Goal: Task Accomplishment & Management: Manage account settings

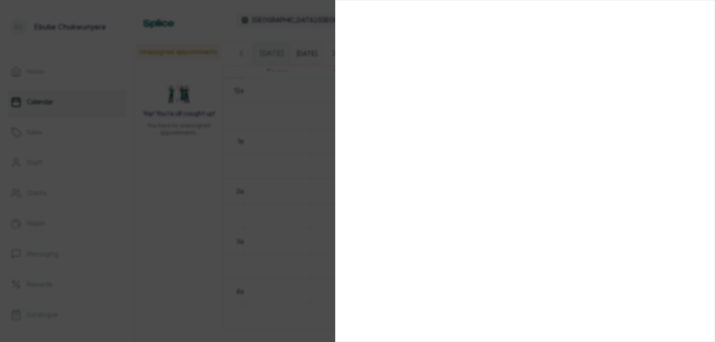
scroll to position [565, 0]
drag, startPoint x: 411, startPoint y: 72, endPoint x: 487, endPoint y: 59, distance: 76.7
click at [489, 57] on section at bounding box center [525, 171] width 380 height 342
drag, startPoint x: 497, startPoint y: 68, endPoint x: 513, endPoint y: 72, distance: 16.6
click at [513, 72] on section at bounding box center [525, 171] width 380 height 342
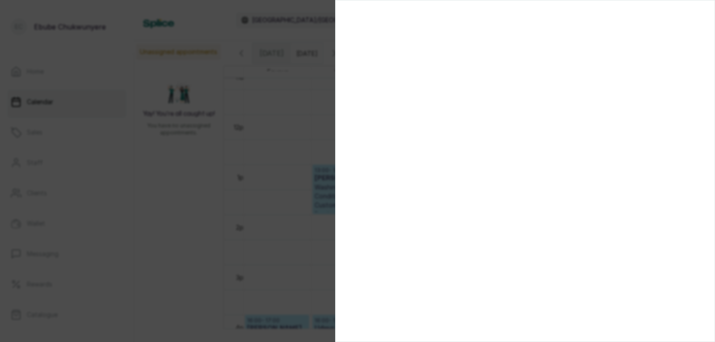
drag, startPoint x: 167, startPoint y: 186, endPoint x: 198, endPoint y: 133, distance: 61.0
click at [73, 202] on div at bounding box center [357, 171] width 715 height 342
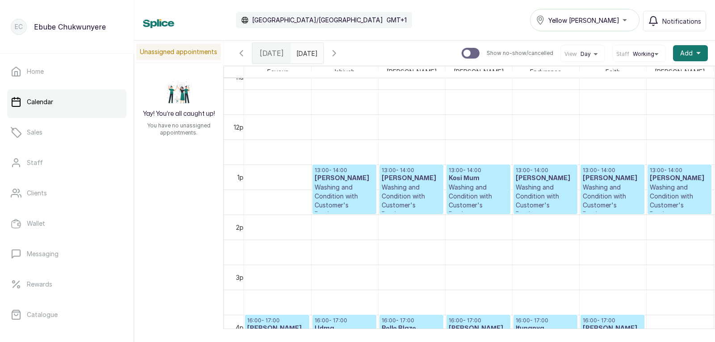
click at [353, 199] on p "Washing and Condition with Customer's Product" at bounding box center [344, 201] width 59 height 36
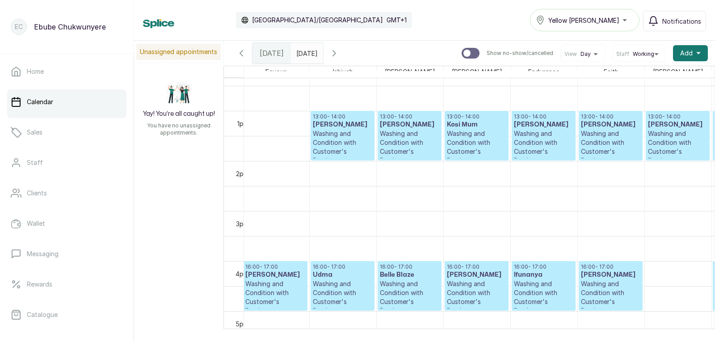
drag, startPoint x: 417, startPoint y: 134, endPoint x: 425, endPoint y: 190, distance: 57.0
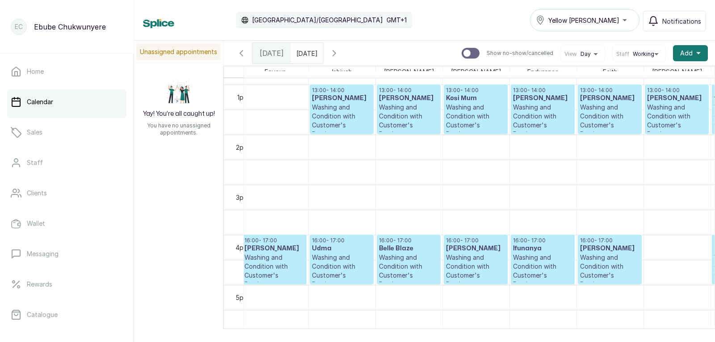
click at [347, 112] on p "Washing and Condition with Customer's Product" at bounding box center [341, 121] width 59 height 36
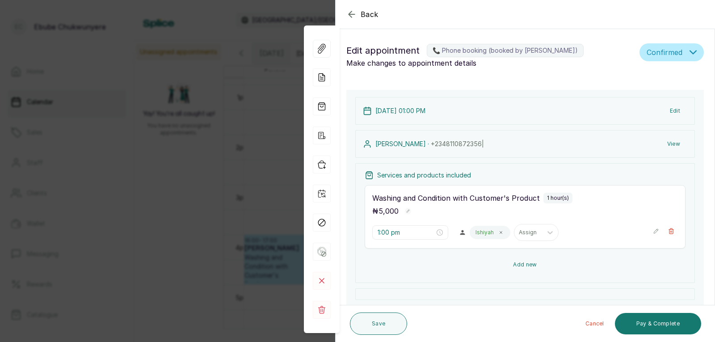
click at [524, 263] on button "Add new" at bounding box center [525, 264] width 321 height 21
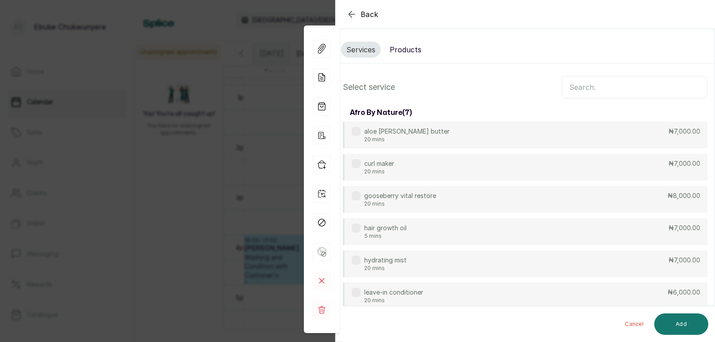
drag, startPoint x: 514, startPoint y: 118, endPoint x: 546, endPoint y: 64, distance: 62.3
click at [585, 87] on input "text" at bounding box center [635, 87] width 146 height 22
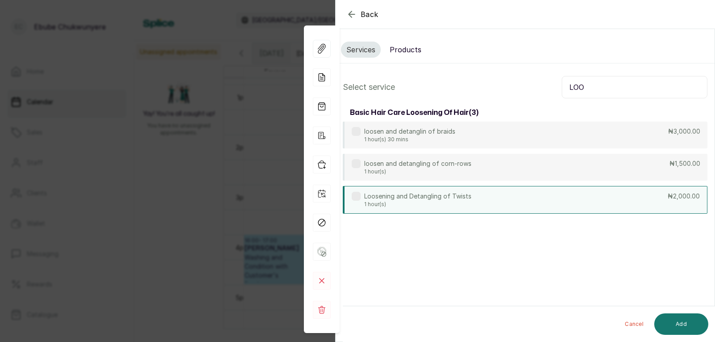
type input "LOO"
click at [495, 198] on div "Loosening and Detangling of Twists 1 hour(s) ₦2,000.00" at bounding box center [525, 200] width 365 height 28
click at [677, 325] on button "Add" at bounding box center [682, 323] width 54 height 21
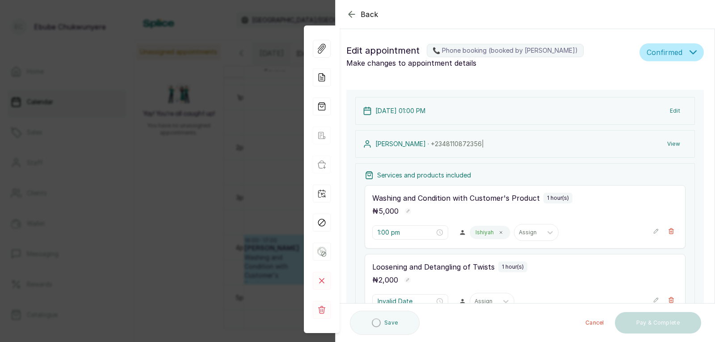
type input "2:00 pm"
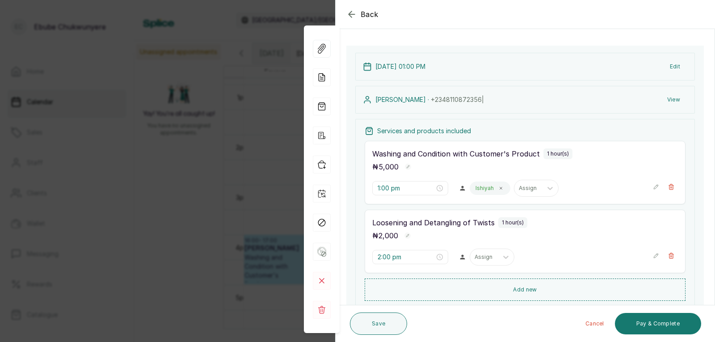
drag, startPoint x: 502, startPoint y: 256, endPoint x: 502, endPoint y: 276, distance: 19.7
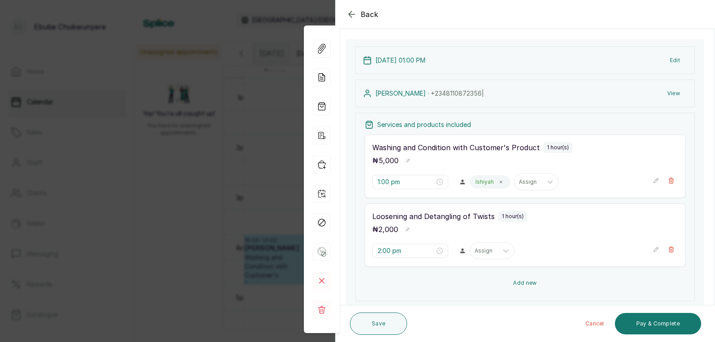
click at [545, 283] on button "Add new" at bounding box center [525, 282] width 321 height 21
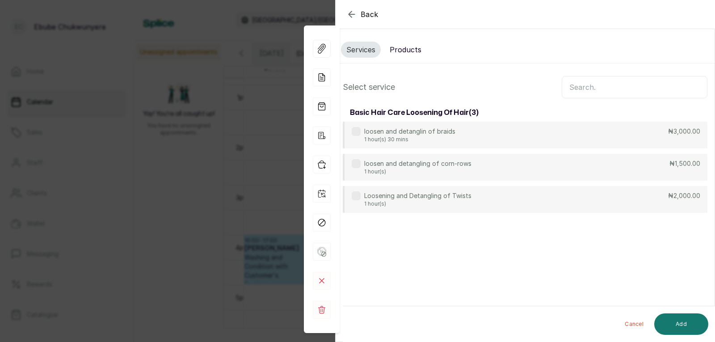
scroll to position [0, 0]
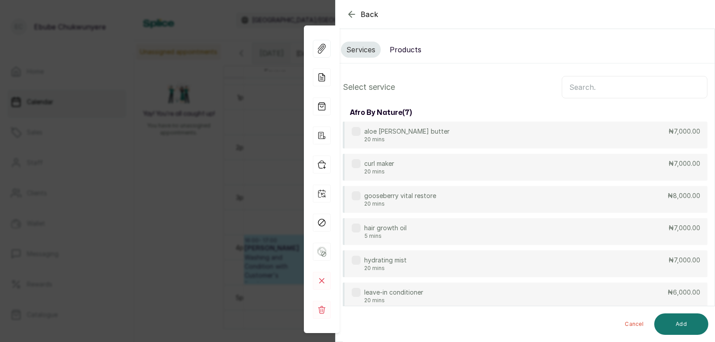
click at [619, 90] on input "text" at bounding box center [635, 87] width 146 height 22
type input "W"
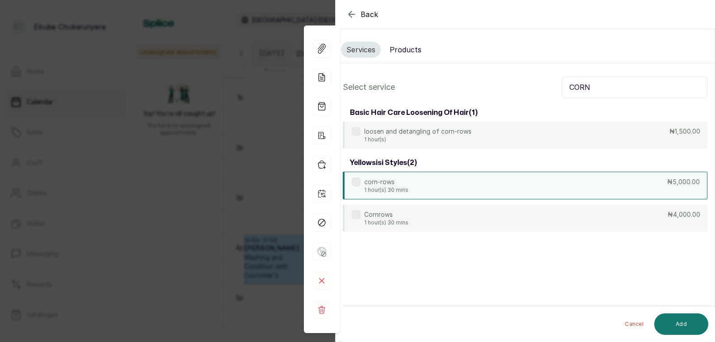
type input "CORN"
click at [503, 179] on div "corn-rows 1 hour(s) 30 mins ₦5,000.00" at bounding box center [525, 186] width 365 height 28
click at [681, 321] on button "Add" at bounding box center [682, 323] width 54 height 21
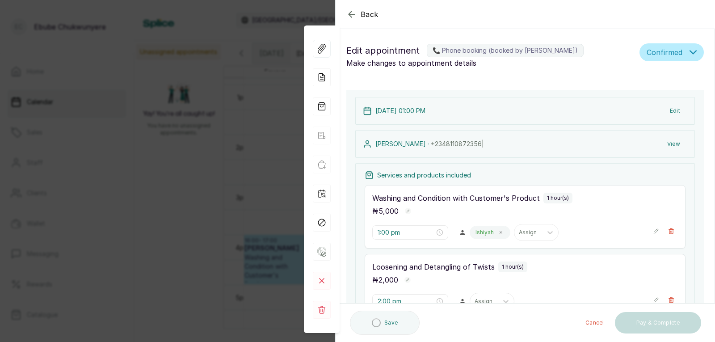
type input "3:00 pm"
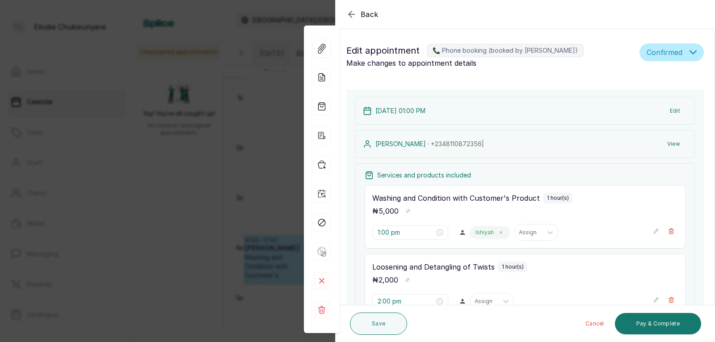
click at [499, 236] on span at bounding box center [501, 232] width 7 height 7
click at [498, 234] on div at bounding box center [506, 232] width 16 height 16
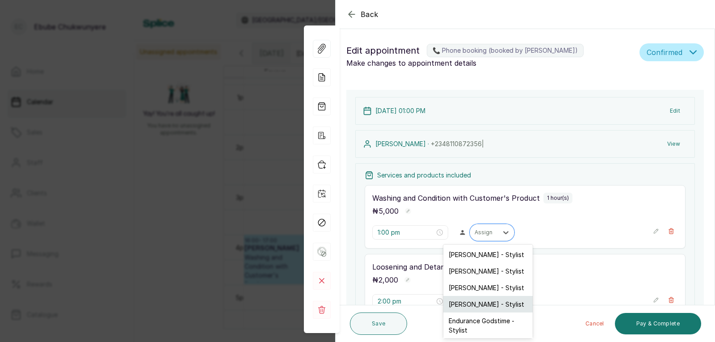
click at [482, 306] on div "[PERSON_NAME] - Stylist" at bounding box center [488, 304] width 89 height 17
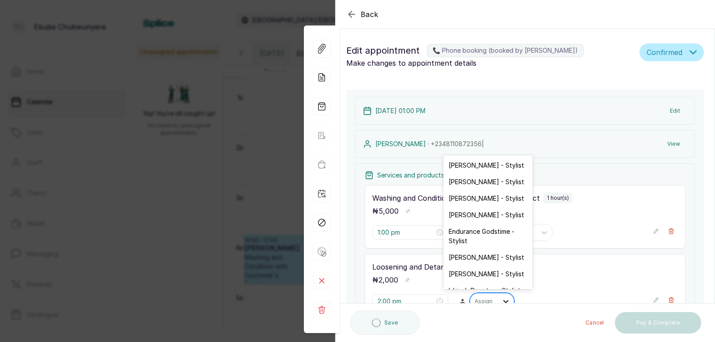
click at [503, 302] on icon at bounding box center [505, 301] width 5 height 3
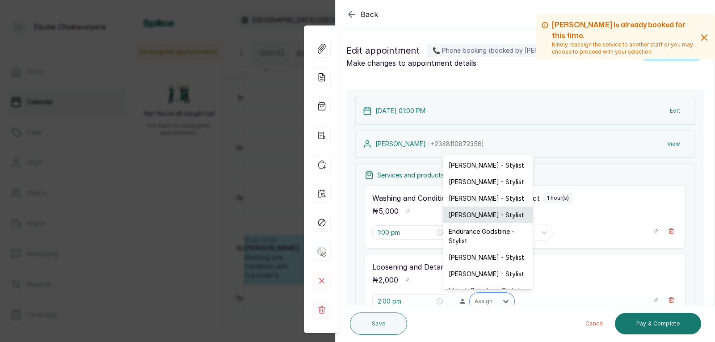
click at [478, 216] on div "[PERSON_NAME] - Stylist" at bounding box center [488, 215] width 89 height 17
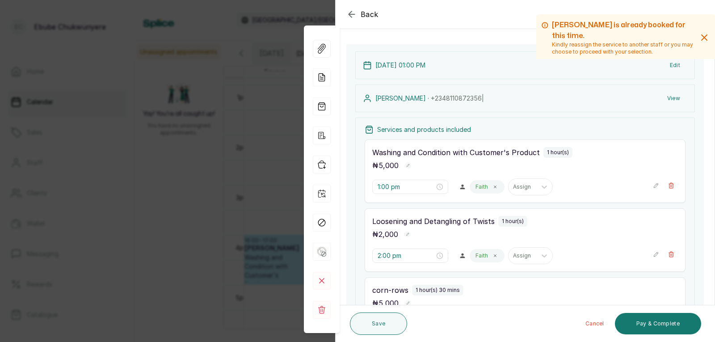
drag, startPoint x: 575, startPoint y: 276, endPoint x: 575, endPoint y: 295, distance: 19.2
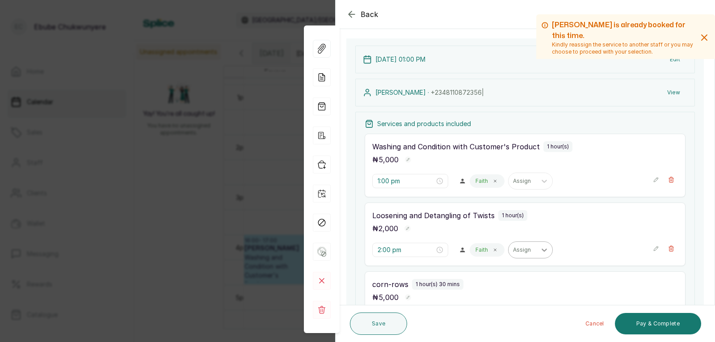
click at [540, 252] on icon at bounding box center [544, 249] width 9 height 9
drag, startPoint x: 510, startPoint y: 292, endPoint x: 522, endPoint y: 286, distance: 13.6
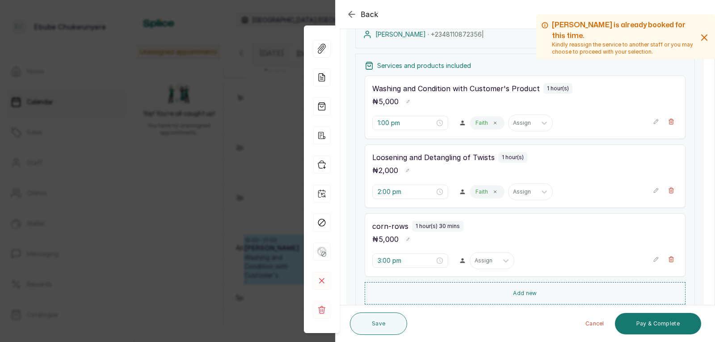
scroll to position [113, 0]
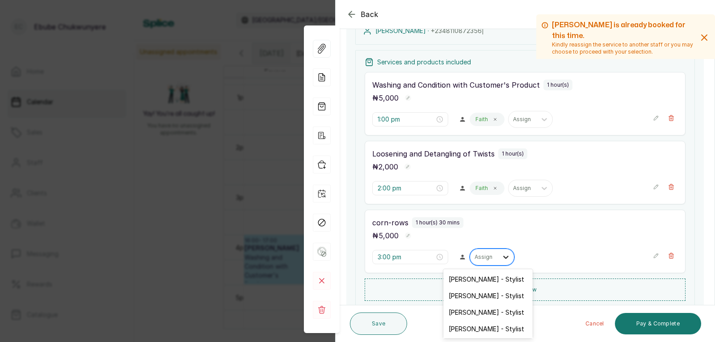
click at [507, 258] on div at bounding box center [506, 257] width 16 height 16
click at [473, 326] on div "[PERSON_NAME] - Stylist" at bounding box center [488, 329] width 89 height 17
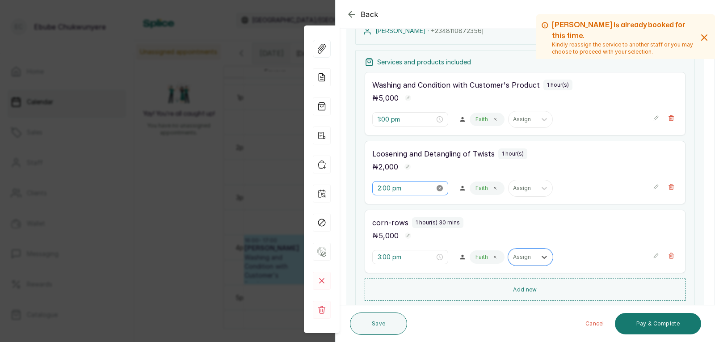
click at [437, 186] on icon "close-circle" at bounding box center [440, 188] width 6 height 6
type input "Invalid Date"
click at [437, 186] on icon "close-circle" at bounding box center [440, 188] width 6 height 6
type input "Invalid Date"
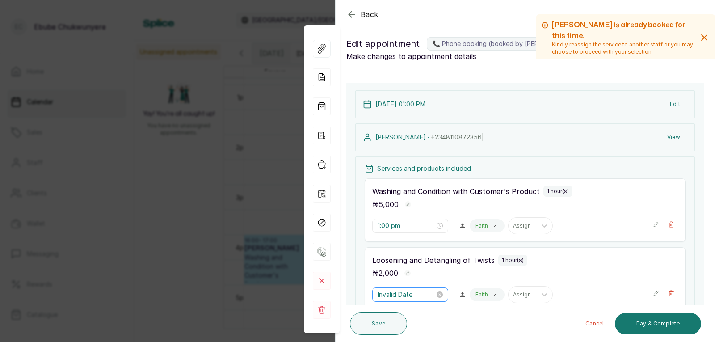
scroll to position [0, 0]
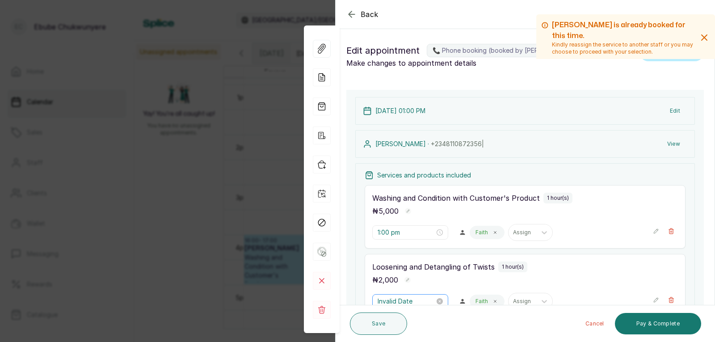
drag, startPoint x: 521, startPoint y: 150, endPoint x: 539, endPoint y: 105, distance: 48.3
click at [675, 112] on button "Edit" at bounding box center [675, 111] width 25 height 16
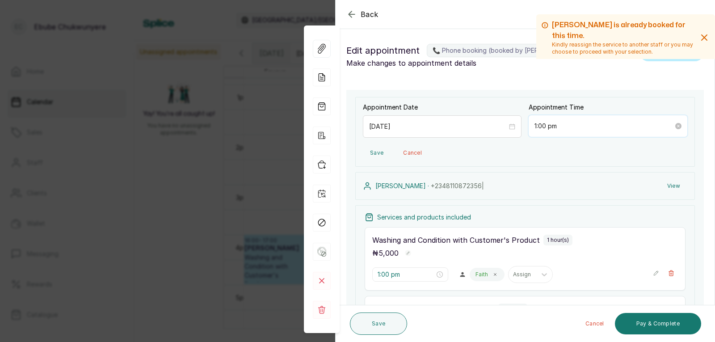
click at [644, 126] on input "1:00 pm" at bounding box center [604, 126] width 139 height 10
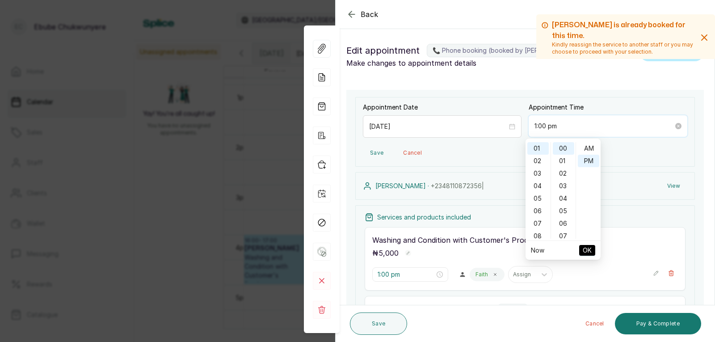
scroll to position [13, 0]
type input "1:00 pm"
click at [586, 249] on span "OK" at bounding box center [587, 250] width 9 height 17
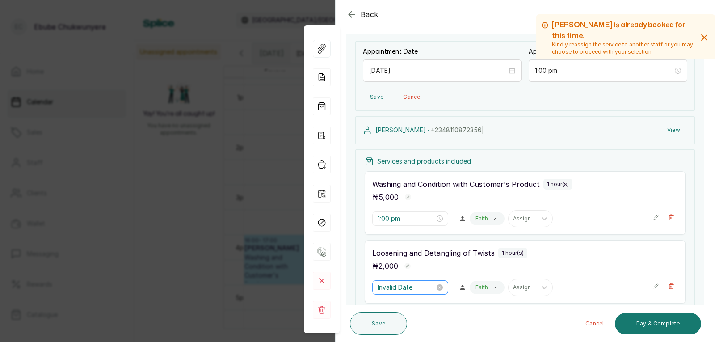
drag, startPoint x: 541, startPoint y: 241, endPoint x: 540, endPoint y: 262, distance: 20.2
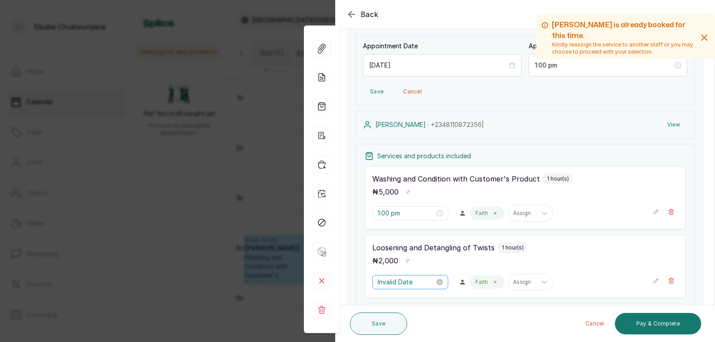
click at [434, 279] on div "Invalid Date" at bounding box center [410, 282] width 65 height 10
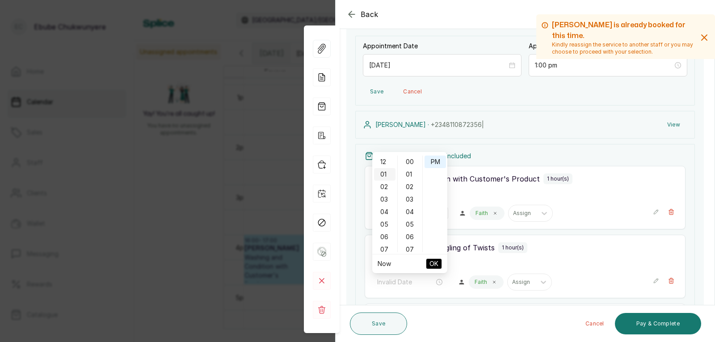
click at [386, 174] on div "01" at bounding box center [384, 174] width 21 height 13
click at [378, 174] on div "01" at bounding box center [384, 174] width 21 height 13
click at [379, 174] on div "01" at bounding box center [384, 174] width 21 height 13
click at [385, 173] on div "01" at bounding box center [384, 174] width 21 height 13
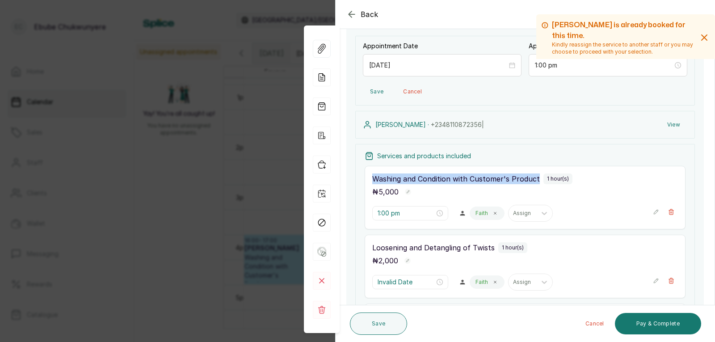
click at [385, 173] on div "Washing and Condition with Customer's Product 1 hour(s) ₦ 5,000 1:00 pm Faith A…" at bounding box center [525, 197] width 321 height 63
click at [410, 214] on input "1:00 pm" at bounding box center [405, 213] width 57 height 10
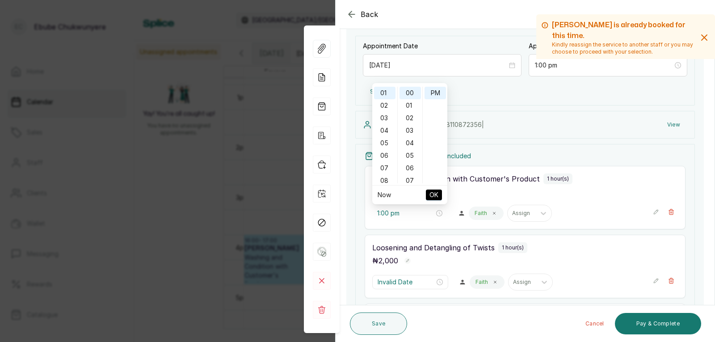
click at [430, 196] on span "OK" at bounding box center [434, 194] width 9 height 17
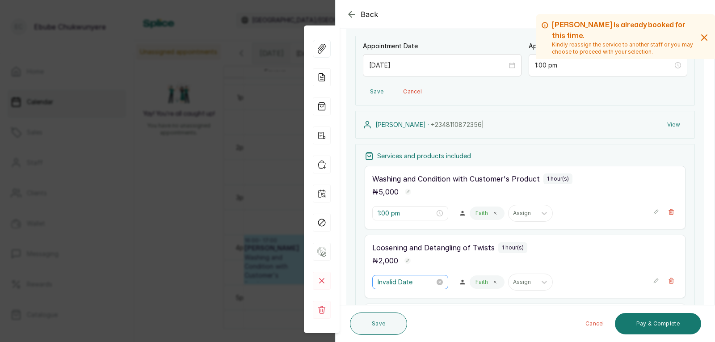
click at [439, 282] on div "Invalid Date" at bounding box center [410, 282] width 76 height 14
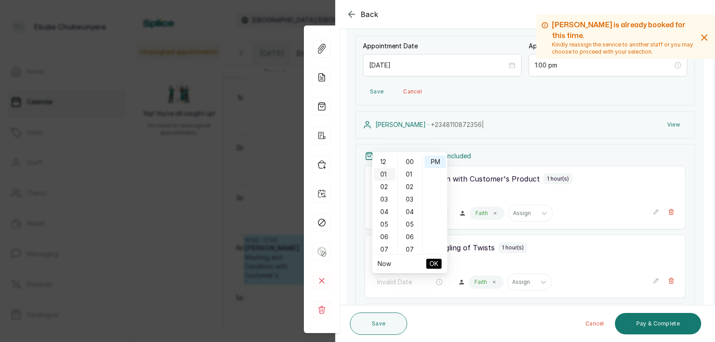
click at [387, 175] on div "01" at bounding box center [384, 174] width 21 height 13
click at [411, 163] on div "00" at bounding box center [410, 162] width 21 height 13
click at [382, 175] on div "01" at bounding box center [384, 174] width 21 height 13
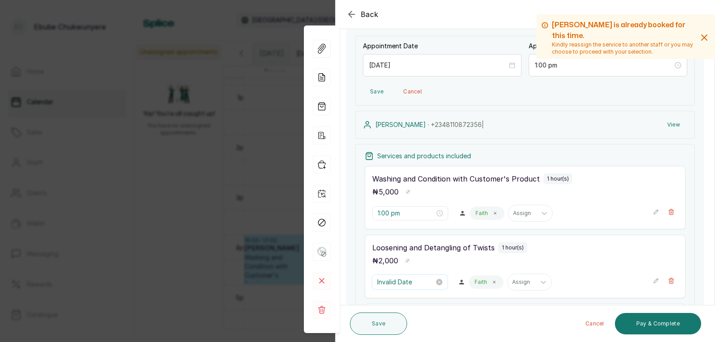
click at [407, 280] on input "Invalid Date" at bounding box center [405, 282] width 57 height 10
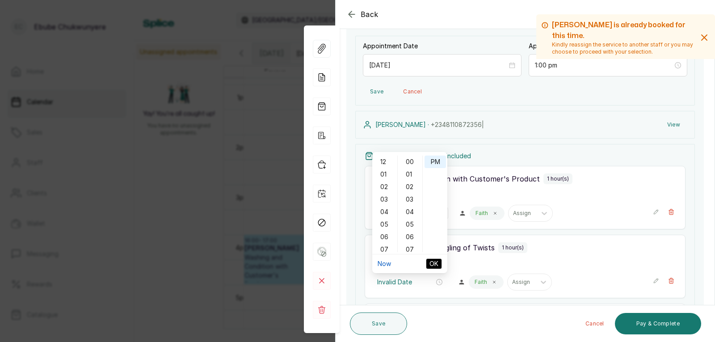
click at [390, 262] on link "Now" at bounding box center [384, 264] width 13 height 8
type input "9:02 am"
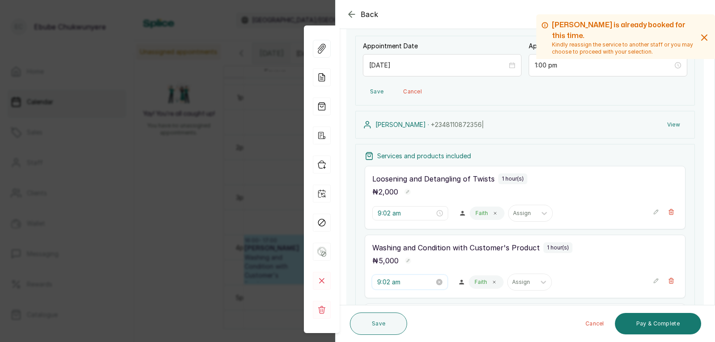
click at [403, 279] on input "9:02 am" at bounding box center [405, 282] width 57 height 10
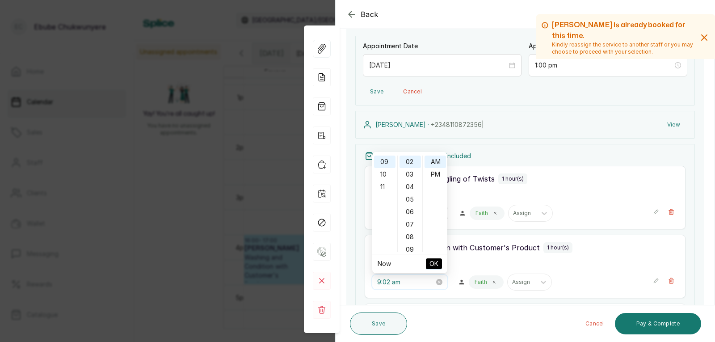
scroll to position [113, 0]
click at [408, 284] on input "9:02 am" at bounding box center [405, 282] width 57 height 10
click at [435, 178] on div "PM" at bounding box center [435, 174] width 21 height 13
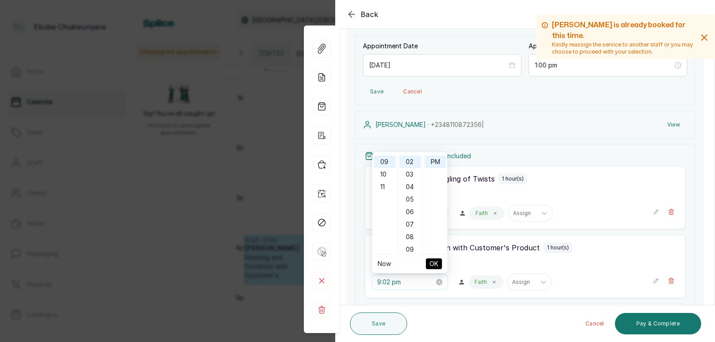
click at [385, 281] on input "9:02 pm" at bounding box center [405, 282] width 57 height 10
click at [409, 163] on div "00" at bounding box center [410, 162] width 21 height 13
click at [379, 281] on input "9:00 pm" at bounding box center [405, 282] width 57 height 10
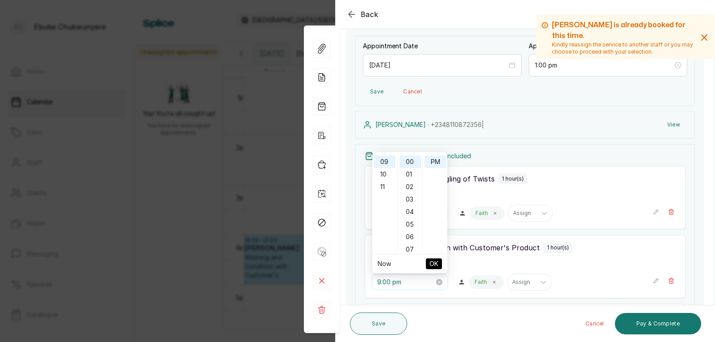
click at [379, 281] on input "9:00 pm" at bounding box center [405, 282] width 57 height 10
click at [385, 172] on div "01" at bounding box center [384, 174] width 21 height 13
type input "1:00 pm"
click at [432, 263] on span "OK" at bounding box center [434, 263] width 9 height 17
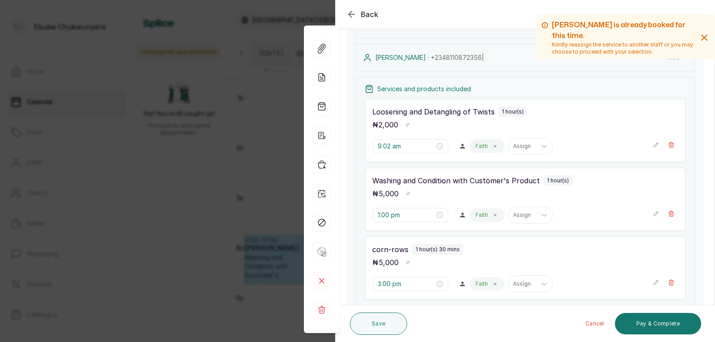
scroll to position [139, 0]
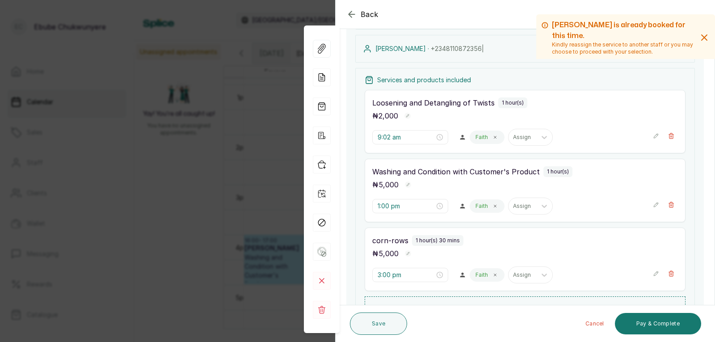
drag, startPoint x: 469, startPoint y: 262, endPoint x: 475, endPoint y: 281, distance: 20.8
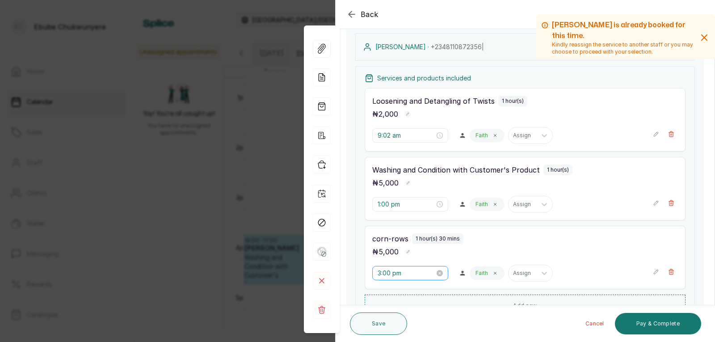
click at [432, 273] on div "3:00 pm" at bounding box center [410, 273] width 65 height 10
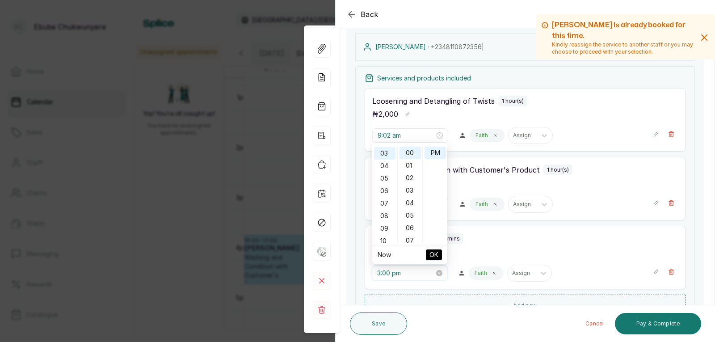
scroll to position [38, 0]
click at [397, 274] on input "3:00 pm" at bounding box center [405, 273] width 57 height 10
click at [378, 273] on input "3:00 pm" at bounding box center [405, 273] width 57 height 10
drag, startPoint x: 391, startPoint y: 217, endPoint x: 394, endPoint y: 191, distance: 26.1
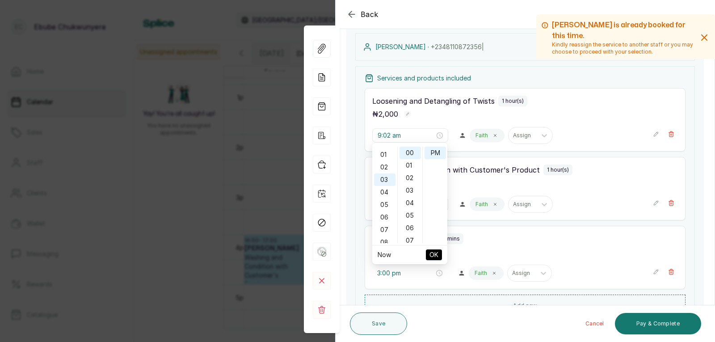
scroll to position [1, 0]
click at [384, 164] on div "01" at bounding box center [384, 164] width 21 height 13
type input "1:00 pm"
click at [432, 256] on span "OK" at bounding box center [434, 254] width 9 height 17
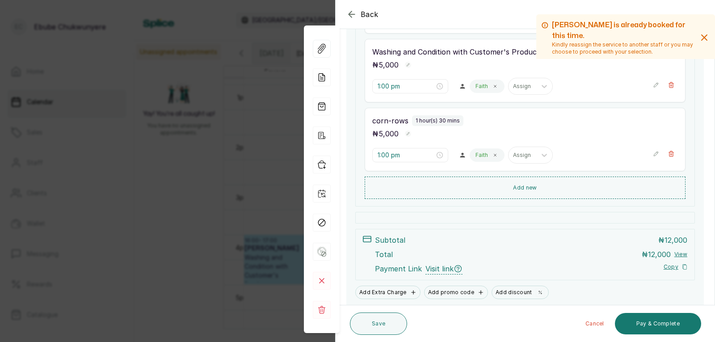
drag, startPoint x: 466, startPoint y: 244, endPoint x: 471, endPoint y: 260, distance: 17.3
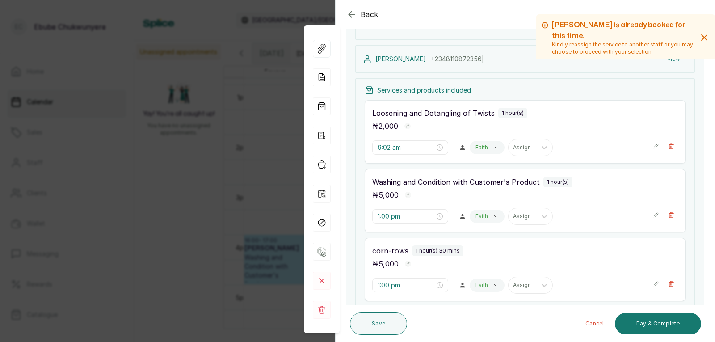
drag, startPoint x: 471, startPoint y: 260, endPoint x: 474, endPoint y: 228, distance: 32.4
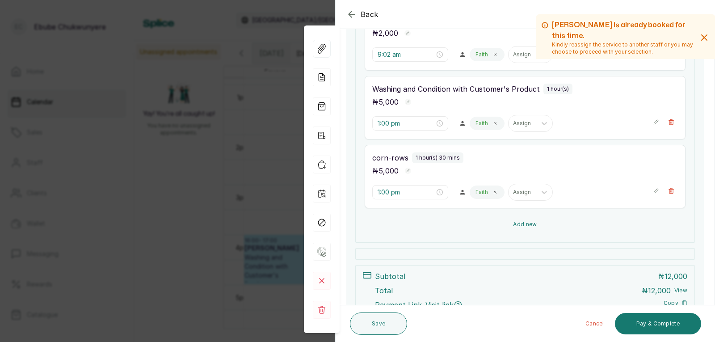
scroll to position [253, 0]
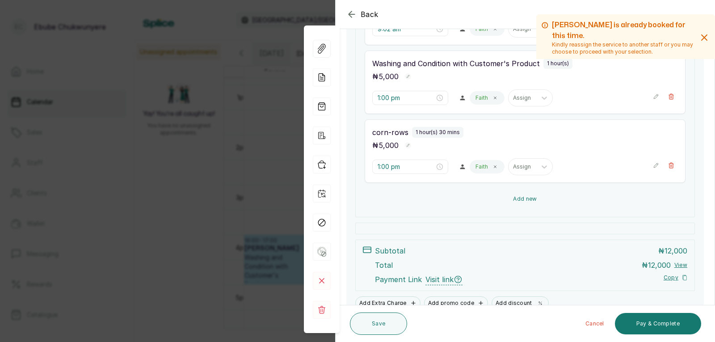
drag, startPoint x: 477, startPoint y: 231, endPoint x: 483, endPoint y: 255, distance: 24.8
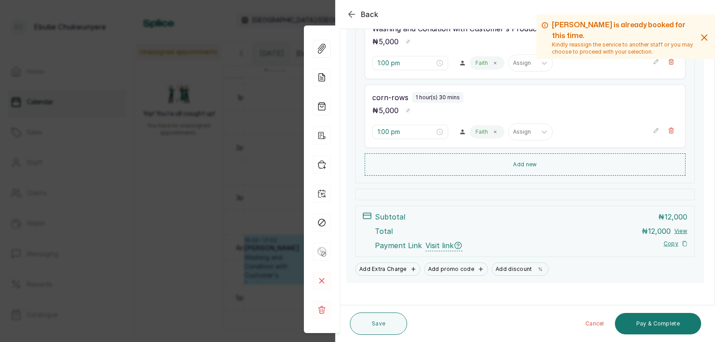
scroll to position [290, 0]
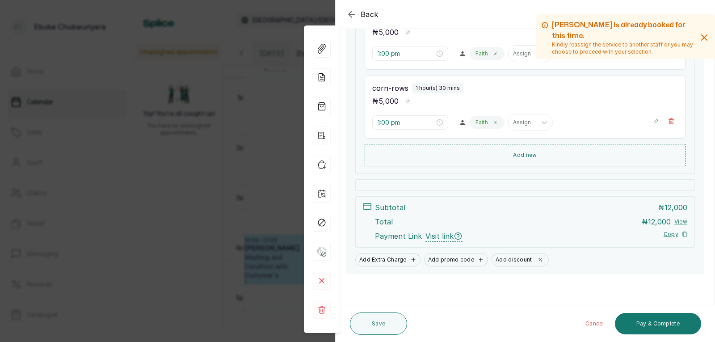
drag, startPoint x: 642, startPoint y: 252, endPoint x: 647, endPoint y: 292, distance: 40.1
click at [667, 321] on button "Pay & Complete" at bounding box center [658, 323] width 86 height 21
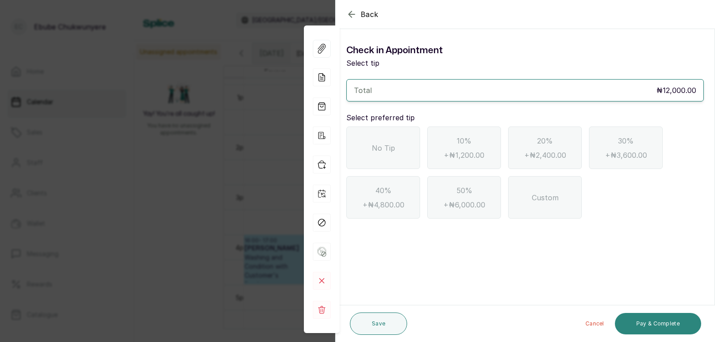
scroll to position [0, 0]
click at [374, 156] on div "No Tip" at bounding box center [384, 148] width 74 height 42
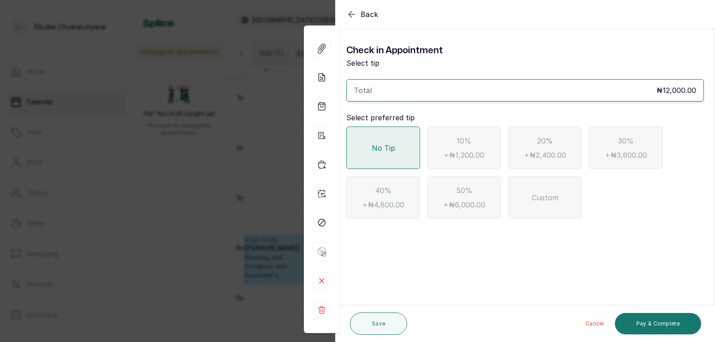
click at [374, 156] on div "No Tip" at bounding box center [384, 148] width 74 height 42
click at [676, 326] on button "Pay & Complete" at bounding box center [658, 323] width 86 height 21
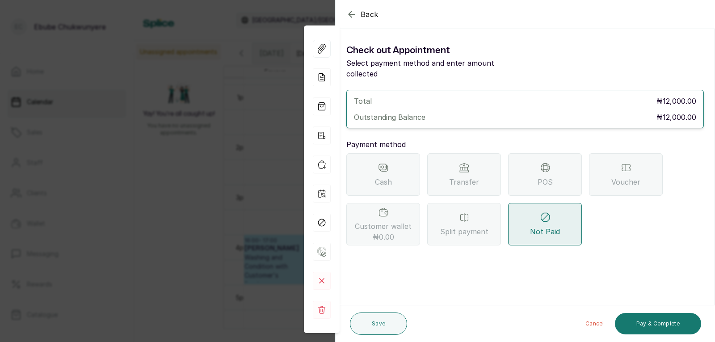
click at [471, 177] on span "Transfer" at bounding box center [464, 182] width 30 height 11
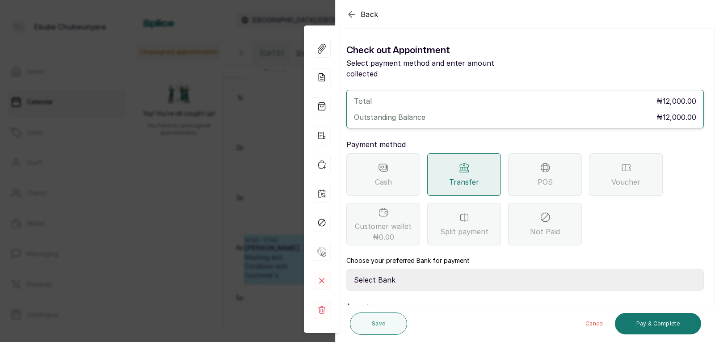
click at [473, 273] on select "Select Bank YELLOWSISI ENTERPRISE First City Monument Bank YELLOWSISI ENTERPRIS…" at bounding box center [526, 280] width 358 height 22
select select "00d0c25e-b444-465f-8bea-9a1e11113b92"
click at [347, 269] on select "Select Bank YELLOWSISI ENTERPRISE First City Monument Bank YELLOWSISI ENTERPRIS…" at bounding box center [526, 280] width 358 height 22
click at [675, 320] on button "Pay & Complete" at bounding box center [658, 323] width 86 height 21
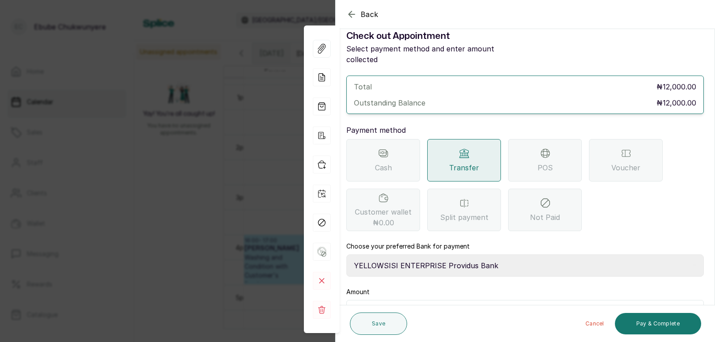
scroll to position [61, 0]
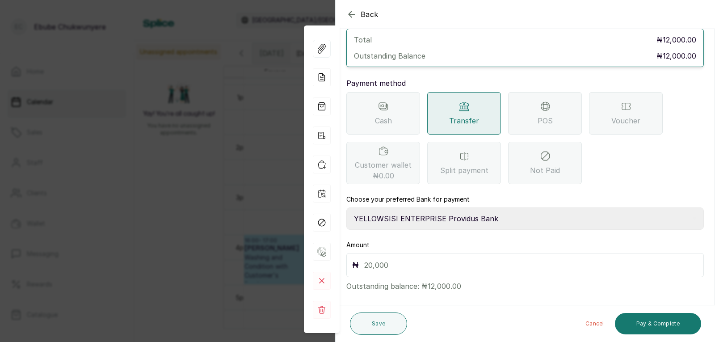
drag, startPoint x: 519, startPoint y: 224, endPoint x: 525, endPoint y: 261, distance: 37.1
click at [405, 259] on input "text" at bounding box center [531, 265] width 334 height 13
type input "12,000"
click at [689, 325] on button "Pay & Complete" at bounding box center [658, 323] width 86 height 21
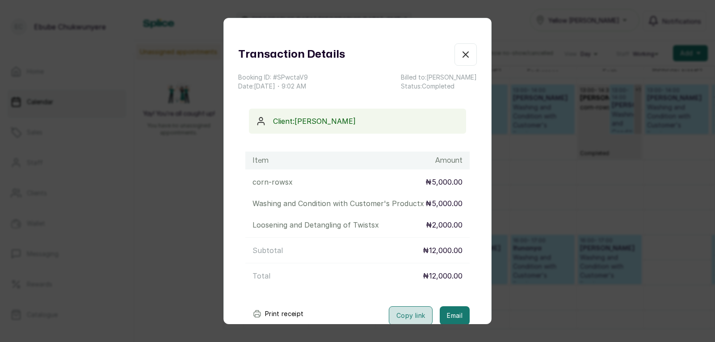
click at [399, 322] on button "Copy link" at bounding box center [411, 315] width 44 height 19
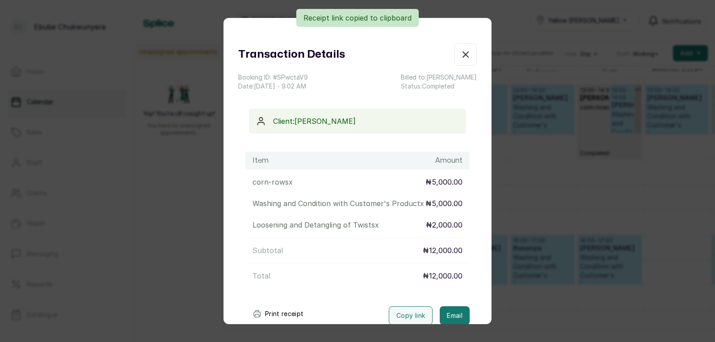
click at [461, 54] on icon "button" at bounding box center [466, 54] width 11 height 11
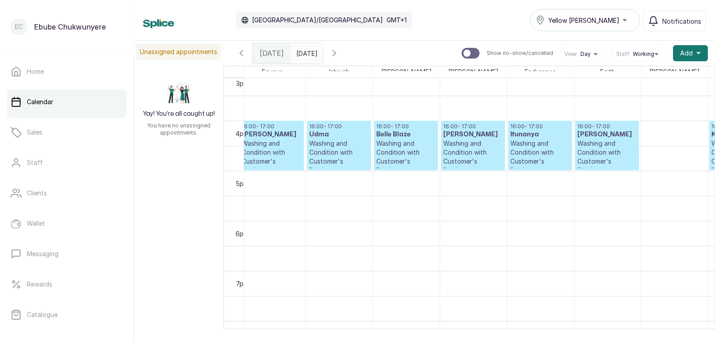
scroll to position [0, 9]
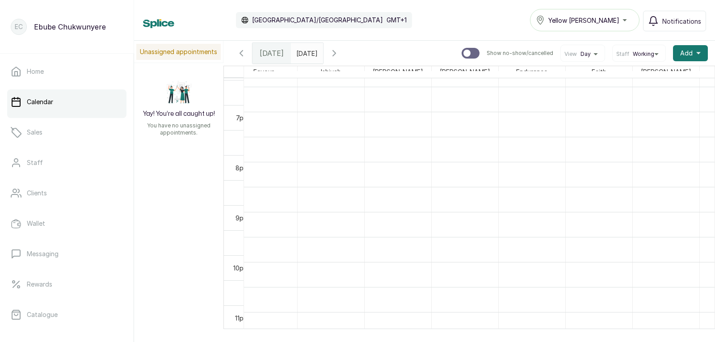
drag, startPoint x: 585, startPoint y: 164, endPoint x: 600, endPoint y: 239, distance: 76.6
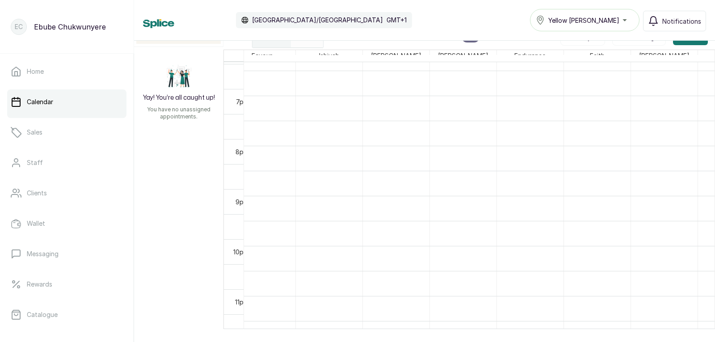
scroll to position [27, 0]
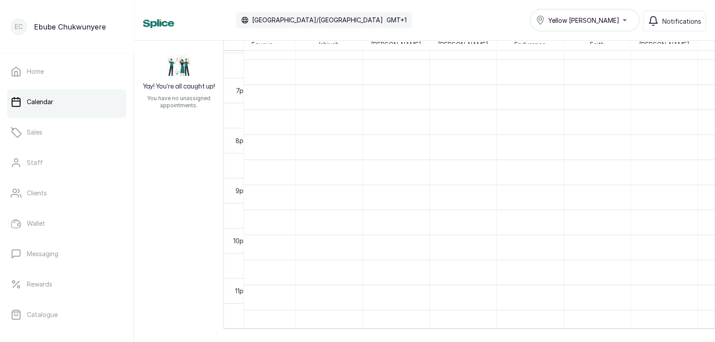
drag, startPoint x: 204, startPoint y: 110, endPoint x: 406, endPoint y: 188, distance: 215.7
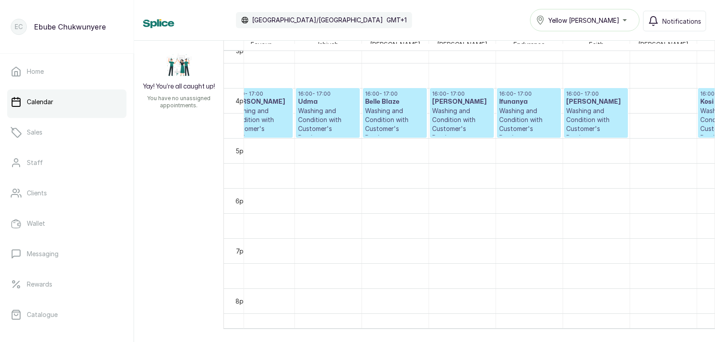
scroll to position [564, 0]
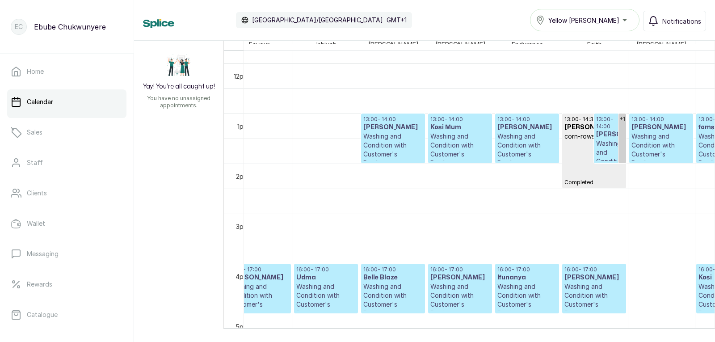
drag, startPoint x: 403, startPoint y: 187, endPoint x: 414, endPoint y: 144, distance: 45.2
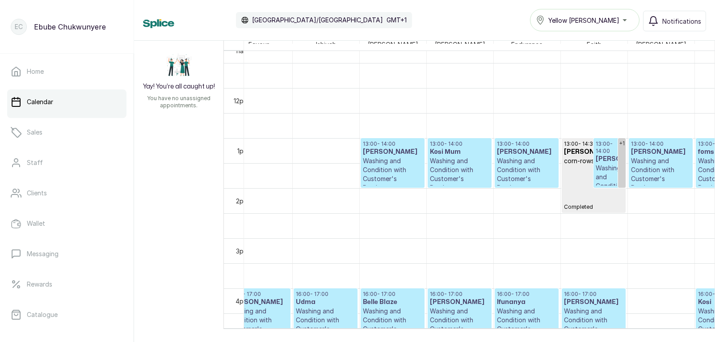
click at [376, 159] on p "Washing and Condition with Customer's Product" at bounding box center [392, 174] width 59 height 36
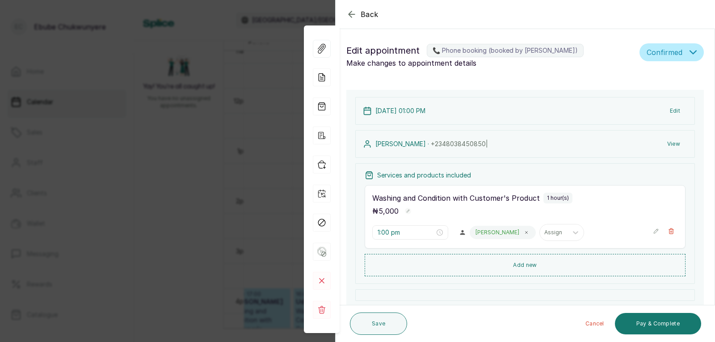
click at [653, 231] on icon "button" at bounding box center [656, 231] width 6 height 6
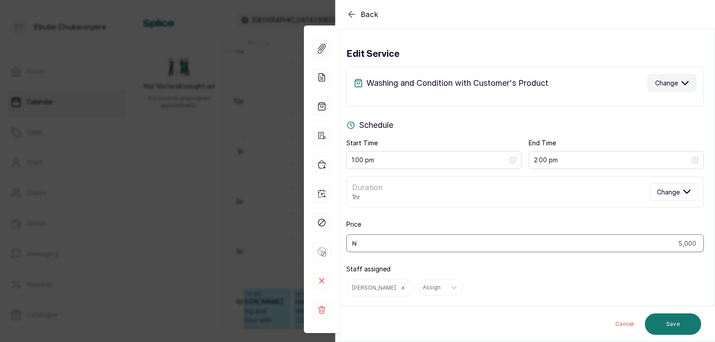
click at [667, 79] on span "Change" at bounding box center [666, 82] width 23 height 9
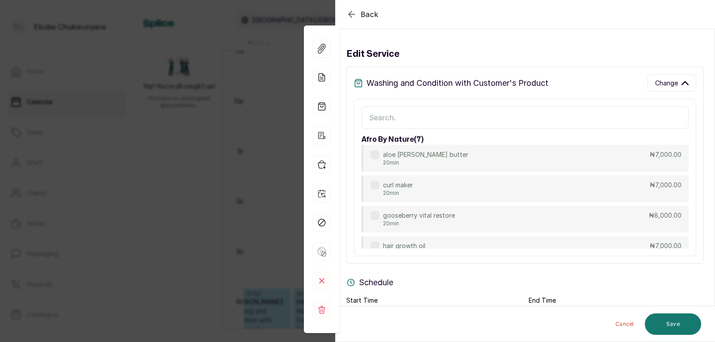
click at [579, 116] on input "text" at bounding box center [525, 117] width 327 height 22
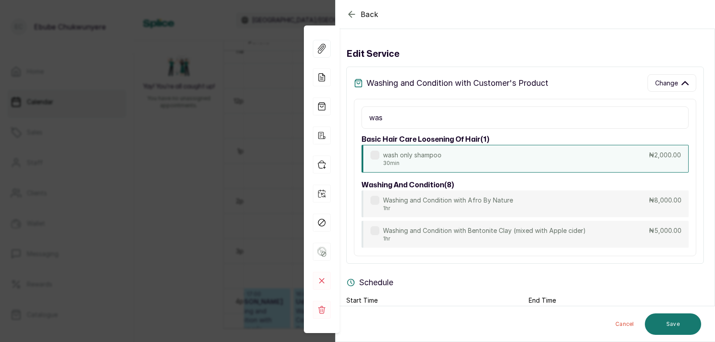
type input "was"
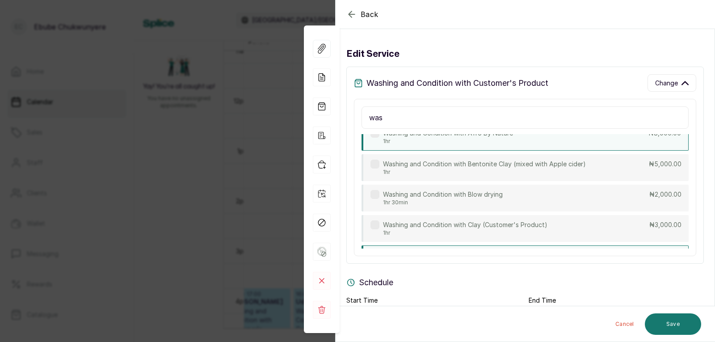
drag, startPoint x: 558, startPoint y: 152, endPoint x: 561, endPoint y: 177, distance: 24.3
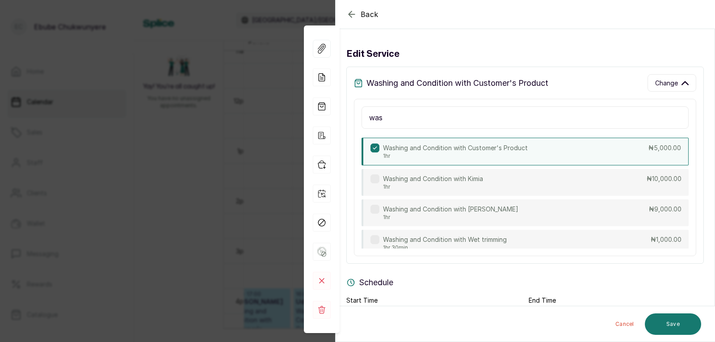
scroll to position [182, 0]
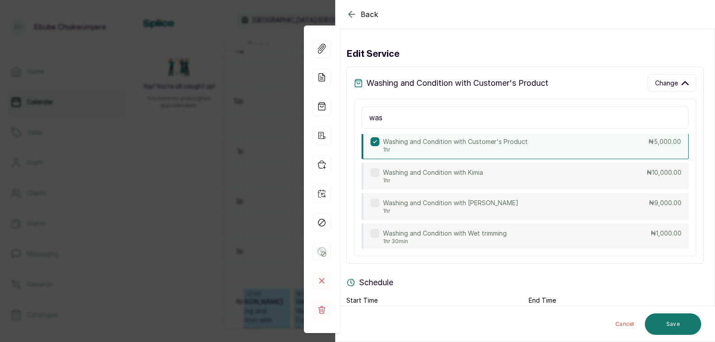
drag, startPoint x: 561, startPoint y: 177, endPoint x: 561, endPoint y: 194, distance: 17.0
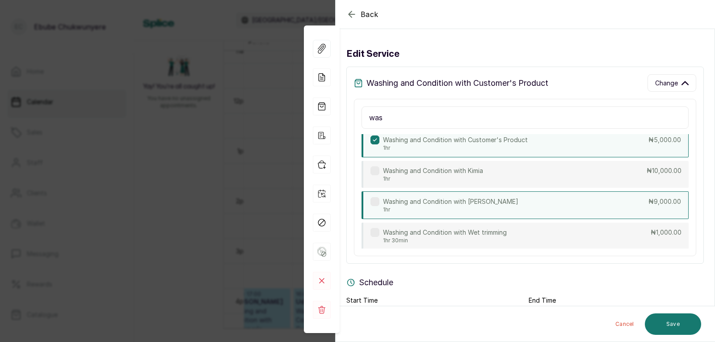
click at [584, 204] on div "Washing and Condition with Somma 1hr ₦9,000.00" at bounding box center [525, 205] width 327 height 28
type input "9,000"
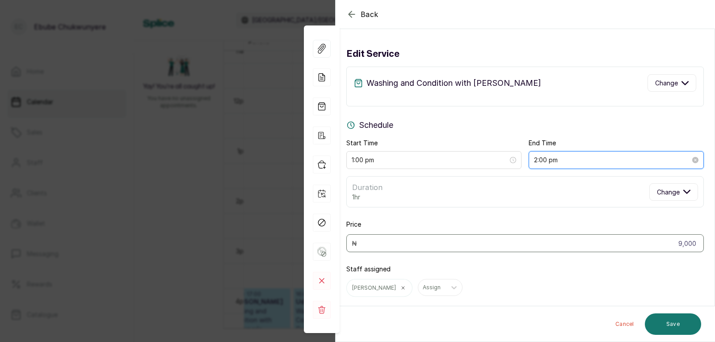
click at [534, 157] on input "2:00 pm" at bounding box center [612, 160] width 156 height 10
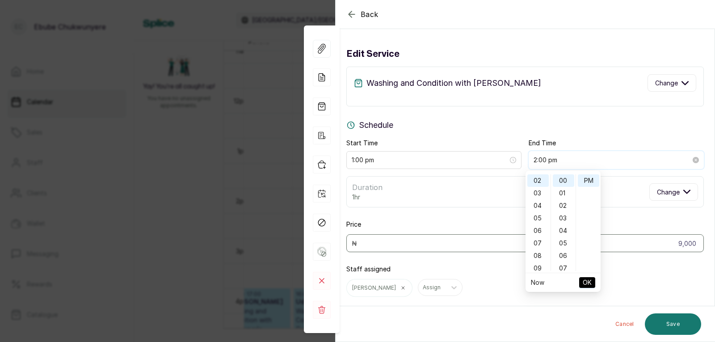
scroll to position [25, 0]
click at [534, 157] on input "2:00 pm" at bounding box center [612, 160] width 157 height 10
click at [541, 193] on div "01" at bounding box center [538, 193] width 21 height 13
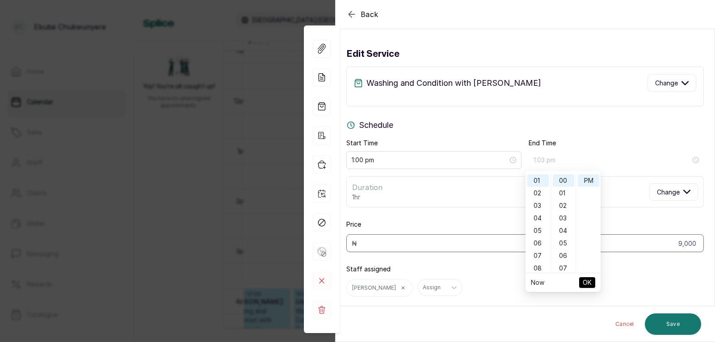
type input "1:00 pm"
click at [585, 279] on span "OK" at bounding box center [587, 282] width 9 height 17
type input "5,000"
type input "2:00 pm"
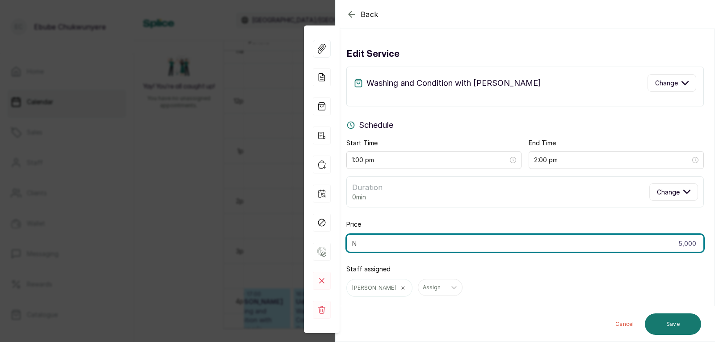
click at [684, 244] on input "5,000" at bounding box center [526, 243] width 358 height 18
click at [676, 245] on input "5,000" at bounding box center [526, 243] width 358 height 18
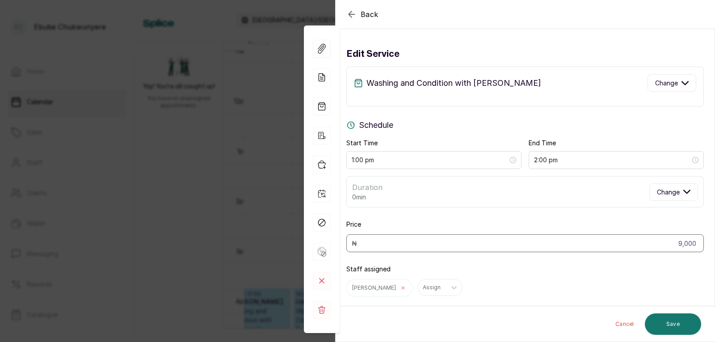
click at [401, 289] on icon at bounding box center [403, 287] width 5 height 5
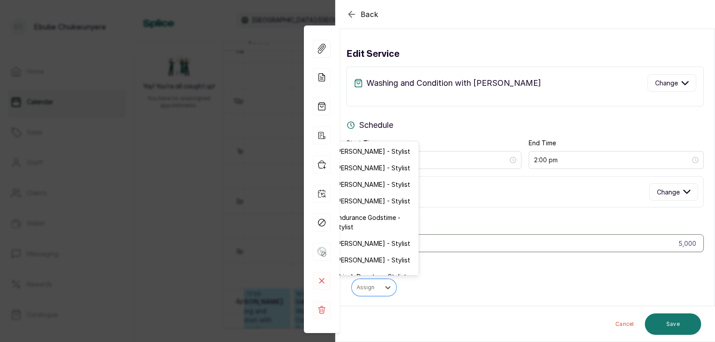
click at [374, 289] on div at bounding box center [366, 287] width 19 height 8
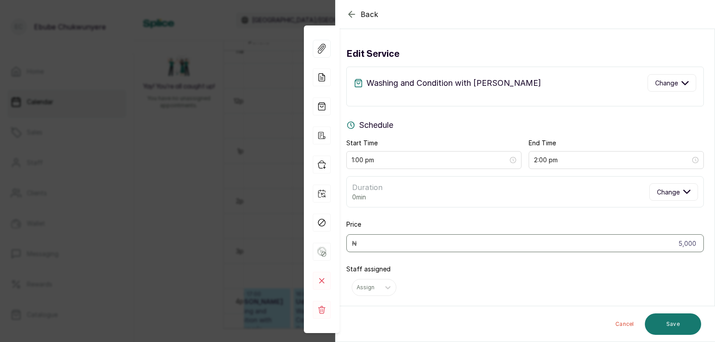
drag, startPoint x: 382, startPoint y: 147, endPoint x: 387, endPoint y: 220, distance: 73.1
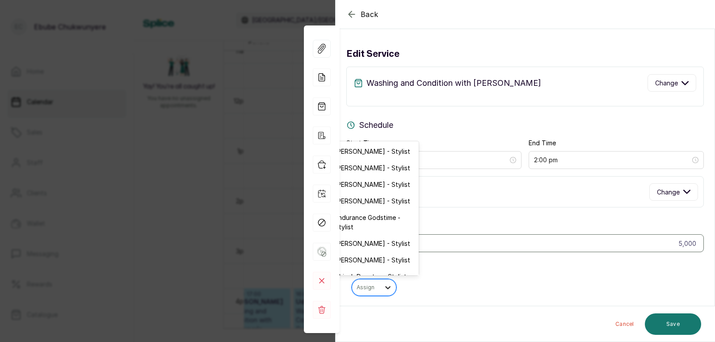
click at [388, 283] on icon at bounding box center [388, 287] width 9 height 9
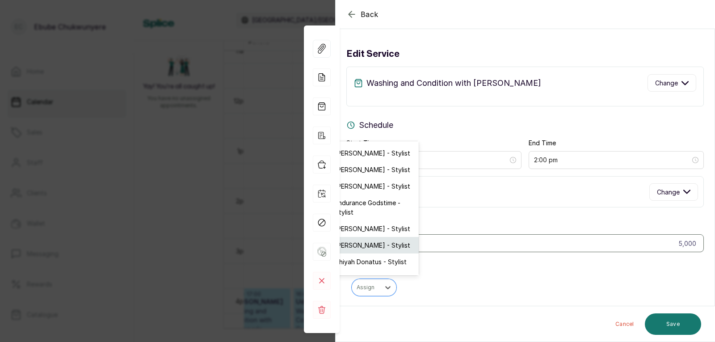
click at [383, 242] on div "[PERSON_NAME] - Stylist" at bounding box center [374, 245] width 89 height 17
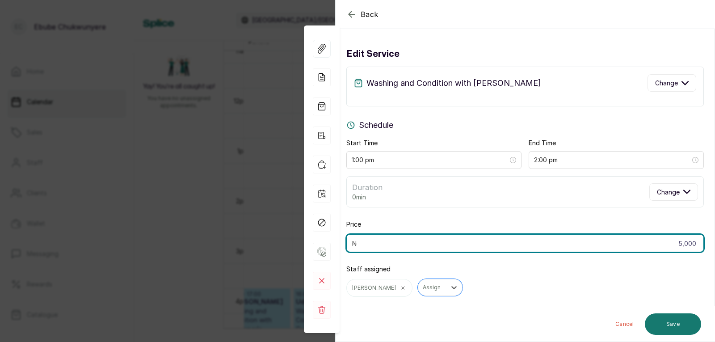
click at [400, 245] on input "5,000" at bounding box center [526, 243] width 358 height 18
click at [681, 245] on input "5,000" at bounding box center [526, 243] width 358 height 18
type input "9,000"
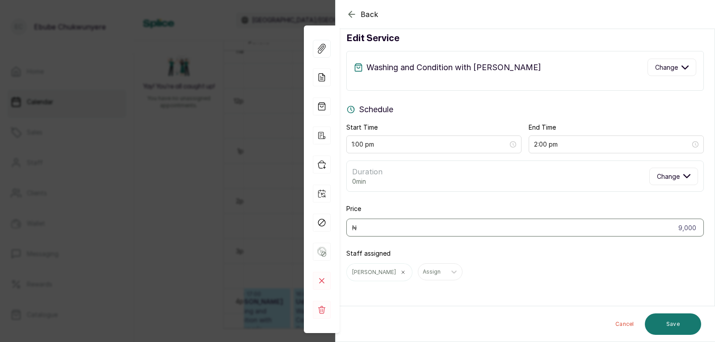
scroll to position [27, 0]
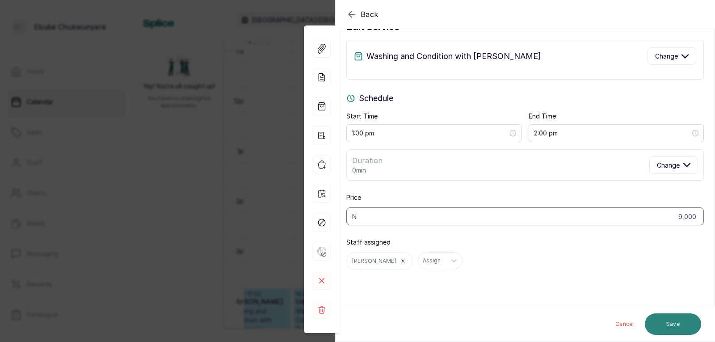
click at [658, 323] on button "Save" at bounding box center [673, 323] width 56 height 21
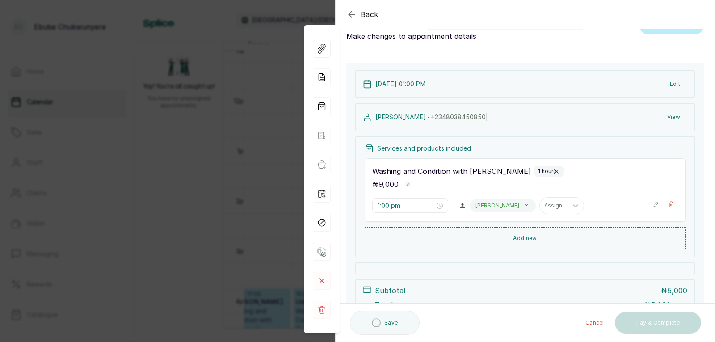
scroll to position [0, 0]
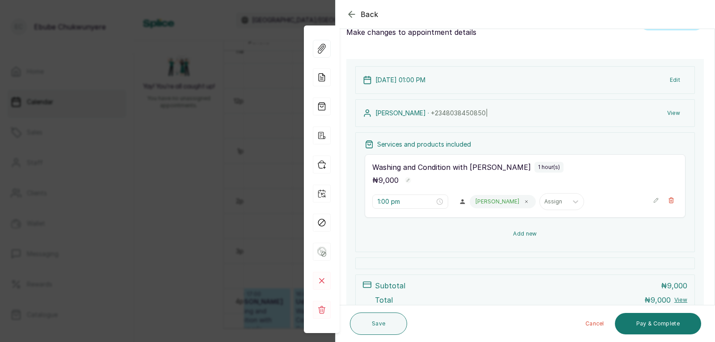
drag, startPoint x: 582, startPoint y: 215, endPoint x: 593, endPoint y: 240, distance: 27.2
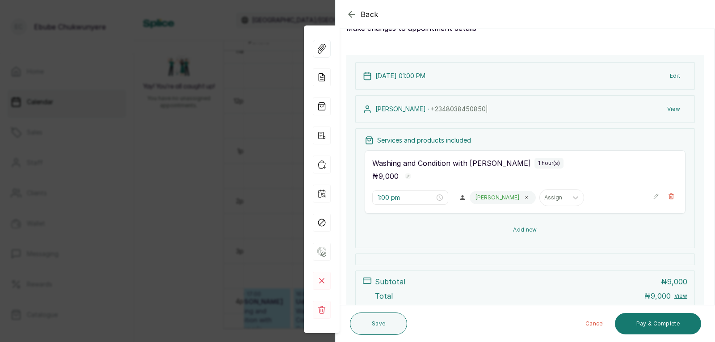
click at [582, 235] on button "Add new" at bounding box center [525, 229] width 321 height 21
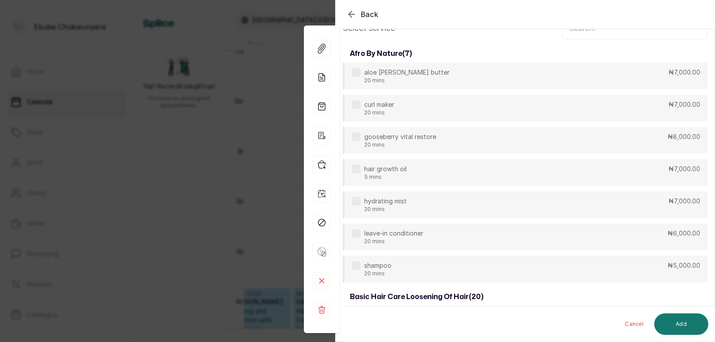
scroll to position [0, 0]
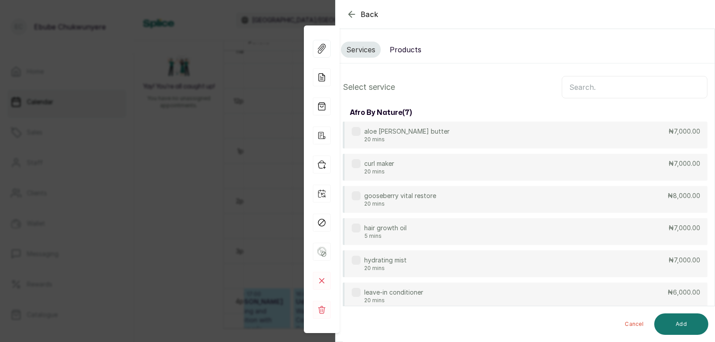
drag, startPoint x: 583, startPoint y: 121, endPoint x: 578, endPoint y: 80, distance: 41.4
click at [578, 85] on input "text" at bounding box center [635, 87] width 146 height 22
click at [575, 85] on input "text" at bounding box center [635, 87] width 146 height 22
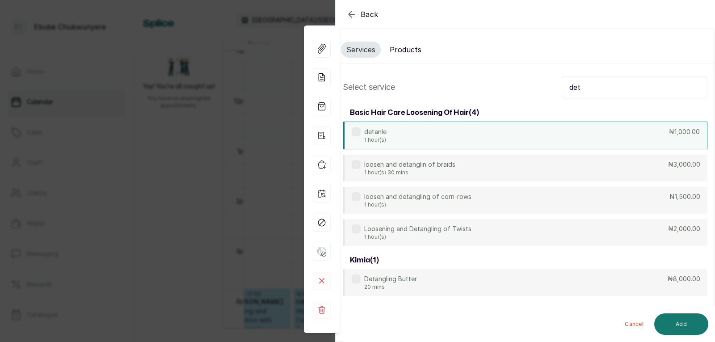
type input "det"
click at [514, 135] on div "detanle 1 hour(s) ₦1,000.00" at bounding box center [525, 136] width 365 height 28
click at [682, 327] on button "Add" at bounding box center [682, 323] width 54 height 21
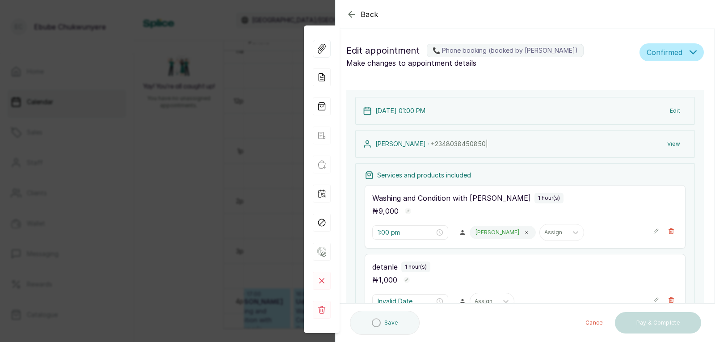
type input "2:00 pm"
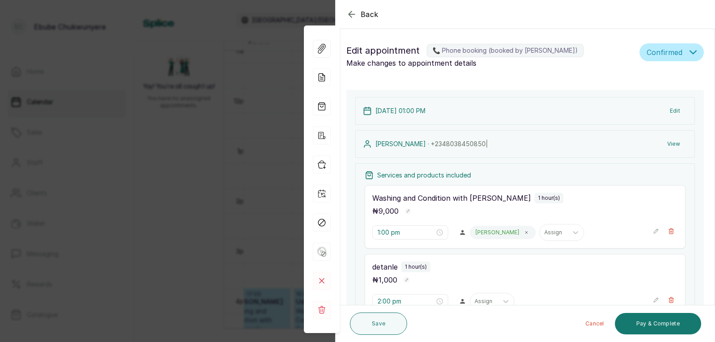
click at [708, 328] on div "Save Cancel Pay & Complete" at bounding box center [526, 323] width 380 height 37
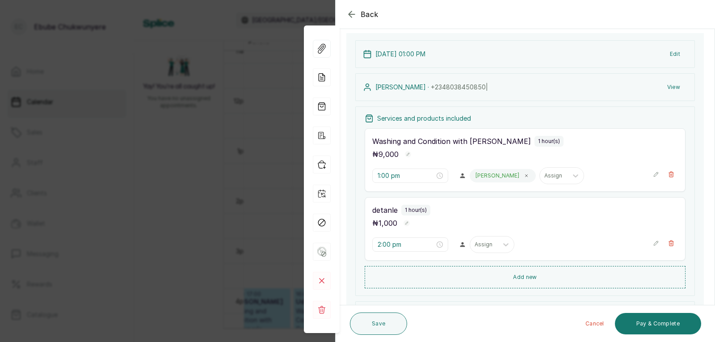
scroll to position [130, 0]
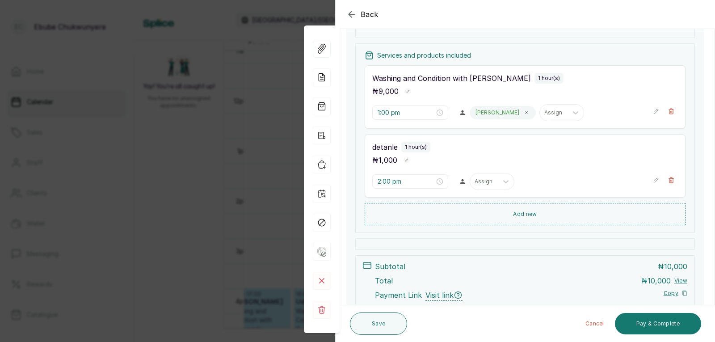
drag, startPoint x: 540, startPoint y: 137, endPoint x: 536, endPoint y: 166, distance: 29.0
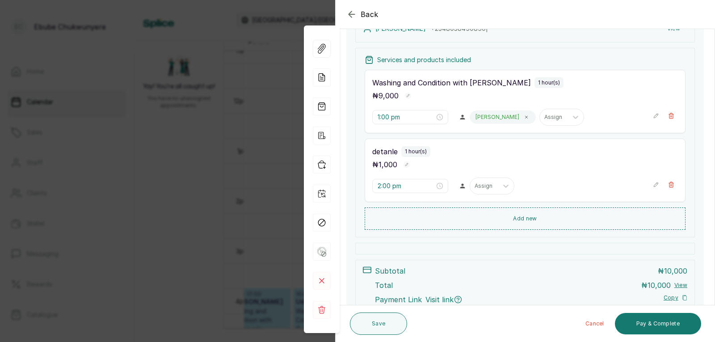
drag, startPoint x: 642, startPoint y: 180, endPoint x: 576, endPoint y: 199, distance: 68.5
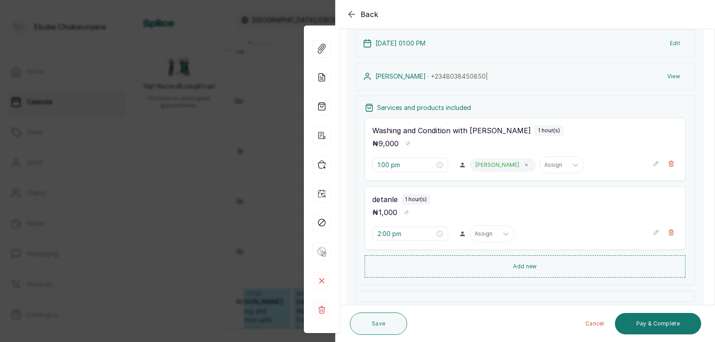
drag, startPoint x: 576, startPoint y: 220, endPoint x: 575, endPoint y: 232, distance: 11.6
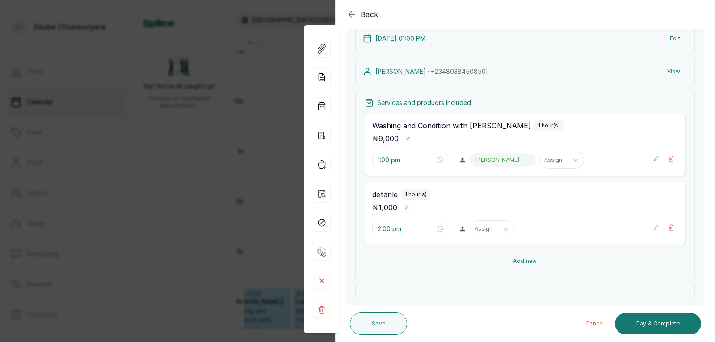
click at [566, 261] on button "Add new" at bounding box center [525, 260] width 321 height 21
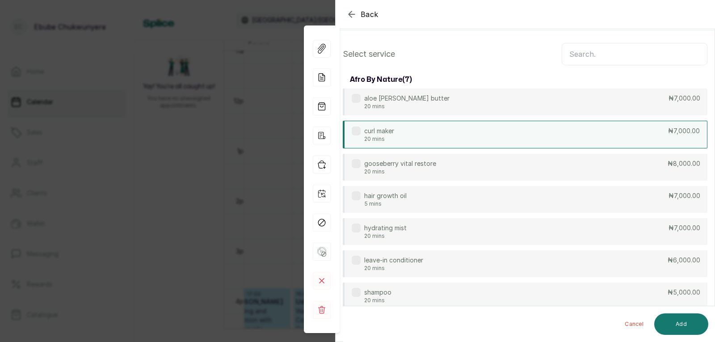
scroll to position [33, 0]
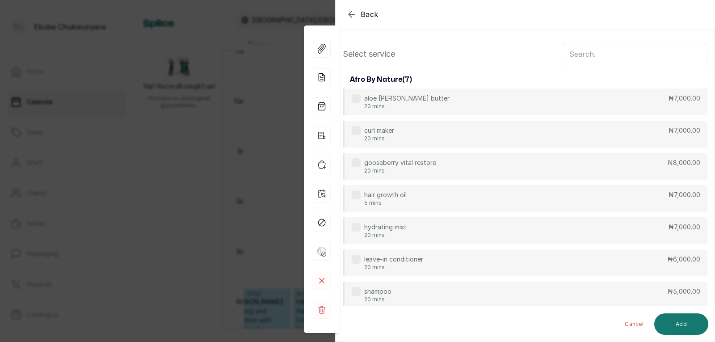
click at [610, 62] on input "text" at bounding box center [635, 54] width 146 height 22
click at [619, 54] on input "text" at bounding box center [635, 54] width 146 height 22
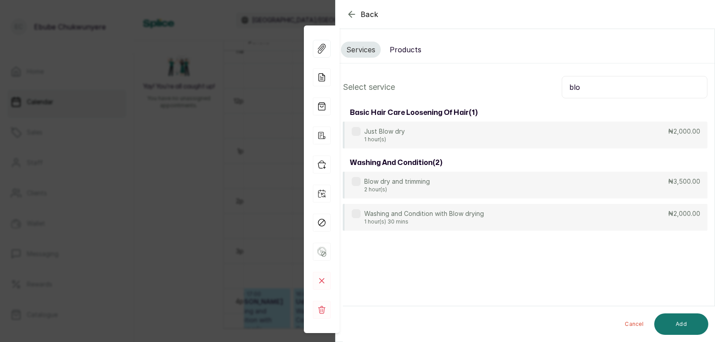
scroll to position [0, 0]
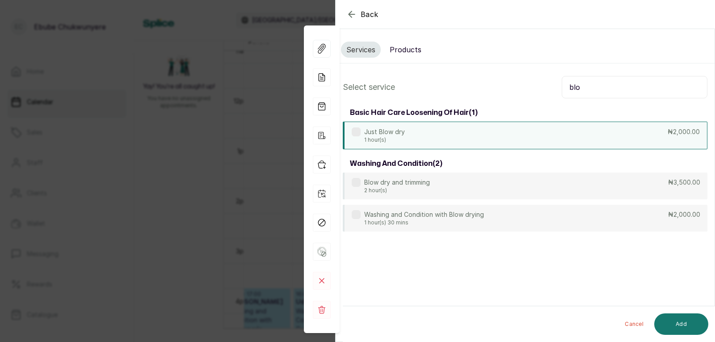
type input "blo"
click at [591, 135] on div "Just Blow dry 1 hour(s) ₦2,000.00" at bounding box center [525, 136] width 365 height 28
click at [688, 325] on button "Add" at bounding box center [682, 323] width 54 height 21
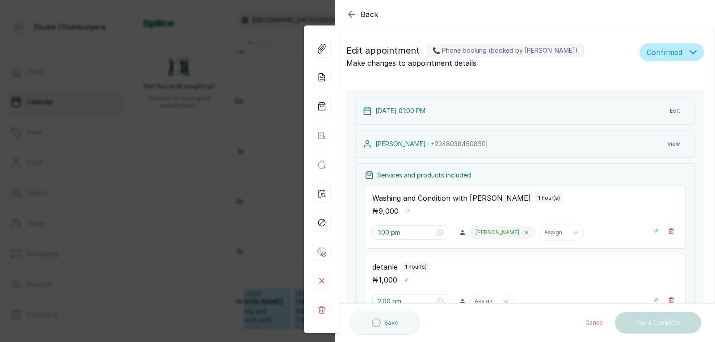
type input "3:00 pm"
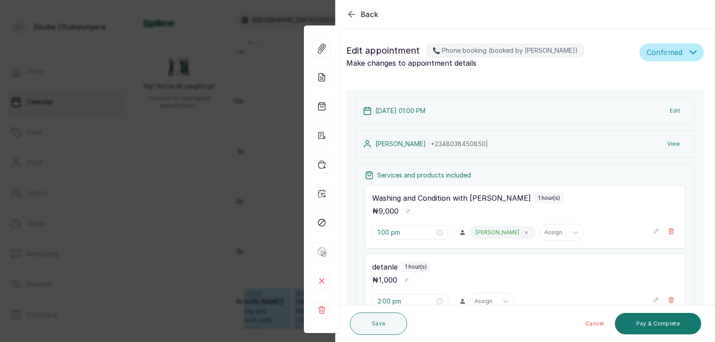
drag, startPoint x: 696, startPoint y: 319, endPoint x: 592, endPoint y: 238, distance: 131.9
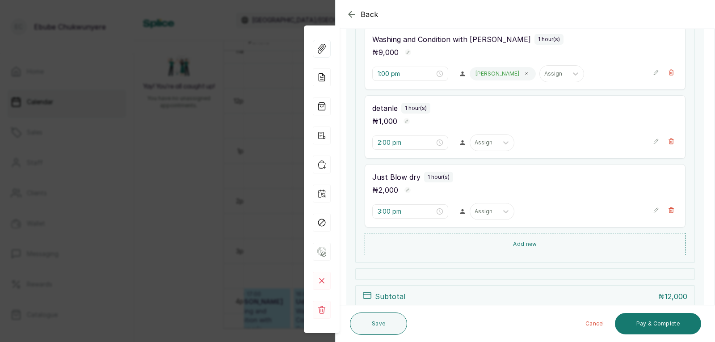
scroll to position [248, 0]
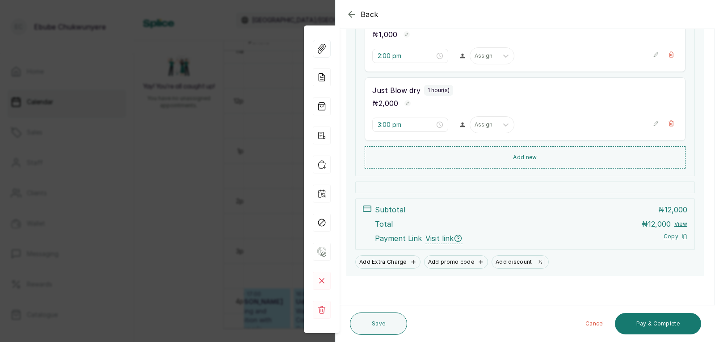
drag, startPoint x: 599, startPoint y: 223, endPoint x: 597, endPoint y: 279, distance: 55.9
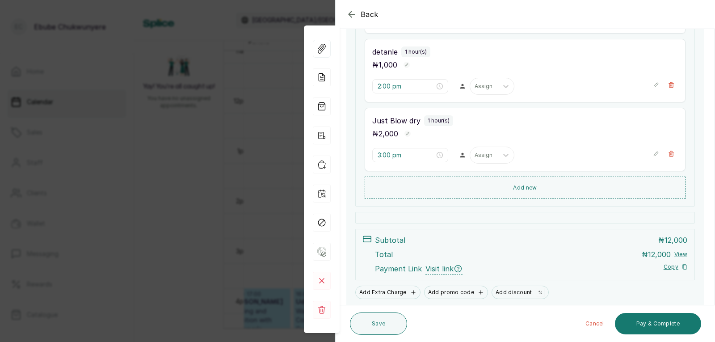
scroll to position [155, 0]
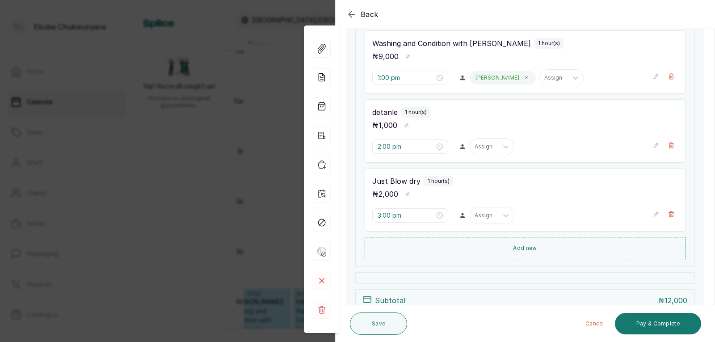
drag, startPoint x: 573, startPoint y: 118, endPoint x: 593, endPoint y: 79, distance: 44.2
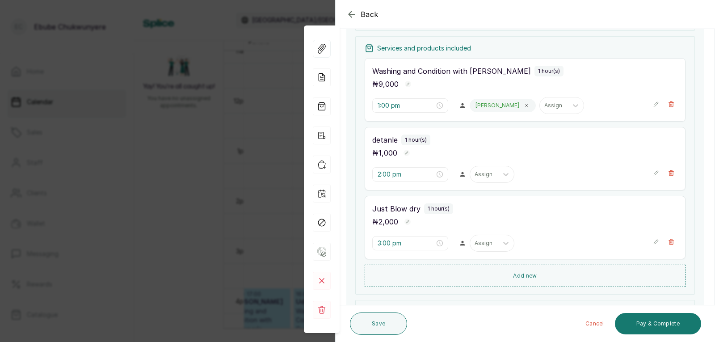
drag, startPoint x: 614, startPoint y: 182, endPoint x: 611, endPoint y: 205, distance: 23.0
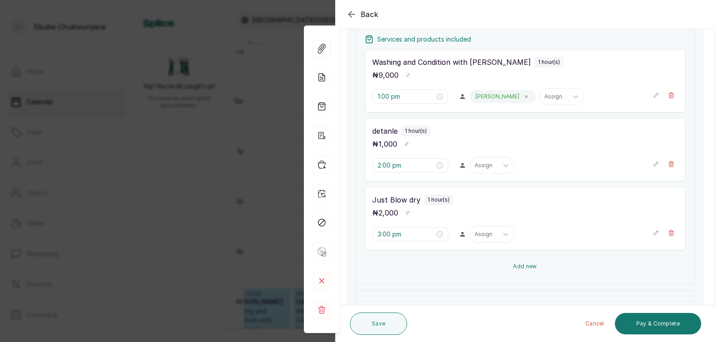
click at [567, 260] on button "Add new" at bounding box center [525, 266] width 321 height 21
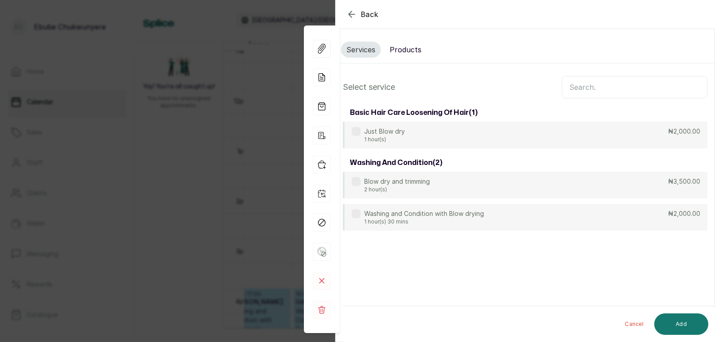
scroll to position [0, 0]
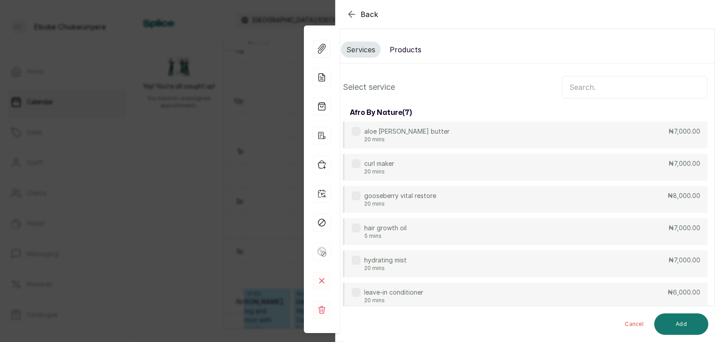
click at [616, 90] on input "text" at bounding box center [635, 87] width 146 height 22
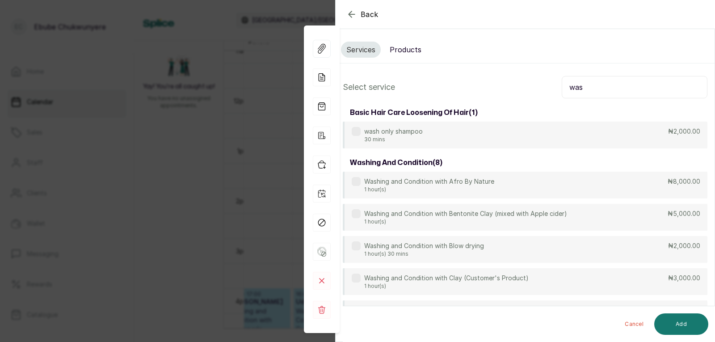
type input "was"
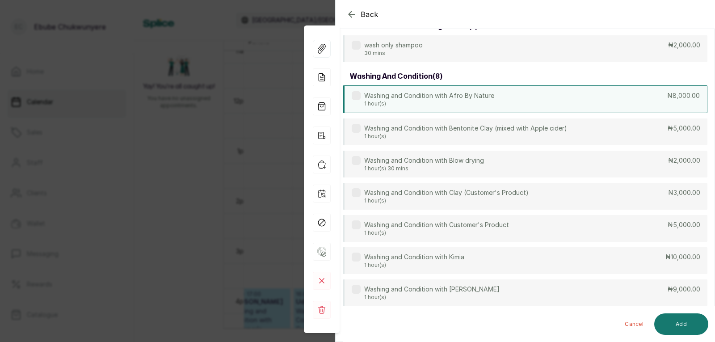
drag, startPoint x: 484, startPoint y: 74, endPoint x: 490, endPoint y: 91, distance: 18.7
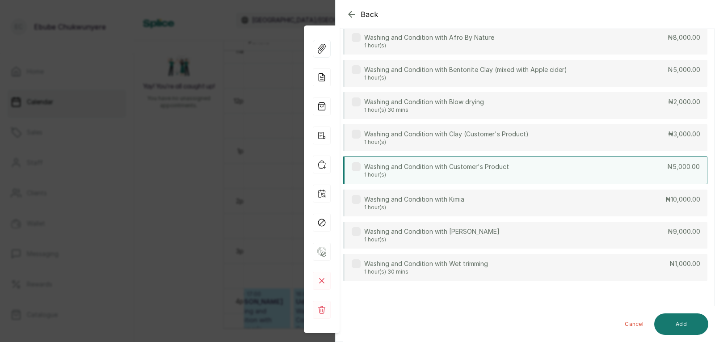
scroll to position [144, 0]
click at [486, 165] on p "Washing and Condition with Customer's Product" at bounding box center [436, 166] width 145 height 9
click at [681, 327] on button "Add" at bounding box center [682, 323] width 54 height 21
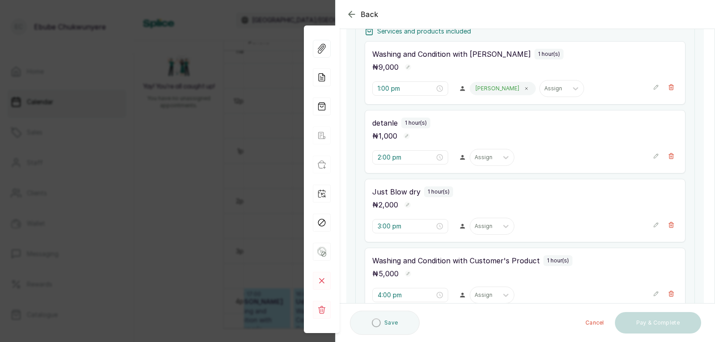
type input "4:00 pm"
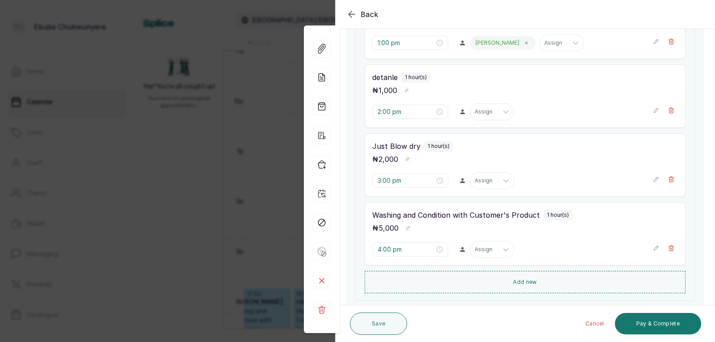
drag, startPoint x: 608, startPoint y: 291, endPoint x: 609, endPoint y: 310, distance: 19.3
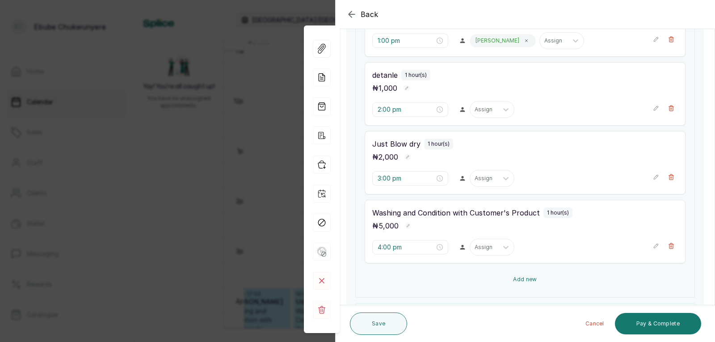
click at [619, 279] on button "Add new" at bounding box center [525, 279] width 321 height 21
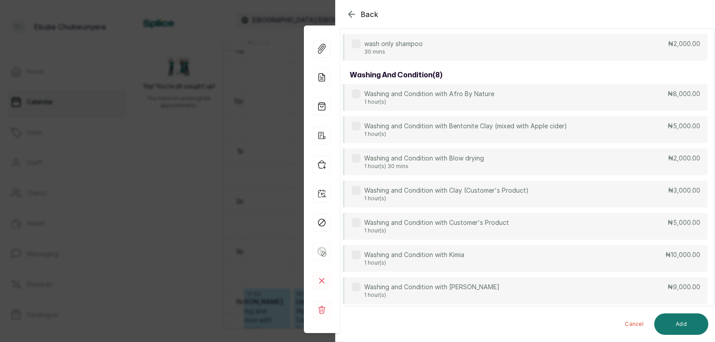
scroll to position [68, 0]
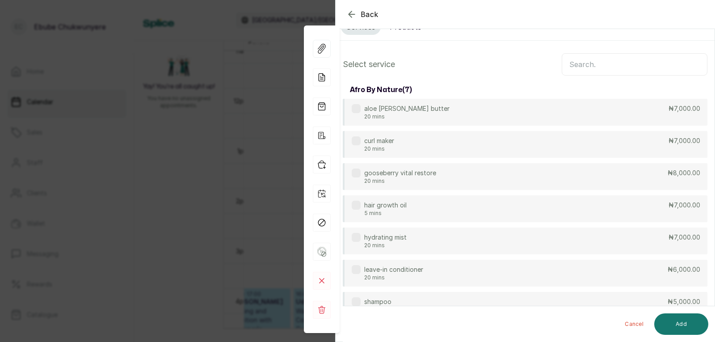
drag, startPoint x: 568, startPoint y: 105, endPoint x: 585, endPoint y: 69, distance: 39.4
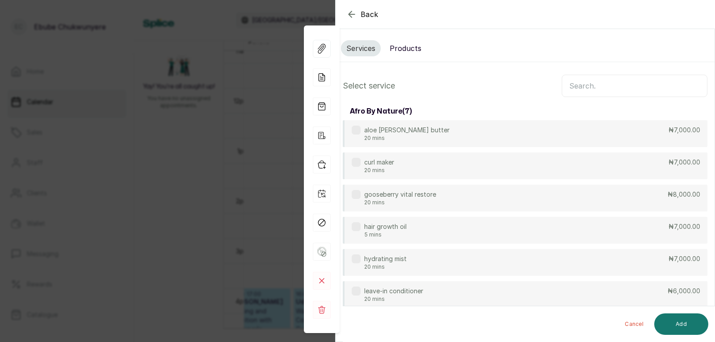
click at [583, 85] on input "text" at bounding box center [635, 86] width 146 height 22
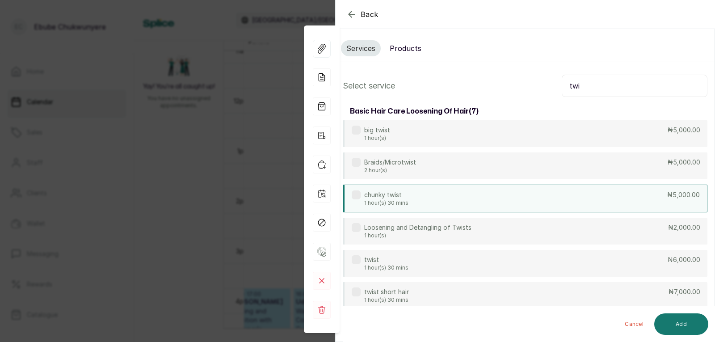
type input "twi"
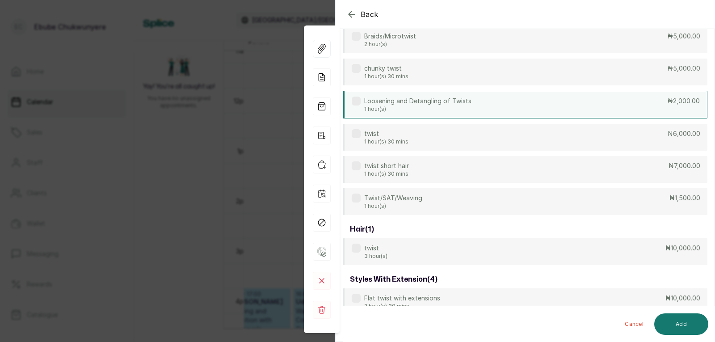
scroll to position [146, 0]
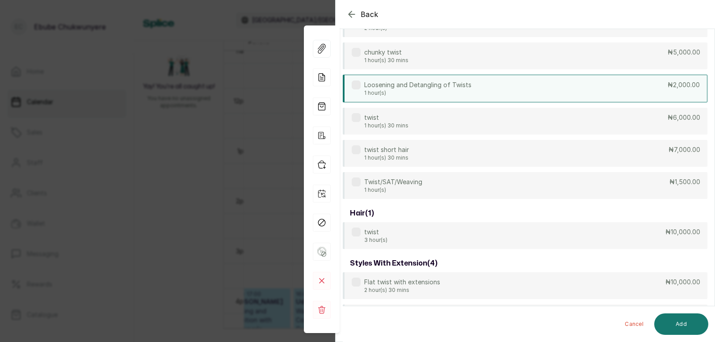
drag, startPoint x: 516, startPoint y: 190, endPoint x: 519, endPoint y: 214, distance: 24.0
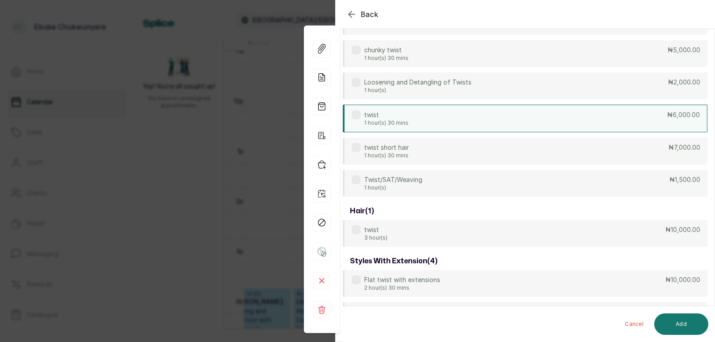
click at [533, 116] on div "twist 1 hour(s) 30 mins ₦6,000.00" at bounding box center [525, 119] width 365 height 28
drag, startPoint x: 691, startPoint y: 316, endPoint x: 691, endPoint y: 321, distance: 4.9
click at [691, 321] on button "Add" at bounding box center [682, 323] width 54 height 21
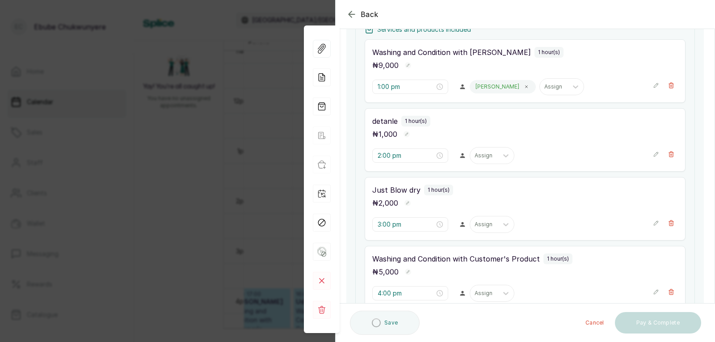
type input "5:00 pm"
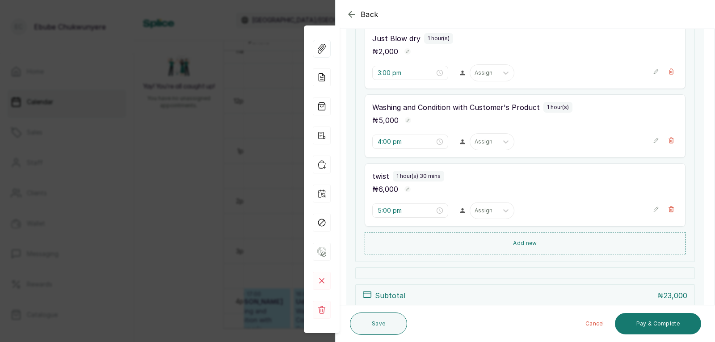
drag, startPoint x: 609, startPoint y: 258, endPoint x: 620, endPoint y: 283, distance: 27.5
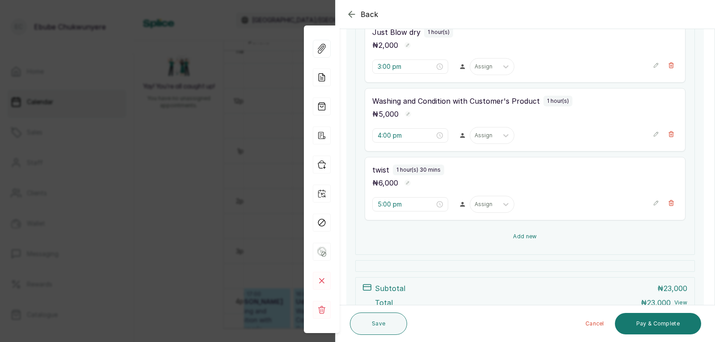
click at [541, 237] on button "Add new" at bounding box center [525, 236] width 321 height 21
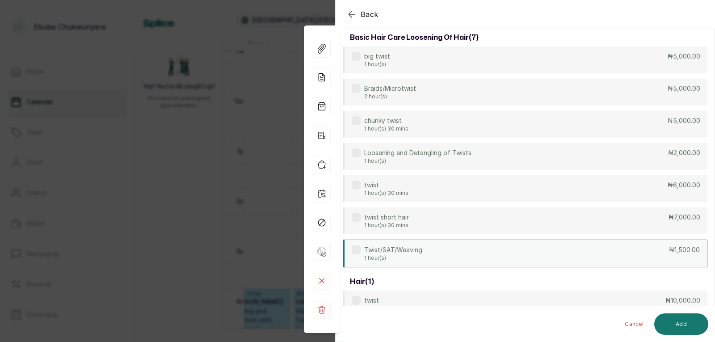
scroll to position [68, 0]
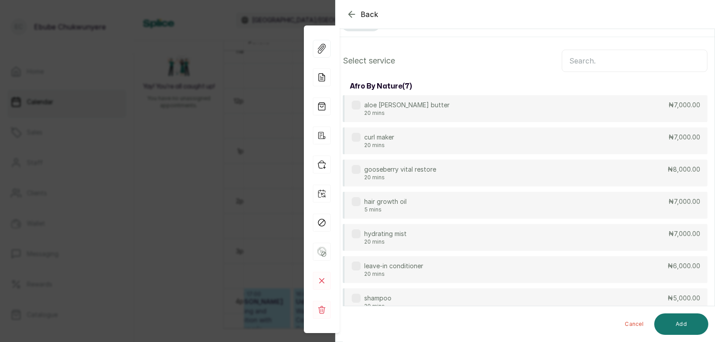
drag, startPoint x: 593, startPoint y: 92, endPoint x: 600, endPoint y: 69, distance: 24.1
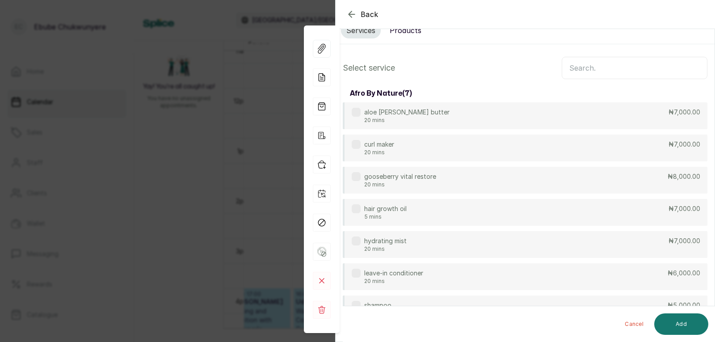
drag, startPoint x: 598, startPoint y: 71, endPoint x: 595, endPoint y: 76, distance: 6.2
click at [597, 72] on input "text" at bounding box center [635, 68] width 146 height 22
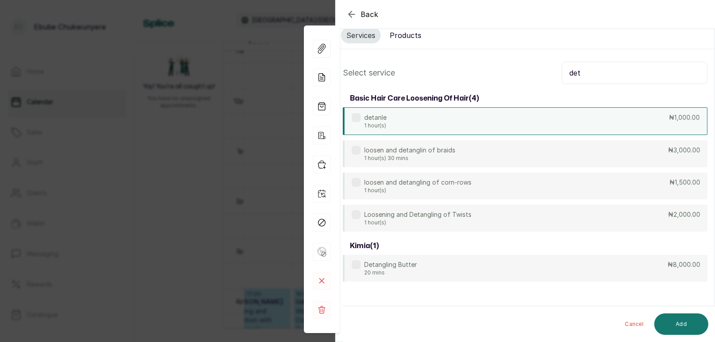
scroll to position [15, 0]
type input "det"
click at [587, 132] on div "detanle 1 hour(s) ₦1,000.00" at bounding box center [525, 120] width 365 height 28
click at [687, 322] on button "Add" at bounding box center [682, 323] width 54 height 21
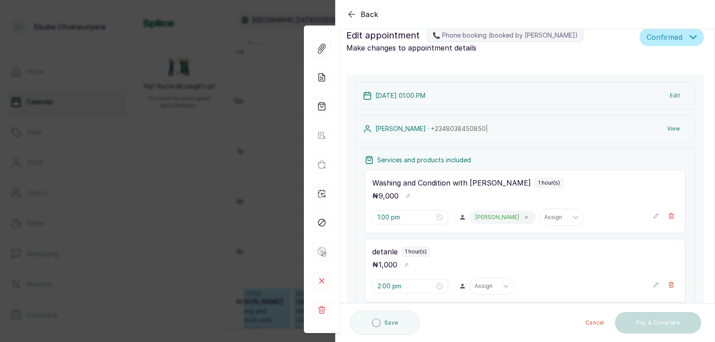
type input "6:30 pm"
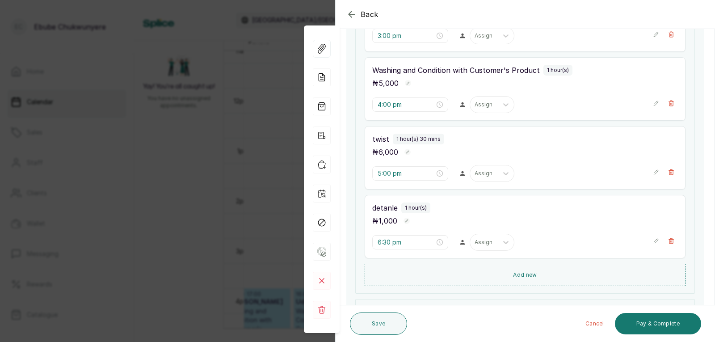
scroll to position [393, 0]
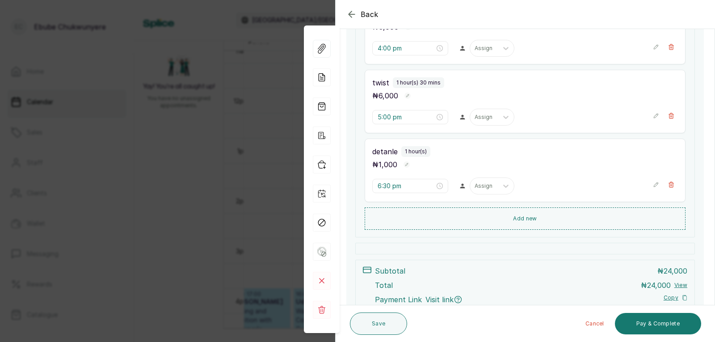
drag, startPoint x: 609, startPoint y: 227, endPoint x: 613, endPoint y: 262, distance: 34.7
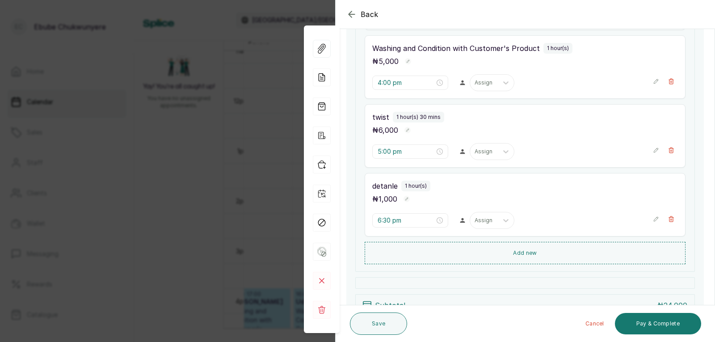
scroll to position [341, 0]
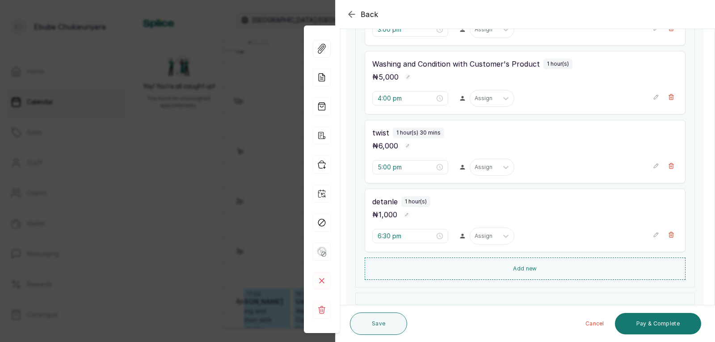
drag, startPoint x: 554, startPoint y: 140, endPoint x: 558, endPoint y: 114, distance: 26.2
click at [653, 166] on icon "button" at bounding box center [656, 166] width 6 height 6
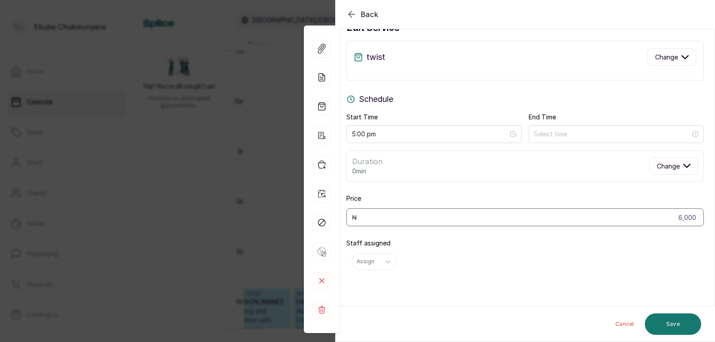
scroll to position [26, 0]
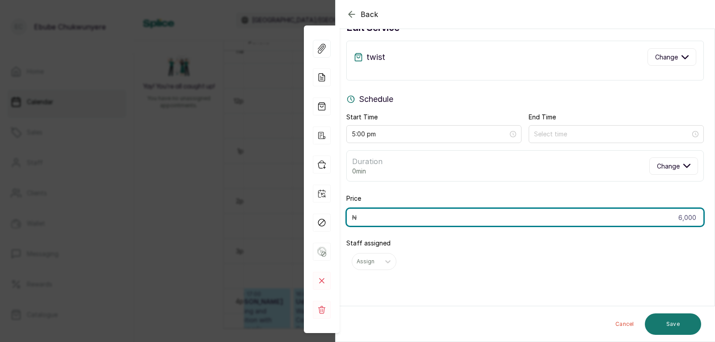
click at [678, 216] on input "6,000" at bounding box center [526, 217] width 358 height 18
click at [679, 216] on input "6,000" at bounding box center [526, 217] width 358 height 18
type input "8,000"
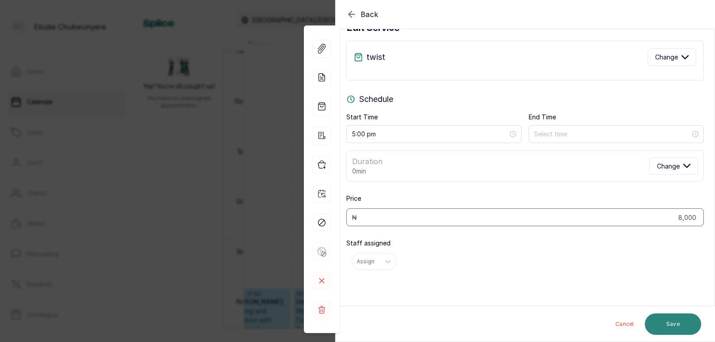
click at [676, 328] on button "Save" at bounding box center [673, 323] width 56 height 21
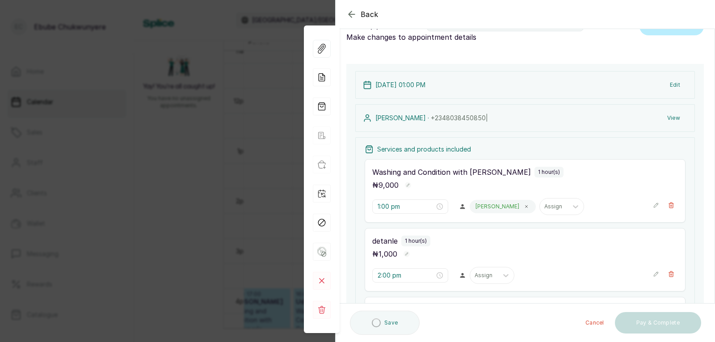
scroll to position [0, 0]
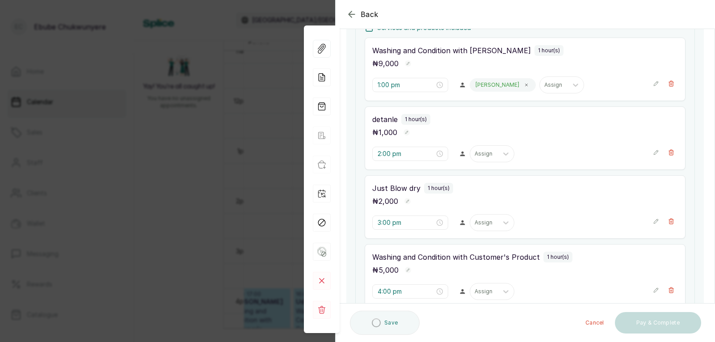
drag, startPoint x: 445, startPoint y: 199, endPoint x: 445, endPoint y: 217, distance: 17.4
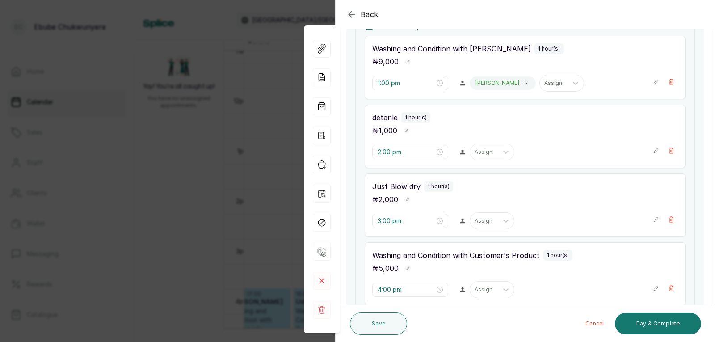
click at [653, 218] on icon "button" at bounding box center [656, 219] width 6 height 6
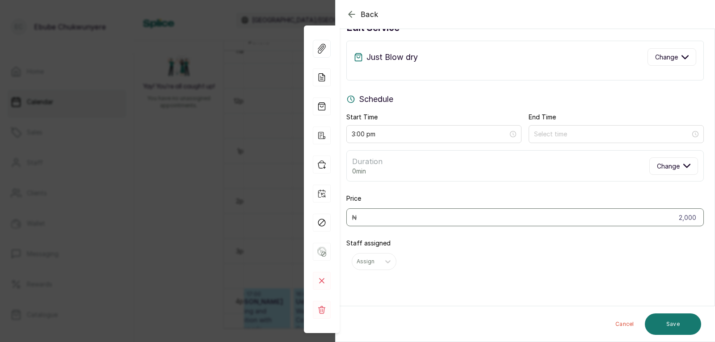
scroll to position [26, 0]
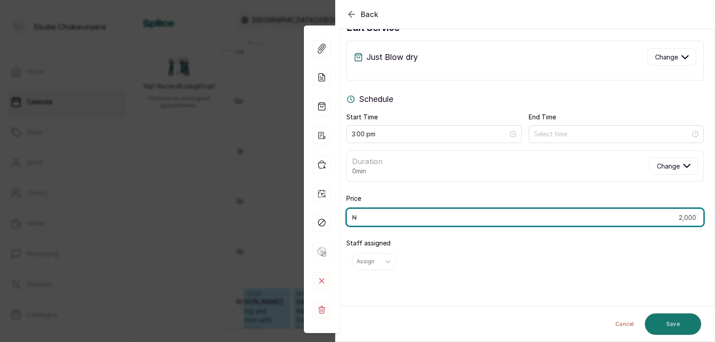
click at [417, 215] on input "2,000" at bounding box center [526, 217] width 358 height 18
click at [418, 215] on input "2,000" at bounding box center [526, 217] width 358 height 18
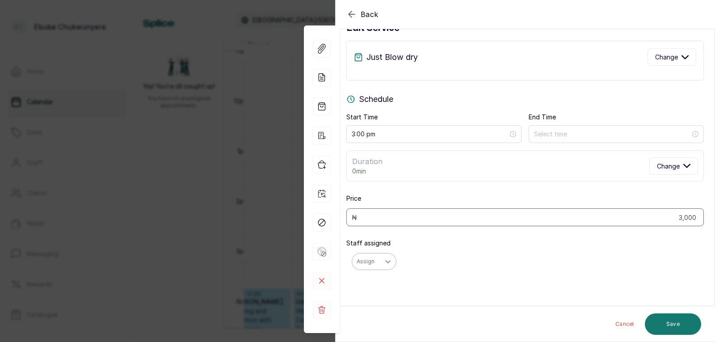
click at [390, 262] on icon at bounding box center [388, 261] width 9 height 9
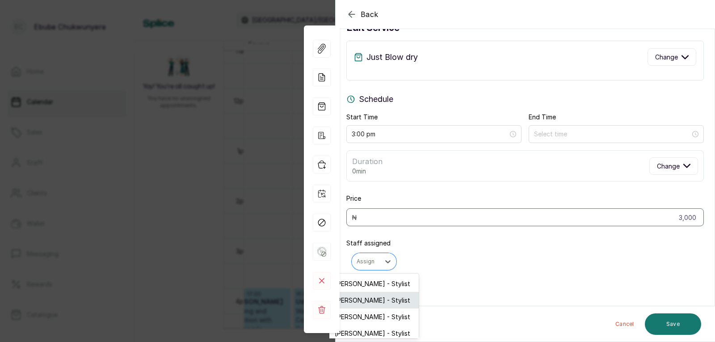
click at [367, 302] on div "[PERSON_NAME] - Stylist" at bounding box center [374, 300] width 89 height 17
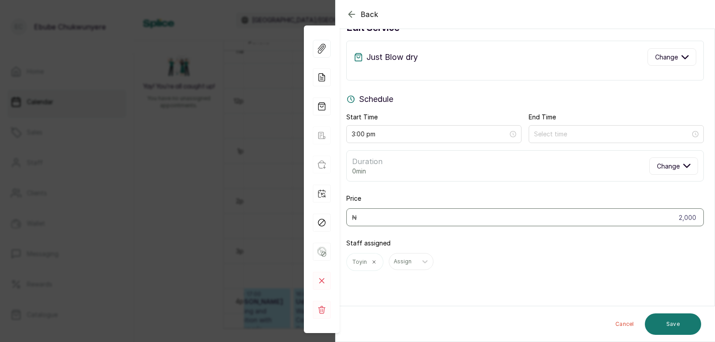
drag, startPoint x: 682, startPoint y: 321, endPoint x: 592, endPoint y: 262, distance: 108.1
click at [592, 262] on form "Back Appointment Details Edit service Just Blow dry Change Schedule Start Time …" at bounding box center [525, 159] width 379 height 368
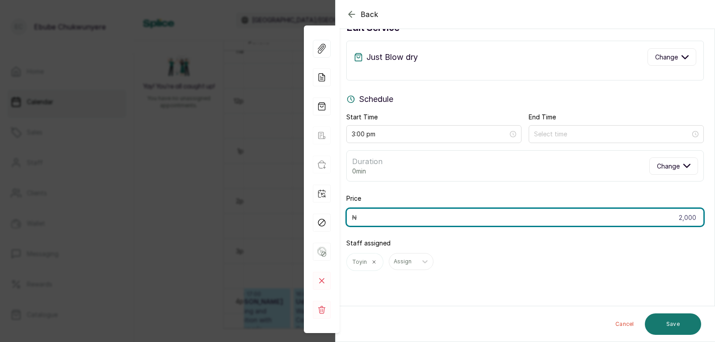
click at [686, 222] on input "2,000" at bounding box center [526, 217] width 358 height 18
type input "3,000"
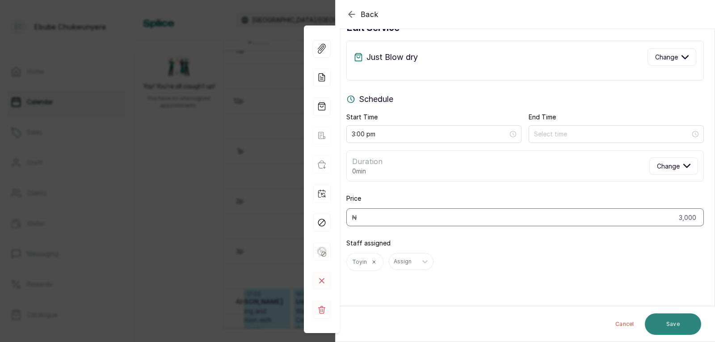
click at [688, 322] on button "Save" at bounding box center [673, 323] width 56 height 21
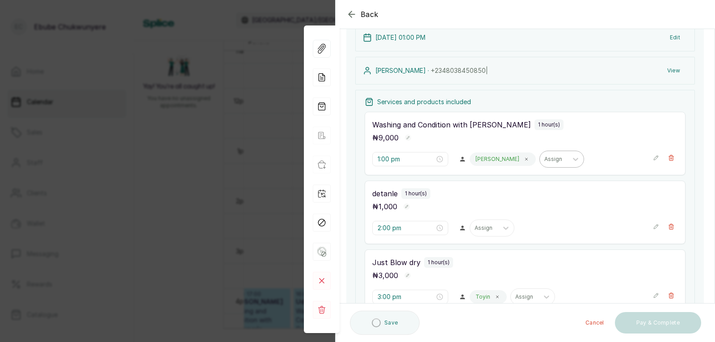
scroll to position [98, 0]
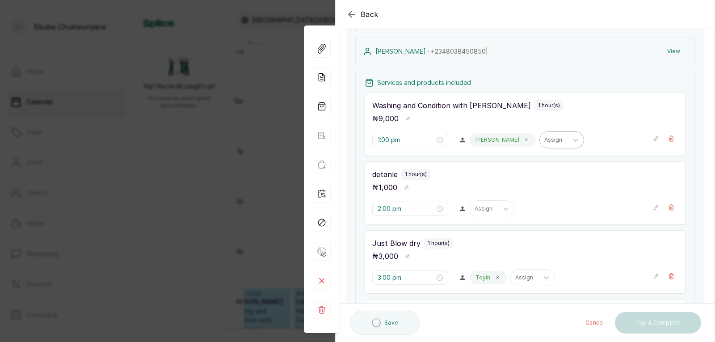
drag, startPoint x: 505, startPoint y: 182, endPoint x: 513, endPoint y: 211, distance: 30.0
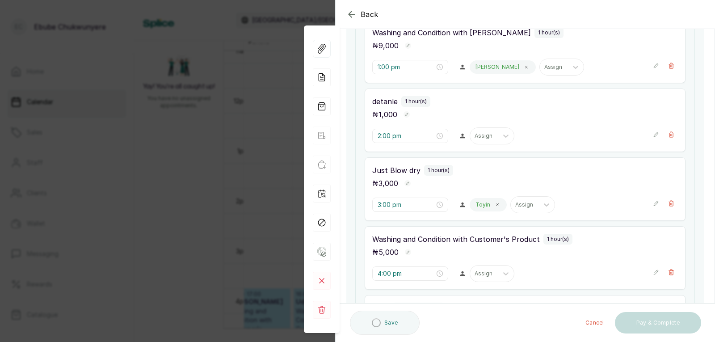
scroll to position [175, 0]
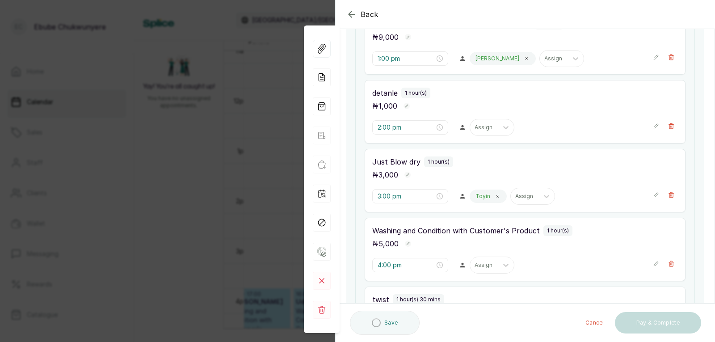
drag, startPoint x: 513, startPoint y: 211, endPoint x: 520, endPoint y: 232, distance: 22.2
click at [498, 258] on div at bounding box center [506, 264] width 16 height 16
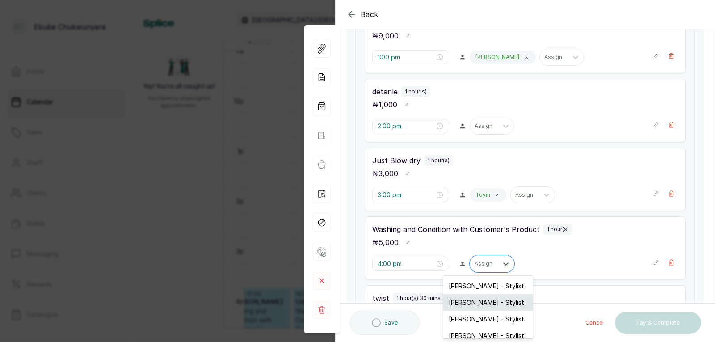
click at [487, 306] on div "[PERSON_NAME] - Stylist" at bounding box center [488, 302] width 89 height 17
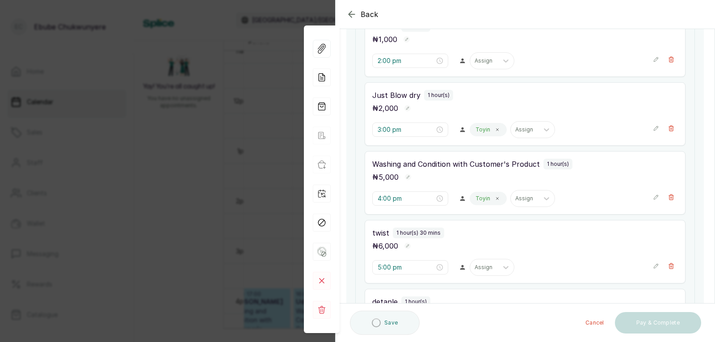
drag, startPoint x: 507, startPoint y: 235, endPoint x: 508, endPoint y: 259, distance: 24.6
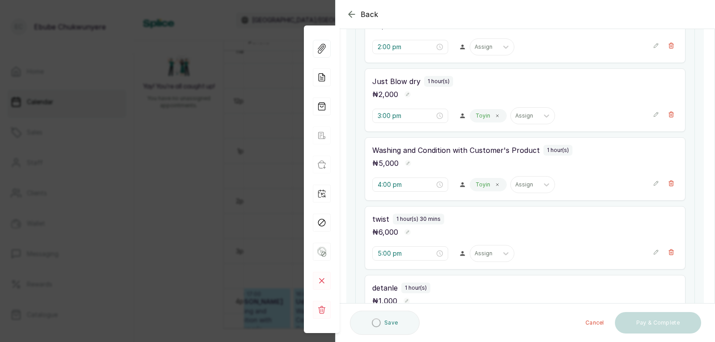
scroll to position [262, 0]
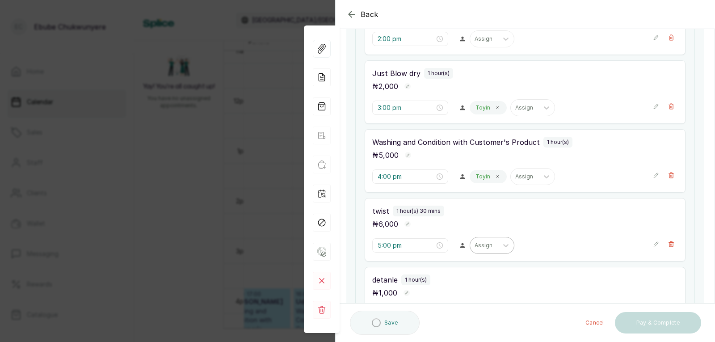
click at [485, 245] on div at bounding box center [484, 245] width 19 height 8
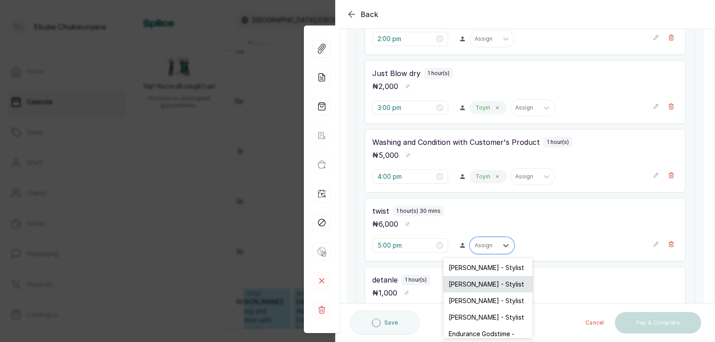
click at [481, 279] on div "[PERSON_NAME] - Stylist" at bounding box center [488, 284] width 89 height 17
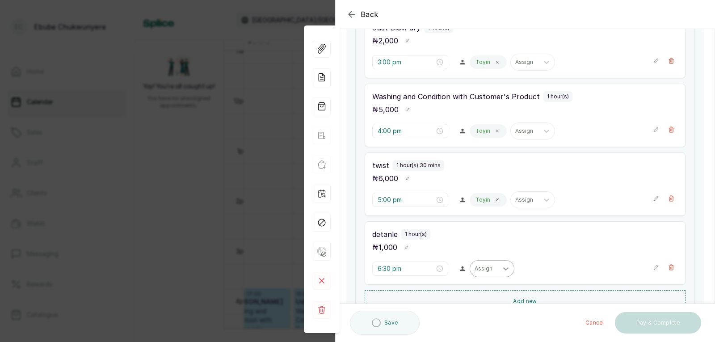
drag, startPoint x: 503, startPoint y: 239, endPoint x: 495, endPoint y: 261, distance: 23.3
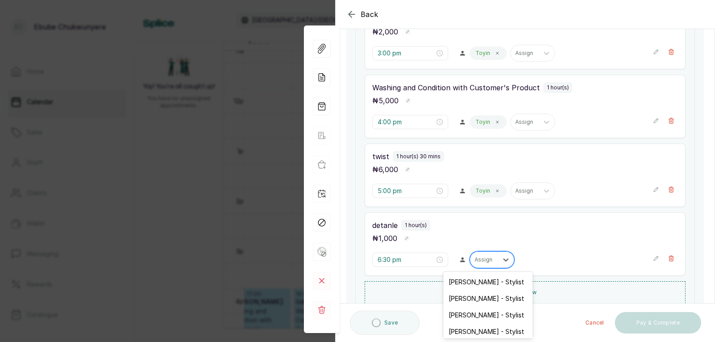
click at [493, 261] on div "Assign" at bounding box center [484, 260] width 28 height 12
click at [479, 295] on div "[PERSON_NAME] - Stylist" at bounding box center [488, 298] width 89 height 17
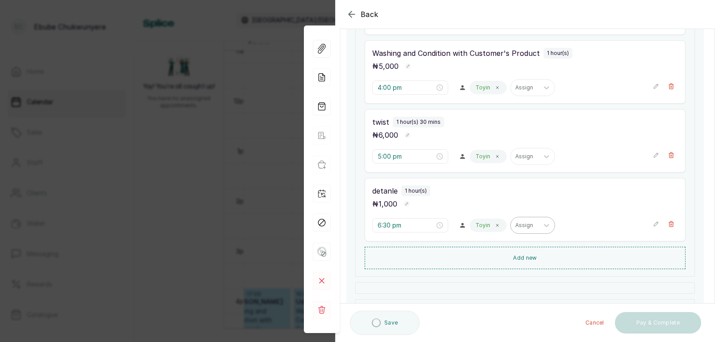
drag, startPoint x: 510, startPoint y: 236, endPoint x: 511, endPoint y: 250, distance: 14.3
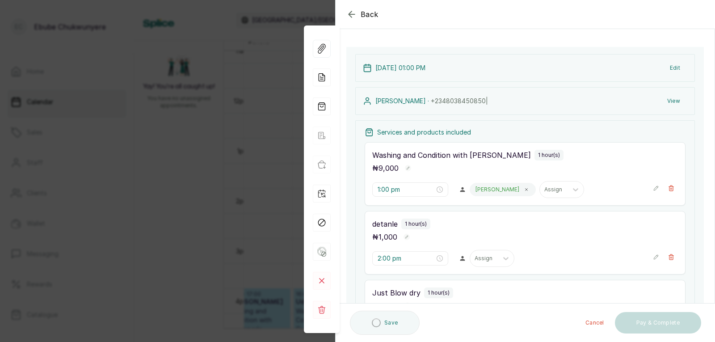
drag, startPoint x: 501, startPoint y: 229, endPoint x: 513, endPoint y: 196, distance: 35.2
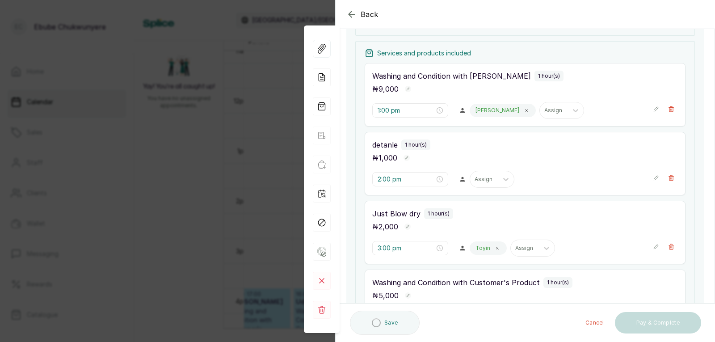
drag, startPoint x: 515, startPoint y: 174, endPoint x: 515, endPoint y: 194, distance: 19.7
click at [653, 249] on button "Show no-show/cancelled" at bounding box center [656, 245] width 6 height 14
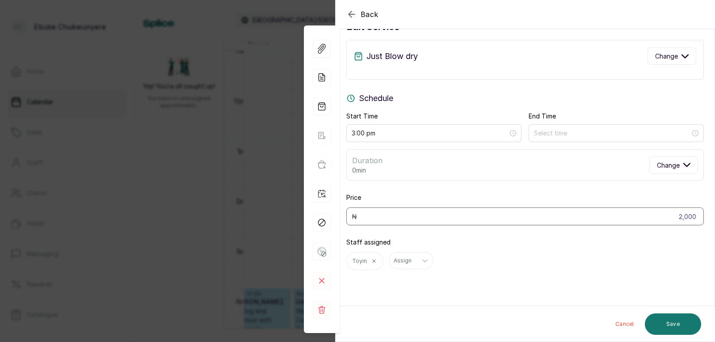
scroll to position [27, 0]
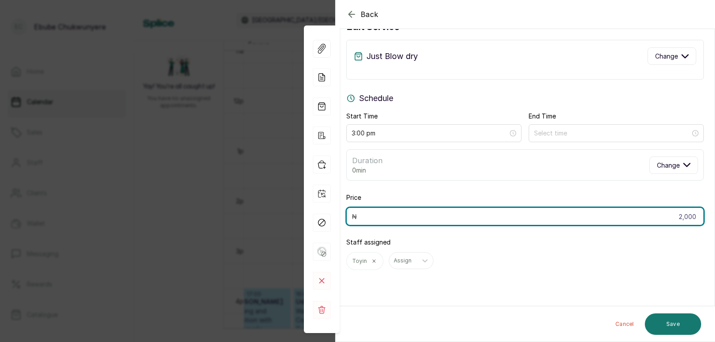
click at [673, 221] on input "2,000" at bounding box center [526, 216] width 358 height 18
type input "3,000"
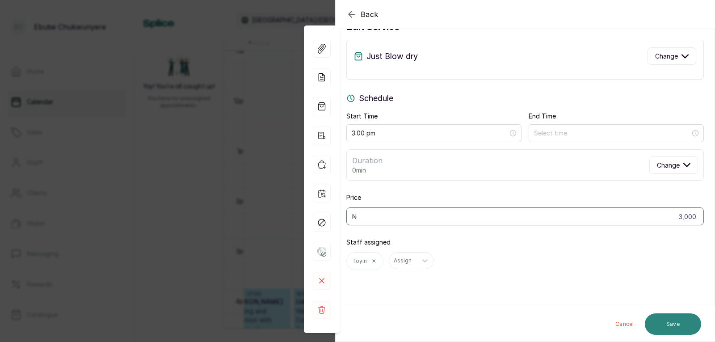
click at [684, 320] on button "Save" at bounding box center [673, 323] width 56 height 21
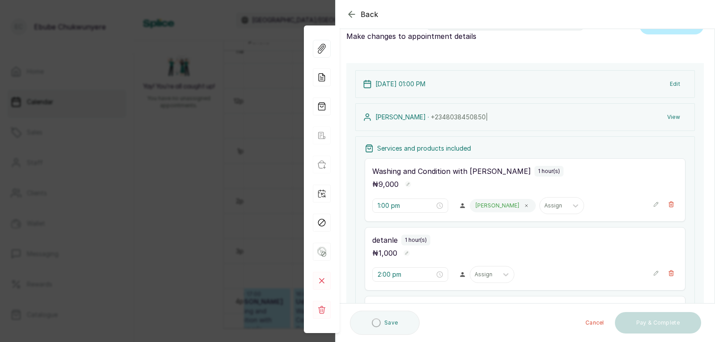
scroll to position [0, 0]
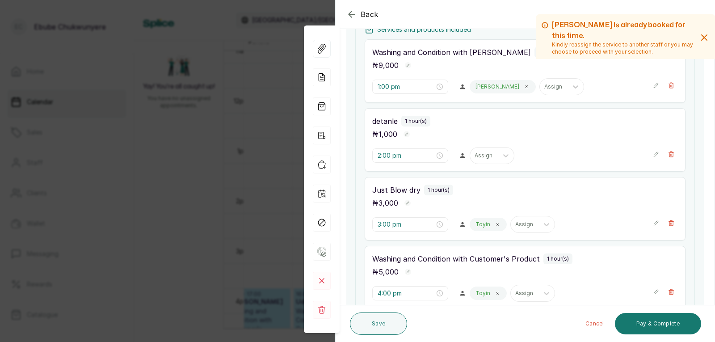
drag, startPoint x: 537, startPoint y: 218, endPoint x: 536, endPoint y: 240, distance: 22.4
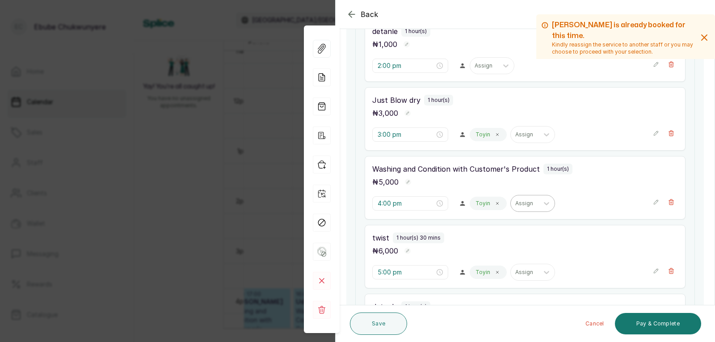
drag, startPoint x: 531, startPoint y: 232, endPoint x: 532, endPoint y: 249, distance: 16.5
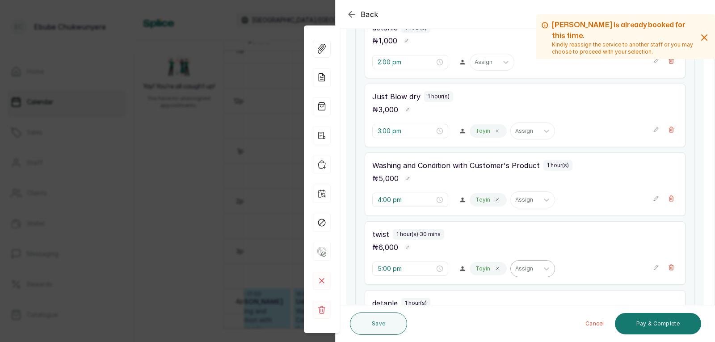
click at [513, 264] on div "Assign" at bounding box center [525, 269] width 28 height 12
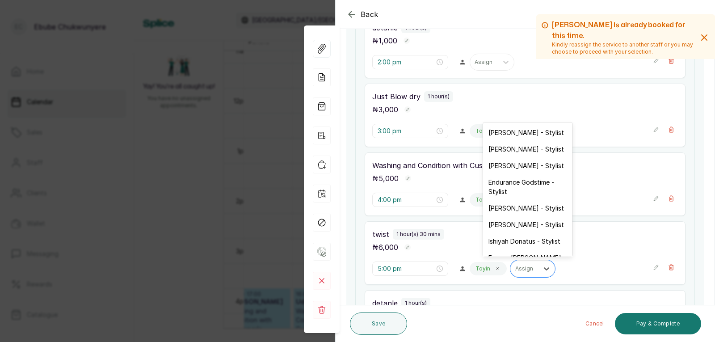
click at [621, 258] on div "twist 1 hour(s) 30 mins ₦ 6,000 5:00 pm Toyin 8 results available. Use Up and D…" at bounding box center [525, 252] width 321 height 63
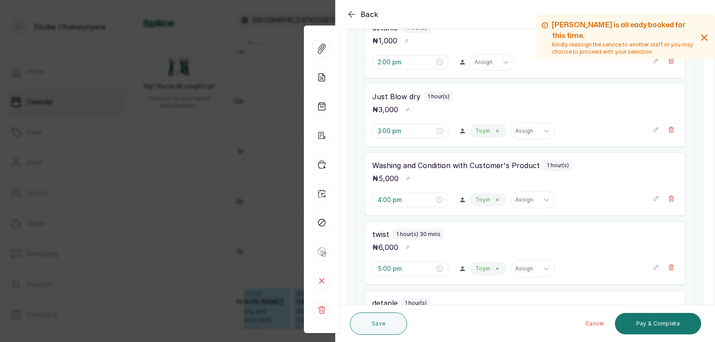
click at [653, 267] on div at bounding box center [665, 267] width 25 height 14
click at [653, 268] on icon "button" at bounding box center [656, 267] width 6 height 6
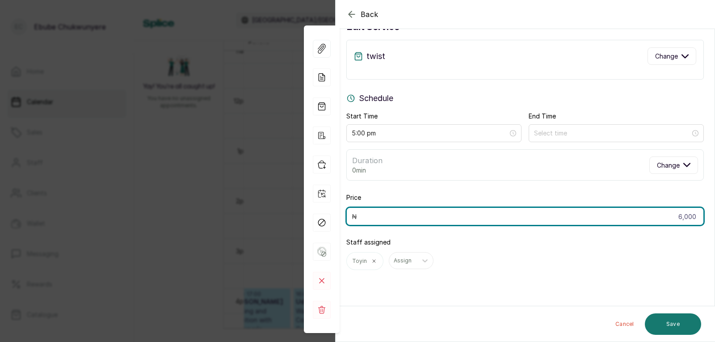
click at [530, 215] on input "6,000" at bounding box center [526, 216] width 358 height 18
type input "8,000"
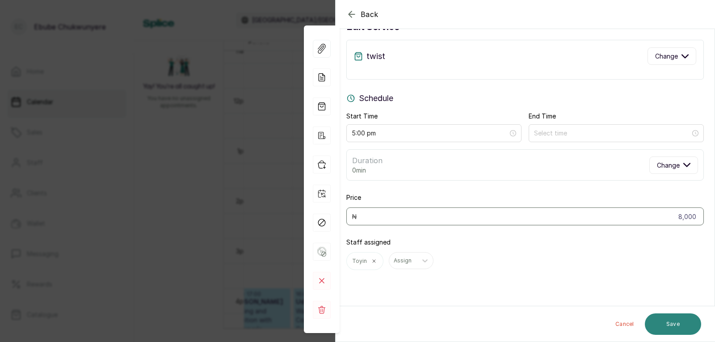
click at [668, 321] on button "Save" at bounding box center [673, 323] width 56 height 21
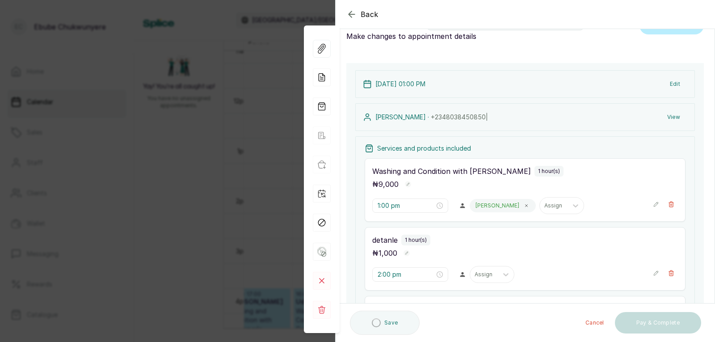
scroll to position [0, 0]
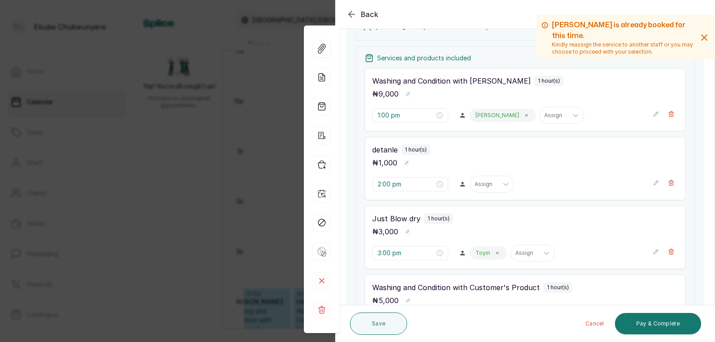
drag, startPoint x: 597, startPoint y: 206, endPoint x: 597, endPoint y: 237, distance: 30.4
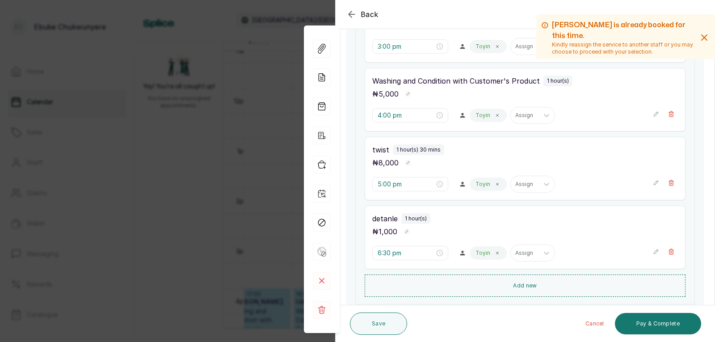
scroll to position [342, 0]
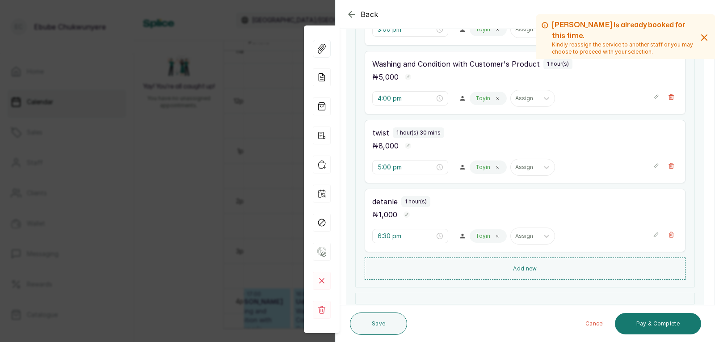
drag, startPoint x: 596, startPoint y: 235, endPoint x: 600, endPoint y: 251, distance: 16.9
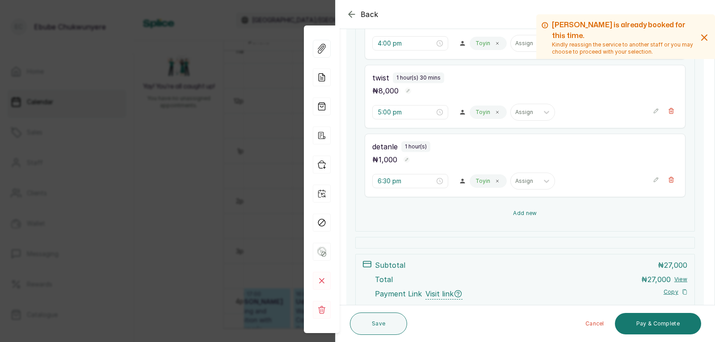
drag, startPoint x: 593, startPoint y: 237, endPoint x: 600, endPoint y: 253, distance: 17.3
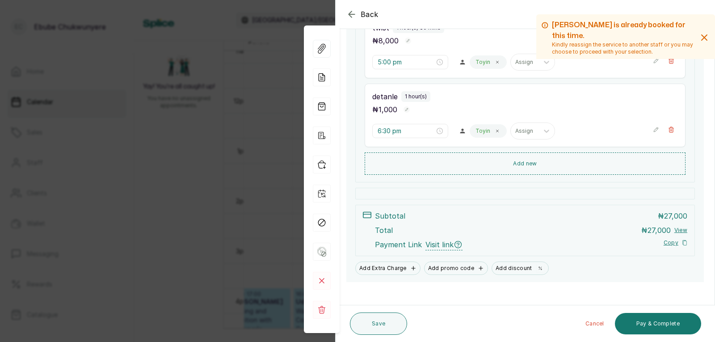
scroll to position [454, 0]
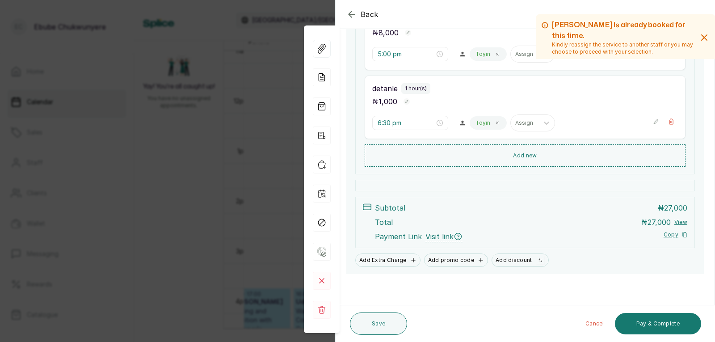
drag, startPoint x: 600, startPoint y: 252, endPoint x: 597, endPoint y: 246, distance: 6.8
click at [653, 323] on button "Pay & Complete" at bounding box center [658, 323] width 86 height 21
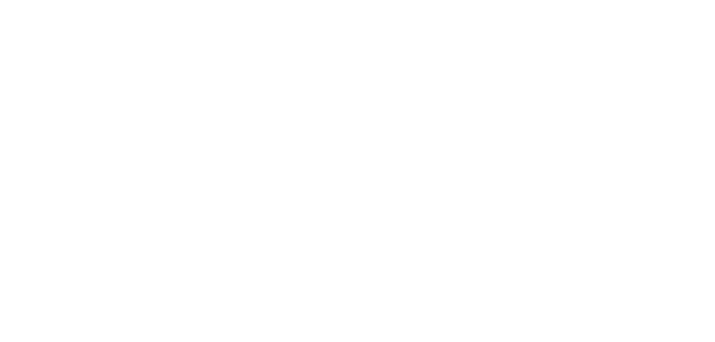
click at [478, 0] on html at bounding box center [357, 0] width 715 height 0
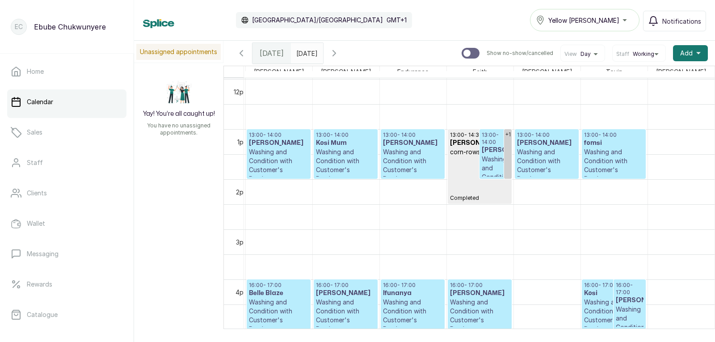
click at [251, 154] on p "Washing and Condition with Customer's Product" at bounding box center [278, 166] width 59 height 36
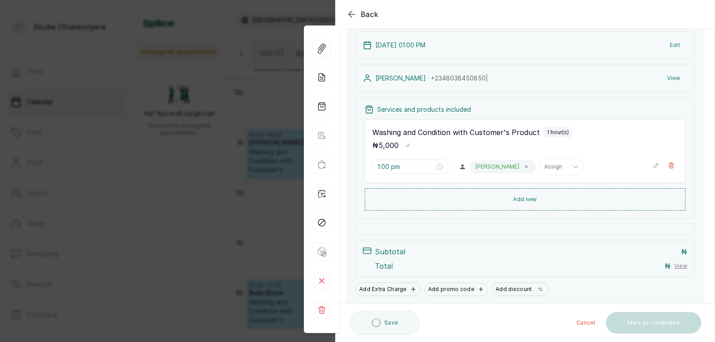
drag, startPoint x: 508, startPoint y: 182, endPoint x: 503, endPoint y: 209, distance: 27.4
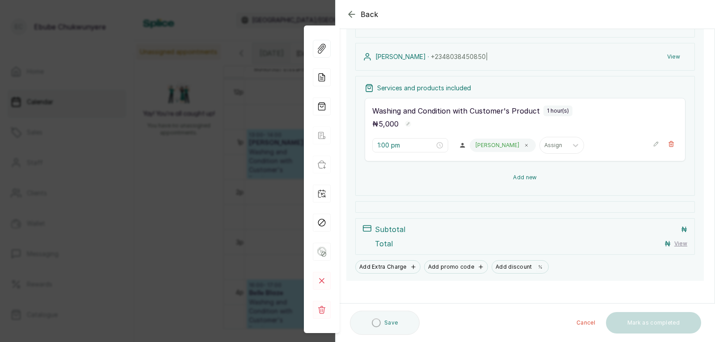
click at [506, 173] on button "Add new" at bounding box center [525, 177] width 321 height 21
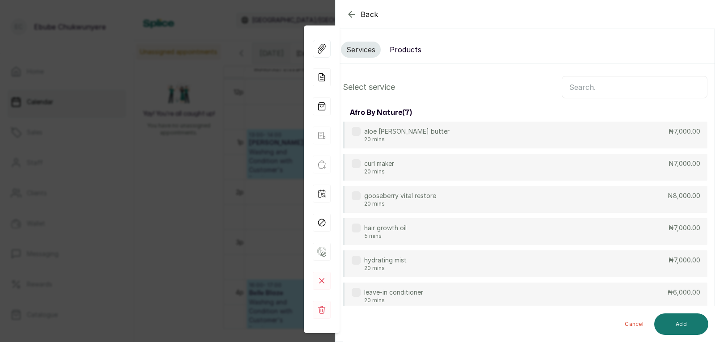
drag, startPoint x: 541, startPoint y: 116, endPoint x: 564, endPoint y: 72, distance: 49.4
click at [568, 82] on input "text" at bounding box center [635, 87] width 146 height 22
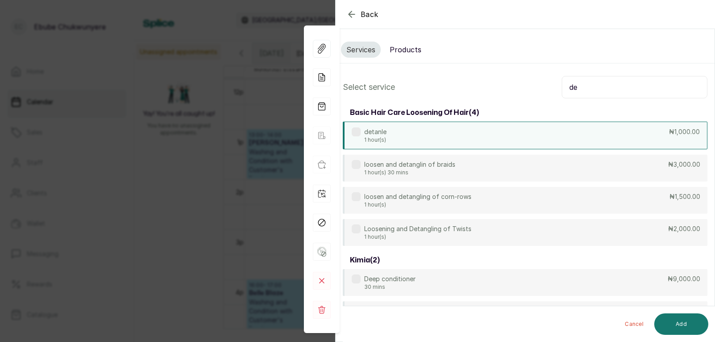
type input "de"
click at [592, 137] on div "detanle 1 hour(s) ₦1,000.00" at bounding box center [525, 136] width 365 height 28
click at [688, 325] on button "Add" at bounding box center [682, 323] width 54 height 21
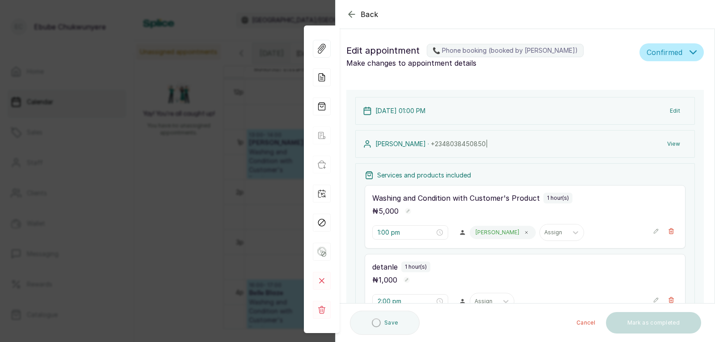
type input "2:00 pm"
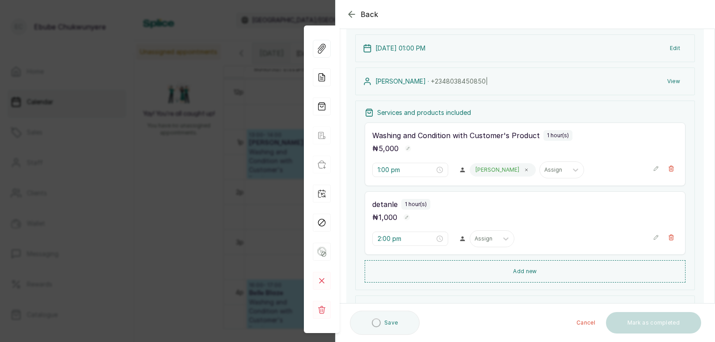
drag, startPoint x: 515, startPoint y: 257, endPoint x: 516, endPoint y: 274, distance: 17.0
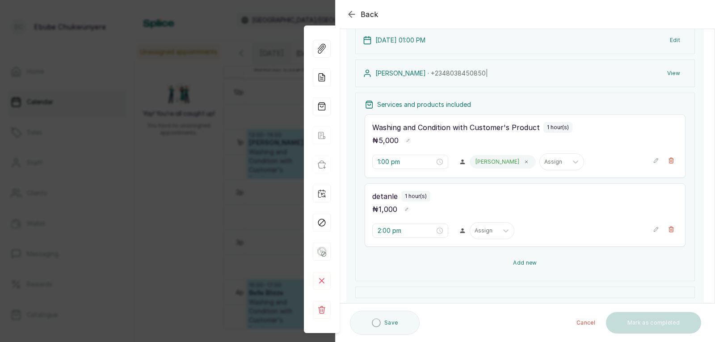
click at [516, 266] on button "Add new" at bounding box center [525, 262] width 321 height 21
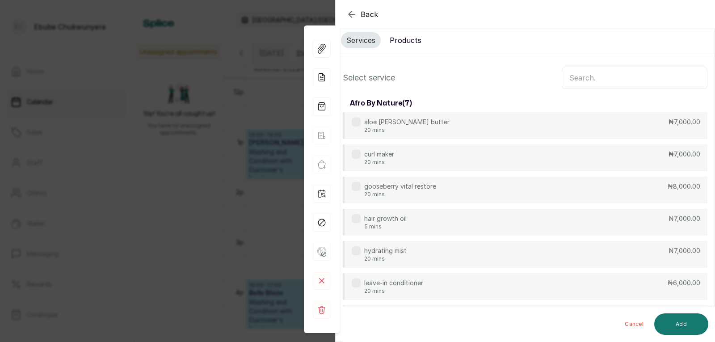
drag, startPoint x: 533, startPoint y: 123, endPoint x: 557, endPoint y: 85, distance: 44.6
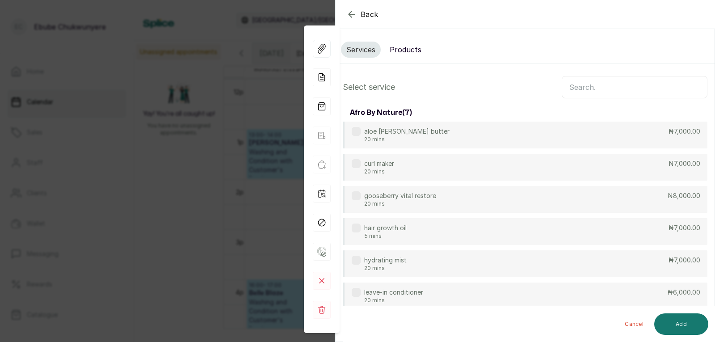
click at [579, 87] on input "text" at bounding box center [635, 87] width 146 height 22
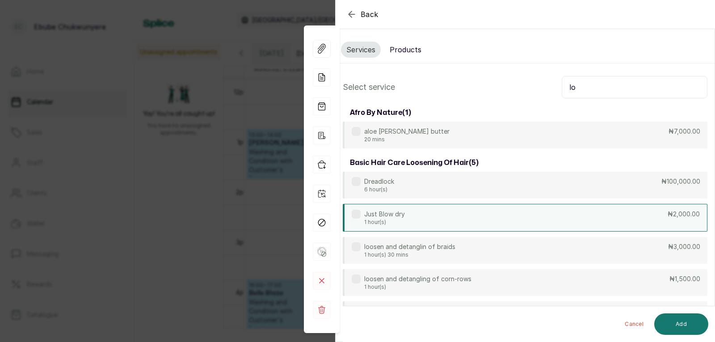
type input "lo"
click at [457, 209] on div "Just Blow dry 1 hour(s) ₦2,000.00" at bounding box center [525, 218] width 365 height 28
click at [682, 325] on button "Add" at bounding box center [682, 323] width 54 height 21
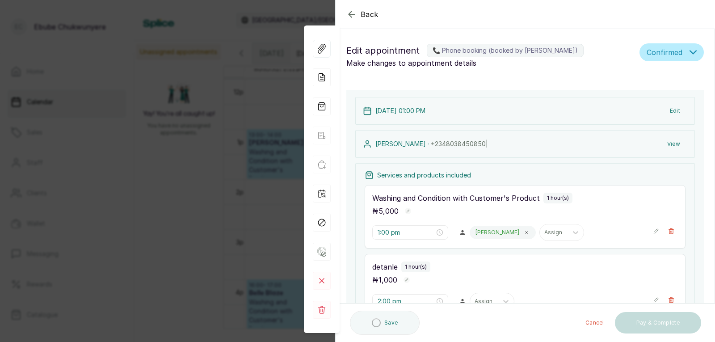
type input "3:00 pm"
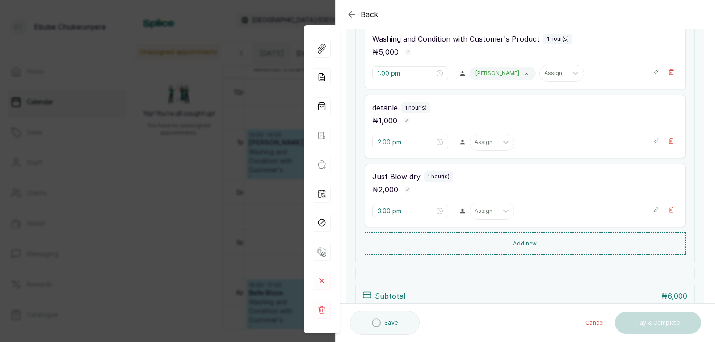
drag, startPoint x: 636, startPoint y: 237, endPoint x: 628, endPoint y: 265, distance: 29.3
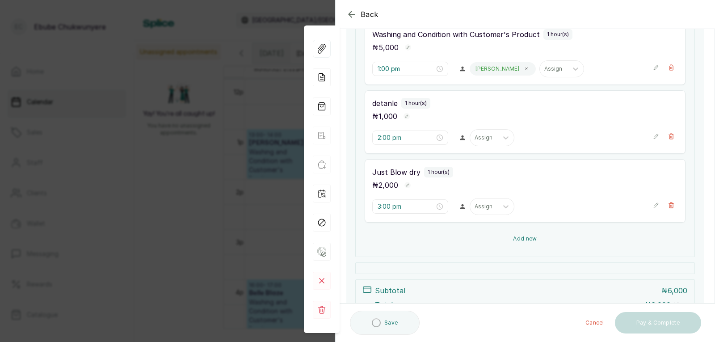
click at [627, 236] on button "Add new" at bounding box center [525, 238] width 321 height 21
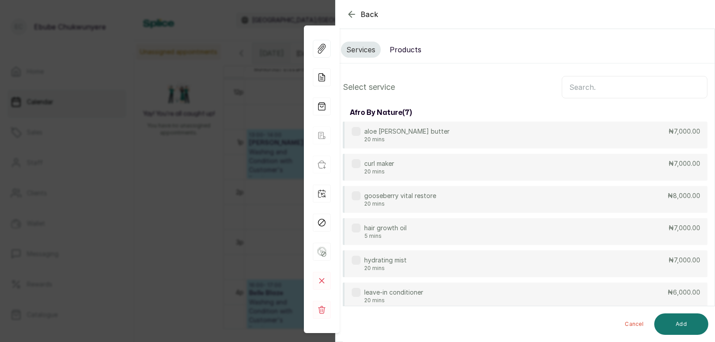
click at [635, 84] on input "text" at bounding box center [635, 87] width 146 height 22
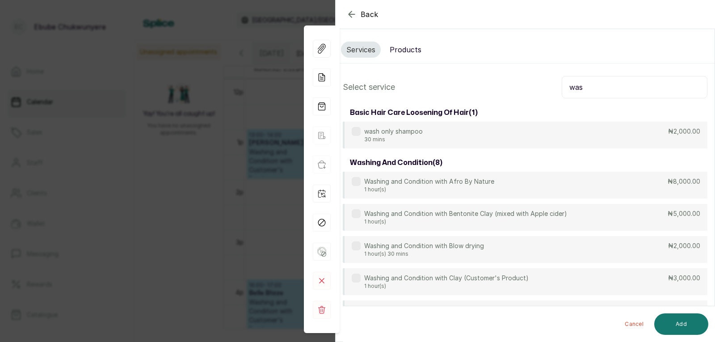
type input "was"
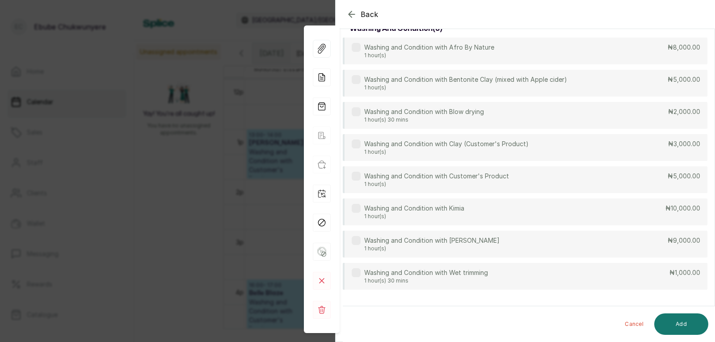
drag, startPoint x: 554, startPoint y: 200, endPoint x: 553, endPoint y: 212, distance: 12.6
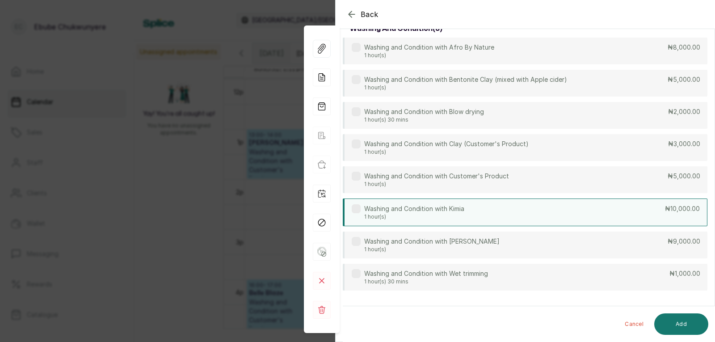
scroll to position [137, 0]
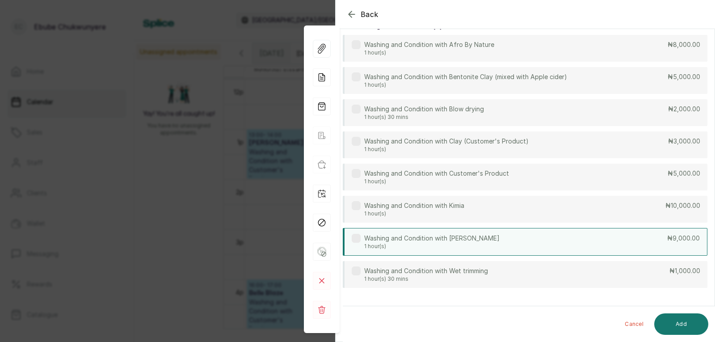
click at [547, 243] on div "Washing and Condition with Somma 1 hour(s) ₦9,000.00" at bounding box center [525, 242] width 365 height 28
click at [693, 322] on button "Add" at bounding box center [682, 323] width 54 height 21
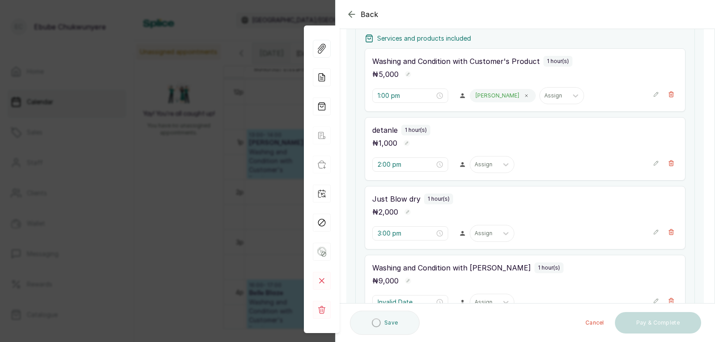
type input "4:00 pm"
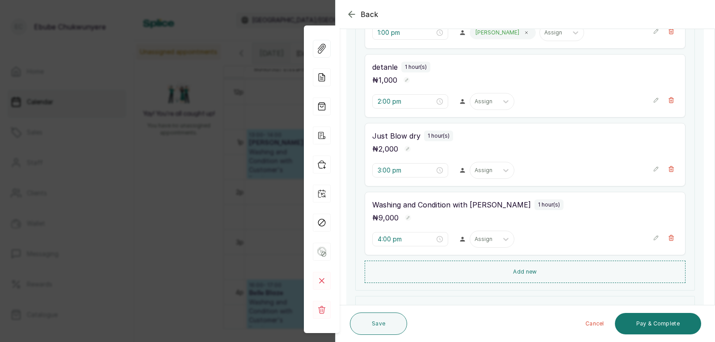
drag, startPoint x: 531, startPoint y: 219, endPoint x: 522, endPoint y: 245, distance: 27.6
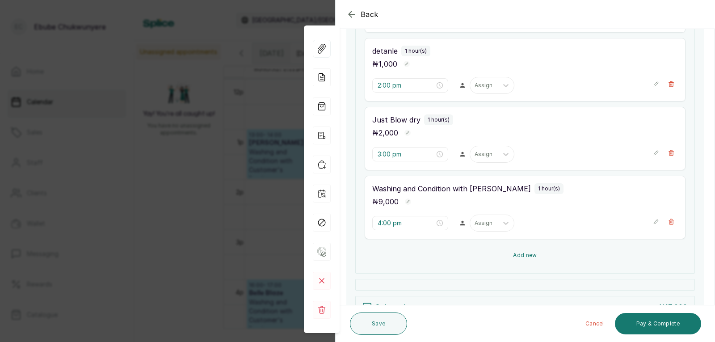
click at [518, 251] on button "Add new" at bounding box center [525, 255] width 321 height 21
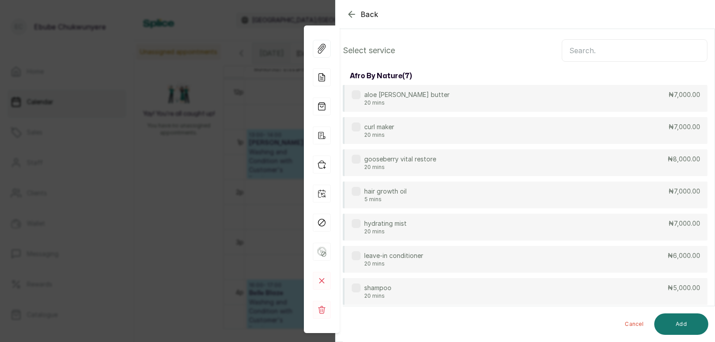
scroll to position [0, 0]
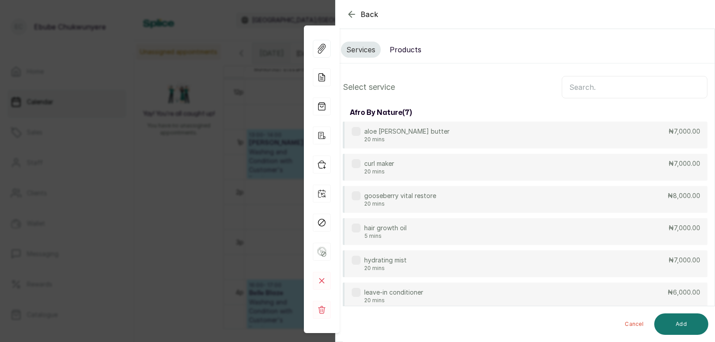
click at [600, 92] on input "text" at bounding box center [635, 87] width 146 height 22
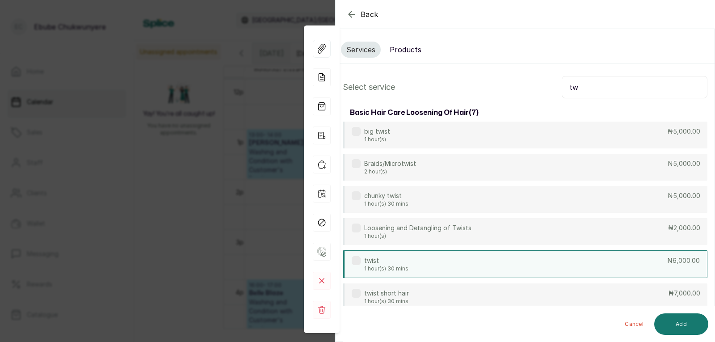
type input "tw"
click at [501, 264] on div "twist 1 hour(s) 30 mins ₦6,000.00" at bounding box center [525, 264] width 365 height 28
click at [679, 324] on button "Add" at bounding box center [682, 323] width 54 height 21
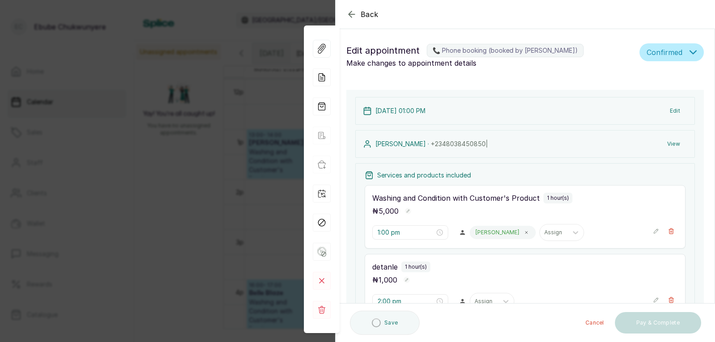
type input "5:00 pm"
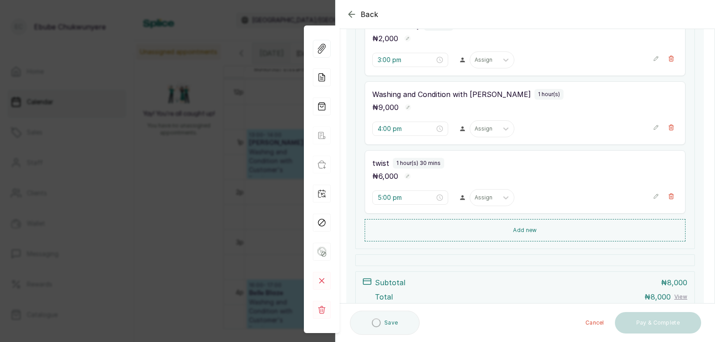
drag, startPoint x: 633, startPoint y: 239, endPoint x: 619, endPoint y: 301, distance: 63.7
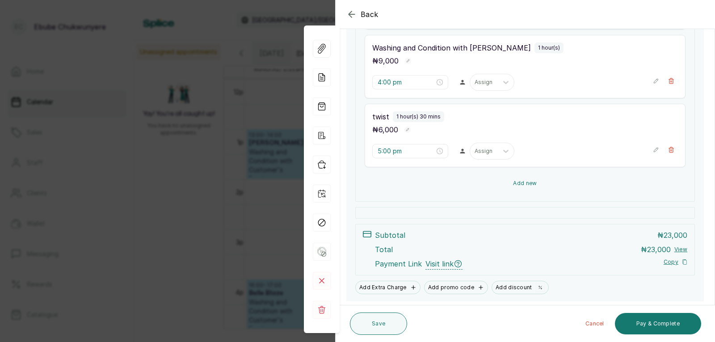
click at [604, 184] on button "Add new" at bounding box center [525, 183] width 321 height 21
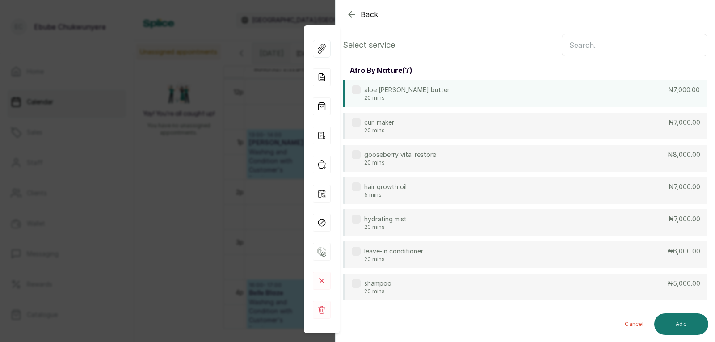
scroll to position [34, 0]
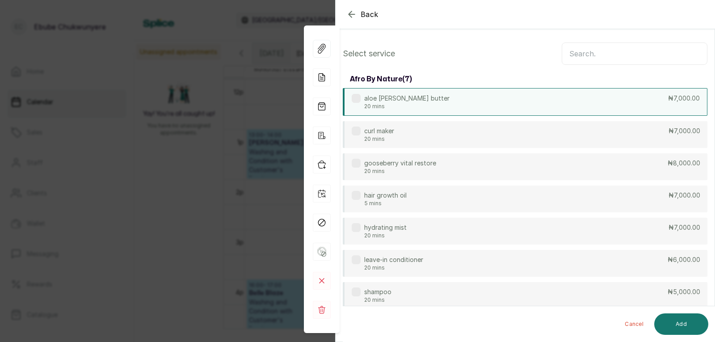
drag, startPoint x: 630, startPoint y: 92, endPoint x: 634, endPoint y: 77, distance: 15.1
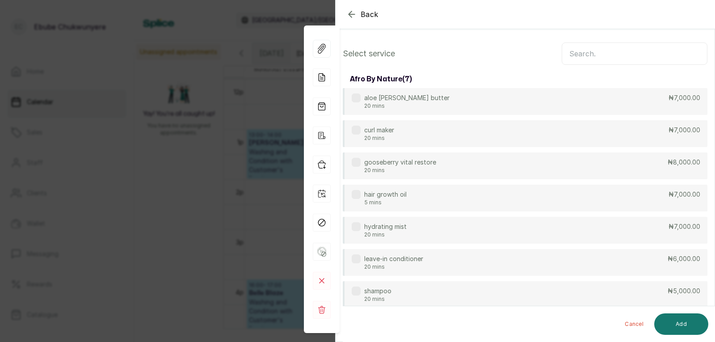
click at [633, 58] on input "text" at bounding box center [635, 53] width 146 height 22
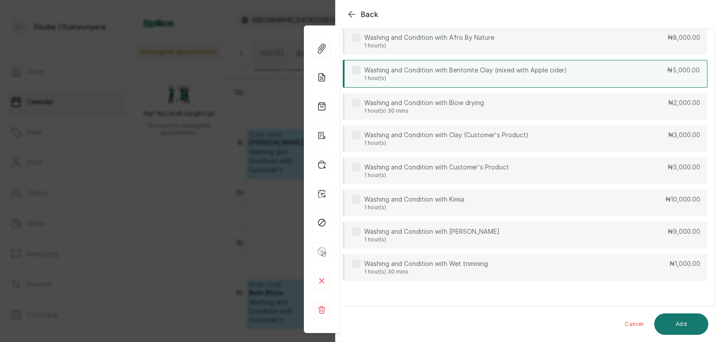
drag, startPoint x: 633, startPoint y: 58, endPoint x: 627, endPoint y: 122, distance: 64.6
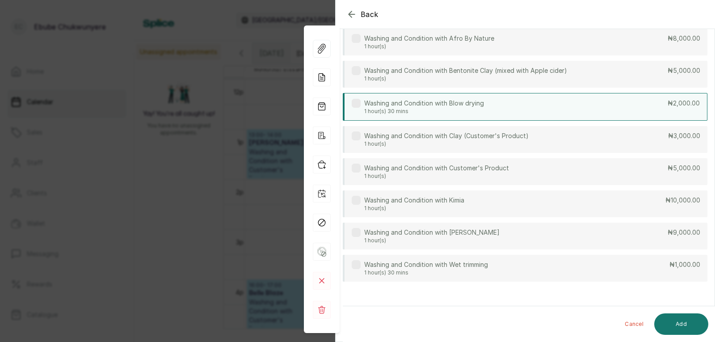
scroll to position [144, 0]
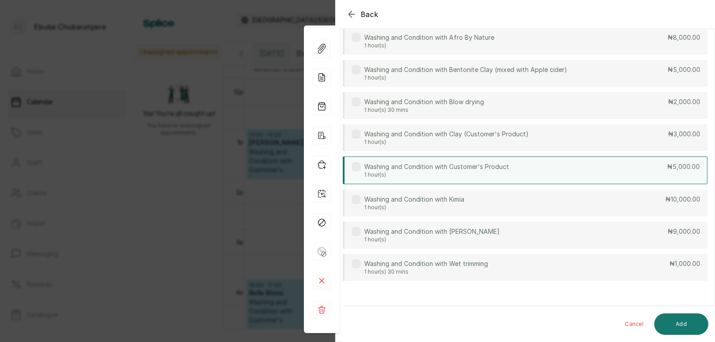
type input "was"
click at [668, 169] on p "₦5,000.00" at bounding box center [684, 166] width 33 height 9
click at [684, 326] on button "Add" at bounding box center [682, 323] width 54 height 21
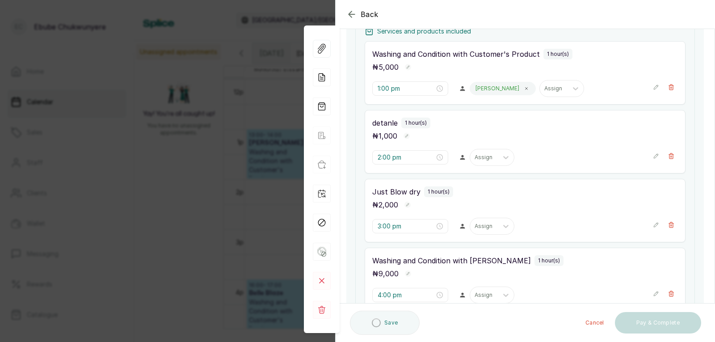
type input "6:30 pm"
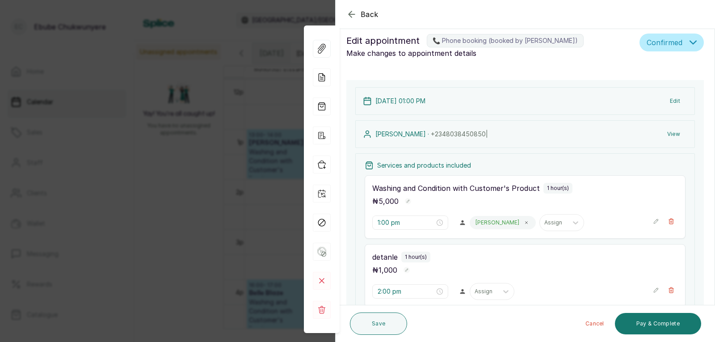
scroll to position [0, 0]
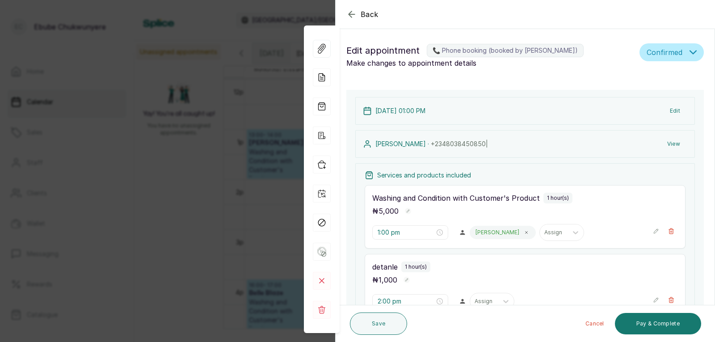
drag, startPoint x: 573, startPoint y: 131, endPoint x: 594, endPoint y: 94, distance: 43.0
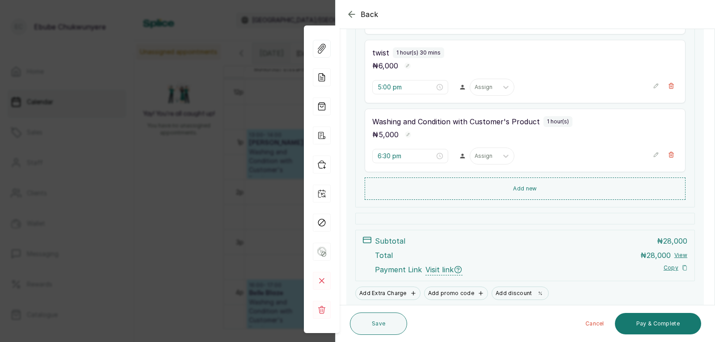
drag, startPoint x: 594, startPoint y: 120, endPoint x: 596, endPoint y: 162, distance: 42.5
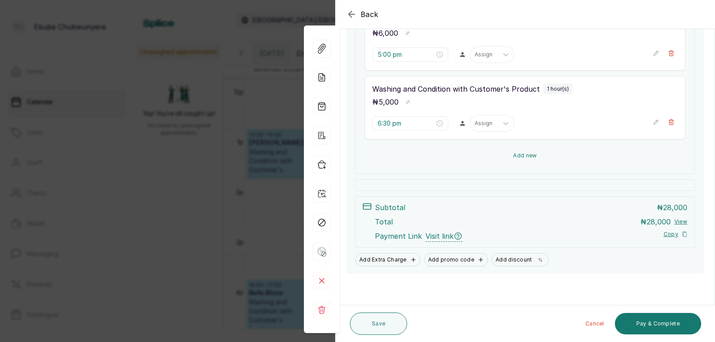
click at [593, 156] on button "Add new" at bounding box center [525, 155] width 321 height 21
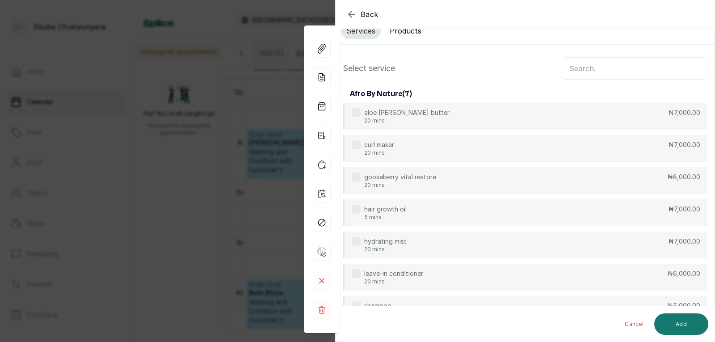
scroll to position [10, 0]
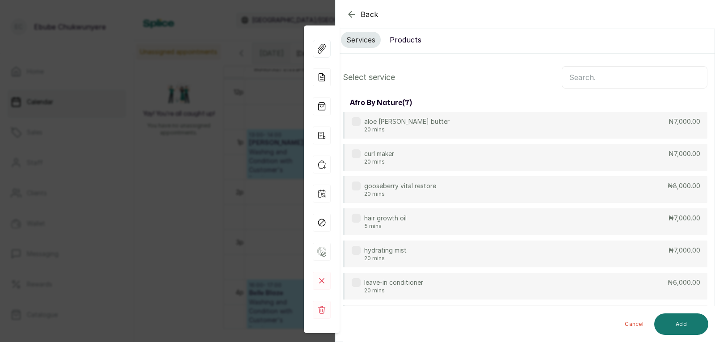
click at [629, 74] on input "text" at bounding box center [635, 77] width 146 height 22
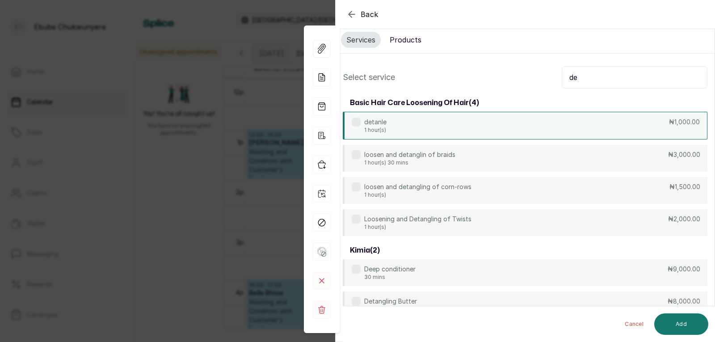
type input "de"
click at [447, 124] on div "detanle 1 hour(s) ₦1,000.00" at bounding box center [525, 126] width 365 height 28
click at [676, 322] on button "Add" at bounding box center [682, 323] width 54 height 21
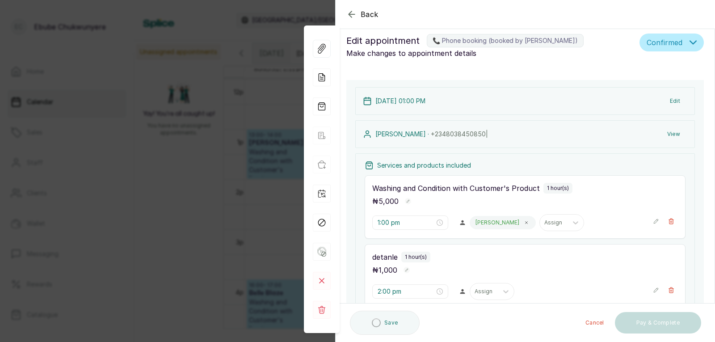
type input "7:30 pm"
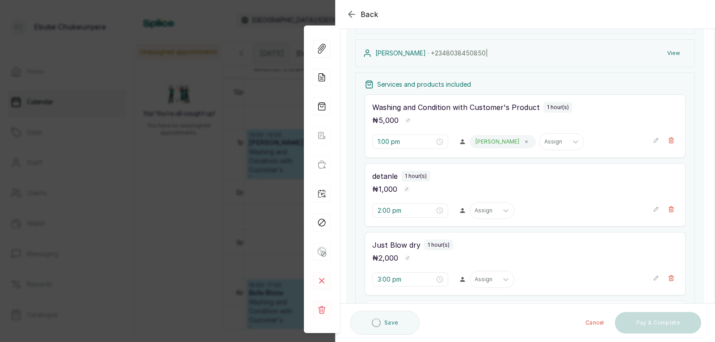
drag, startPoint x: 546, startPoint y: 184, endPoint x: 464, endPoint y: 203, distance: 84.0
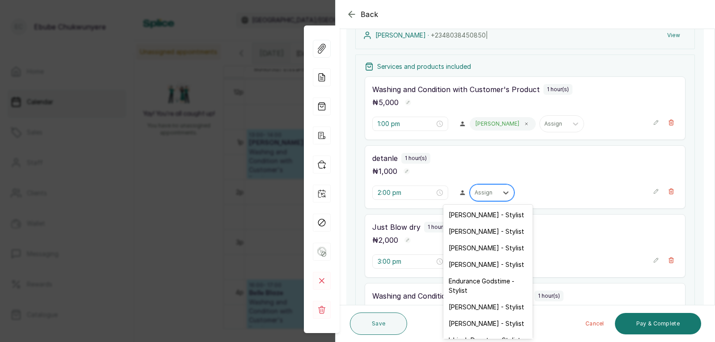
click at [481, 197] on div "Assign" at bounding box center [484, 193] width 28 height 12
click at [479, 231] on div "[PERSON_NAME] - Stylist" at bounding box center [488, 231] width 89 height 17
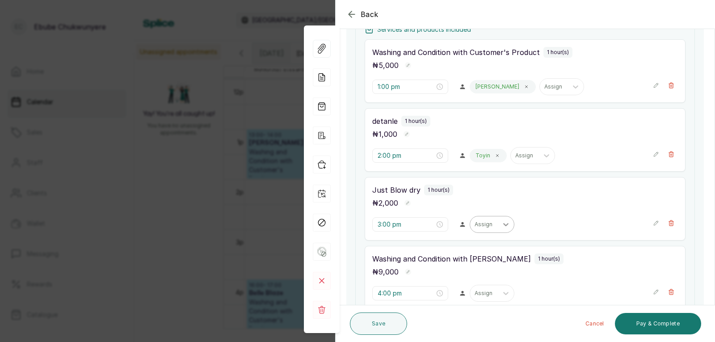
drag, startPoint x: 502, startPoint y: 206, endPoint x: 507, endPoint y: 223, distance: 17.6
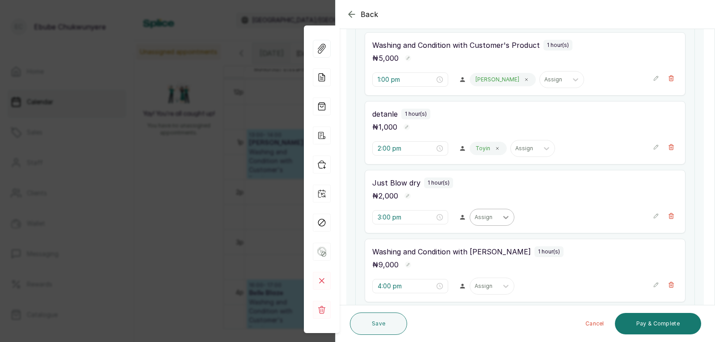
click at [503, 222] on div at bounding box center [506, 217] width 16 height 16
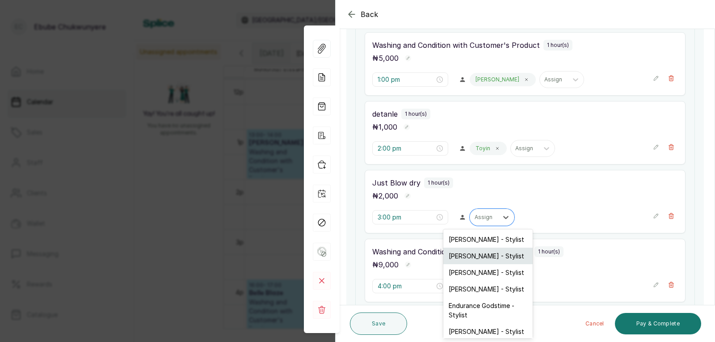
click at [473, 261] on div "[PERSON_NAME] - Stylist" at bounding box center [488, 256] width 89 height 17
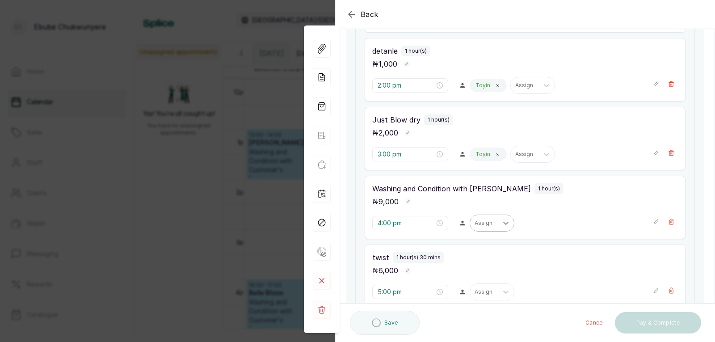
drag, startPoint x: 500, startPoint y: 245, endPoint x: 500, endPoint y: 263, distance: 18.8
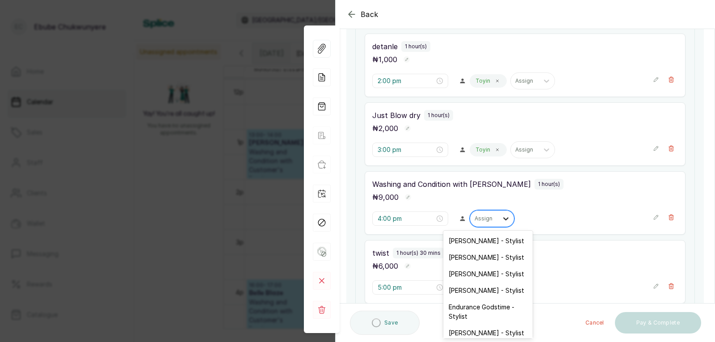
click at [502, 216] on icon at bounding box center [506, 218] width 9 height 9
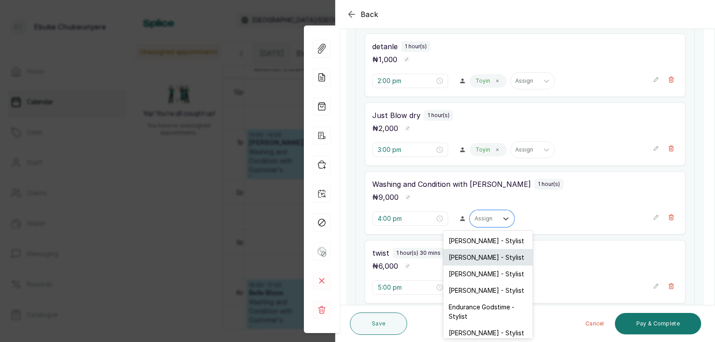
click at [488, 257] on div "[PERSON_NAME] - Stylist" at bounding box center [488, 257] width 89 height 17
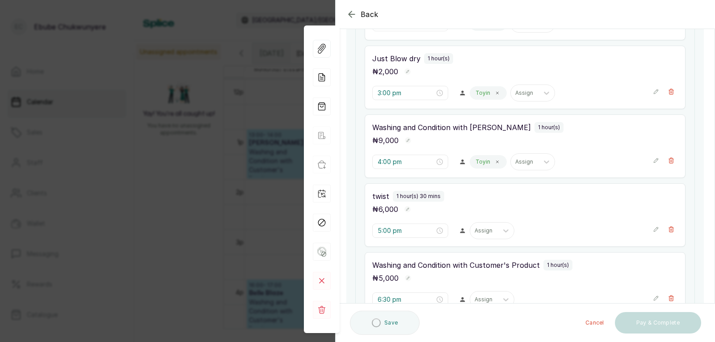
scroll to position [294, 0]
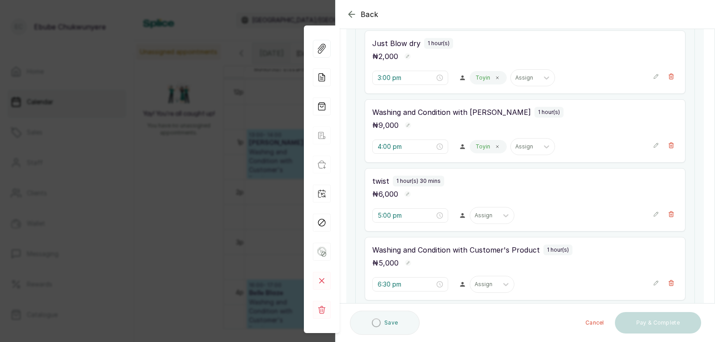
drag, startPoint x: 514, startPoint y: 206, endPoint x: 515, endPoint y: 228, distance: 21.9
click at [502, 215] on icon at bounding box center [506, 213] width 9 height 9
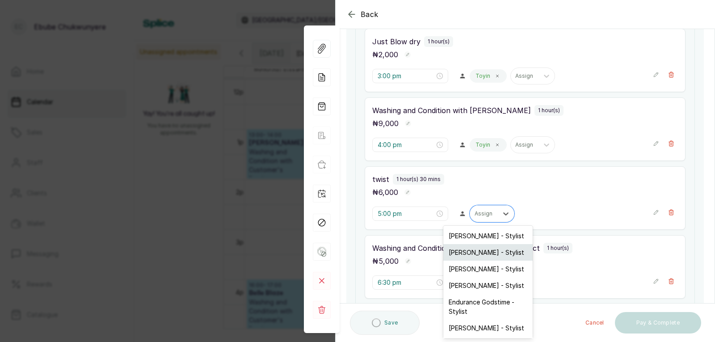
click at [502, 253] on div "[PERSON_NAME] - Stylist" at bounding box center [488, 252] width 89 height 17
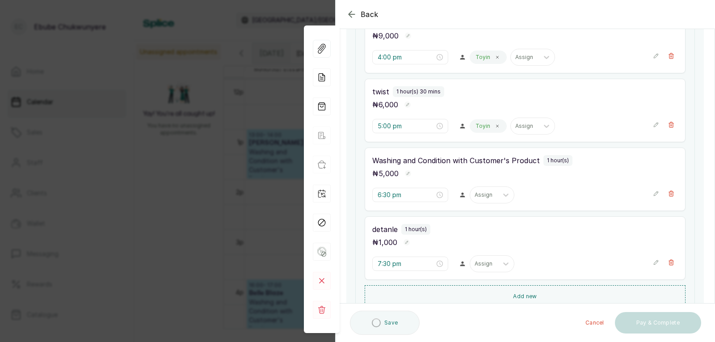
drag, startPoint x: 542, startPoint y: 192, endPoint x: 536, endPoint y: 224, distance: 32.4
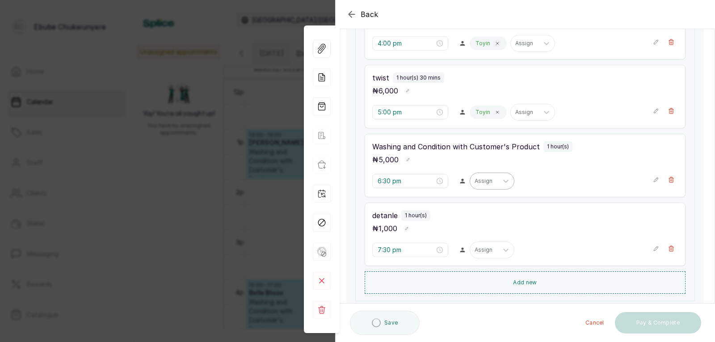
click at [478, 179] on div at bounding box center [484, 181] width 19 height 8
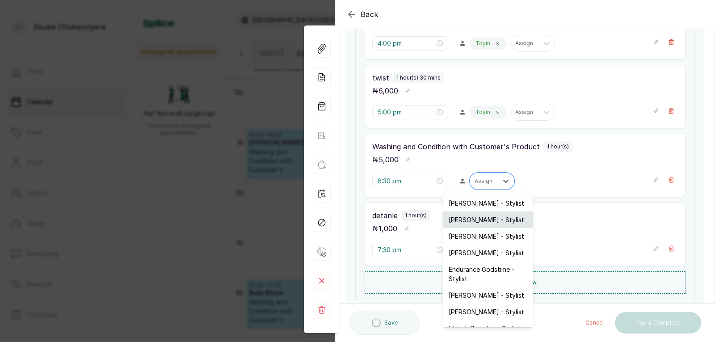
click at [482, 217] on div "[PERSON_NAME] - Stylist" at bounding box center [488, 219] width 89 height 17
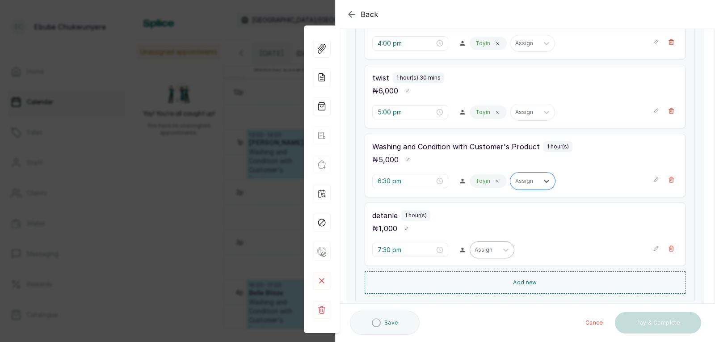
click at [481, 253] on div at bounding box center [484, 250] width 19 height 8
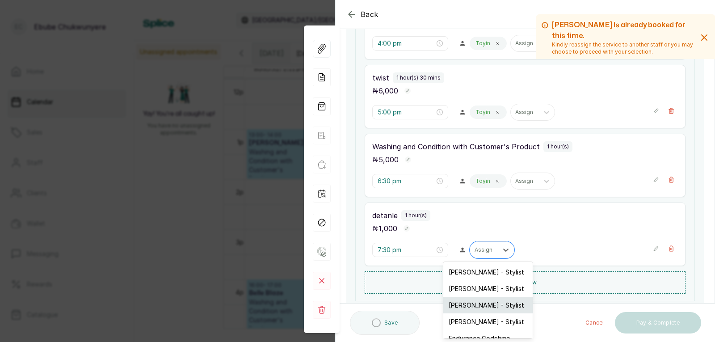
click at [468, 297] on div "[PERSON_NAME] - Stylist" at bounding box center [488, 305] width 89 height 17
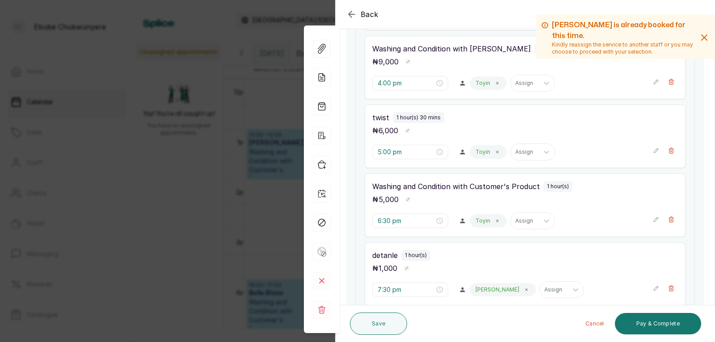
scroll to position [303, 0]
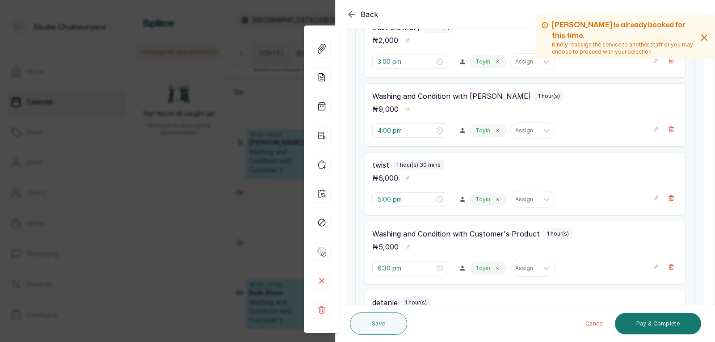
drag, startPoint x: 571, startPoint y: 196, endPoint x: 586, endPoint y: 159, distance: 40.1
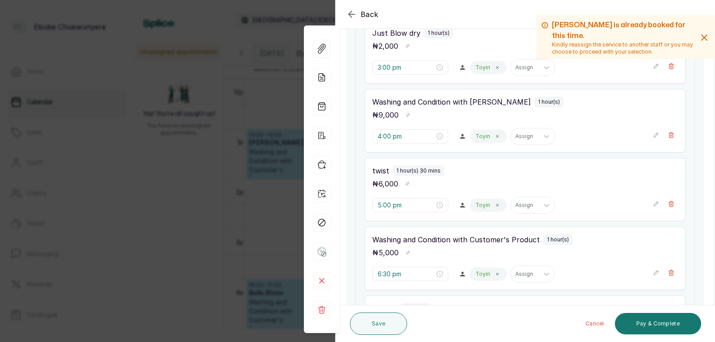
click at [653, 204] on icon "button" at bounding box center [656, 204] width 6 height 6
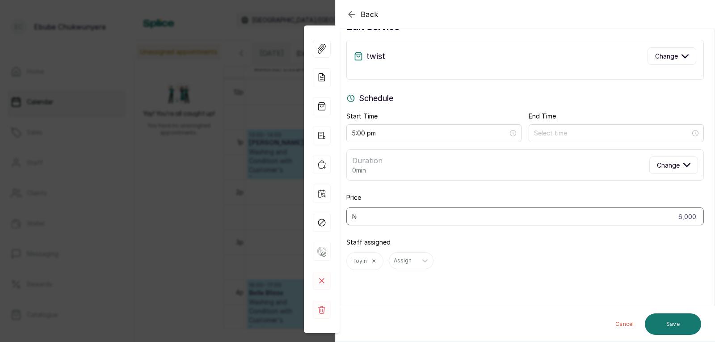
scroll to position [27, 0]
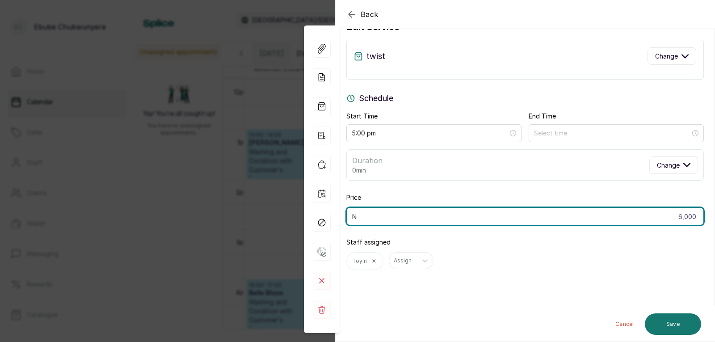
click at [622, 216] on input "6,000" at bounding box center [526, 216] width 358 height 18
type input "8,000"
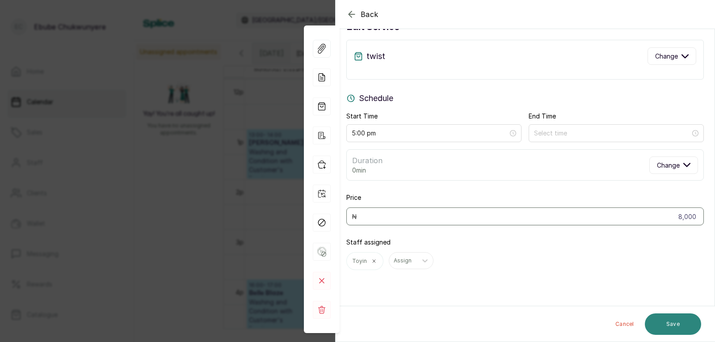
click at [690, 322] on button "Save" at bounding box center [673, 323] width 56 height 21
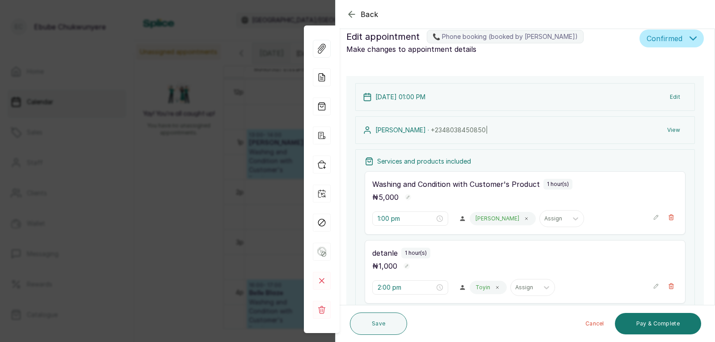
scroll to position [0, 0]
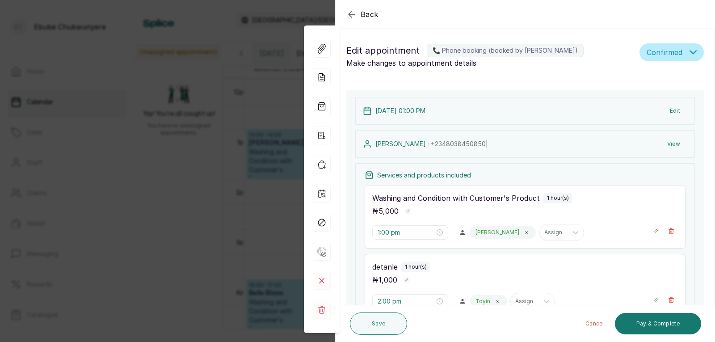
drag, startPoint x: 485, startPoint y: 173, endPoint x: 486, endPoint y: 148, distance: 25.5
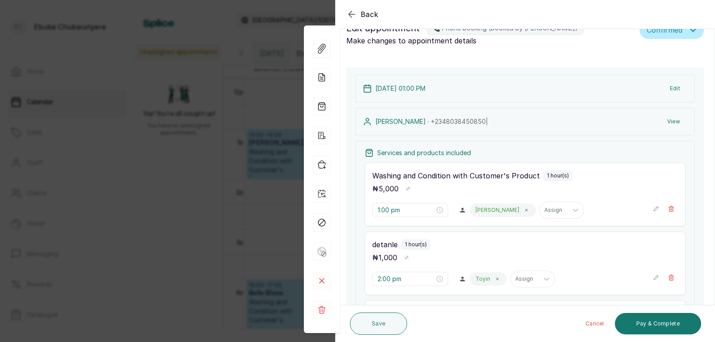
scroll to position [32, 0]
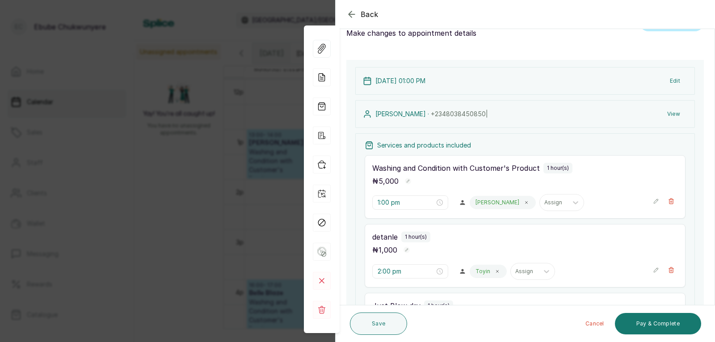
drag, startPoint x: 486, startPoint y: 151, endPoint x: 488, endPoint y: 168, distance: 17.2
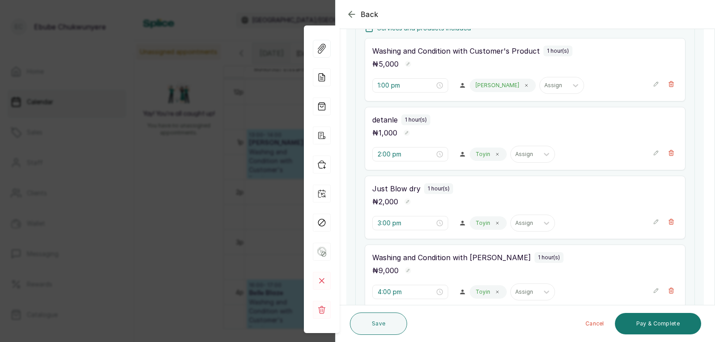
drag, startPoint x: 486, startPoint y: 169, endPoint x: 488, endPoint y: 189, distance: 20.7
click at [653, 221] on icon "button" at bounding box center [656, 220] width 6 height 6
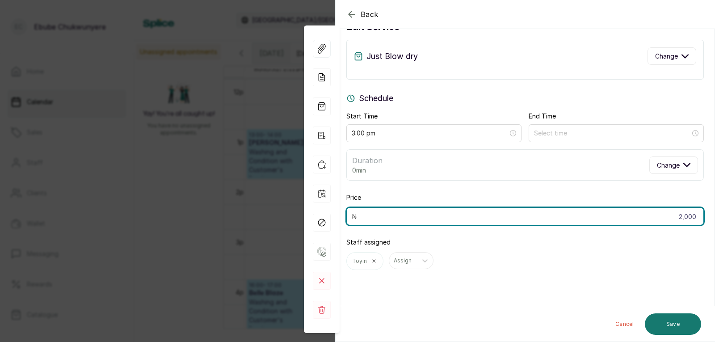
click at [615, 217] on input "2,000" at bounding box center [526, 216] width 358 height 18
type input "3,000"
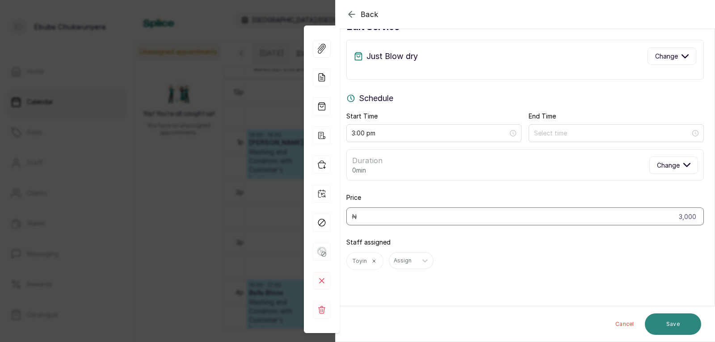
click at [672, 317] on button "Save" at bounding box center [673, 323] width 56 height 21
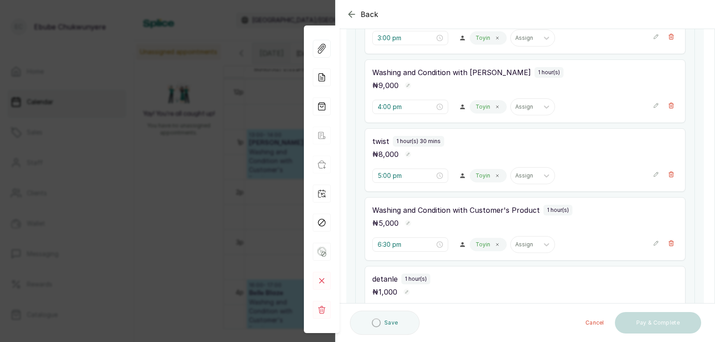
drag, startPoint x: 514, startPoint y: 187, endPoint x: 521, endPoint y: 204, distance: 19.0
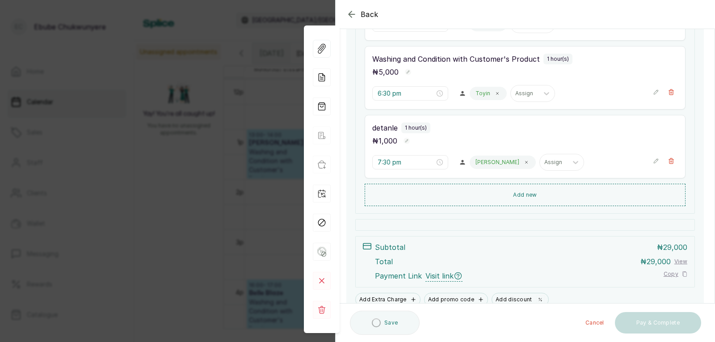
drag, startPoint x: 521, startPoint y: 204, endPoint x: 531, endPoint y: 232, distance: 28.8
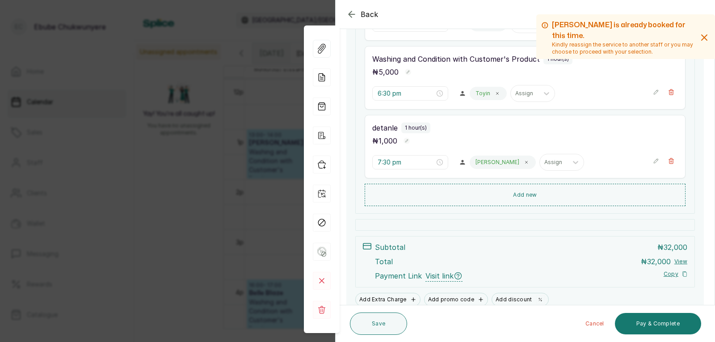
scroll to position [523, 0]
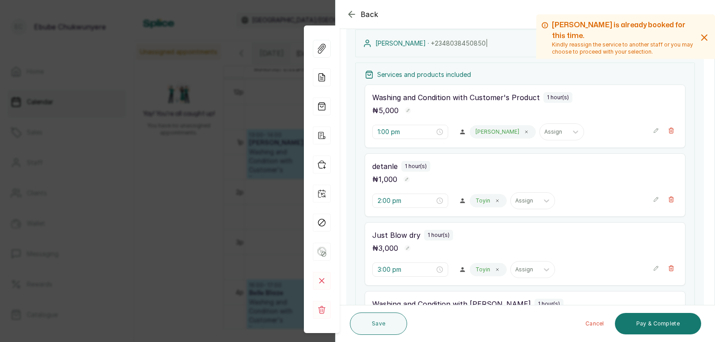
drag, startPoint x: 531, startPoint y: 232, endPoint x: 534, endPoint y: 214, distance: 18.2
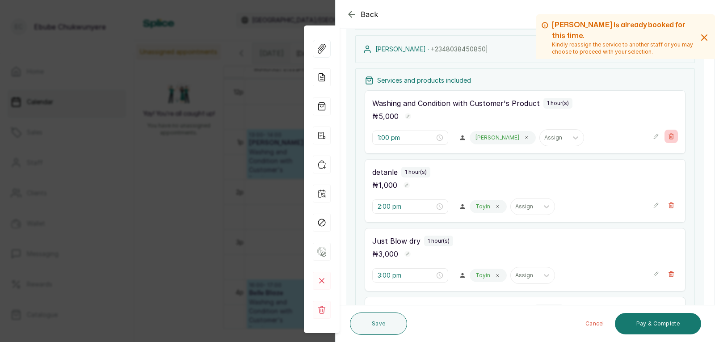
click at [669, 139] on icon "button" at bounding box center [671, 136] width 5 height 5
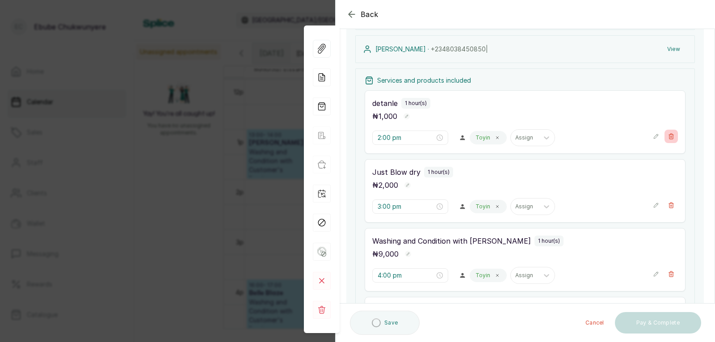
type input "2:00 pm"
type input "3:00 pm"
type input "4:00 pm"
type input "5:00 pm"
type input "6:30 pm"
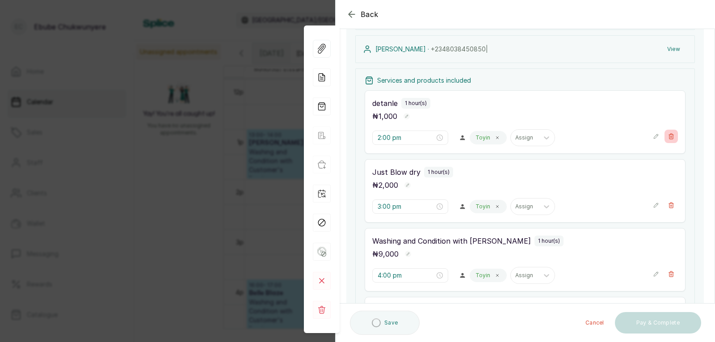
type input "7:30 pm"
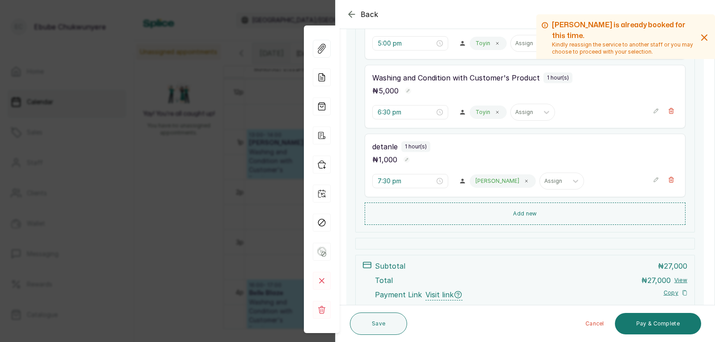
scroll to position [454, 0]
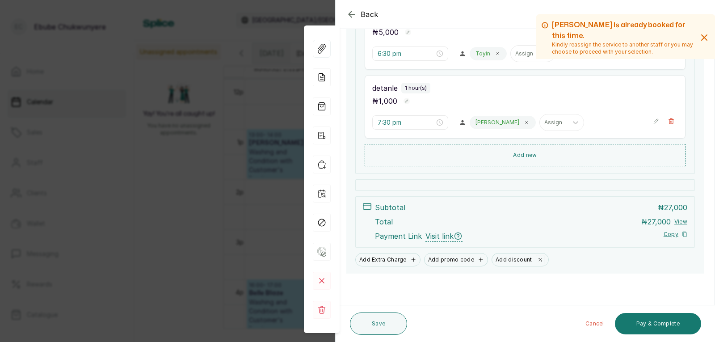
drag, startPoint x: 613, startPoint y: 183, endPoint x: 618, endPoint y: 223, distance: 39.7
click at [654, 321] on button "Pay & Complete" at bounding box center [658, 323] width 86 height 21
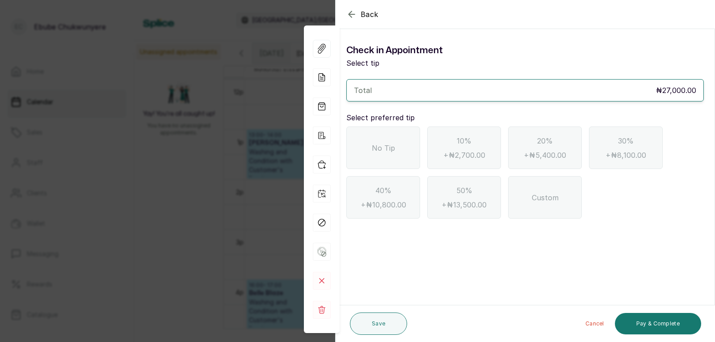
click at [395, 141] on div "No Tip" at bounding box center [384, 148] width 74 height 42
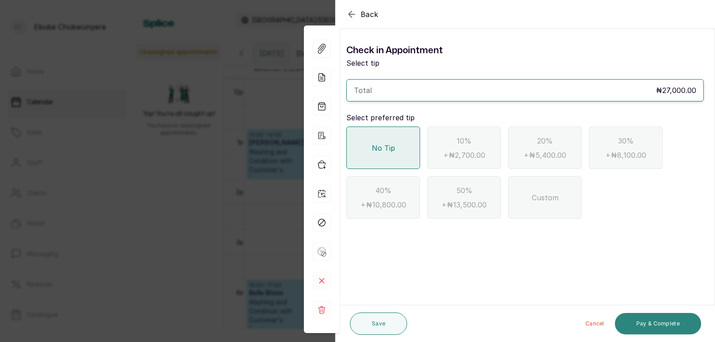
click at [651, 317] on button "Pay & Complete" at bounding box center [658, 323] width 86 height 21
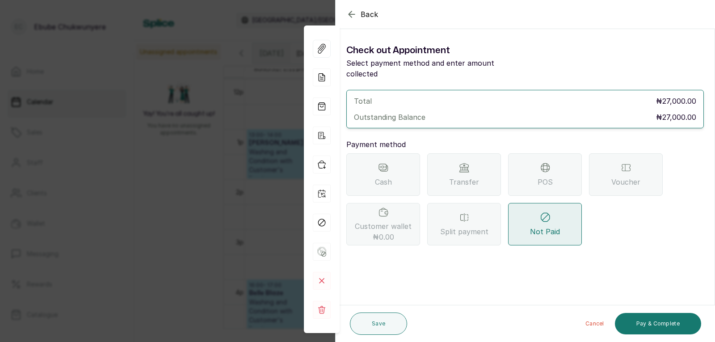
click at [472, 177] on span "Transfer" at bounding box center [464, 182] width 30 height 11
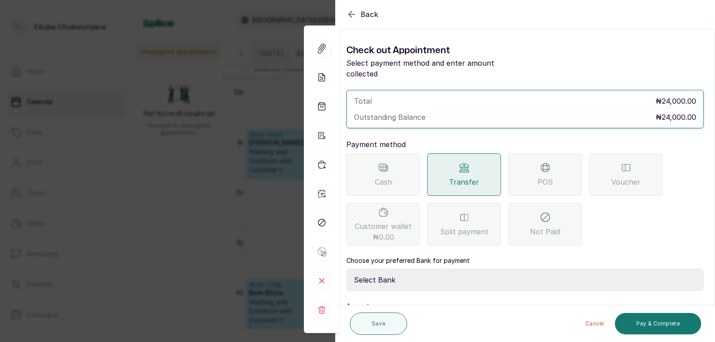
click at [603, 269] on select "Select Bank YELLOWSISI ENTERPRISE First City Monument Bank YELLOWSISI ENTERPRIS…" at bounding box center [526, 280] width 358 height 22
select select "00d0c25e-b444-465f-8bea-9a1e11113b92"
click at [347, 269] on select "Select Bank YELLOWSISI ENTERPRISE First City Monument Bank YELLOWSISI ENTERPRIS…" at bounding box center [526, 280] width 358 height 22
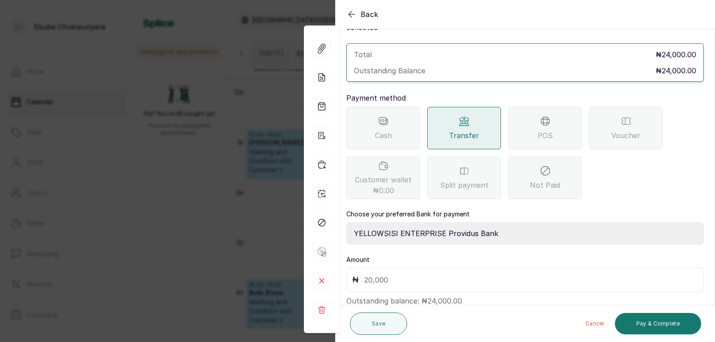
scroll to position [61, 0]
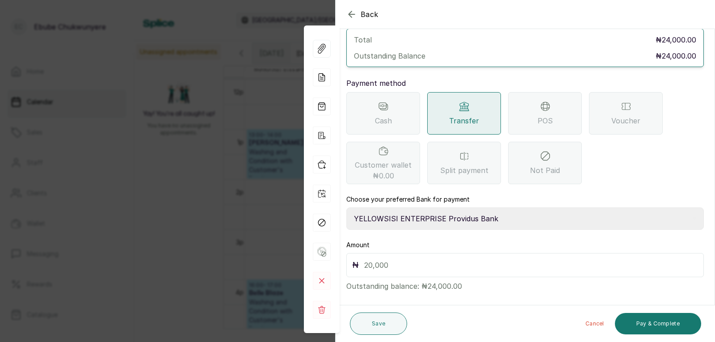
drag, startPoint x: 564, startPoint y: 298, endPoint x: 570, endPoint y: 332, distance: 34.9
click at [511, 253] on div "₦" at bounding box center [526, 265] width 358 height 24
click at [534, 253] on div "₦" at bounding box center [526, 265] width 358 height 24
click at [526, 259] on input "text" at bounding box center [531, 265] width 334 height 13
type input "27,000"
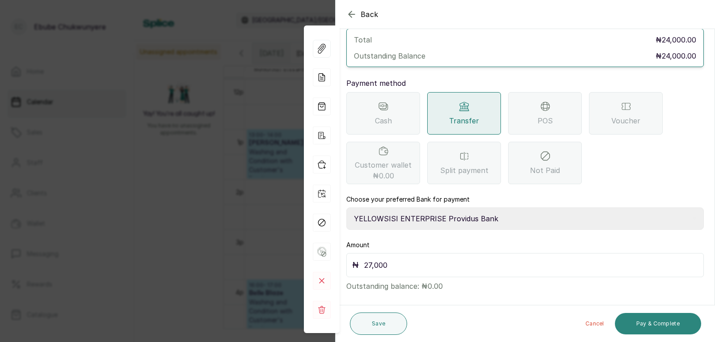
click at [638, 322] on button "Pay & Complete" at bounding box center [658, 323] width 86 height 21
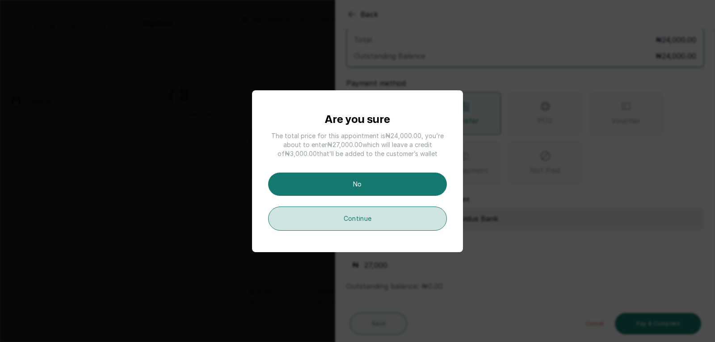
click at [400, 217] on button "Continue" at bounding box center [357, 219] width 179 height 24
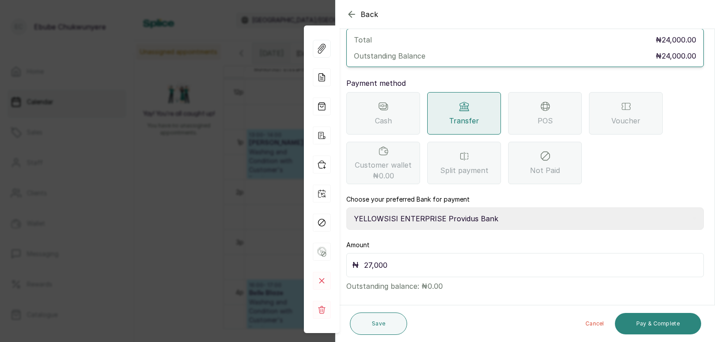
click at [643, 329] on button "Pay & Complete" at bounding box center [658, 323] width 86 height 21
click at [379, 321] on button "Save" at bounding box center [378, 324] width 57 height 22
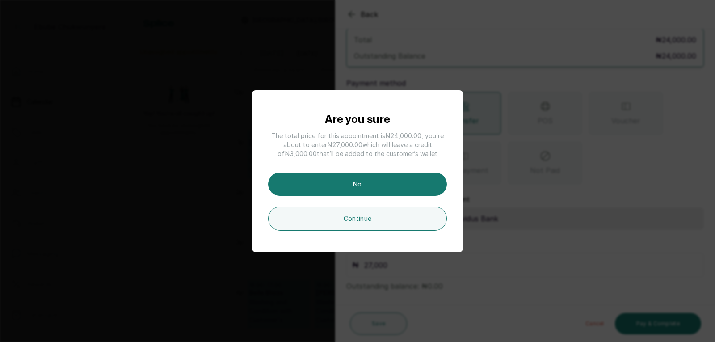
click at [388, 223] on button "Continue" at bounding box center [357, 219] width 179 height 24
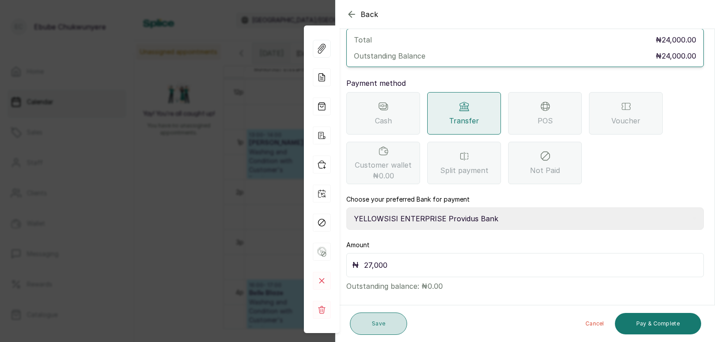
click at [394, 323] on button "Save" at bounding box center [378, 324] width 57 height 22
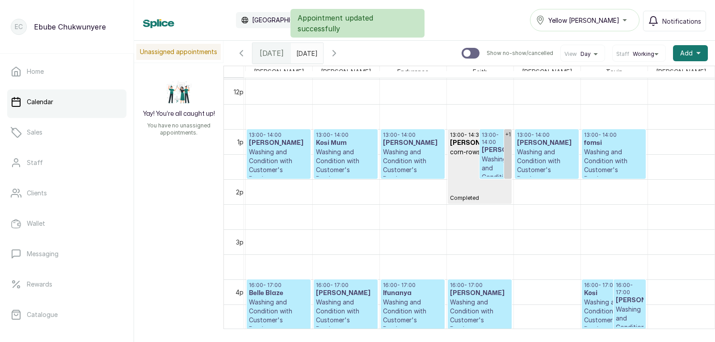
click at [266, 169] on p "Washing and Condition with Customer's Product" at bounding box center [278, 166] width 59 height 36
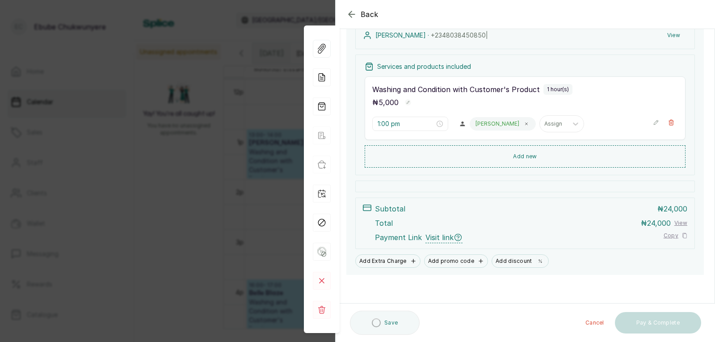
scroll to position [110, 0]
drag, startPoint x: 438, startPoint y: 180, endPoint x: 435, endPoint y: 217, distance: 36.8
drag, startPoint x: 448, startPoint y: 211, endPoint x: 513, endPoint y: 279, distance: 93.6
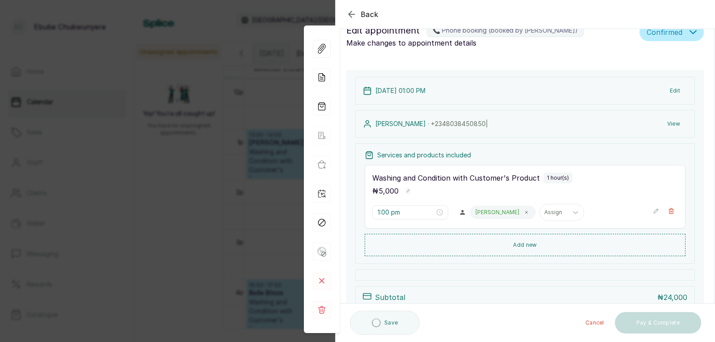
scroll to position [0, 0]
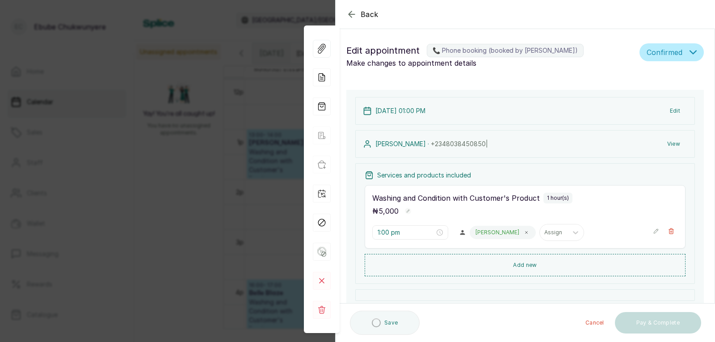
drag, startPoint x: 456, startPoint y: 153, endPoint x: 425, endPoint y: 104, distance: 58.4
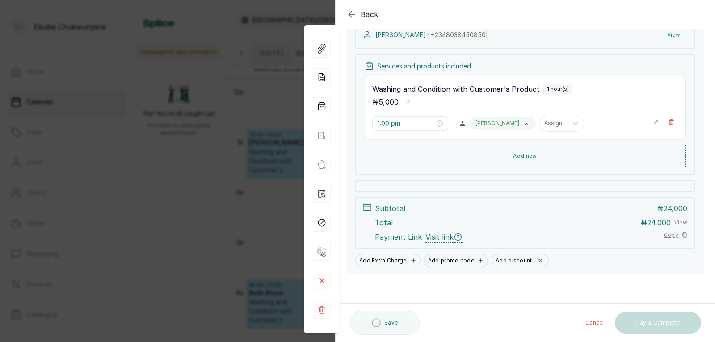
scroll to position [110, 0]
drag, startPoint x: 425, startPoint y: 104, endPoint x: 434, endPoint y: 208, distance: 105.0
drag, startPoint x: 465, startPoint y: 217, endPoint x: 563, endPoint y: 314, distance: 138.2
click at [467, 218] on div "Total ₦ 24,000 View" at bounding box center [531, 221] width 313 height 11
click at [675, 212] on p "₦ 24,000" at bounding box center [673, 207] width 30 height 11
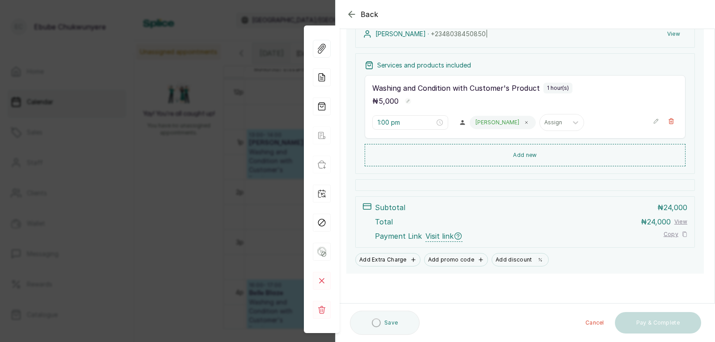
click at [675, 211] on span "24,000" at bounding box center [676, 207] width 24 height 9
drag, startPoint x: 675, startPoint y: 211, endPoint x: 633, endPoint y: 218, distance: 43.1
click at [672, 212] on p "₦ 24,000" at bounding box center [673, 207] width 30 height 11
click at [516, 194] on div "12 Oct 2025, 01:00 PM Edit Carol · +234 8038450850 | View Services and products…" at bounding box center [526, 127] width 358 height 294
click at [526, 156] on button "Add new" at bounding box center [525, 155] width 321 height 21
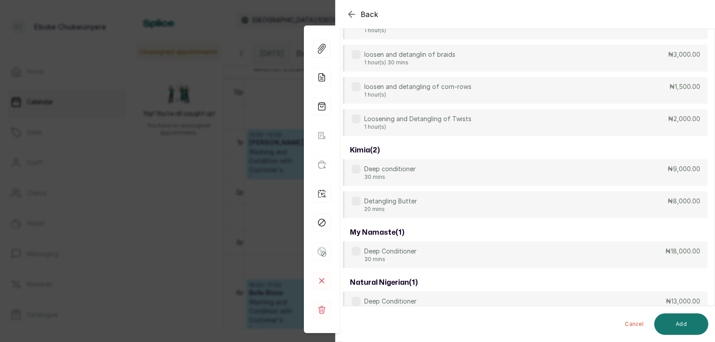
scroll to position [68, 0]
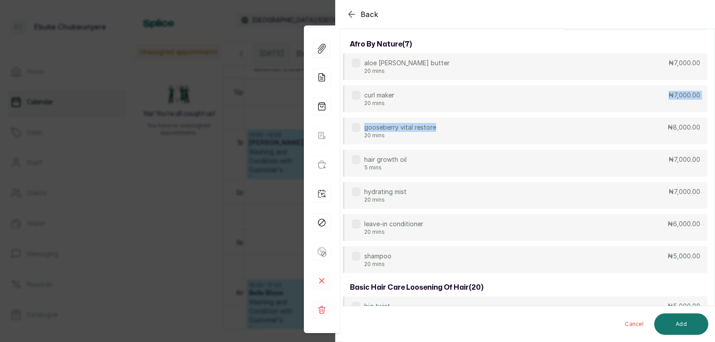
click at [469, 114] on div "aloe berry butter 20 mins ₦7,000.00 curl maker 20 mins ₦7,000.00 gooseberry vit…" at bounding box center [525, 163] width 365 height 220
click at [499, 145] on div "aloe berry butter 20 mins ₦7,000.00 curl maker 20 mins ₦7,000.00 gooseberry vit…" at bounding box center [525, 163] width 365 height 220
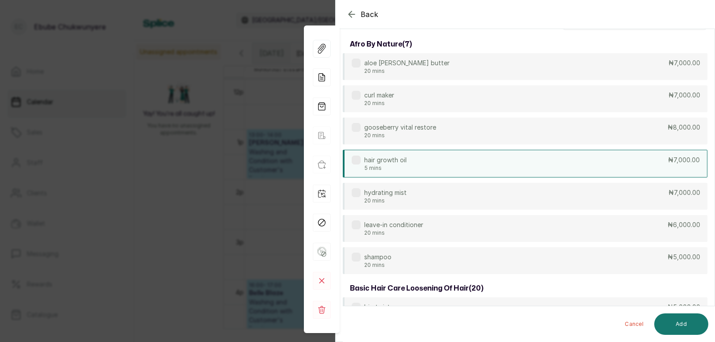
click at [503, 153] on div "hair growth oil 5 mins ₦7,000.00" at bounding box center [525, 164] width 365 height 28
click at [682, 325] on button "Add" at bounding box center [682, 323] width 54 height 21
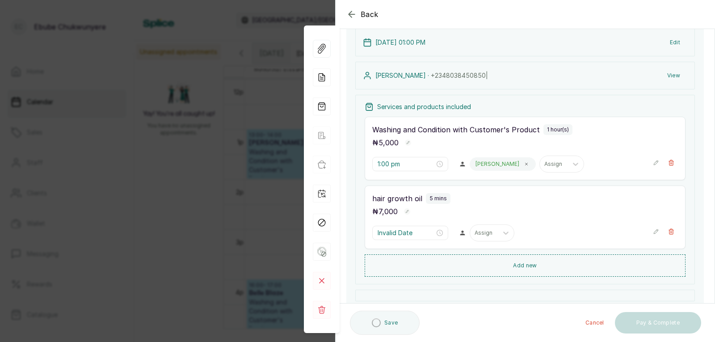
type input "2:00 pm"
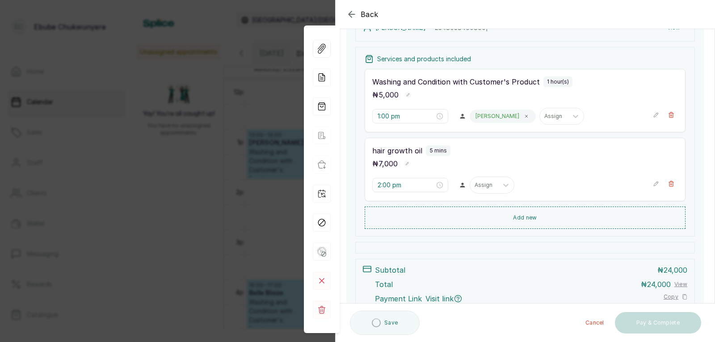
scroll to position [179, 0]
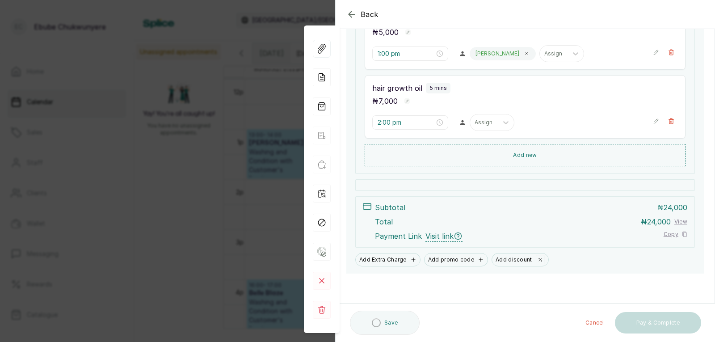
drag, startPoint x: 512, startPoint y: 135, endPoint x: 540, endPoint y: 190, distance: 61.6
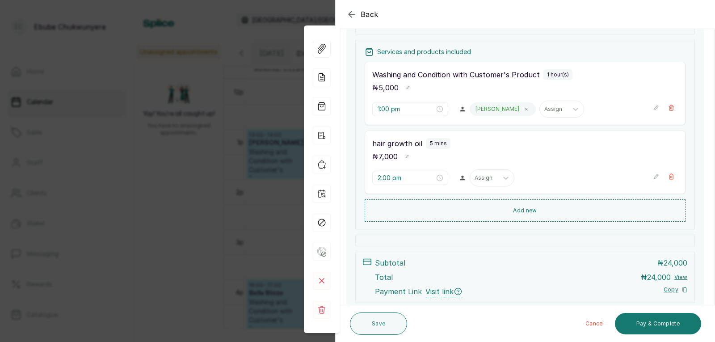
drag, startPoint x: 540, startPoint y: 175, endPoint x: 534, endPoint y: 162, distance: 14.2
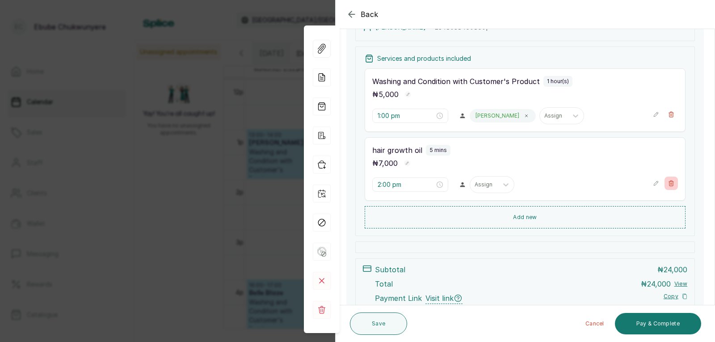
click at [668, 186] on icon "button" at bounding box center [671, 183] width 6 height 6
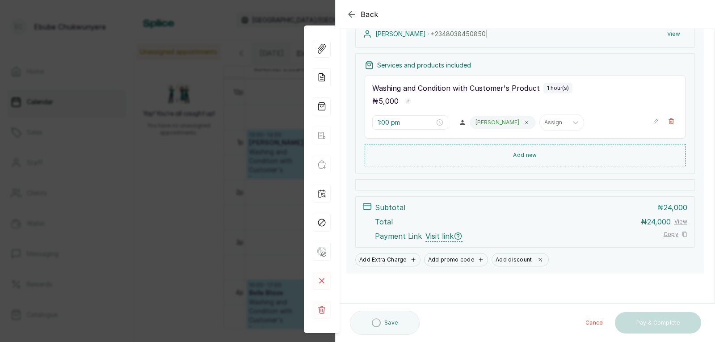
scroll to position [0, 0]
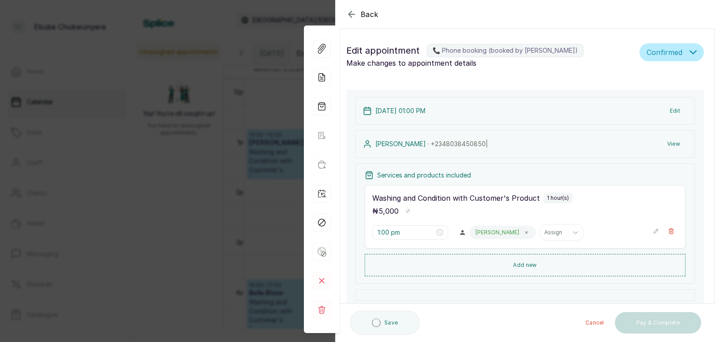
drag, startPoint x: 612, startPoint y: 91, endPoint x: 561, endPoint y: 16, distance: 90.5
click at [351, 13] on icon "button" at bounding box center [352, 14] width 11 height 11
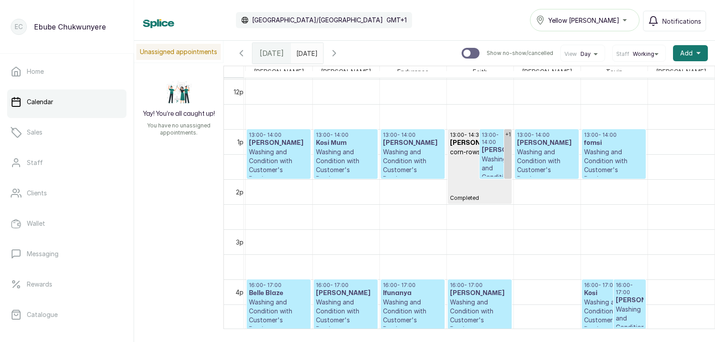
click at [482, 168] on p "Washing and Condition with Customer's Product" at bounding box center [496, 182] width 28 height 54
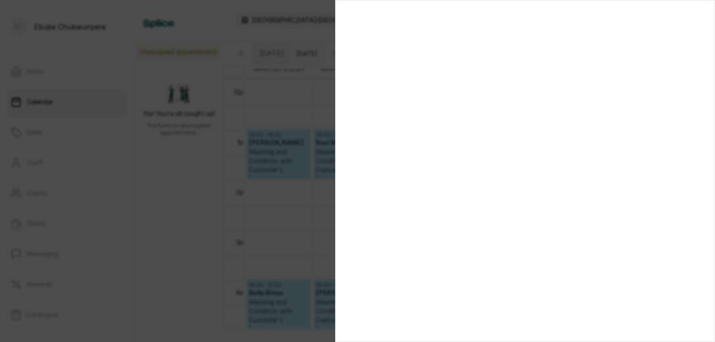
click at [106, 120] on div at bounding box center [357, 171] width 715 height 342
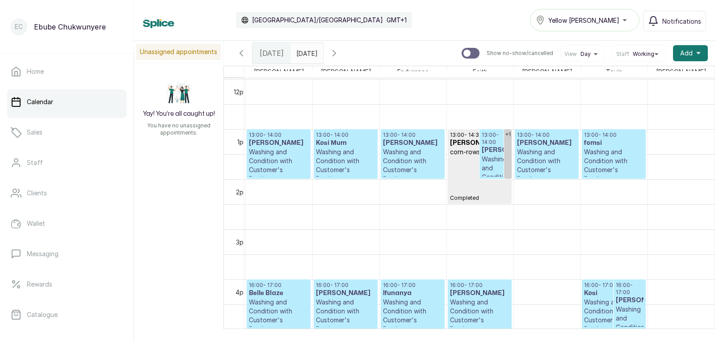
click at [277, 158] on p "Washing and Condition with Customer's Product" at bounding box center [278, 166] width 59 height 36
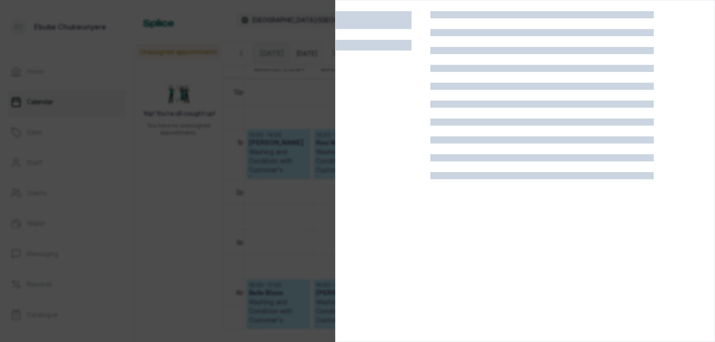
click at [319, 137] on div at bounding box center [357, 171] width 715 height 342
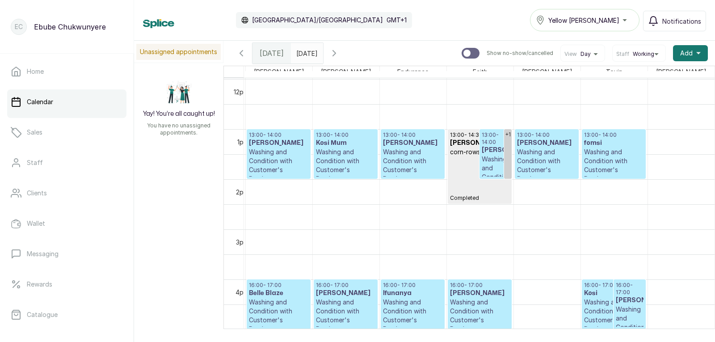
click at [257, 150] on p "Washing and Condition with Customer's Product" at bounding box center [278, 166] width 59 height 36
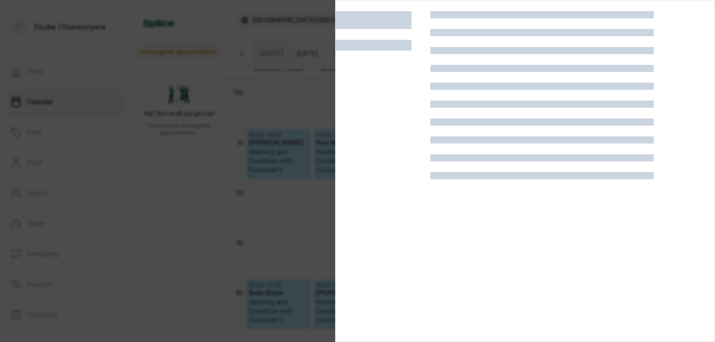
click at [428, 219] on div at bounding box center [383, 182] width 95 height 342
click at [406, 125] on div at bounding box center [383, 182] width 95 height 342
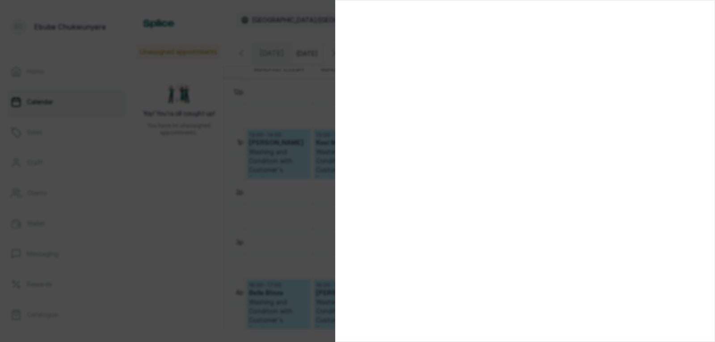
click at [256, 161] on div at bounding box center [357, 171] width 715 height 342
click at [249, 150] on div at bounding box center [357, 171] width 715 height 342
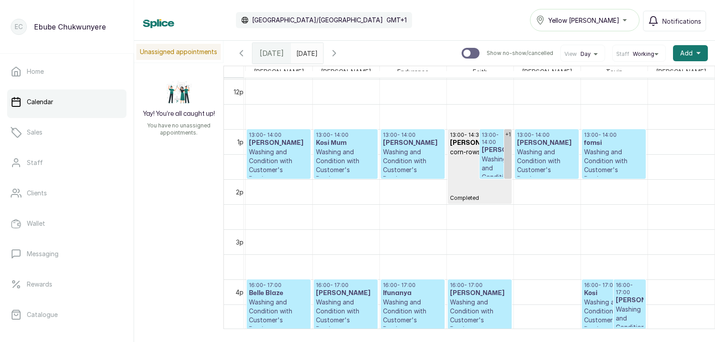
click at [272, 155] on p "Washing and Condition with Customer's Product" at bounding box center [278, 166] width 59 height 36
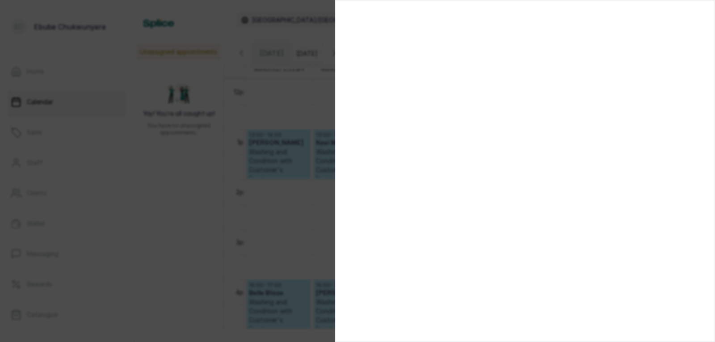
click at [305, 181] on div at bounding box center [357, 171] width 715 height 342
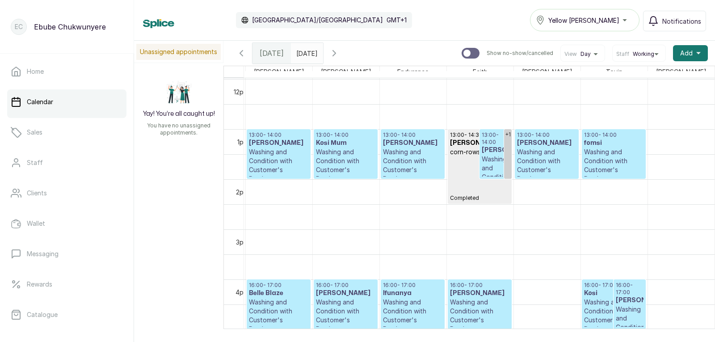
click at [278, 169] on p "Washing and Condition with Customer's Product" at bounding box center [278, 166] width 59 height 36
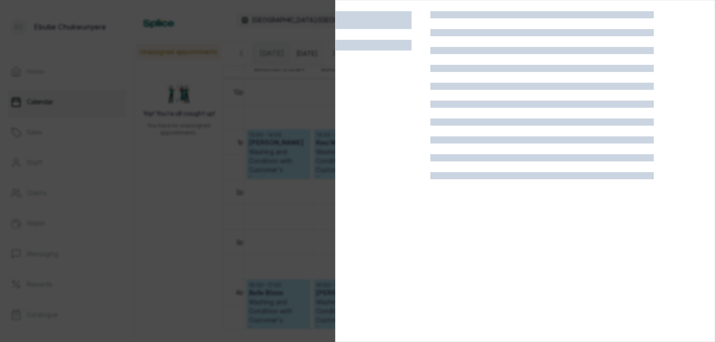
click at [439, 173] on div at bounding box center [543, 175] width 224 height 7
click at [300, 185] on div at bounding box center [357, 171] width 715 height 342
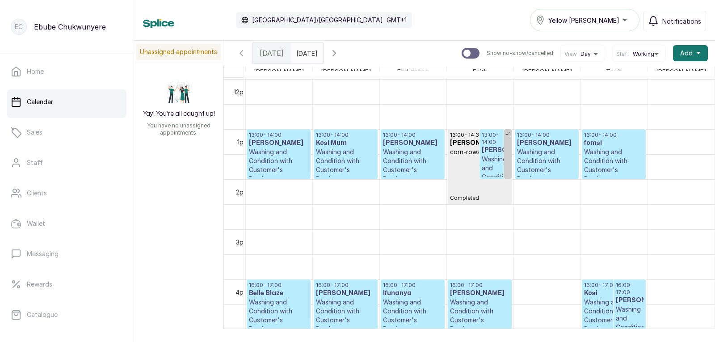
click at [266, 157] on p "Washing and Condition with Customer's Product" at bounding box center [278, 166] width 59 height 36
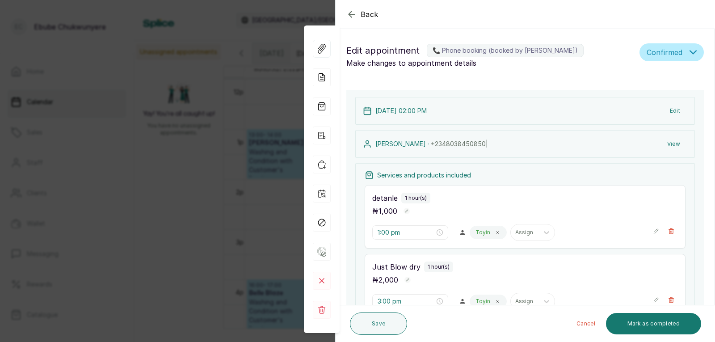
type input "2:00 pm"
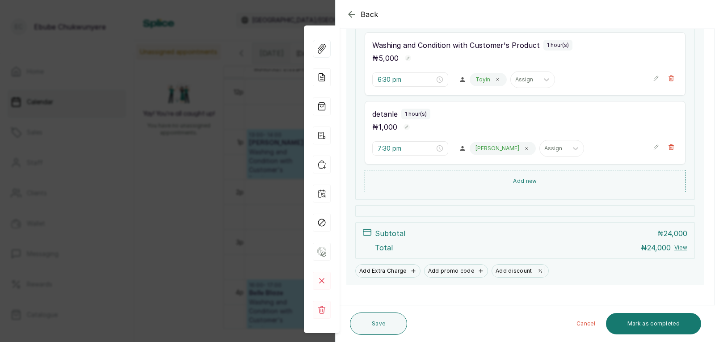
drag, startPoint x: 437, startPoint y: 174, endPoint x: 438, endPoint y: 201, distance: 26.9
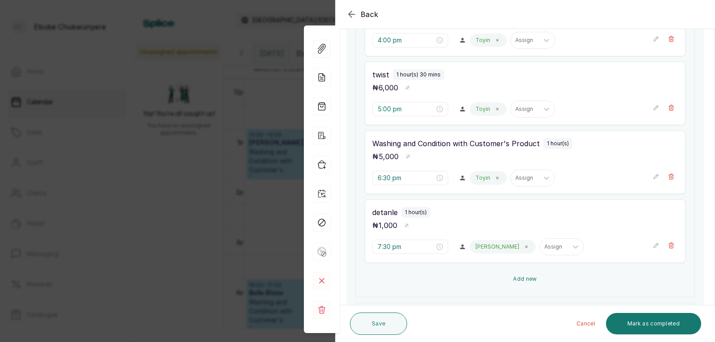
drag, startPoint x: 438, startPoint y: 201, endPoint x: 446, endPoint y: 181, distance: 21.9
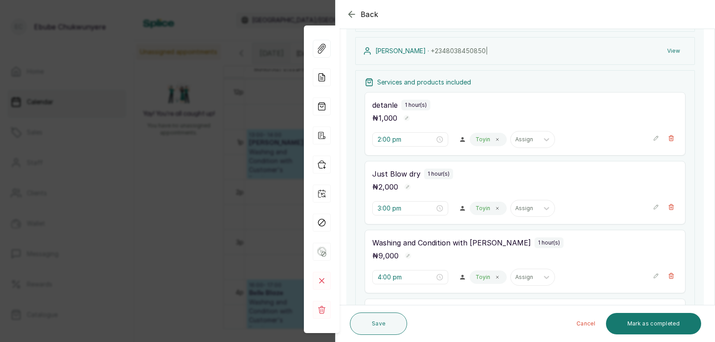
drag, startPoint x: 446, startPoint y: 181, endPoint x: 448, endPoint y: 165, distance: 15.9
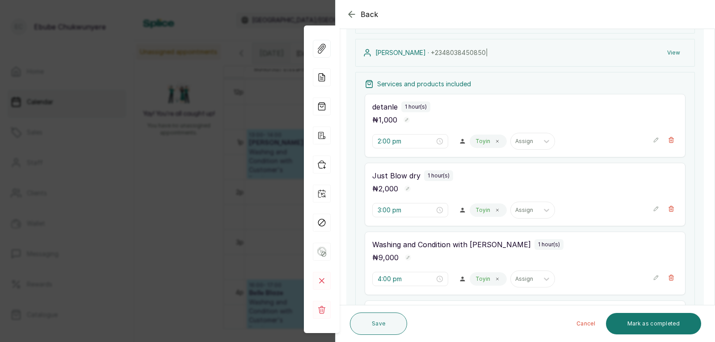
click at [653, 207] on icon "button" at bounding box center [656, 209] width 6 height 6
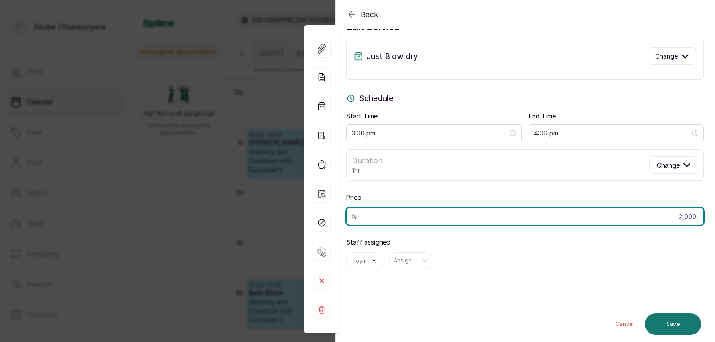
click at [518, 216] on input "2,000" at bounding box center [526, 216] width 358 height 18
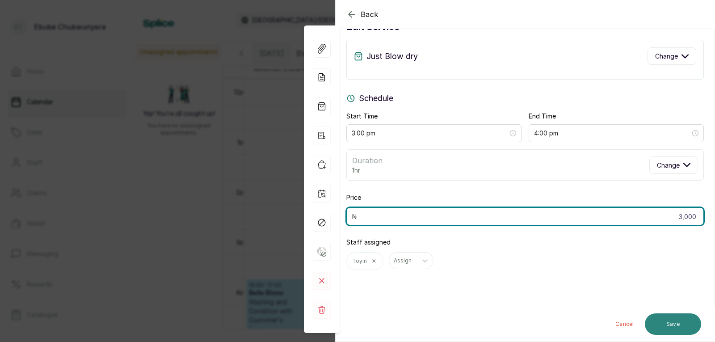
type input "3,000"
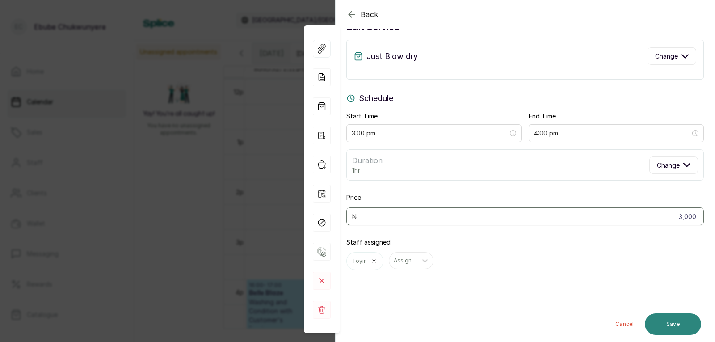
click at [681, 322] on button "Save" at bounding box center [673, 323] width 56 height 21
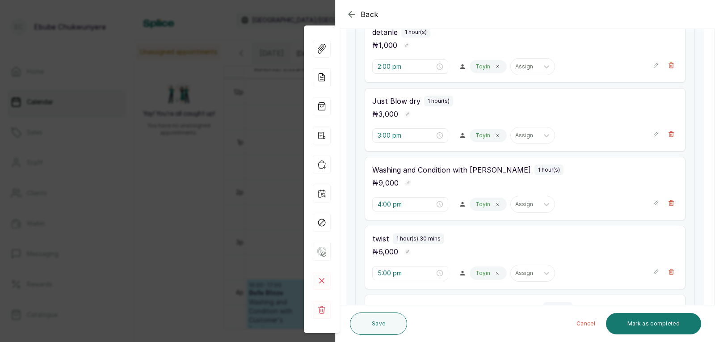
scroll to position [213, 0]
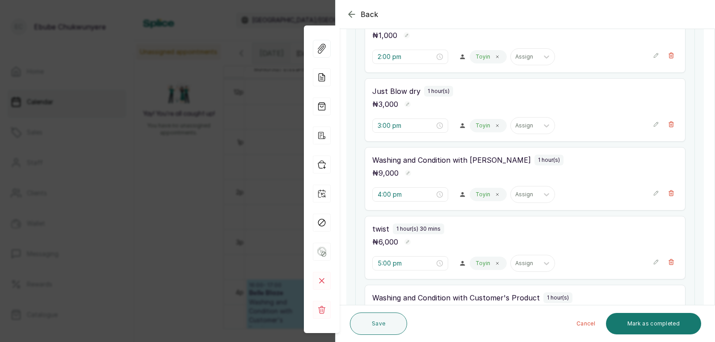
drag, startPoint x: 497, startPoint y: 233, endPoint x: 498, endPoint y: 250, distance: 17.5
click at [653, 261] on icon "button" at bounding box center [656, 261] width 6 height 6
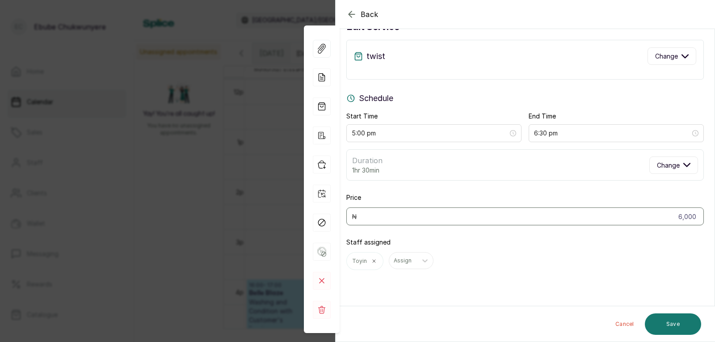
scroll to position [27, 0]
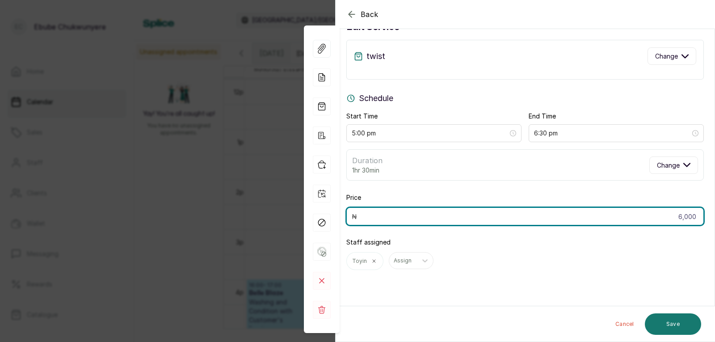
click at [526, 216] on input "6,000" at bounding box center [526, 216] width 358 height 18
type input "8,000"
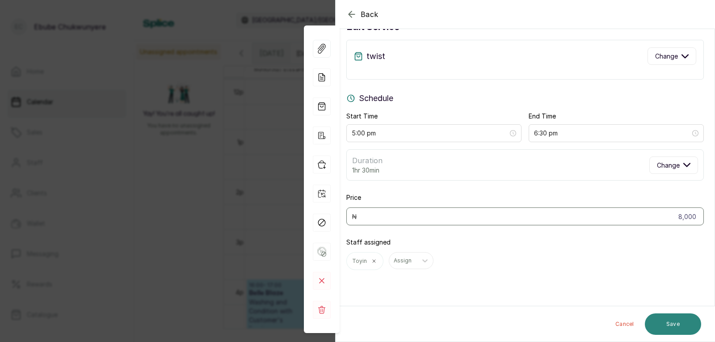
click at [686, 321] on button "Save" at bounding box center [673, 323] width 56 height 21
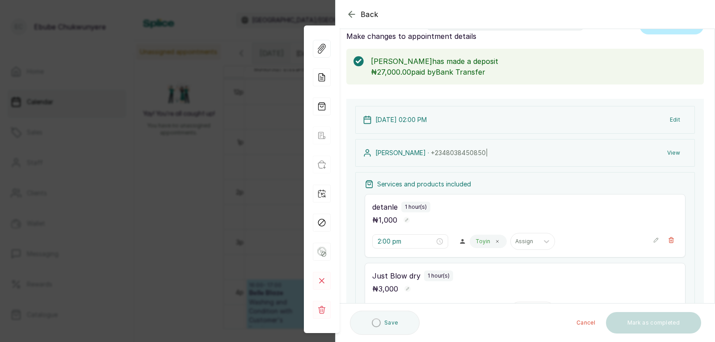
scroll to position [0, 0]
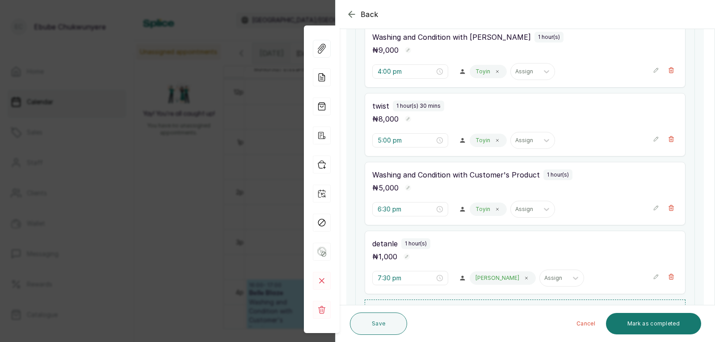
drag, startPoint x: 567, startPoint y: 265, endPoint x: 571, endPoint y: 286, distance: 21.5
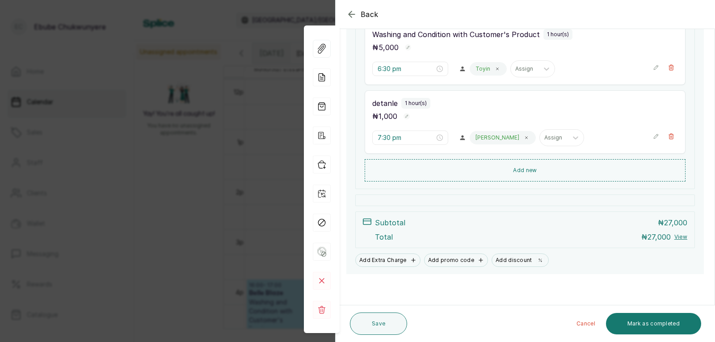
scroll to position [475, 0]
drag, startPoint x: 571, startPoint y: 286, endPoint x: 574, endPoint y: 304, distance: 18.5
click at [664, 324] on button "Mark as completed" at bounding box center [653, 323] width 95 height 21
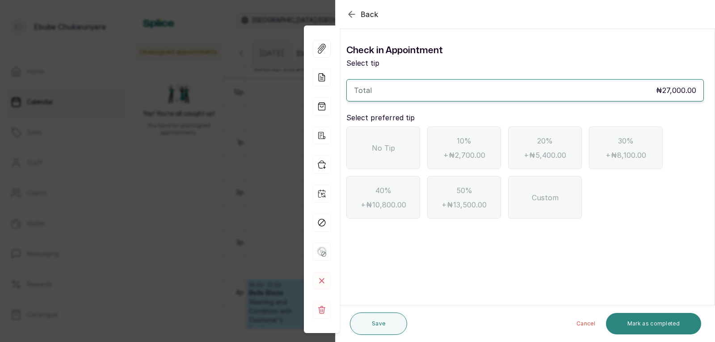
scroll to position [0, 0]
click at [376, 146] on span "No Tip" at bounding box center [383, 148] width 23 height 11
click at [676, 319] on button "Mark as completed" at bounding box center [653, 323] width 95 height 21
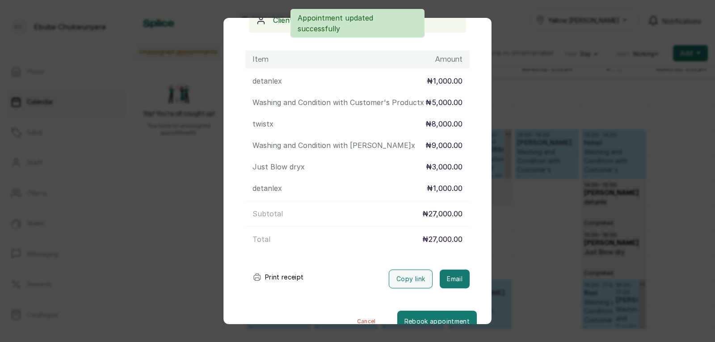
scroll to position [131, 0]
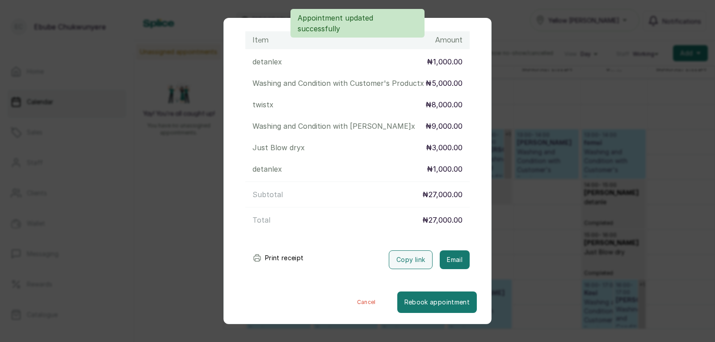
drag, startPoint x: 410, startPoint y: 148, endPoint x: 394, endPoint y: 243, distance: 96.1
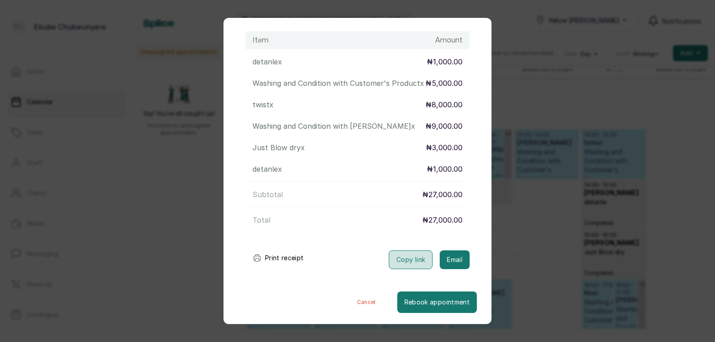
click at [402, 262] on button "Copy link" at bounding box center [411, 259] width 44 height 19
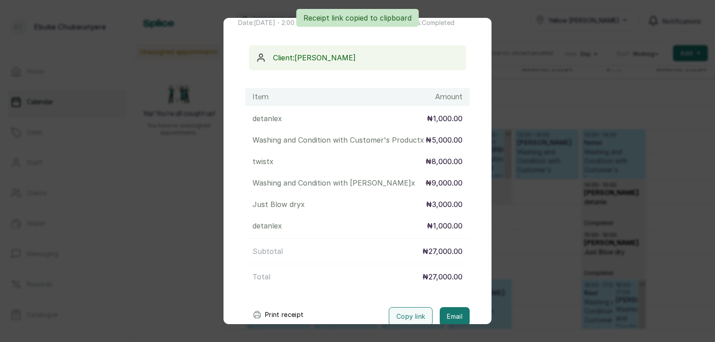
scroll to position [0, 0]
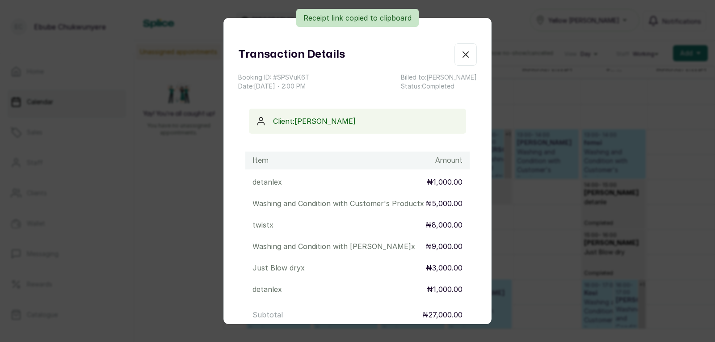
drag, startPoint x: 439, startPoint y: 194, endPoint x: 438, endPoint y: 121, distance: 72.9
click at [455, 62] on button "Show no-show/cancelled" at bounding box center [466, 54] width 22 height 22
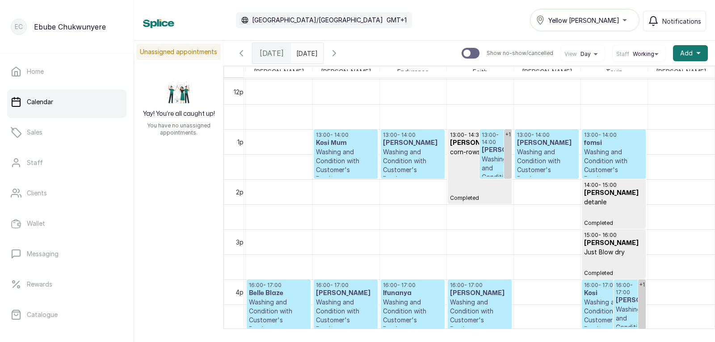
click at [320, 152] on p "Washing and Condition with Customer's Product" at bounding box center [345, 166] width 59 height 36
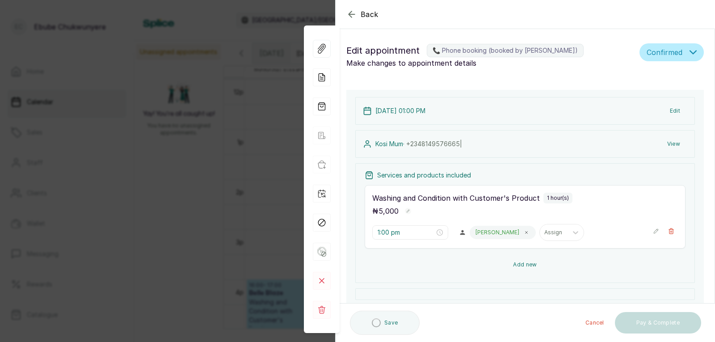
click at [486, 261] on button "Add new" at bounding box center [525, 264] width 321 height 21
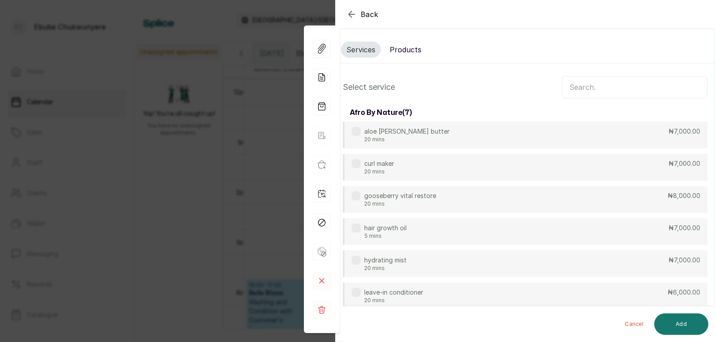
scroll to position [68, 0]
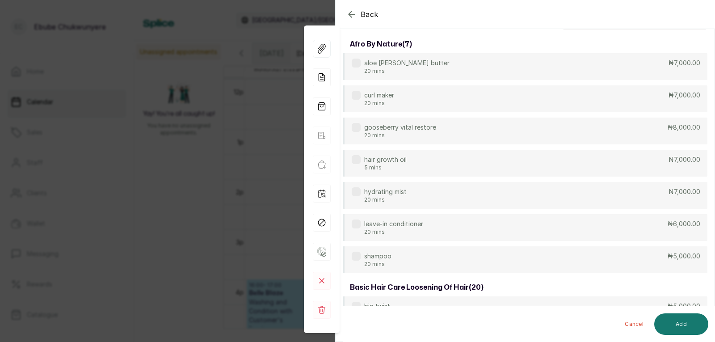
click at [226, 211] on div "Back Appointment Details Services Products Select service afro by nature ( 7 ) …" at bounding box center [357, 171] width 715 height 342
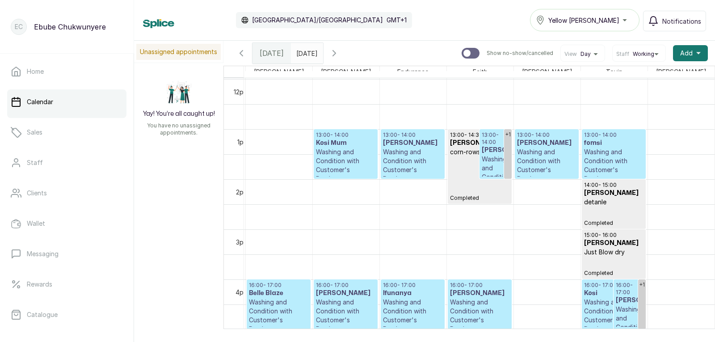
click at [452, 299] on p "Washing and Condition with Customer's Product" at bounding box center [479, 316] width 59 height 36
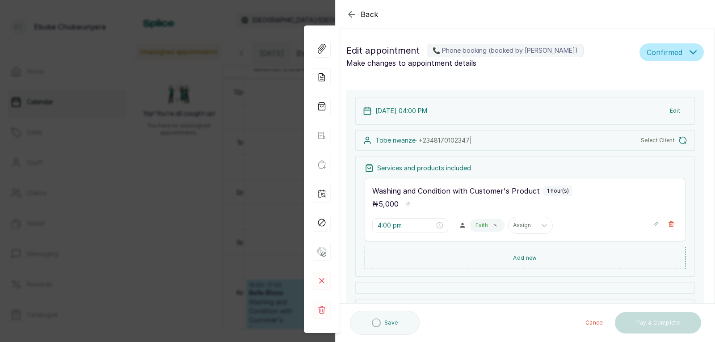
type input "4:00 pm"
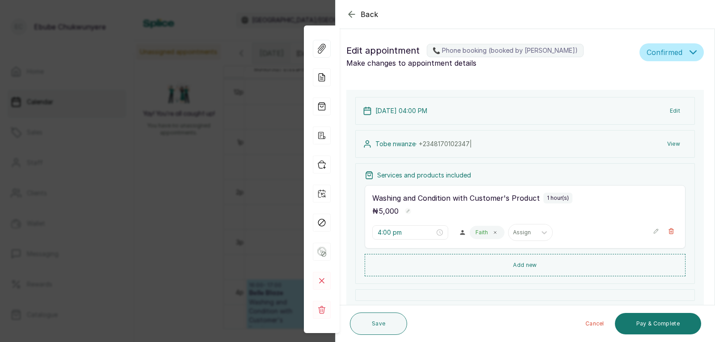
click at [653, 232] on icon "button" at bounding box center [656, 231] width 6 height 6
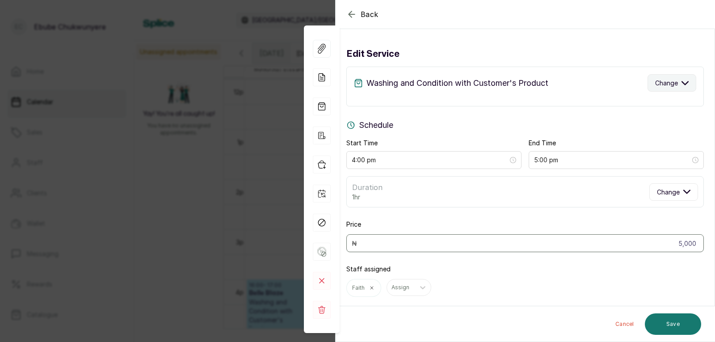
click at [682, 85] on icon "button" at bounding box center [685, 83] width 7 height 7
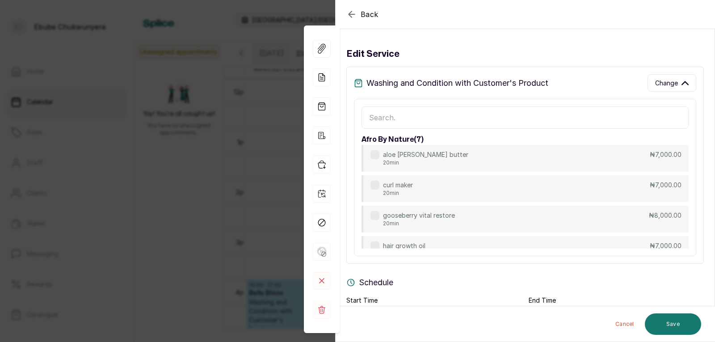
click at [577, 116] on input "text" at bounding box center [525, 117] width 327 height 22
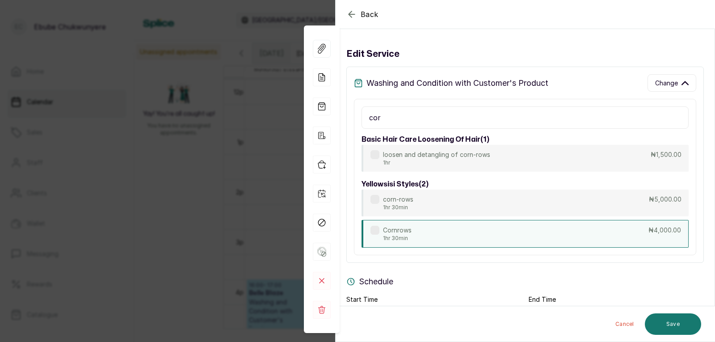
type input "cor"
click at [596, 237] on div "Cornrows 1hr 30min ₦4,000.00" at bounding box center [525, 234] width 327 height 28
type input "5:30 pm"
type input "4,000"
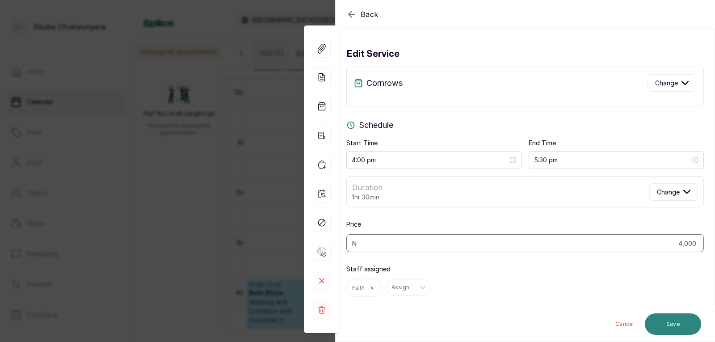
click at [674, 323] on button "Save" at bounding box center [673, 323] width 56 height 21
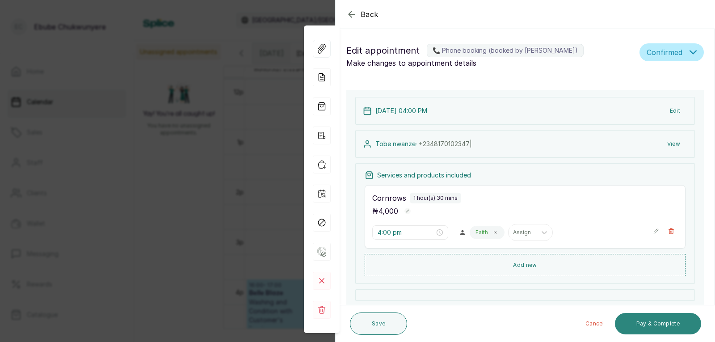
click at [660, 323] on button "Pay & Complete" at bounding box center [658, 323] width 86 height 21
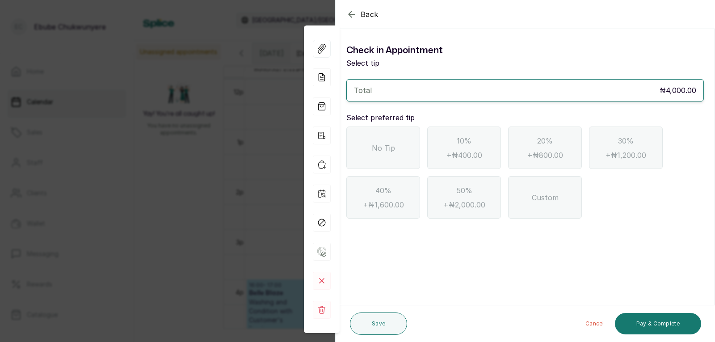
click at [387, 150] on span "No Tip" at bounding box center [383, 148] width 23 height 11
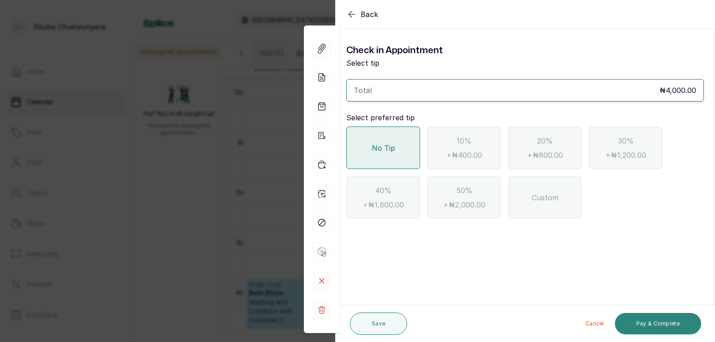
click at [639, 322] on button "Pay & Complete" at bounding box center [658, 323] width 86 height 21
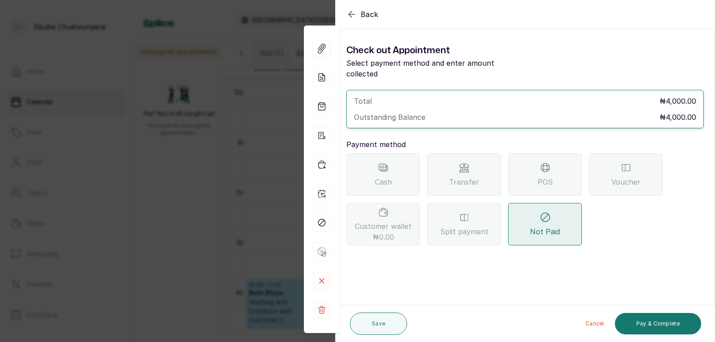
click at [546, 177] on span "POS" at bounding box center [545, 182] width 15 height 11
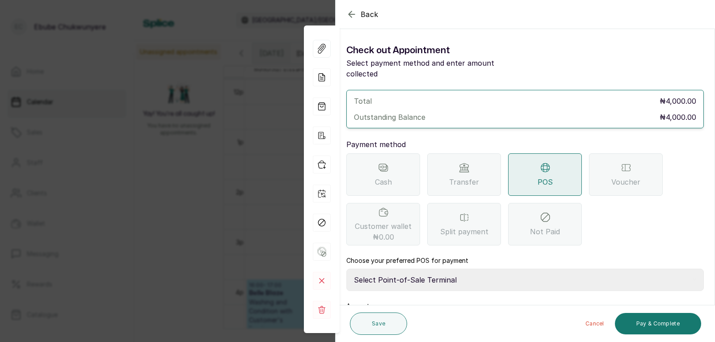
click at [482, 271] on select "Select Point-of-Sale Terminal FCMB - POS First City Monument Bank Providus - PO…" at bounding box center [526, 280] width 358 height 22
select select "aa2ad0f0-a10e-4f4c-bd19-89f63e8f7bd1"
click at [347, 269] on select "Select Point-of-Sale Terminal FCMB - POS First City Monument Bank Providus - PO…" at bounding box center [526, 280] width 358 height 22
click at [638, 321] on button "Pay & Complete" at bounding box center [658, 323] width 86 height 21
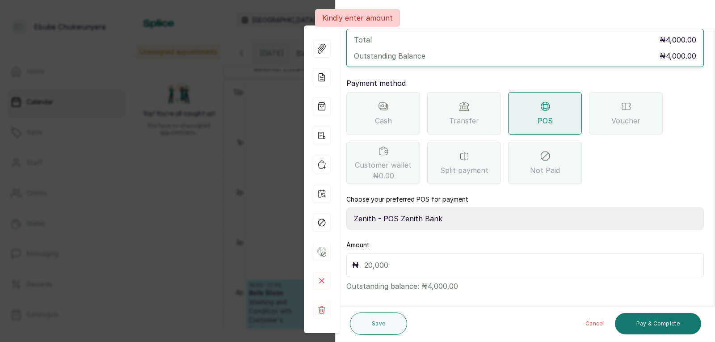
drag, startPoint x: 493, startPoint y: 247, endPoint x: 496, endPoint y: 281, distance: 34.1
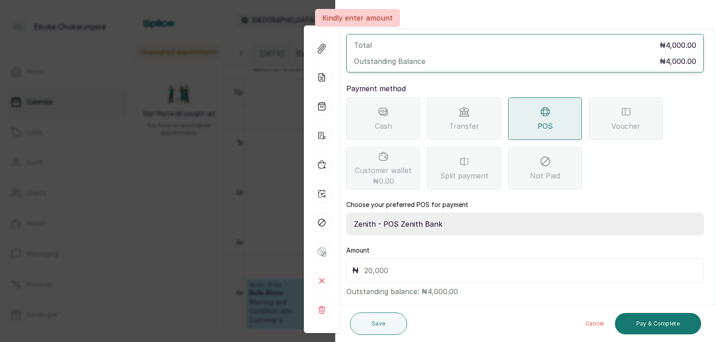
scroll to position [50, 0]
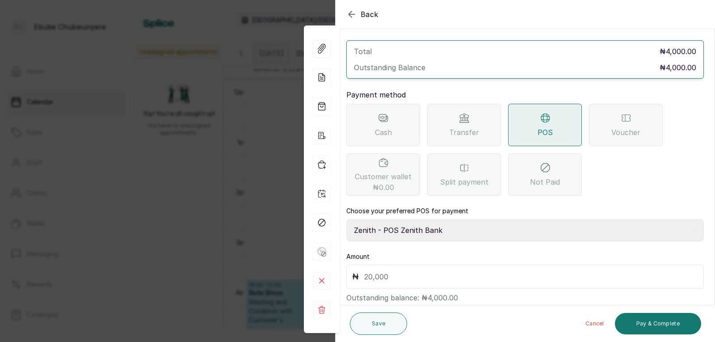
click at [487, 270] on input "text" at bounding box center [531, 276] width 334 height 13
type input "4,000"
click at [655, 327] on button "Pay & Complete" at bounding box center [658, 323] width 86 height 21
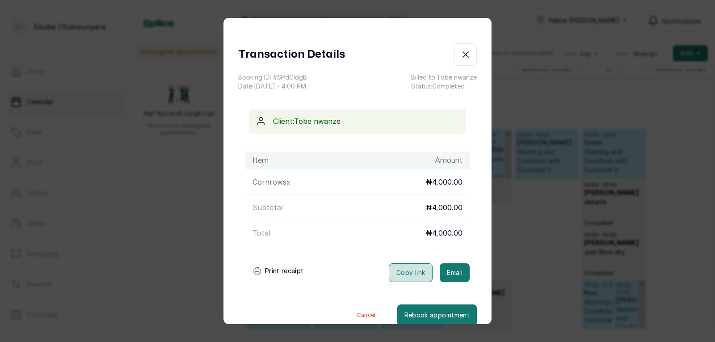
click at [397, 274] on button "Copy link" at bounding box center [411, 272] width 44 height 19
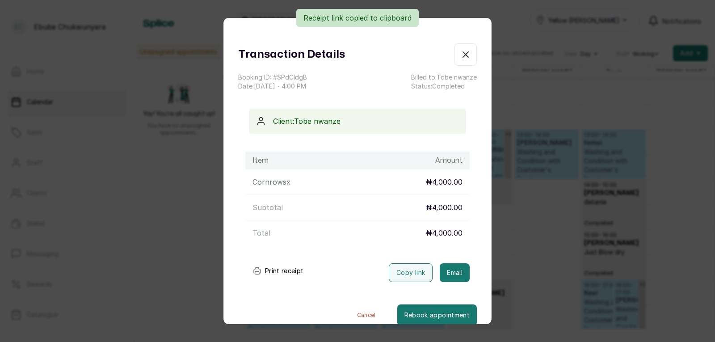
click at [458, 57] on button "Show no-show/cancelled" at bounding box center [466, 54] width 22 height 22
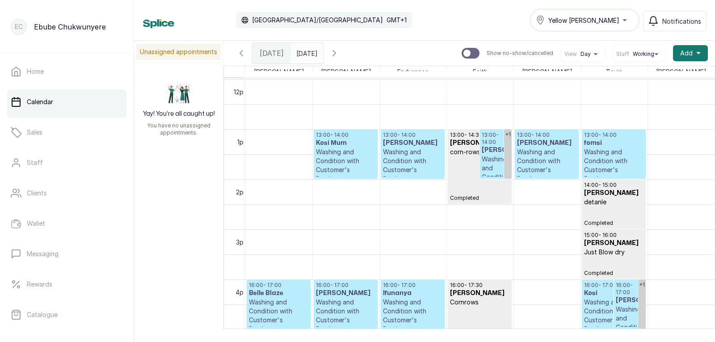
click at [316, 152] on p "Washing and Condition with Customer's Product" at bounding box center [345, 166] width 59 height 36
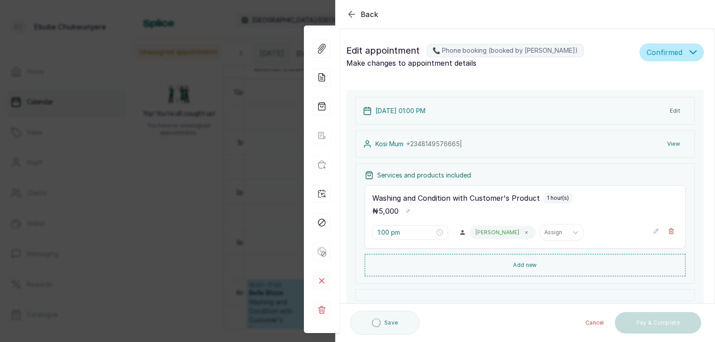
click at [653, 232] on icon "button" at bounding box center [656, 231] width 6 height 6
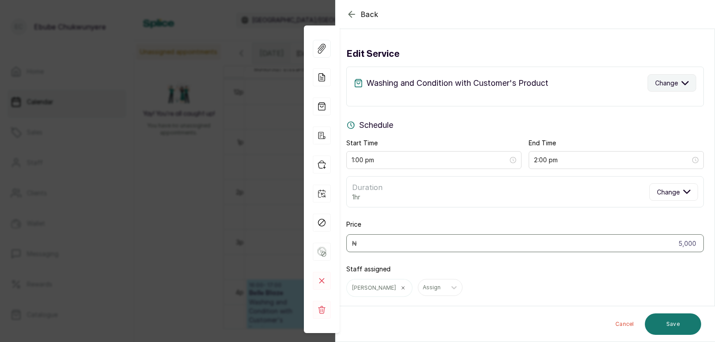
click at [661, 81] on span "Change" at bounding box center [666, 82] width 23 height 9
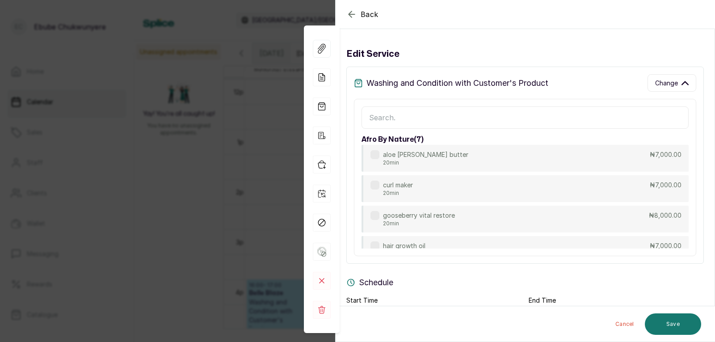
click at [592, 114] on input "text" at bounding box center [525, 117] width 327 height 22
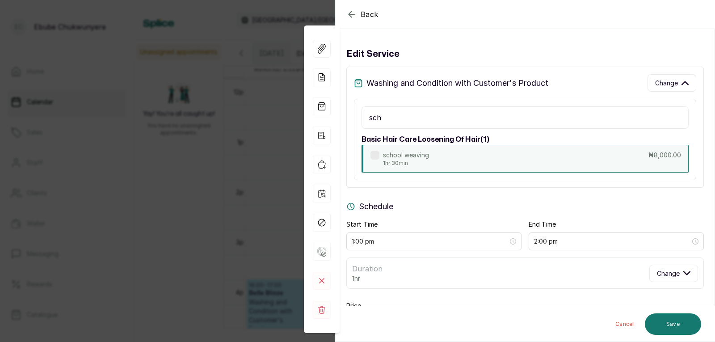
type input "sch"
click at [494, 161] on div "school weaving 1hr 30min ₦8,000.00" at bounding box center [525, 159] width 327 height 28
type input "2:30 pm"
type input "8,000"
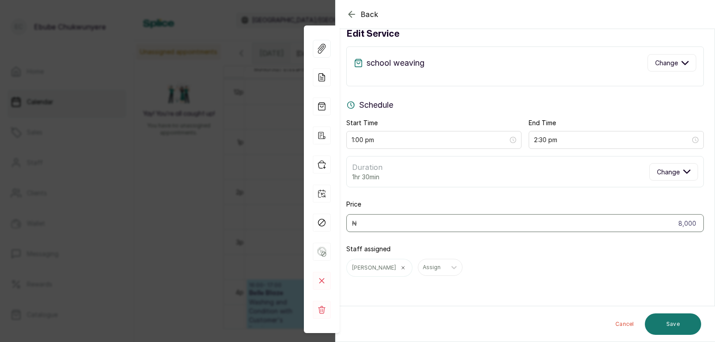
scroll to position [27, 0]
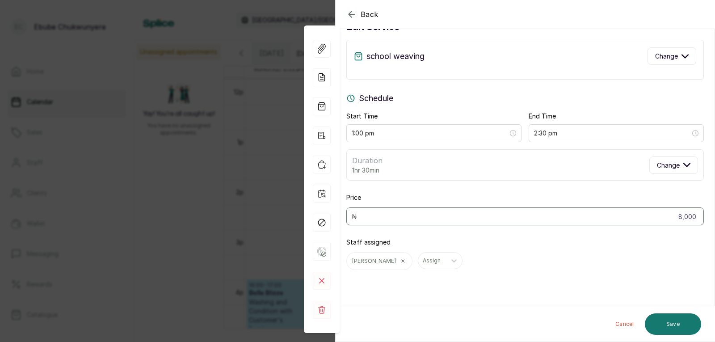
drag, startPoint x: 552, startPoint y: 206, endPoint x: 559, endPoint y: 261, distance: 56.0
click at [671, 326] on button "Save" at bounding box center [673, 323] width 56 height 21
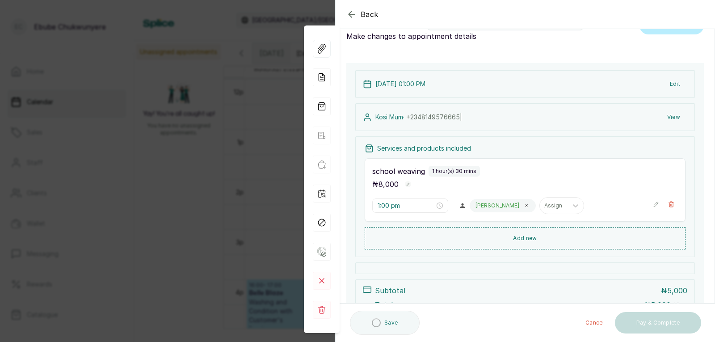
scroll to position [0, 0]
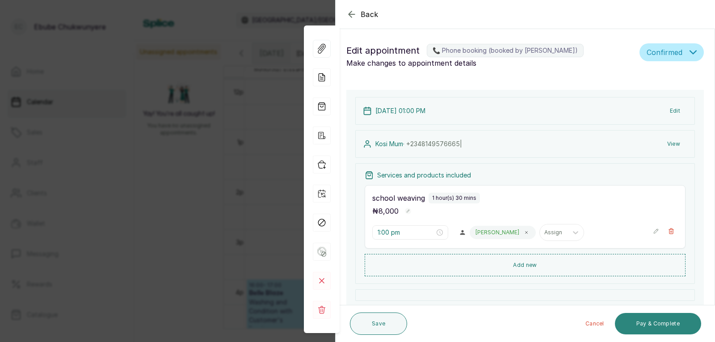
click at [655, 322] on button "Pay & Complete" at bounding box center [658, 323] width 86 height 21
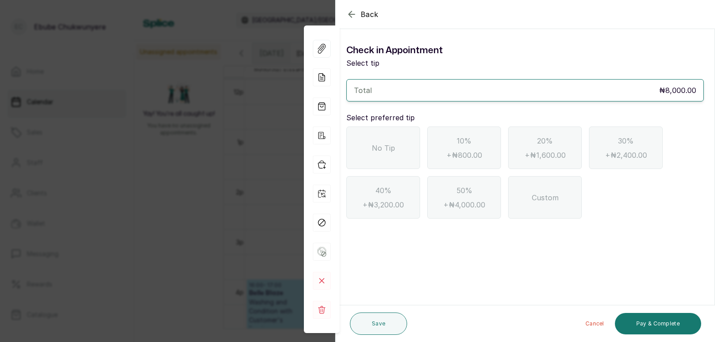
click at [396, 160] on div "No Tip" at bounding box center [384, 148] width 74 height 42
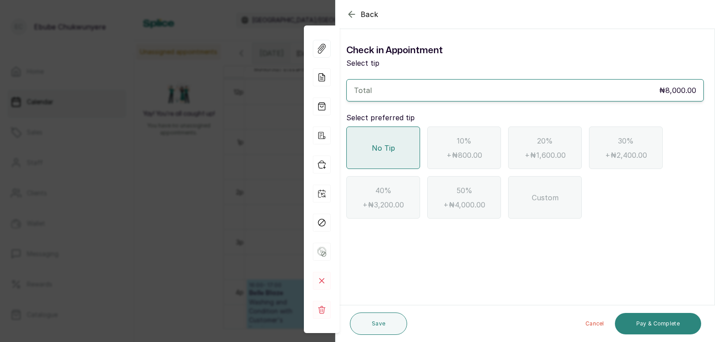
click at [639, 320] on button "Pay & Complete" at bounding box center [658, 323] width 86 height 21
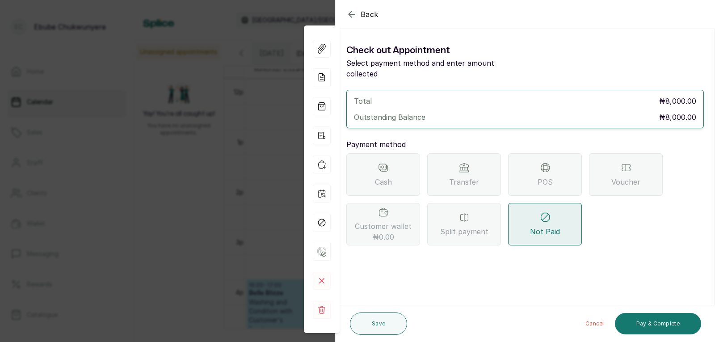
click at [469, 177] on span "Transfer" at bounding box center [464, 182] width 30 height 11
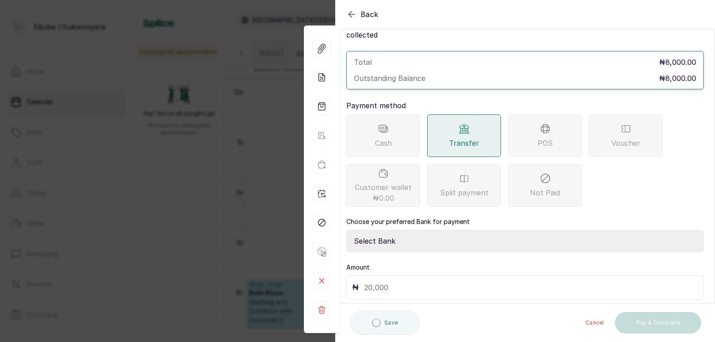
drag, startPoint x: 562, startPoint y: 241, endPoint x: 568, endPoint y: 261, distance: 21.3
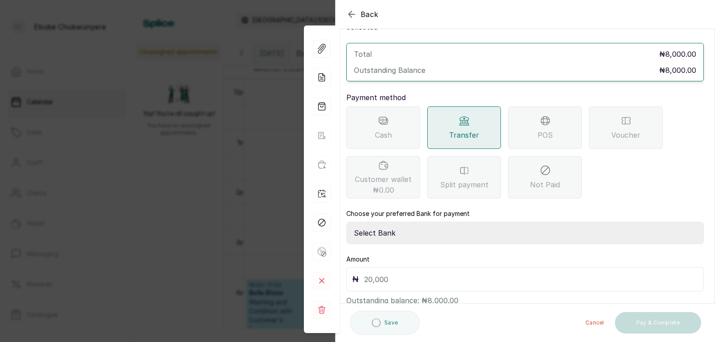
click at [566, 222] on select "Select Bank YELLOWSISI ENTERPRISE First City Monument Bank YELLOWSISI ENTERPRIS…" at bounding box center [526, 233] width 358 height 22
select select "00d0c25e-b444-465f-8bea-9a1e11113b92"
click at [347, 222] on select "Select Bank YELLOWSISI ENTERPRISE First City Monument Bank YELLOWSISI ENTERPRIS…" at bounding box center [526, 233] width 358 height 22
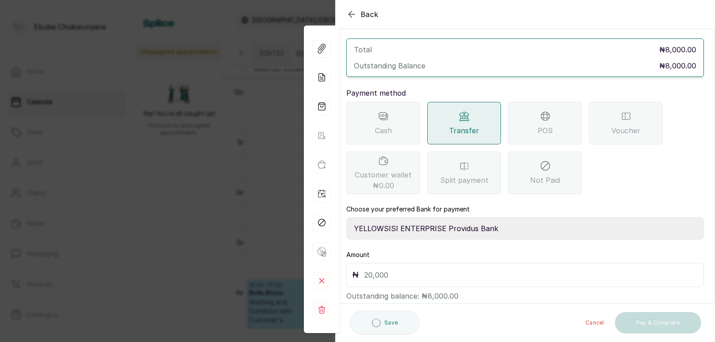
drag, startPoint x: 620, startPoint y: 235, endPoint x: 615, endPoint y: 256, distance: 21.5
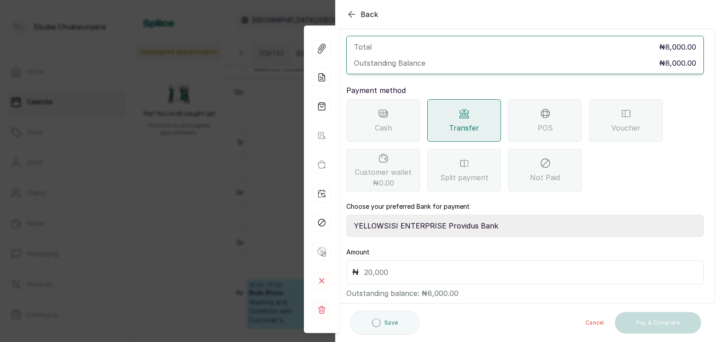
click at [608, 266] on input "text" at bounding box center [531, 272] width 334 height 13
type input "8,000"
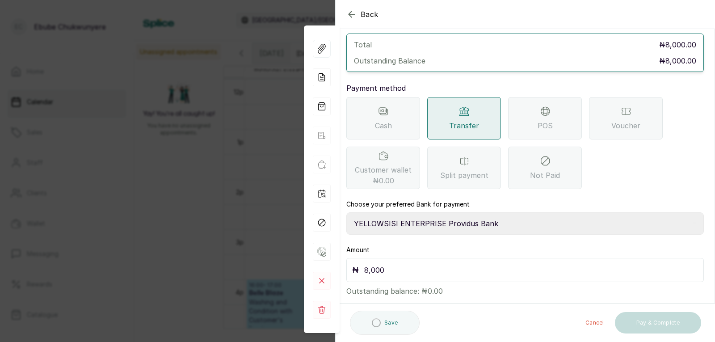
scroll to position [61, 0]
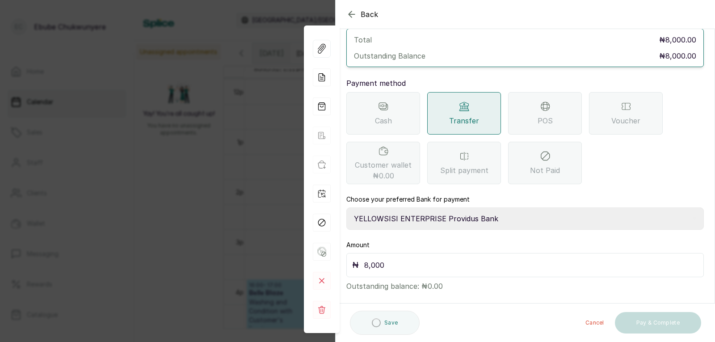
drag, startPoint x: 587, startPoint y: 206, endPoint x: 588, endPoint y: 250, distance: 44.3
click at [468, 115] on span "Transfer" at bounding box center [464, 120] width 30 height 11
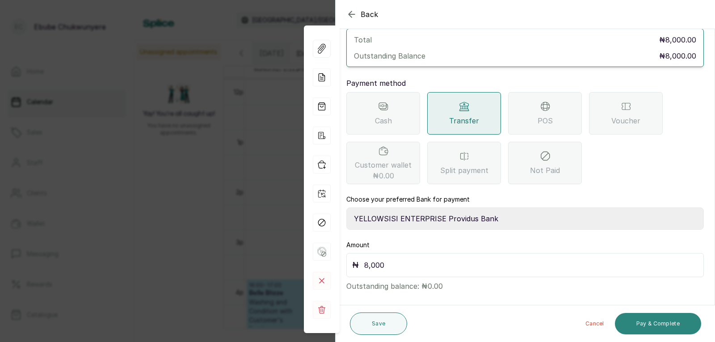
click at [678, 322] on button "Pay & Complete" at bounding box center [658, 323] width 86 height 21
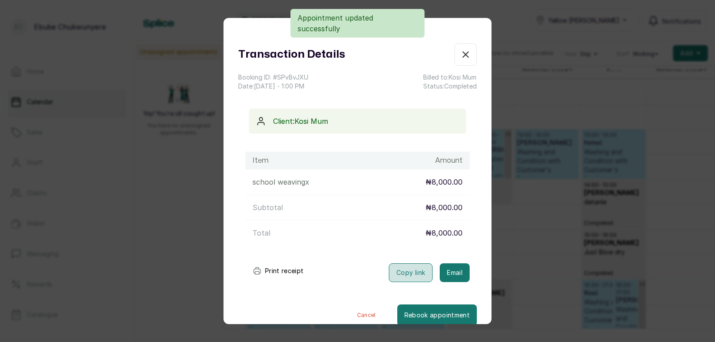
click at [390, 276] on button "Copy link" at bounding box center [411, 272] width 44 height 19
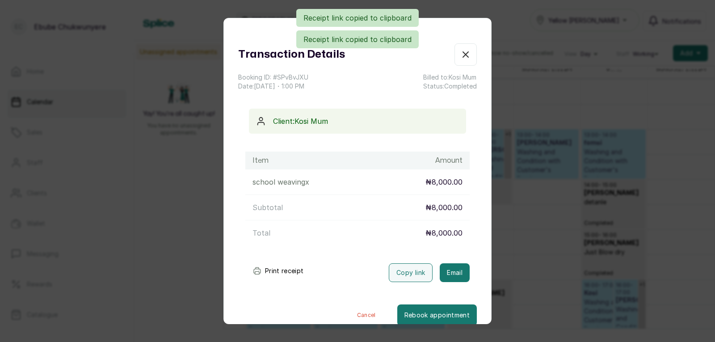
click at [461, 50] on icon "button" at bounding box center [466, 54] width 11 height 11
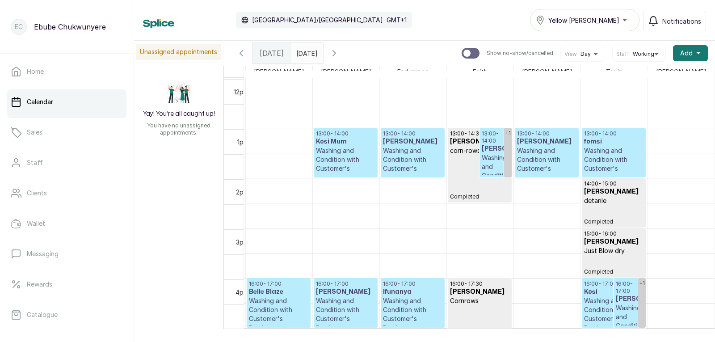
scroll to position [602, 0]
drag, startPoint x: 266, startPoint y: 154, endPoint x: 318, endPoint y: 171, distance: 55.4
click at [338, 161] on p "Washing and Condition with Customer's Product" at bounding box center [345, 163] width 59 height 36
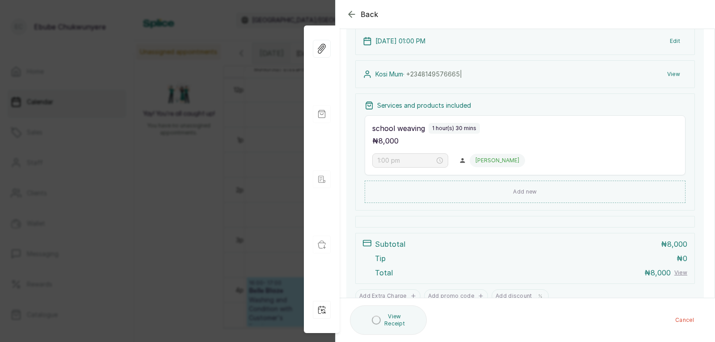
scroll to position [142, 0]
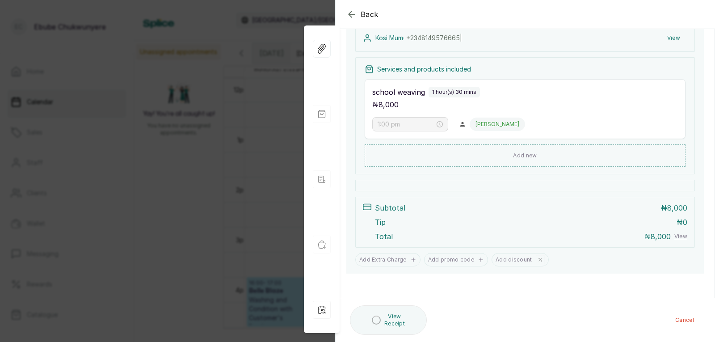
drag, startPoint x: 505, startPoint y: 270, endPoint x: 559, endPoint y: 334, distance: 84.1
click at [355, 17] on icon "button" at bounding box center [352, 14] width 11 height 11
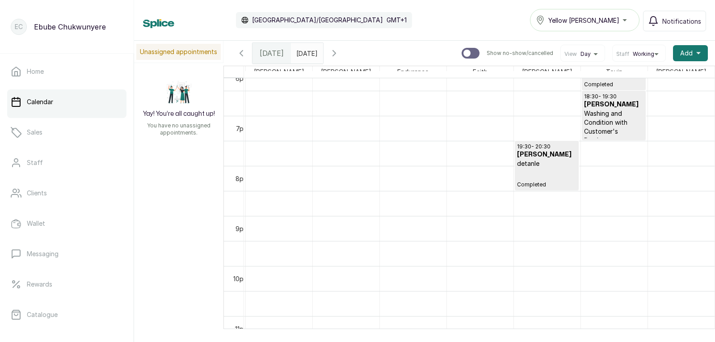
scroll to position [899, 0]
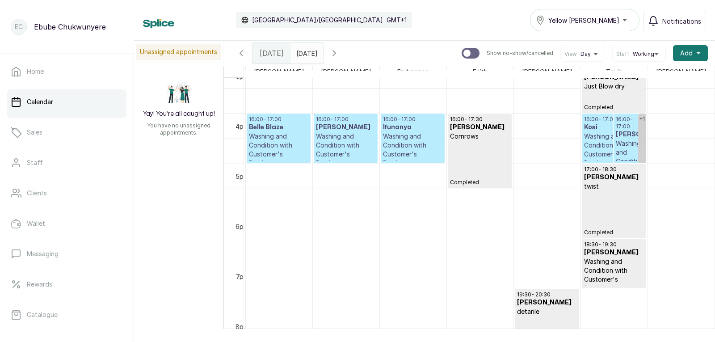
drag, startPoint x: 327, startPoint y: 168, endPoint x: 442, endPoint y: 142, distance: 117.7
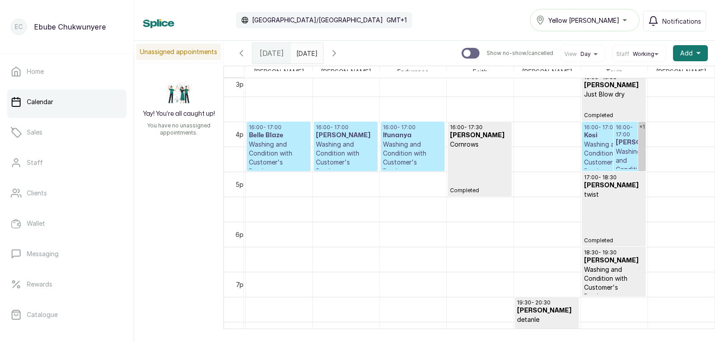
click at [616, 147] on h3 "Nonye Iwuchuwu" at bounding box center [630, 142] width 28 height 9
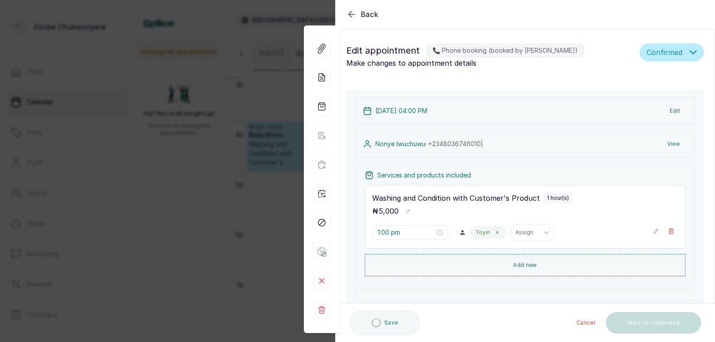
type input "4:00 pm"
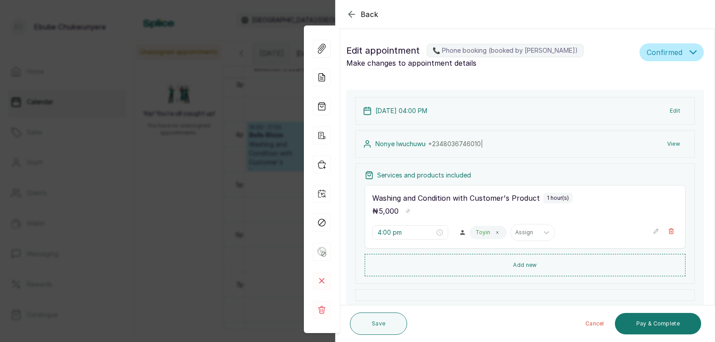
click at [355, 12] on icon "button" at bounding box center [352, 14] width 11 height 11
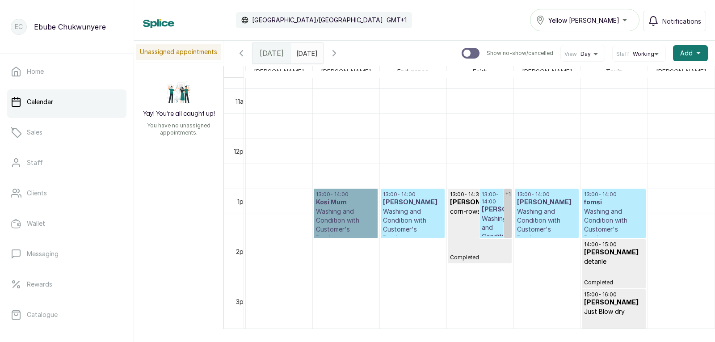
click at [389, 217] on p "Washing and Condition with Customer's Product" at bounding box center [412, 225] width 59 height 36
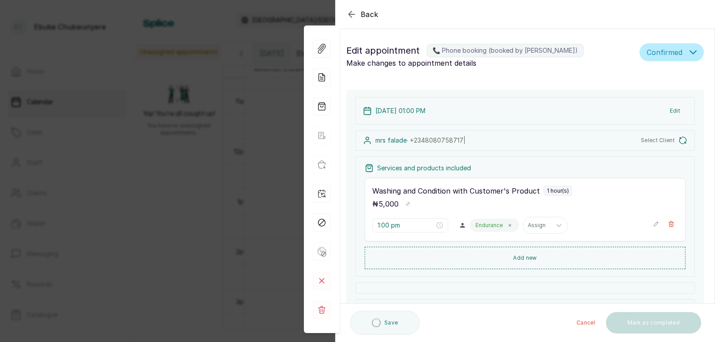
type input "1:00 pm"
click at [654, 224] on icon "button" at bounding box center [656, 224] width 4 height 4
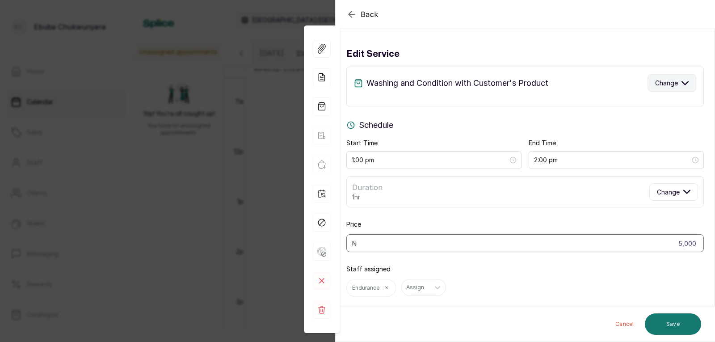
click at [662, 84] on span "Change" at bounding box center [666, 82] width 23 height 9
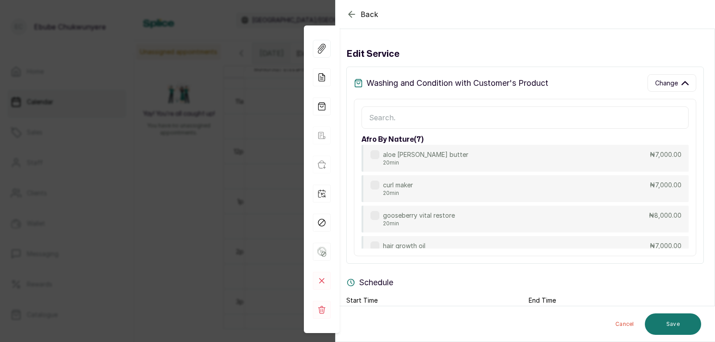
click at [611, 113] on input "text" at bounding box center [525, 117] width 327 height 22
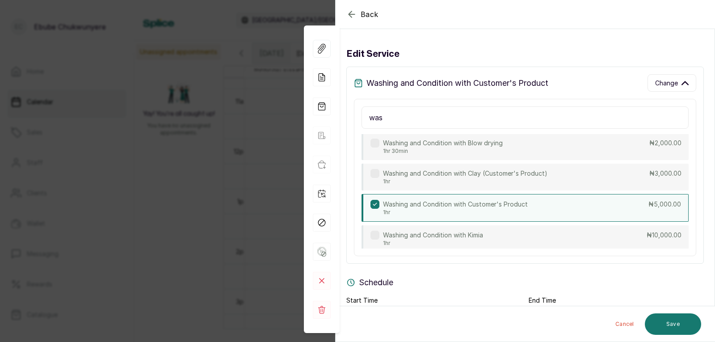
drag, startPoint x: 461, startPoint y: 172, endPoint x: 458, endPoint y: 202, distance: 30.1
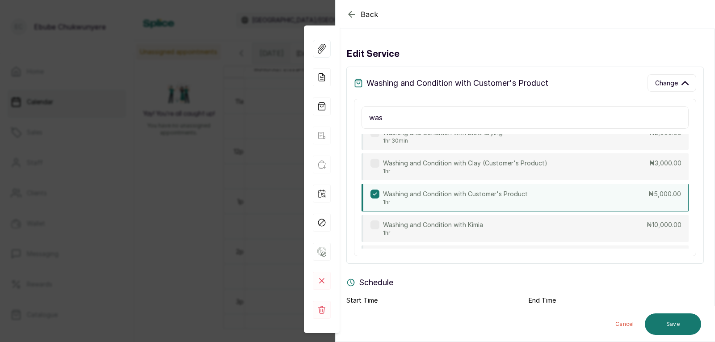
scroll to position [127, 0]
drag, startPoint x: 458, startPoint y: 202, endPoint x: 461, endPoint y: 216, distance: 13.7
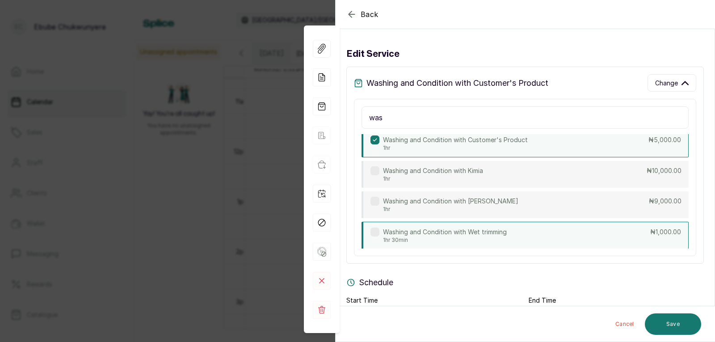
scroll to position [182, 0]
drag, startPoint x: 461, startPoint y: 216, endPoint x: 460, endPoint y: 235, distance: 19.7
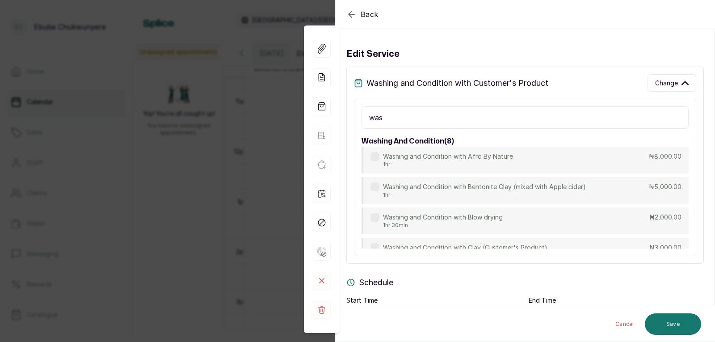
scroll to position [0, 0]
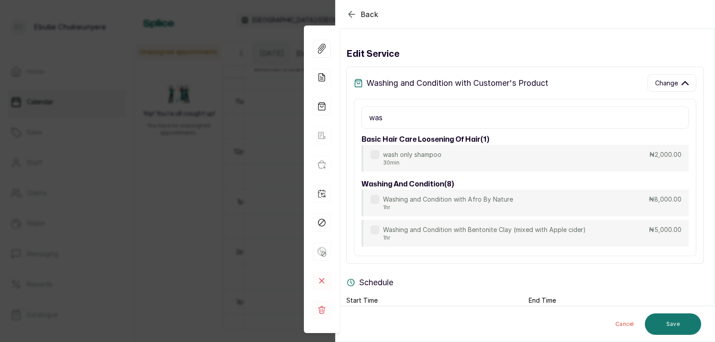
drag, startPoint x: 462, startPoint y: 236, endPoint x: 466, endPoint y: 178, distance: 57.4
drag, startPoint x: 466, startPoint y: 178, endPoint x: 469, endPoint y: 130, distance: 48.8
click at [467, 111] on input "was" at bounding box center [525, 117] width 327 height 22
type input "w"
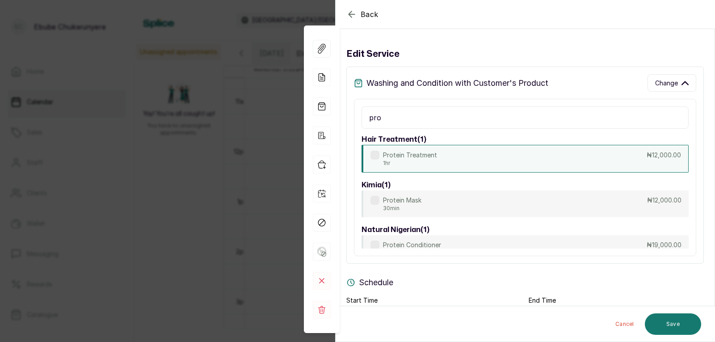
type input "pro"
click at [415, 156] on p "Protein Treatment" at bounding box center [410, 155] width 54 height 9
type input "12,000"
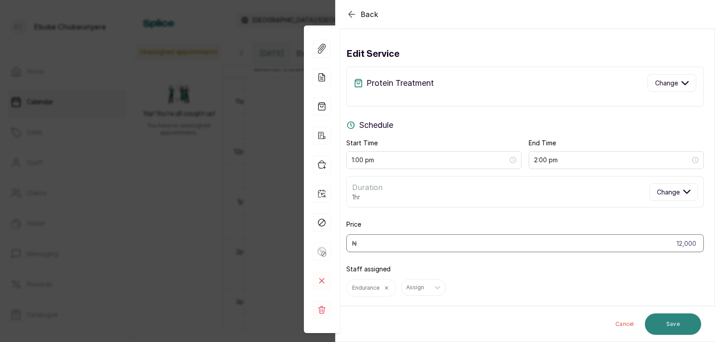
click at [682, 325] on button "Save" at bounding box center [673, 323] width 56 height 21
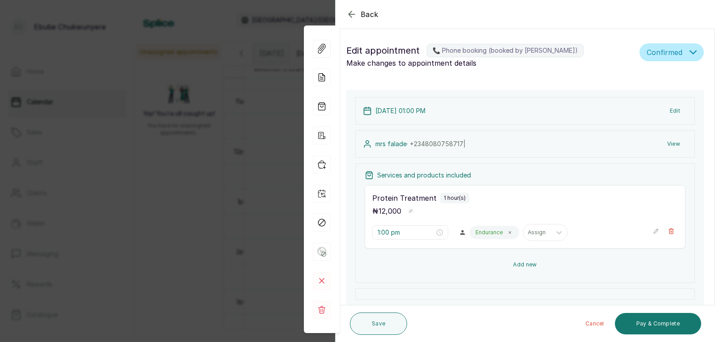
click at [540, 268] on button "Add new" at bounding box center [525, 264] width 321 height 21
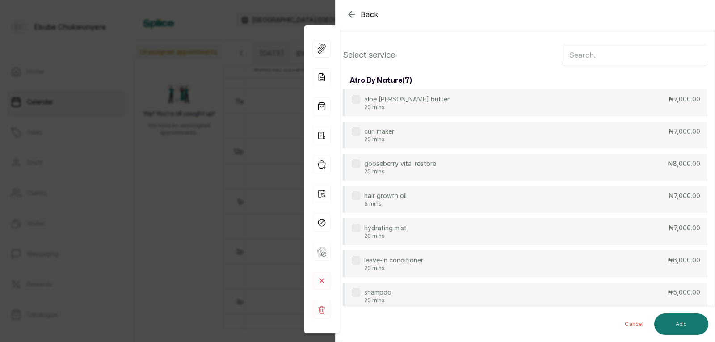
scroll to position [1, 0]
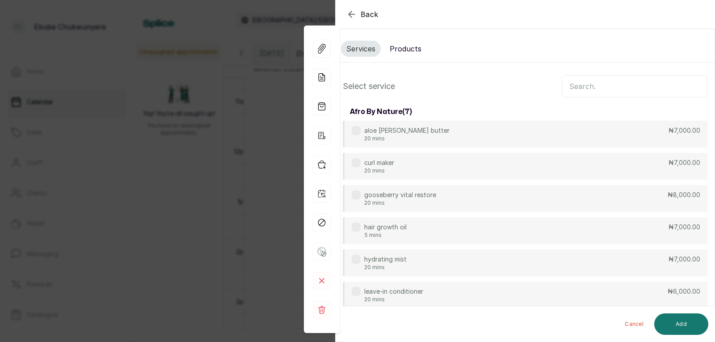
drag, startPoint x: 513, startPoint y: 84, endPoint x: 550, endPoint y: 47, distance: 52.2
click at [592, 87] on input "text" at bounding box center [635, 87] width 146 height 22
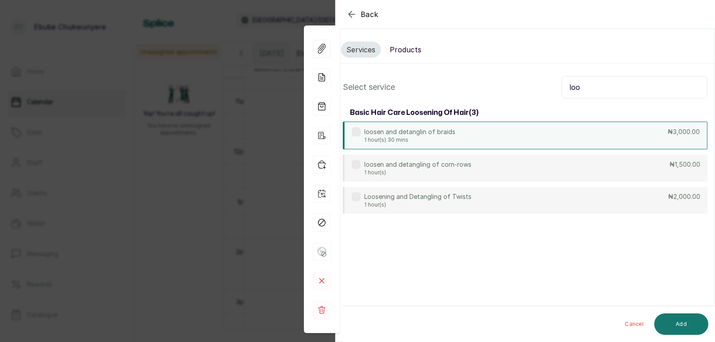
type input "loo"
click at [508, 129] on div "loosen and detanglin of braids 1 hour(s) 30 mins ₦3,000.00" at bounding box center [525, 136] width 365 height 28
click at [686, 324] on button "Add" at bounding box center [682, 323] width 54 height 21
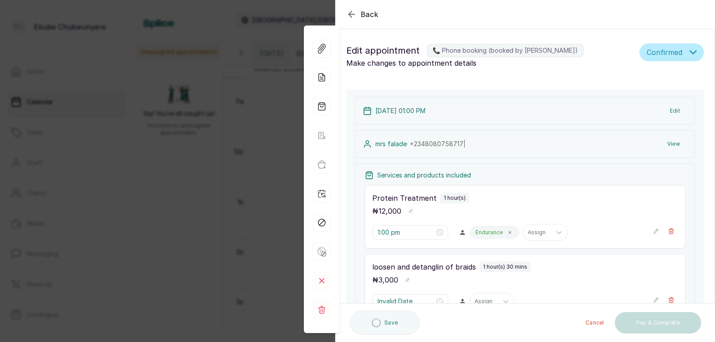
type input "2:00 pm"
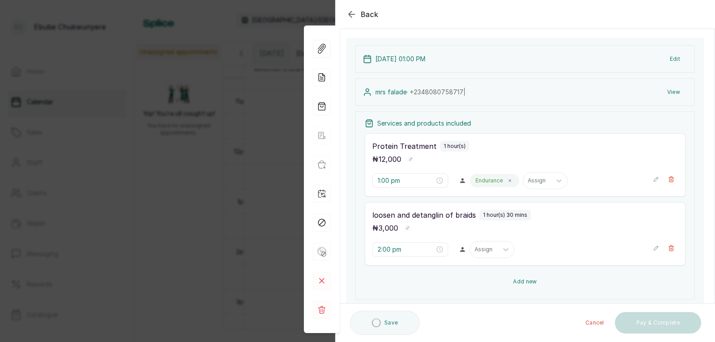
drag, startPoint x: 581, startPoint y: 265, endPoint x: 584, endPoint y: 287, distance: 22.1
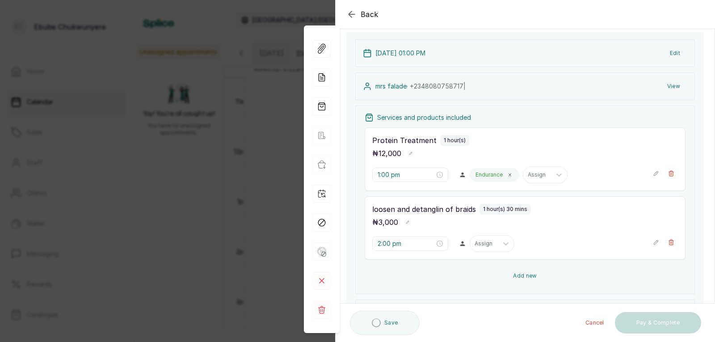
click at [586, 273] on button "Add new" at bounding box center [525, 275] width 321 height 21
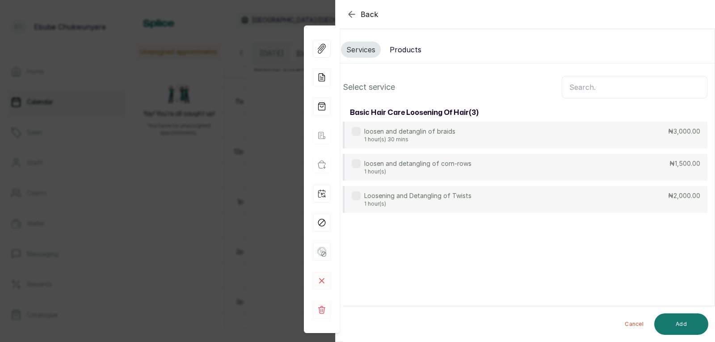
scroll to position [0, 0]
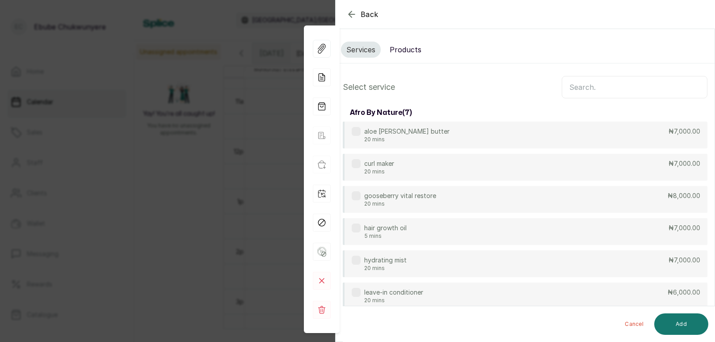
click at [597, 91] on input "text" at bounding box center [635, 87] width 146 height 22
click at [605, 90] on input "text" at bounding box center [635, 87] width 146 height 22
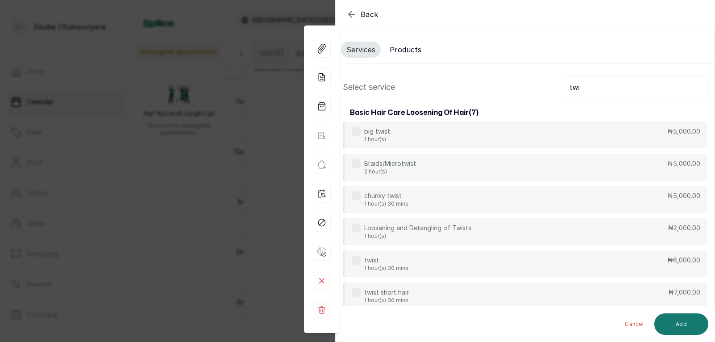
type input "twi"
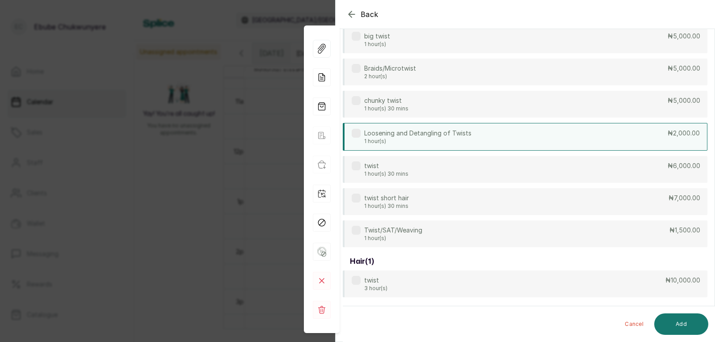
drag, startPoint x: 459, startPoint y: 116, endPoint x: 462, endPoint y: 131, distance: 15.0
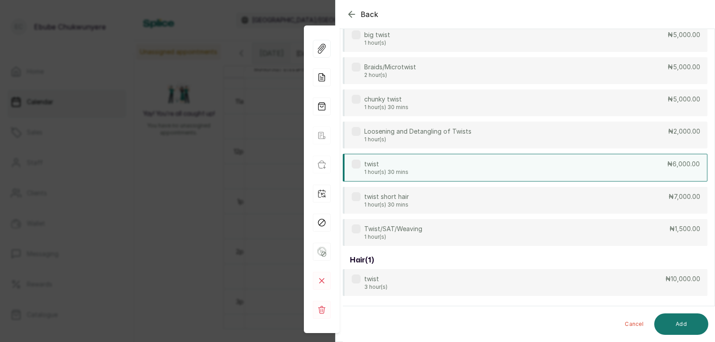
click at [475, 168] on div "twist 1 hour(s) 30 mins ₦6,000.00" at bounding box center [525, 168] width 365 height 28
click at [670, 329] on button "Add" at bounding box center [682, 323] width 54 height 21
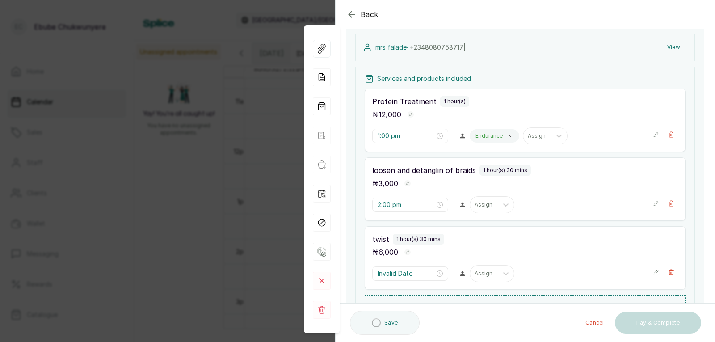
type input "3:30 pm"
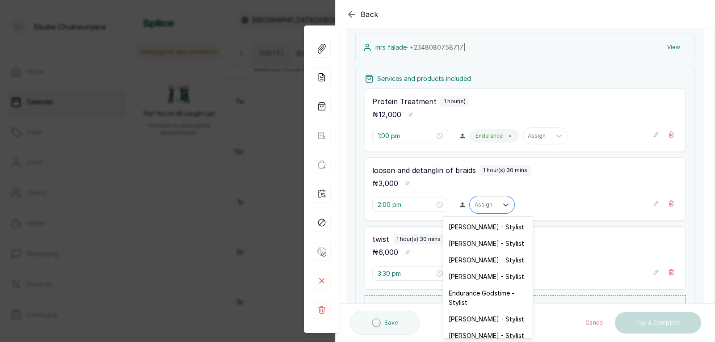
drag, startPoint x: 508, startPoint y: 197, endPoint x: 575, endPoint y: 249, distance: 85.3
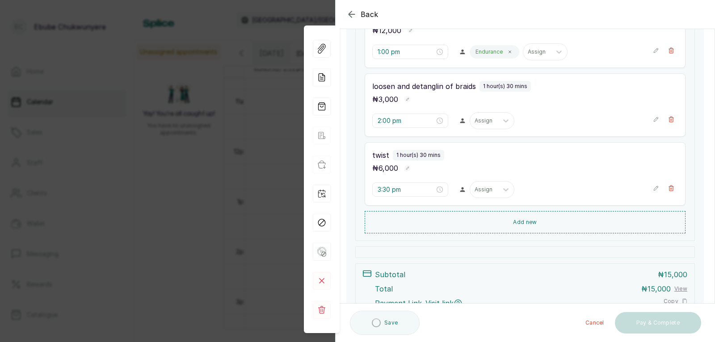
drag, startPoint x: 599, startPoint y: 241, endPoint x: 597, endPoint y: 257, distance: 15.8
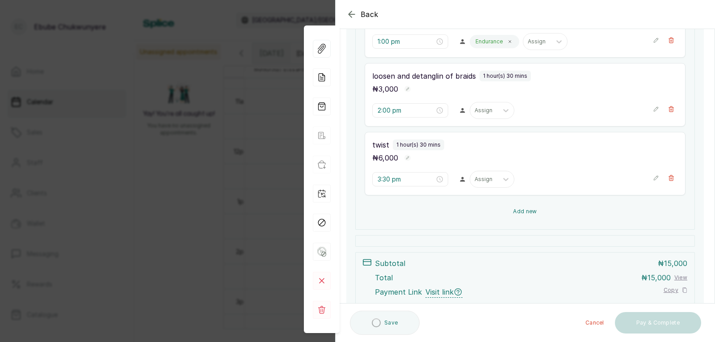
click at [534, 209] on button "Add new" at bounding box center [525, 211] width 321 height 21
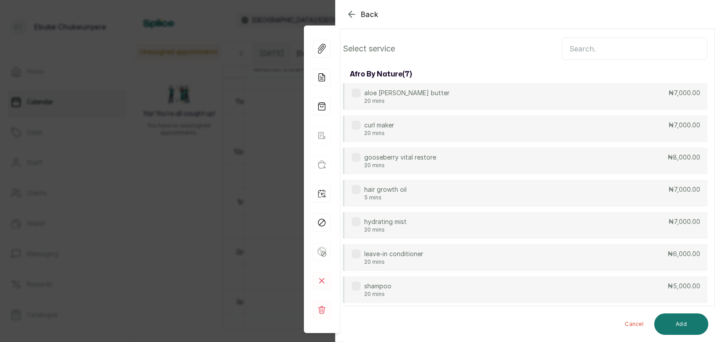
scroll to position [0, 0]
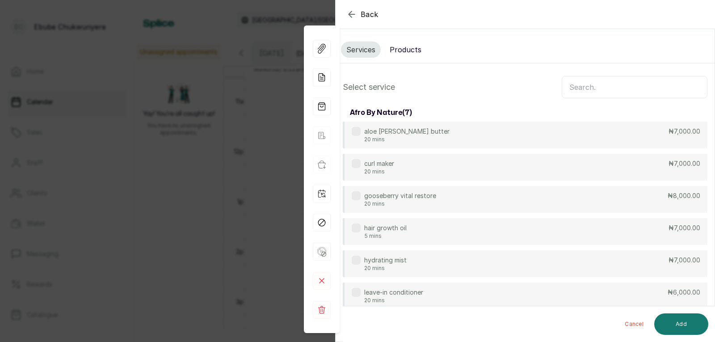
drag, startPoint x: 573, startPoint y: 107, endPoint x: 586, endPoint y: 55, distance: 54.0
click at [582, 90] on input "text" at bounding box center [635, 87] width 146 height 22
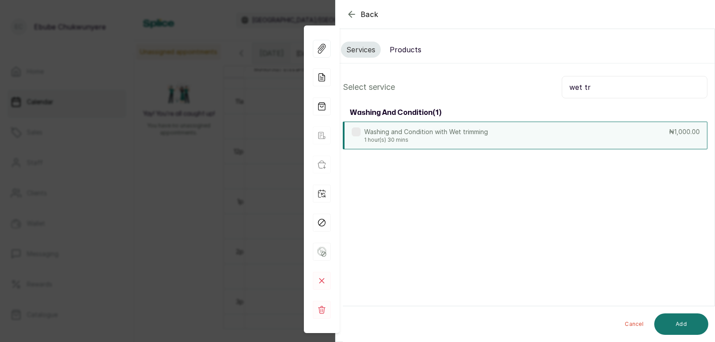
type input "wet tr"
click at [617, 131] on div "Washing and Condition with Wet trimming 1 hour(s) 30 mins ₦1,000.00" at bounding box center [525, 136] width 365 height 28
click at [685, 328] on button "Add" at bounding box center [682, 323] width 54 height 21
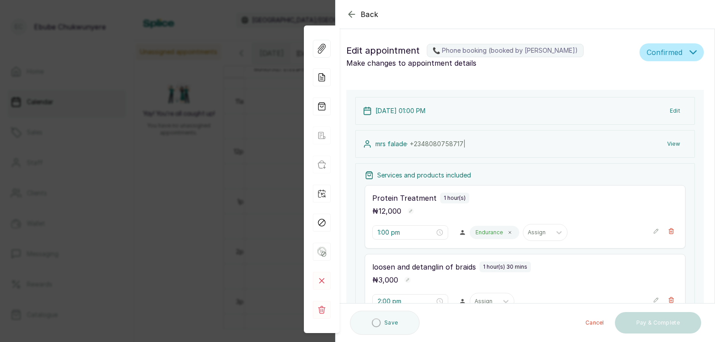
type input "5:00 pm"
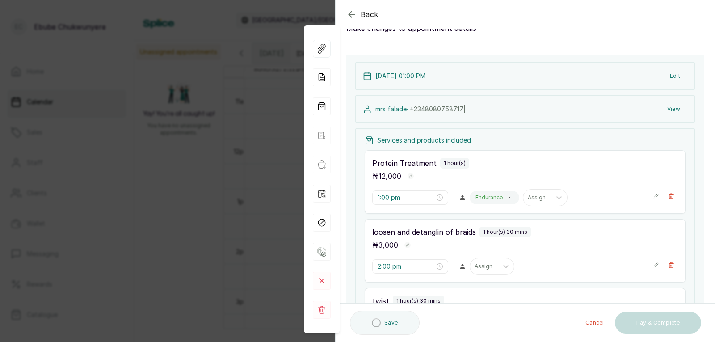
scroll to position [52, 0]
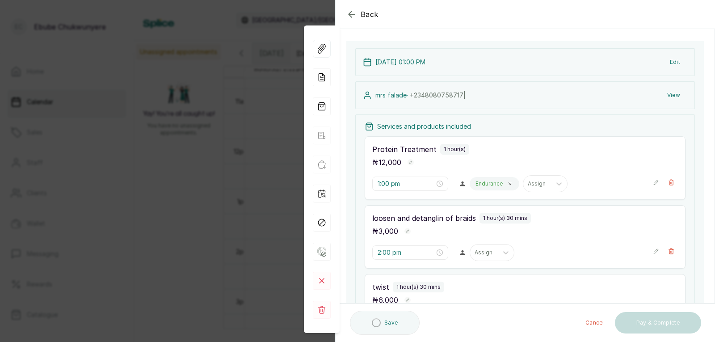
drag, startPoint x: 528, startPoint y: 211, endPoint x: 511, endPoint y: 230, distance: 25.3
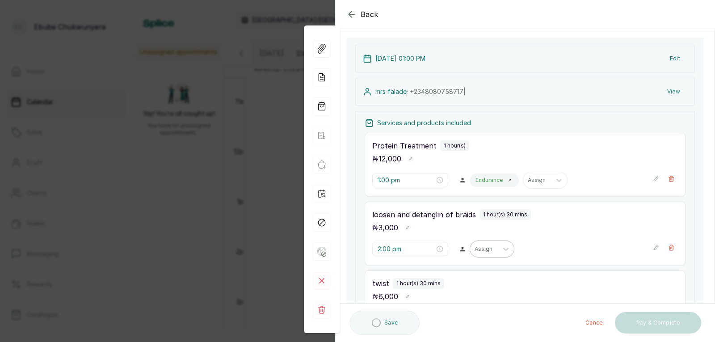
click at [490, 249] on div "Assign" at bounding box center [484, 249] width 28 height 12
drag, startPoint x: 488, startPoint y: 291, endPoint x: 492, endPoint y: 275, distance: 16.2
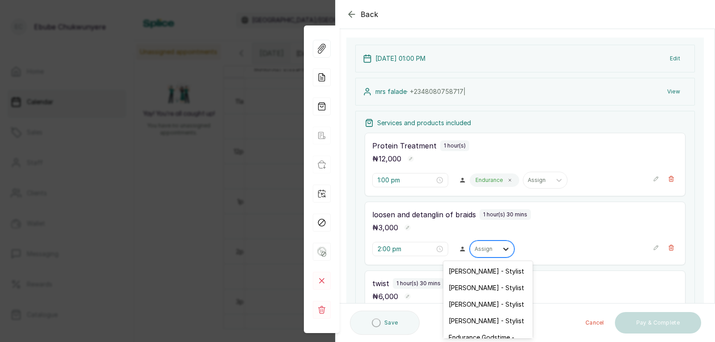
click at [498, 254] on div at bounding box center [506, 249] width 16 height 16
click at [508, 250] on div at bounding box center [506, 249] width 16 height 16
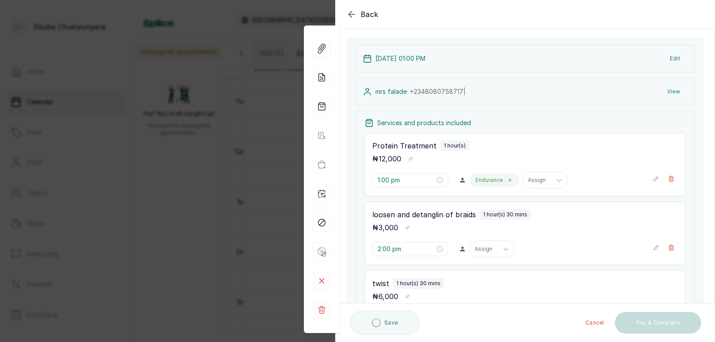
drag, startPoint x: 504, startPoint y: 275, endPoint x: 508, endPoint y: 285, distance: 10.0
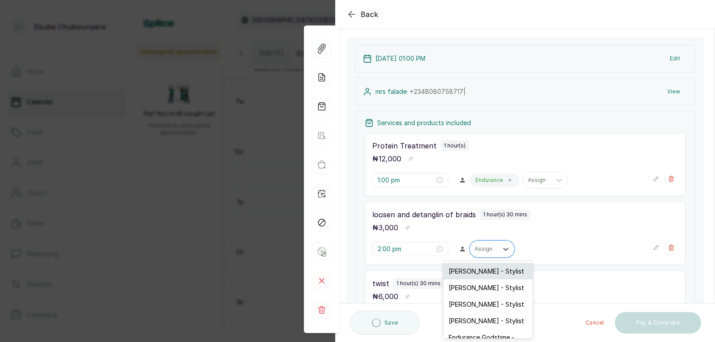
drag, startPoint x: 504, startPoint y: 258, endPoint x: 503, endPoint y: 264, distance: 5.8
click at [508, 252] on div at bounding box center [506, 249] width 16 height 16
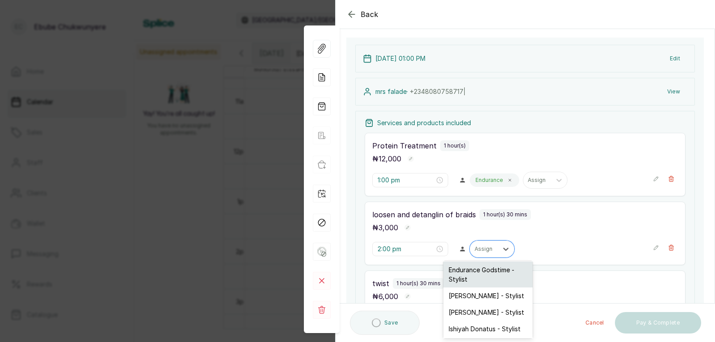
click at [497, 275] on div "Endurance Godstime - Stylist" at bounding box center [488, 275] width 89 height 26
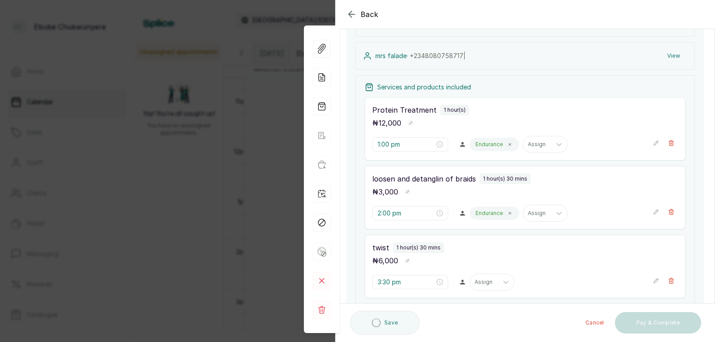
drag, startPoint x: 520, startPoint y: 286, endPoint x: 492, endPoint y: 289, distance: 27.9
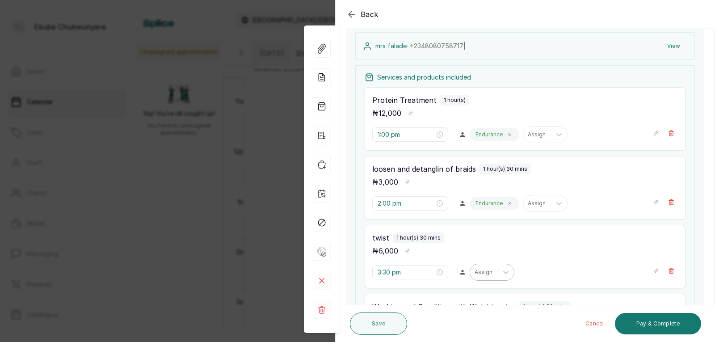
click at [491, 271] on div "Assign" at bounding box center [484, 272] width 28 height 12
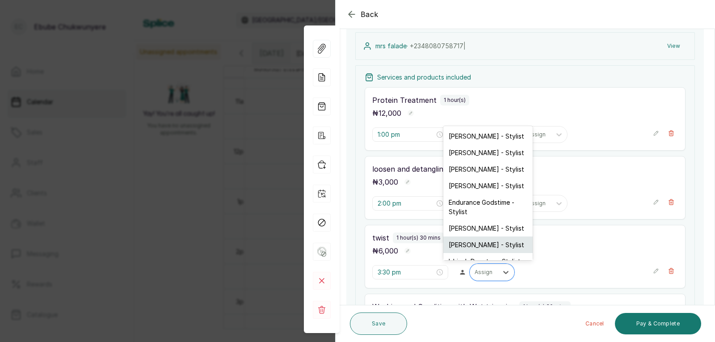
scroll to position [15, 0]
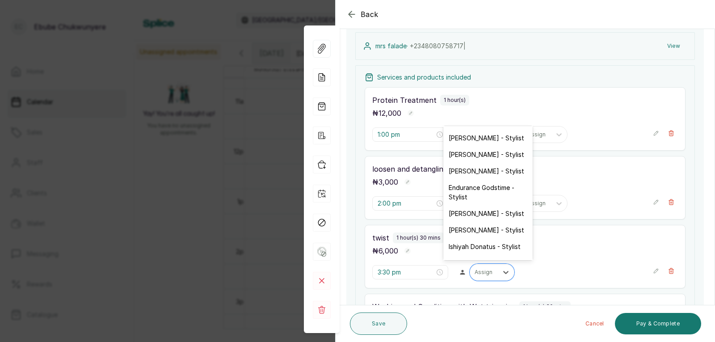
drag, startPoint x: 483, startPoint y: 194, endPoint x: 485, endPoint y: 199, distance: 5.7
click at [485, 194] on div "Endurance Godstime - Stylist" at bounding box center [488, 192] width 89 height 26
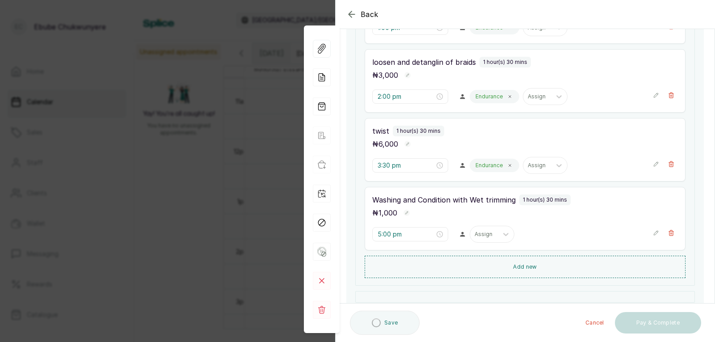
drag, startPoint x: 509, startPoint y: 245, endPoint x: 512, endPoint y: 259, distance: 13.9
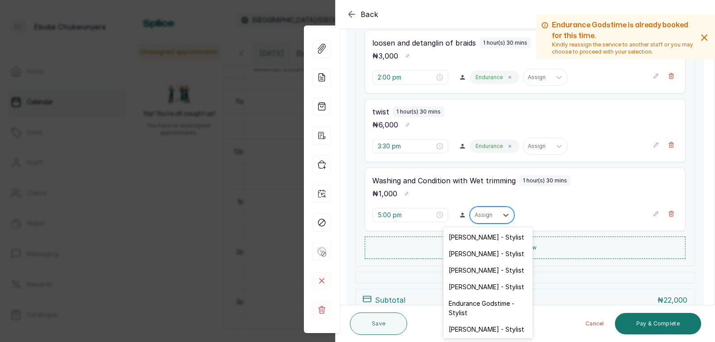
click at [481, 213] on div at bounding box center [484, 215] width 19 height 8
click at [495, 306] on div "Endurance Godstime - Stylist" at bounding box center [488, 308] width 89 height 26
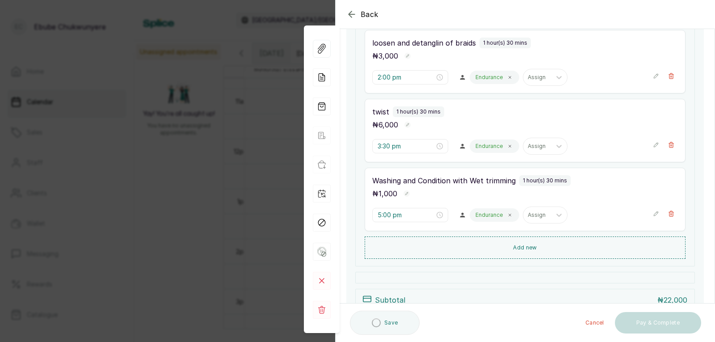
click at [653, 214] on icon "button" at bounding box center [656, 214] width 6 height 6
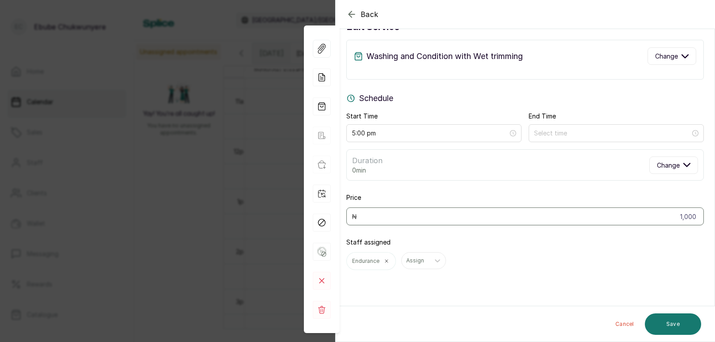
scroll to position [27, 0]
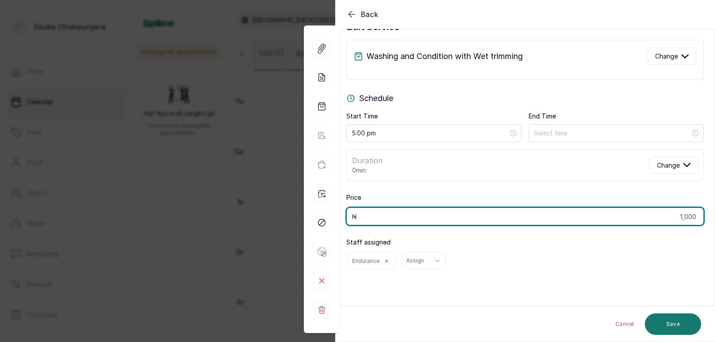
click at [605, 216] on input "1,000" at bounding box center [526, 216] width 358 height 18
type input "2,000"
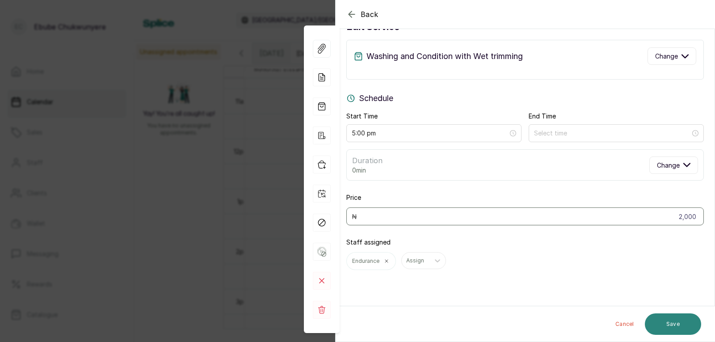
click at [691, 324] on button "Save" at bounding box center [673, 323] width 56 height 21
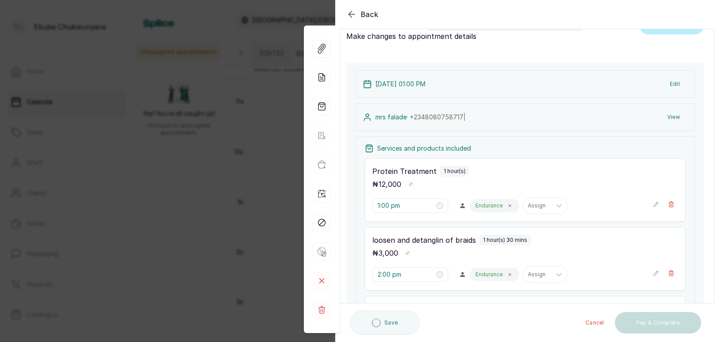
scroll to position [0, 0]
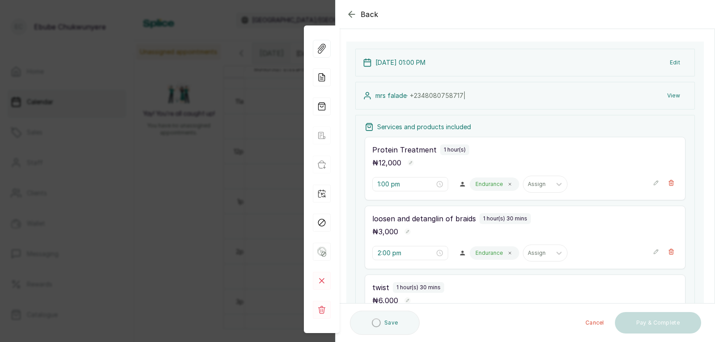
drag, startPoint x: 507, startPoint y: 212, endPoint x: 514, endPoint y: 238, distance: 26.8
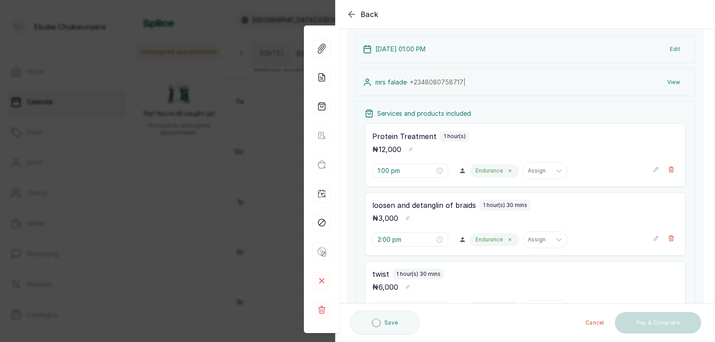
click at [653, 234] on button "Show no-show/cancelled" at bounding box center [656, 238] width 6 height 14
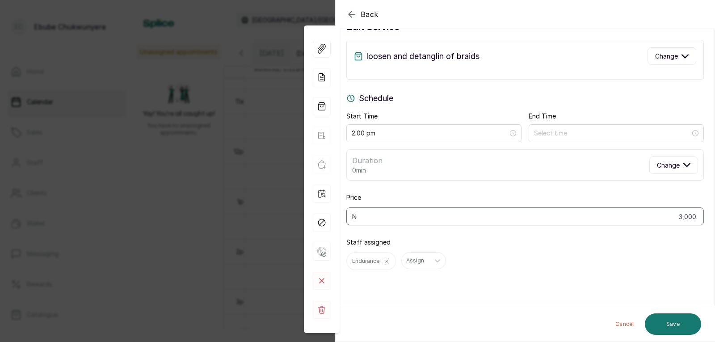
scroll to position [22, 0]
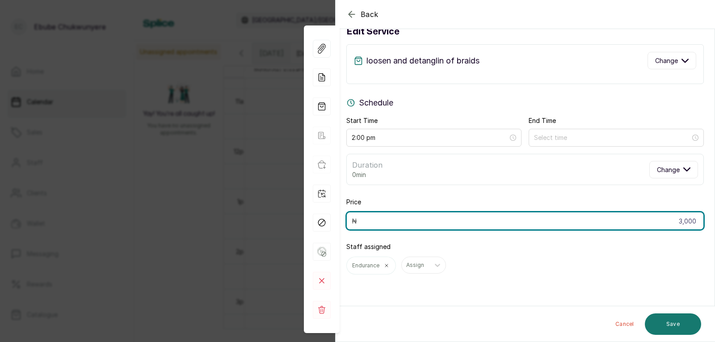
click at [666, 221] on input "3,000" at bounding box center [526, 221] width 358 height 18
type input "5,000"
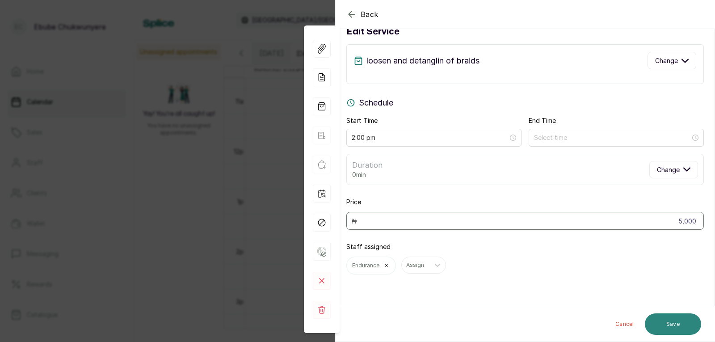
click at [690, 325] on button "Save" at bounding box center [673, 323] width 56 height 21
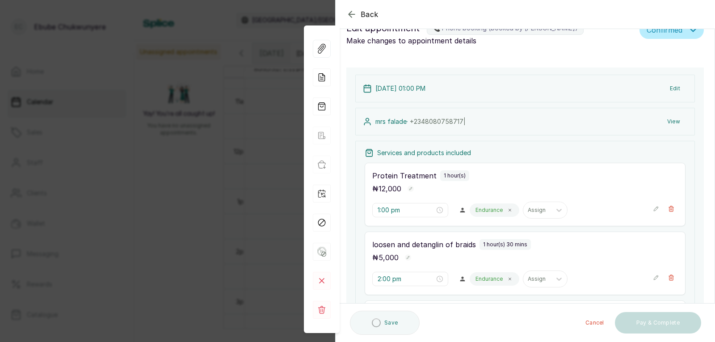
scroll to position [0, 0]
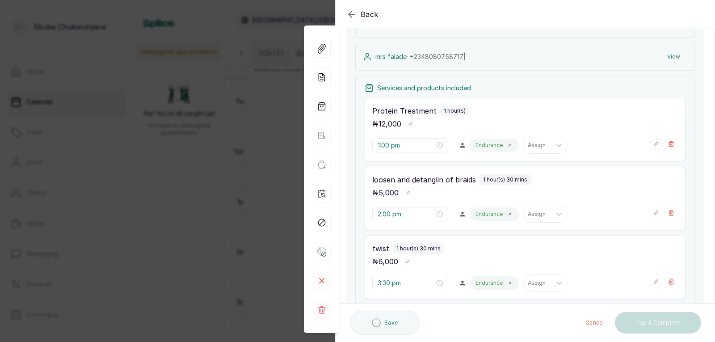
drag, startPoint x: 548, startPoint y: 172, endPoint x: 551, endPoint y: 205, distance: 32.8
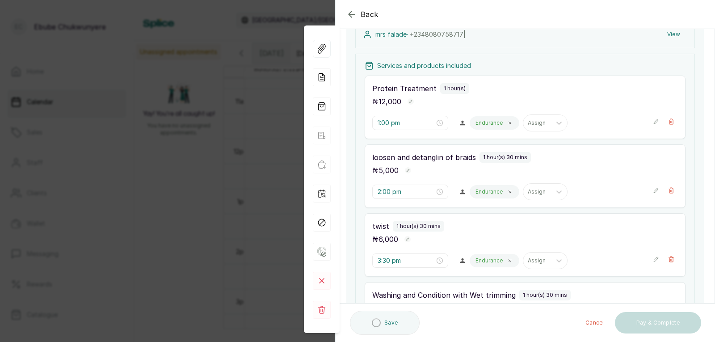
click at [653, 261] on icon "button" at bounding box center [656, 259] width 6 height 6
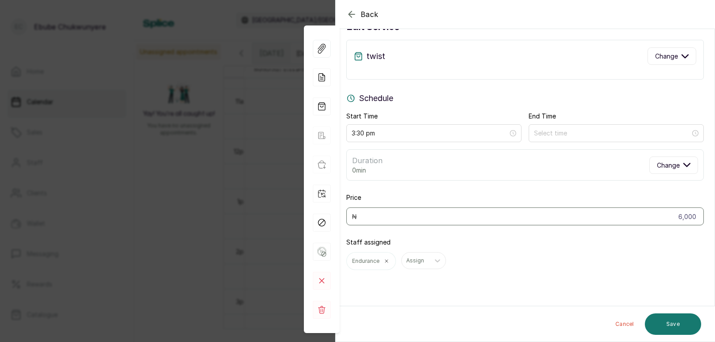
scroll to position [27, 0]
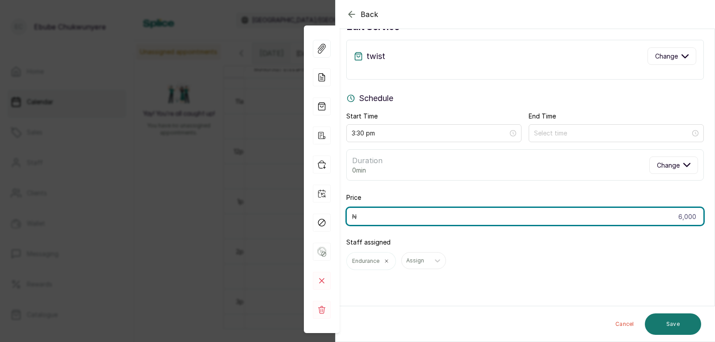
click at [450, 213] on input "6,000" at bounding box center [526, 216] width 358 height 18
type input "4,000"
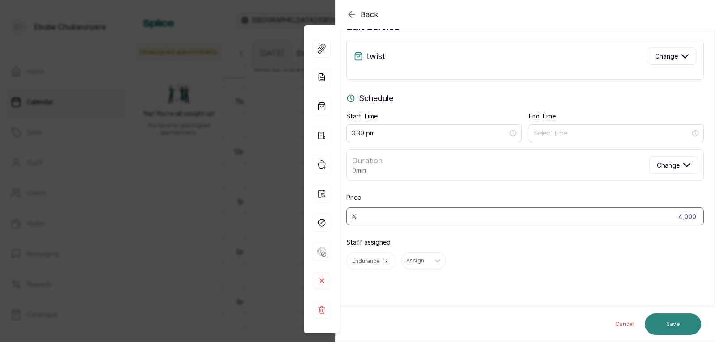
click at [680, 324] on button "Save" at bounding box center [673, 323] width 56 height 21
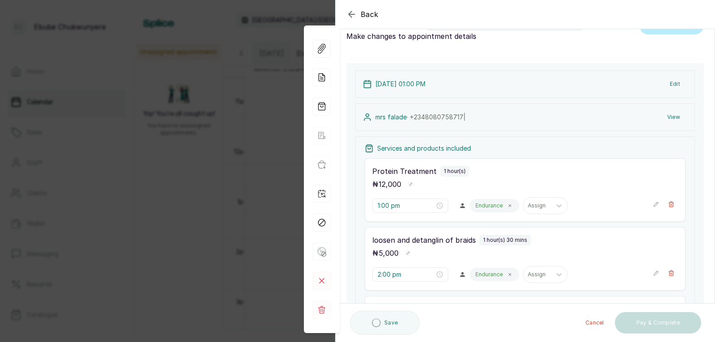
scroll to position [0, 0]
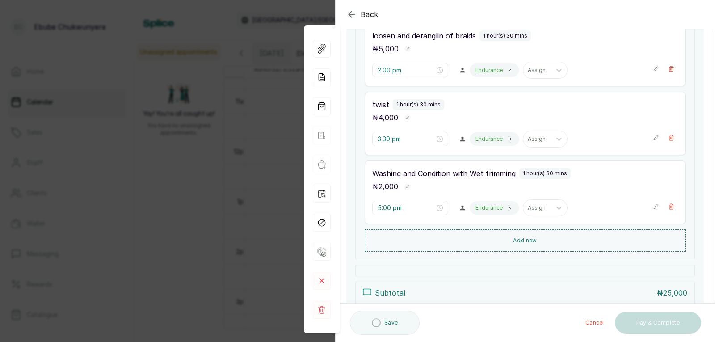
drag, startPoint x: 549, startPoint y: 192, endPoint x: 551, endPoint y: 242, distance: 50.1
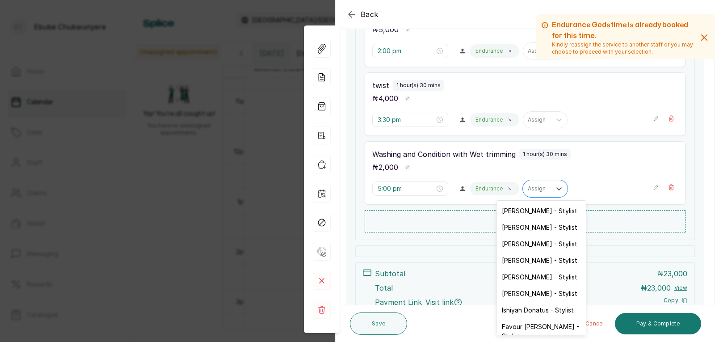
drag, startPoint x: 566, startPoint y: 195, endPoint x: 715, endPoint y: 260, distance: 162.8
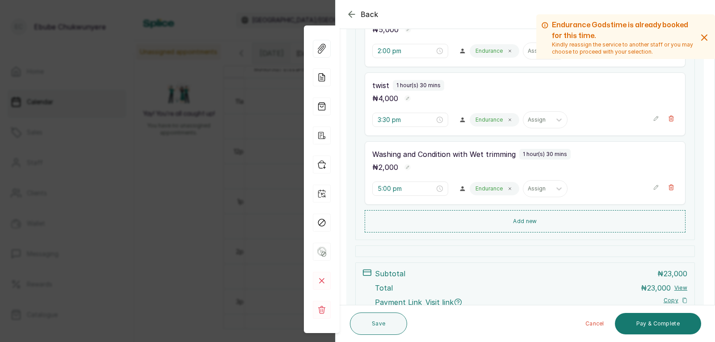
click at [634, 234] on div "Services and products included Protein Treatment 1 hour(s) ₦ 12,000 1:00 pm End…" at bounding box center [525, 76] width 340 height 327
drag, startPoint x: 600, startPoint y: 223, endPoint x: 607, endPoint y: 265, distance: 43.1
click at [611, 267] on div "12 Oct 2025, 01:00 PM Edit mrs falade · +234 8080758717 | View Services and pro…" at bounding box center [526, 89] width 358 height 500
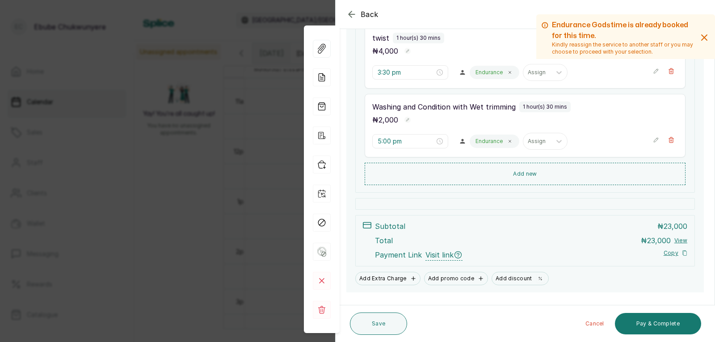
drag, startPoint x: 604, startPoint y: 222, endPoint x: 603, endPoint y: 251, distance: 28.6
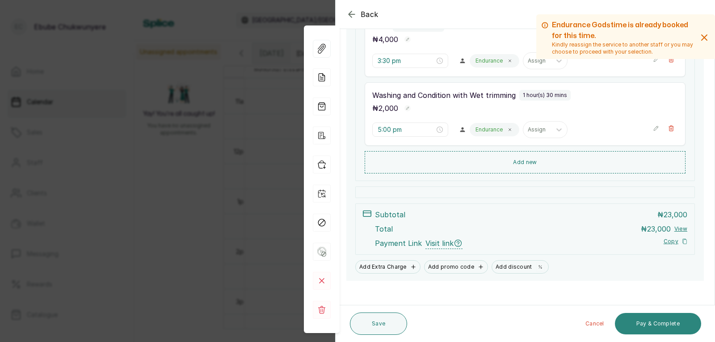
click at [634, 321] on button "Pay & Complete" at bounding box center [658, 323] width 86 height 21
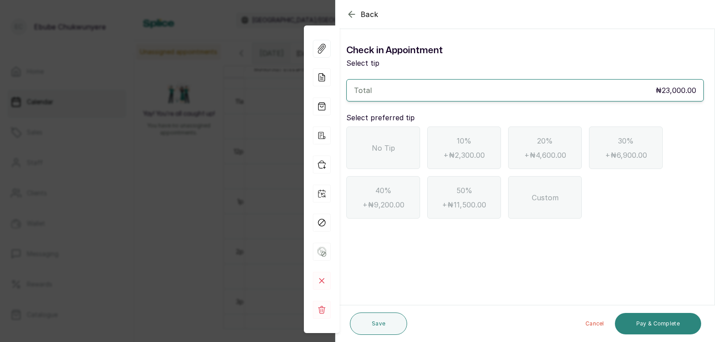
scroll to position [0, 0]
click at [378, 153] on div "No Tip" at bounding box center [384, 148] width 74 height 42
click at [634, 321] on button "Pay & Complete" at bounding box center [658, 323] width 86 height 21
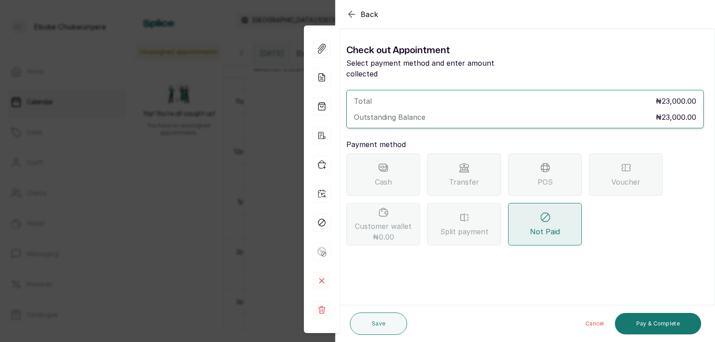
click at [458, 177] on span "Transfer" at bounding box center [464, 182] width 30 height 11
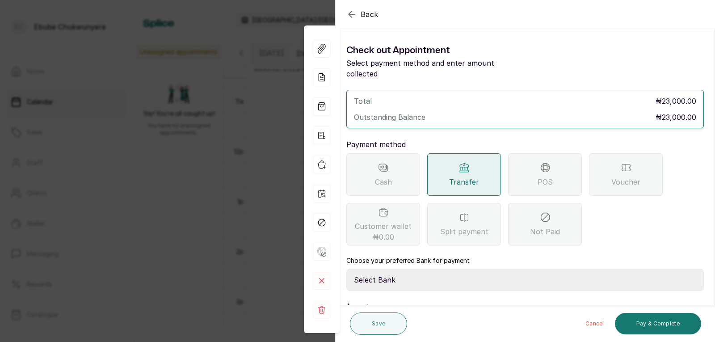
click at [505, 269] on select "Select Bank YELLOWSISI ENTERPRISE First City Monument Bank YELLOWSISI ENTERPRIS…" at bounding box center [526, 280] width 358 height 22
select select "00d0c25e-b444-465f-8bea-9a1e11113b92"
click at [347, 269] on select "Select Bank YELLOWSISI ENTERPRISE First City Monument Bank YELLOWSISI ENTERPRIS…" at bounding box center [526, 280] width 358 height 22
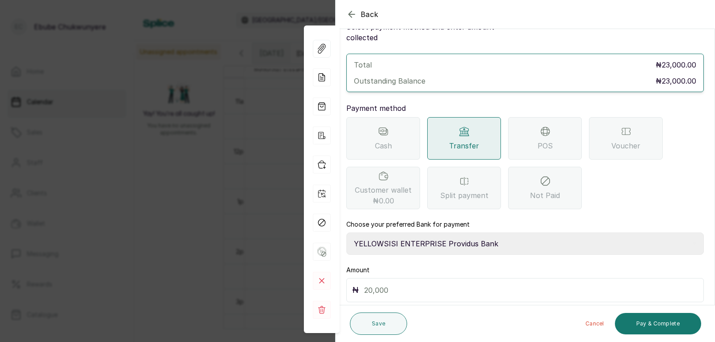
drag, startPoint x: 622, startPoint y: 283, endPoint x: 458, endPoint y: 244, distance: 168.8
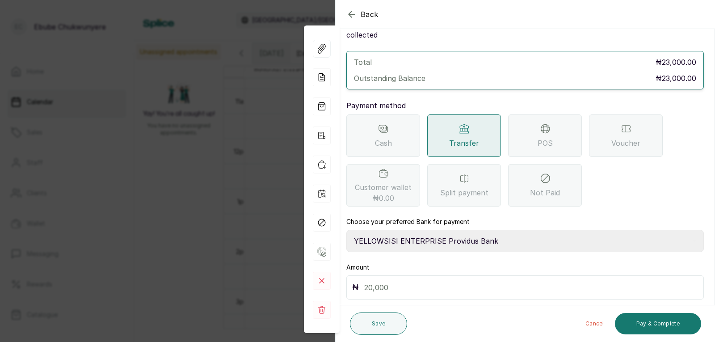
click at [451, 275] on div "₦" at bounding box center [526, 287] width 358 height 24
click at [506, 281] on input "text" at bounding box center [531, 287] width 334 height 13
type input "23,000"
click at [642, 322] on button "Pay & Complete" at bounding box center [658, 323] width 86 height 21
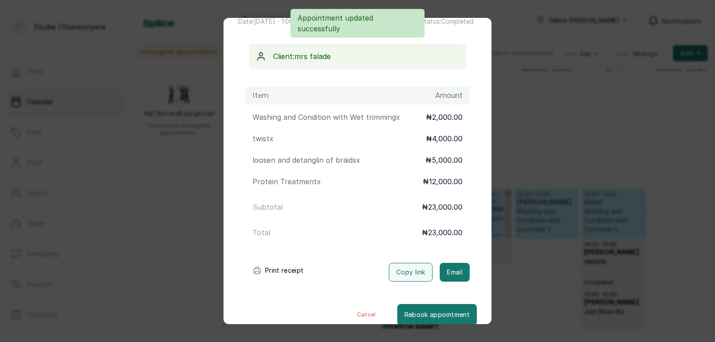
scroll to position [77, 0]
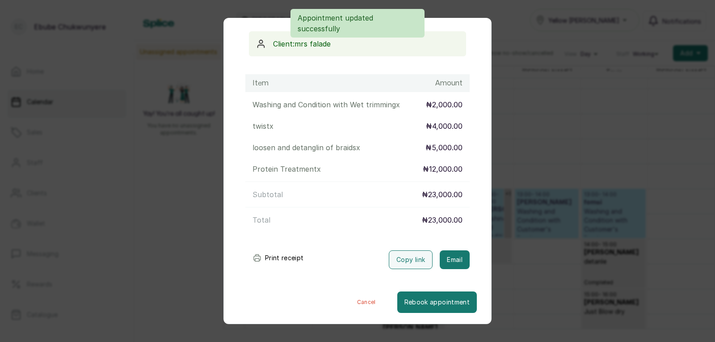
drag, startPoint x: 425, startPoint y: 111, endPoint x: 415, endPoint y: 211, distance: 100.7
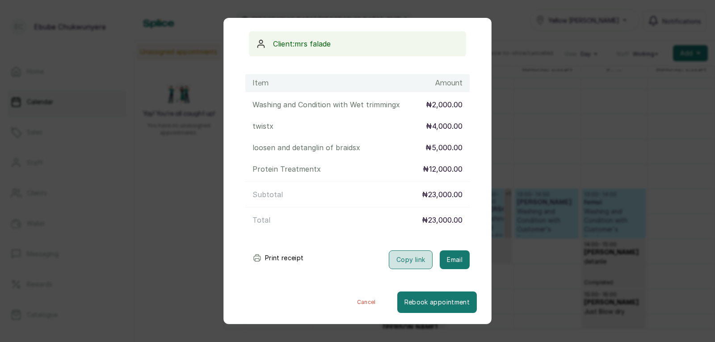
click at [397, 260] on button "Copy link" at bounding box center [411, 259] width 44 height 19
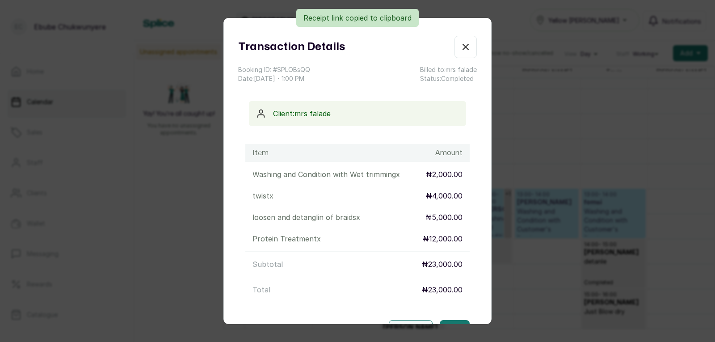
scroll to position [0, 0]
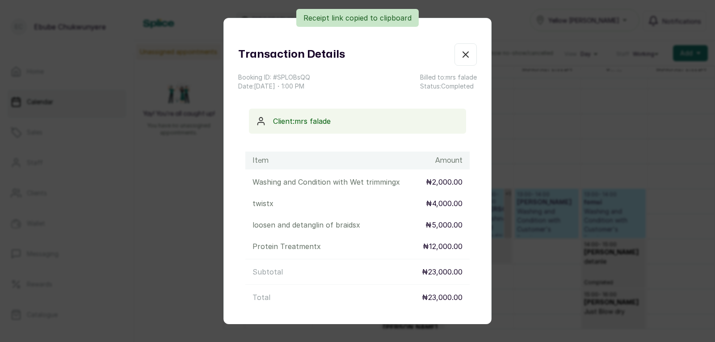
drag, startPoint x: 410, startPoint y: 77, endPoint x: 431, endPoint y: 34, distance: 47.4
click at [461, 54] on icon "button" at bounding box center [466, 54] width 11 height 11
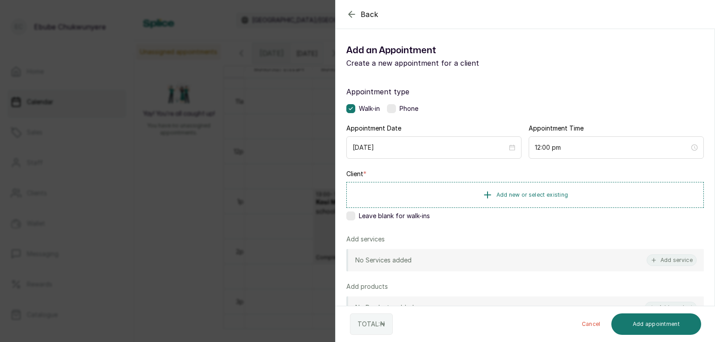
click at [290, 165] on div "Back Add Appointment Add an Appointment Create a new appointment for a client A…" at bounding box center [357, 171] width 715 height 342
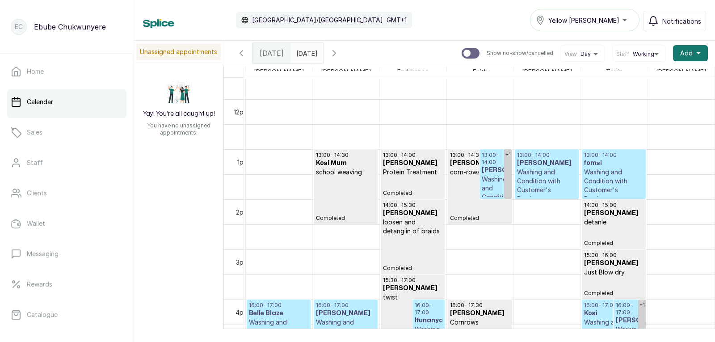
scroll to position [614, 0]
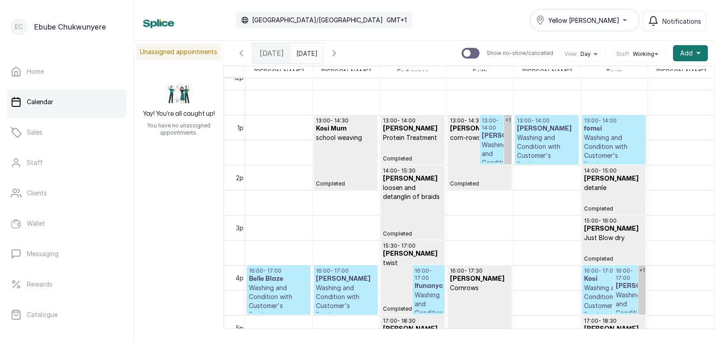
drag, startPoint x: 507, startPoint y: 271, endPoint x: 504, endPoint y: 307, distance: 35.4
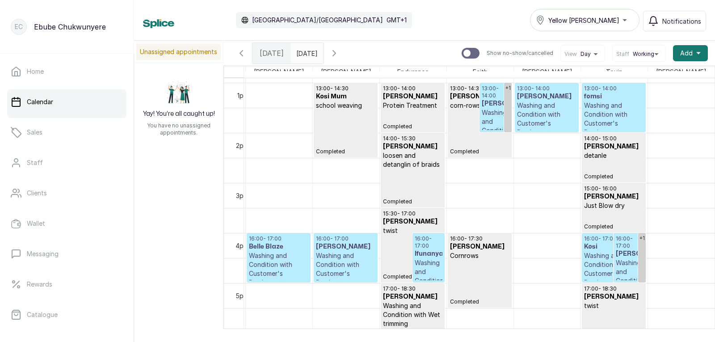
click at [587, 264] on p "Washing and Condition with Customer's Product" at bounding box center [613, 269] width 59 height 36
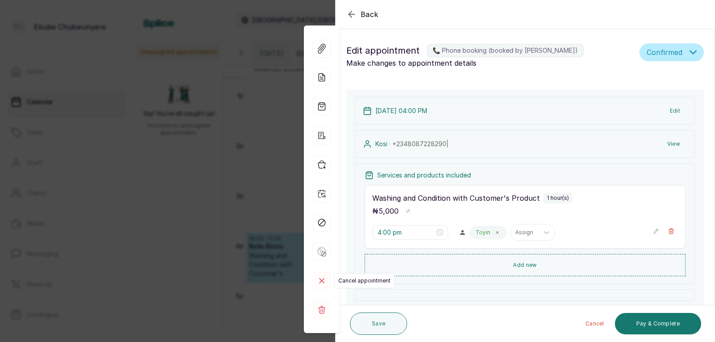
click at [320, 283] on icon at bounding box center [322, 281] width 4 height 4
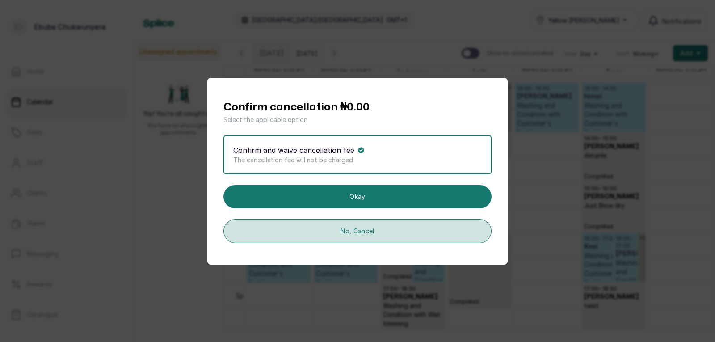
click at [370, 235] on button "No, Cancel" at bounding box center [358, 231] width 268 height 24
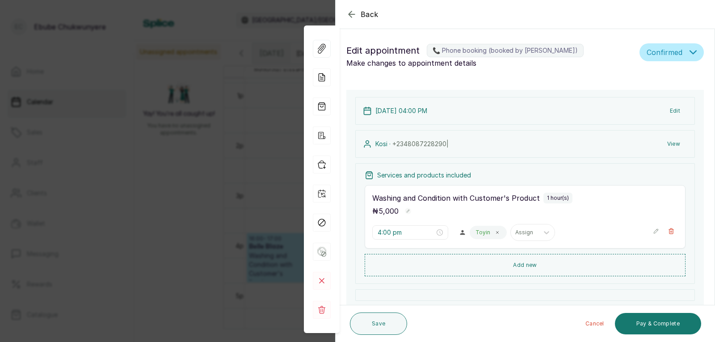
click at [283, 277] on div "Back Appointment Details Edit appointment 📞 Phone booking (booked by Ebube Chuk…" at bounding box center [357, 171] width 715 height 342
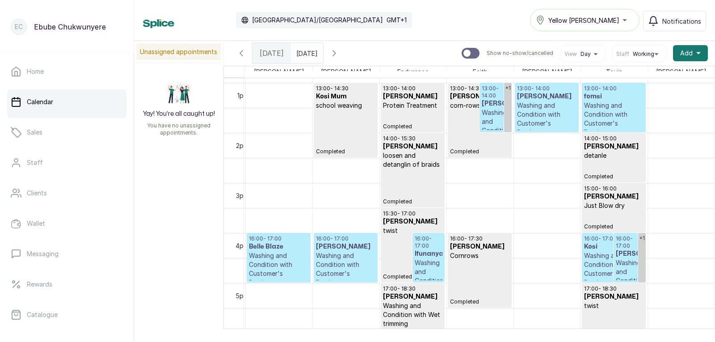
click at [584, 248] on h3 "Kosi" at bounding box center [613, 246] width 59 height 9
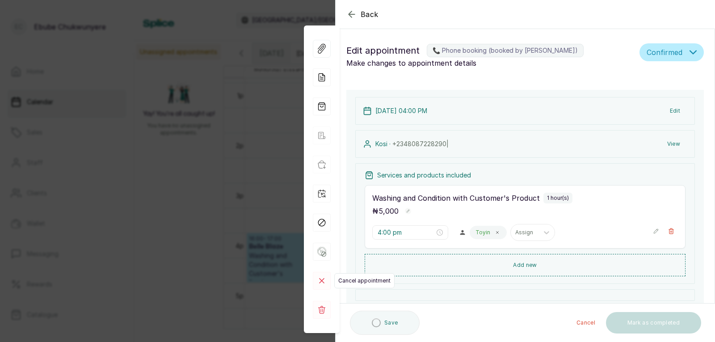
click at [323, 280] on icon at bounding box center [322, 281] width 4 height 4
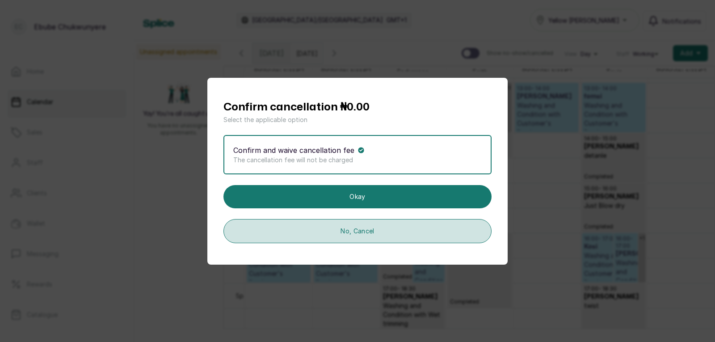
click at [347, 232] on button "No, Cancel" at bounding box center [358, 231] width 268 height 24
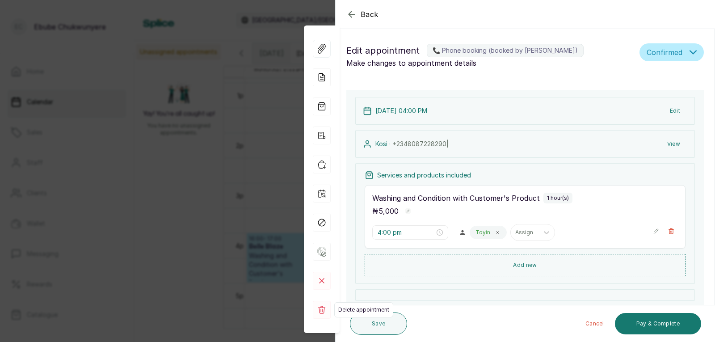
click at [316, 306] on rect at bounding box center [322, 310] width 18 height 18
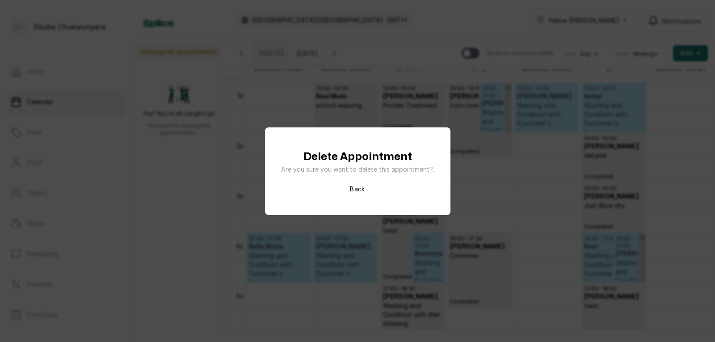
click at [376, 189] on div "Delete Appointment Are you sure you want to delete this appointment?. Back" at bounding box center [357, 171] width 153 height 45
click at [357, 189] on button "Back" at bounding box center [357, 189] width 15 height 9
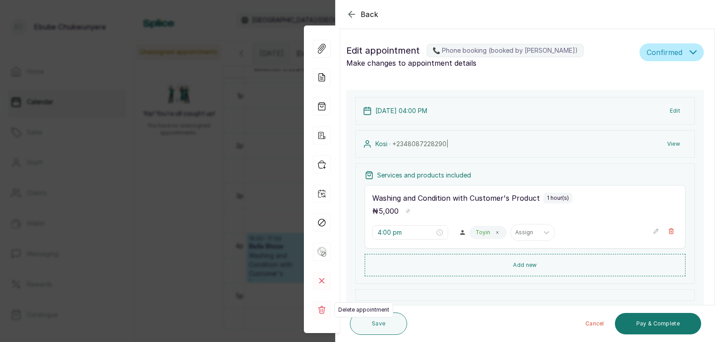
click at [323, 309] on icon at bounding box center [321, 310] width 7 height 8
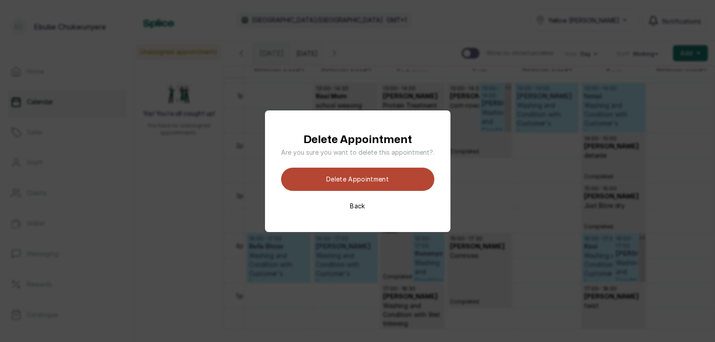
click at [362, 178] on button "Delete appointment" at bounding box center [357, 179] width 153 height 23
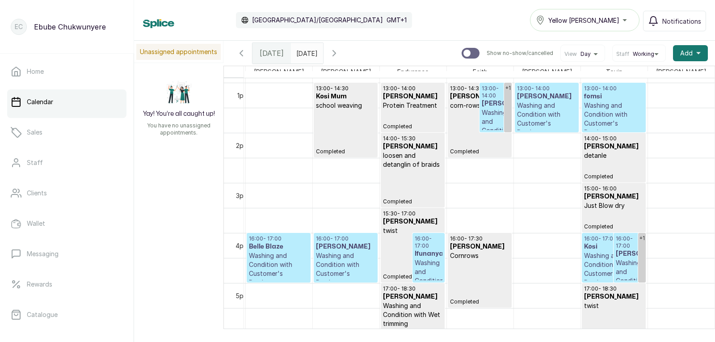
click at [585, 262] on p "Washing and Condition with Customer's Product" at bounding box center [613, 269] width 59 height 36
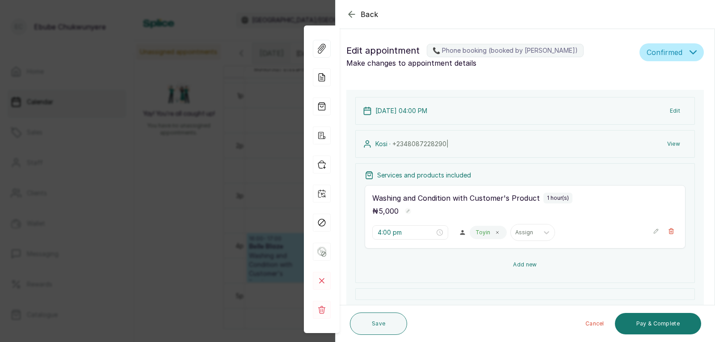
click at [518, 269] on button "Add new" at bounding box center [525, 264] width 321 height 21
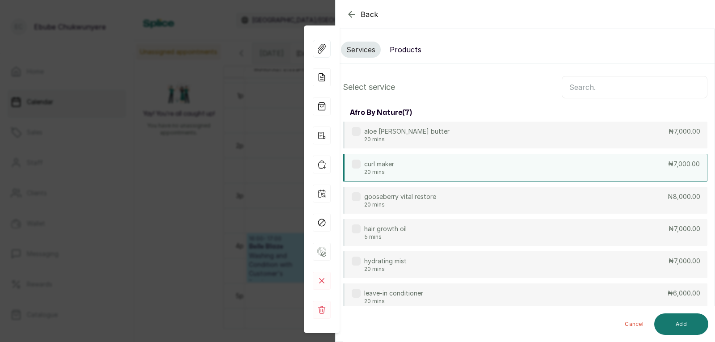
click at [579, 178] on div "curl maker 20 mins ₦7,000.00" at bounding box center [525, 168] width 365 height 28
click at [692, 316] on button "Add" at bounding box center [682, 323] width 54 height 21
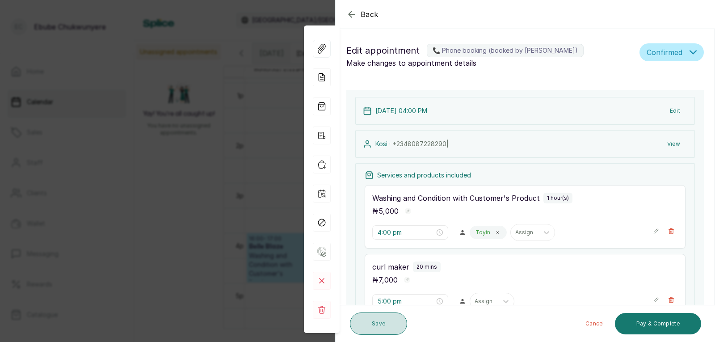
click at [376, 322] on button "Save" at bounding box center [378, 324] width 57 height 22
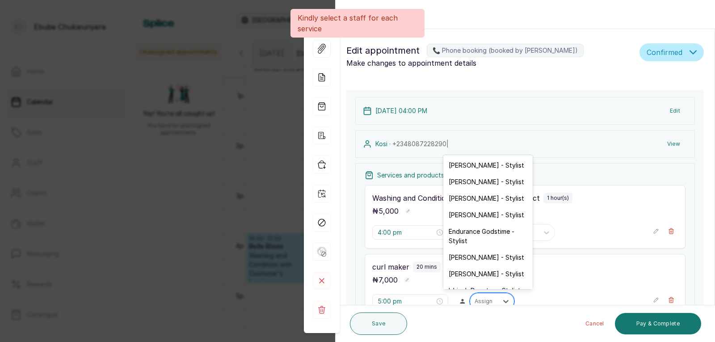
click at [484, 303] on div at bounding box center [484, 301] width 19 height 8
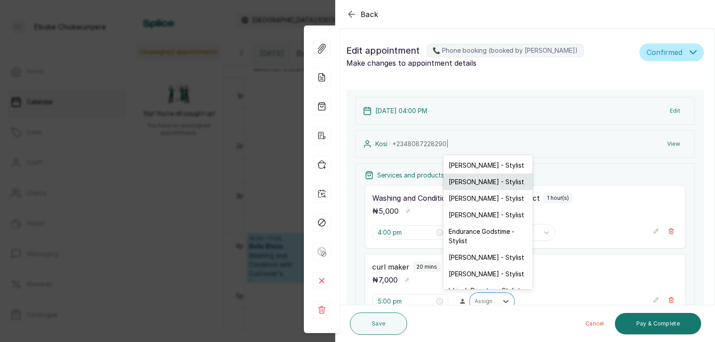
click at [471, 181] on div "[PERSON_NAME] - Stylist" at bounding box center [488, 181] width 89 height 17
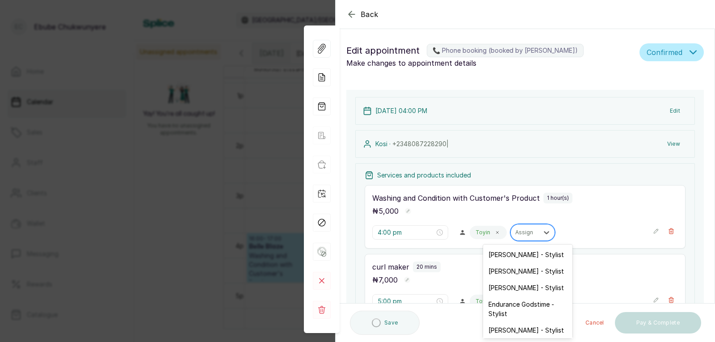
click at [517, 228] on div "Assign" at bounding box center [525, 233] width 28 height 12
click at [521, 264] on div "[PERSON_NAME] - Stylist" at bounding box center [527, 271] width 89 height 17
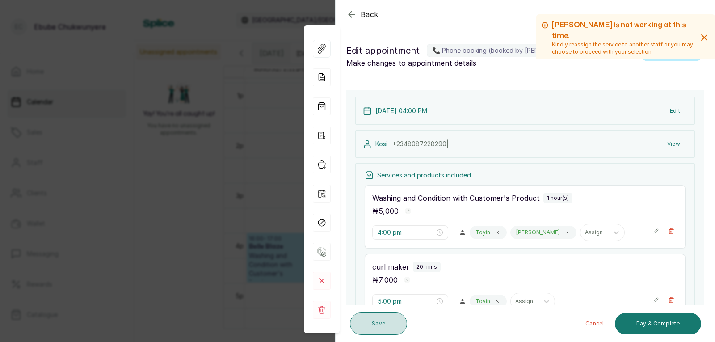
drag, startPoint x: 396, startPoint y: 308, endPoint x: 393, endPoint y: 321, distance: 14.2
click at [396, 309] on div "Save Cancel Pay & Complete" at bounding box center [526, 323] width 380 height 37
click at [393, 322] on button "Save" at bounding box center [378, 324] width 57 height 22
click at [382, 317] on button "Save" at bounding box center [378, 324] width 57 height 22
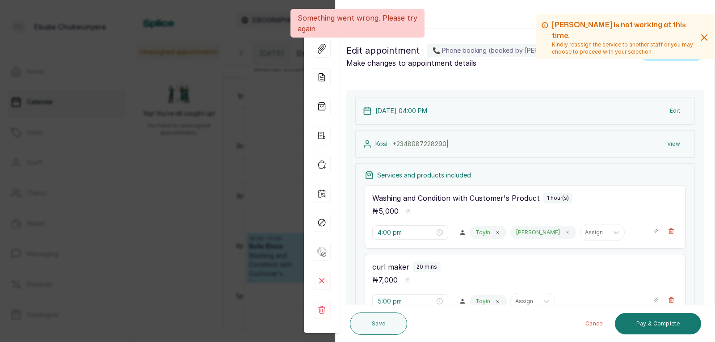
click at [287, 232] on div "Back Appointment Details Edit appointment 📞 Phone booking (booked by Ebube Chuk…" at bounding box center [357, 171] width 715 height 342
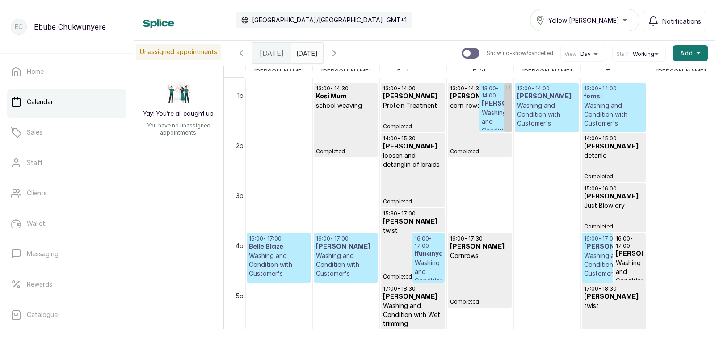
click at [482, 100] on h3 "Madam Chidinma" at bounding box center [496, 103] width 28 height 9
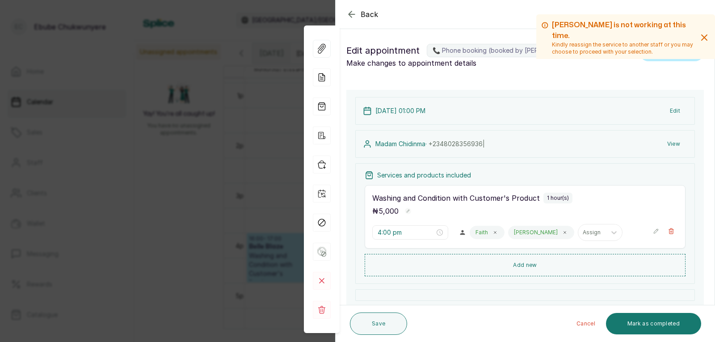
type input "1:00 pm"
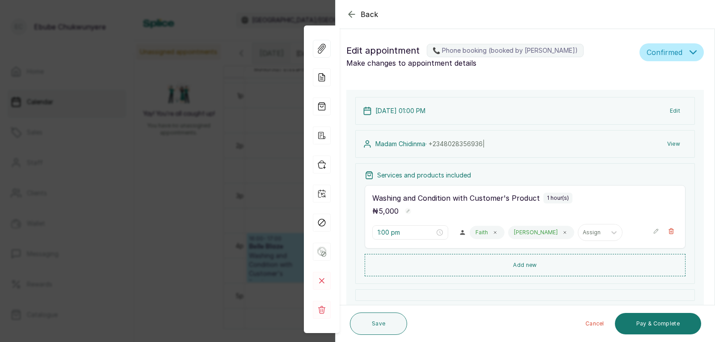
click at [653, 229] on icon "button" at bounding box center [656, 231] width 6 height 6
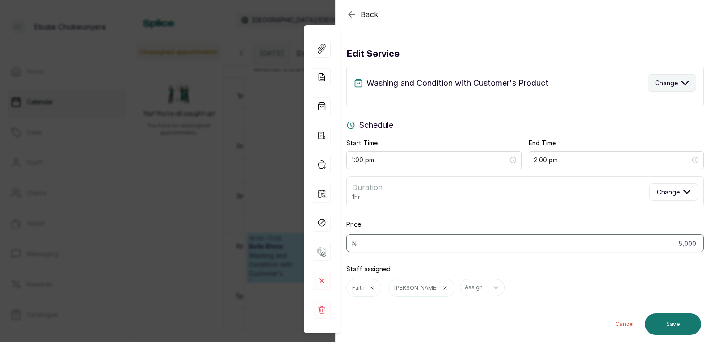
click at [655, 84] on span "Change" at bounding box center [666, 82] width 23 height 9
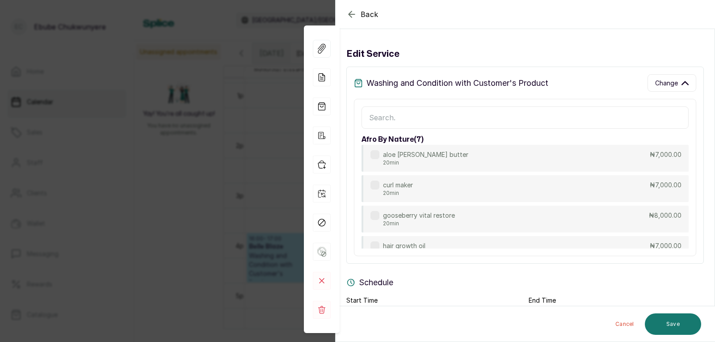
click at [631, 111] on input "text" at bounding box center [525, 117] width 327 height 22
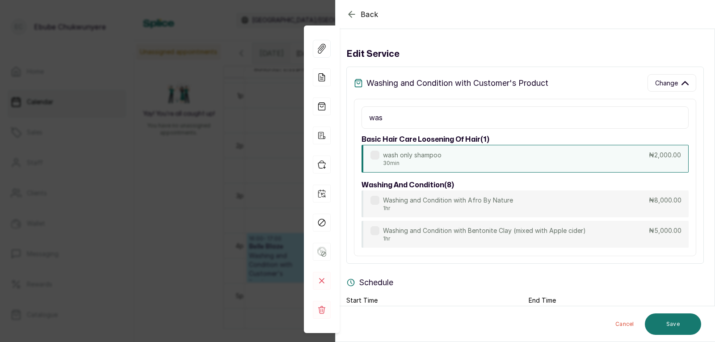
type input "was"
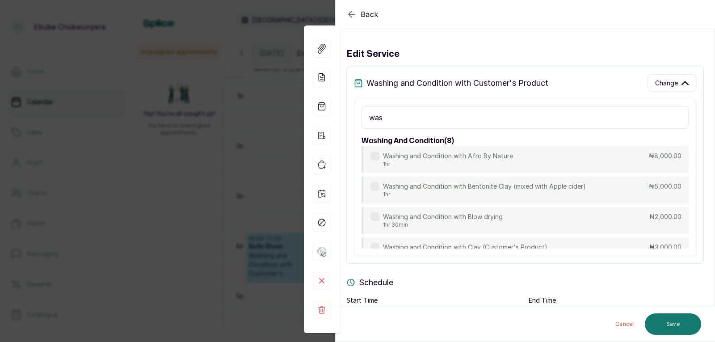
drag, startPoint x: 592, startPoint y: 146, endPoint x: 596, endPoint y: 167, distance: 21.7
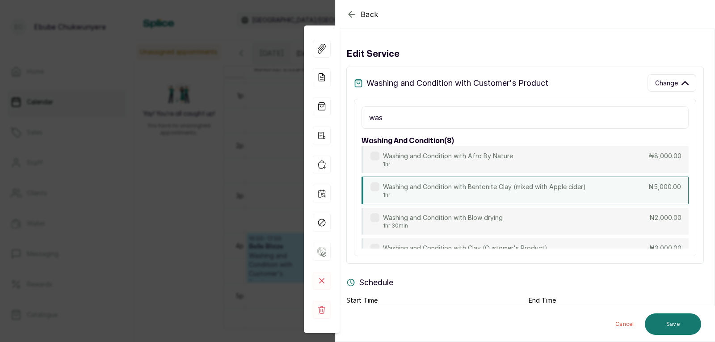
scroll to position [54, 0]
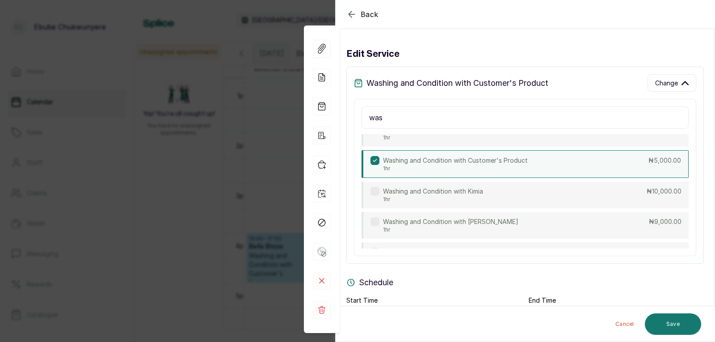
drag, startPoint x: 596, startPoint y: 167, endPoint x: 596, endPoint y: 189, distance: 21.9
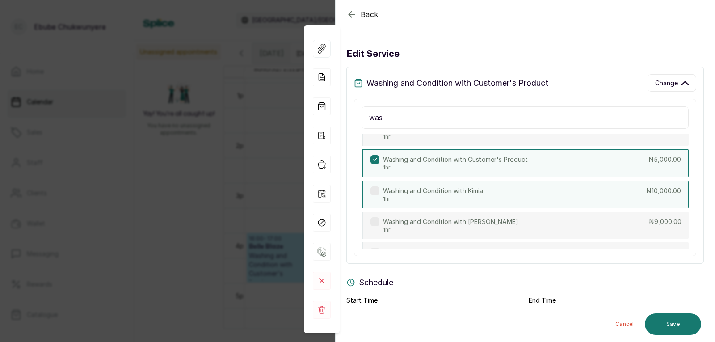
scroll to position [163, 0]
click at [599, 189] on div "Washing and Condition with Kimia 1hr ₦10,000.00" at bounding box center [525, 193] width 327 height 28
type input "10,000"
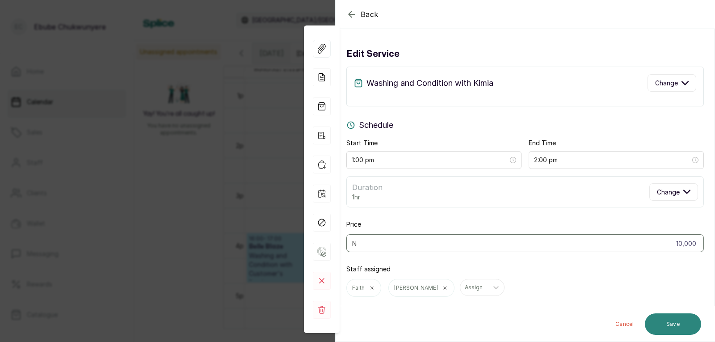
click at [687, 327] on button "Save" at bounding box center [673, 323] width 56 height 21
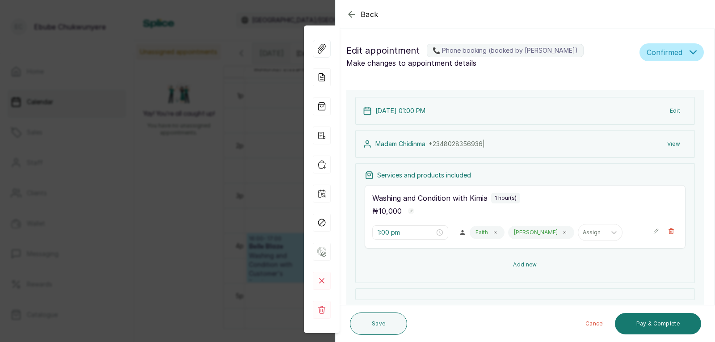
click at [557, 266] on button "Add new" at bounding box center [525, 264] width 321 height 21
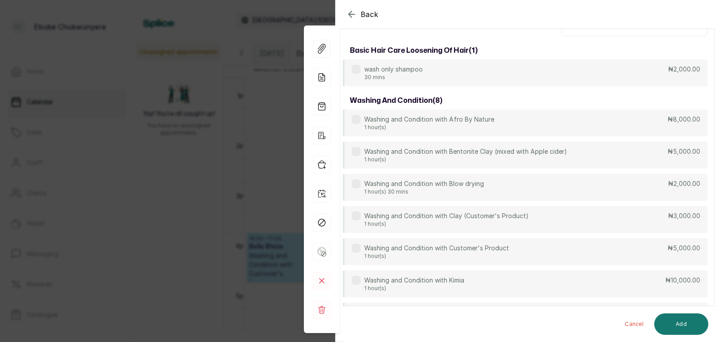
scroll to position [68, 0]
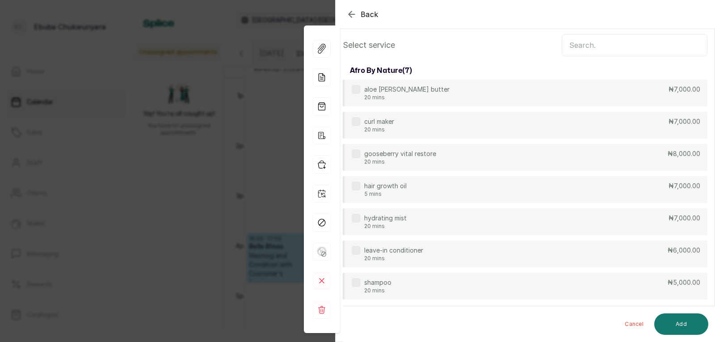
drag, startPoint x: 676, startPoint y: 35, endPoint x: 678, endPoint y: 17, distance: 18.1
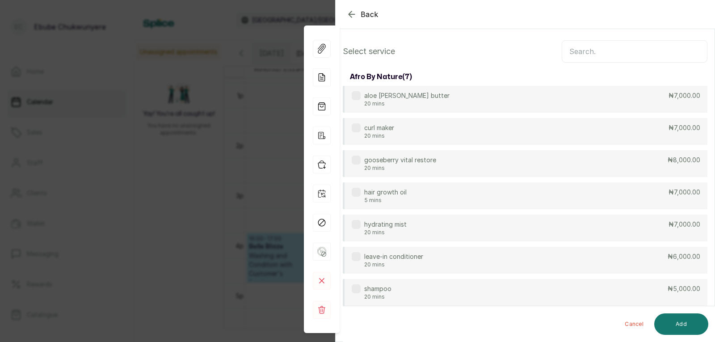
click at [632, 50] on input "text" at bounding box center [635, 51] width 146 height 22
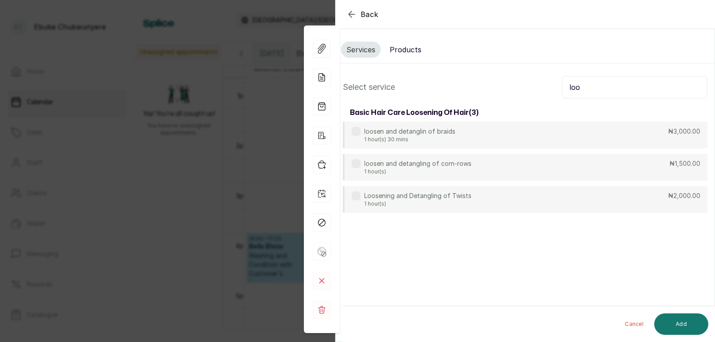
scroll to position [0, 0]
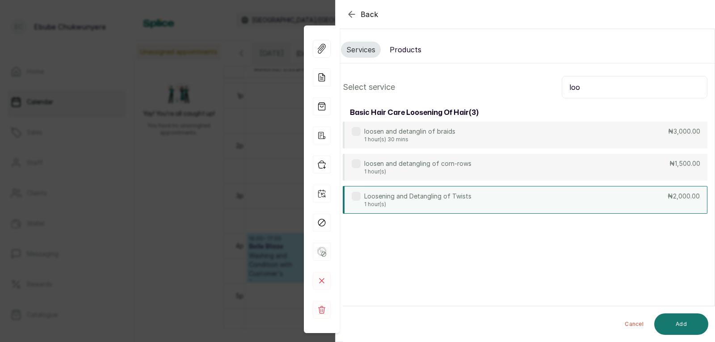
type input "loo"
click at [534, 198] on div "Loosening and Detangling of Twists 1 hour(s) ₦2,000.00" at bounding box center [525, 200] width 365 height 28
click at [685, 321] on button "Add" at bounding box center [682, 323] width 54 height 21
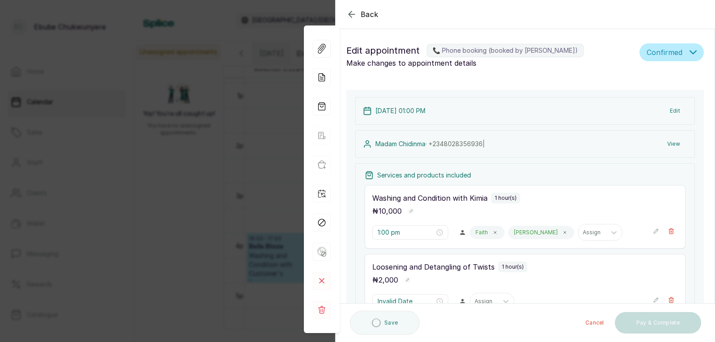
type input "2:00 pm"
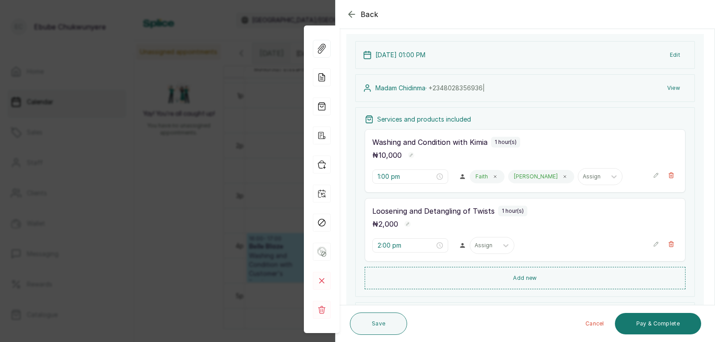
scroll to position [73, 0]
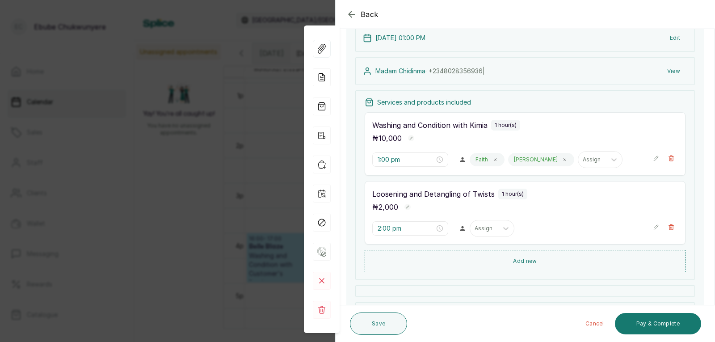
drag, startPoint x: 579, startPoint y: 270, endPoint x: 569, endPoint y: 298, distance: 29.4
click at [547, 250] on button "Add new" at bounding box center [525, 260] width 321 height 21
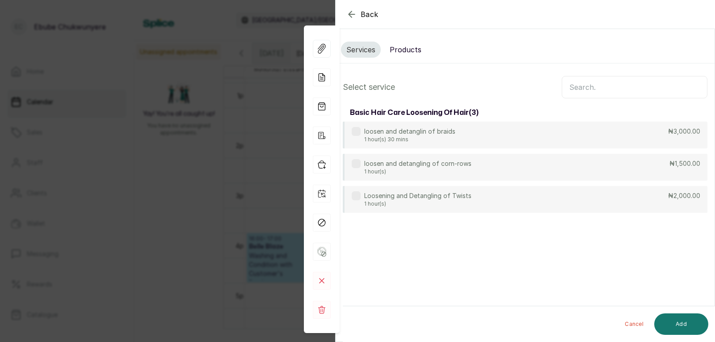
scroll to position [0, 0]
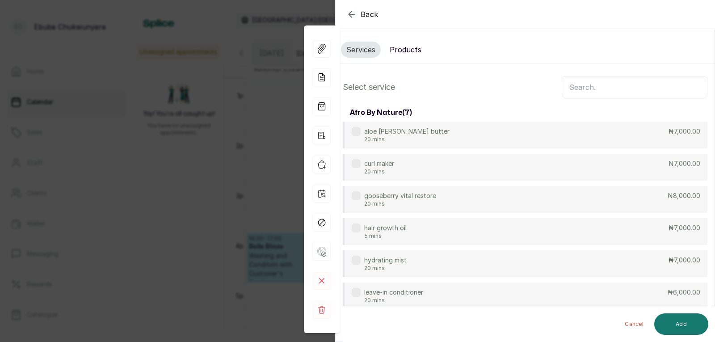
click at [587, 96] on input "text" at bounding box center [635, 87] width 146 height 22
click at [579, 85] on input "text" at bounding box center [635, 87] width 146 height 22
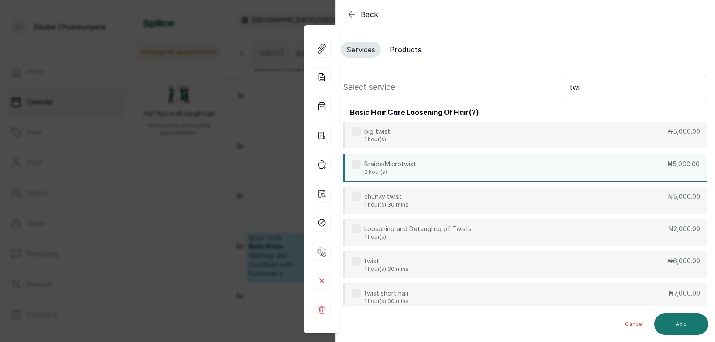
type input "twi"
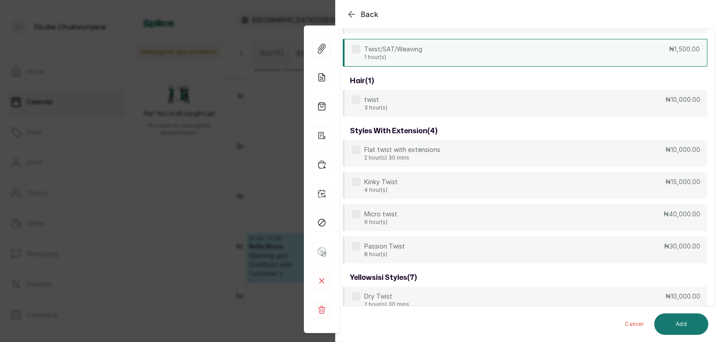
drag, startPoint x: 585, startPoint y: 164, endPoint x: 584, endPoint y: 197, distance: 32.7
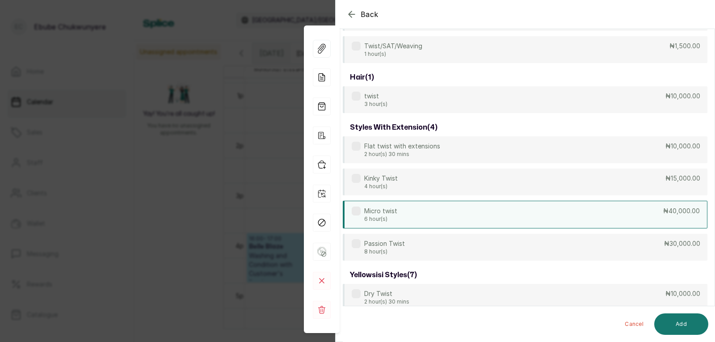
scroll to position [283, 0]
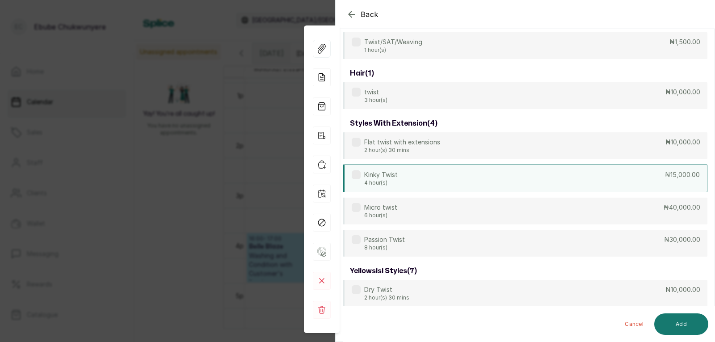
click at [556, 182] on div "Kinky Twist 4 hour(s) ₦15,000.00" at bounding box center [525, 179] width 365 height 28
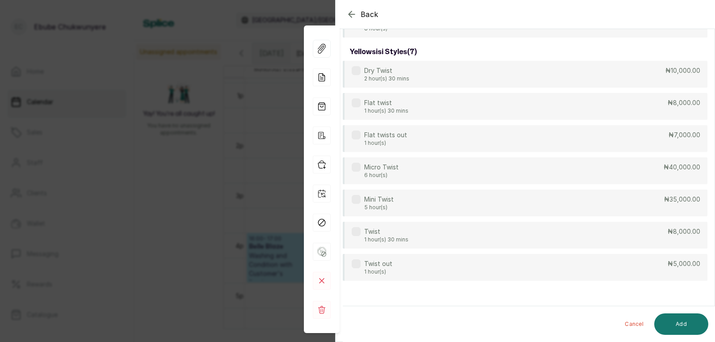
drag, startPoint x: 590, startPoint y: 163, endPoint x: 581, endPoint y: 221, distance: 58.3
click at [671, 325] on button "Add" at bounding box center [682, 323] width 54 height 21
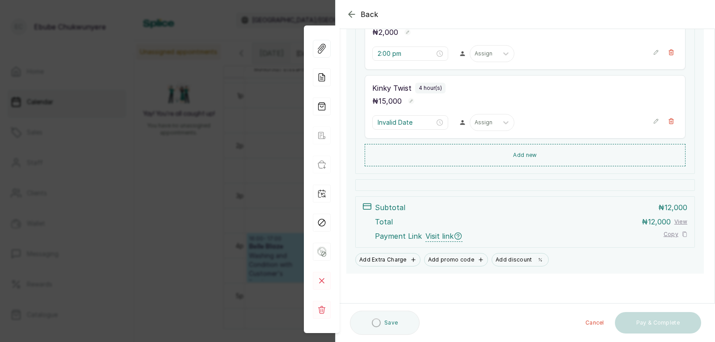
scroll to position [248, 0]
type input "3:00 pm"
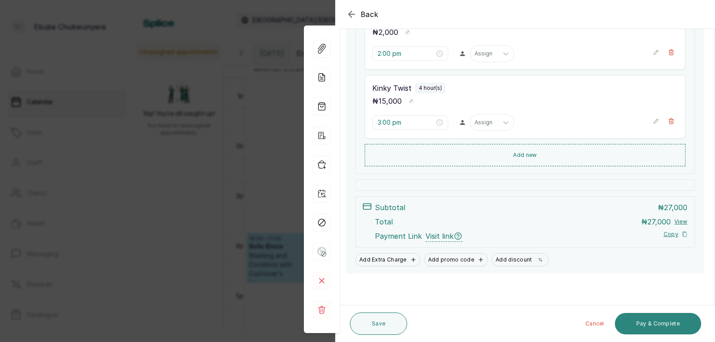
click at [685, 322] on button "Pay & Complete" at bounding box center [658, 323] width 86 height 21
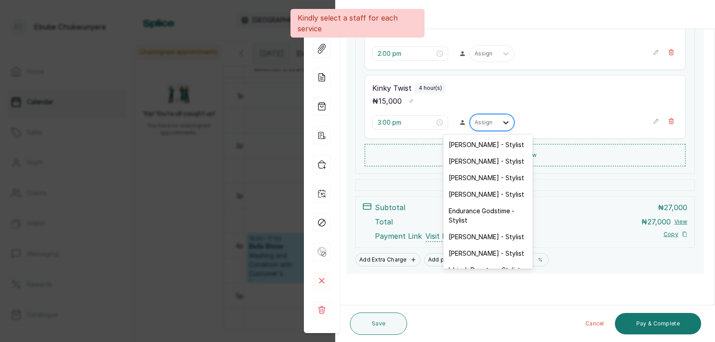
click at [503, 126] on icon at bounding box center [506, 122] width 9 height 9
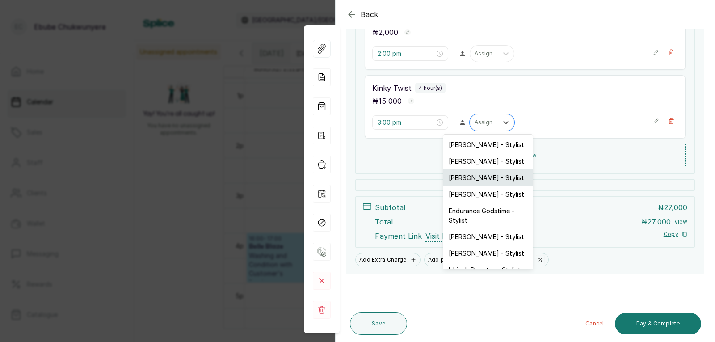
click at [496, 178] on div "[PERSON_NAME] - Stylist" at bounding box center [488, 177] width 89 height 17
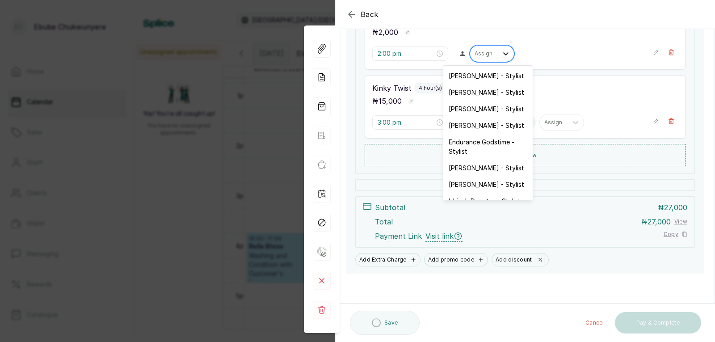
click at [498, 54] on div at bounding box center [506, 54] width 16 height 16
click at [494, 106] on div "[PERSON_NAME] - Stylist" at bounding box center [488, 109] width 89 height 17
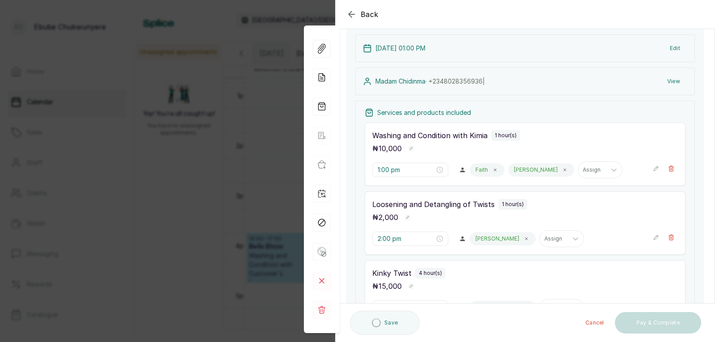
drag, startPoint x: 604, startPoint y: 266, endPoint x: 606, endPoint y: 221, distance: 44.8
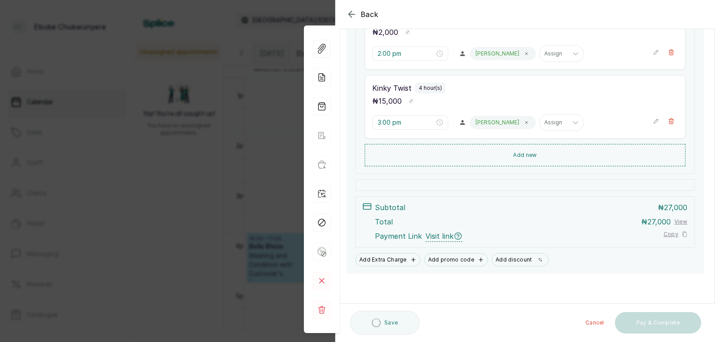
drag, startPoint x: 581, startPoint y: 161, endPoint x: 570, endPoint y: 214, distance: 54.4
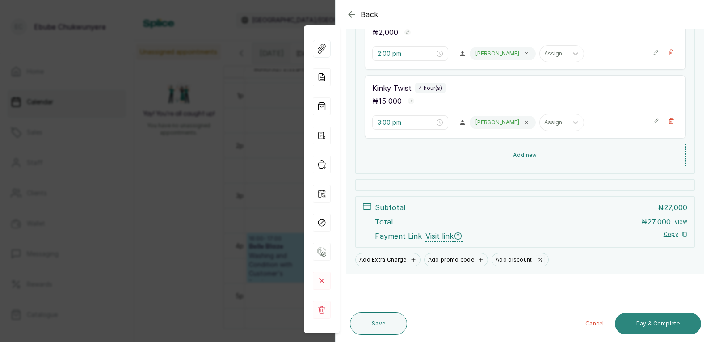
click at [670, 321] on button "Pay & Complete" at bounding box center [658, 323] width 86 height 21
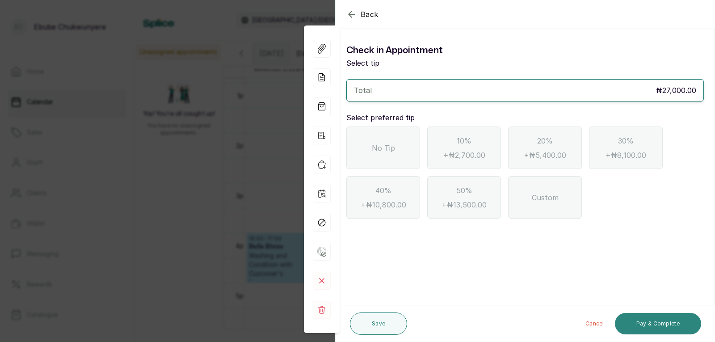
scroll to position [0, 0]
click at [408, 149] on div "No Tip" at bounding box center [384, 148] width 74 height 42
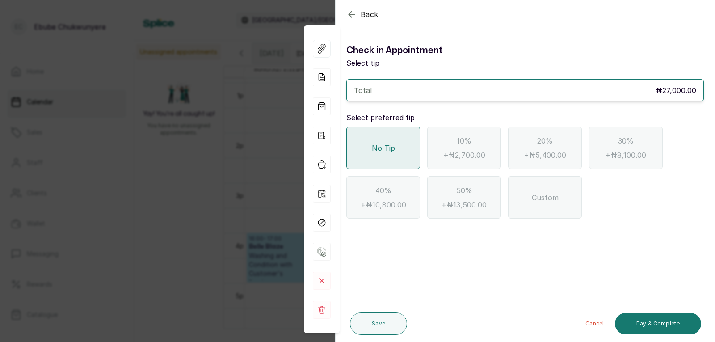
click at [382, 128] on div "No Tip" at bounding box center [384, 148] width 74 height 42
click at [389, 151] on span "No Tip" at bounding box center [383, 148] width 23 height 11
click at [676, 324] on button "Pay & Complete" at bounding box center [658, 323] width 86 height 21
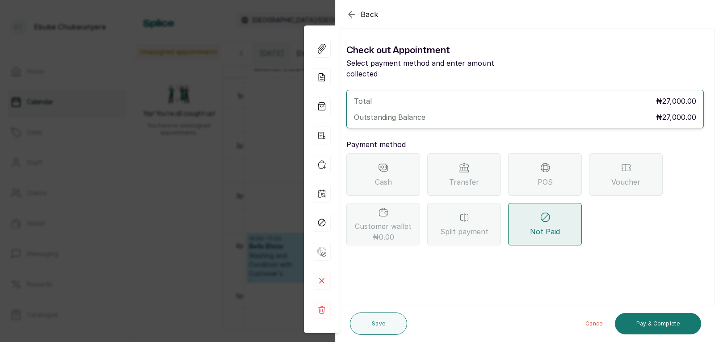
click at [537, 182] on div "POS" at bounding box center [545, 174] width 74 height 42
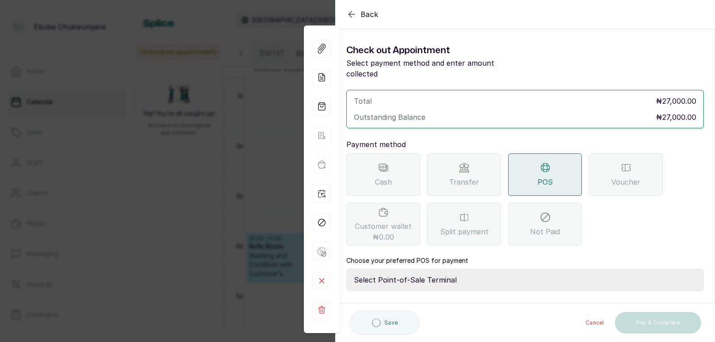
click at [455, 271] on select "Select Point-of-Sale Terminal FCMB - POS First City Monument Bank Providus - PO…" at bounding box center [526, 280] width 358 height 22
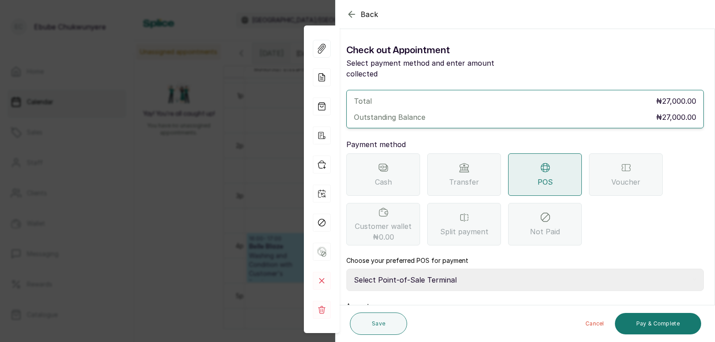
select select "aa2ad0f0-a10e-4f4c-bd19-89f63e8f7bd1"
click at [347, 269] on select "Select Point-of-Sale Terminal FCMB - POS First City Monument Bank Providus - PO…" at bounding box center [526, 280] width 358 height 22
click at [675, 323] on button "Pay & Complete" at bounding box center [658, 323] width 86 height 21
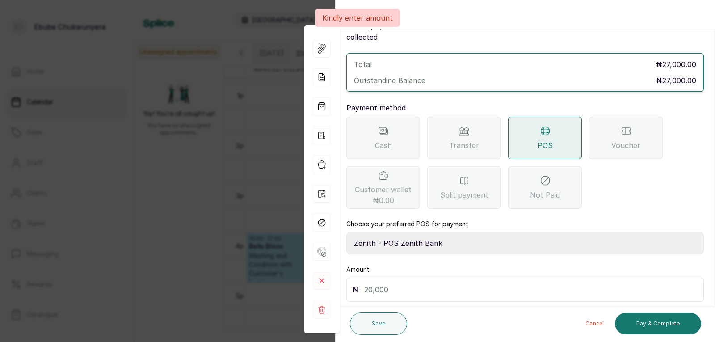
scroll to position [61, 0]
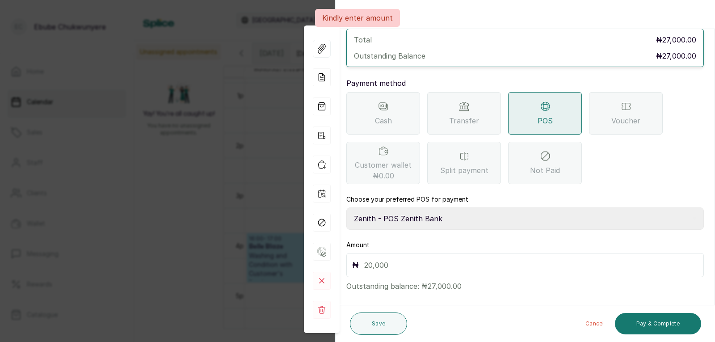
drag, startPoint x: 461, startPoint y: 170, endPoint x: 457, endPoint y: 234, distance: 64.0
click at [447, 259] on input "text" at bounding box center [531, 265] width 334 height 13
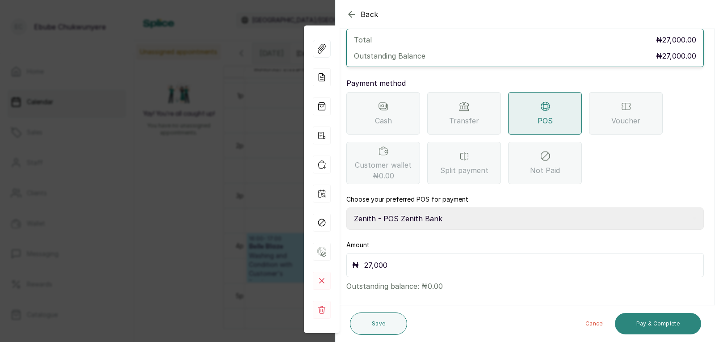
type input "27,000"
click at [651, 325] on button "Pay & Complete" at bounding box center [658, 323] width 86 height 21
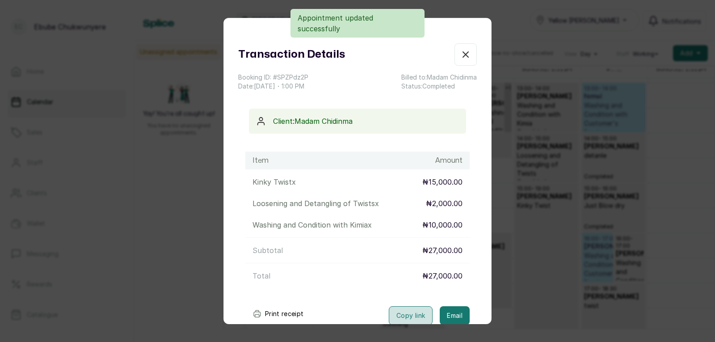
click at [401, 312] on button "Copy link" at bounding box center [411, 315] width 44 height 19
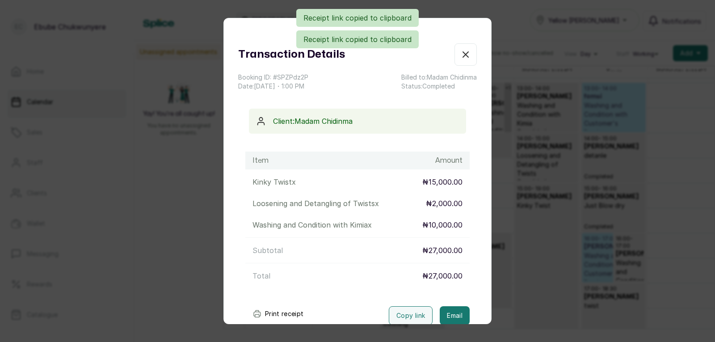
click at [455, 63] on button "Show no-show/cancelled" at bounding box center [466, 54] width 22 height 22
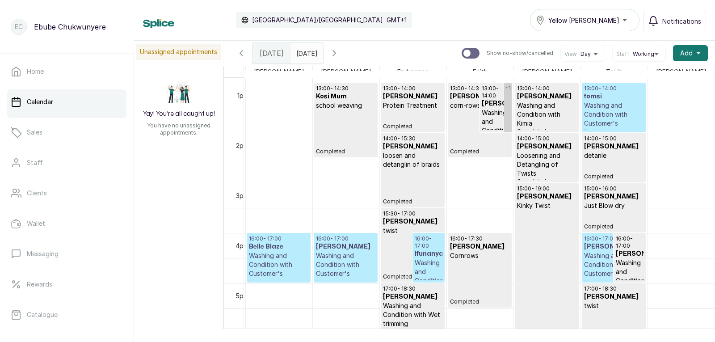
click at [590, 98] on h3 "fomsi" at bounding box center [613, 96] width 59 height 9
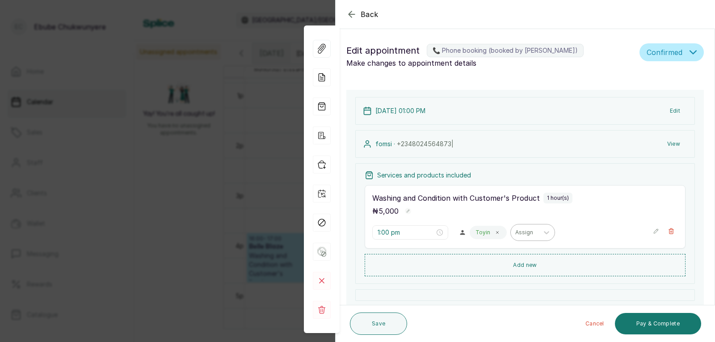
click at [519, 233] on div at bounding box center [525, 232] width 19 height 8
drag, startPoint x: 525, startPoint y: 279, endPoint x: 533, endPoint y: 273, distance: 9.8
click at [544, 234] on icon at bounding box center [546, 232] width 9 height 9
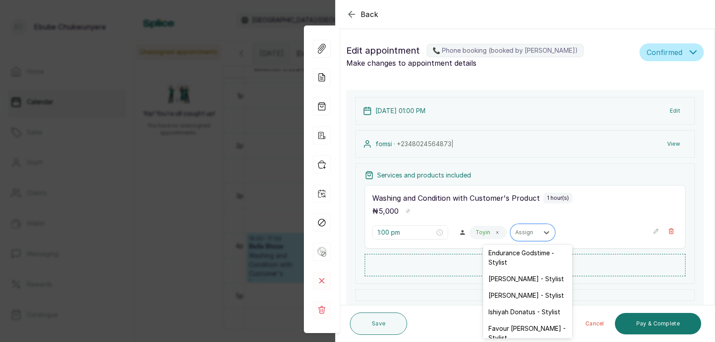
scroll to position [0, 0]
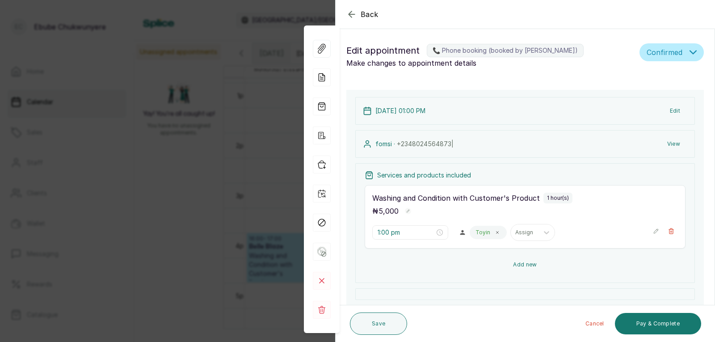
click at [608, 263] on button "Add new" at bounding box center [525, 264] width 321 height 21
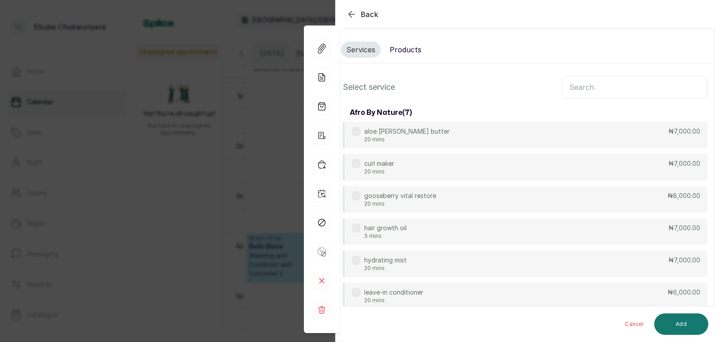
click at [580, 91] on input "text" at bounding box center [635, 87] width 146 height 22
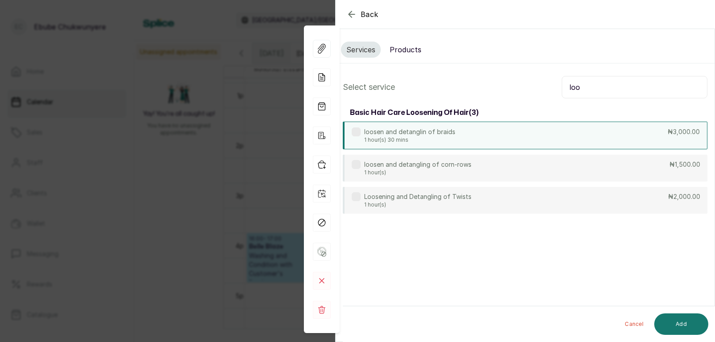
type input "loo"
click at [531, 135] on div "loosen and detanglin of braids 1 hour(s) 30 mins ₦3,000.00" at bounding box center [525, 136] width 365 height 28
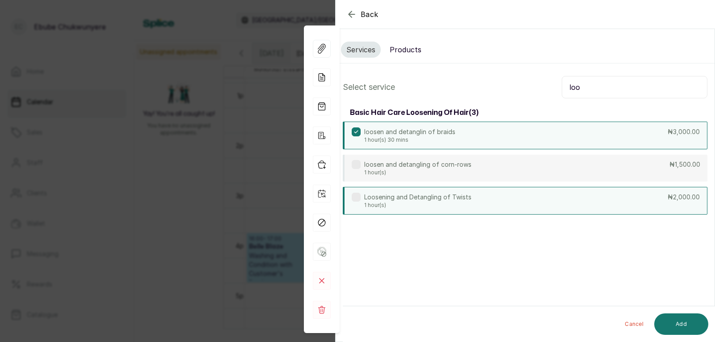
click at [630, 203] on div "Loosening and Detangling of Twists 1 hour(s) ₦2,000.00" at bounding box center [525, 201] width 365 height 28
click at [529, 128] on div "loosen and detanglin of braids 1 hour(s) 30 mins ₦3,000.00" at bounding box center [525, 136] width 365 height 28
click at [526, 138] on div "loosen and detanglin of braids 1 hour(s) 30 mins ₦3,000.00" at bounding box center [525, 136] width 365 height 28
click at [359, 197] on label at bounding box center [356, 197] width 9 height 9
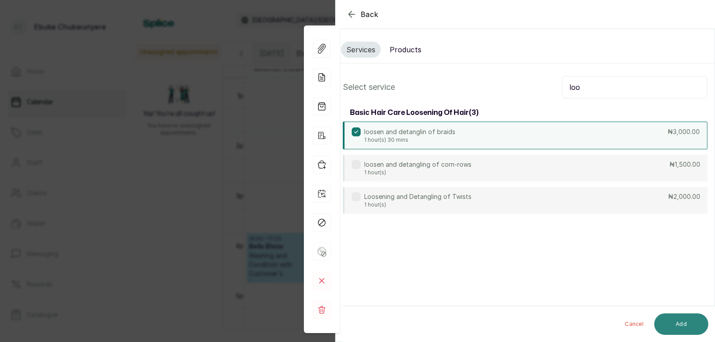
click at [662, 326] on button "Add" at bounding box center [682, 323] width 54 height 21
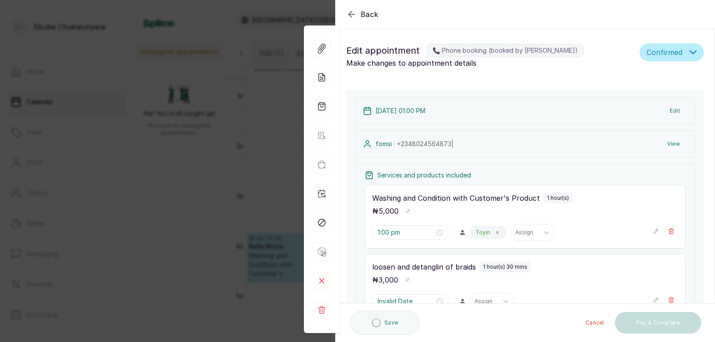
type input "2:00 pm"
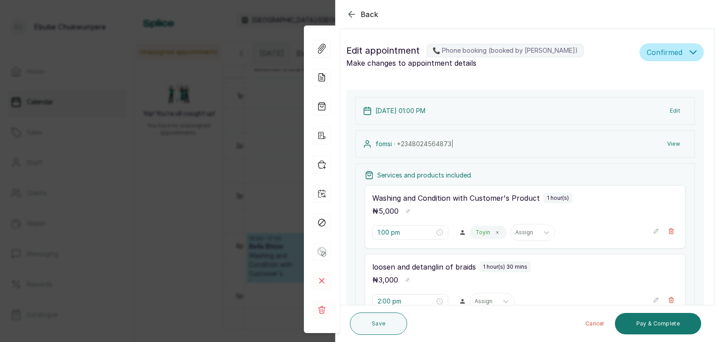
click at [653, 229] on icon "button" at bounding box center [656, 231] width 6 height 6
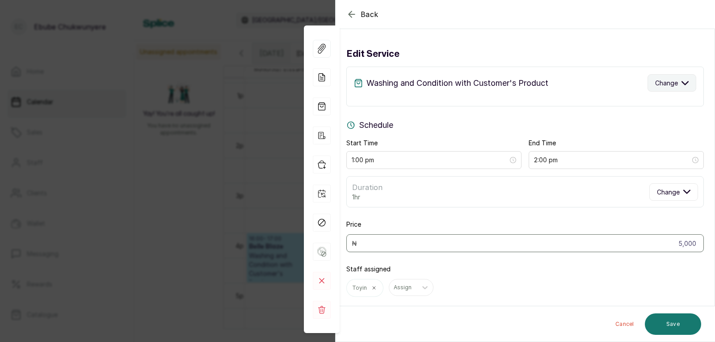
click at [648, 80] on button "Change" at bounding box center [672, 82] width 49 height 17
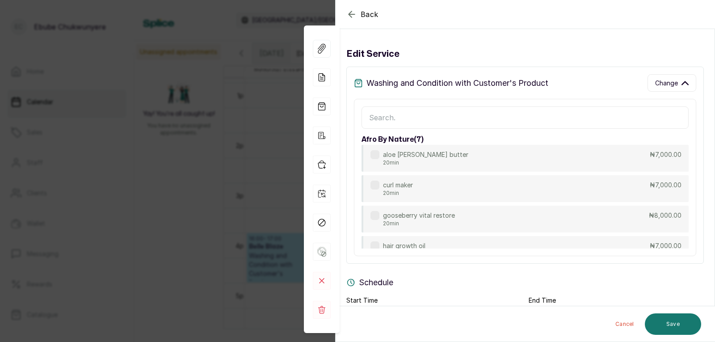
click at [557, 125] on input "text" at bounding box center [525, 117] width 327 height 22
drag, startPoint x: 6, startPoint y: 240, endPoint x: 350, endPoint y: 13, distance: 412.4
click at [351, 10] on icon "button" at bounding box center [352, 14] width 11 height 11
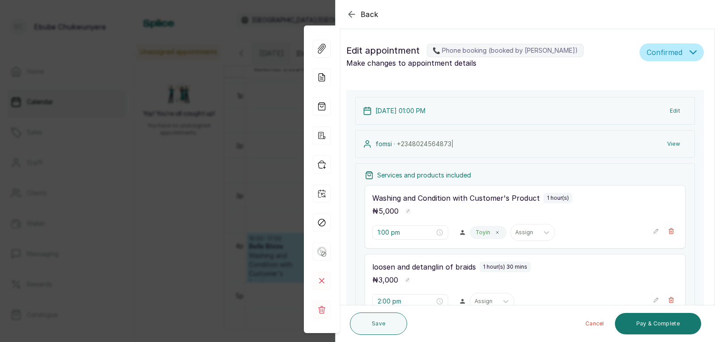
drag, startPoint x: 364, startPoint y: 154, endPoint x: 399, endPoint y: 108, distance: 57.8
click at [372, 320] on button "Save" at bounding box center [378, 324] width 57 height 22
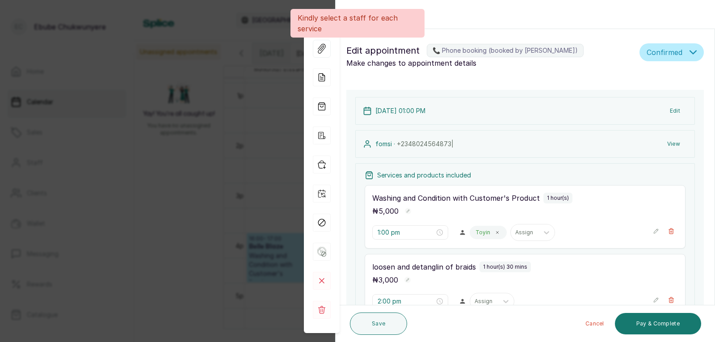
click at [251, 265] on div "Back Appointment Details Edit appointment 📞 Phone booking (booked by Ebube Chuk…" at bounding box center [357, 171] width 715 height 342
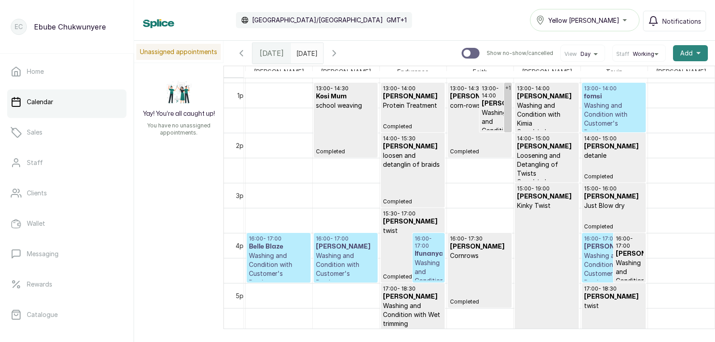
click at [687, 55] on button "Add +" at bounding box center [690, 53] width 35 height 16
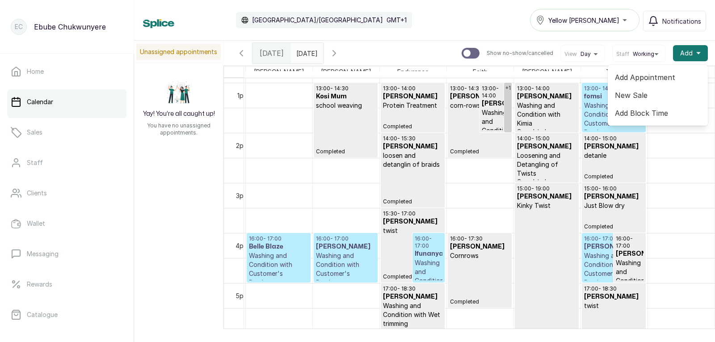
click at [665, 76] on span "Add Appointment" at bounding box center [658, 77] width 86 height 11
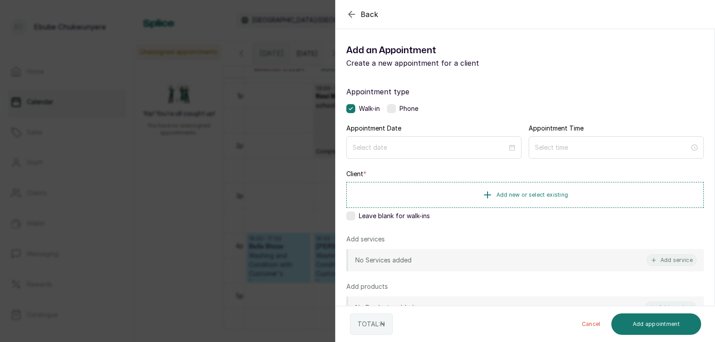
click at [393, 102] on div "Appointment type Walk-in Phone" at bounding box center [526, 99] width 358 height 27
click at [388, 112] on div "Walk-in Phone" at bounding box center [526, 108] width 358 height 9
click at [394, 108] on label at bounding box center [391, 108] width 9 height 9
click at [398, 148] on input at bounding box center [430, 147] width 156 height 10
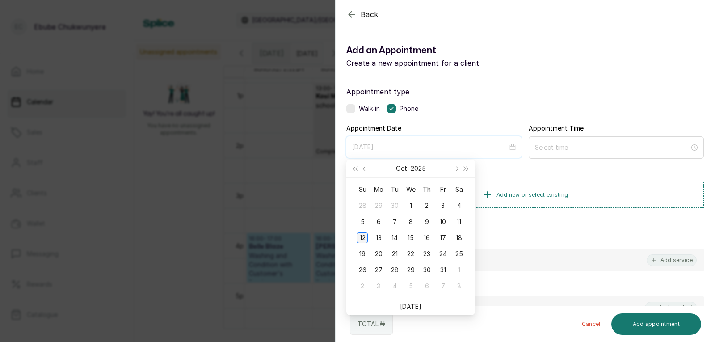
type input "2025/10/12"
click at [363, 238] on div "12" at bounding box center [362, 237] width 11 height 11
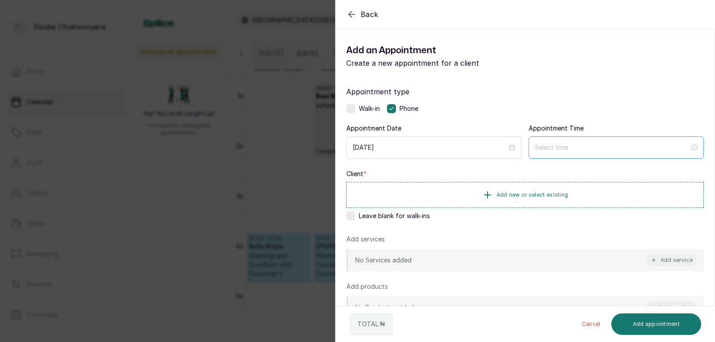
click at [588, 141] on div at bounding box center [616, 147] width 175 height 22
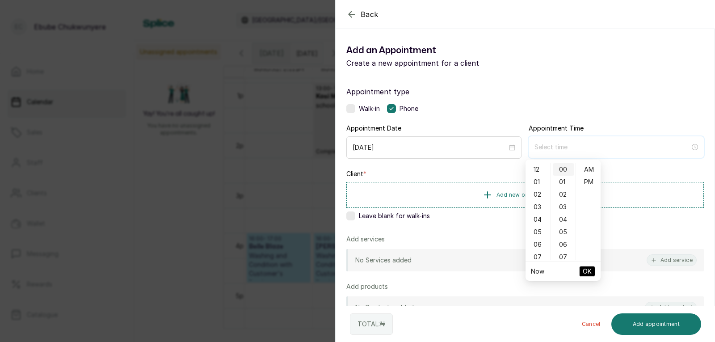
type input "12:00 am"
click at [537, 218] on div "04" at bounding box center [538, 219] width 21 height 13
type input "4:00 pm"
click at [585, 179] on div "PM" at bounding box center [588, 182] width 21 height 13
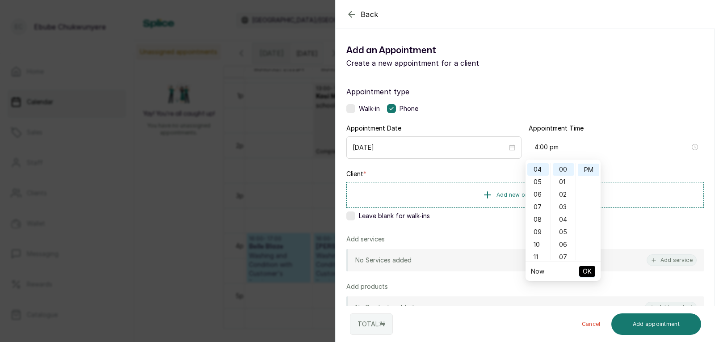
scroll to position [13, 0]
click at [592, 268] on button "OK" at bounding box center [587, 271] width 16 height 11
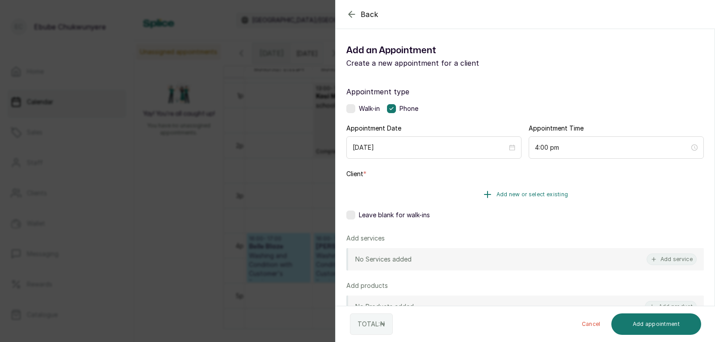
click at [526, 191] on span "Add new or select existing" at bounding box center [533, 194] width 72 height 7
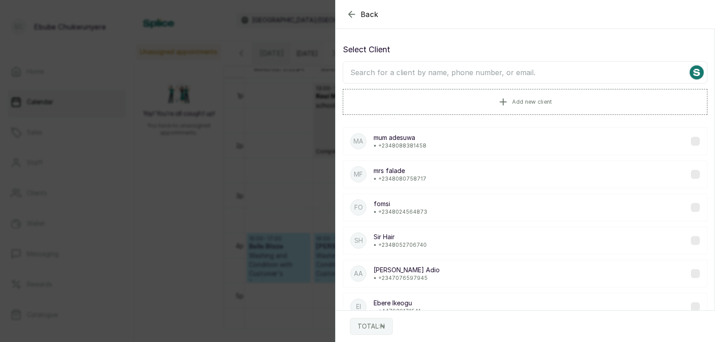
click at [472, 72] on input "text" at bounding box center [525, 72] width 365 height 22
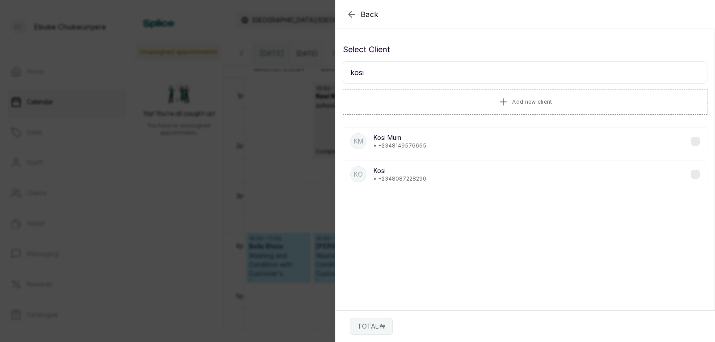
type input "kosi"
click at [426, 172] on div "Ko Kosi • +234 8087228290" at bounding box center [525, 175] width 365 height 28
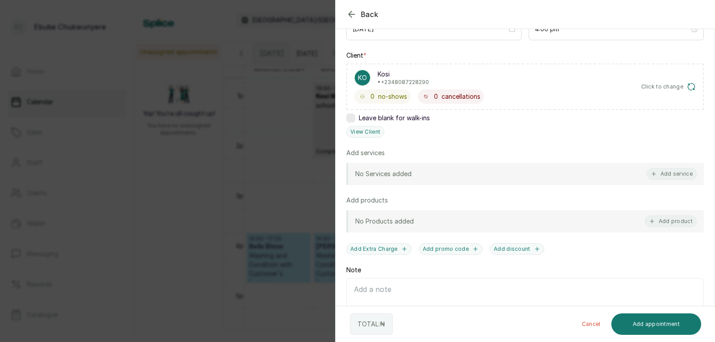
drag, startPoint x: 507, startPoint y: 198, endPoint x: 509, endPoint y: 224, distance: 26.4
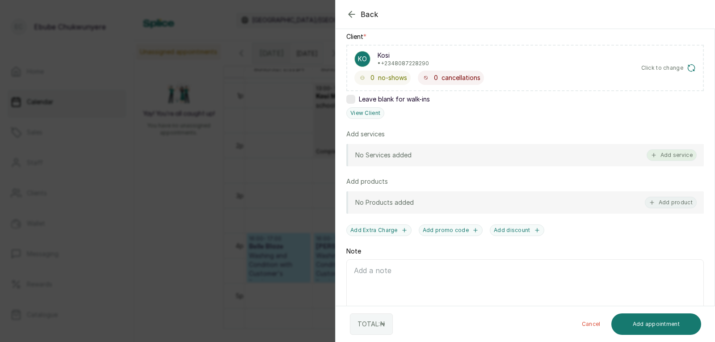
click at [651, 154] on icon "button" at bounding box center [654, 155] width 6 height 6
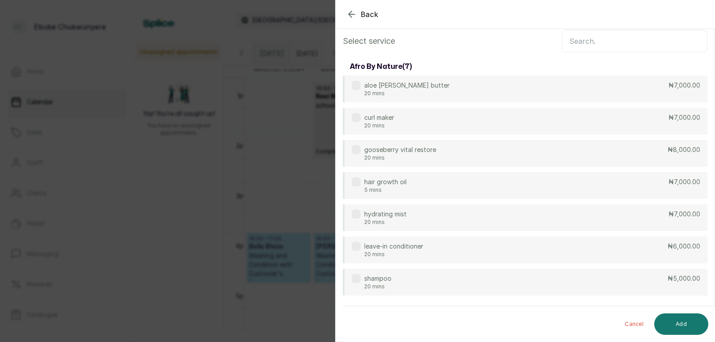
scroll to position [0, 0]
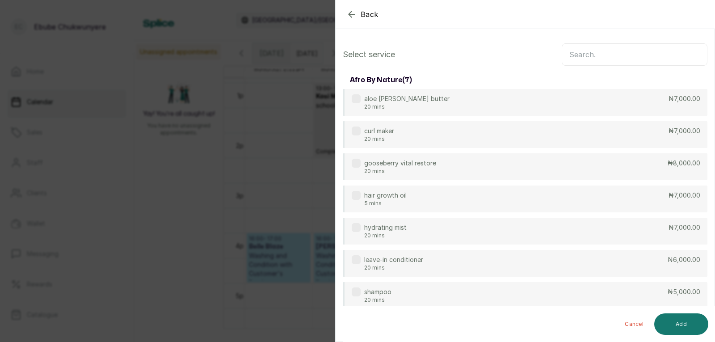
drag, startPoint x: 509, startPoint y: 114, endPoint x: 524, endPoint y: 72, distance: 44.7
click at [596, 55] on input "text" at bounding box center [635, 54] width 146 height 22
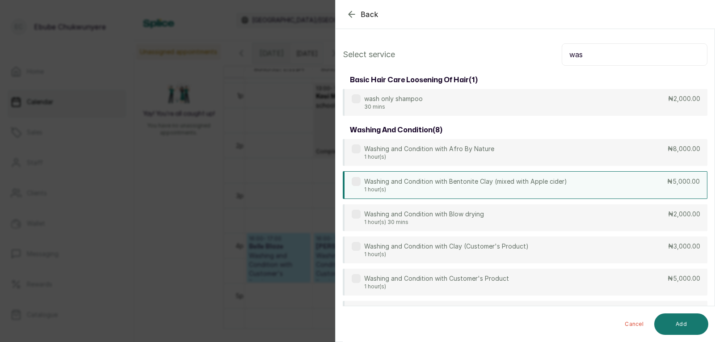
type input "was"
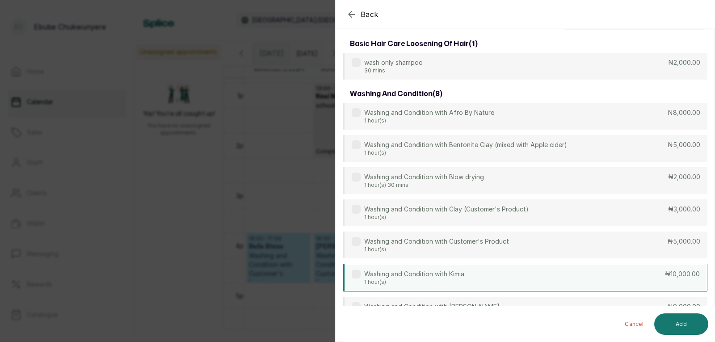
drag, startPoint x: 562, startPoint y: 186, endPoint x: 557, endPoint y: 216, distance: 30.4
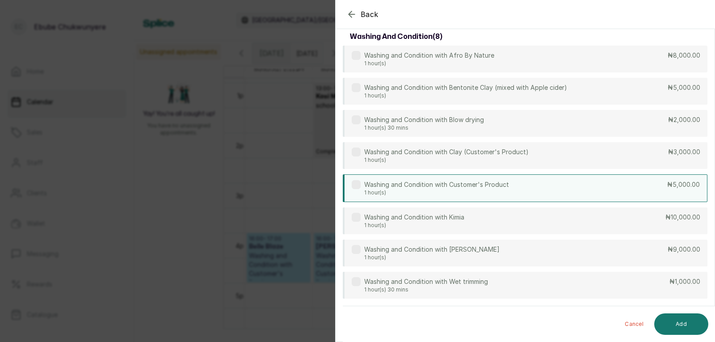
scroll to position [93, 0]
click at [572, 187] on div "Washing and Condition with Customer's Product 1 hour(s) ₦5,000.00" at bounding box center [525, 188] width 365 height 28
click at [694, 325] on button "Add" at bounding box center [682, 323] width 54 height 21
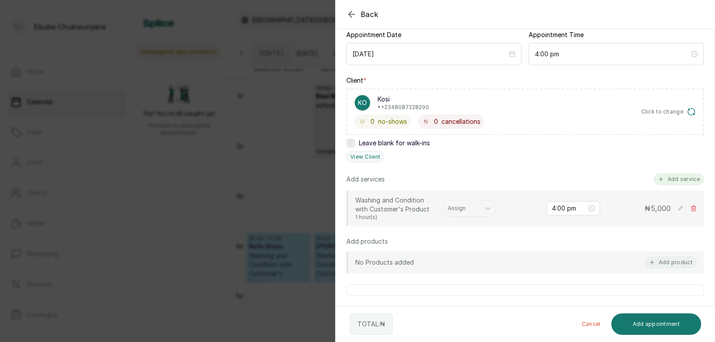
click at [676, 183] on button "Add service" at bounding box center [679, 179] width 50 height 12
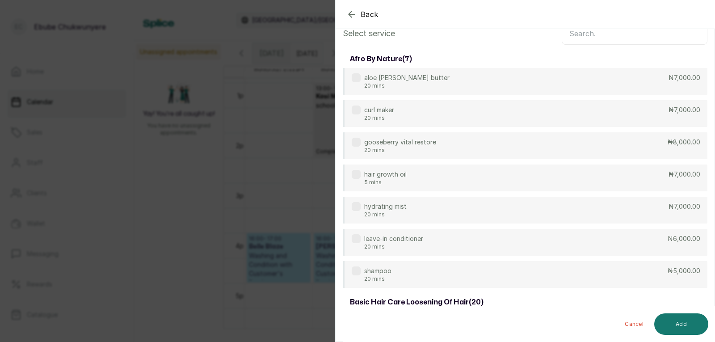
scroll to position [0, 0]
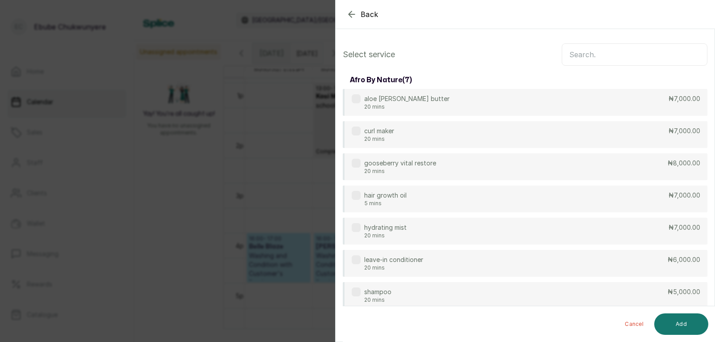
drag, startPoint x: 596, startPoint y: 62, endPoint x: 603, endPoint y: 26, distance: 36.6
click at [585, 55] on input "text" at bounding box center [635, 54] width 146 height 22
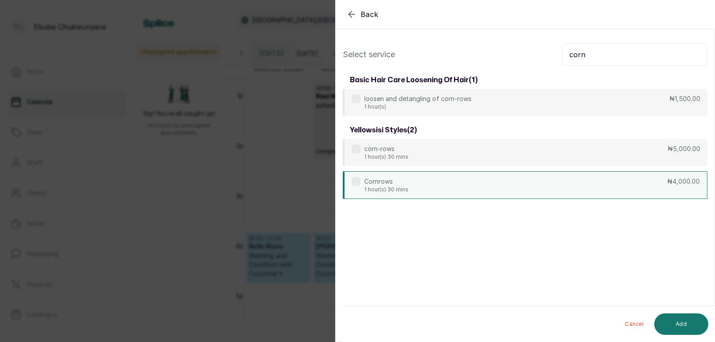
type input "corn"
click at [569, 194] on div "Cornrows 1 hour(s) 30 mins ₦4,000.00" at bounding box center [525, 185] width 365 height 28
click at [693, 323] on button "Add" at bounding box center [682, 323] width 54 height 21
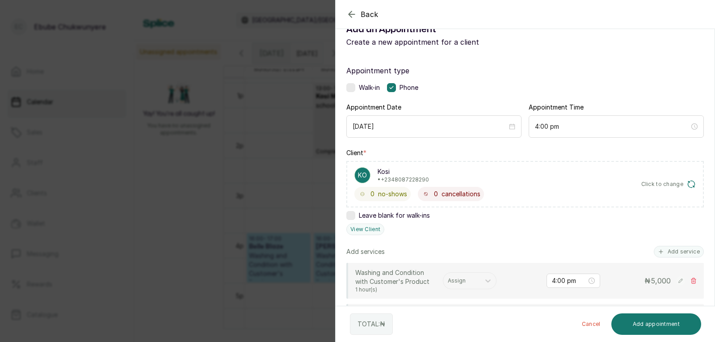
scroll to position [41, 0]
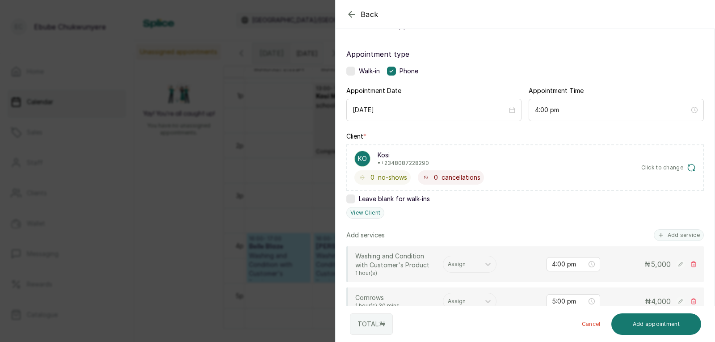
drag, startPoint x: 593, startPoint y: 231, endPoint x: 588, endPoint y: 254, distance: 23.8
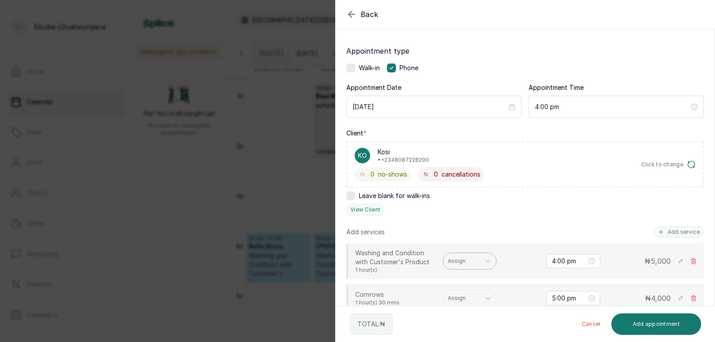
click at [474, 258] on div at bounding box center [462, 261] width 28 height 8
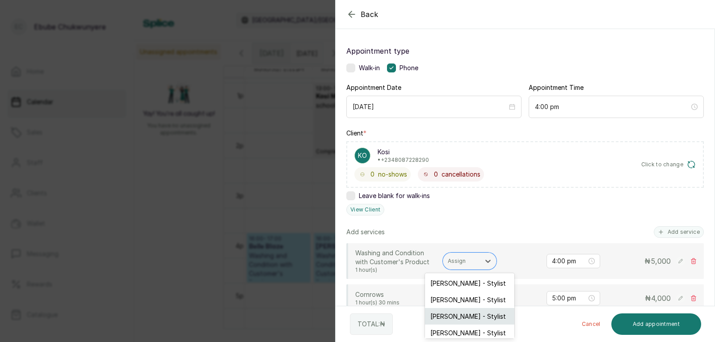
click at [456, 314] on div "[PERSON_NAME] - Stylist" at bounding box center [469, 316] width 89 height 17
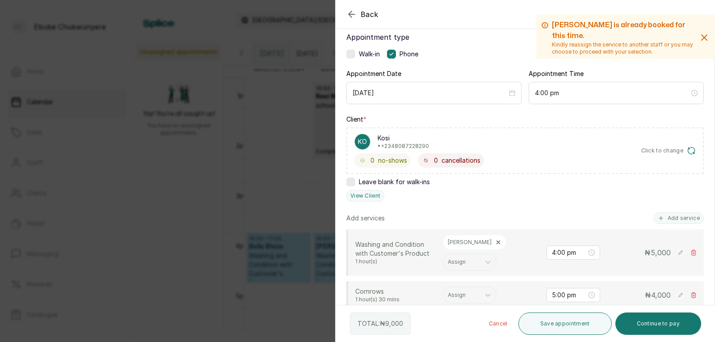
scroll to position [80, 0]
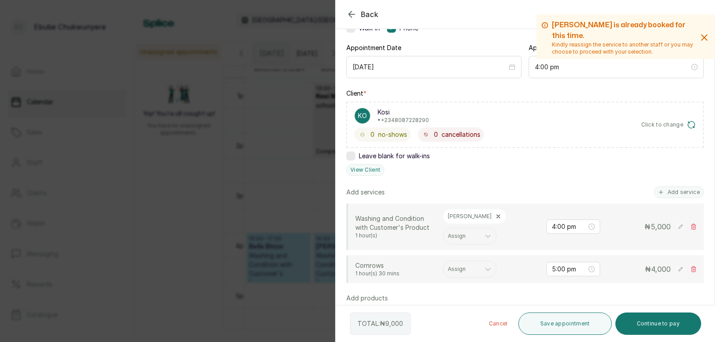
drag, startPoint x: 501, startPoint y: 249, endPoint x: 504, endPoint y: 273, distance: 23.9
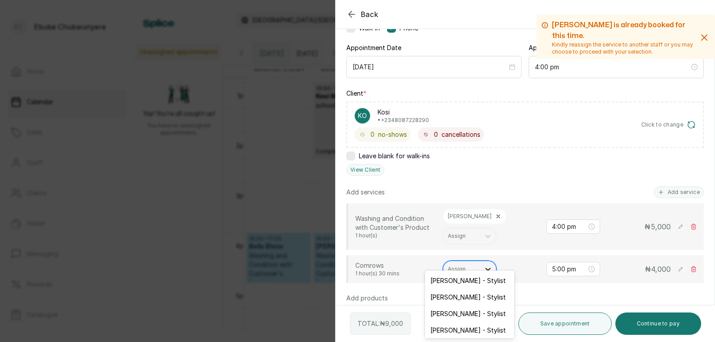
click at [489, 265] on icon at bounding box center [488, 269] width 9 height 9
click at [459, 308] on div "[PERSON_NAME] - Stylist" at bounding box center [469, 313] width 89 height 17
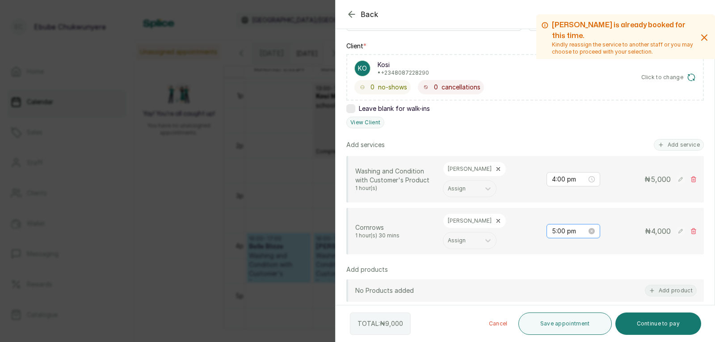
scroll to position [160, 0]
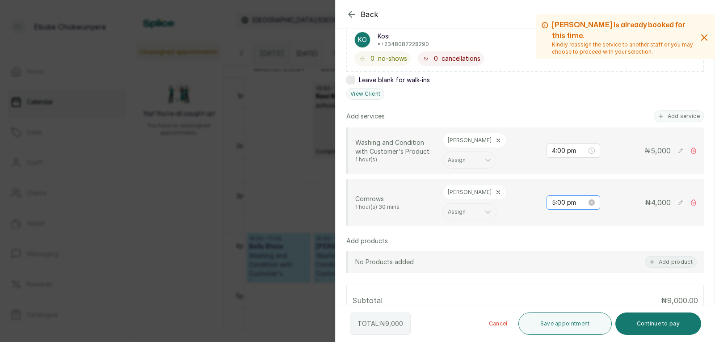
drag, startPoint x: 561, startPoint y: 192, endPoint x: 565, endPoint y: 220, distance: 28.5
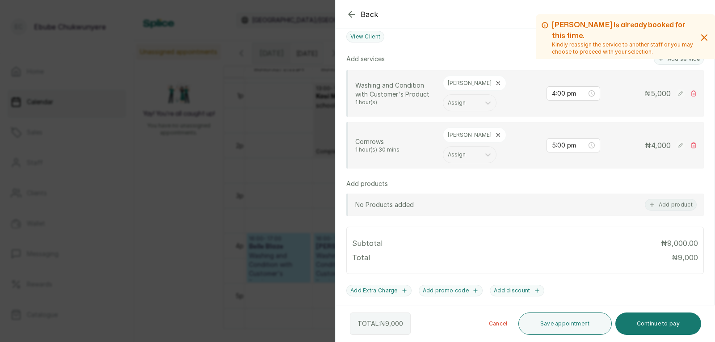
drag, startPoint x: 615, startPoint y: 232, endPoint x: 613, endPoint y: 261, distance: 29.6
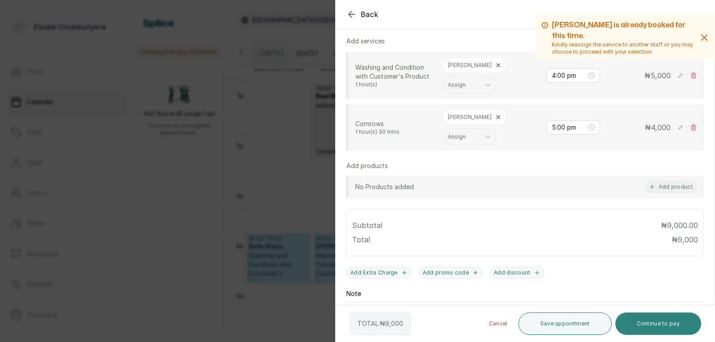
click at [658, 322] on button "Continue to pay" at bounding box center [659, 324] width 86 height 22
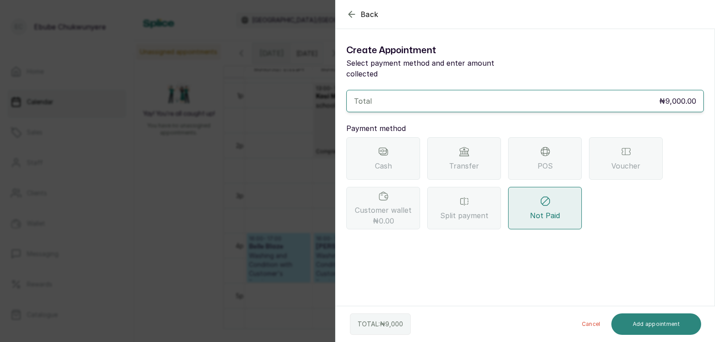
scroll to position [0, 0]
click at [547, 161] on span "POS" at bounding box center [545, 166] width 15 height 11
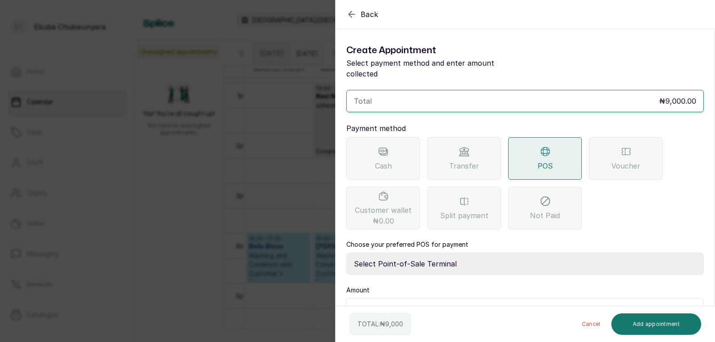
click at [430, 253] on select "Select Point-of-Sale Terminal FCMB - POS First City Monument Bank Providus - PO…" at bounding box center [526, 264] width 358 height 22
select select "aa2ad0f0-a10e-4f4c-bd19-89f63e8f7bd1"
click at [347, 253] on select "Select Point-of-Sale Terminal FCMB - POS First City Monument Bank Providus - PO…" at bounding box center [526, 264] width 358 height 22
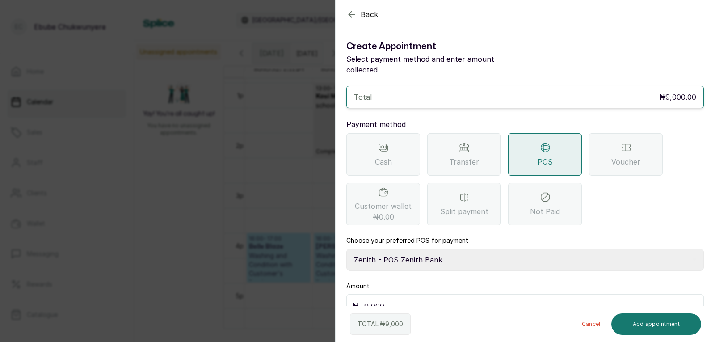
scroll to position [13, 0]
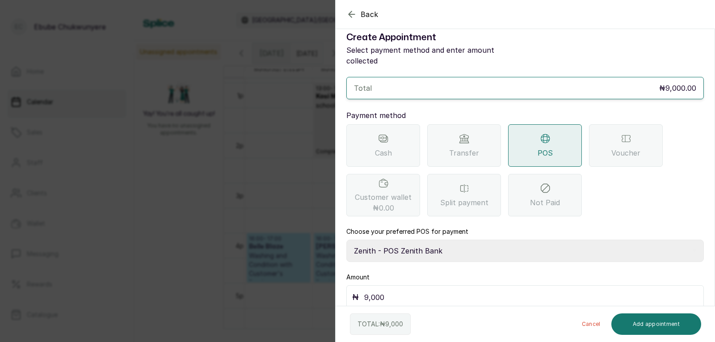
drag, startPoint x: 445, startPoint y: 252, endPoint x: 450, endPoint y: 275, distance: 22.8
click at [663, 325] on button "Add appointment" at bounding box center [657, 323] width 90 height 21
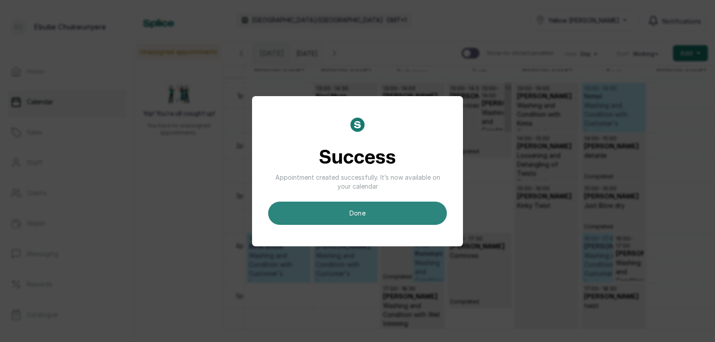
click at [414, 216] on button "done" at bounding box center [357, 213] width 179 height 23
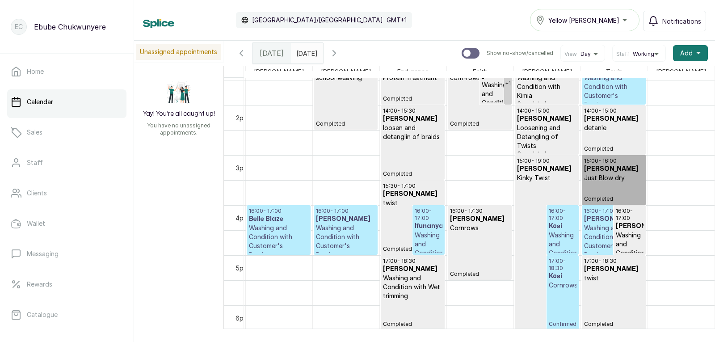
scroll to position [705, 0]
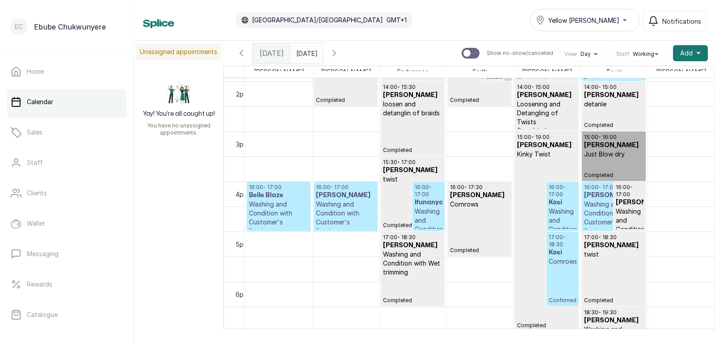
drag, startPoint x: 582, startPoint y: 196, endPoint x: 569, endPoint y: 226, distance: 32.5
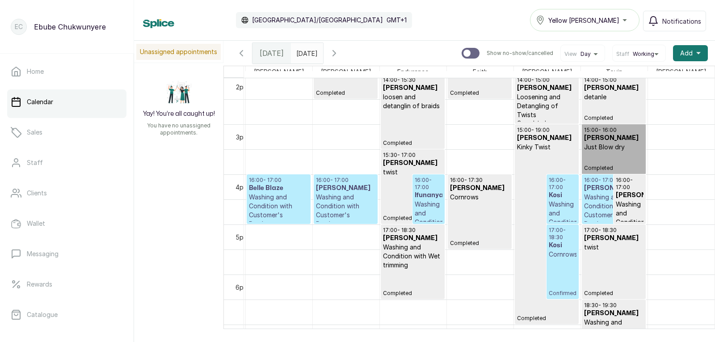
click at [555, 203] on p "Washing and Condition with Customer's Product" at bounding box center [563, 227] width 28 height 54
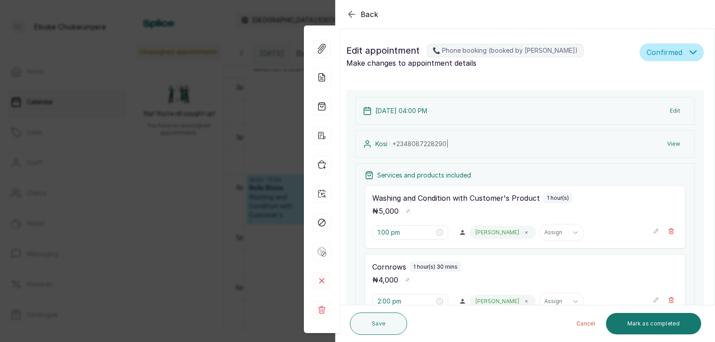
type input "4:00 pm"
type input "5:00 pm"
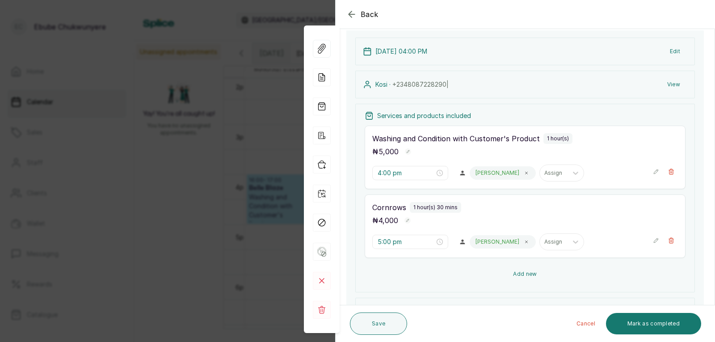
drag, startPoint x: 617, startPoint y: 241, endPoint x: 625, endPoint y: 272, distance: 32.2
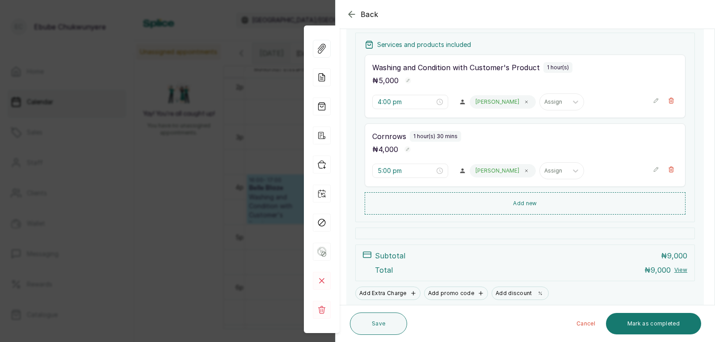
drag, startPoint x: 637, startPoint y: 207, endPoint x: 632, endPoint y: 252, distance: 45.0
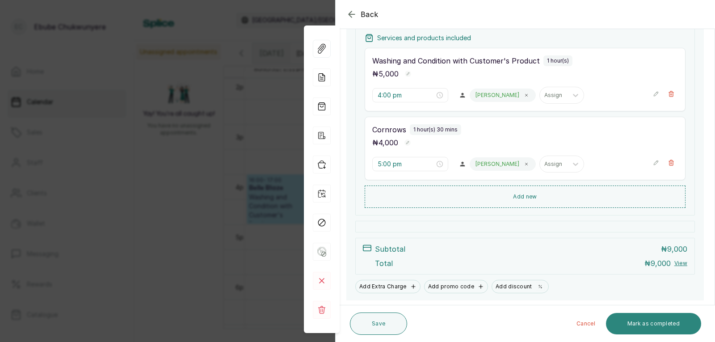
click at [672, 323] on button "Mark as completed" at bounding box center [653, 323] width 95 height 21
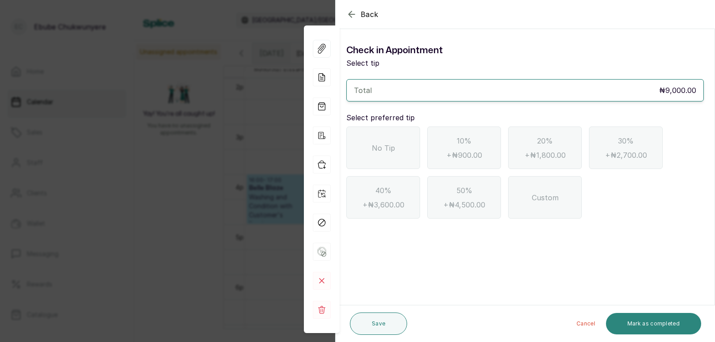
scroll to position [0, 0]
click at [383, 144] on span "No Tip" at bounding box center [383, 148] width 23 height 11
click at [654, 319] on button "Mark as completed" at bounding box center [653, 323] width 95 height 21
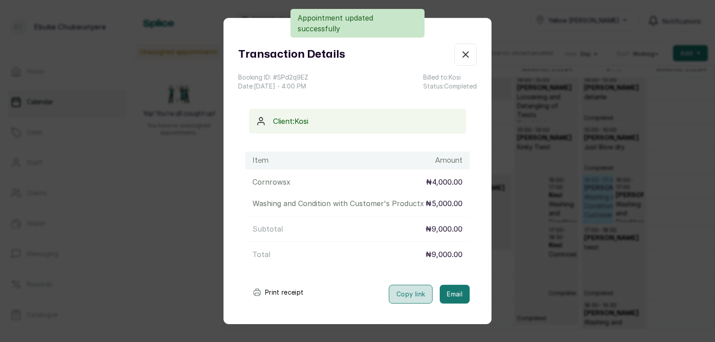
click at [402, 302] on button "Copy link" at bounding box center [411, 294] width 44 height 19
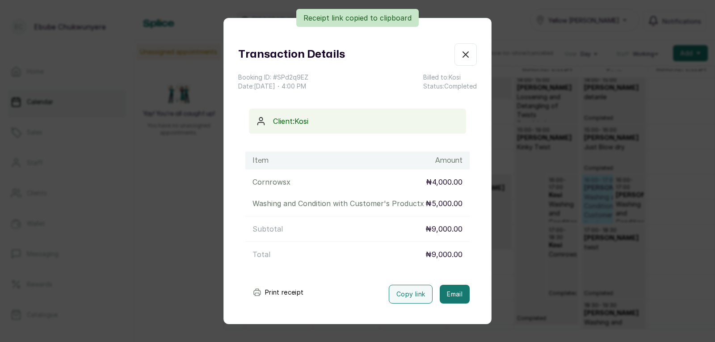
click at [455, 54] on button "Show no-show/cancelled" at bounding box center [466, 54] width 22 height 22
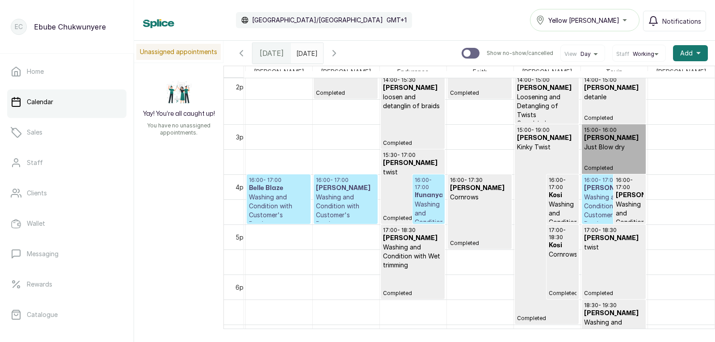
click at [351, 211] on p "Washing and Condition with Customer's Product" at bounding box center [345, 211] width 59 height 36
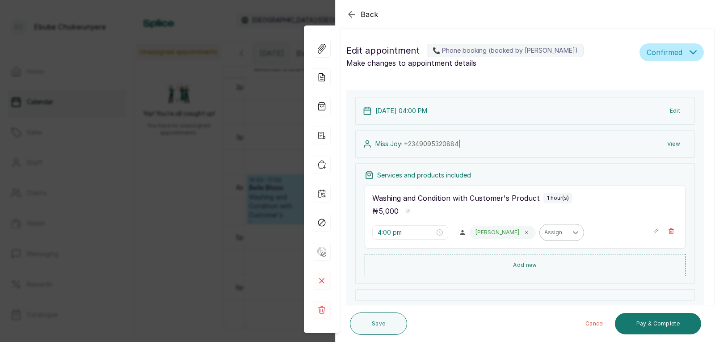
click at [571, 230] on icon at bounding box center [575, 232] width 9 height 9
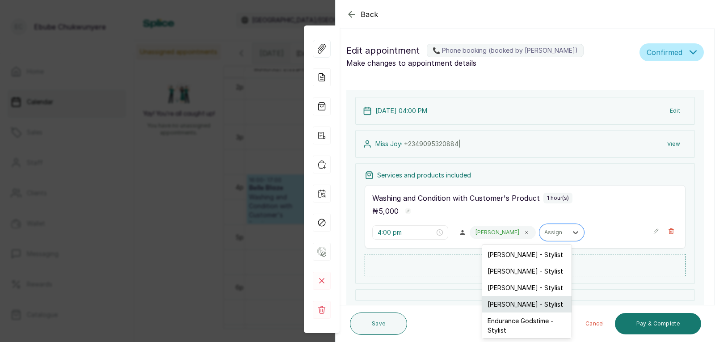
click at [525, 302] on div "[PERSON_NAME] - Stylist" at bounding box center [526, 304] width 89 height 17
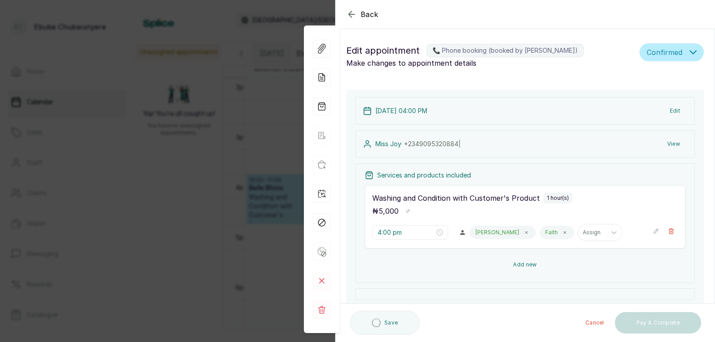
click at [616, 262] on button "Add new" at bounding box center [525, 264] width 321 height 21
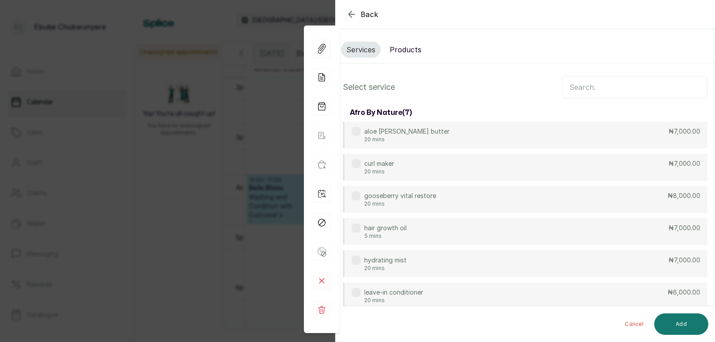
drag, startPoint x: 513, startPoint y: 110, endPoint x: 522, endPoint y: 57, distance: 53.5
click at [566, 84] on input "text" at bounding box center [635, 87] width 146 height 22
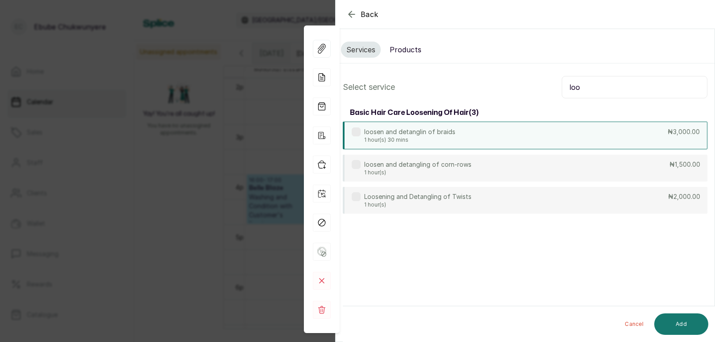
type input "loo"
click at [514, 139] on div "loosen and detanglin of braids 1 hour(s) 30 mins ₦3,000.00" at bounding box center [525, 136] width 365 height 28
click at [683, 325] on button "Add" at bounding box center [682, 323] width 54 height 21
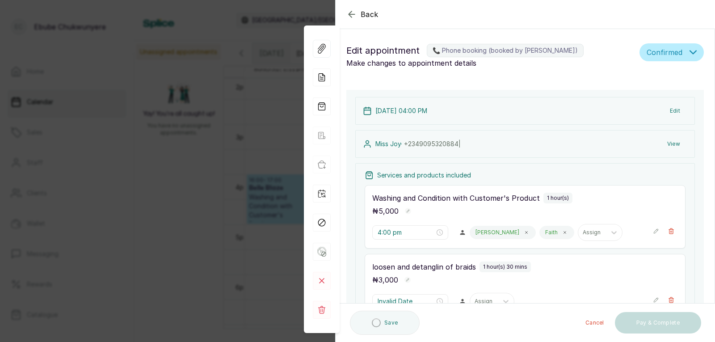
type input "5:00 pm"
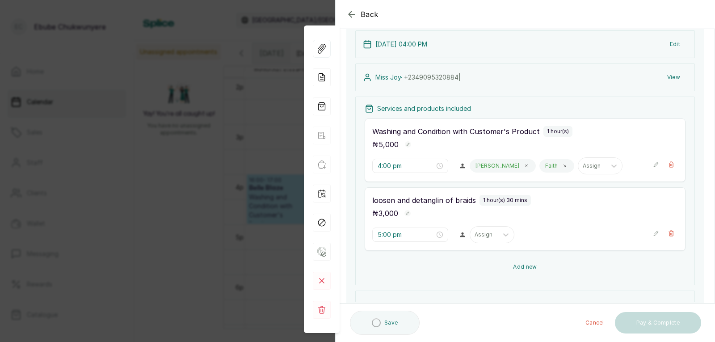
drag, startPoint x: 524, startPoint y: 219, endPoint x: 517, endPoint y: 243, distance: 24.9
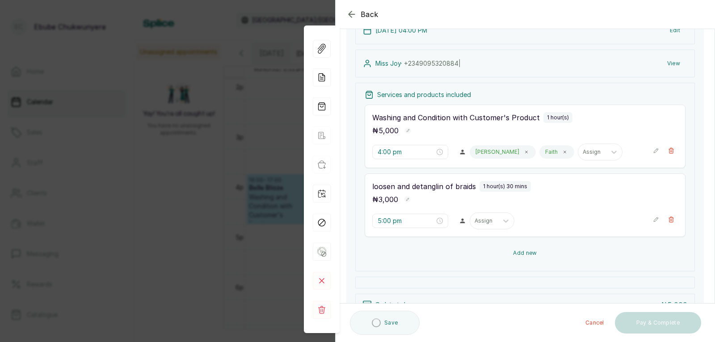
click at [515, 249] on button "Add new" at bounding box center [525, 252] width 321 height 21
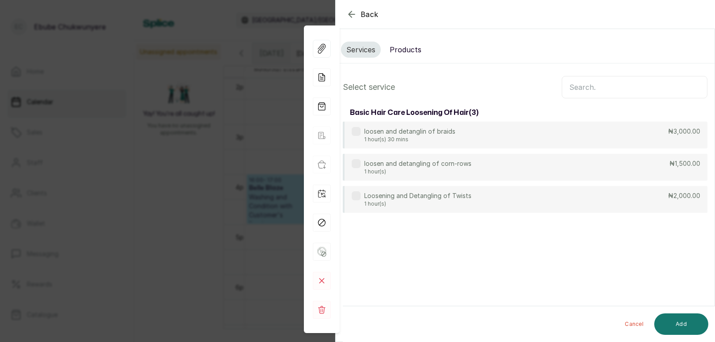
scroll to position [0, 0]
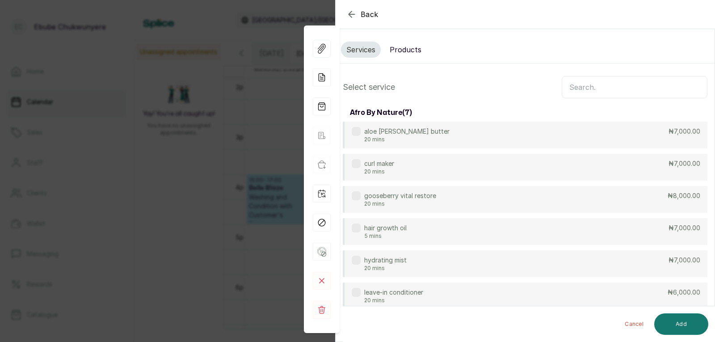
click at [573, 87] on input "text" at bounding box center [635, 87] width 146 height 22
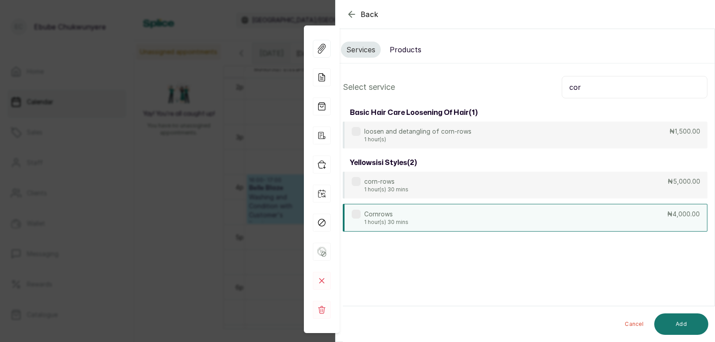
type input "cor"
click at [579, 213] on div "Cornrows 1 hour(s) 30 mins ₦4,000.00" at bounding box center [525, 218] width 365 height 28
click at [673, 326] on button "Add" at bounding box center [682, 323] width 54 height 21
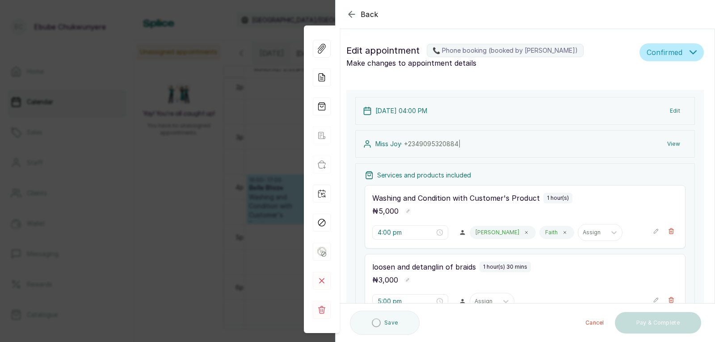
type input "6:30 pm"
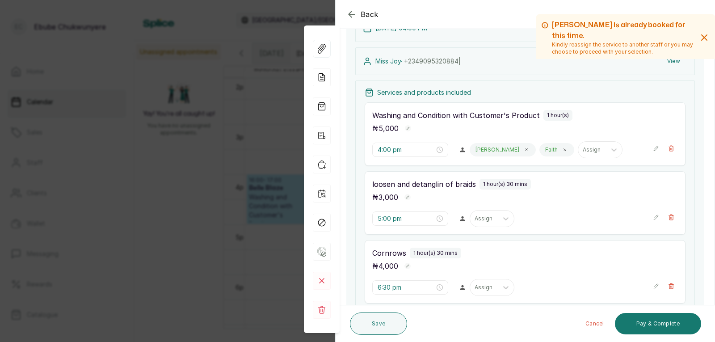
drag, startPoint x: 530, startPoint y: 211, endPoint x: 524, endPoint y: 242, distance: 32.0
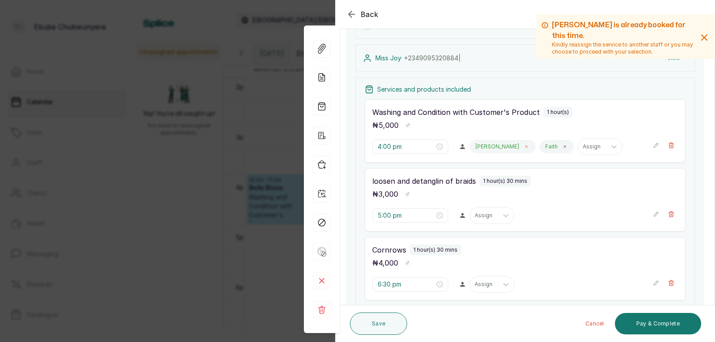
click at [524, 147] on icon at bounding box center [526, 146] width 4 height 4
click at [503, 216] on icon at bounding box center [505, 215] width 5 height 3
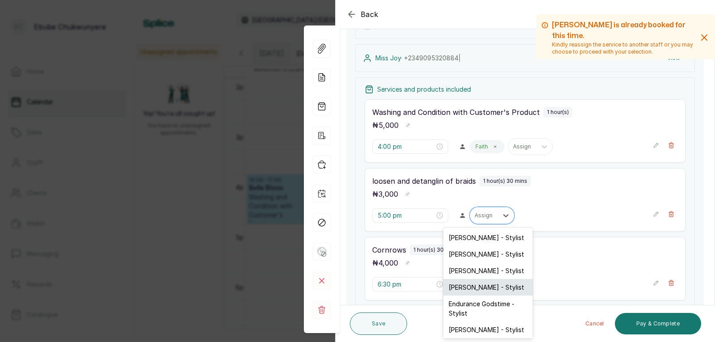
click at [478, 286] on div "[PERSON_NAME] - Stylist" at bounding box center [488, 287] width 89 height 17
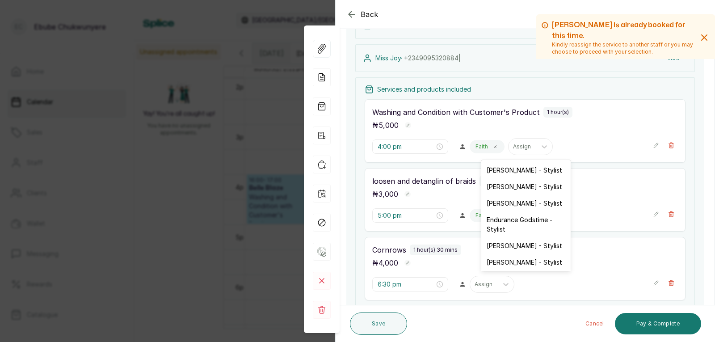
drag, startPoint x: 510, startPoint y: 213, endPoint x: 503, endPoint y: 263, distance: 50.1
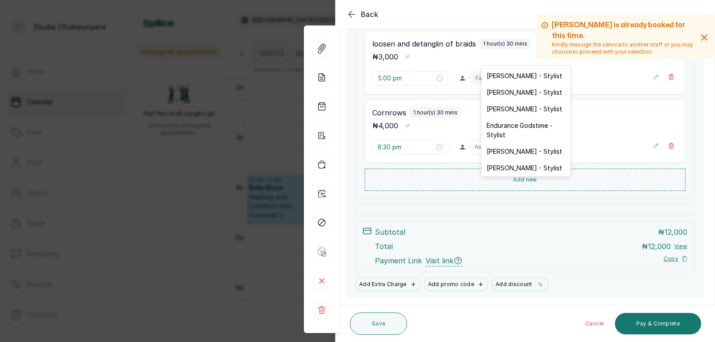
scroll to position [248, 0]
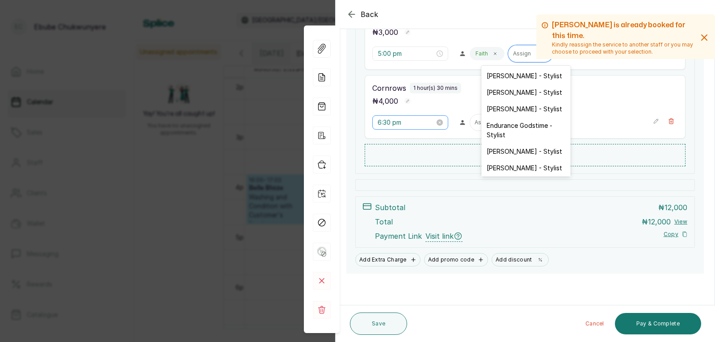
click at [440, 126] on div "6:30 pm" at bounding box center [410, 122] width 76 height 14
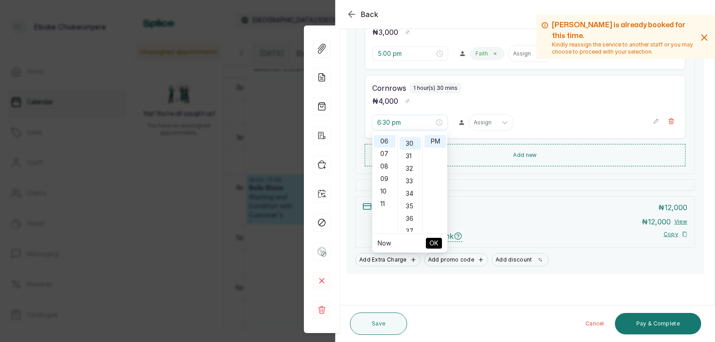
scroll to position [376, 0]
click at [505, 123] on icon at bounding box center [505, 122] width 9 height 9
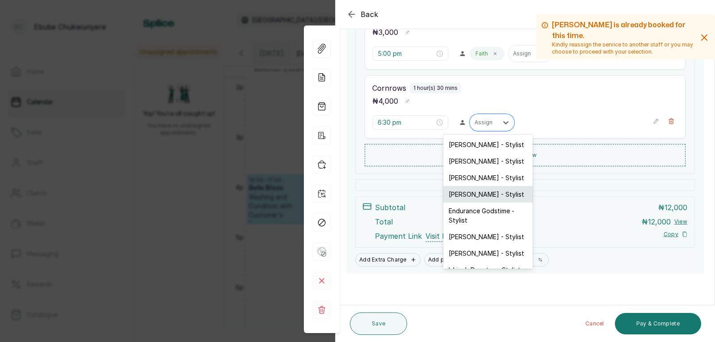
click at [478, 190] on div "[PERSON_NAME] - Stylist" at bounding box center [488, 194] width 89 height 17
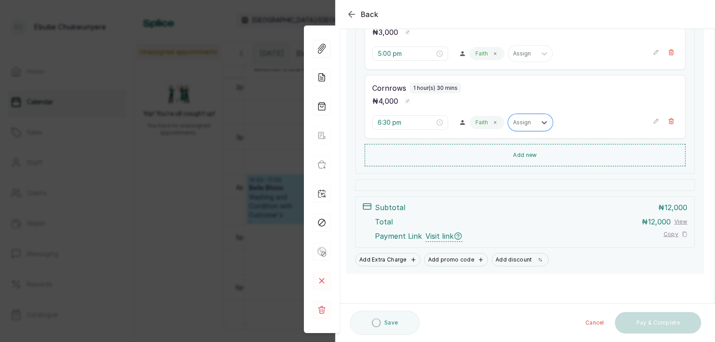
scroll to position [248, 0]
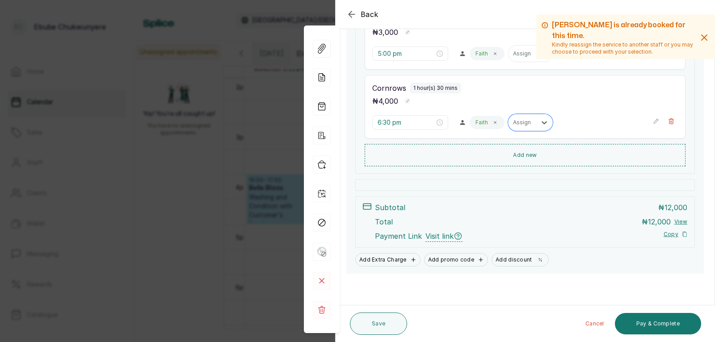
click at [654, 121] on icon "button" at bounding box center [656, 121] width 4 height 4
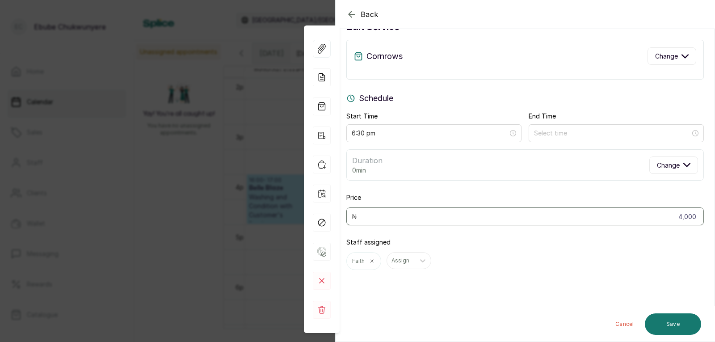
scroll to position [27, 0]
click at [656, 61] on button "Change" at bounding box center [672, 55] width 49 height 17
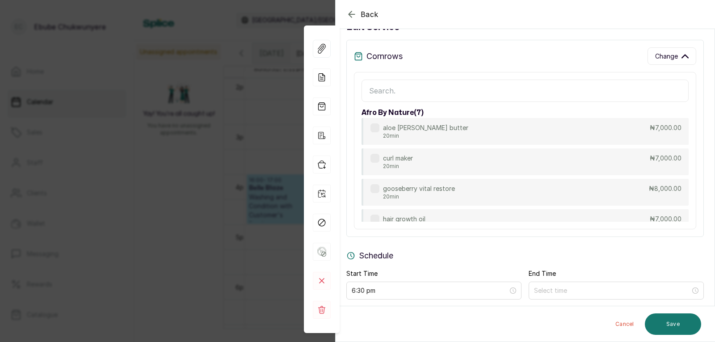
click at [573, 262] on div "Schedule Start Time 6:30 pm End Time Duration 0min Change" at bounding box center [526, 293] width 358 height 89
click at [664, 59] on span "Change" at bounding box center [666, 55] width 23 height 9
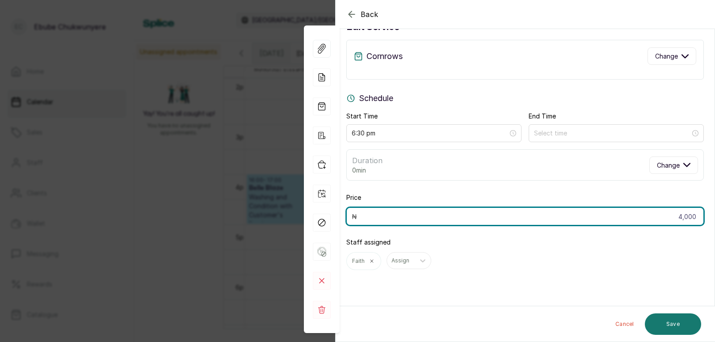
click at [601, 218] on input "4,000" at bounding box center [526, 216] width 358 height 18
type input "2,000"
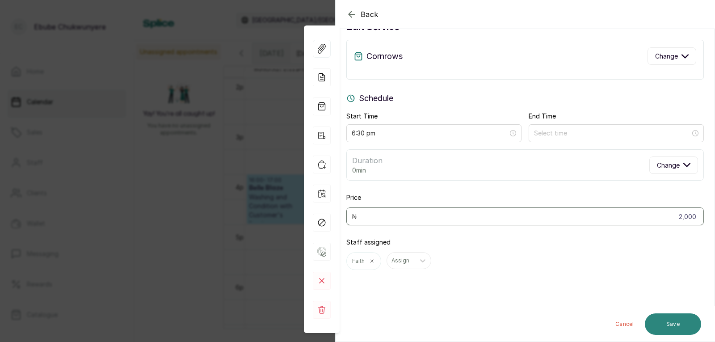
click at [684, 321] on button "Save" at bounding box center [673, 323] width 56 height 21
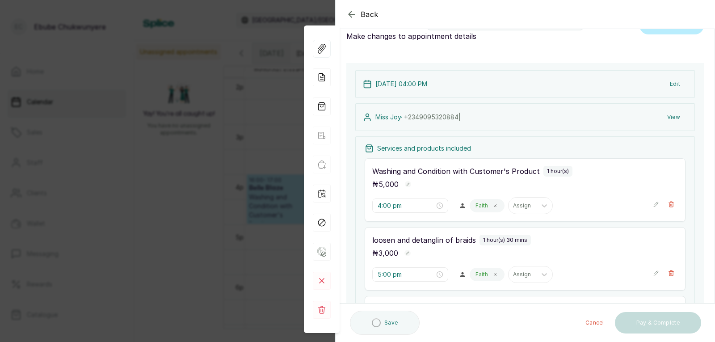
scroll to position [0, 0]
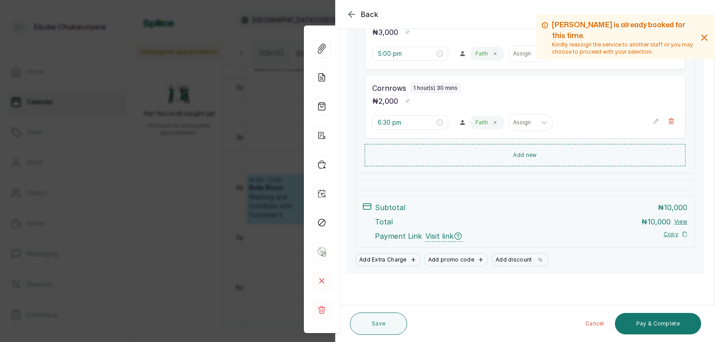
drag, startPoint x: 596, startPoint y: 190, endPoint x: 590, endPoint y: 231, distance: 41.2
click at [652, 324] on button "Pay & Complete" at bounding box center [658, 323] width 86 height 21
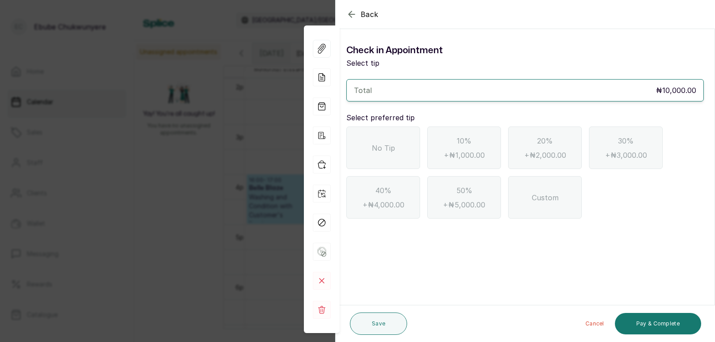
click at [403, 142] on div "No Tip" at bounding box center [384, 148] width 74 height 42
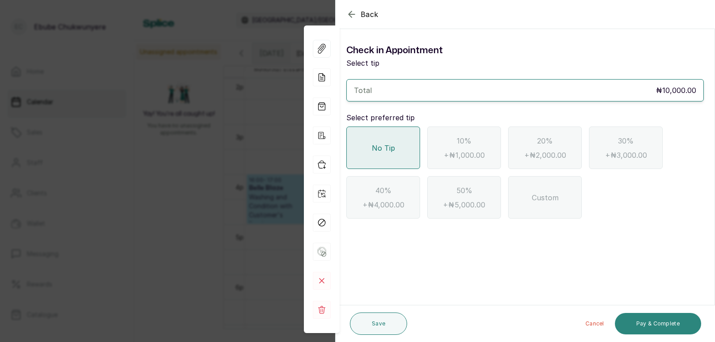
click at [645, 321] on button "Pay & Complete" at bounding box center [658, 323] width 86 height 21
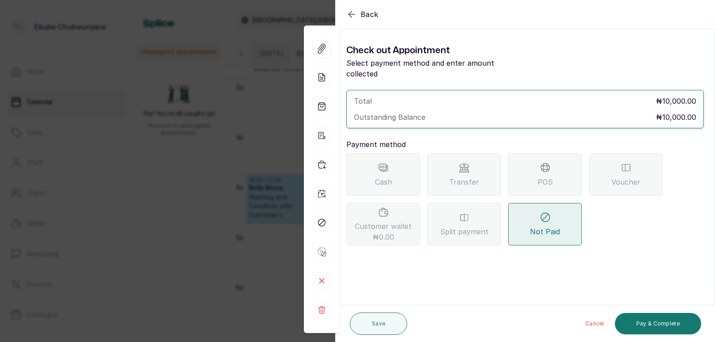
click at [475, 177] on span "Transfer" at bounding box center [464, 182] width 30 height 11
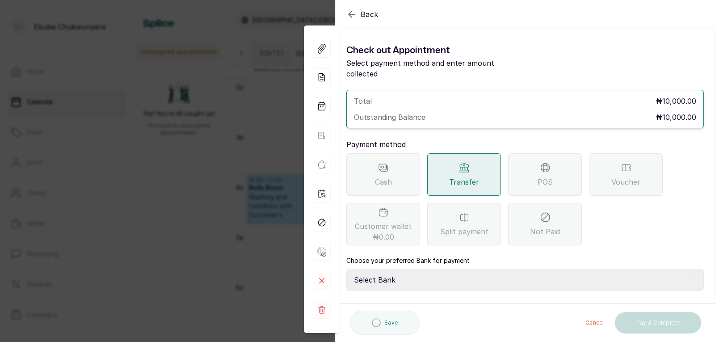
click at [426, 270] on select "Select Bank YELLOWSISI ENTERPRISE First City Monument Bank YELLOWSISI ENTERPRIS…" at bounding box center [526, 280] width 358 height 22
select select "00d0c25e-b444-465f-8bea-9a1e11113b92"
click at [347, 269] on select "Select Bank YELLOWSISI ENTERPRISE First City Monument Bank YELLOWSISI ENTERPRIS…" at bounding box center [526, 280] width 358 height 22
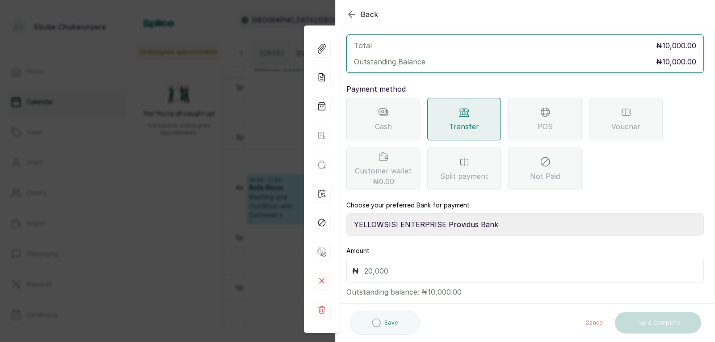
scroll to position [61, 0]
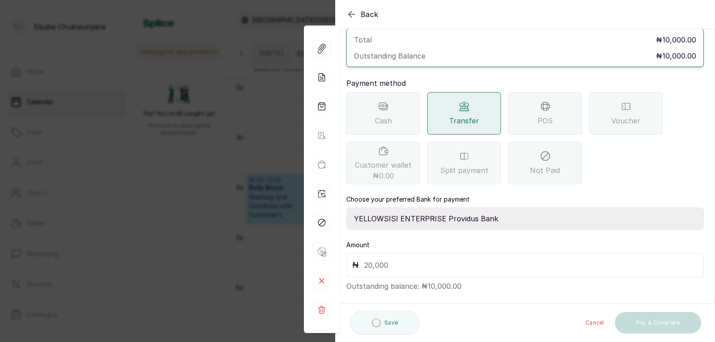
drag, startPoint x: 494, startPoint y: 242, endPoint x: 490, endPoint y: 271, distance: 28.9
click at [494, 259] on input "text" at bounding box center [531, 265] width 334 height 13
type input "10,000"
click at [633, 310] on div "Cancel Pay & Complete" at bounding box center [562, 323] width 278 height 29
drag, startPoint x: 469, startPoint y: 117, endPoint x: 470, endPoint y: 113, distance: 4.8
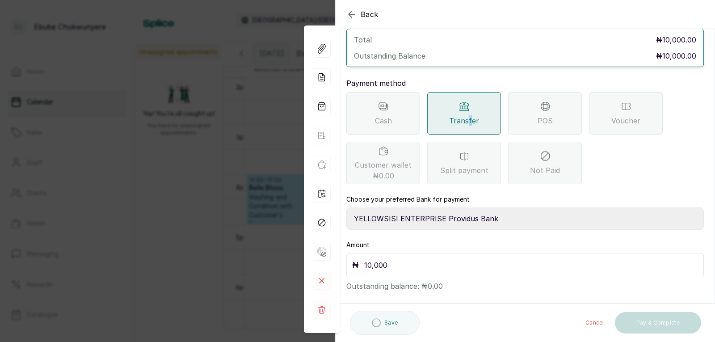
click at [470, 113] on div "Transfer" at bounding box center [464, 113] width 74 height 42
click at [470, 115] on span "Transfer" at bounding box center [464, 120] width 30 height 11
click at [482, 104] on div "Transfer" at bounding box center [464, 113] width 74 height 42
click at [387, 115] on span "Cash" at bounding box center [383, 120] width 17 height 11
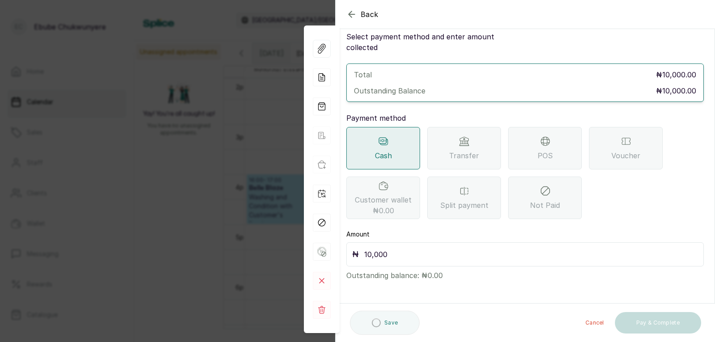
scroll to position [16, 0]
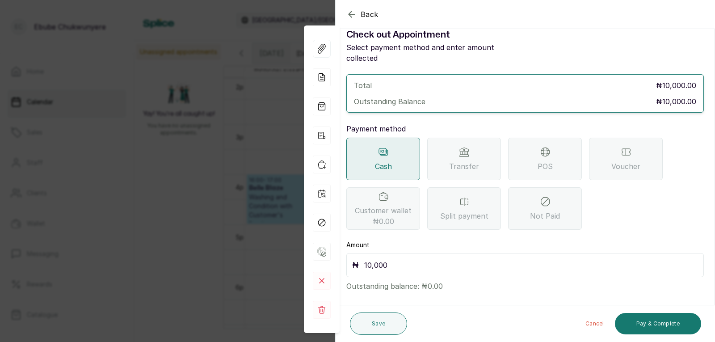
click at [453, 161] on span "Transfer" at bounding box center [464, 166] width 30 height 11
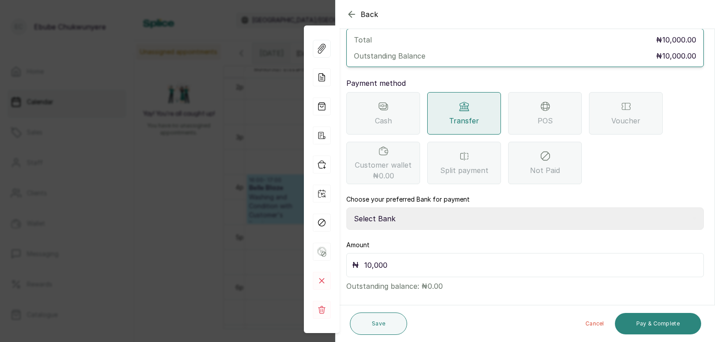
click at [672, 325] on button "Pay & Complete" at bounding box center [658, 323] width 86 height 21
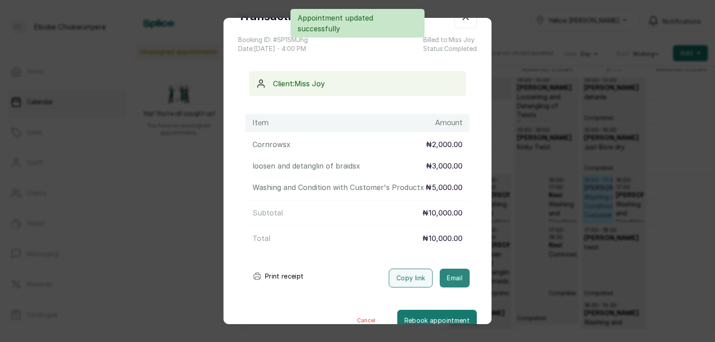
drag, startPoint x: 443, startPoint y: 246, endPoint x: 436, endPoint y: 282, distance: 36.0
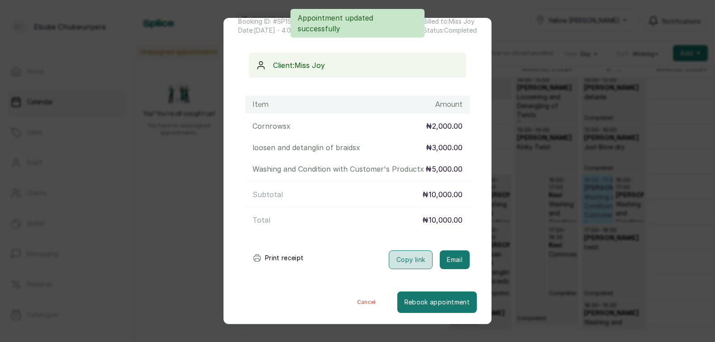
click at [400, 269] on button "Copy link" at bounding box center [411, 259] width 44 height 19
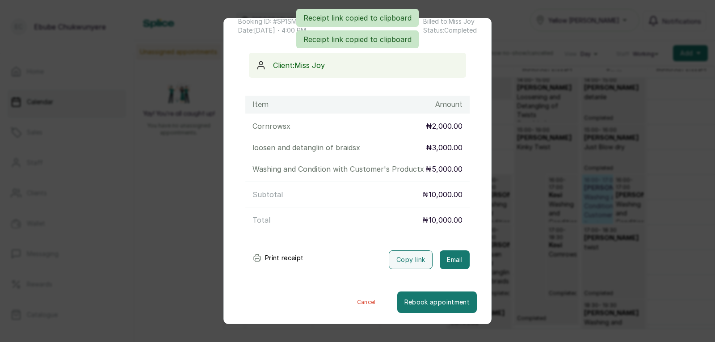
drag, startPoint x: 533, startPoint y: 179, endPoint x: 458, endPoint y: 146, distance: 81.7
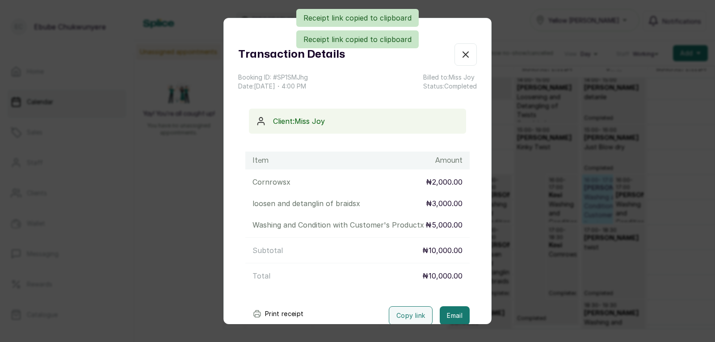
drag, startPoint x: 458, startPoint y: 146, endPoint x: 463, endPoint y: 74, distance: 72.6
click at [455, 60] on button "Show no-show/cancelled" at bounding box center [466, 54] width 22 height 22
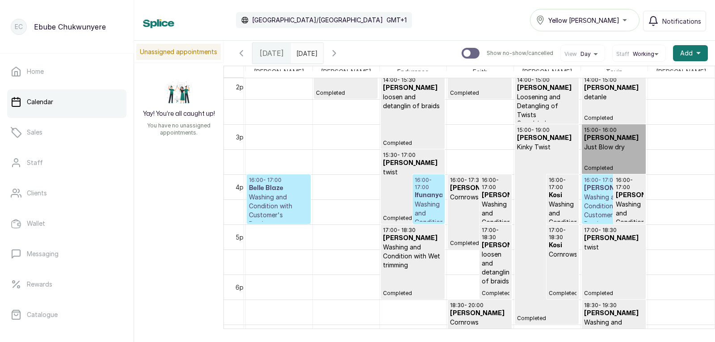
click at [415, 195] on h3 "Ifunanya" at bounding box center [429, 195] width 28 height 9
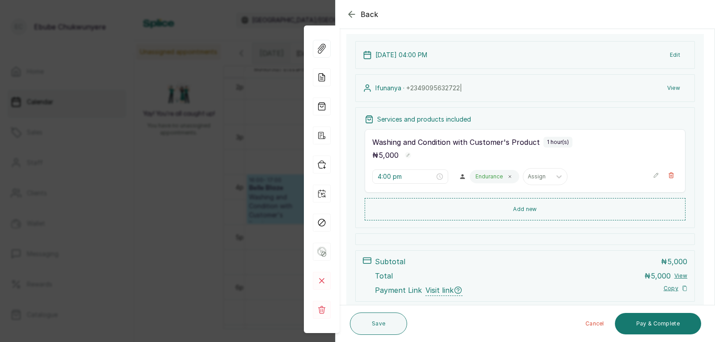
drag, startPoint x: 489, startPoint y: 155, endPoint x: 492, endPoint y: 181, distance: 25.7
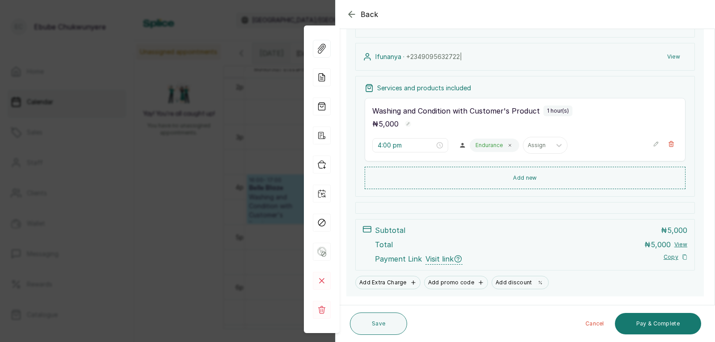
drag, startPoint x: 510, startPoint y: 150, endPoint x: 509, endPoint y: 166, distance: 16.1
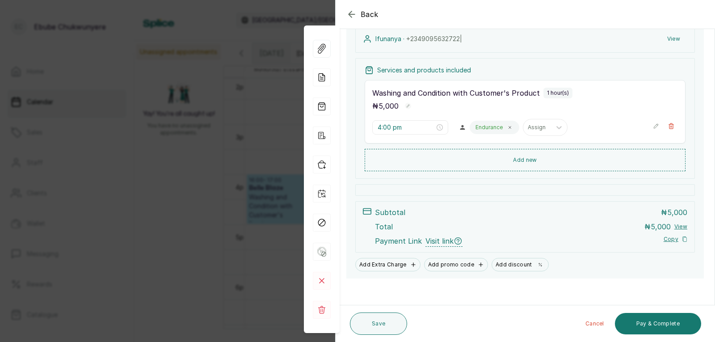
scroll to position [110, 0]
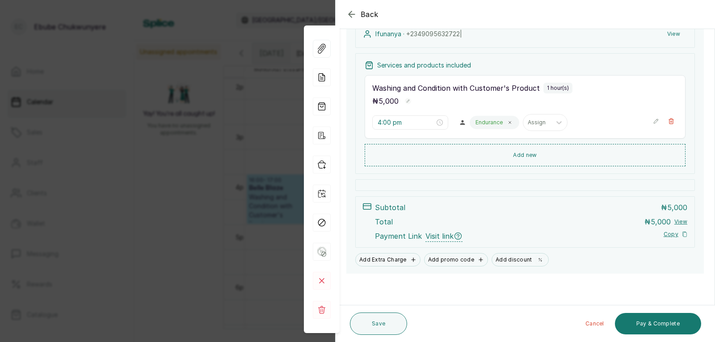
drag, startPoint x: 446, startPoint y: 74, endPoint x: 448, endPoint y: 100, distance: 26.0
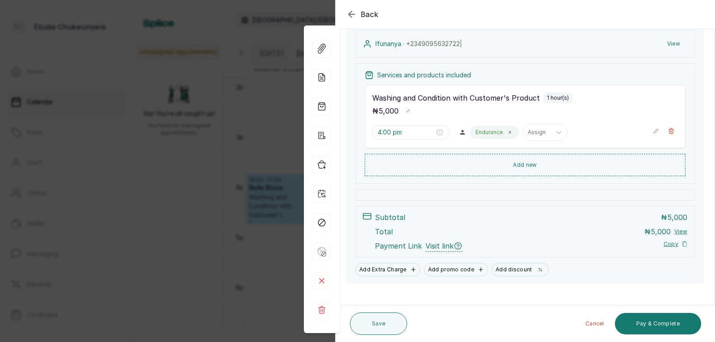
scroll to position [96, 0]
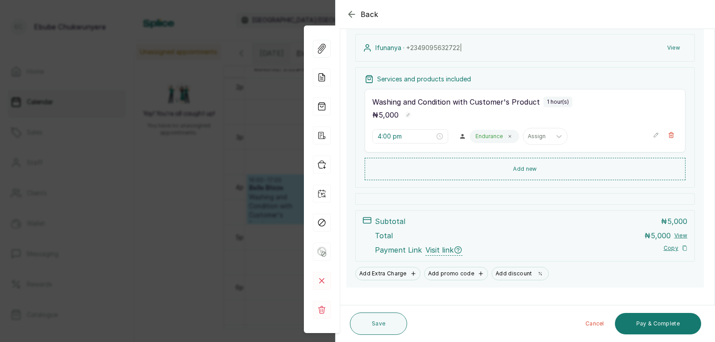
drag, startPoint x: 448, startPoint y: 109, endPoint x: 450, endPoint y: 95, distance: 14.4
click at [193, 109] on div "Back Appointment Details Edit appointment 📞 Phone booking (booked by Ebube Chuk…" at bounding box center [357, 171] width 715 height 342
click at [352, 17] on icon "button" at bounding box center [352, 14] width 11 height 11
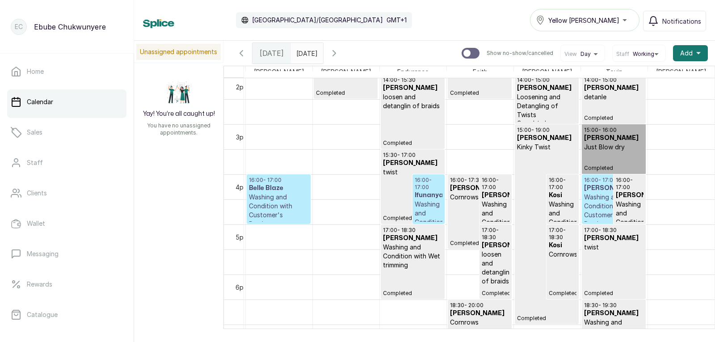
click at [417, 199] on h3 "Ifunanya" at bounding box center [429, 195] width 28 height 9
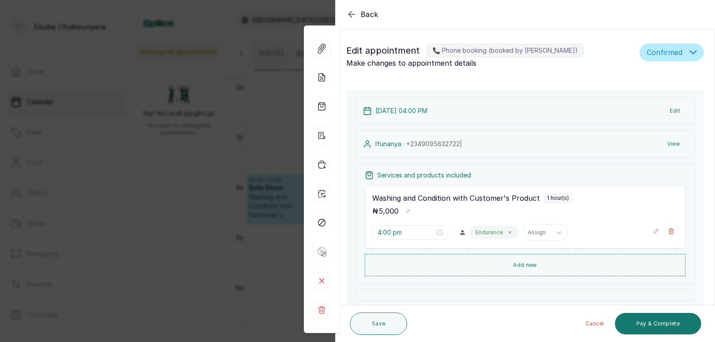
click at [653, 231] on icon "button" at bounding box center [656, 231] width 6 height 6
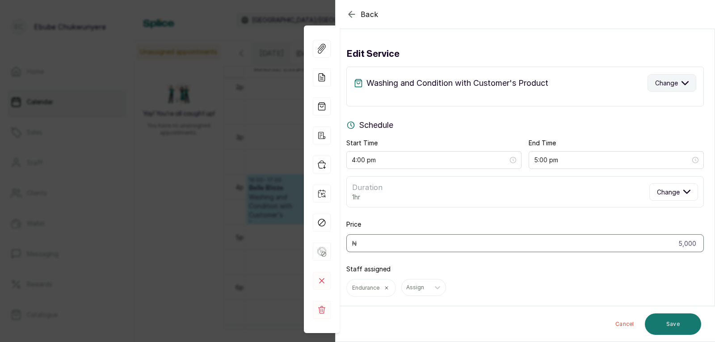
click at [668, 84] on span "Change" at bounding box center [666, 82] width 23 height 9
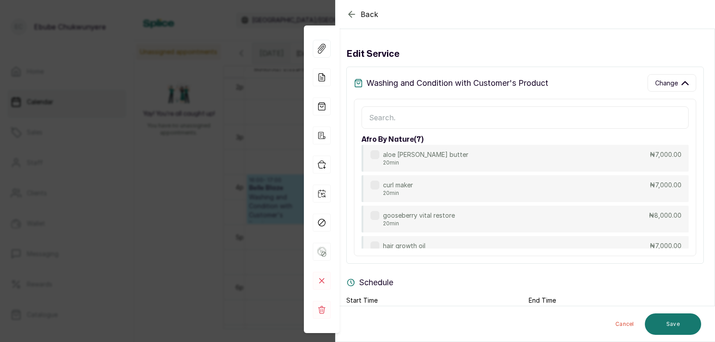
click at [618, 120] on input "text" at bounding box center [525, 117] width 327 height 22
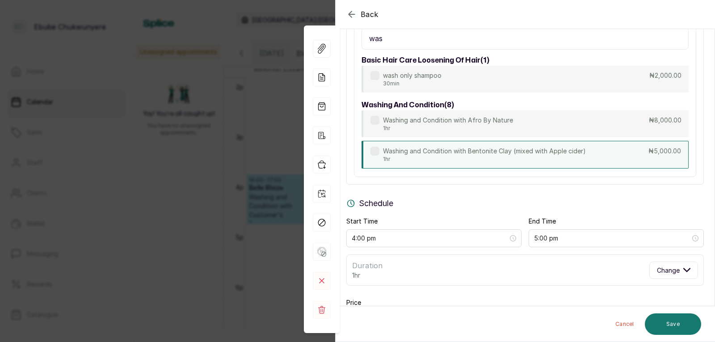
drag, startPoint x: 533, startPoint y: 114, endPoint x: 542, endPoint y: 134, distance: 21.8
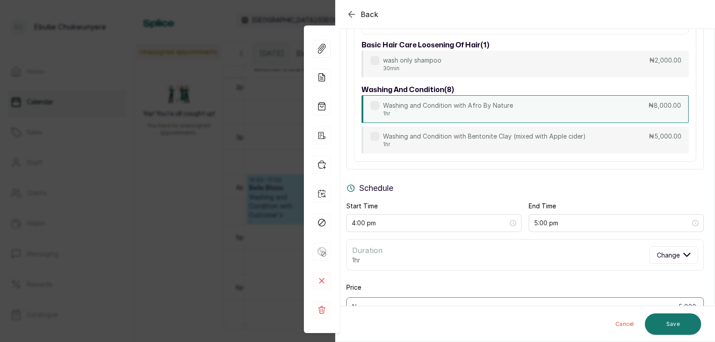
type input "was"
drag, startPoint x: 510, startPoint y: 112, endPoint x: 550, endPoint y: 112, distance: 39.8
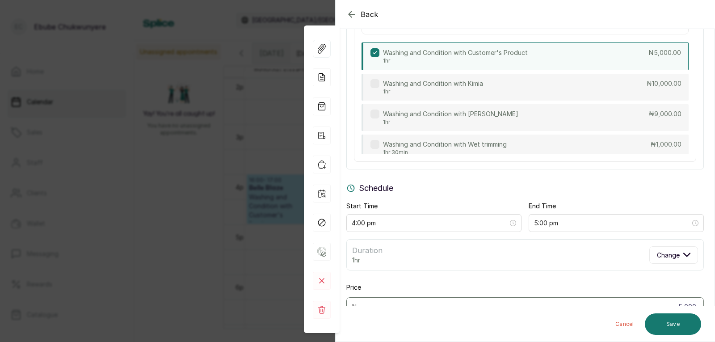
scroll to position [182, 0]
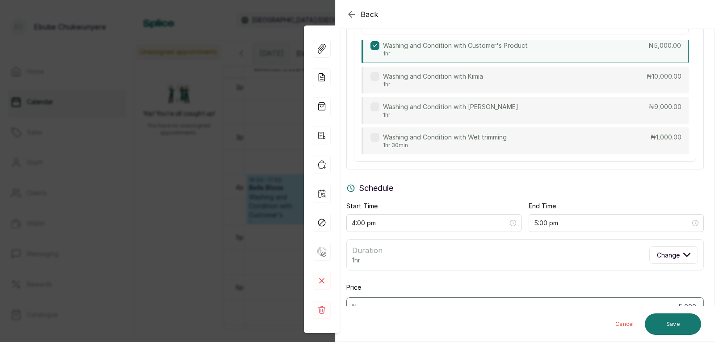
drag, startPoint x: 595, startPoint y: 100, endPoint x: 592, endPoint y: 115, distance: 15.4
click at [353, 13] on icon "button" at bounding box center [352, 14] width 11 height 11
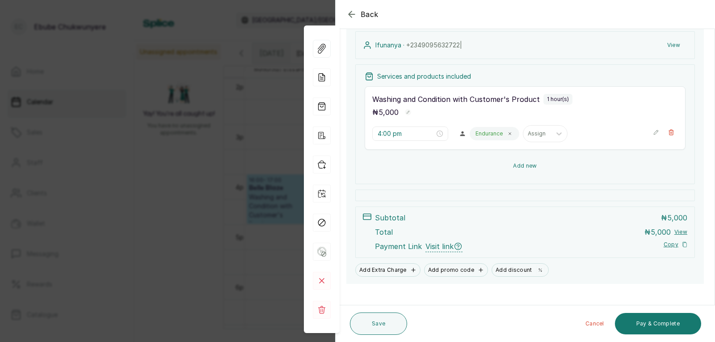
drag, startPoint x: 451, startPoint y: 155, endPoint x: 465, endPoint y: 165, distance: 17.0
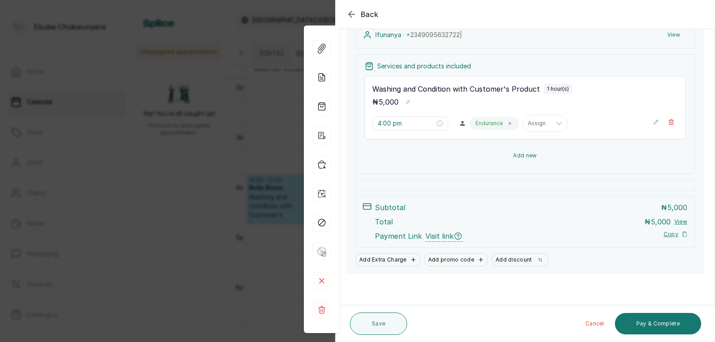
click at [506, 151] on button "Add new" at bounding box center [525, 155] width 321 height 21
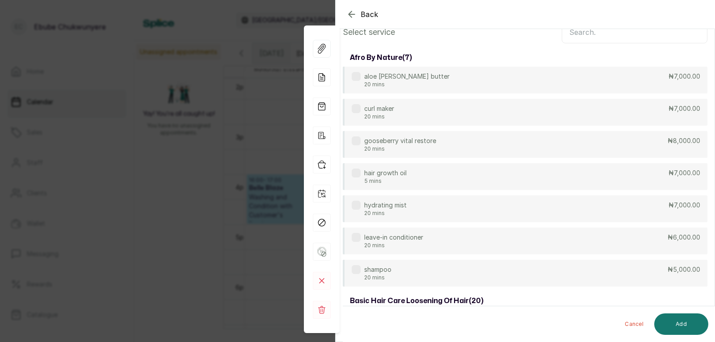
scroll to position [0, 0]
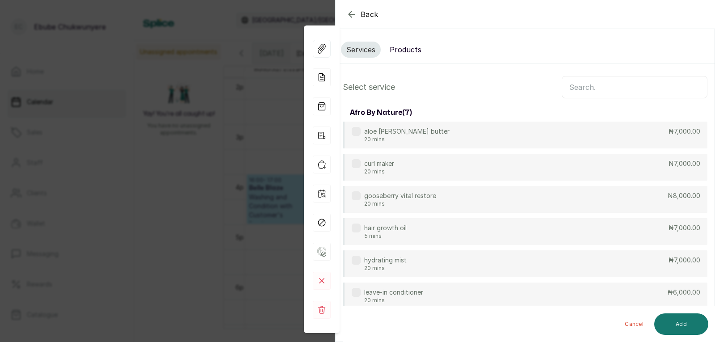
drag, startPoint x: 429, startPoint y: 130, endPoint x: 474, endPoint y: 65, distance: 79.0
click at [623, 87] on input "text" at bounding box center [635, 87] width 146 height 22
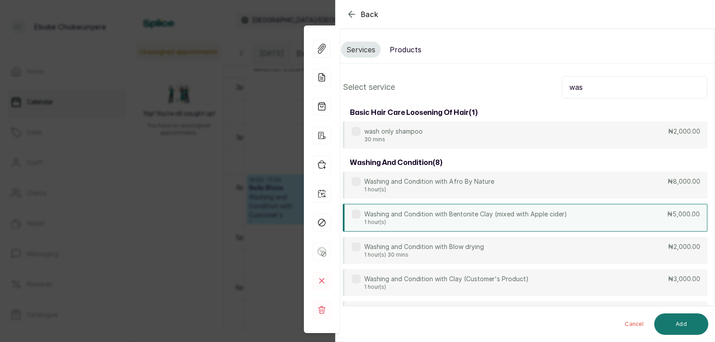
type input "was"
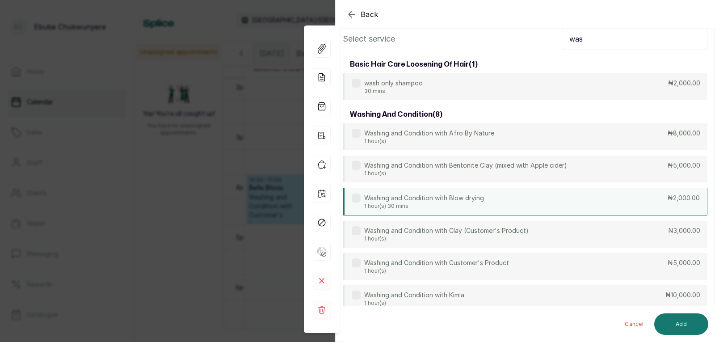
scroll to position [69, 0]
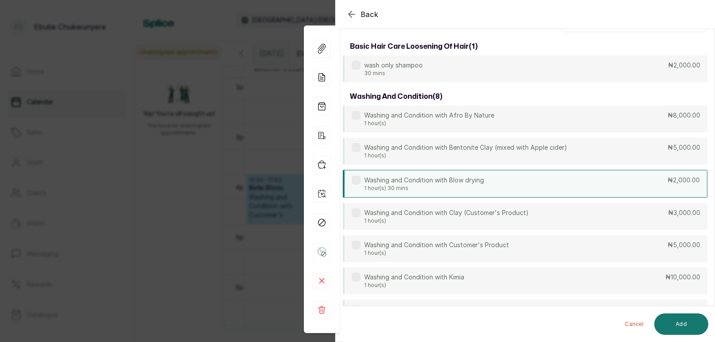
drag, startPoint x: 458, startPoint y: 207, endPoint x: 452, endPoint y: 234, distance: 27.1
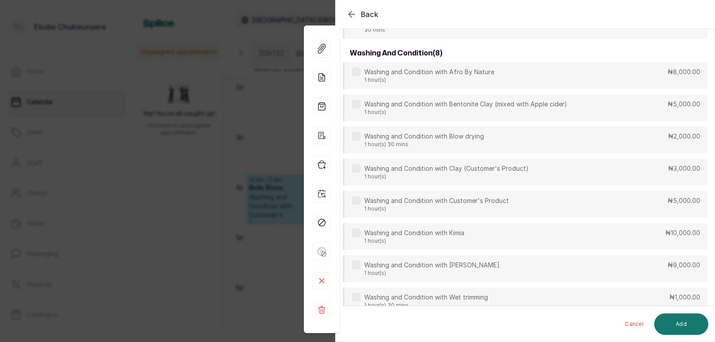
drag, startPoint x: 469, startPoint y: 200, endPoint x: 465, endPoint y: 213, distance: 13.8
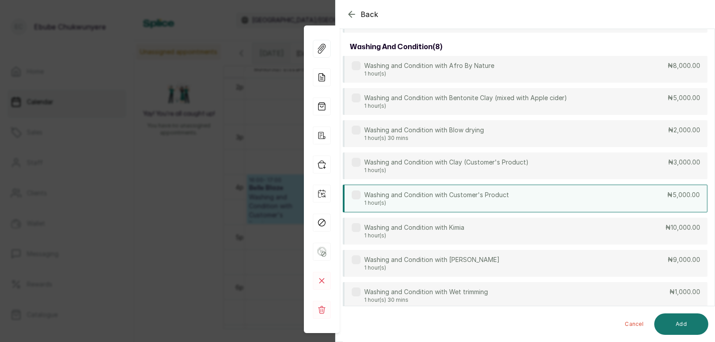
click at [359, 192] on label at bounding box center [356, 194] width 9 height 9
click at [691, 326] on button "Add" at bounding box center [682, 323] width 54 height 21
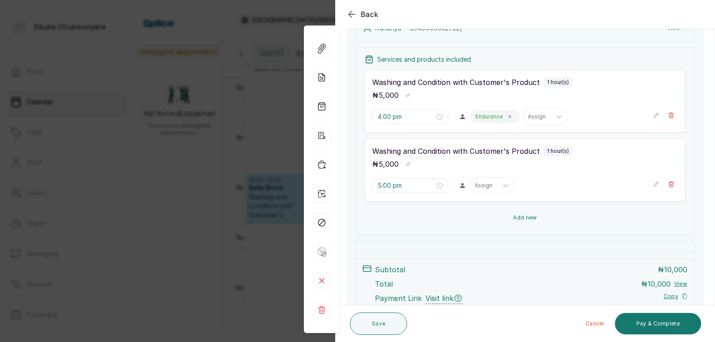
click at [516, 219] on button "Add new" at bounding box center [525, 217] width 321 height 21
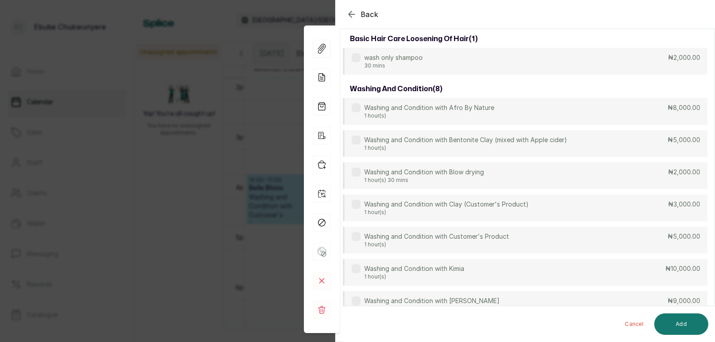
scroll to position [68, 0]
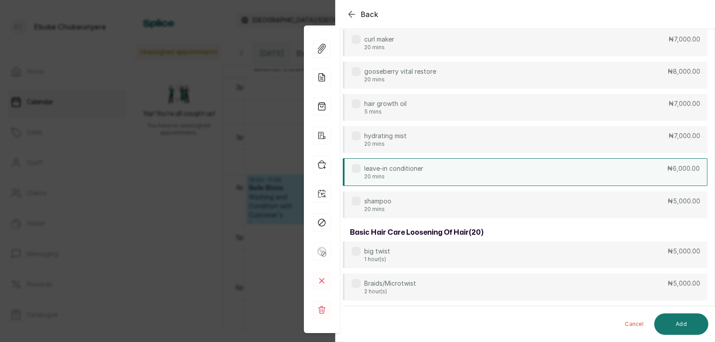
drag, startPoint x: 461, startPoint y: 165, endPoint x: 458, endPoint y: 197, distance: 31.8
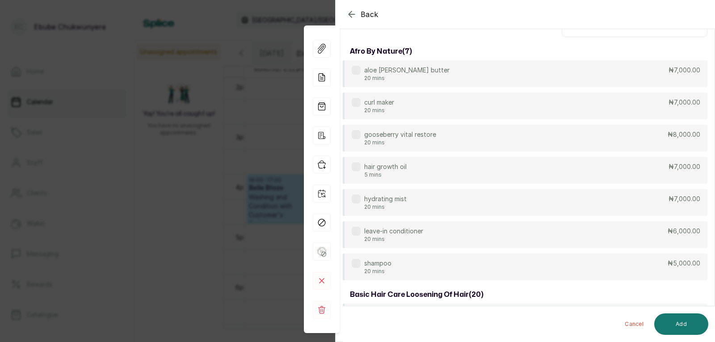
scroll to position [0, 0]
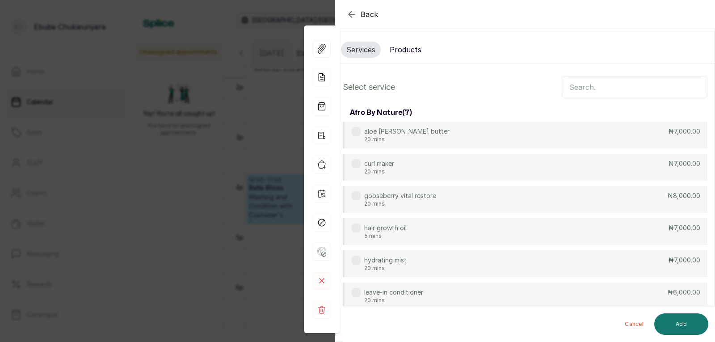
drag, startPoint x: 471, startPoint y: 131, endPoint x: 489, endPoint y: 86, distance: 48.4
click at [572, 87] on input "text" at bounding box center [635, 87] width 146 height 22
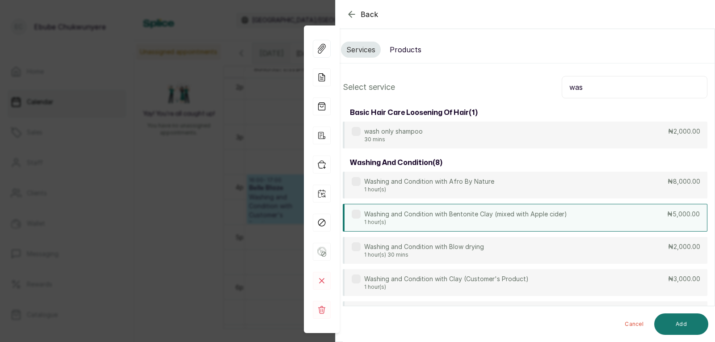
type input "was"
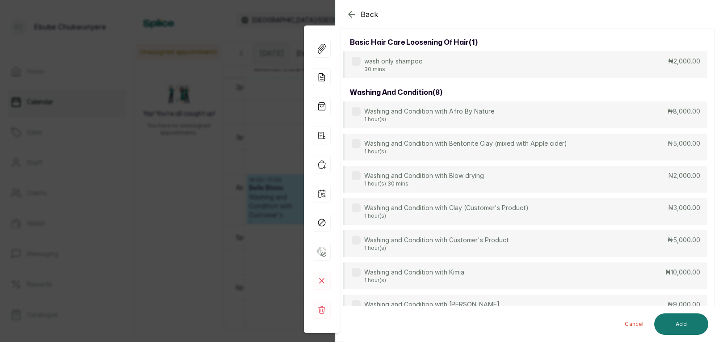
scroll to position [123, 0]
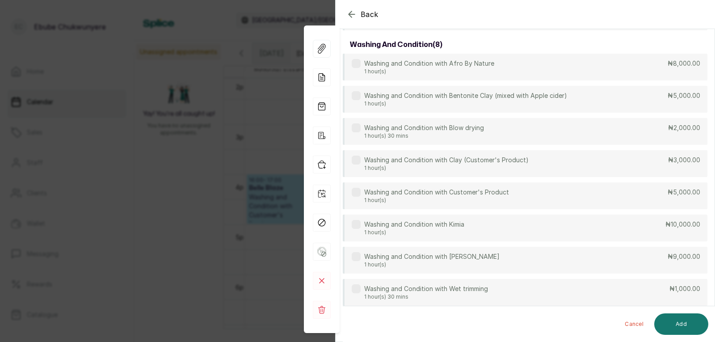
drag, startPoint x: 372, startPoint y: 209, endPoint x: 372, endPoint y: 241, distance: 32.6
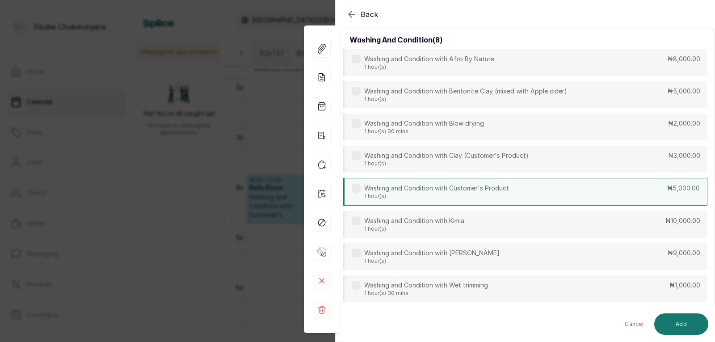
click at [362, 187] on div "Washing and Condition with Customer's Product 1 hour(s)" at bounding box center [430, 192] width 157 height 16
click at [686, 325] on button "Add" at bounding box center [682, 323] width 54 height 21
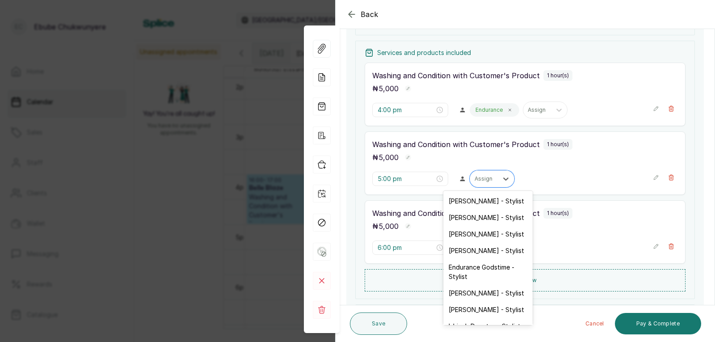
drag, startPoint x: 499, startPoint y: 174, endPoint x: 528, endPoint y: 196, distance: 36.8
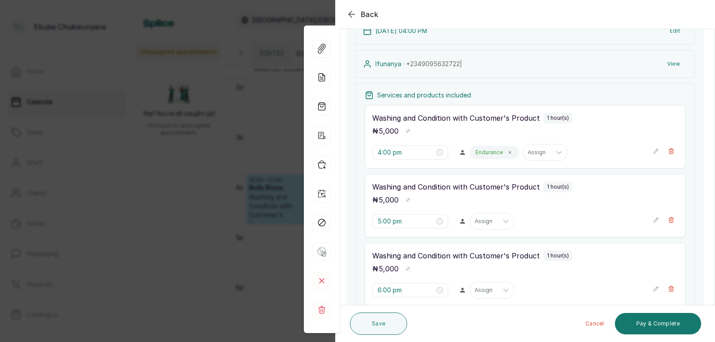
scroll to position [0, 0]
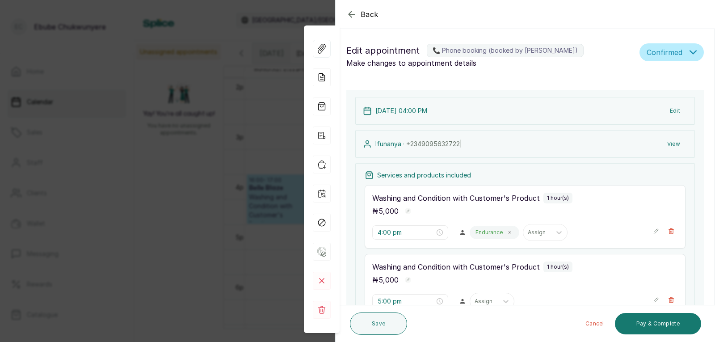
drag, startPoint x: 594, startPoint y: 178, endPoint x: 594, endPoint y: 157, distance: 20.6
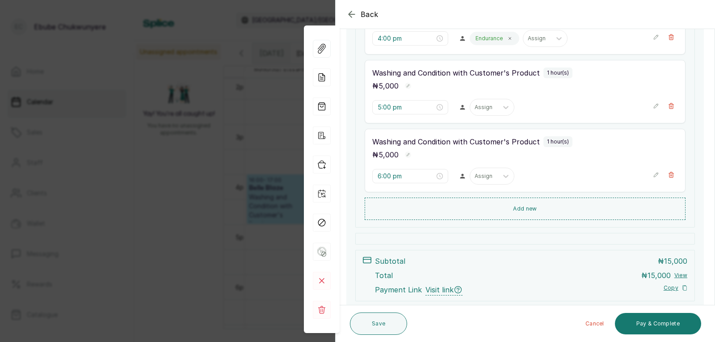
scroll to position [248, 0]
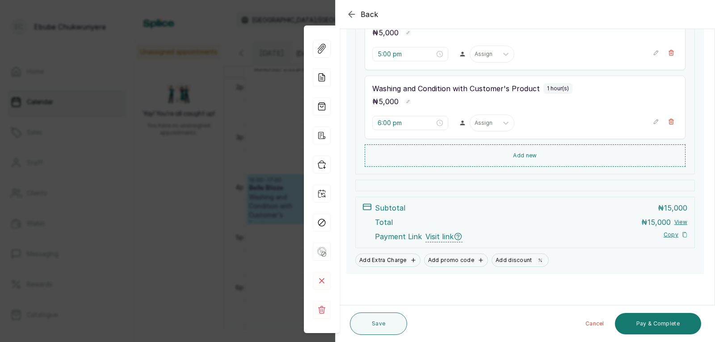
drag, startPoint x: 583, startPoint y: 177, endPoint x: 582, endPoint y: 219, distance: 41.6
click at [516, 159] on button "Add new" at bounding box center [525, 155] width 321 height 21
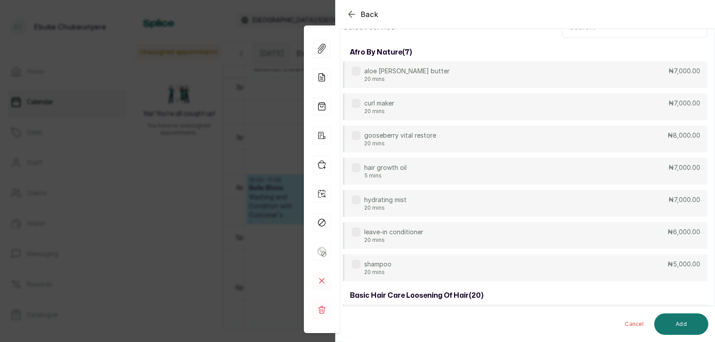
scroll to position [0, 0]
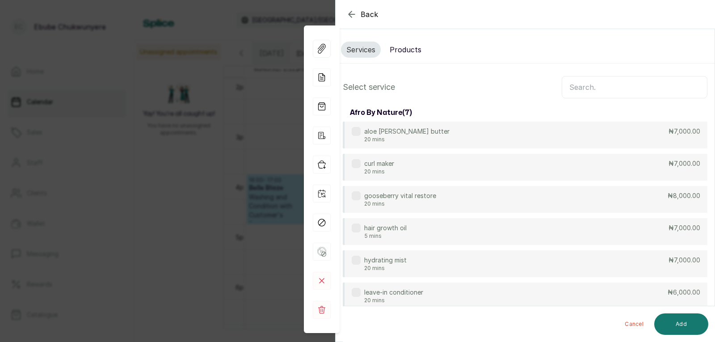
drag, startPoint x: 509, startPoint y: 157, endPoint x: 506, endPoint y: 80, distance: 77.8
click at [602, 88] on input "text" at bounding box center [635, 87] width 146 height 22
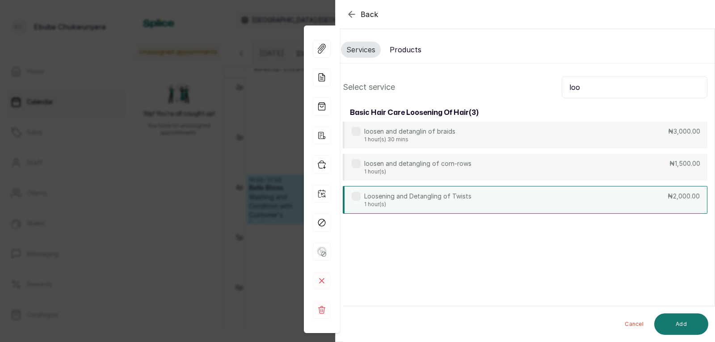
type input "loo"
click at [476, 200] on div "Loosening and Detangling of Twists 1 hour(s) ₦2,000.00" at bounding box center [525, 200] width 365 height 28
click at [689, 318] on button "Add" at bounding box center [682, 323] width 54 height 21
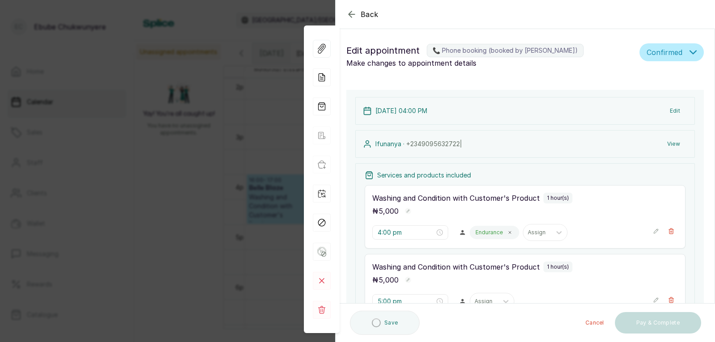
type input "7:00 pm"
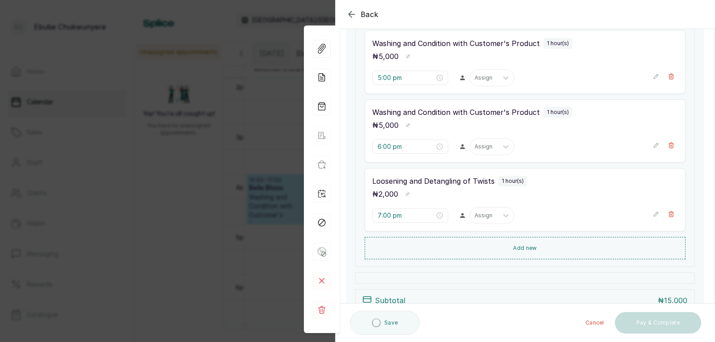
drag, startPoint x: 559, startPoint y: 145, endPoint x: 556, endPoint y: 193, distance: 47.9
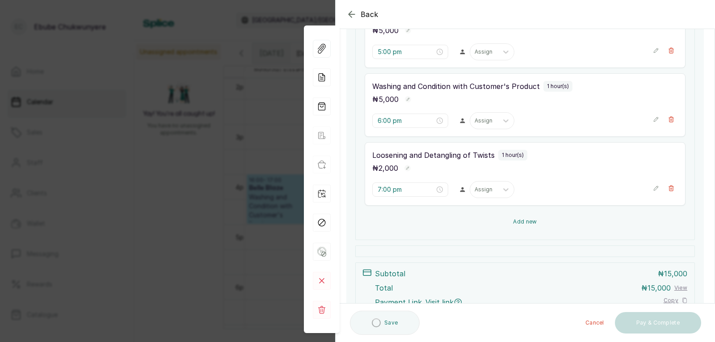
click at [543, 219] on button "Add new" at bounding box center [525, 221] width 321 height 21
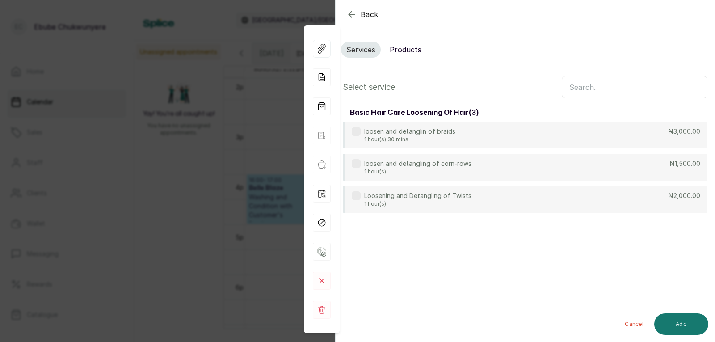
scroll to position [0, 0]
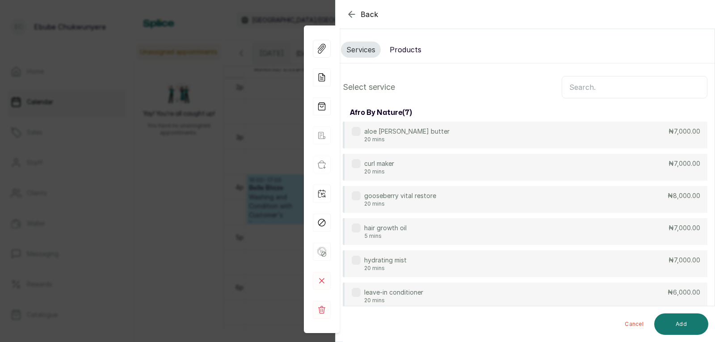
click at [608, 92] on input "text" at bounding box center [635, 87] width 146 height 22
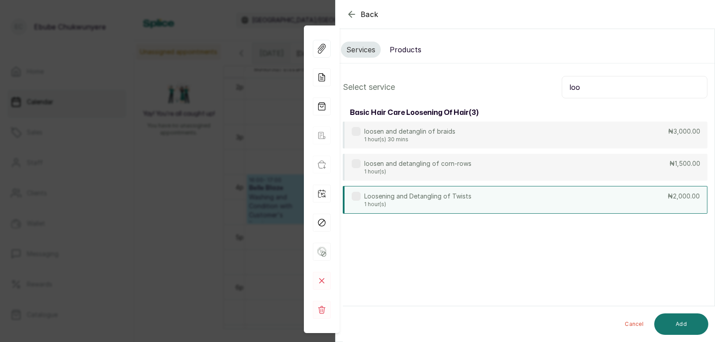
type input "loo"
click at [633, 195] on div "Loosening and Detangling of Twists 1 hour(s) ₦2,000.00" at bounding box center [525, 200] width 365 height 28
click at [679, 324] on button "Add" at bounding box center [682, 323] width 54 height 21
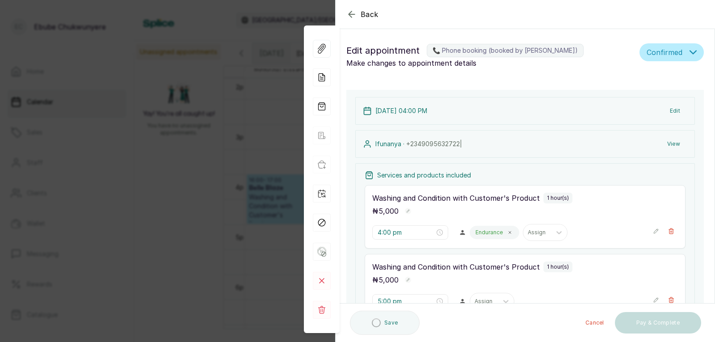
type input "8:00 pm"
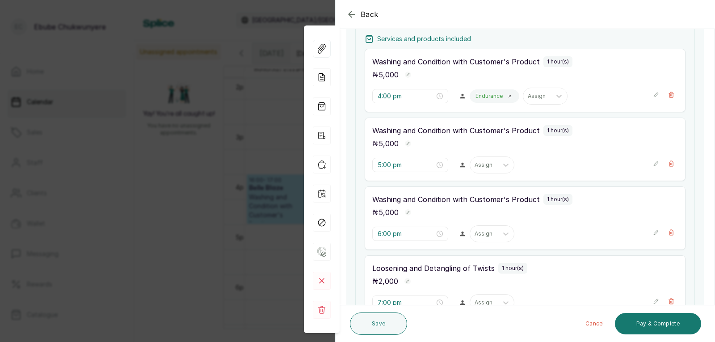
scroll to position [246, 0]
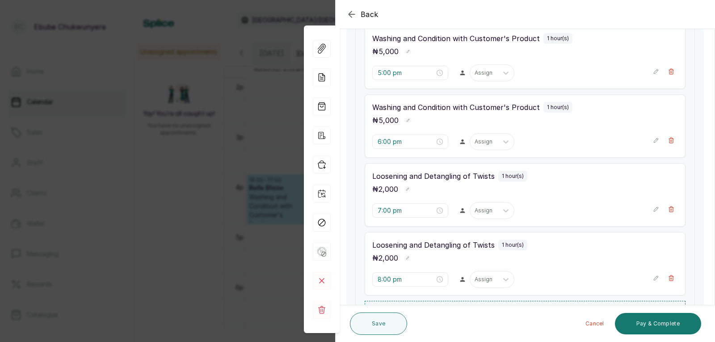
drag, startPoint x: 600, startPoint y: 199, endPoint x: 602, endPoint y: 255, distance: 55.9
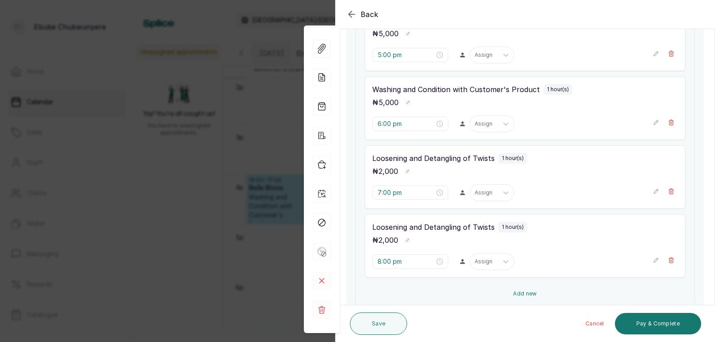
click at [532, 292] on button "Add new" at bounding box center [525, 293] width 321 height 21
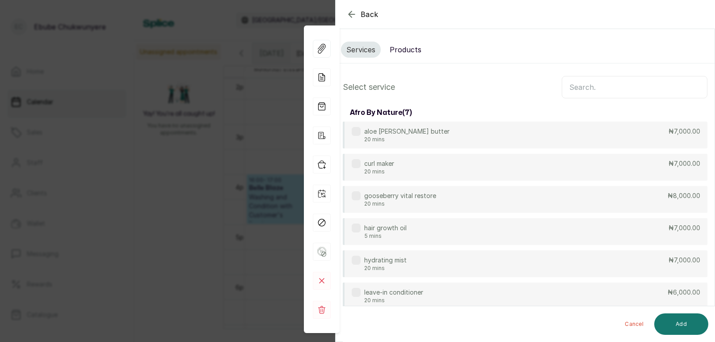
click at [353, 13] on icon "button" at bounding box center [352, 14] width 11 height 11
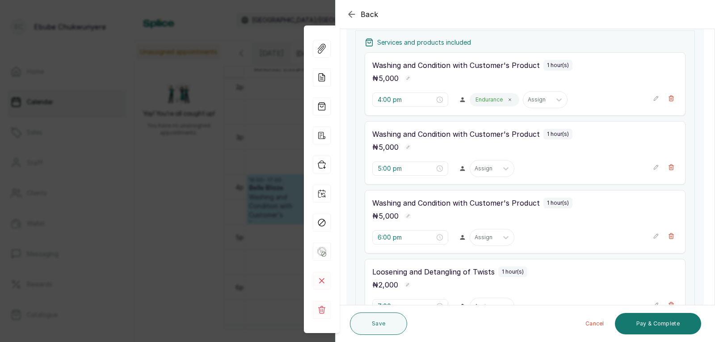
scroll to position [178, 0]
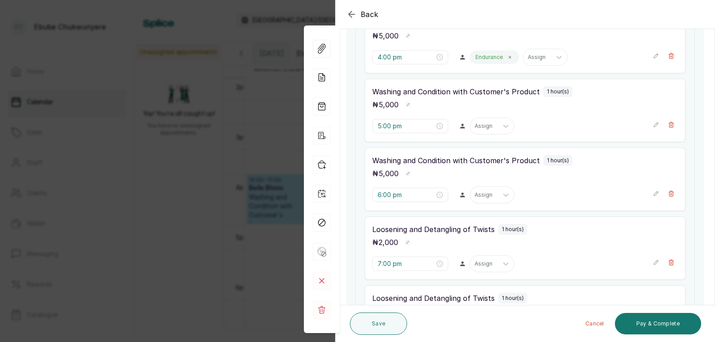
drag, startPoint x: 448, startPoint y: 185, endPoint x: 457, endPoint y: 218, distance: 34.4
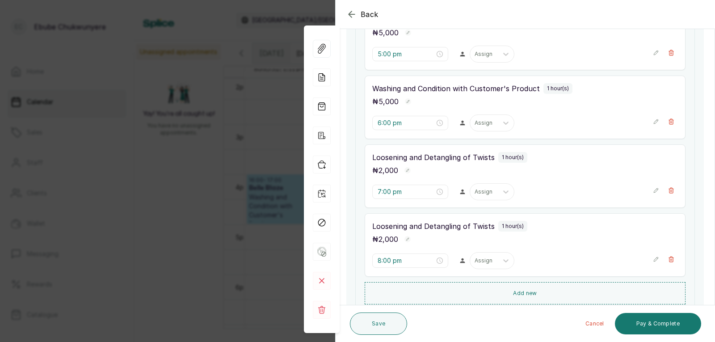
scroll to position [310, 0]
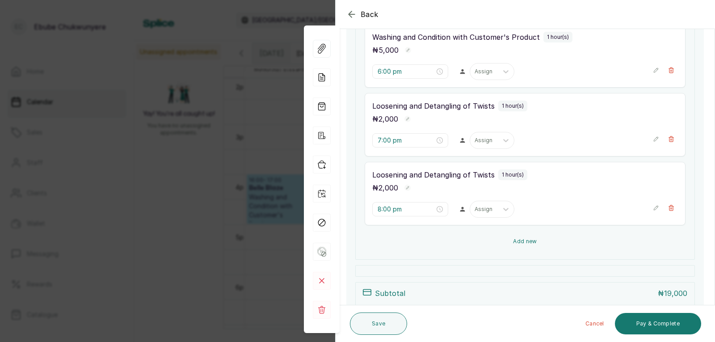
drag, startPoint x: 475, startPoint y: 226, endPoint x: 470, endPoint y: 232, distance: 8.0
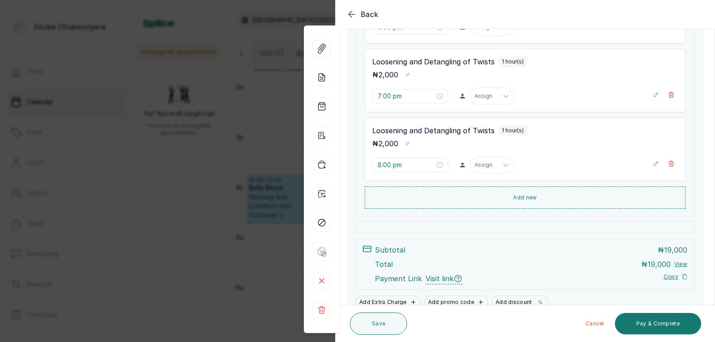
drag, startPoint x: 463, startPoint y: 203, endPoint x: 467, endPoint y: 219, distance: 16.2
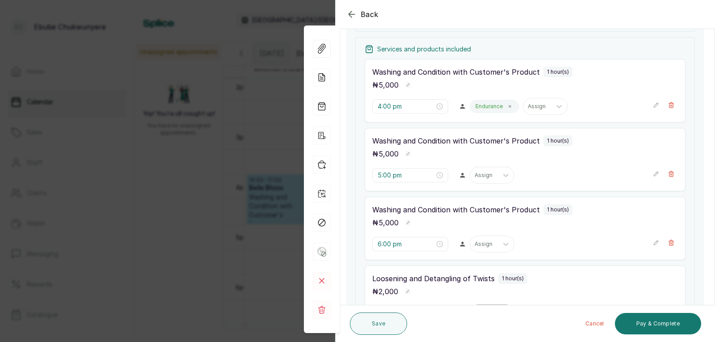
drag, startPoint x: 467, startPoint y: 216, endPoint x: 485, endPoint y: 155, distance: 63.4
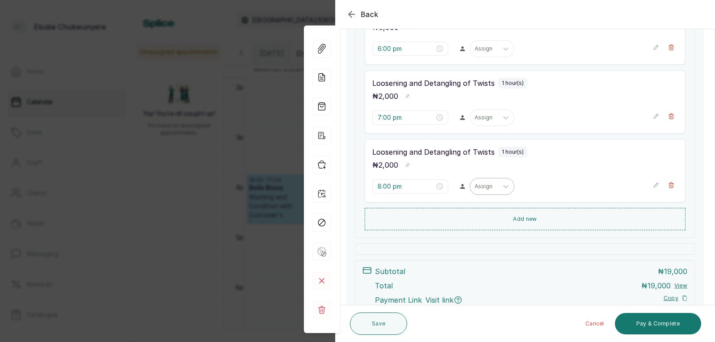
drag, startPoint x: 488, startPoint y: 231, endPoint x: 491, endPoint y: 260, distance: 29.2
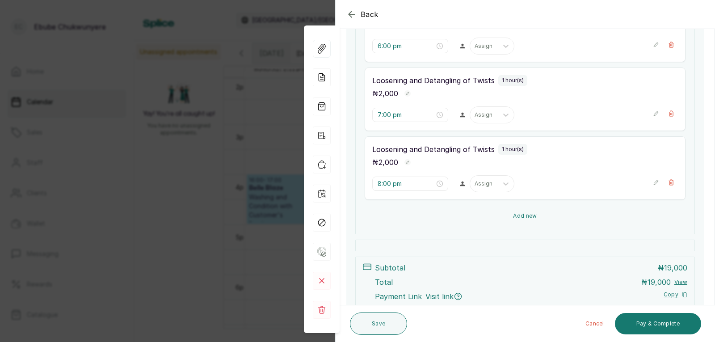
click at [501, 217] on button "Add new" at bounding box center [525, 215] width 321 height 21
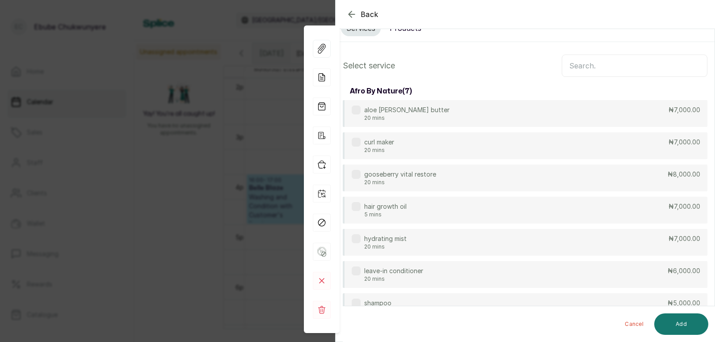
scroll to position [0, 0]
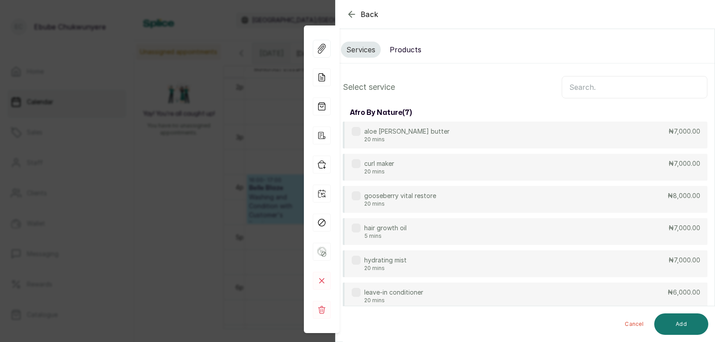
drag, startPoint x: 561, startPoint y: 97, endPoint x: 571, endPoint y: 60, distance: 38.2
drag, startPoint x: 576, startPoint y: 83, endPoint x: 563, endPoint y: 90, distance: 14.8
click at [571, 88] on input "text" at bounding box center [635, 87] width 146 height 22
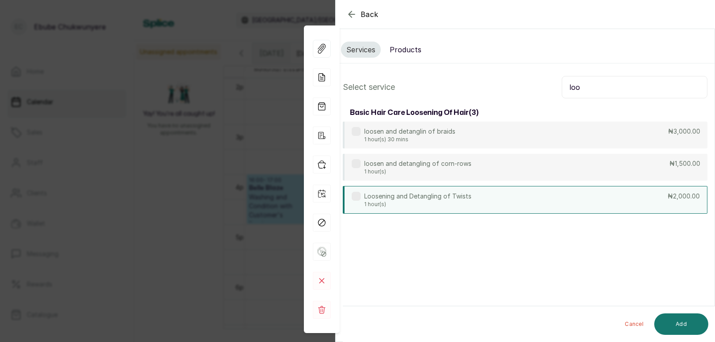
type input "loo"
click at [491, 194] on div "Loosening and Detangling of Twists 1 hour(s) ₦2,000.00" at bounding box center [525, 200] width 365 height 28
click at [663, 322] on button "Add" at bounding box center [682, 323] width 54 height 21
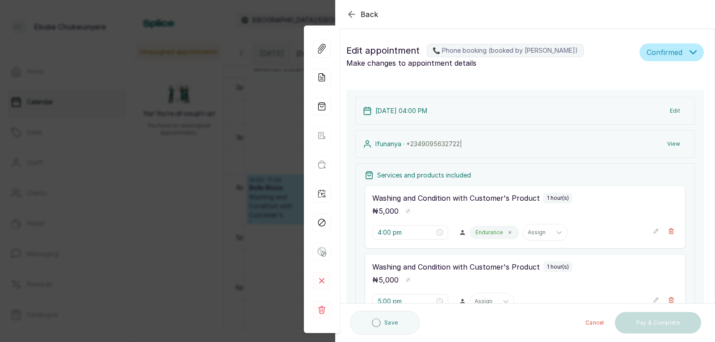
type input "9:00 pm"
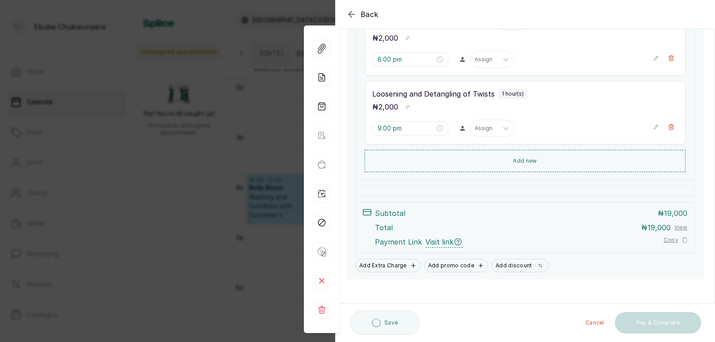
drag, startPoint x: 555, startPoint y: 176, endPoint x: 549, endPoint y: 242, distance: 66.4
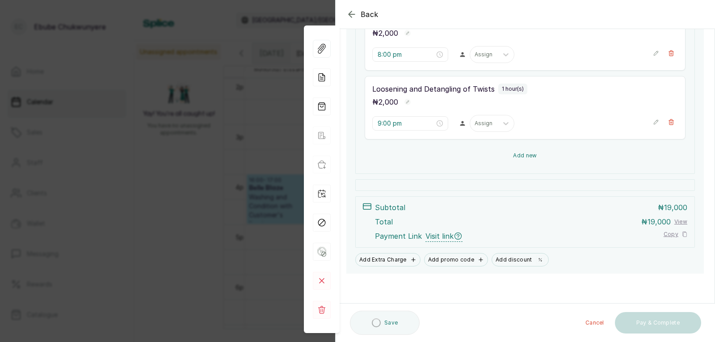
scroll to position [453, 0]
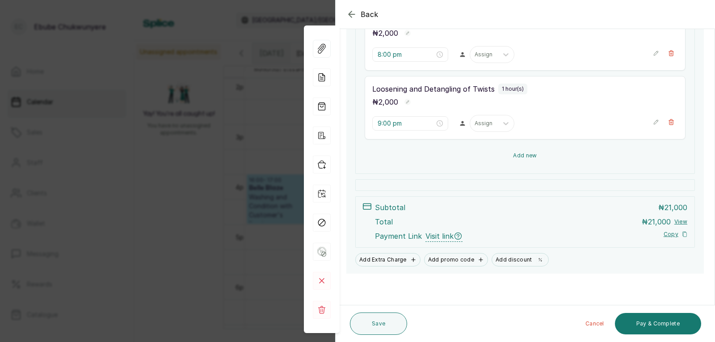
click at [585, 152] on button "Add new" at bounding box center [525, 155] width 321 height 21
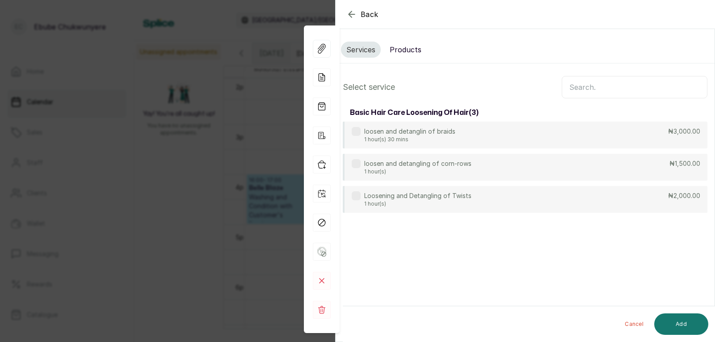
scroll to position [0, 0]
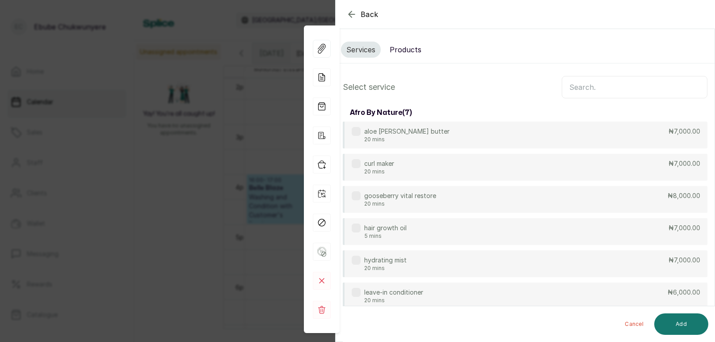
click at [587, 82] on input "text" at bounding box center [635, 87] width 146 height 22
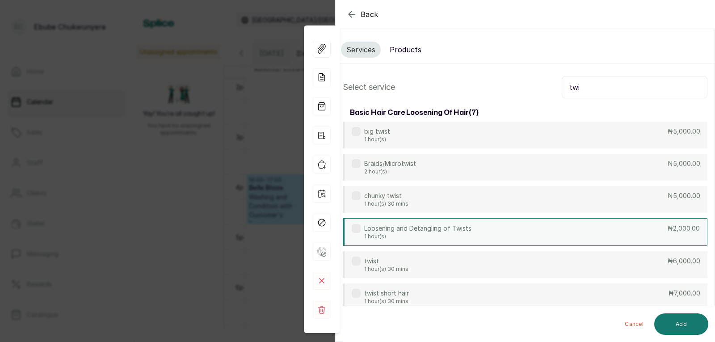
type input "twi"
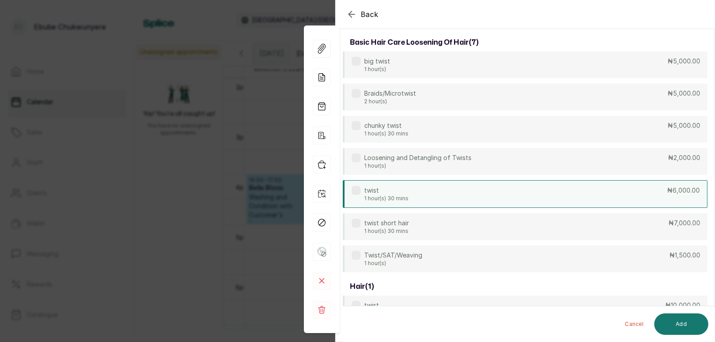
drag, startPoint x: 621, startPoint y: 236, endPoint x: 617, endPoint y: 258, distance: 23.2
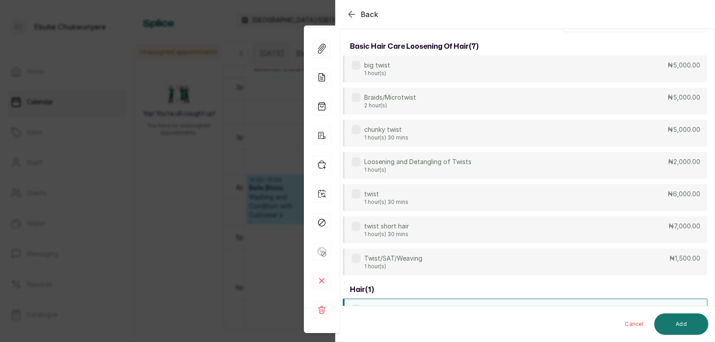
drag, startPoint x: 617, startPoint y: 258, endPoint x: 611, endPoint y: 243, distance: 16.6
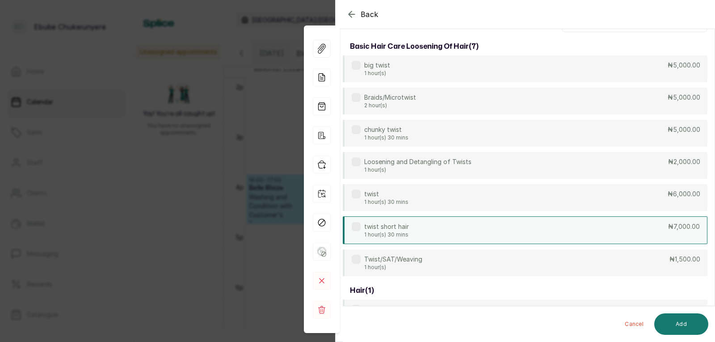
scroll to position [63, 0]
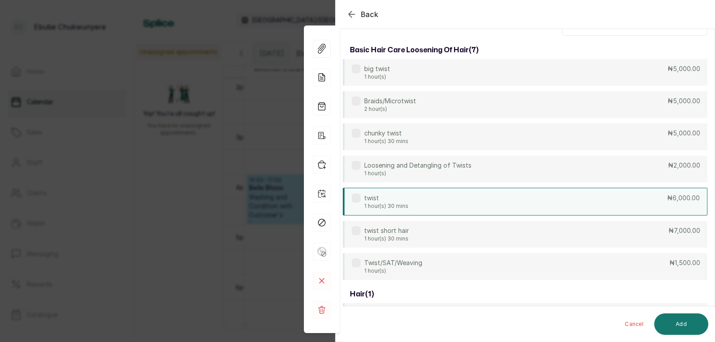
click at [600, 213] on div "twist 1 hour(s) 30 mins ₦6,000.00" at bounding box center [525, 202] width 365 height 28
click at [672, 314] on button "Add" at bounding box center [682, 323] width 54 height 21
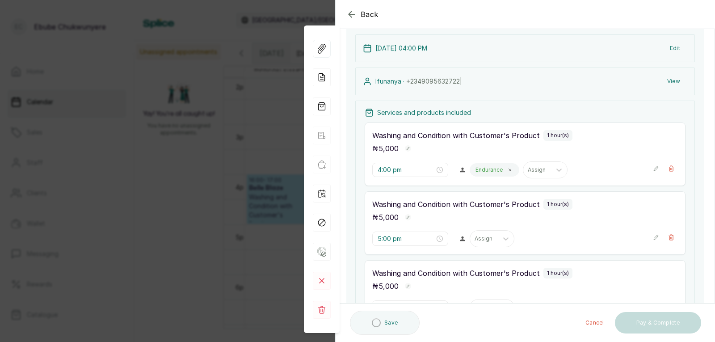
type input "10:00 pm"
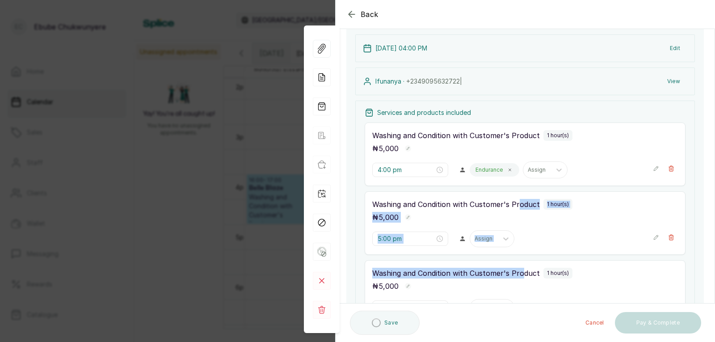
drag, startPoint x: 517, startPoint y: 193, endPoint x: 537, endPoint y: 254, distance: 64.6
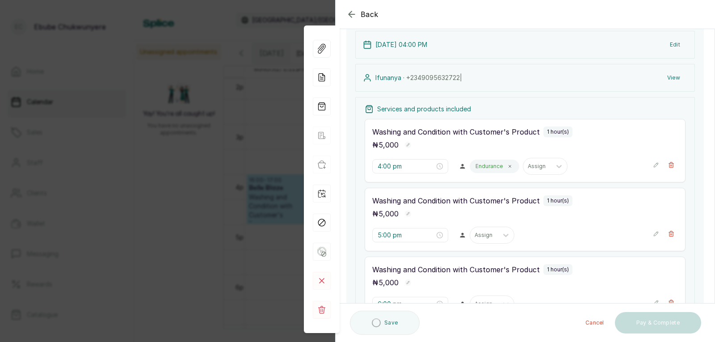
scroll to position [67, 0]
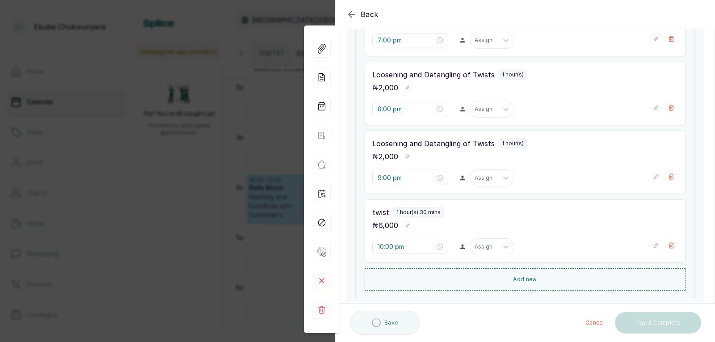
drag, startPoint x: 547, startPoint y: 251, endPoint x: 551, endPoint y: 273, distance: 22.7
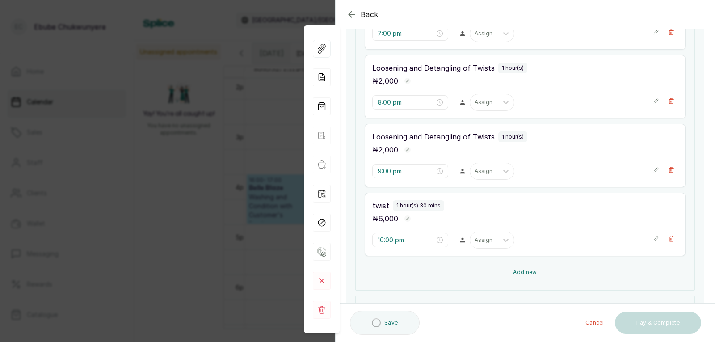
click at [541, 268] on button "Add new" at bounding box center [525, 272] width 321 height 21
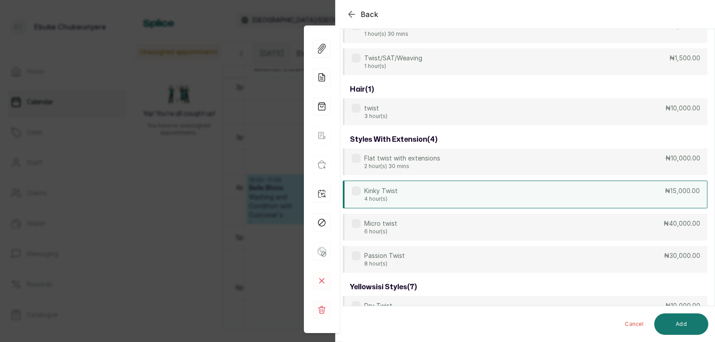
scroll to position [68, 0]
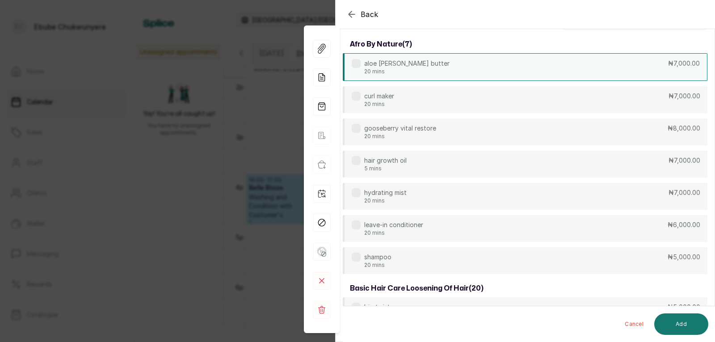
drag, startPoint x: 604, startPoint y: 116, endPoint x: 600, endPoint y: 77, distance: 39.6
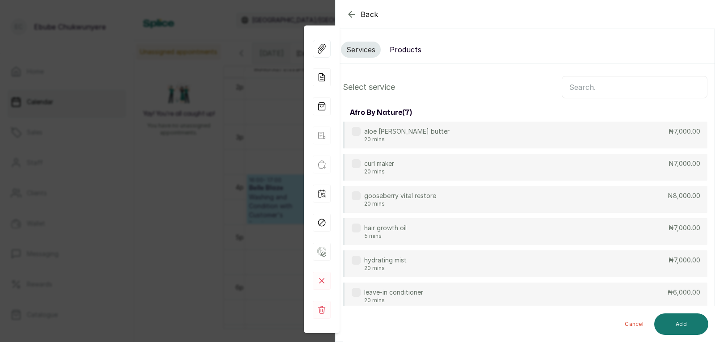
click at [606, 90] on input "text" at bounding box center [635, 87] width 146 height 22
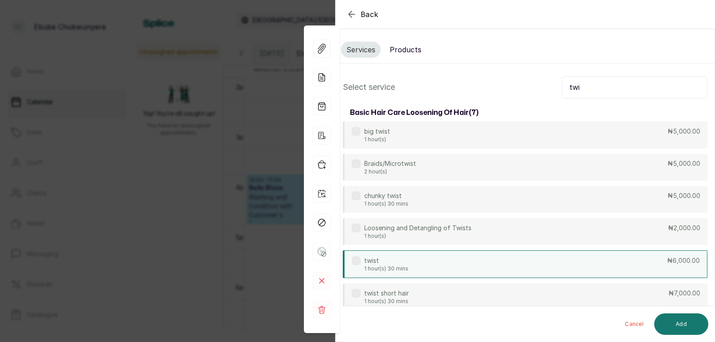
type input "twi"
click at [461, 257] on div "twist 1 hour(s) 30 mins ₦6,000.00" at bounding box center [525, 264] width 365 height 28
click at [688, 325] on button "Add" at bounding box center [682, 323] width 54 height 21
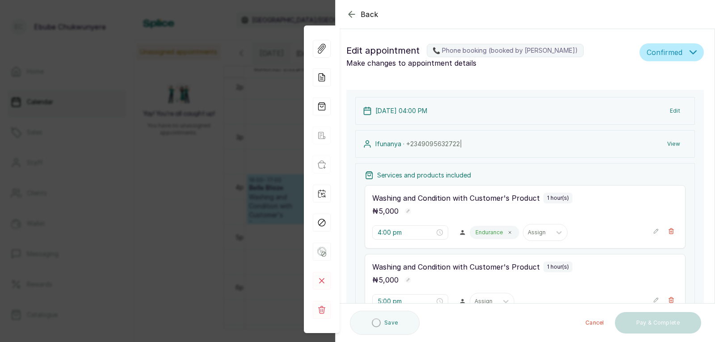
type input "11:30 pm"
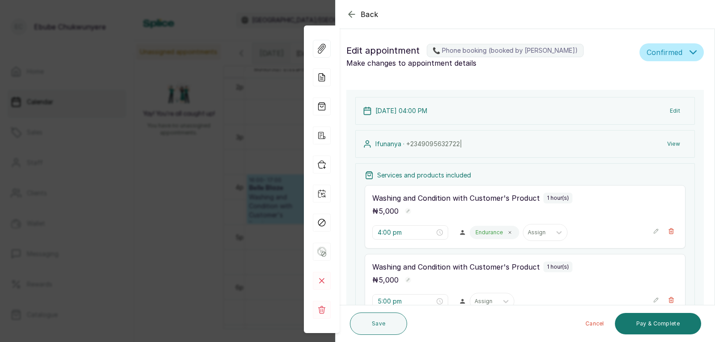
scroll to position [163, 0]
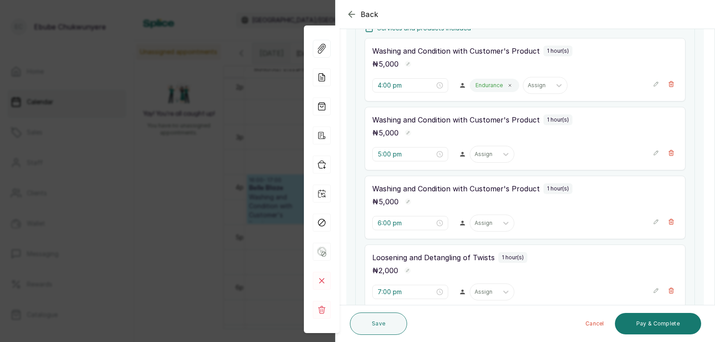
drag, startPoint x: 458, startPoint y: 144, endPoint x: 458, endPoint y: 184, distance: 40.2
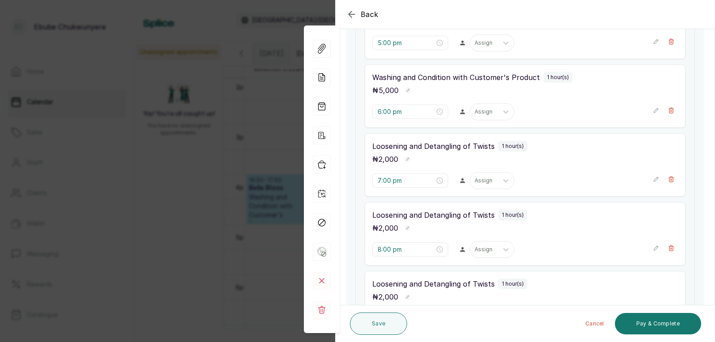
drag, startPoint x: 458, startPoint y: 184, endPoint x: 458, endPoint y: 220, distance: 36.2
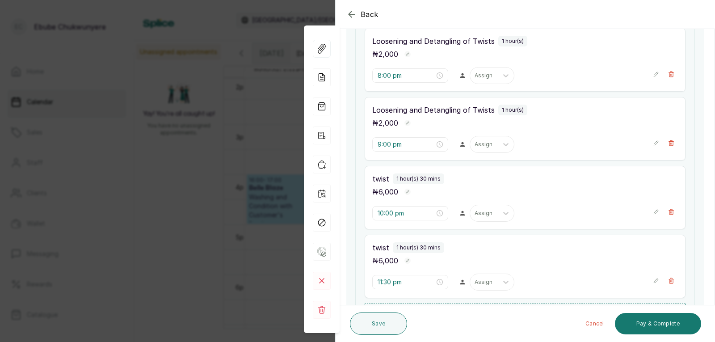
scroll to position [452, 0]
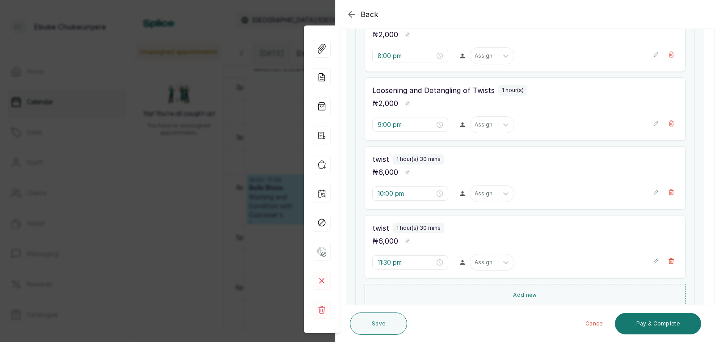
drag, startPoint x: 456, startPoint y: 221, endPoint x: 465, endPoint y: 250, distance: 30.5
click at [558, 290] on button "Add new" at bounding box center [525, 294] width 321 height 21
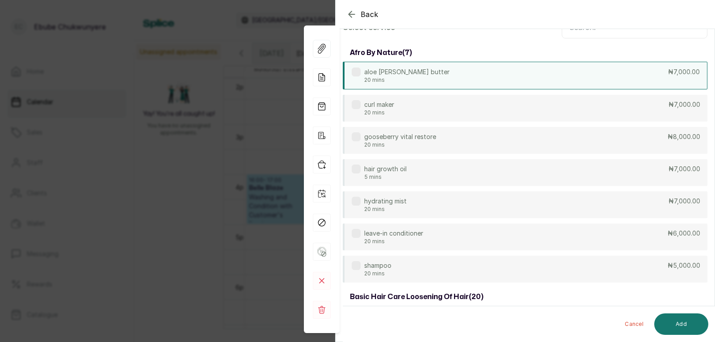
scroll to position [34, 0]
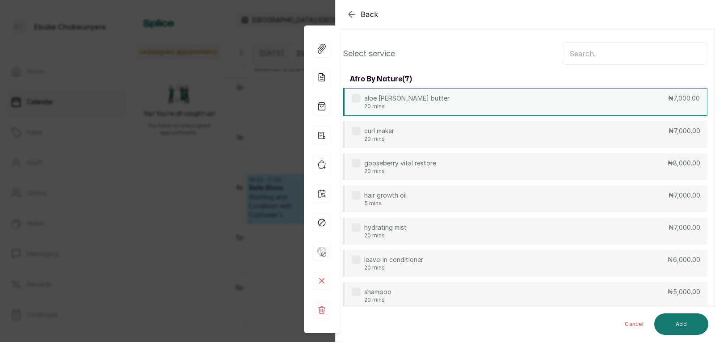
drag, startPoint x: 502, startPoint y: 184, endPoint x: 577, endPoint y: 128, distance: 93.4
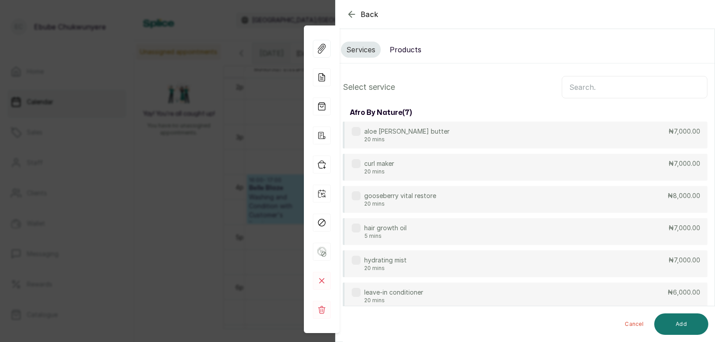
click at [600, 85] on input "text" at bounding box center [635, 87] width 146 height 22
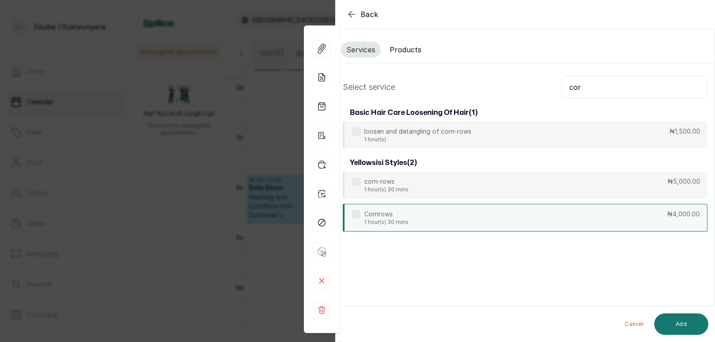
type input "cor"
click at [652, 218] on div "Cornrows 1 hour(s) 30 mins ₦4,000.00" at bounding box center [525, 218] width 365 height 28
click at [680, 321] on button "Add" at bounding box center [682, 323] width 54 height 21
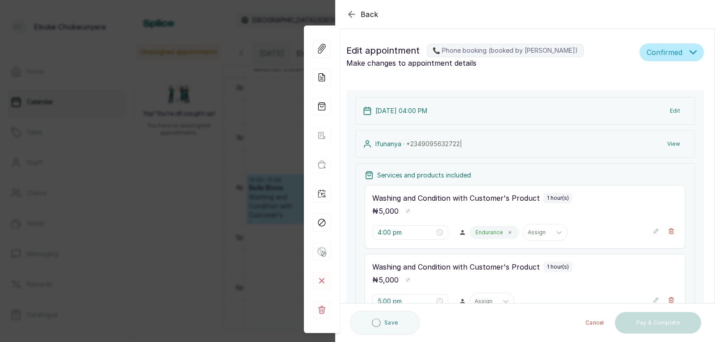
type input "1:00 am"
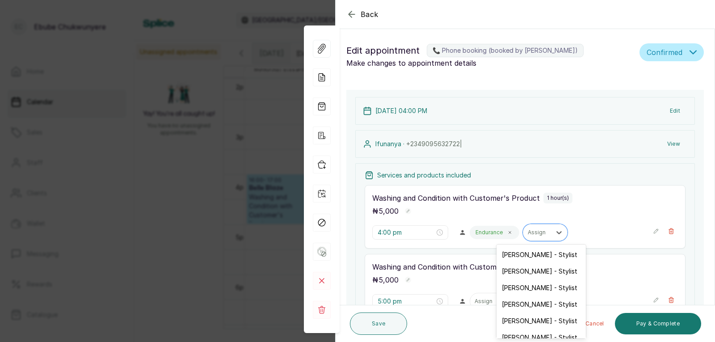
drag, startPoint x: 554, startPoint y: 227, endPoint x: 604, endPoint y: 248, distance: 53.5
click at [602, 220] on div "Washing and Condition with Customer's Product 1 hour(s) ₦ 5,000 4:00 pm Enduran…" at bounding box center [525, 216] width 321 height 63
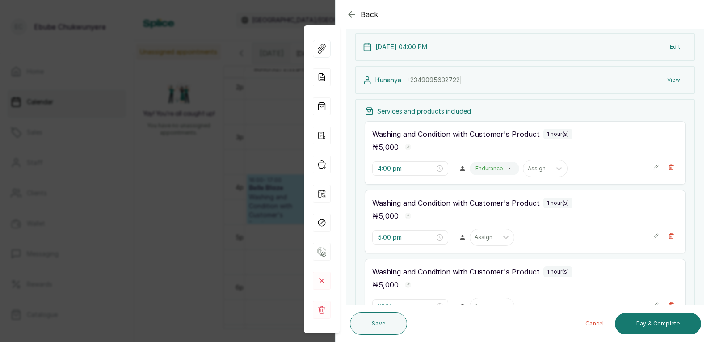
drag, startPoint x: 591, startPoint y: 226, endPoint x: 590, endPoint y: 249, distance: 23.3
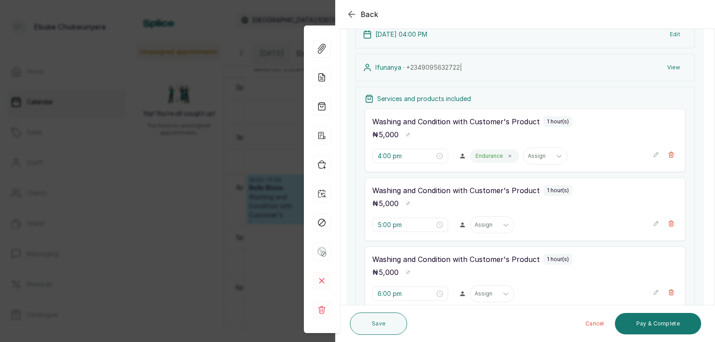
scroll to position [78, 0]
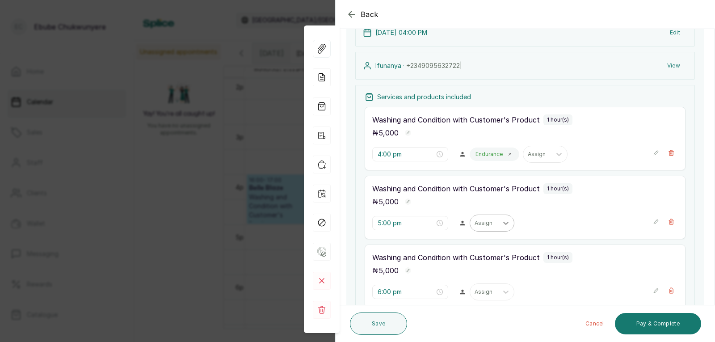
click at [503, 226] on icon at bounding box center [506, 223] width 9 height 9
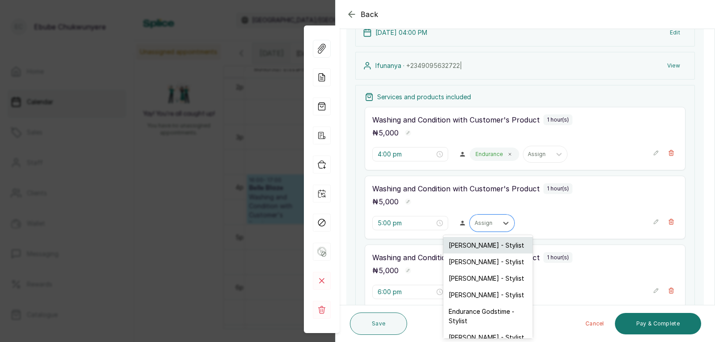
click at [487, 249] on div "[PERSON_NAME] - Stylist" at bounding box center [488, 245] width 89 height 17
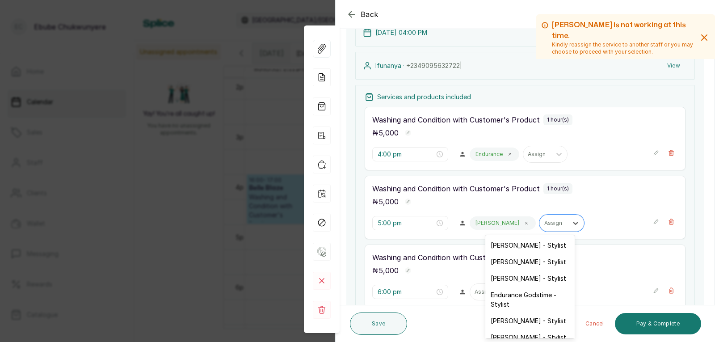
drag, startPoint x: 520, startPoint y: 224, endPoint x: 609, endPoint y: 250, distance: 91.9
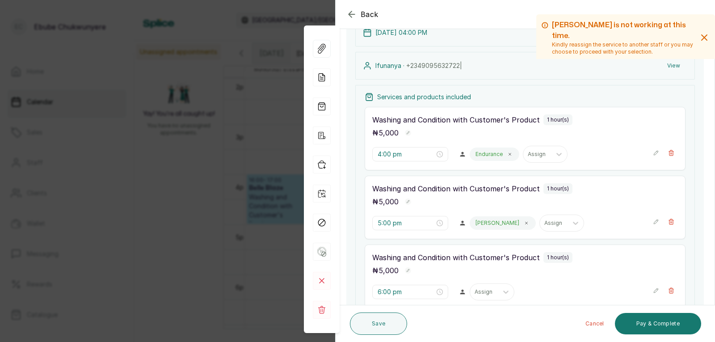
click at [610, 226] on div "Esther Assign" at bounding box center [558, 223] width 176 height 17
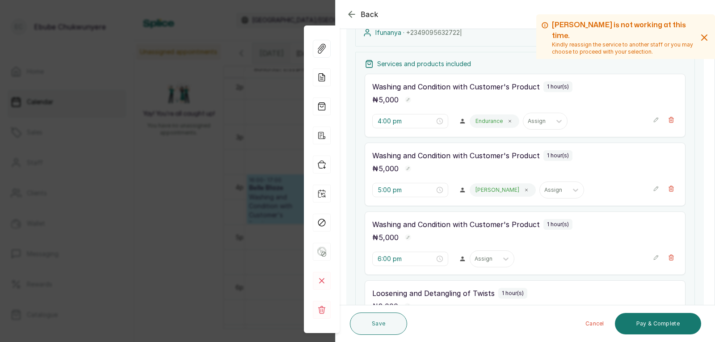
drag, startPoint x: 534, startPoint y: 262, endPoint x: 505, endPoint y: 274, distance: 31.7
click at [498, 258] on div at bounding box center [506, 257] width 16 height 16
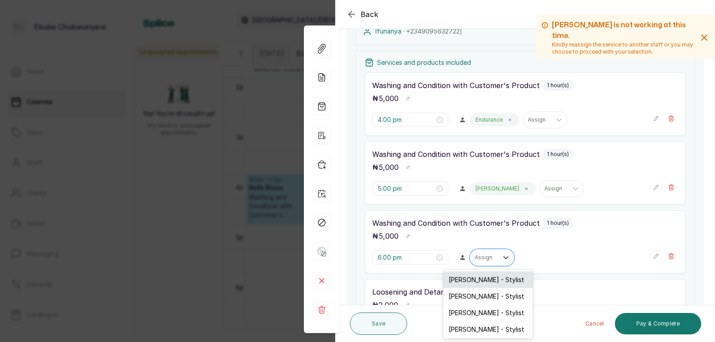
click at [490, 278] on div "[PERSON_NAME] - Stylist" at bounding box center [488, 279] width 89 height 17
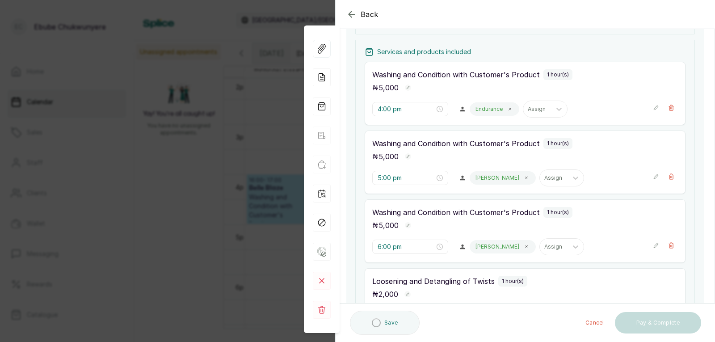
drag, startPoint x: 582, startPoint y: 213, endPoint x: 582, endPoint y: 247, distance: 34.4
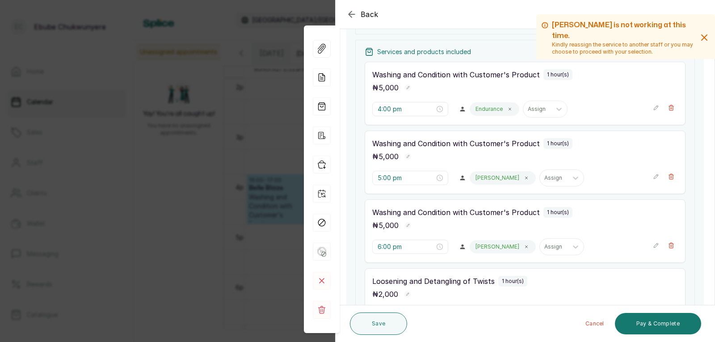
scroll to position [197, 0]
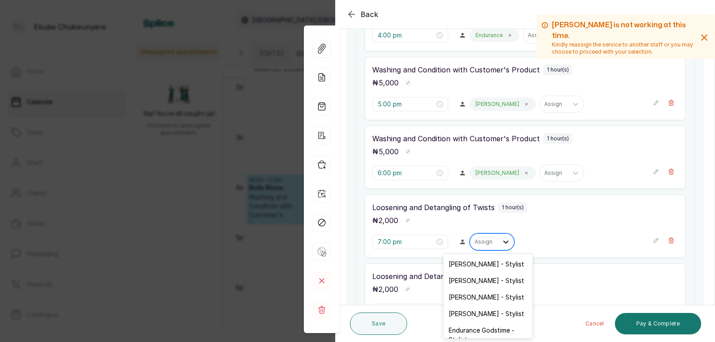
click at [502, 244] on icon at bounding box center [506, 241] width 9 height 9
click at [485, 278] on div "[PERSON_NAME] - Stylist" at bounding box center [488, 280] width 89 height 17
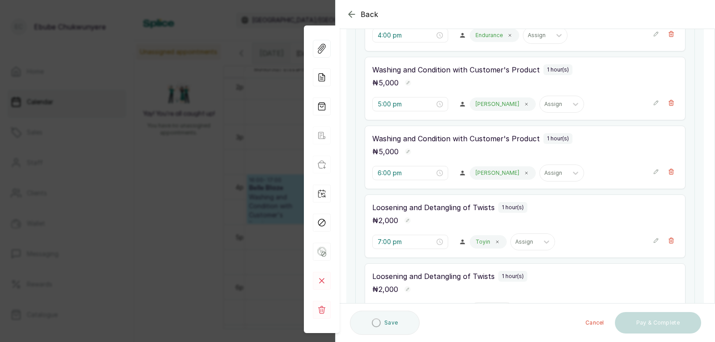
drag, startPoint x: 603, startPoint y: 210, endPoint x: 527, endPoint y: 226, distance: 77.6
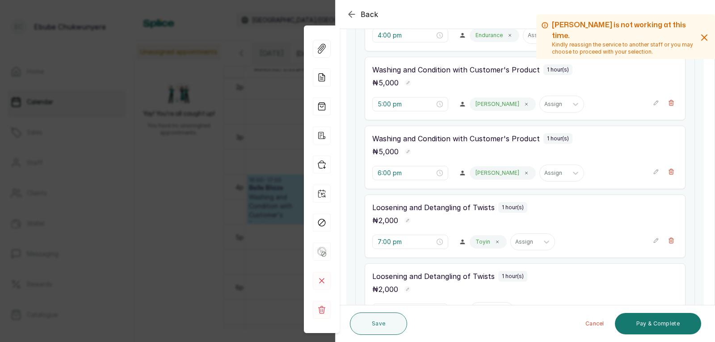
scroll to position [372, 0]
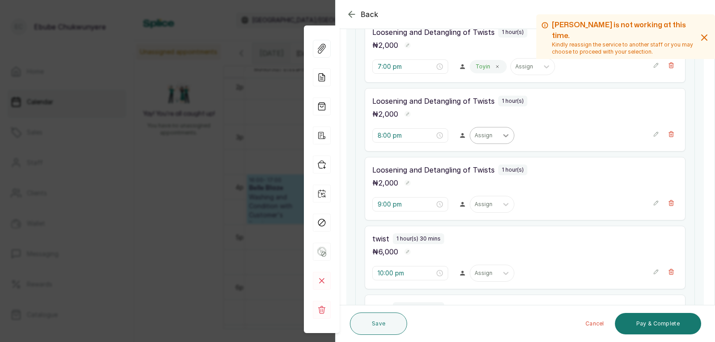
drag, startPoint x: 498, startPoint y: 131, endPoint x: 495, endPoint y: 140, distance: 9.3
click at [498, 133] on div at bounding box center [506, 135] width 16 height 16
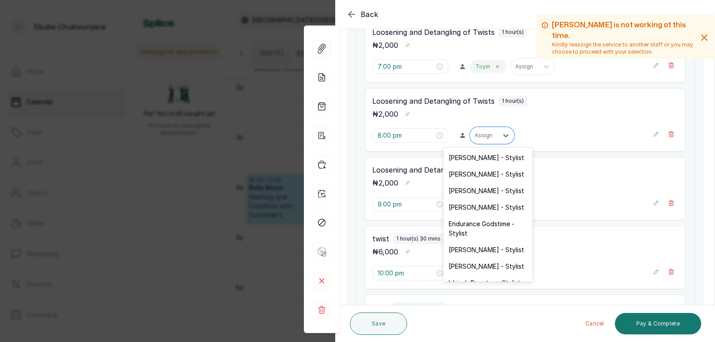
drag, startPoint x: 484, startPoint y: 158, endPoint x: 501, endPoint y: 168, distance: 19.0
click at [485, 158] on div "[PERSON_NAME] - Stylist" at bounding box center [488, 157] width 89 height 17
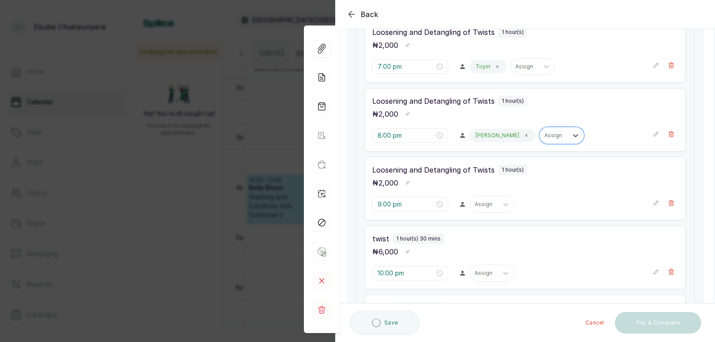
drag, startPoint x: 611, startPoint y: 186, endPoint x: 540, endPoint y: 185, distance: 70.7
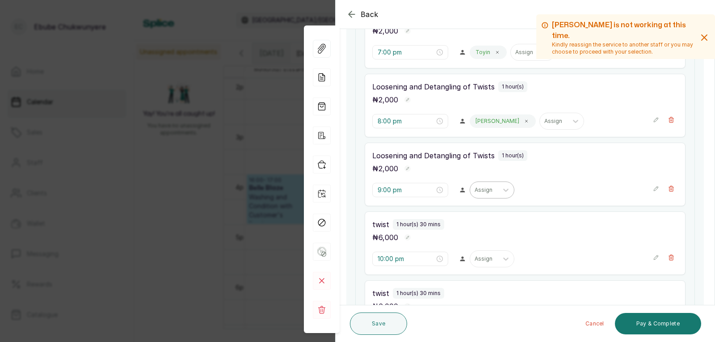
scroll to position [456, 0]
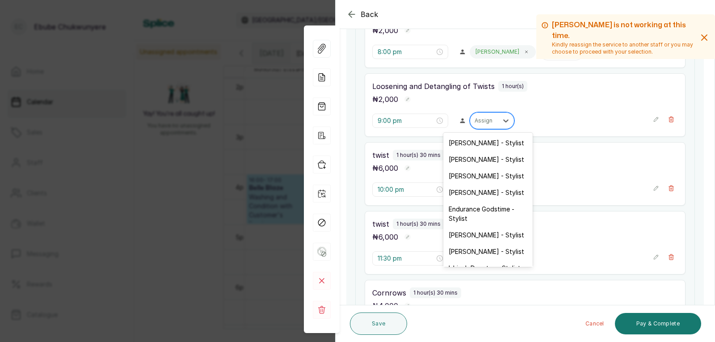
click at [470, 124] on div "Assign" at bounding box center [484, 121] width 28 height 12
click at [467, 161] on div "[PERSON_NAME] - Stylist" at bounding box center [488, 159] width 89 height 17
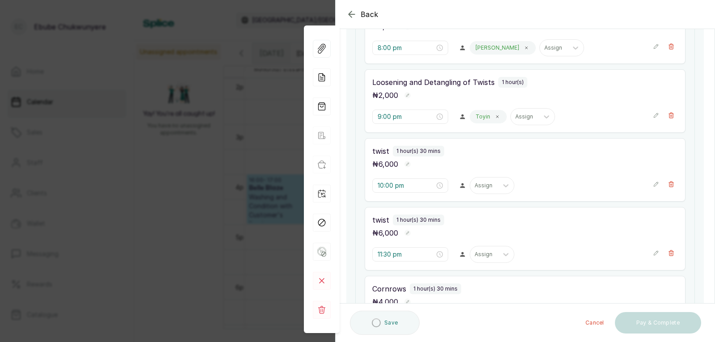
drag, startPoint x: 543, startPoint y: 117, endPoint x: 481, endPoint y: 97, distance: 64.9
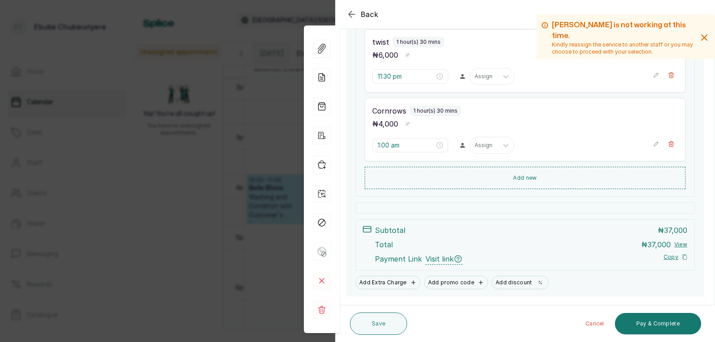
drag, startPoint x: 506, startPoint y: 99, endPoint x: 504, endPoint y: 87, distance: 12.3
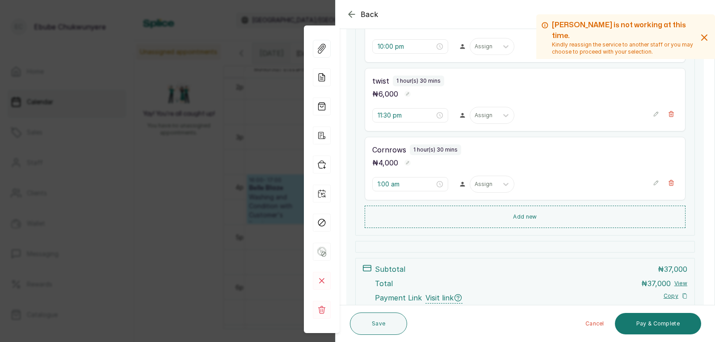
scroll to position [584, 0]
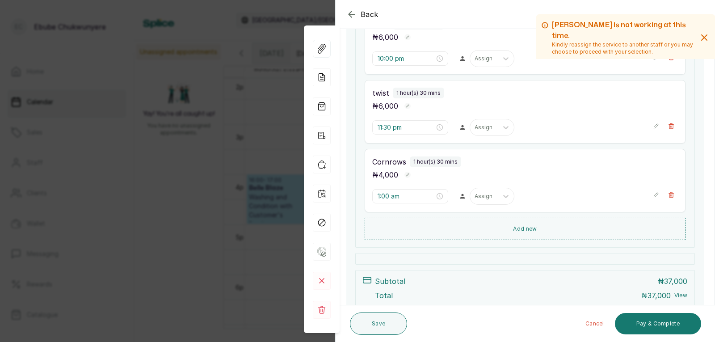
drag, startPoint x: 504, startPoint y: 87, endPoint x: 502, endPoint y: 68, distance: 19.8
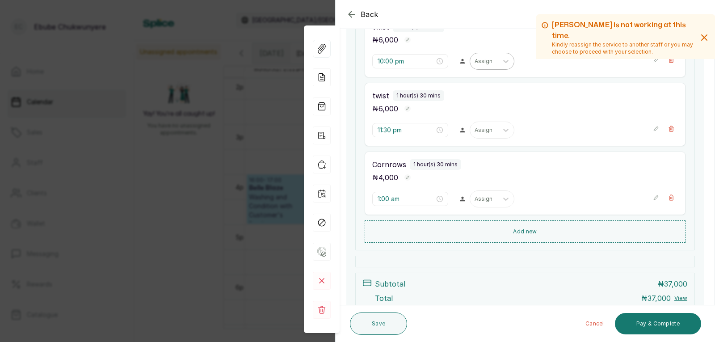
click at [487, 63] on div at bounding box center [484, 61] width 19 height 8
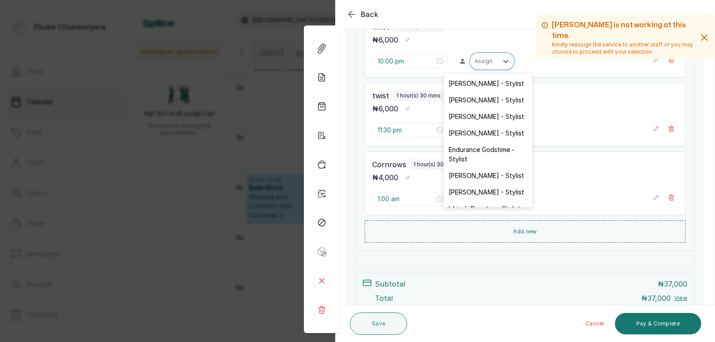
drag, startPoint x: 486, startPoint y: 101, endPoint x: 491, endPoint y: 105, distance: 6.0
click at [486, 100] on div "[PERSON_NAME] - Stylist" at bounding box center [488, 100] width 89 height 17
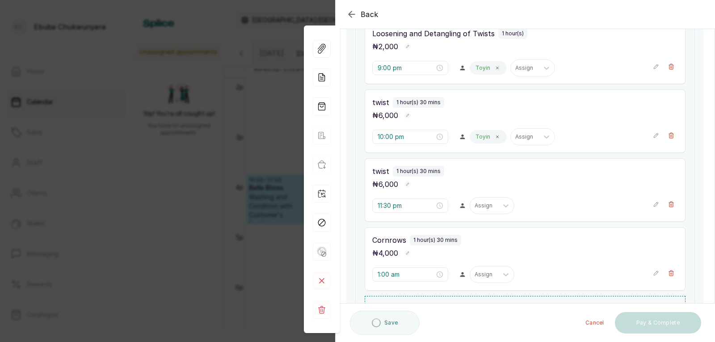
drag, startPoint x: 517, startPoint y: 123, endPoint x: 522, endPoint y: 91, distance: 32.1
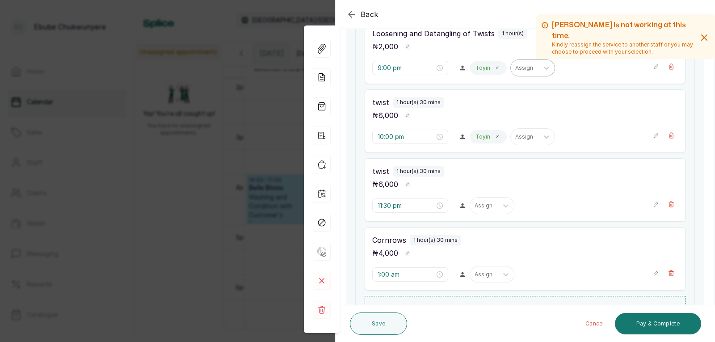
scroll to position [491, 0]
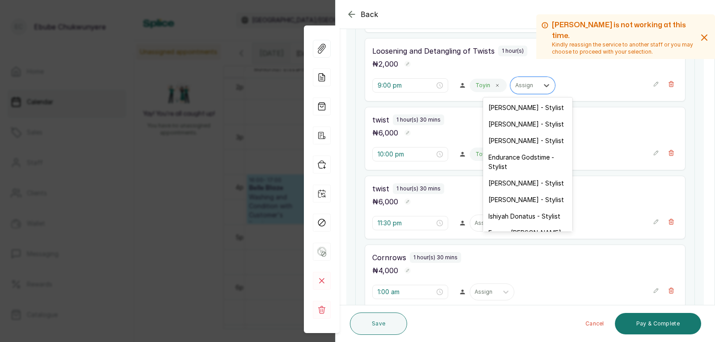
drag, startPoint x: 522, startPoint y: 91, endPoint x: 470, endPoint y: 147, distance: 76.6
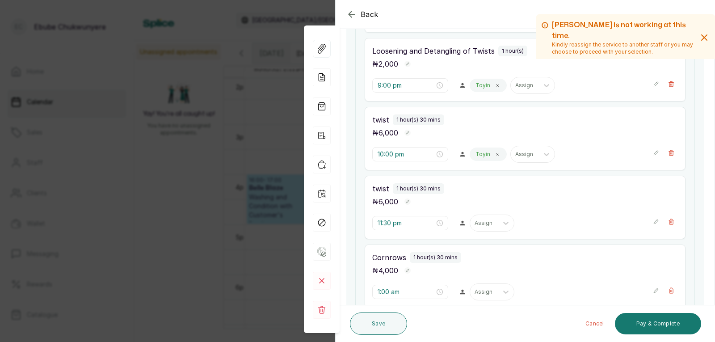
click at [440, 114] on div "1 hour(s) 30 mins" at bounding box center [418, 119] width 51 height 11
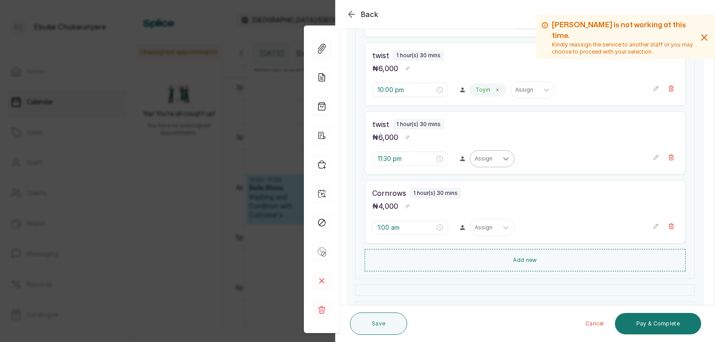
drag, startPoint x: 498, startPoint y: 150, endPoint x: 499, endPoint y: 174, distance: 24.2
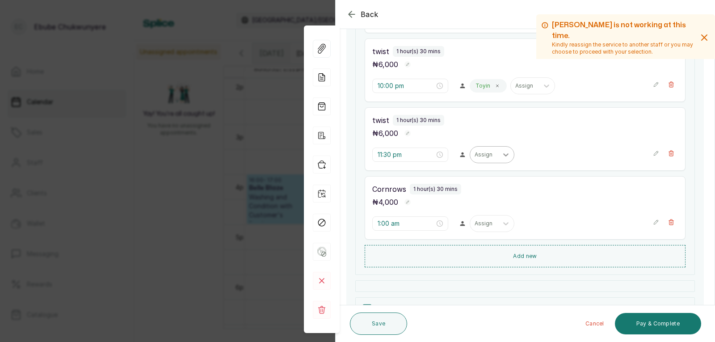
click at [502, 155] on icon at bounding box center [506, 154] width 9 height 9
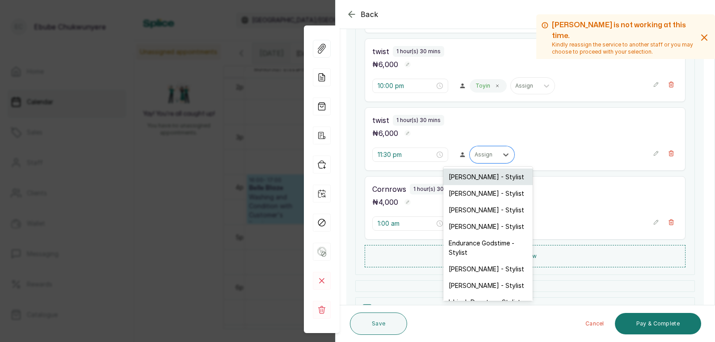
click at [496, 179] on div "[PERSON_NAME] - Stylist" at bounding box center [488, 177] width 89 height 17
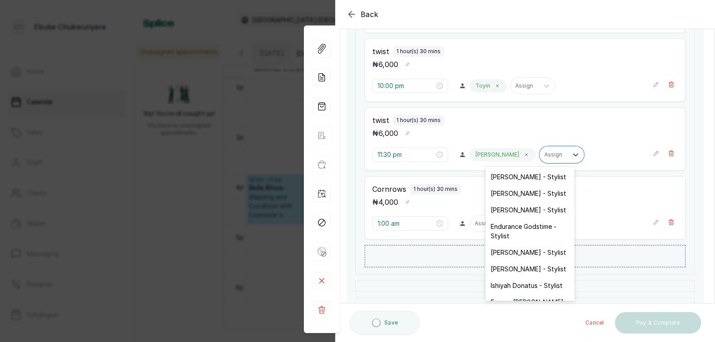
drag, startPoint x: 519, startPoint y: 156, endPoint x: 470, endPoint y: 187, distance: 57.4
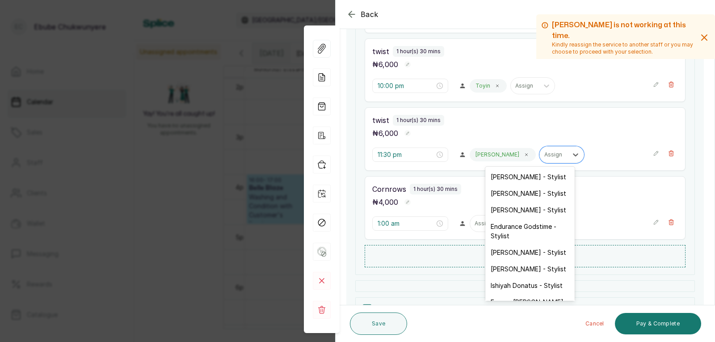
click at [470, 179] on div "Cornrows 1 hour(s) 30 mins ₦ 4,000 1:00 am Assign" at bounding box center [525, 207] width 321 height 63
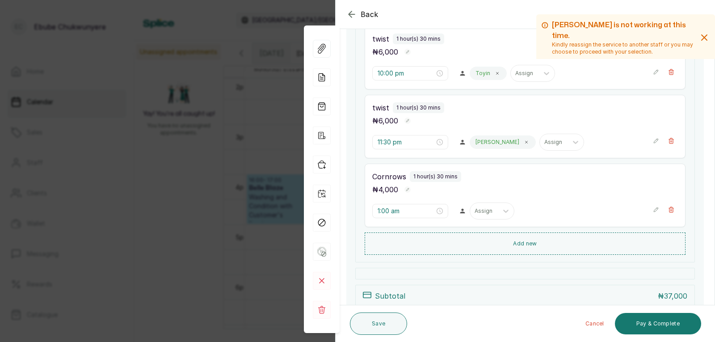
drag, startPoint x: 498, startPoint y: 185, endPoint x: 498, endPoint y: 195, distance: 9.8
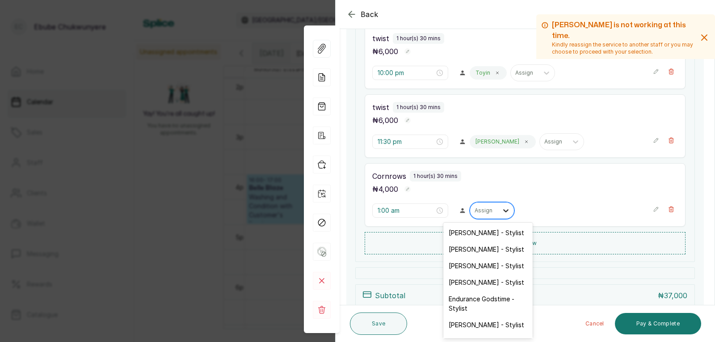
click at [502, 210] on icon at bounding box center [506, 210] width 9 height 9
click at [490, 234] on div "[PERSON_NAME] - Stylist" at bounding box center [488, 232] width 89 height 17
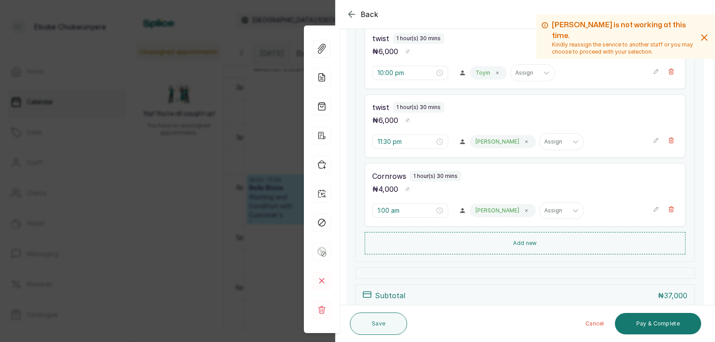
click at [653, 140] on icon "button" at bounding box center [656, 140] width 6 height 6
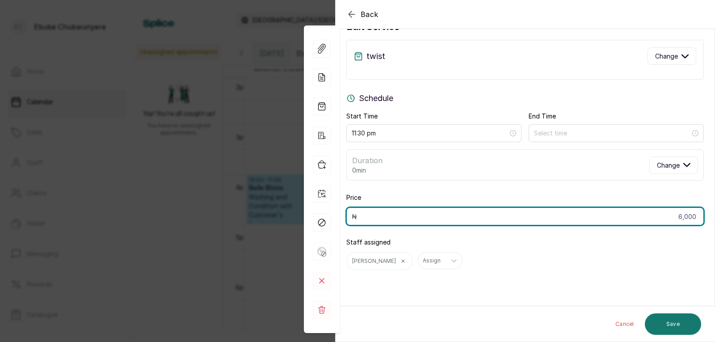
click at [627, 215] on input "6,000" at bounding box center [526, 216] width 358 height 18
type input "8,000"
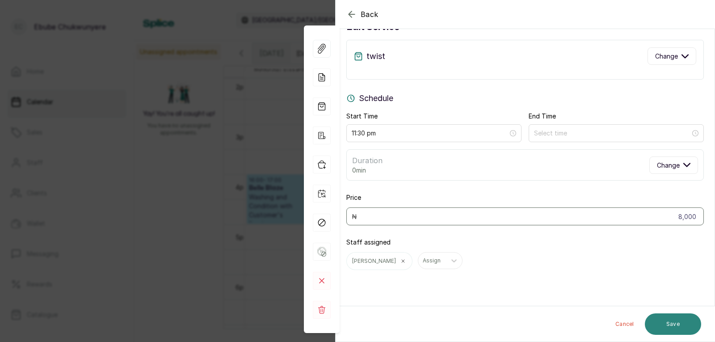
click at [695, 324] on button "Save" at bounding box center [673, 323] width 56 height 21
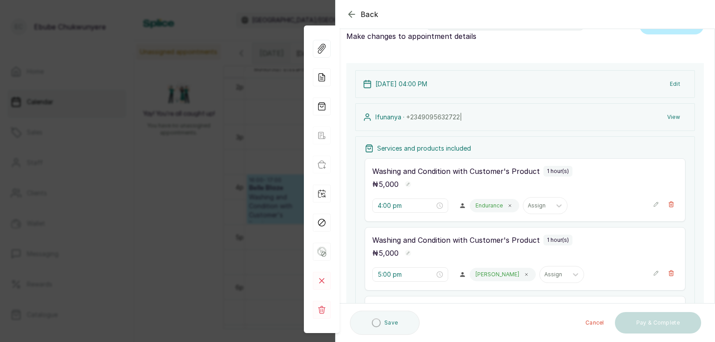
scroll to position [0, 0]
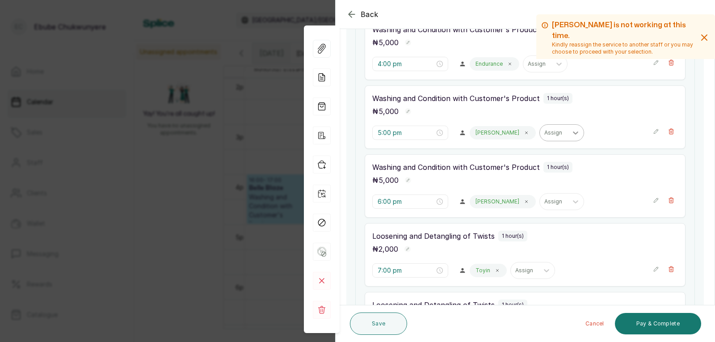
drag, startPoint x: 545, startPoint y: 203, endPoint x: 547, endPoint y: 233, distance: 30.1
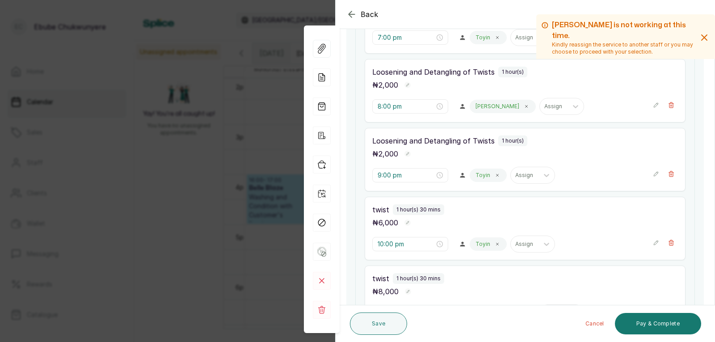
drag, startPoint x: 547, startPoint y: 227, endPoint x: 548, endPoint y: 245, distance: 18.4
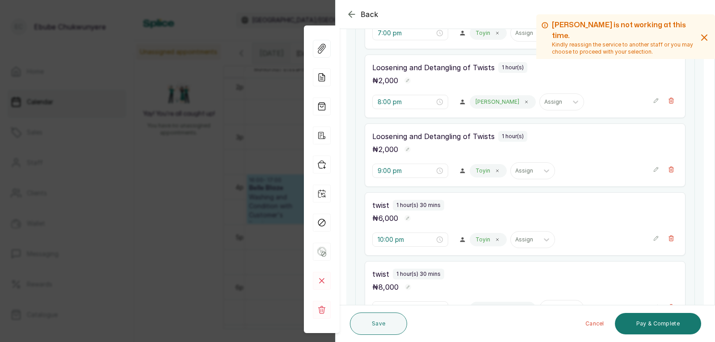
click at [653, 239] on icon "button" at bounding box center [656, 238] width 6 height 6
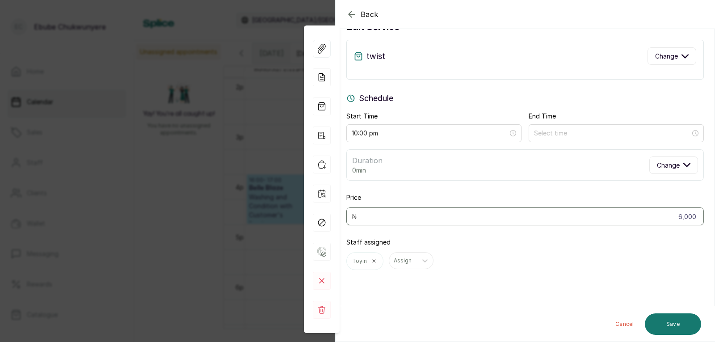
scroll to position [27, 0]
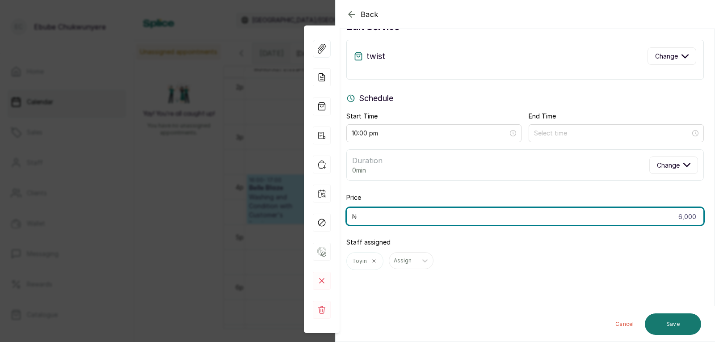
click at [516, 216] on input "6,000" at bounding box center [526, 216] width 358 height 18
click at [518, 216] on input "6,000" at bounding box center [526, 216] width 358 height 18
type input "8,000"
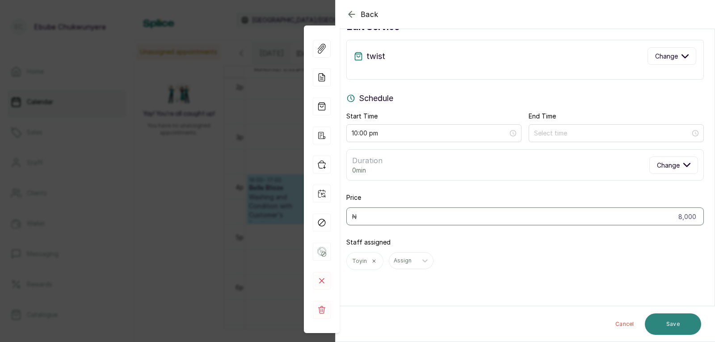
click at [663, 319] on button "Save" at bounding box center [673, 323] width 56 height 21
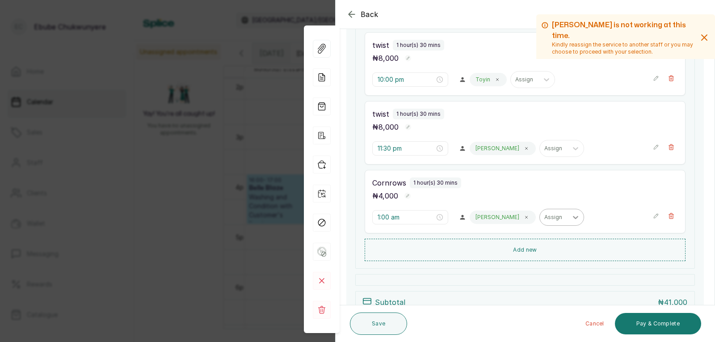
scroll to position [661, 0]
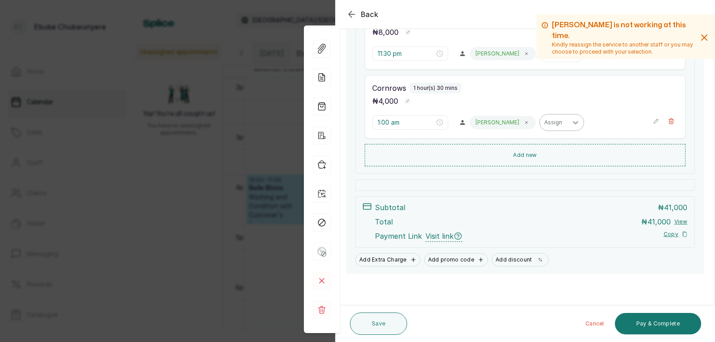
drag, startPoint x: 545, startPoint y: 210, endPoint x: 548, endPoint y: 258, distance: 47.9
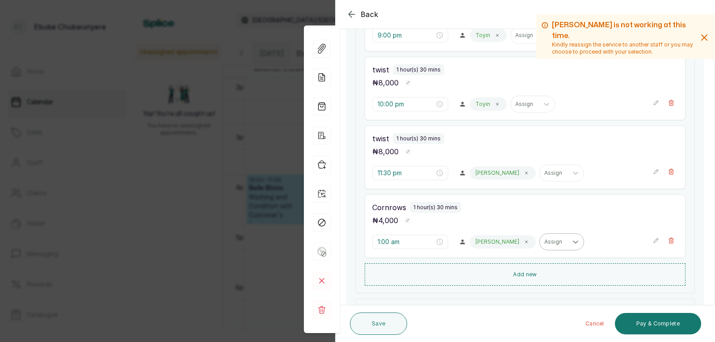
drag, startPoint x: 545, startPoint y: 247, endPoint x: 541, endPoint y: 228, distance: 20.2
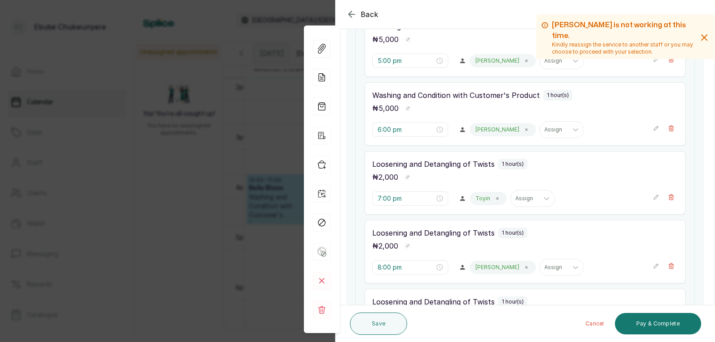
scroll to position [234, 0]
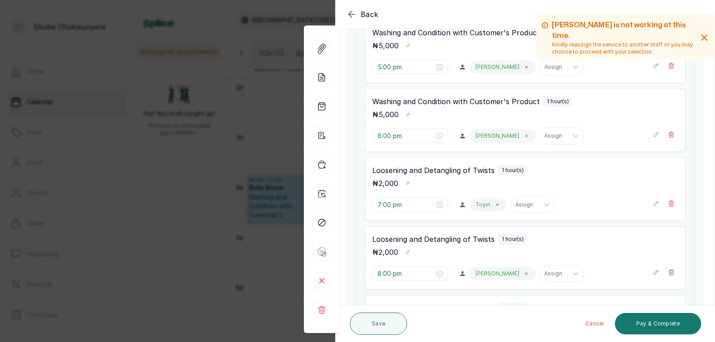
drag, startPoint x: 541, startPoint y: 228, endPoint x: 535, endPoint y: 211, distance: 18.1
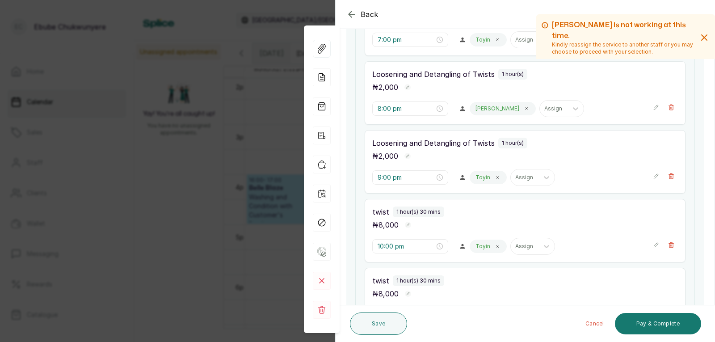
scroll to position [548, 0]
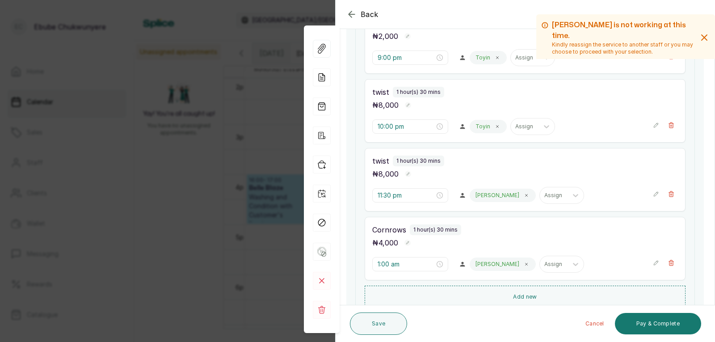
drag, startPoint x: 499, startPoint y: 136, endPoint x: 496, endPoint y: 190, distance: 54.6
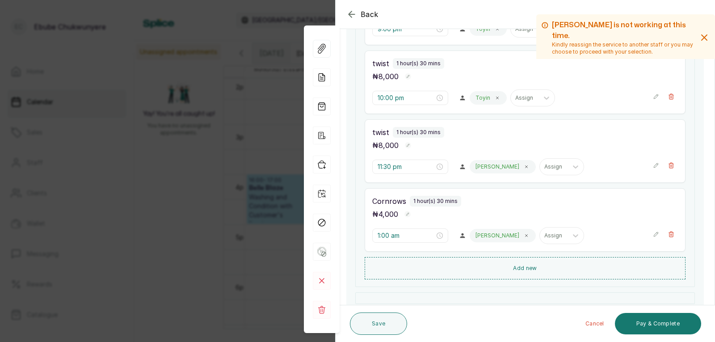
click at [653, 237] on icon "button" at bounding box center [656, 234] width 6 height 6
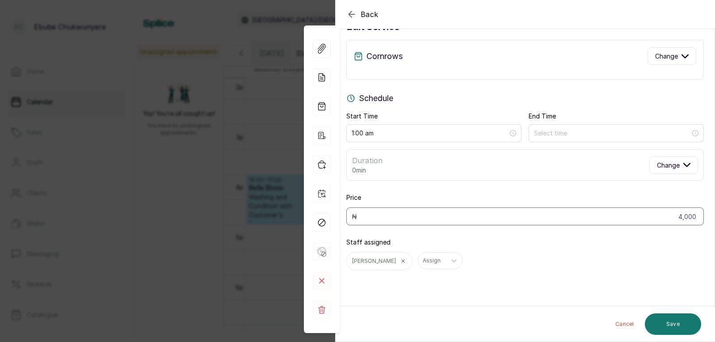
scroll to position [27, 0]
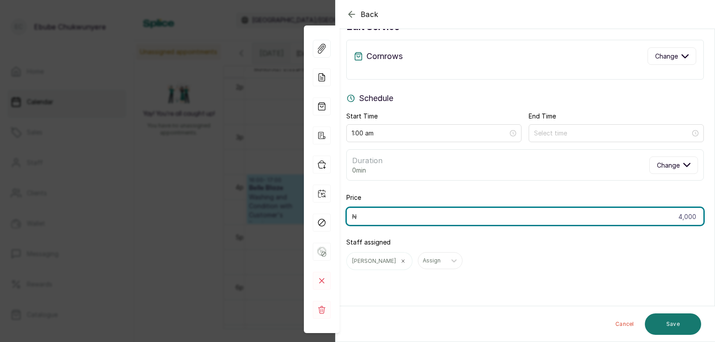
click at [494, 217] on input "4,000" at bounding box center [526, 216] width 358 height 18
type input "6,000"
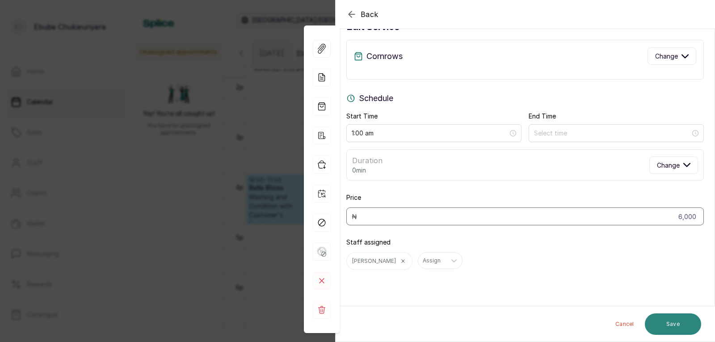
click at [695, 324] on button "Save" at bounding box center [673, 323] width 56 height 21
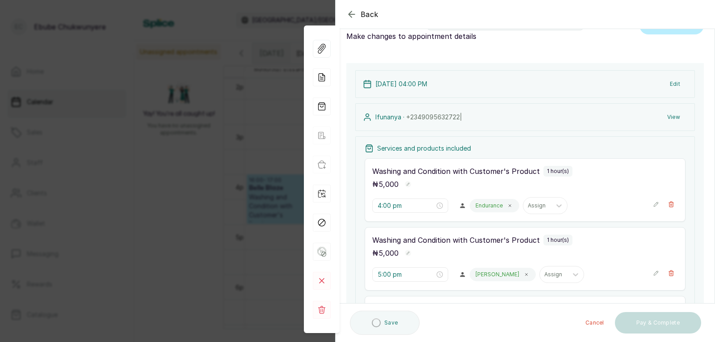
scroll to position [0, 0]
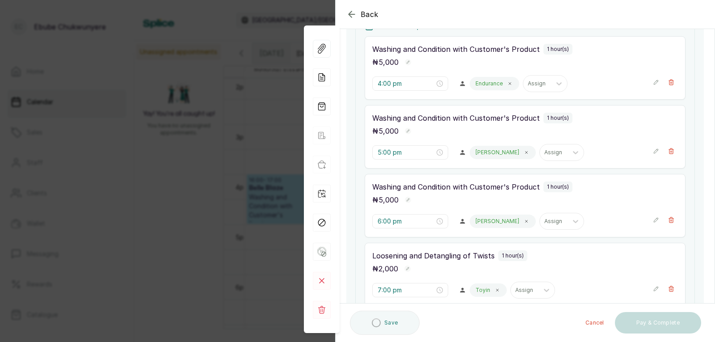
drag, startPoint x: 568, startPoint y: 211, endPoint x: 565, endPoint y: 309, distance: 98.0
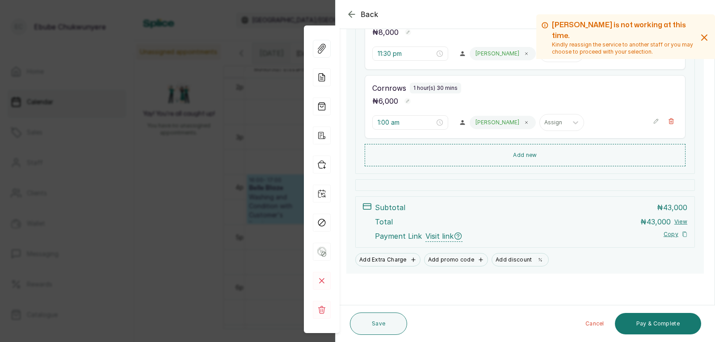
scroll to position [661, 0]
click at [660, 325] on button "Pay & Complete" at bounding box center [658, 323] width 86 height 21
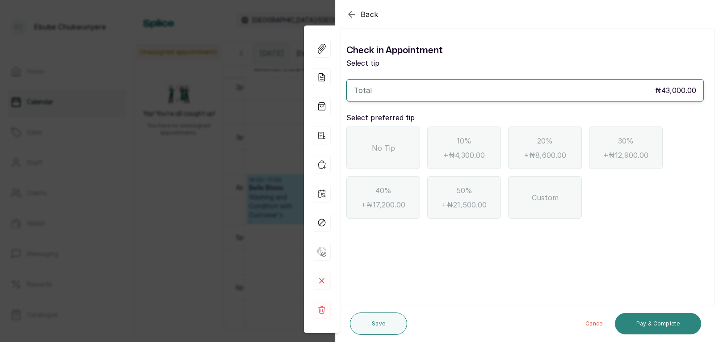
scroll to position [0, 0]
click at [385, 150] on span "No Tip" at bounding box center [383, 148] width 23 height 11
click at [647, 325] on button "Pay & Complete" at bounding box center [658, 323] width 86 height 21
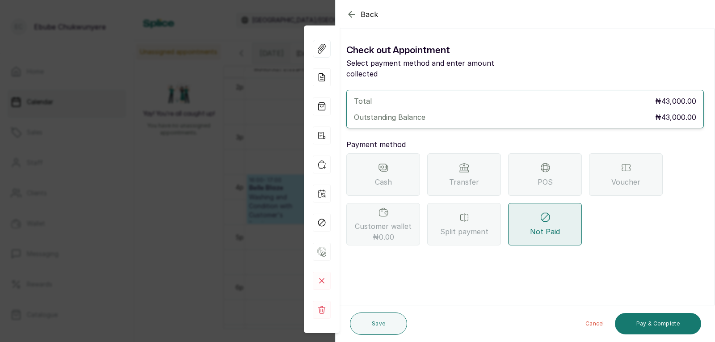
click at [531, 169] on div "POS" at bounding box center [545, 174] width 74 height 42
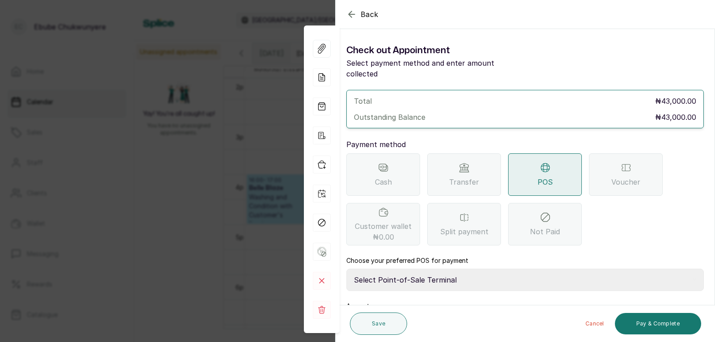
click at [454, 269] on select "Select Point-of-Sale Terminal FCMB - POS First City Monument Bank Providus - PO…" at bounding box center [526, 280] width 358 height 22
select select "aa2ad0f0-a10e-4f4c-bd19-89f63e8f7bd1"
click at [347, 269] on select "Select Point-of-Sale Terminal FCMB - POS First City Monument Bank Providus - PO…" at bounding box center [526, 280] width 358 height 22
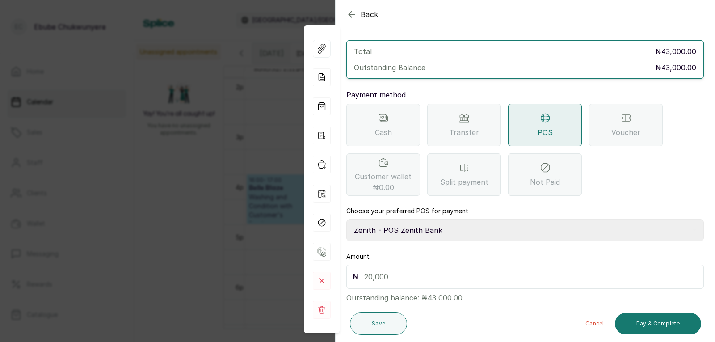
scroll to position [61, 0]
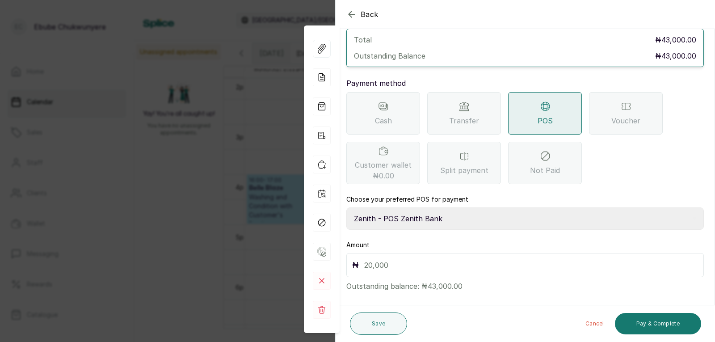
drag, startPoint x: 572, startPoint y: 253, endPoint x: 559, endPoint y: 273, distance: 24.3
click at [539, 259] on input "text" at bounding box center [531, 265] width 334 height 13
type input "43,000"
click at [669, 318] on button "Pay & Complete" at bounding box center [658, 323] width 86 height 21
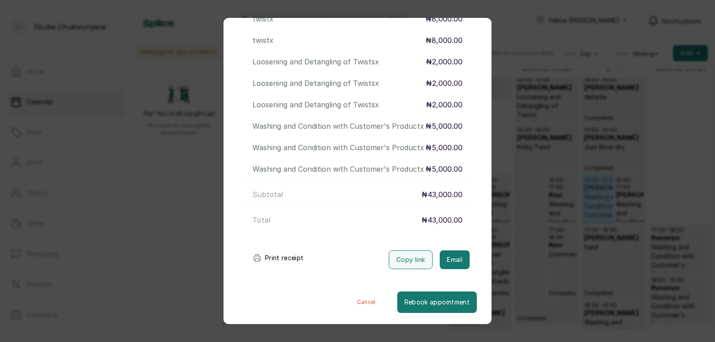
scroll to position [217, 0]
drag, startPoint x: 406, startPoint y: 153, endPoint x: 408, endPoint y: 191, distance: 37.6
click at [397, 260] on button "Copy link" at bounding box center [411, 259] width 44 height 19
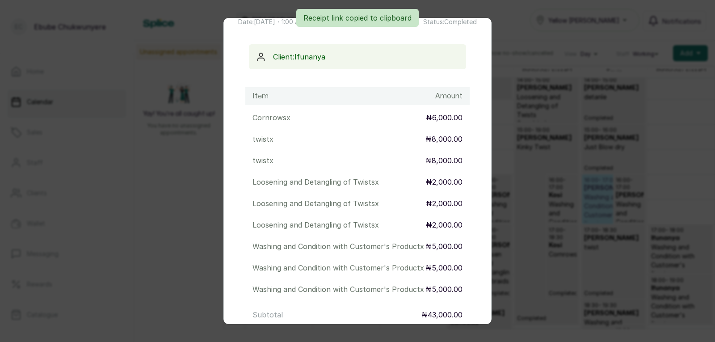
scroll to position [0, 0]
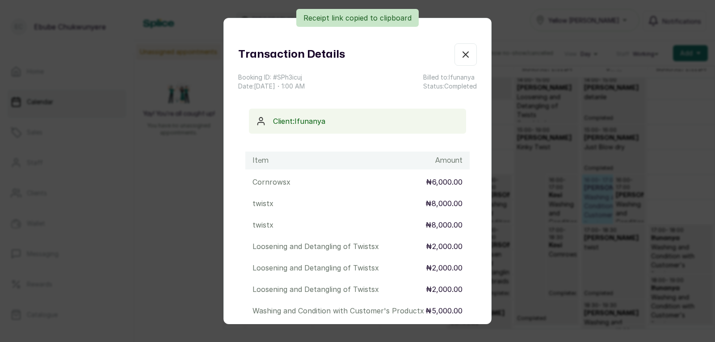
drag, startPoint x: 424, startPoint y: 213, endPoint x: 431, endPoint y: 160, distance: 53.2
click at [461, 54] on icon "button" at bounding box center [466, 54] width 11 height 11
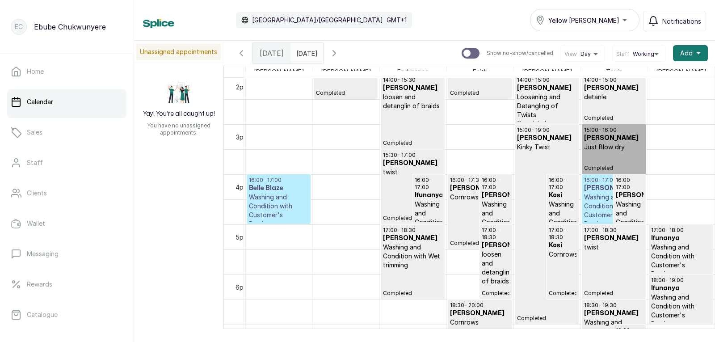
click at [266, 205] on p "Washing and Condition with Customer's Product" at bounding box center [278, 211] width 59 height 36
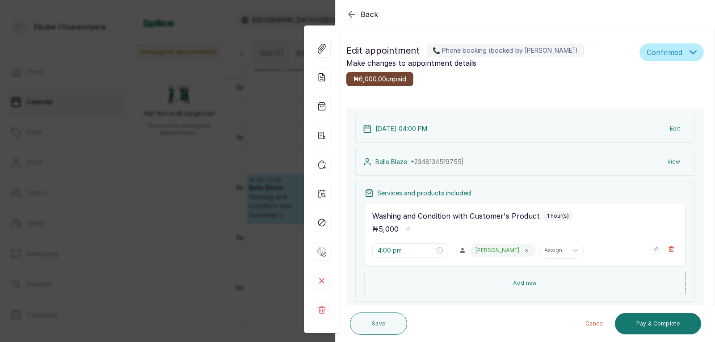
click at [653, 250] on icon "button" at bounding box center [656, 249] width 6 height 6
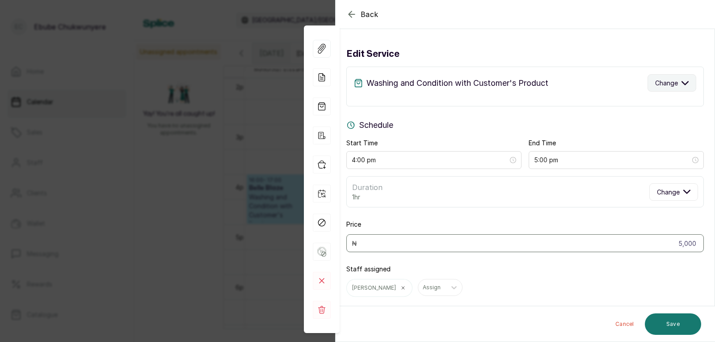
click at [663, 80] on span "Change" at bounding box center [666, 82] width 23 height 9
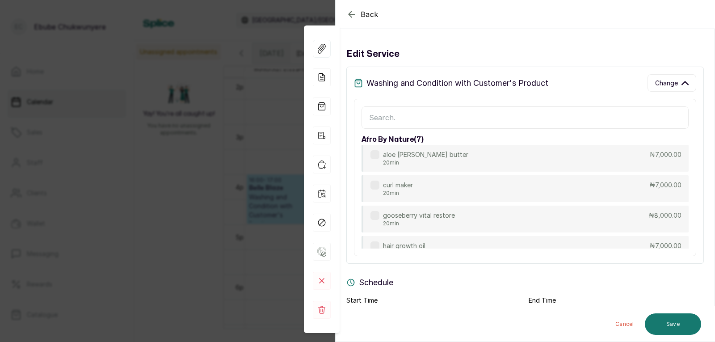
click at [638, 122] on input "text" at bounding box center [525, 117] width 327 height 22
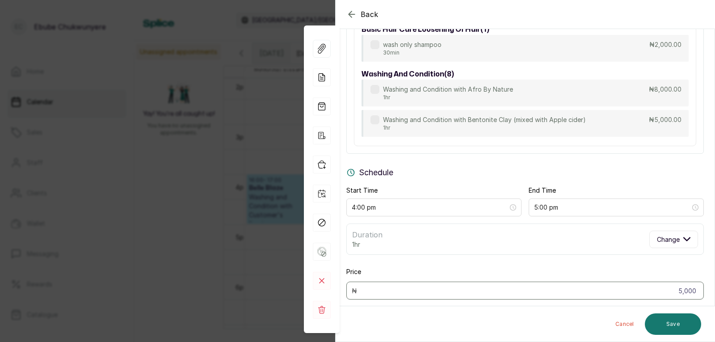
drag, startPoint x: 494, startPoint y: 107, endPoint x: 501, endPoint y: 127, distance: 21.8
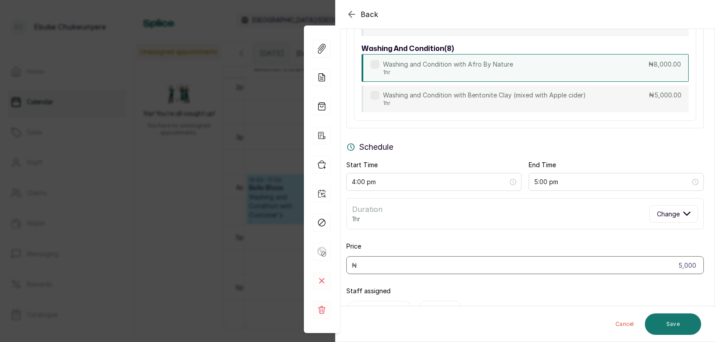
type input "was"
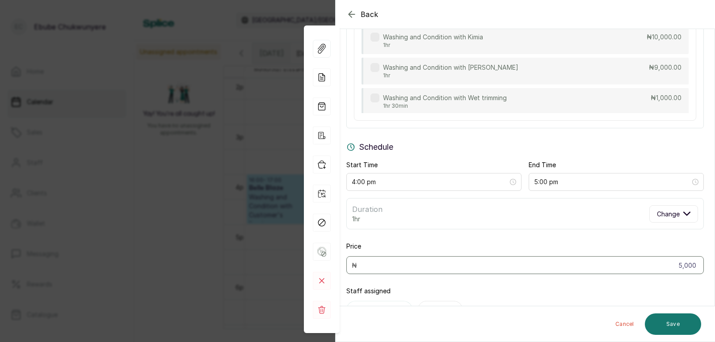
drag, startPoint x: 528, startPoint y: 75, endPoint x: 529, endPoint y: 88, distance: 13.4
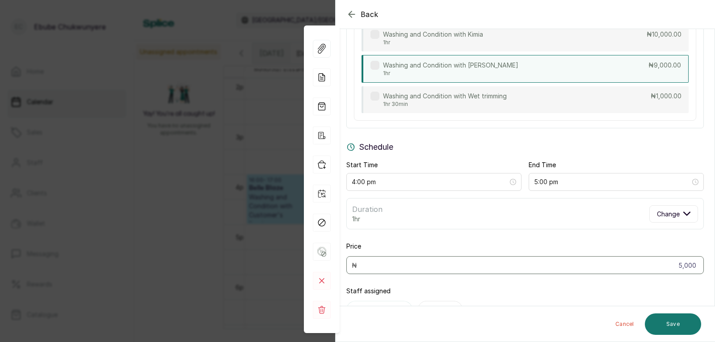
scroll to position [182, 0]
click at [524, 74] on div "Washing and Condition with Somma 1hr ₦9,000.00" at bounding box center [525, 70] width 327 height 28
type input "9,000"
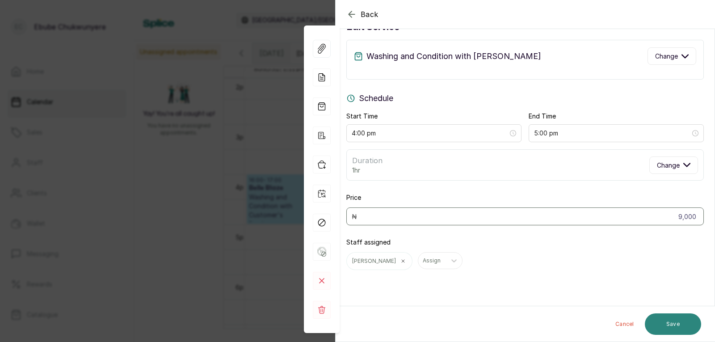
click at [674, 319] on button "Save" at bounding box center [673, 323] width 56 height 21
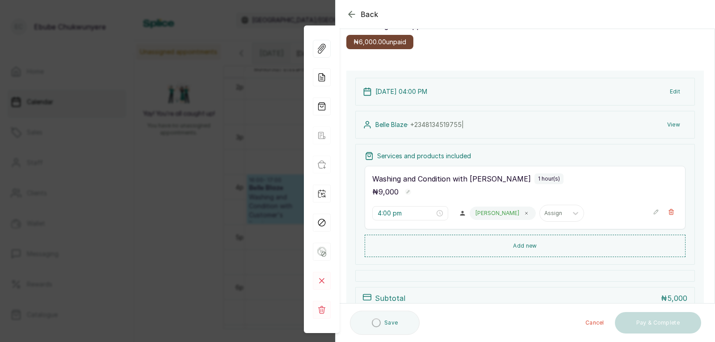
scroll to position [56, 0]
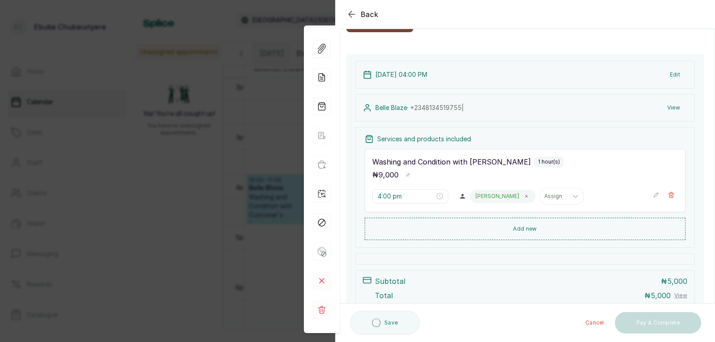
drag, startPoint x: 517, startPoint y: 150, endPoint x: 514, endPoint y: 177, distance: 26.6
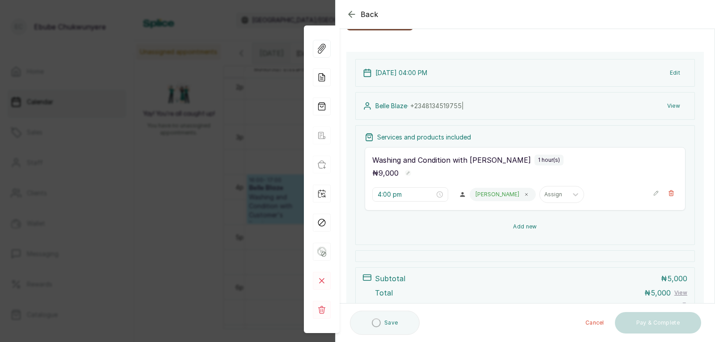
click at [514, 221] on button "Add new" at bounding box center [525, 226] width 321 height 21
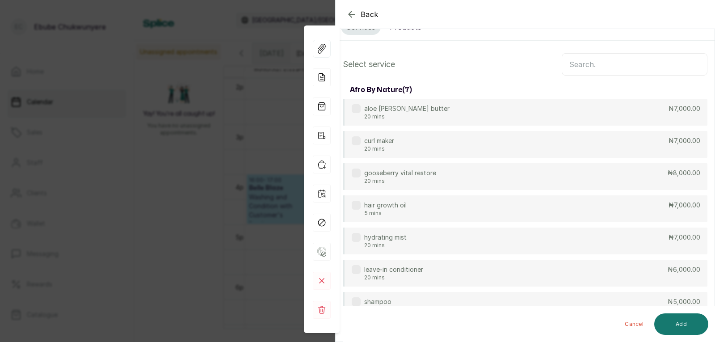
scroll to position [3, 0]
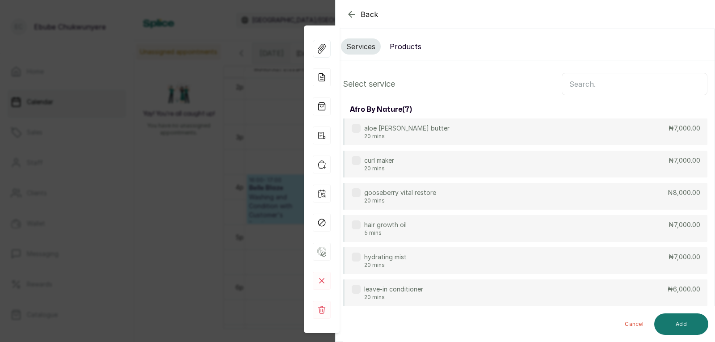
click at [594, 85] on input "text" at bounding box center [635, 84] width 146 height 22
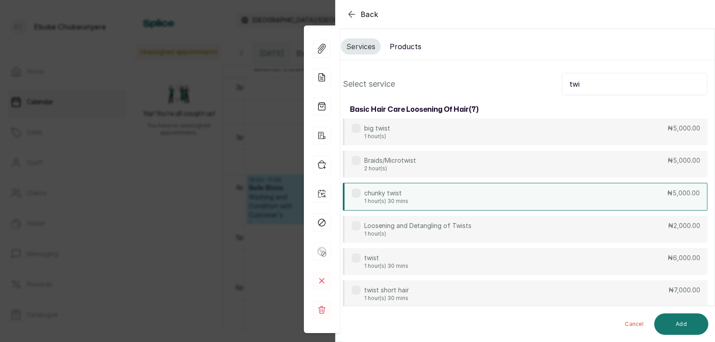
type input "twi"
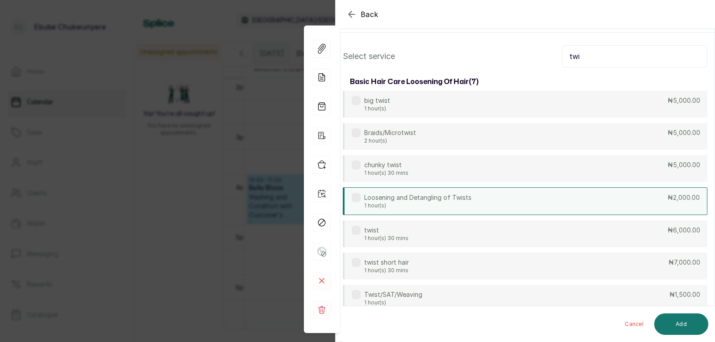
drag, startPoint x: 532, startPoint y: 195, endPoint x: 532, endPoint y: 210, distance: 15.2
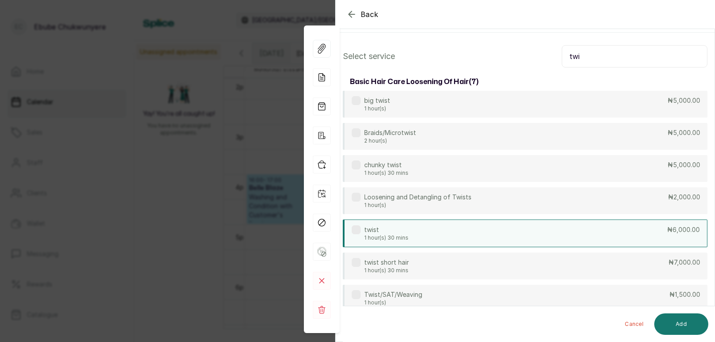
scroll to position [44, 0]
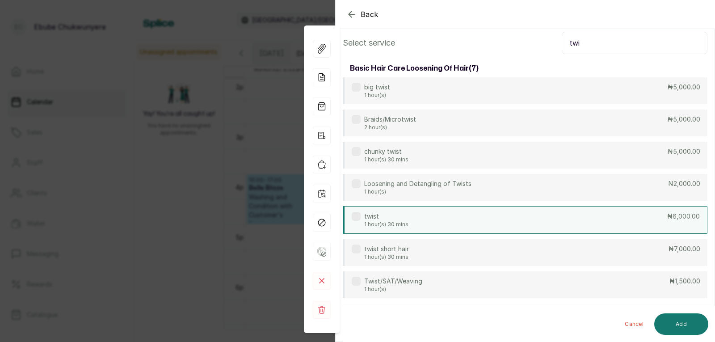
click at [533, 217] on div "twist 1 hour(s) 30 mins ₦6,000.00" at bounding box center [525, 220] width 365 height 28
click at [667, 325] on button "Add" at bounding box center [682, 323] width 54 height 21
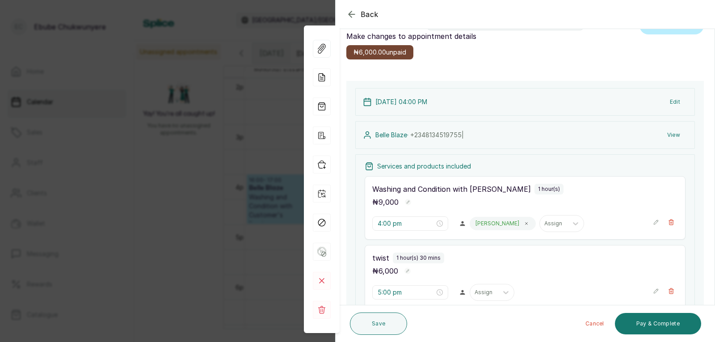
scroll to position [0, 0]
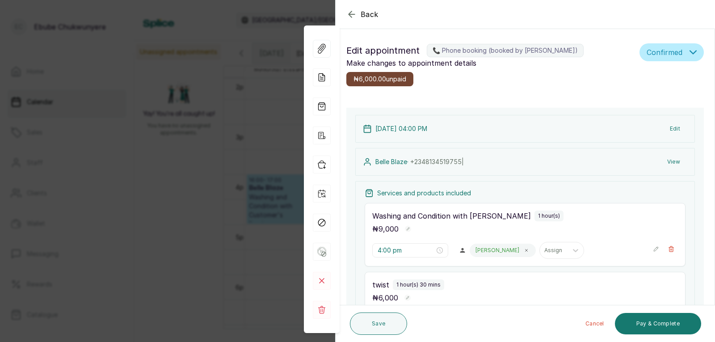
drag, startPoint x: 482, startPoint y: 233, endPoint x: 490, endPoint y: 196, distance: 38.1
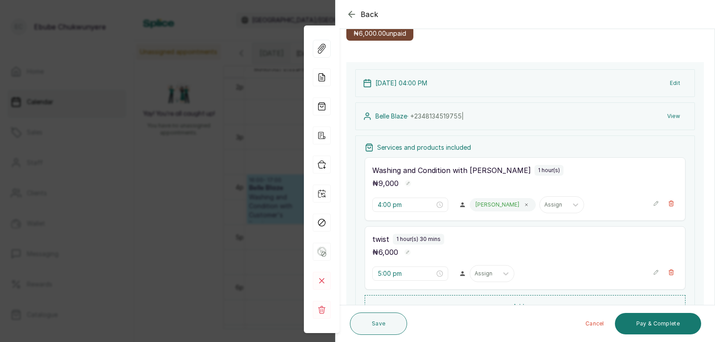
drag, startPoint x: 490, startPoint y: 196, endPoint x: 497, endPoint y: 226, distance: 30.7
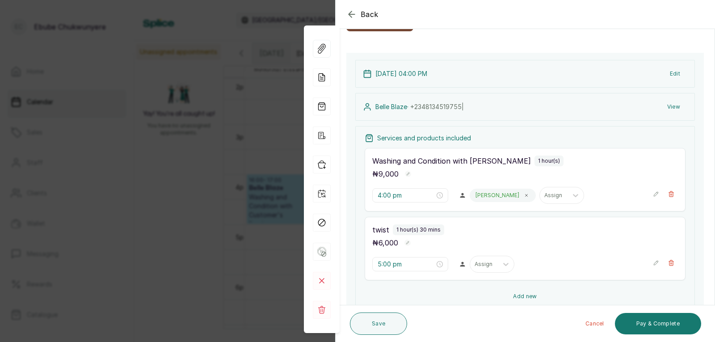
click at [478, 293] on button "Add new" at bounding box center [525, 296] width 321 height 21
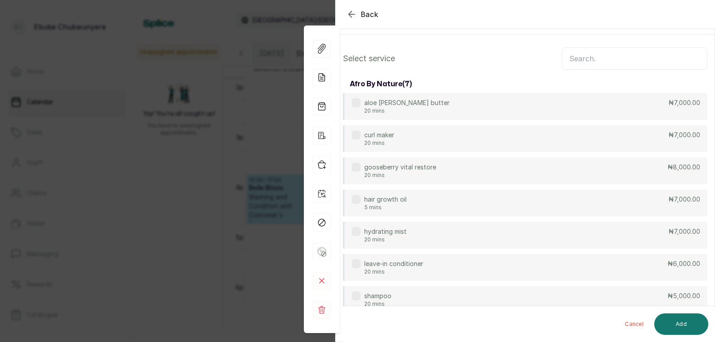
scroll to position [0, 0]
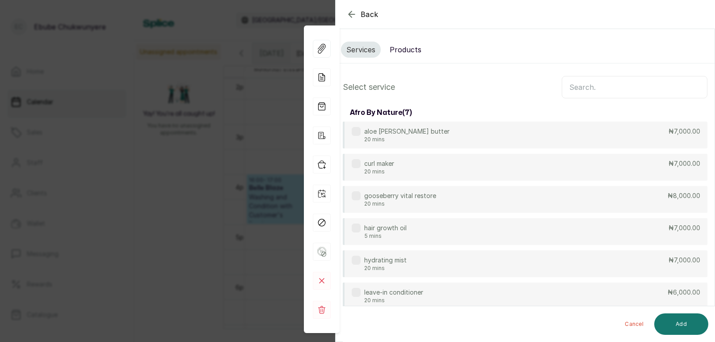
drag, startPoint x: 461, startPoint y: 290, endPoint x: 487, endPoint y: 248, distance: 48.8
click at [605, 86] on input "text" at bounding box center [635, 87] width 146 height 22
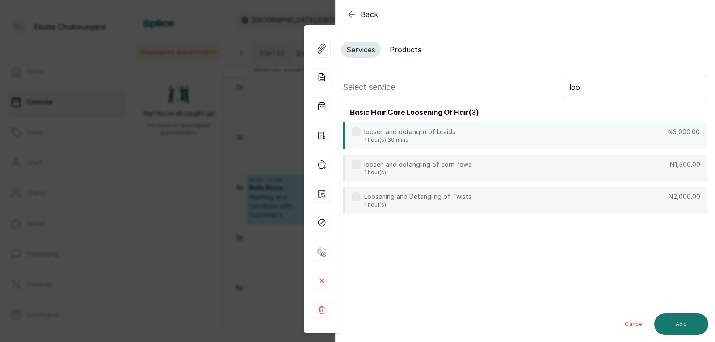
type input "loo"
click at [628, 131] on div "loosen and detanglin of braids 1 hour(s) 30 mins ₦3,000.00" at bounding box center [525, 136] width 365 height 28
click at [693, 324] on button "Add" at bounding box center [682, 323] width 54 height 21
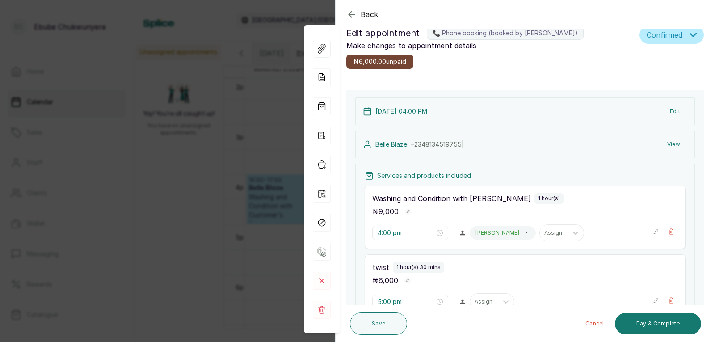
scroll to position [33, 0]
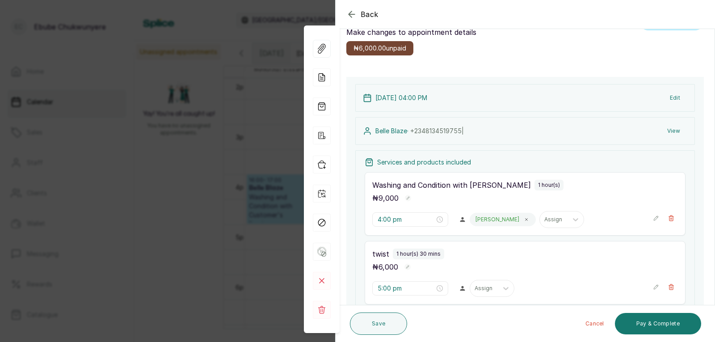
drag, startPoint x: 513, startPoint y: 238, endPoint x: 505, endPoint y: 258, distance: 21.7
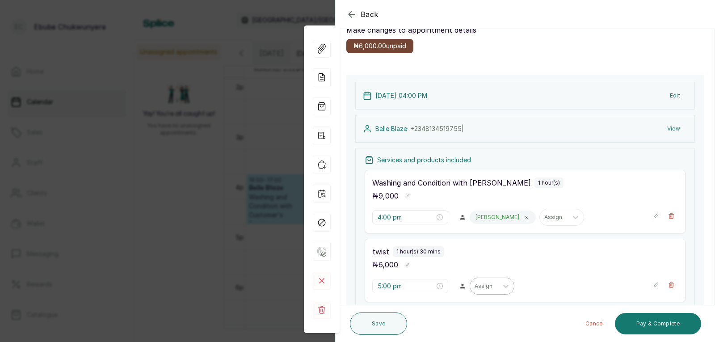
click at [476, 288] on div at bounding box center [484, 286] width 19 height 8
drag, startPoint x: 489, startPoint y: 178, endPoint x: 465, endPoint y: 270, distance: 94.8
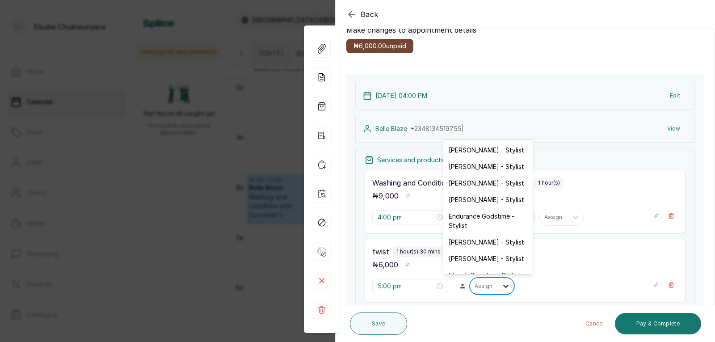
click at [506, 286] on icon at bounding box center [506, 286] width 9 height 9
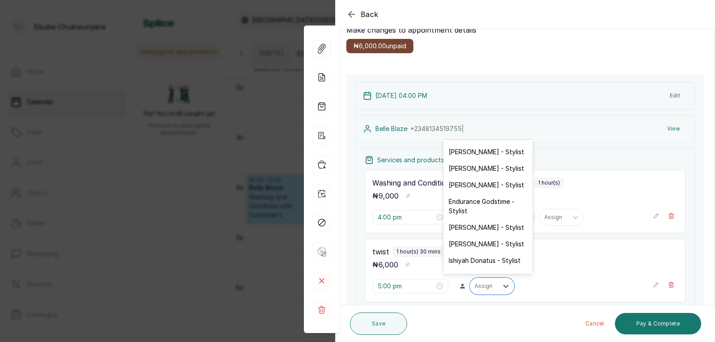
scroll to position [28, 0]
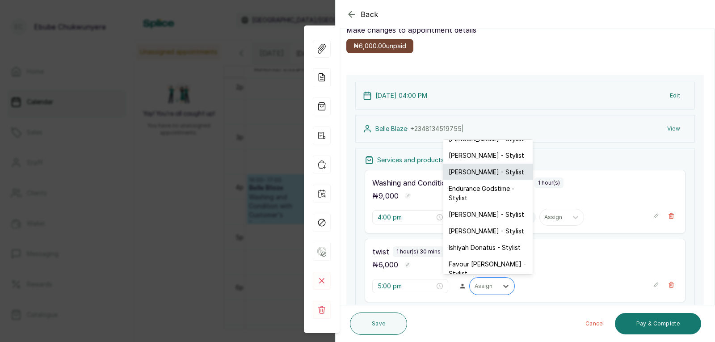
click at [473, 165] on div "[PERSON_NAME] - Stylist" at bounding box center [488, 172] width 89 height 17
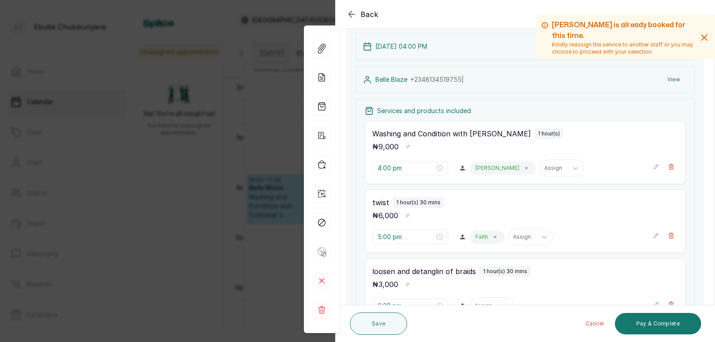
drag, startPoint x: 529, startPoint y: 247, endPoint x: 532, endPoint y: 267, distance: 20.7
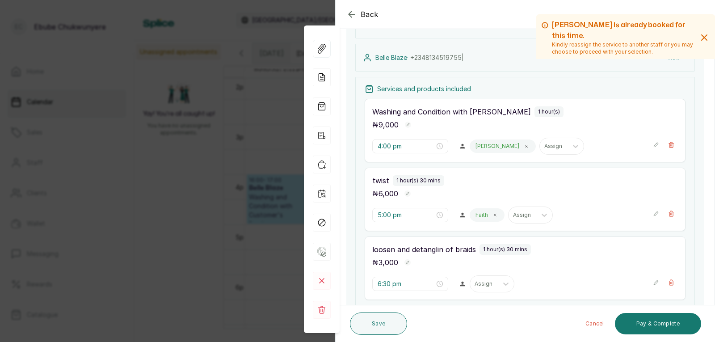
drag, startPoint x: 514, startPoint y: 267, endPoint x: 516, endPoint y: 283, distance: 16.6
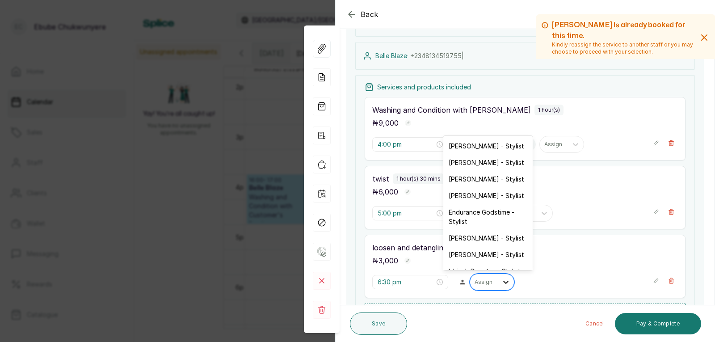
click at [498, 280] on div at bounding box center [506, 282] width 16 height 16
click at [482, 196] on div "[PERSON_NAME] - Stylist" at bounding box center [488, 195] width 89 height 17
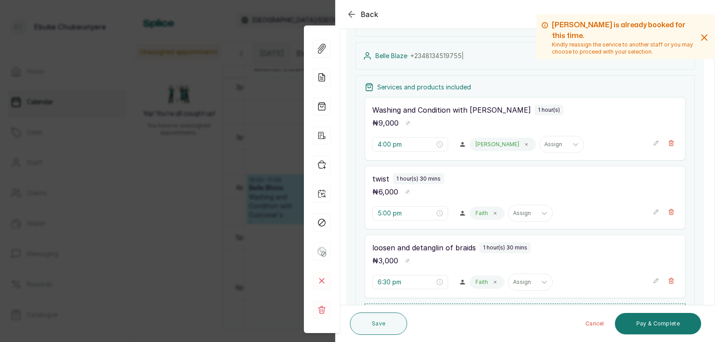
click at [653, 280] on icon "button" at bounding box center [656, 281] width 6 height 6
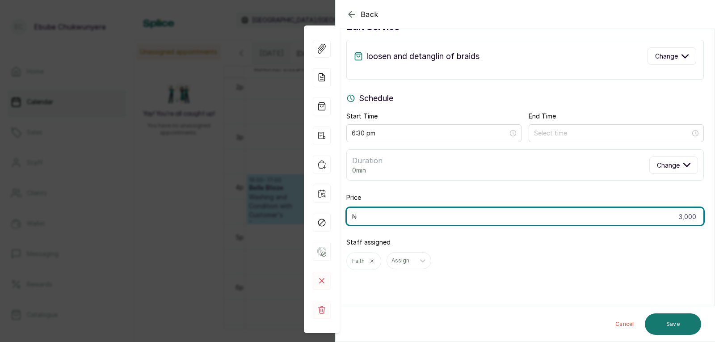
click at [643, 216] on input "3,000" at bounding box center [526, 216] width 358 height 18
type input "5,000"
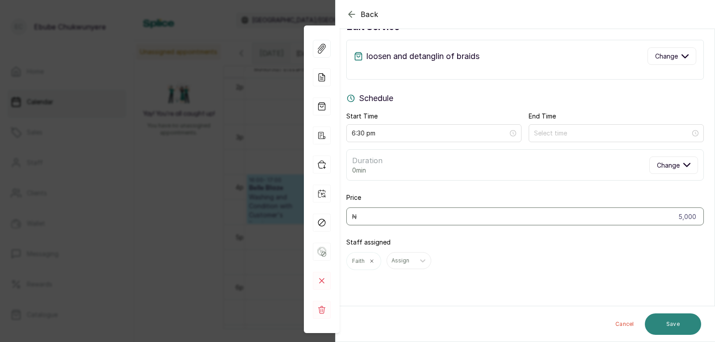
click at [692, 321] on button "Save" at bounding box center [673, 323] width 56 height 21
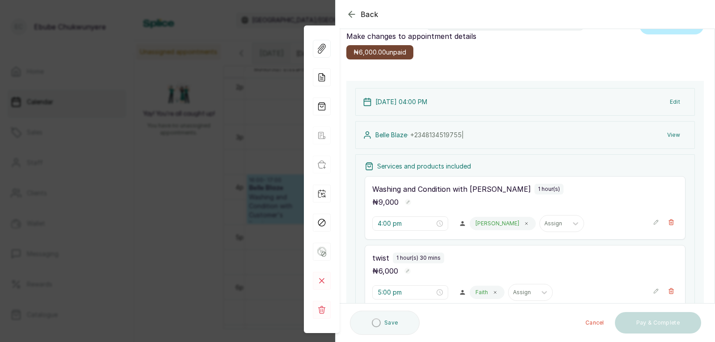
scroll to position [0, 0]
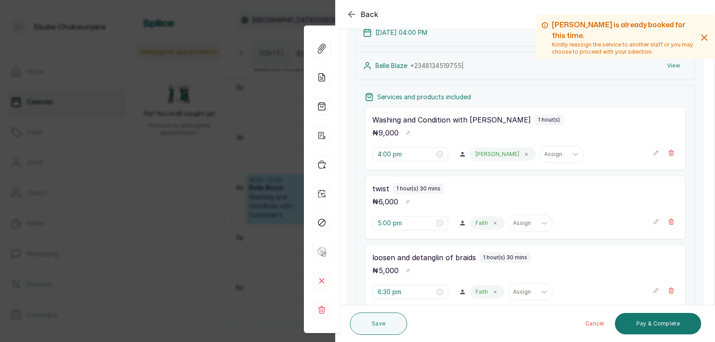
drag, startPoint x: 549, startPoint y: 187, endPoint x: 555, endPoint y: 207, distance: 21.1
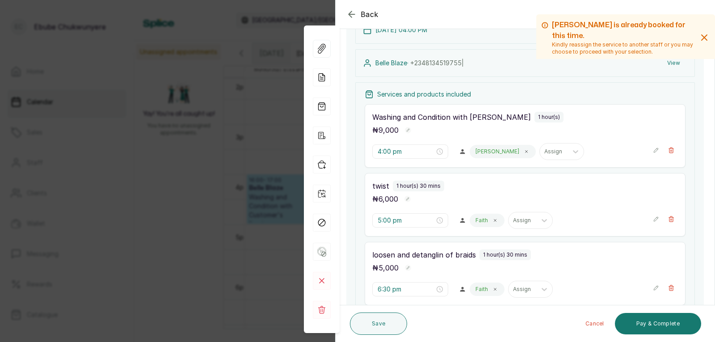
click at [646, 223] on div "5:00 pm Faith Assign" at bounding box center [525, 220] width 306 height 17
click at [653, 222] on icon "button" at bounding box center [656, 219] width 6 height 6
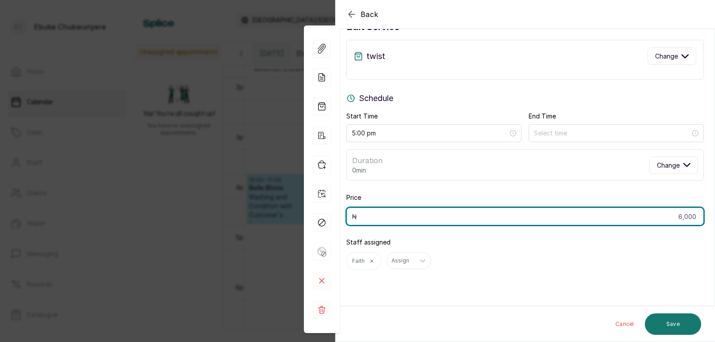
click at [549, 217] on input "6,000" at bounding box center [526, 216] width 358 height 18
type input "8,000"
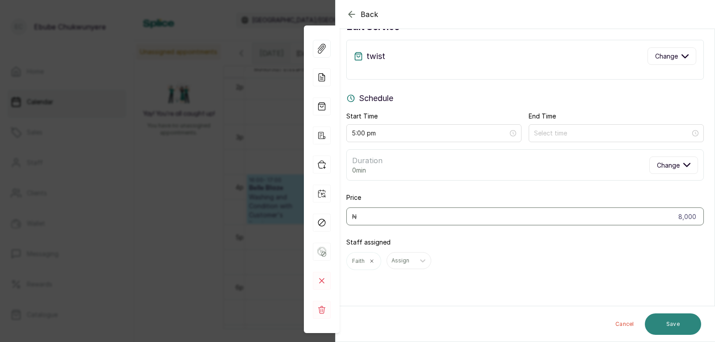
click at [677, 325] on button "Save" at bounding box center [673, 323] width 56 height 21
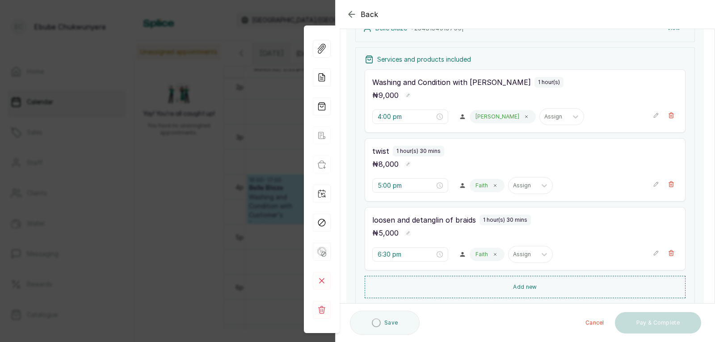
scroll to position [199, 0]
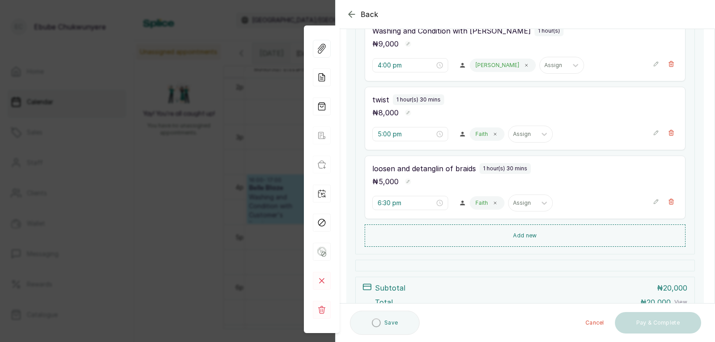
drag, startPoint x: 486, startPoint y: 140, endPoint x: 493, endPoint y: 182, distance: 42.5
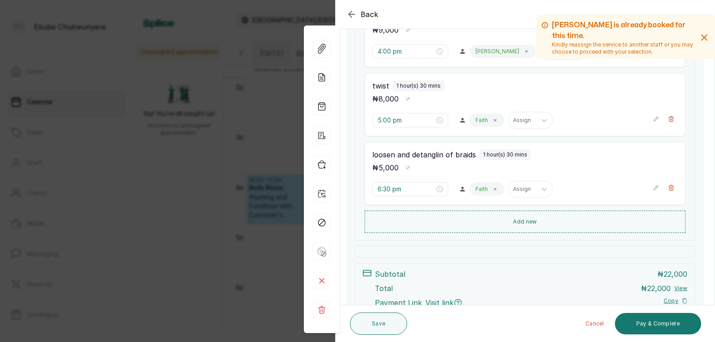
click at [653, 117] on icon "button" at bounding box center [656, 119] width 6 height 6
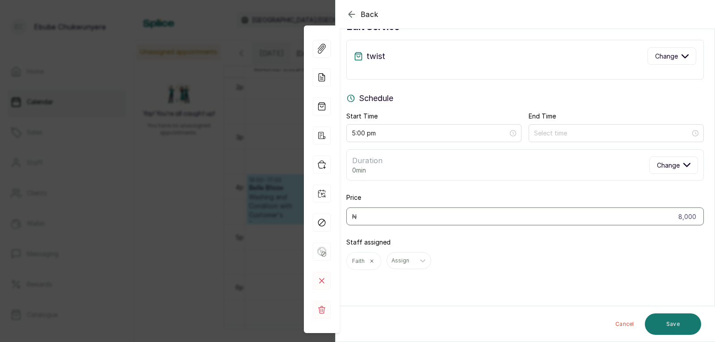
scroll to position [27, 0]
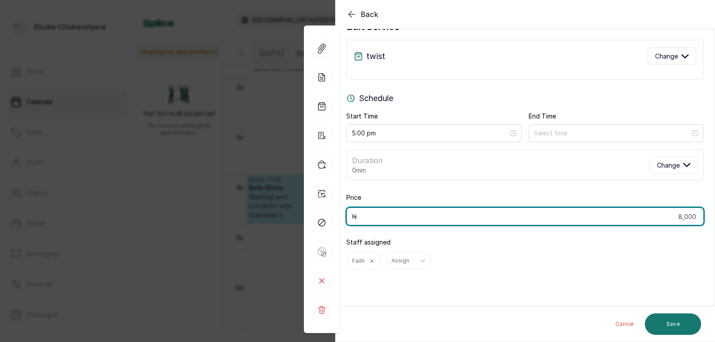
click at [479, 212] on input "8,000" at bounding box center [526, 216] width 358 height 18
click at [469, 218] on input "8,000" at bounding box center [526, 216] width 358 height 18
type input "10,000"
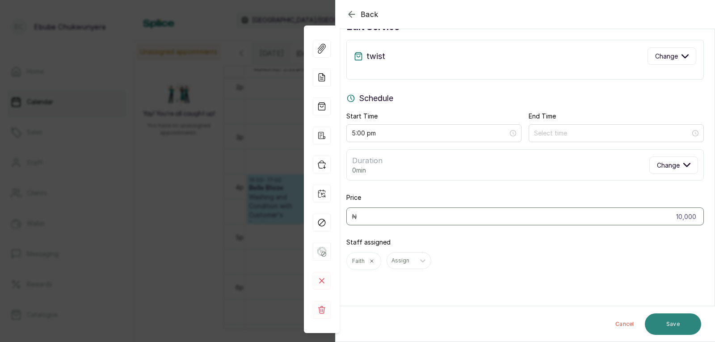
click at [675, 324] on button "Save" at bounding box center [673, 323] width 56 height 21
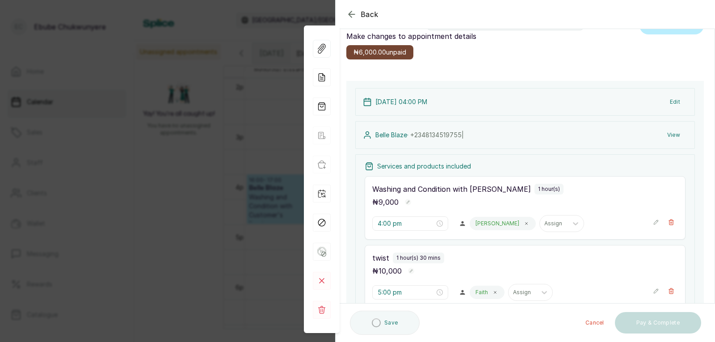
scroll to position [0, 0]
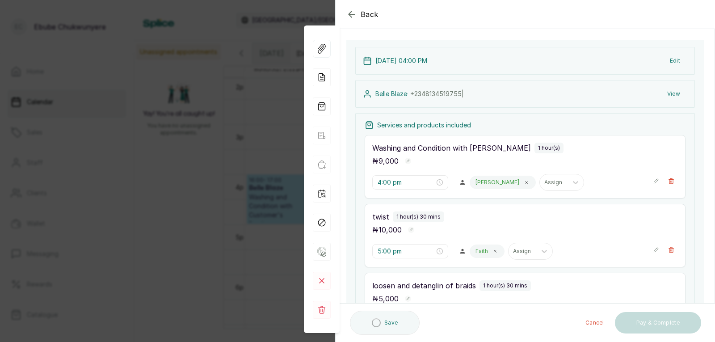
drag, startPoint x: 583, startPoint y: 192, endPoint x: 587, endPoint y: 245, distance: 52.5
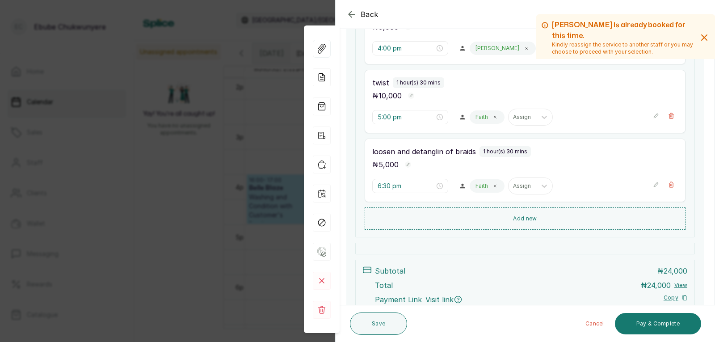
scroll to position [266, 0]
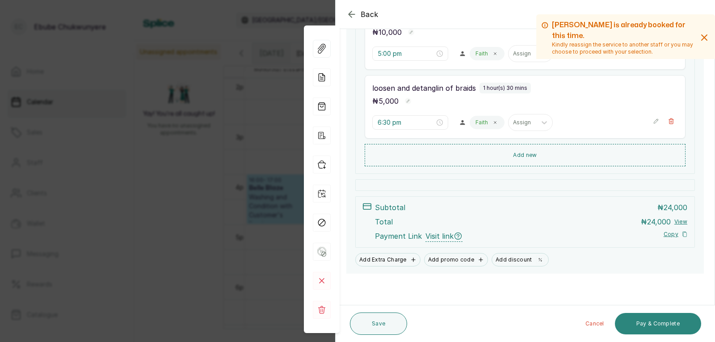
click at [654, 323] on button "Pay & Complete" at bounding box center [658, 323] width 86 height 21
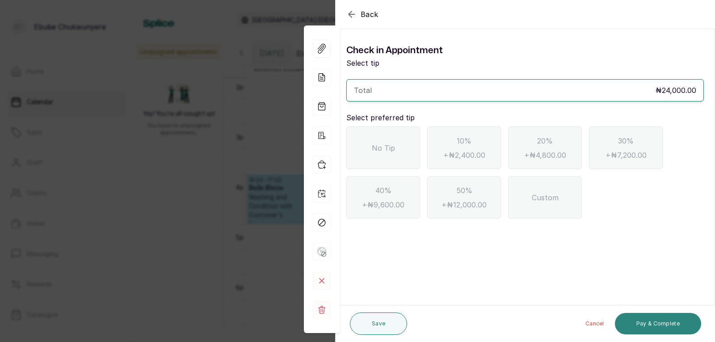
scroll to position [0, 0]
click at [377, 160] on div "No Tip" at bounding box center [384, 148] width 74 height 42
click at [648, 317] on button "Pay & Complete" at bounding box center [658, 323] width 86 height 21
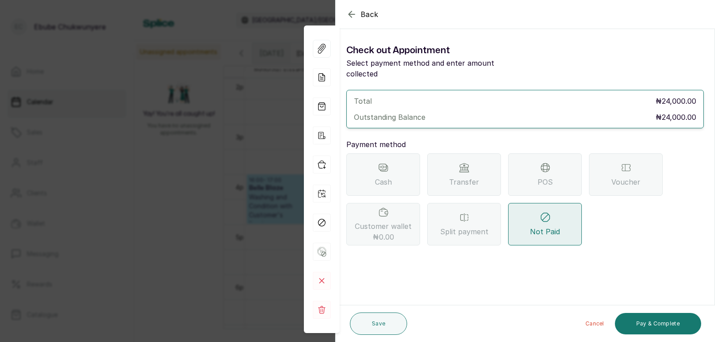
click at [535, 167] on div "POS" at bounding box center [545, 174] width 74 height 42
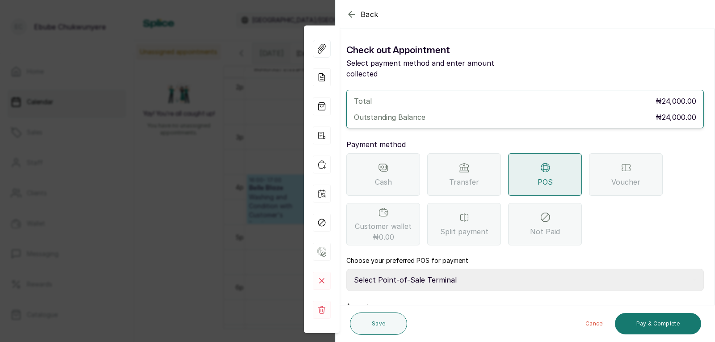
click at [448, 270] on select "Select Point-of-Sale Terminal FCMB - POS First City Monument Bank Providus - PO…" at bounding box center [526, 280] width 358 height 22
select select "aa2ad0f0-a10e-4f4c-bd19-89f63e8f7bd1"
click at [347, 269] on select "Select Point-of-Sale Terminal FCMB - POS First City Monument Bank Providus - PO…" at bounding box center [526, 280] width 358 height 22
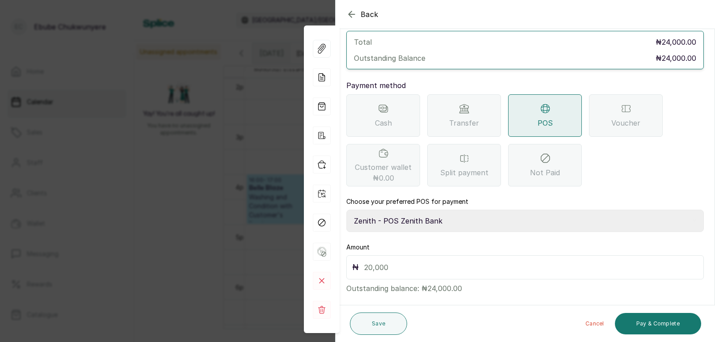
scroll to position [61, 0]
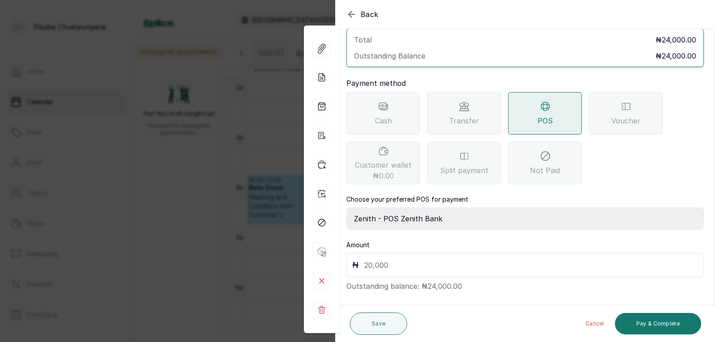
drag, startPoint x: 493, startPoint y: 254, endPoint x: 493, endPoint y: 288, distance: 34.0
click at [481, 259] on input "text" at bounding box center [531, 265] width 334 height 13
type input "24,000"
click at [619, 327] on button "Pay & Complete" at bounding box center [658, 323] width 86 height 21
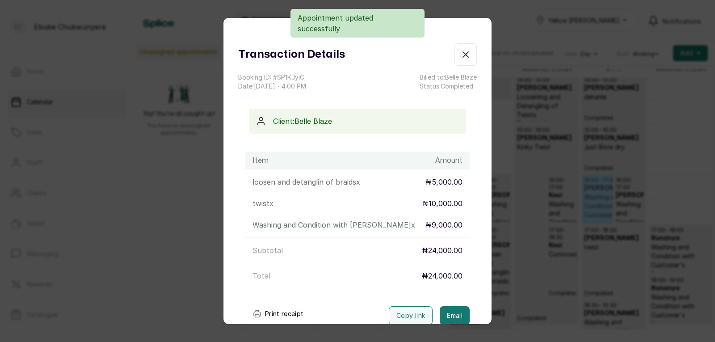
click at [463, 52] on icon "button" at bounding box center [465, 54] width 5 height 5
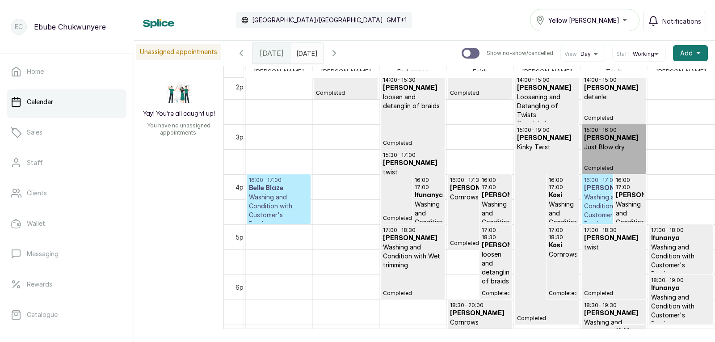
click at [596, 200] on p "Washing and Condition with Customer's Product" at bounding box center [613, 211] width 59 height 36
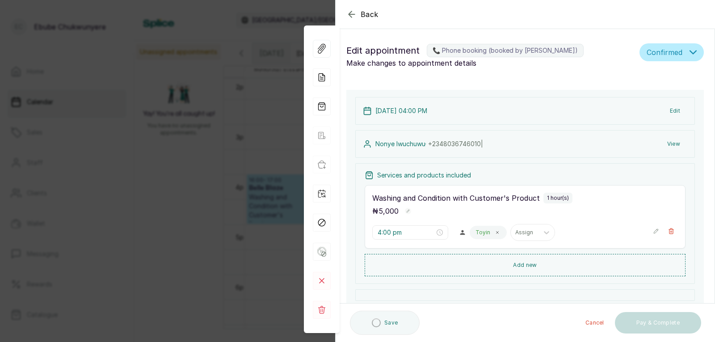
click at [667, 141] on button "View" at bounding box center [673, 144] width 27 height 16
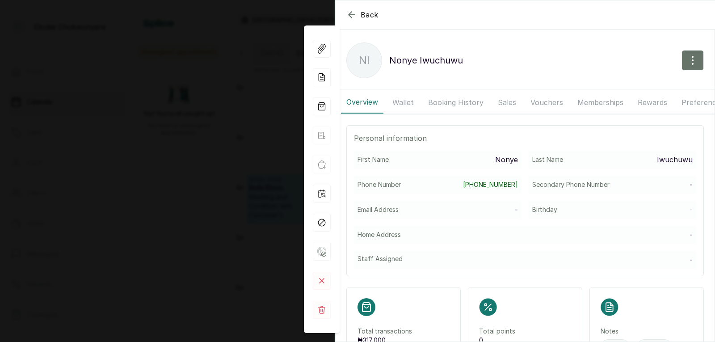
click at [495, 165] on p "Nonye" at bounding box center [506, 159] width 23 height 11
click at [503, 189] on link "+2348036746010" at bounding box center [490, 184] width 55 height 9
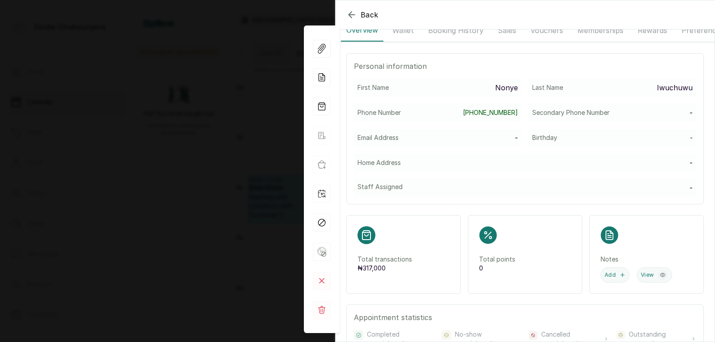
drag, startPoint x: 607, startPoint y: 230, endPoint x: 616, endPoint y: 275, distance: 45.5
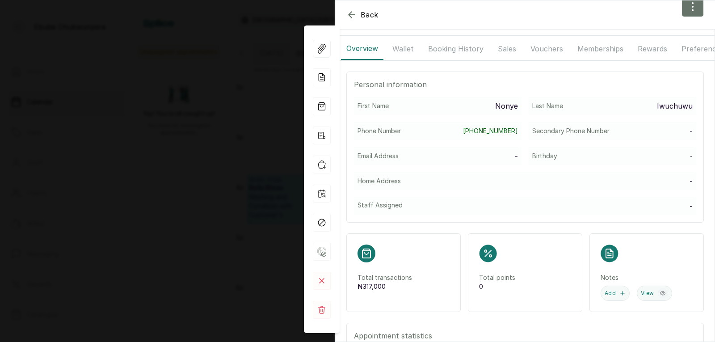
drag, startPoint x: 588, startPoint y: 175, endPoint x: 588, endPoint y: 148, distance: 26.8
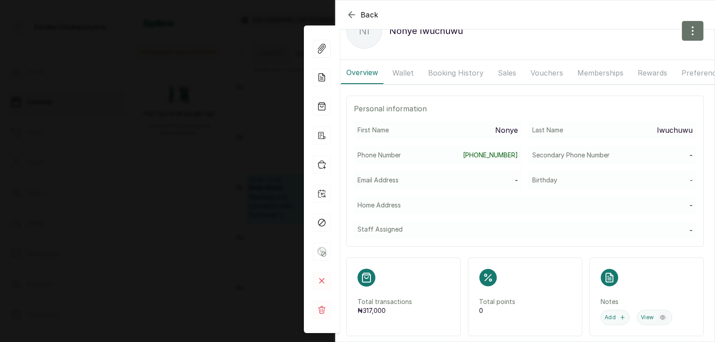
click at [588, 148] on div "First Name Nonye Last Name Iwuchuwu Phone Number +2348036746010 Secondary Phone…" at bounding box center [525, 180] width 342 height 118
click at [357, 135] on div "First Name Nonye" at bounding box center [438, 130] width 168 height 18
click at [539, 135] on p "Last Name" at bounding box center [548, 130] width 31 height 9
click at [476, 157] on link "+2348036746010" at bounding box center [490, 155] width 55 height 9
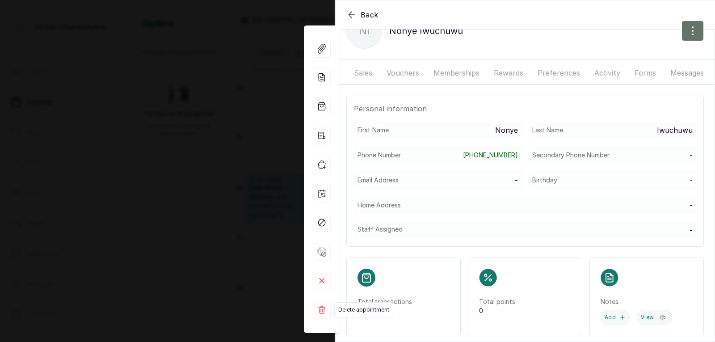
click at [322, 307] on rect at bounding box center [322, 310] width 18 height 18
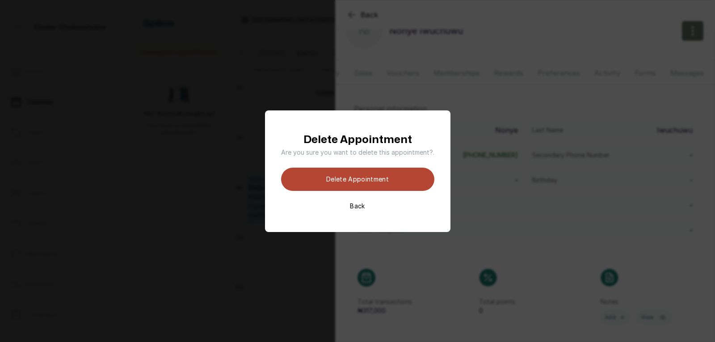
click at [374, 182] on button "Delete appointment" at bounding box center [357, 179] width 153 height 23
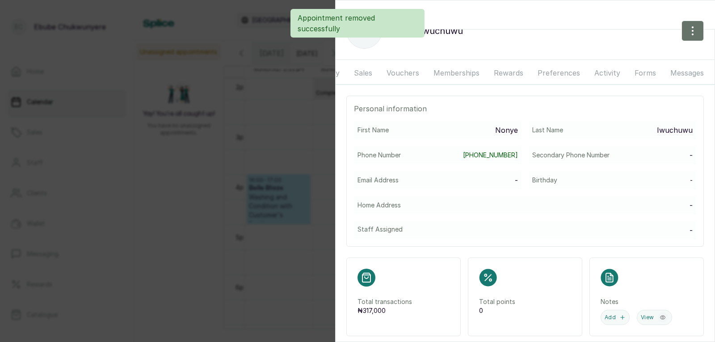
click at [216, 156] on div "Back Nonye Iwuchuwu NI Nonye Iwuchuwu Overview Wallet Booking History Sales Vou…" at bounding box center [357, 171] width 715 height 342
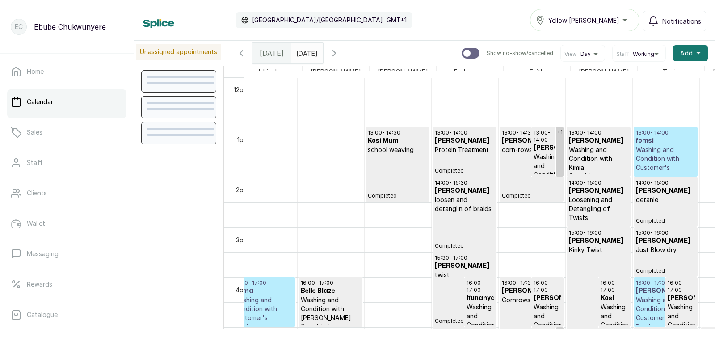
scroll to position [590, 0]
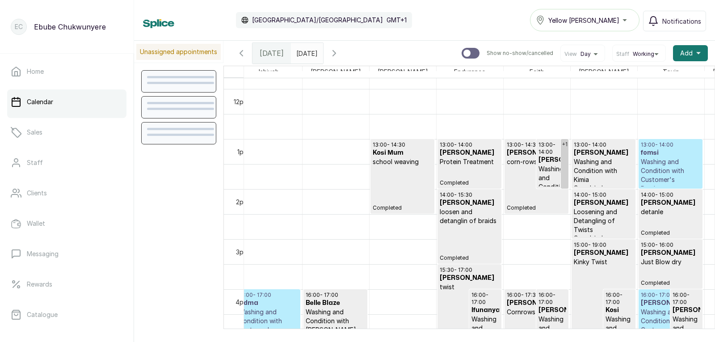
click at [659, 173] on p "Washing and Condition with Customer's Product" at bounding box center [670, 175] width 59 height 36
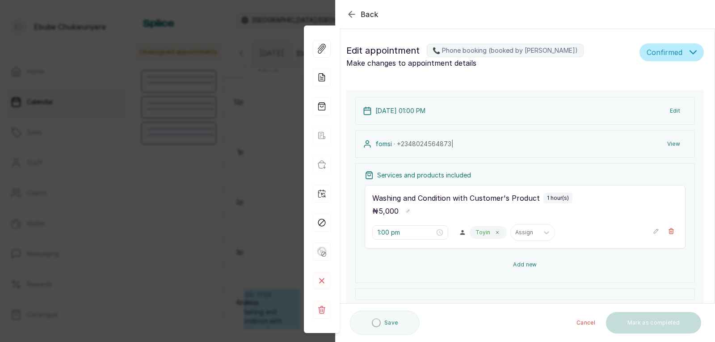
click at [556, 267] on button "Add new" at bounding box center [525, 264] width 321 height 21
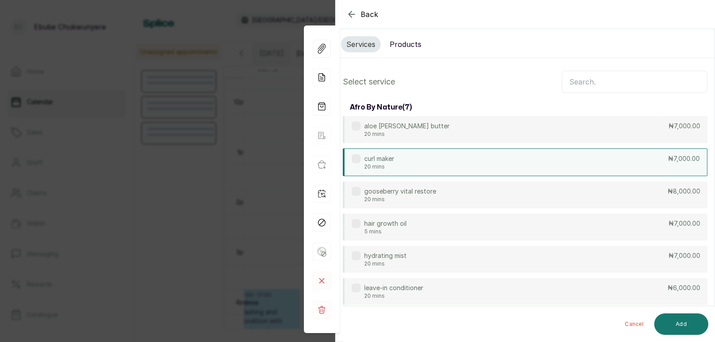
scroll to position [0, 0]
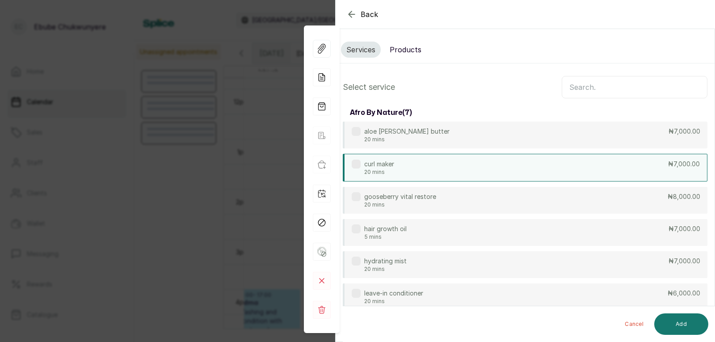
drag, startPoint x: 611, startPoint y: 201, endPoint x: 617, endPoint y: 155, distance: 46.5
click at [607, 86] on input "text" at bounding box center [635, 87] width 146 height 22
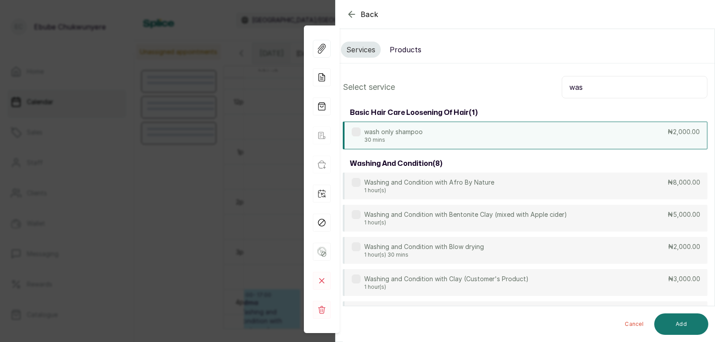
type input "was"
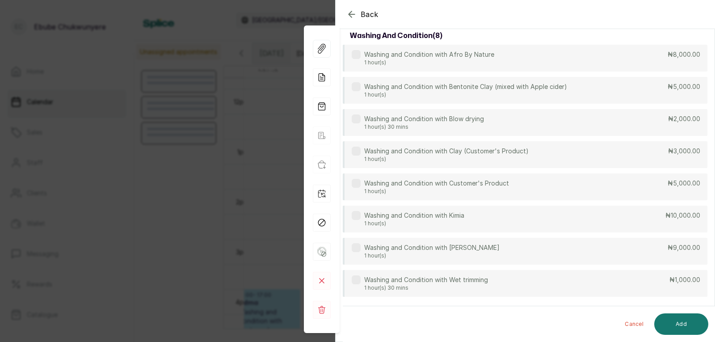
scroll to position [144, 0]
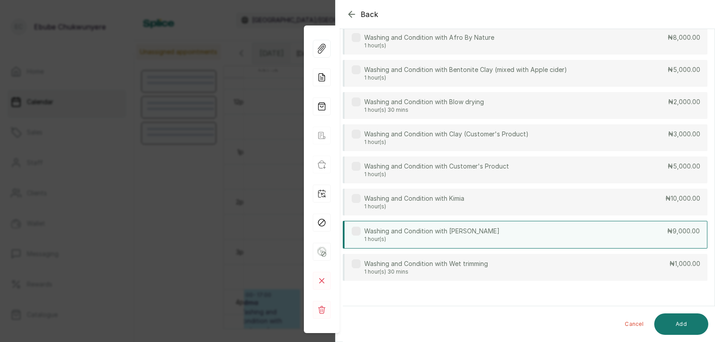
drag, startPoint x: 404, startPoint y: 146, endPoint x: 414, endPoint y: 233, distance: 87.8
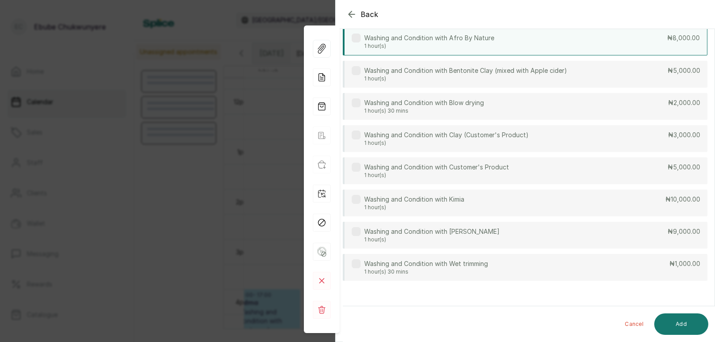
click at [516, 41] on div "Washing and Condition with Afro By Nature 1 hour(s) ₦8,000.00" at bounding box center [525, 42] width 365 height 28
click at [680, 321] on button "Add" at bounding box center [682, 323] width 54 height 21
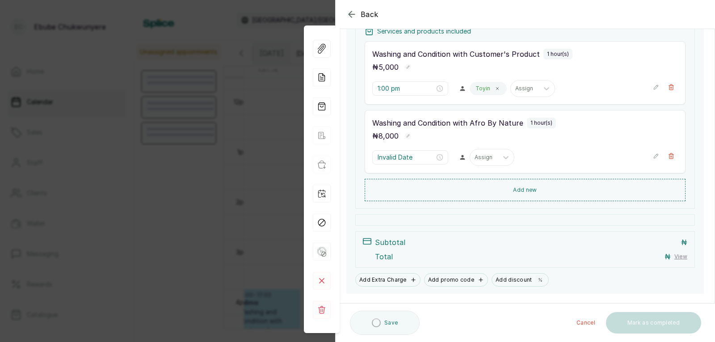
type input "2:00 pm"
click at [669, 88] on icon "button" at bounding box center [671, 87] width 5 height 5
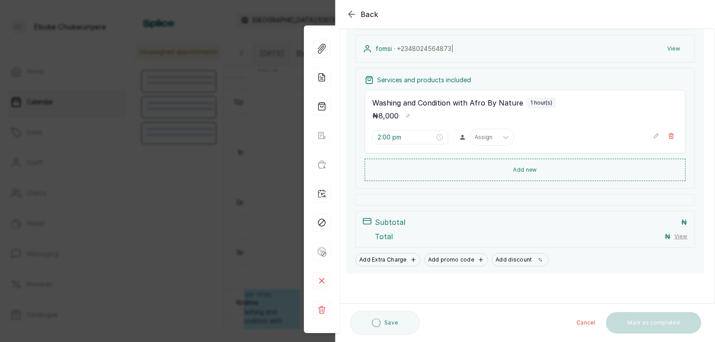
type input "2:00 pm"
click at [599, 171] on button "Add new" at bounding box center [525, 170] width 321 height 21
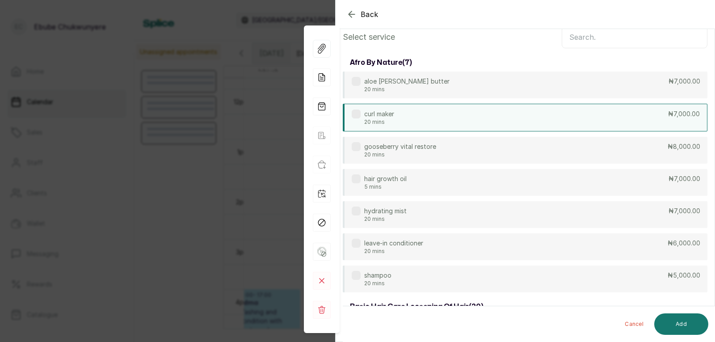
scroll to position [0, 0]
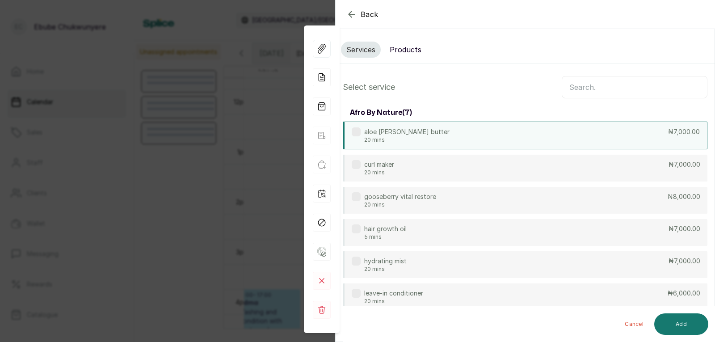
drag, startPoint x: 435, startPoint y: 217, endPoint x: 443, endPoint y: 134, distance: 83.1
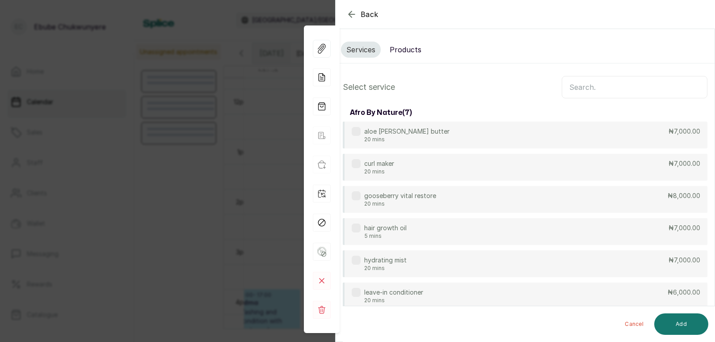
click at [624, 89] on input "text" at bounding box center [635, 87] width 146 height 22
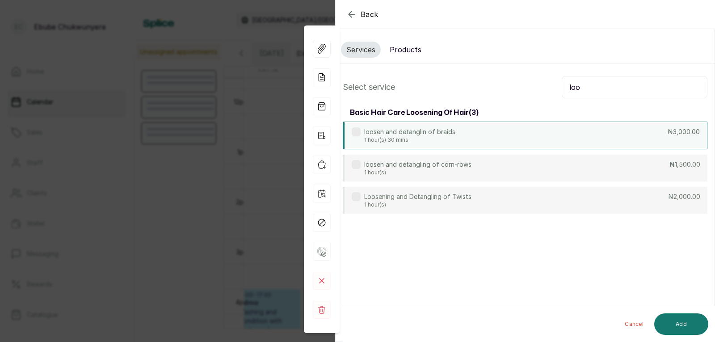
type input "loo"
click at [581, 128] on div "loosen and detanglin of braids 1 hour(s) 30 mins ₦3,000.00" at bounding box center [525, 136] width 365 height 28
click at [690, 325] on button "Add" at bounding box center [682, 323] width 54 height 21
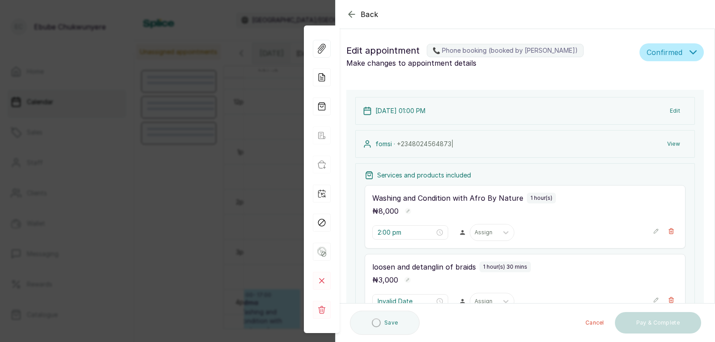
type input "3:00 pm"
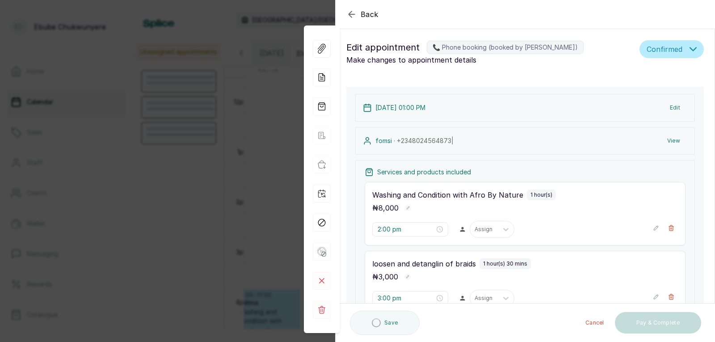
drag, startPoint x: 570, startPoint y: 275, endPoint x: 611, endPoint y: 268, distance: 41.3
click at [653, 294] on icon "button" at bounding box center [656, 295] width 6 height 6
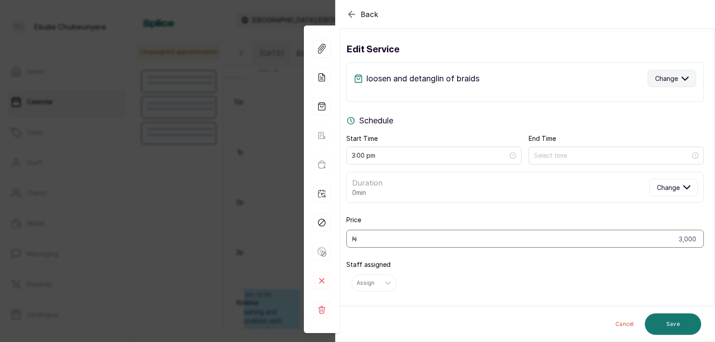
click at [655, 77] on span "Change" at bounding box center [666, 78] width 23 height 9
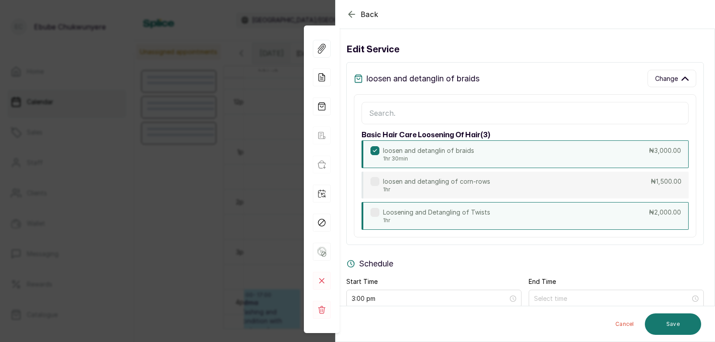
click at [554, 212] on div "Loosening and Detangling of Twists 1hr ₦2,000.00" at bounding box center [525, 216] width 327 height 28
type input "4:00 pm"
type input "2,000"
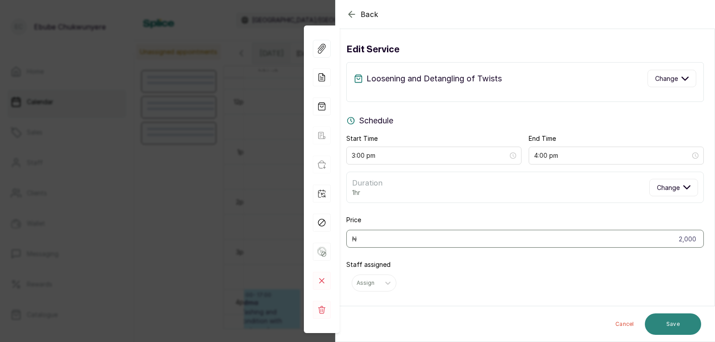
click at [668, 322] on button "Save" at bounding box center [673, 323] width 56 height 21
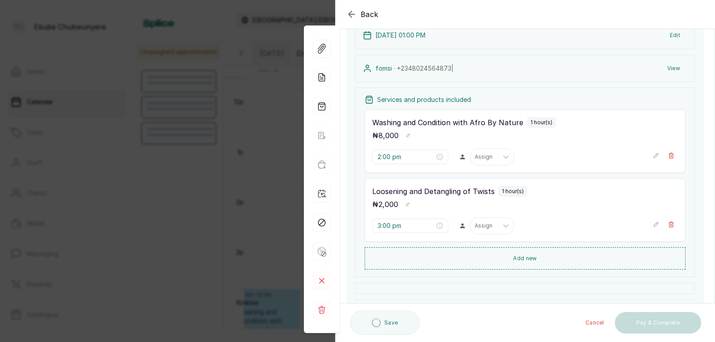
scroll to position [97, 0]
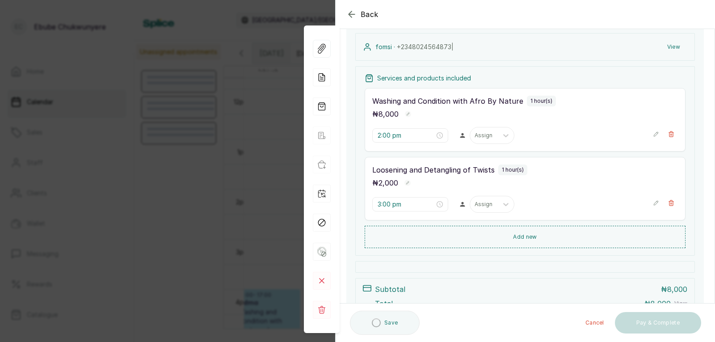
drag, startPoint x: 516, startPoint y: 200, endPoint x: 521, endPoint y: 230, distance: 30.4
click at [521, 231] on button "Add new" at bounding box center [525, 236] width 321 height 21
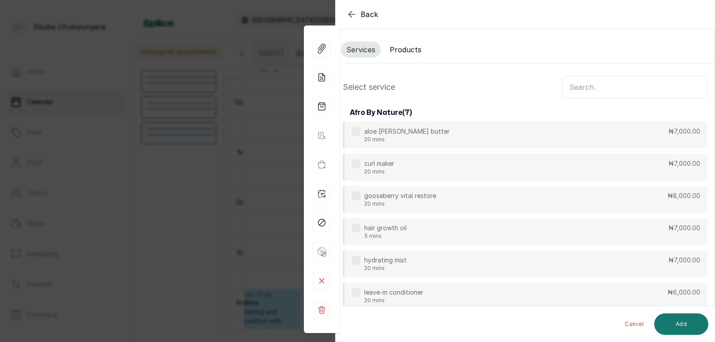
click at [592, 89] on input "text" at bounding box center [635, 87] width 146 height 22
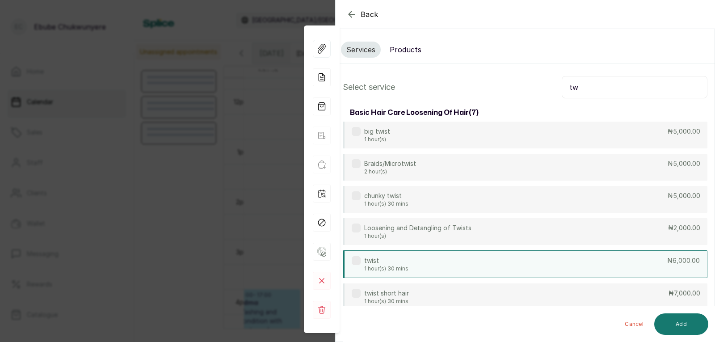
type input "tw"
click at [540, 256] on div "twist 1 hour(s) 30 mins ₦6,000.00" at bounding box center [525, 264] width 365 height 28
click at [689, 325] on button "Add" at bounding box center [682, 323] width 54 height 21
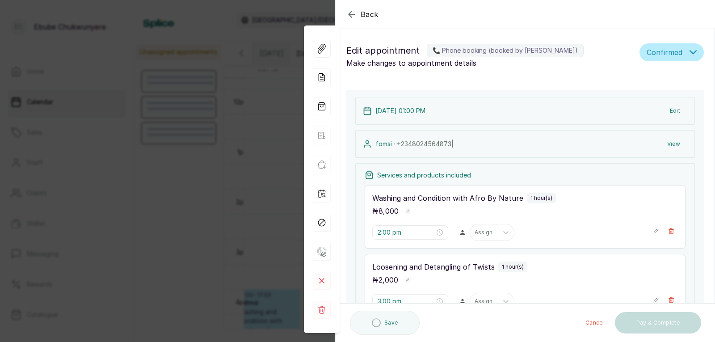
type input "4:00 pm"
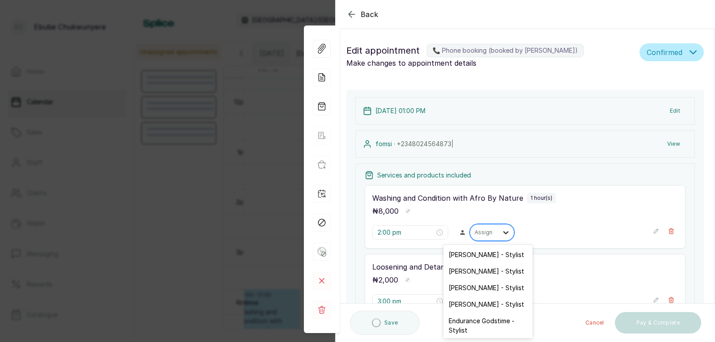
click at [501, 228] on div at bounding box center [506, 232] width 16 height 16
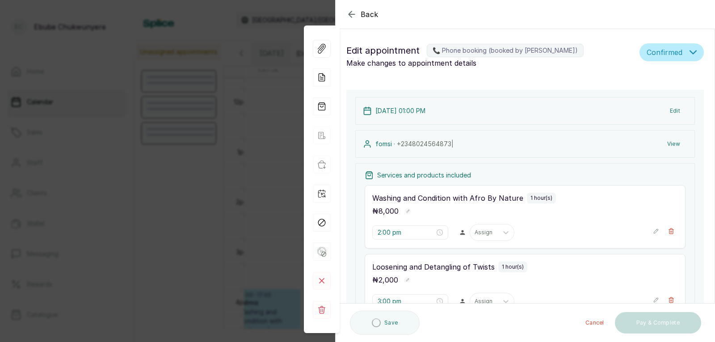
drag, startPoint x: 480, startPoint y: 260, endPoint x: 490, endPoint y: 287, distance: 29.0
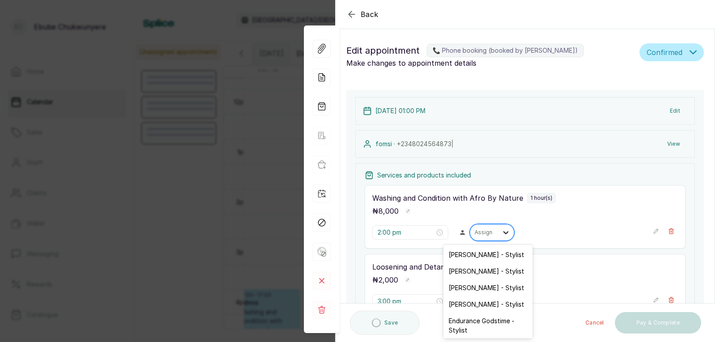
click at [508, 231] on div at bounding box center [506, 232] width 16 height 16
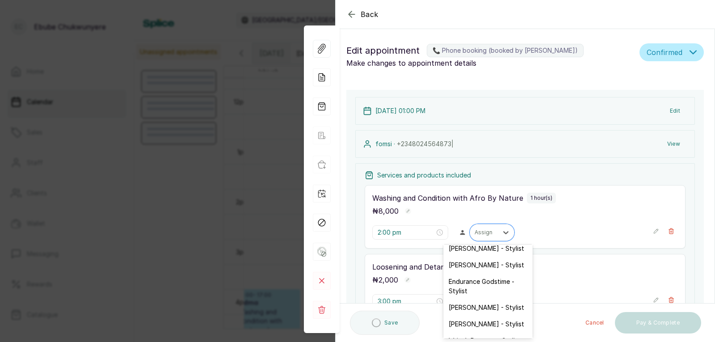
scroll to position [68, 0]
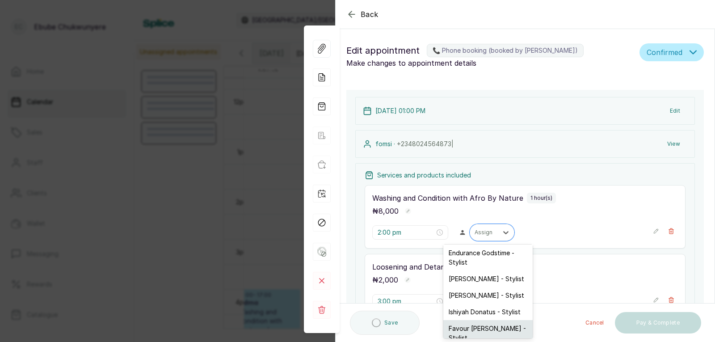
click at [503, 328] on div "Favour [PERSON_NAME] - Stylist" at bounding box center [488, 333] width 89 height 26
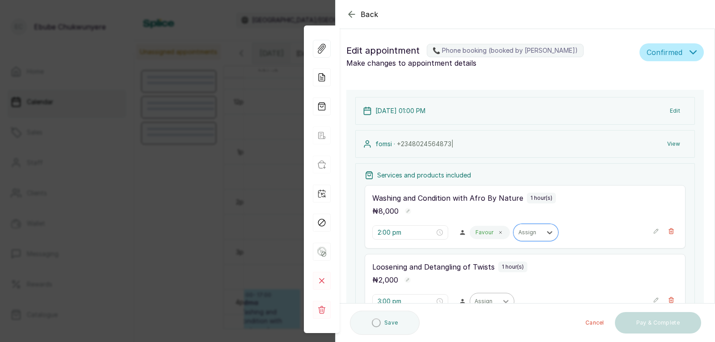
click at [503, 299] on icon at bounding box center [506, 301] width 9 height 9
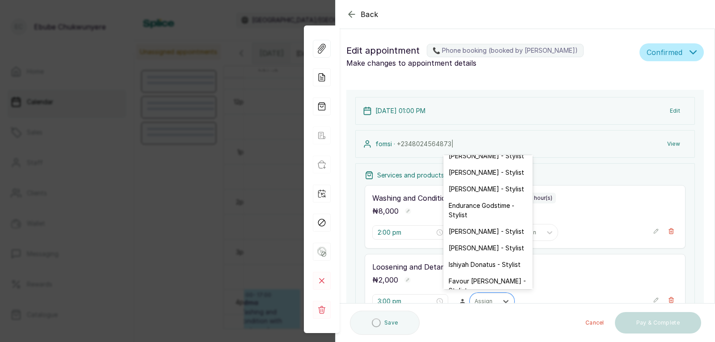
scroll to position [28, 0]
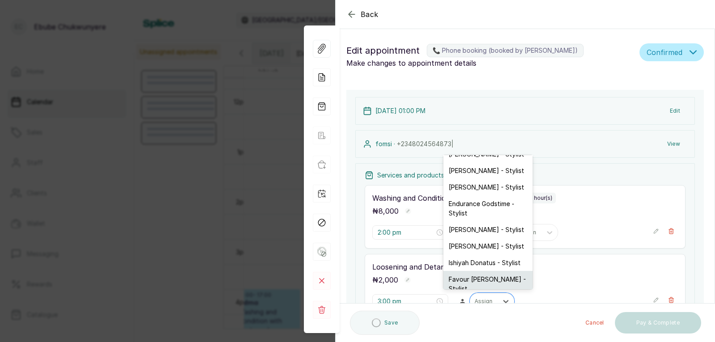
click at [503, 281] on div "Favour [PERSON_NAME] - Stylist" at bounding box center [488, 284] width 89 height 26
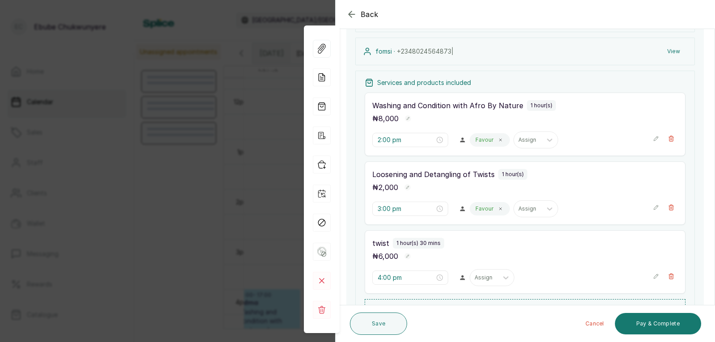
drag, startPoint x: 554, startPoint y: 264, endPoint x: 558, endPoint y: 286, distance: 21.8
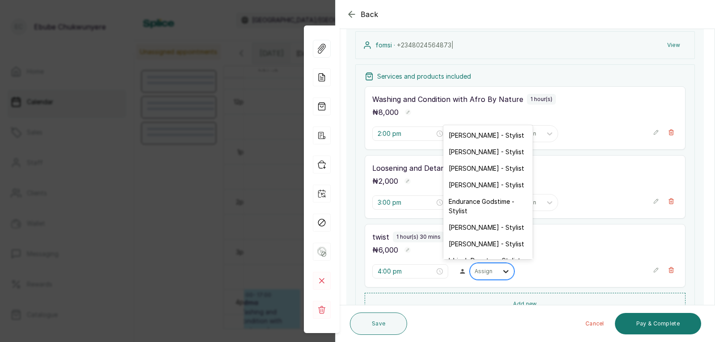
click at [502, 273] on icon at bounding box center [506, 271] width 9 height 9
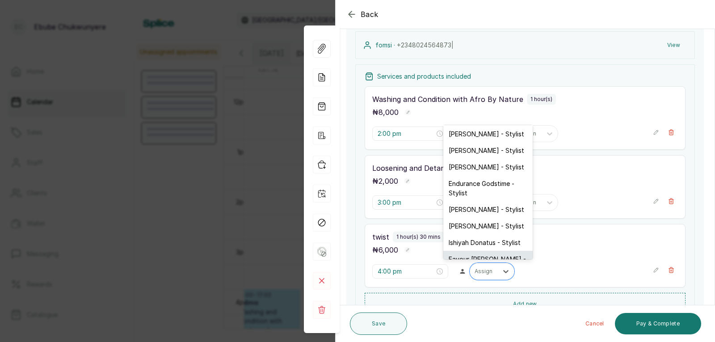
scroll to position [28, 0]
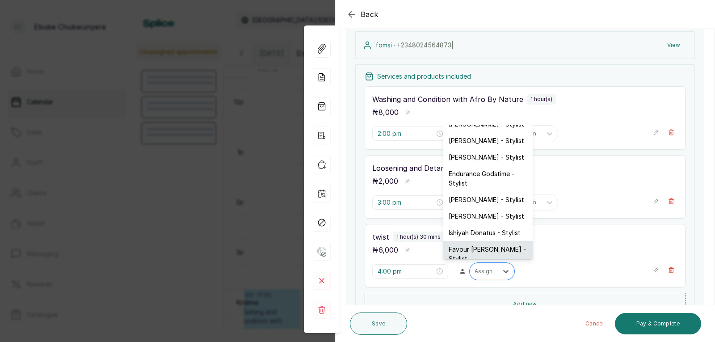
click at [515, 253] on div "Favour [PERSON_NAME] - Stylist" at bounding box center [488, 254] width 89 height 26
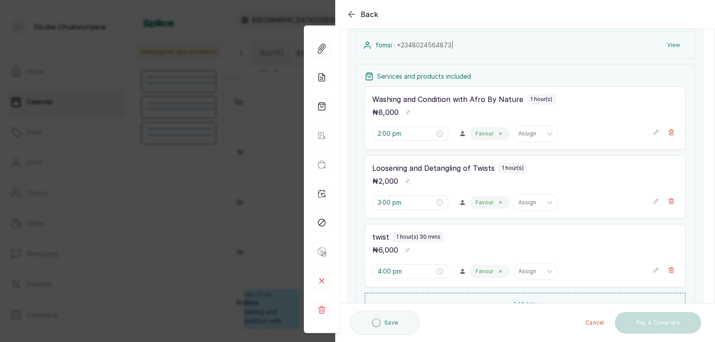
click at [654, 271] on icon "button" at bounding box center [656, 270] width 4 height 4
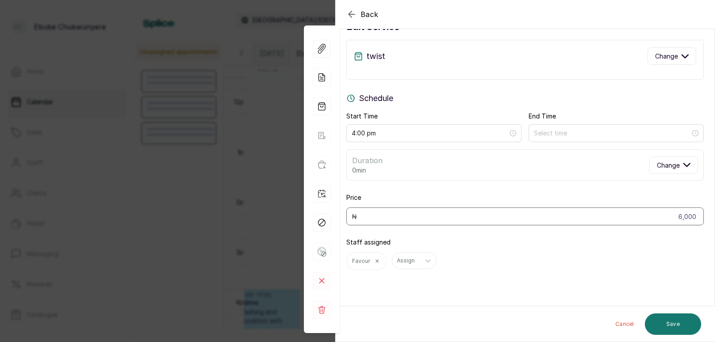
scroll to position [27, 0]
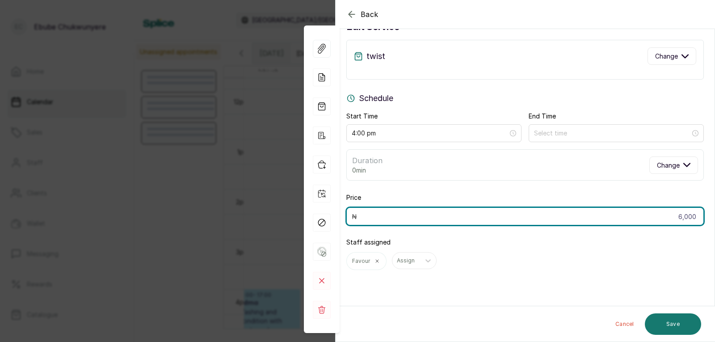
click at [662, 217] on input "6,000" at bounding box center [526, 216] width 358 height 18
type input "10,000"
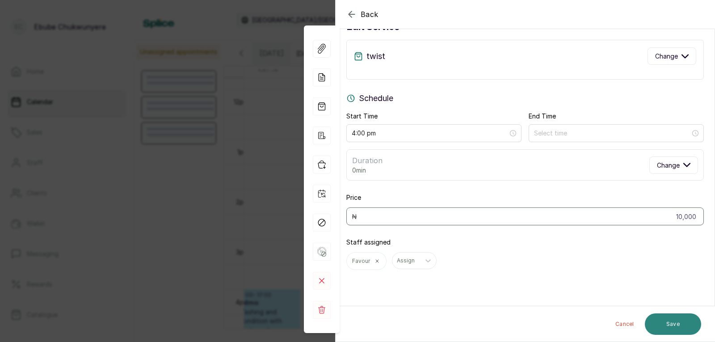
click at [675, 319] on button "Save" at bounding box center [673, 323] width 56 height 21
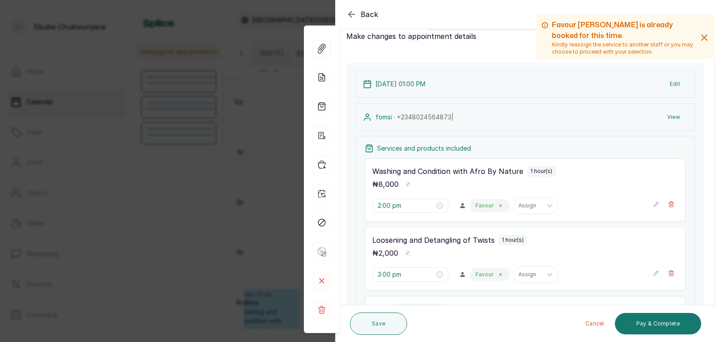
click at [653, 269] on button "Show no-show/cancelled" at bounding box center [656, 273] width 6 height 14
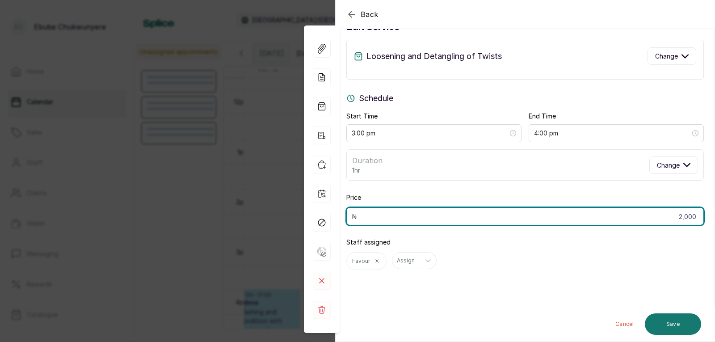
click at [626, 219] on input "2,000" at bounding box center [526, 216] width 358 height 18
click at [627, 219] on input "2,000" at bounding box center [526, 216] width 358 height 18
type input "3,000"
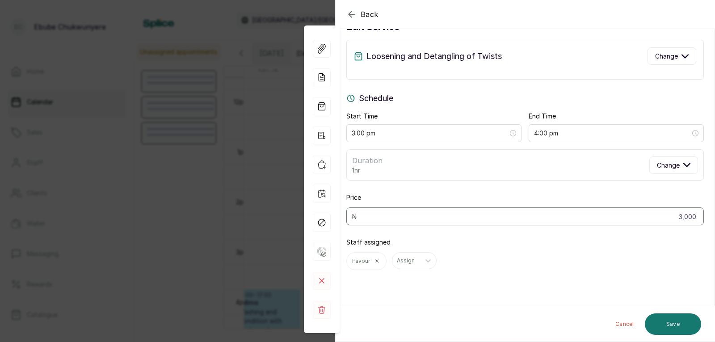
click at [677, 311] on div "Cancel Save" at bounding box center [526, 324] width 380 height 36
click at [676, 320] on button "Save" at bounding box center [673, 323] width 56 height 21
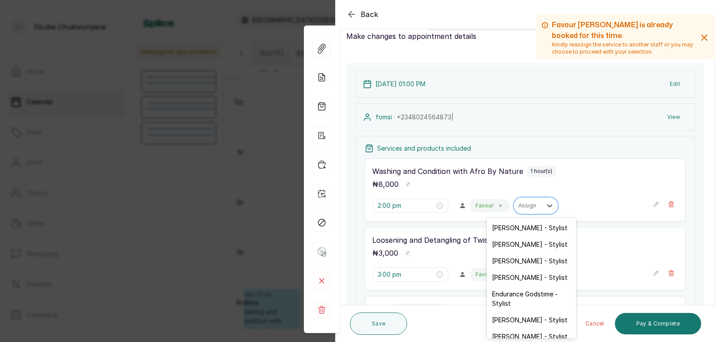
drag, startPoint x: 543, startPoint y: 210, endPoint x: 600, endPoint y: 249, distance: 69.4
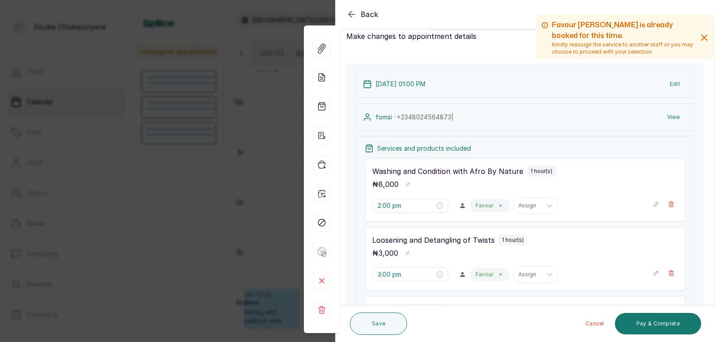
click at [604, 237] on div "Loosening and Detangling of Twists 1 hour(s)" at bounding box center [525, 240] width 306 height 11
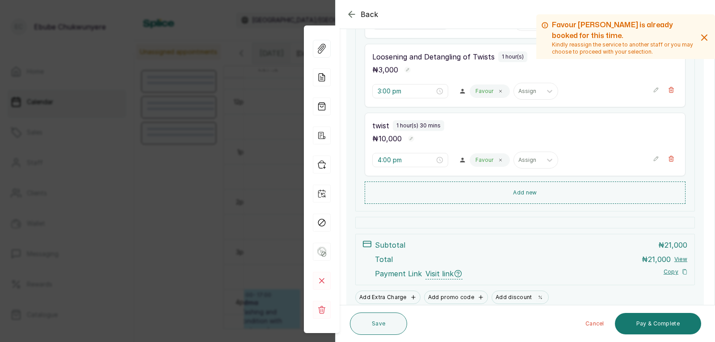
scroll to position [242, 0]
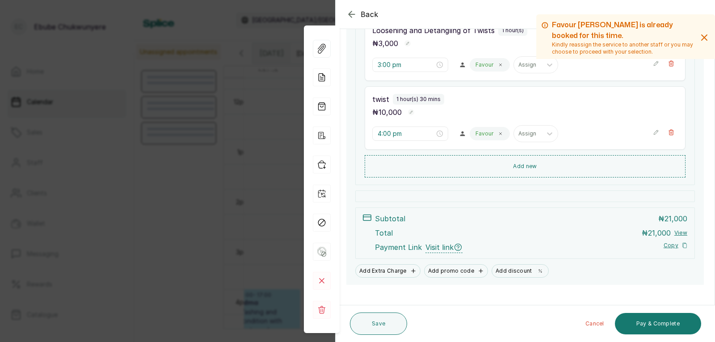
drag, startPoint x: 599, startPoint y: 226, endPoint x: 601, endPoint y: 260, distance: 33.6
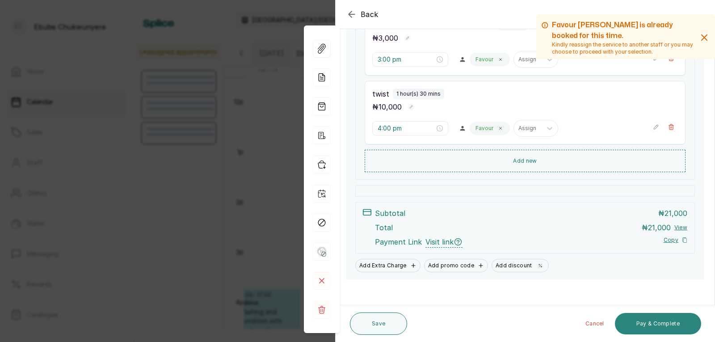
click at [665, 324] on button "Pay & Complete" at bounding box center [658, 323] width 86 height 21
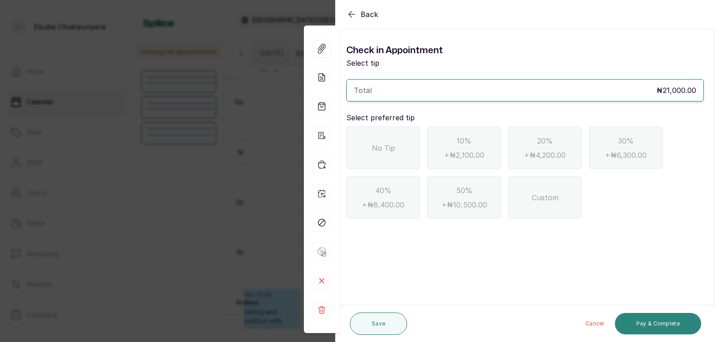
scroll to position [0, 0]
click at [373, 145] on span "No Tip" at bounding box center [383, 148] width 23 height 11
click at [652, 322] on button "Pay & Complete" at bounding box center [658, 323] width 86 height 21
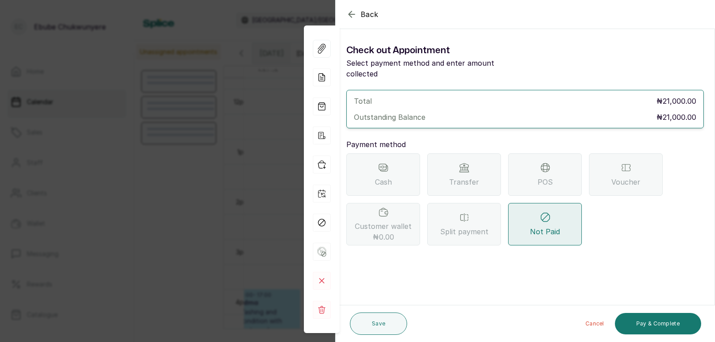
click at [530, 165] on div "POS" at bounding box center [545, 174] width 74 height 42
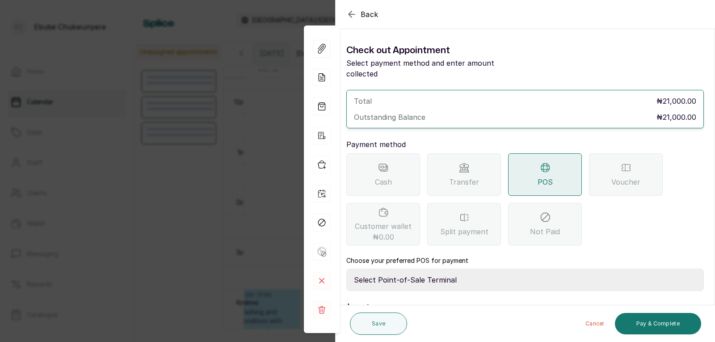
click at [419, 269] on select "Select Point-of-Sale Terminal FCMB - POS First City Monument Bank Providus - PO…" at bounding box center [526, 280] width 358 height 22
select select "aa2ad0f0-a10e-4f4c-bd19-89f63e8f7bd1"
click at [347, 269] on select "Select Point-of-Sale Terminal FCMB - POS First City Monument Bank Providus - PO…" at bounding box center [526, 280] width 358 height 22
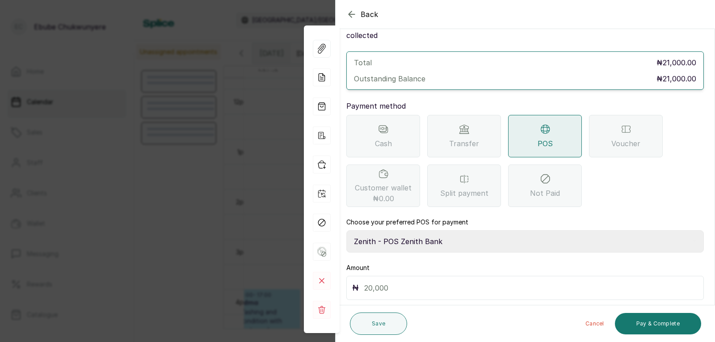
drag, startPoint x: 430, startPoint y: 277, endPoint x: 432, endPoint y: 282, distance: 5.0
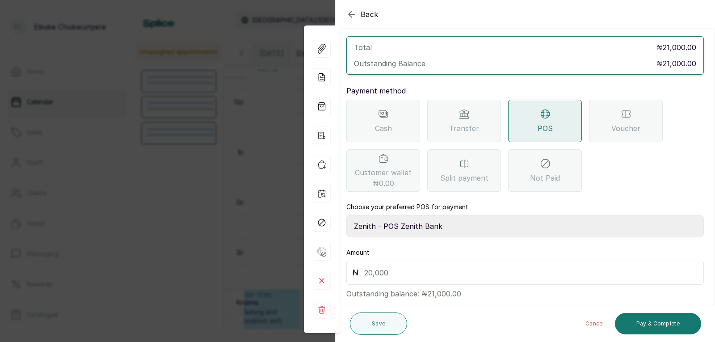
click at [432, 266] on input "text" at bounding box center [531, 272] width 334 height 13
type input "21,000"
click at [642, 320] on button "Pay & Complete" at bounding box center [658, 323] width 86 height 21
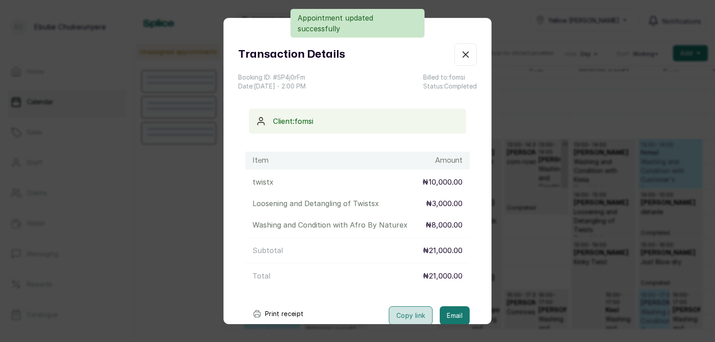
click at [409, 316] on button "Copy link" at bounding box center [411, 315] width 44 height 19
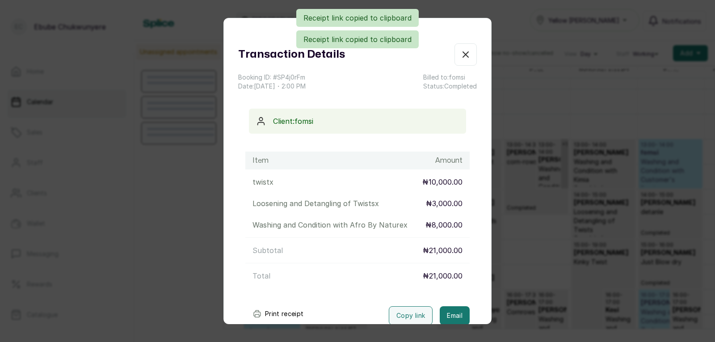
click at [455, 53] on button "Show no-show/cancelled" at bounding box center [466, 54] width 22 height 22
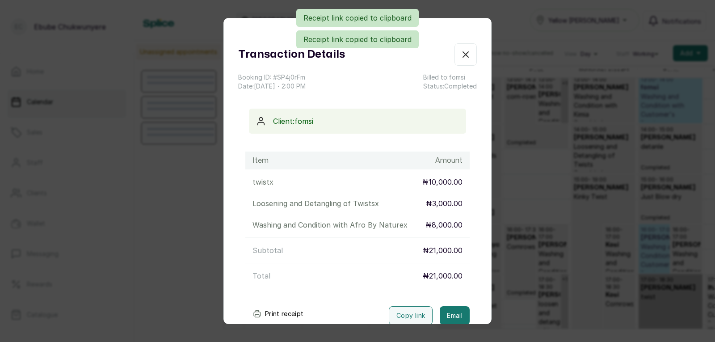
scroll to position [20, 0]
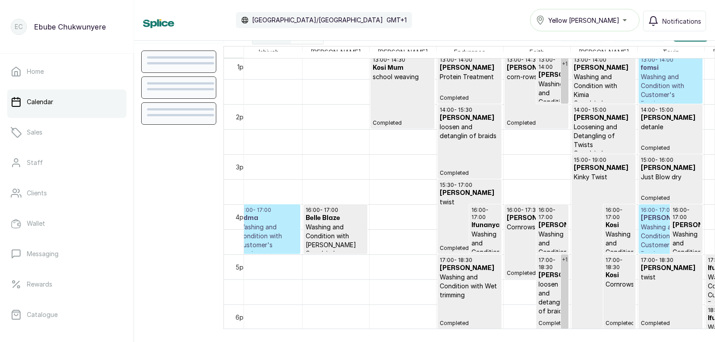
drag, startPoint x: 264, startPoint y: 227, endPoint x: 238, endPoint y: 256, distance: 38.3
click at [238, 256] on td "5pm" at bounding box center [237, 266] width 26 height 25
click at [267, 231] on p "Washing and Condition with Customer's Product" at bounding box center [268, 241] width 59 height 36
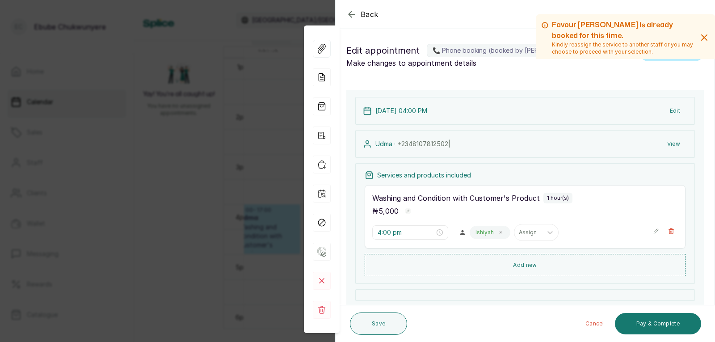
scroll to position [301, 0]
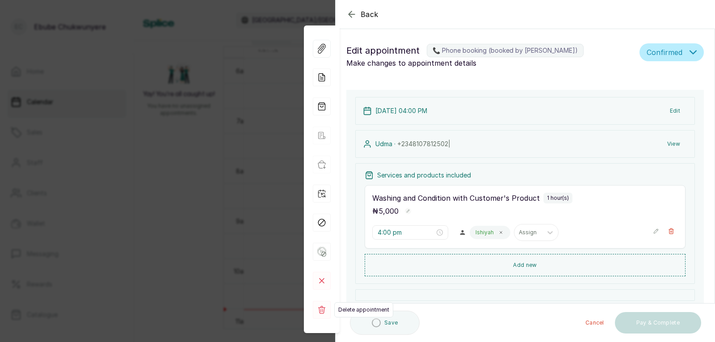
click at [317, 304] on rect at bounding box center [322, 310] width 18 height 18
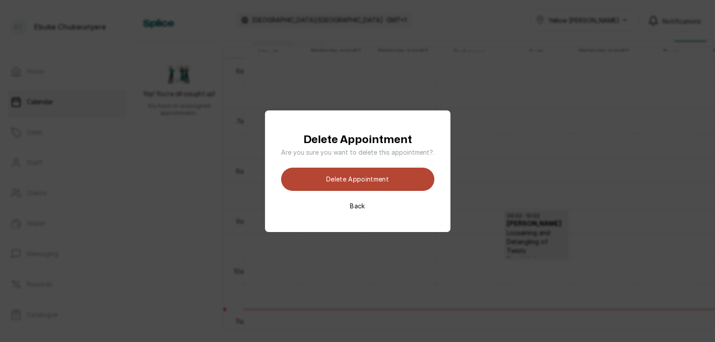
click at [369, 178] on button "Delete appointment" at bounding box center [357, 179] width 153 height 23
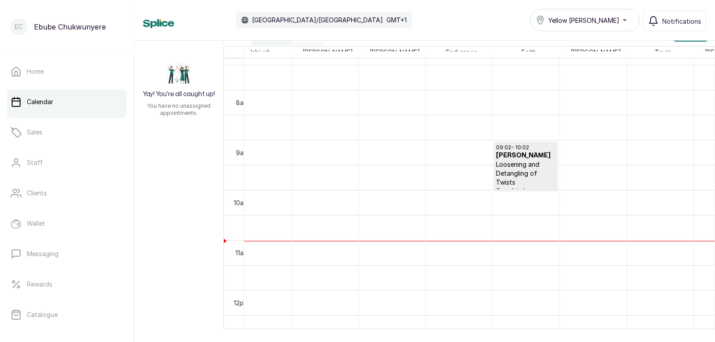
scroll to position [0, 0]
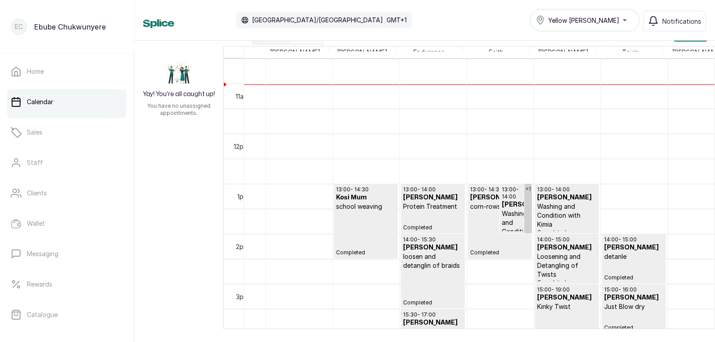
drag, startPoint x: 441, startPoint y: 191, endPoint x: 455, endPoint y: 220, distance: 31.8
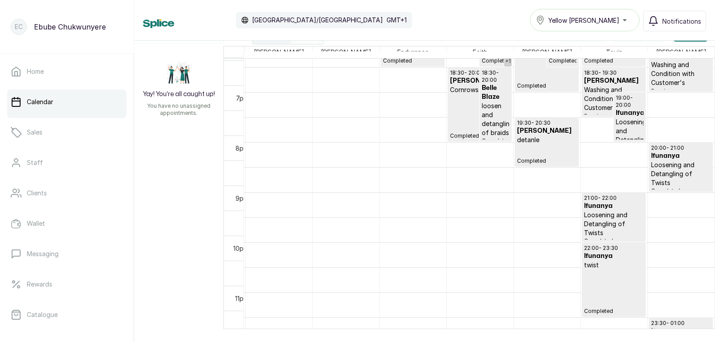
drag, startPoint x: 457, startPoint y: 217, endPoint x: 681, endPoint y: 287, distance: 234.6
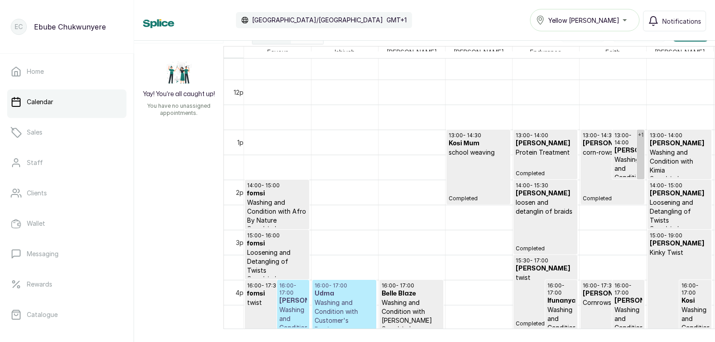
drag, startPoint x: 681, startPoint y: 287, endPoint x: 445, endPoint y: 296, distance: 236.2
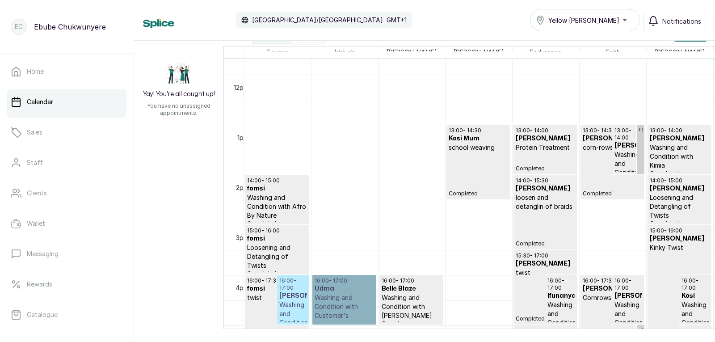
drag, startPoint x: 369, startPoint y: 286, endPoint x: 365, endPoint y: 289, distance: 4.8
click at [365, 289] on link "16:00 - 17:00 Udma Washing and Condition with Customer's Product Confirmed" at bounding box center [345, 300] width 64 height 50
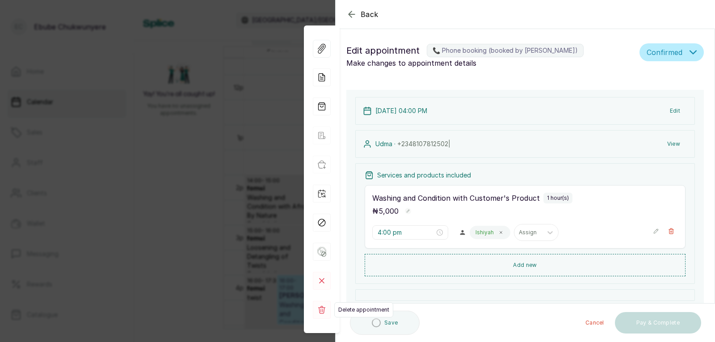
click at [321, 315] on rect at bounding box center [322, 310] width 18 height 18
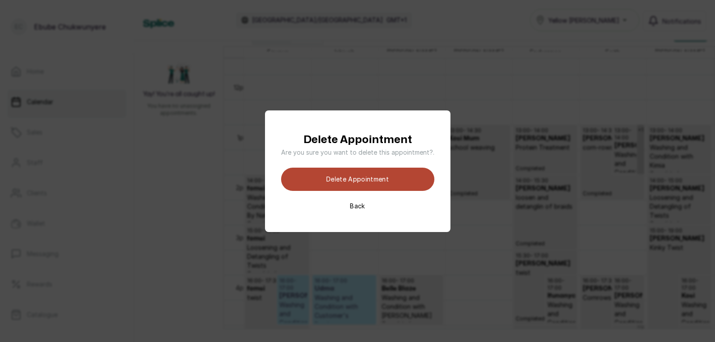
click at [389, 175] on button "Delete appointment" at bounding box center [357, 179] width 153 height 23
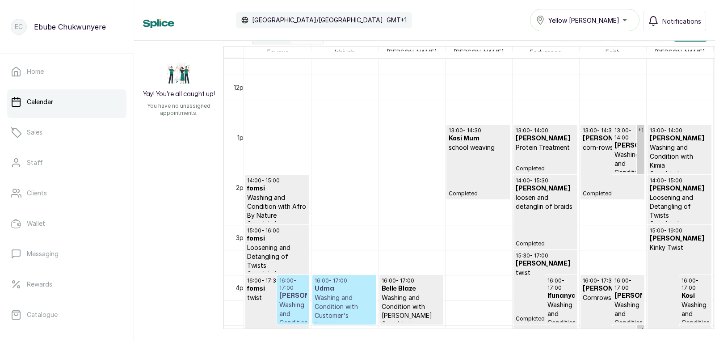
click at [295, 300] on h3 "Mrs Hawa" at bounding box center [293, 296] width 28 height 9
click at [294, 293] on h3 "Mrs Hawa" at bounding box center [293, 296] width 28 height 9
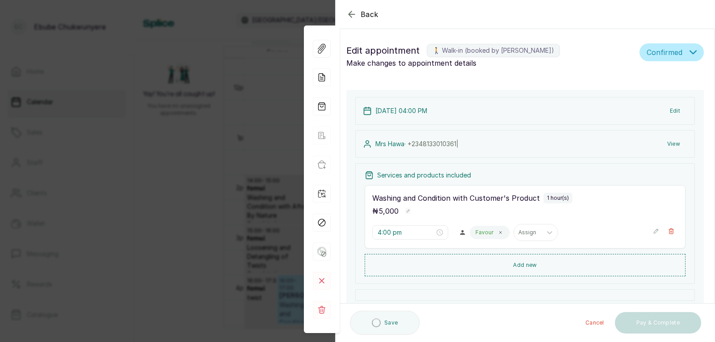
click at [294, 293] on div "Back Appointment Details Edit appointment 🚶 Walk-in (booked by Ebube Chukwunyer…" at bounding box center [357, 171] width 715 height 342
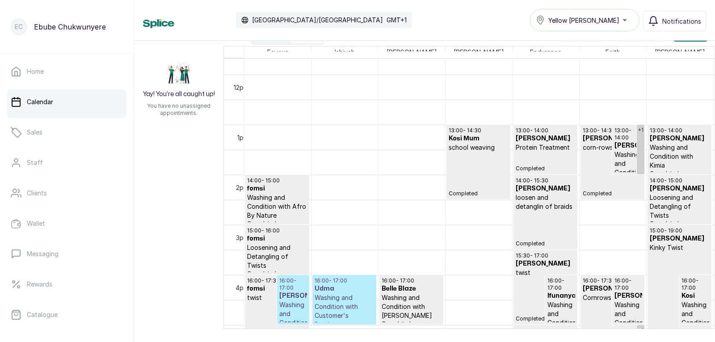
click at [287, 297] on h3 "Mrs Hawa" at bounding box center [293, 296] width 28 height 9
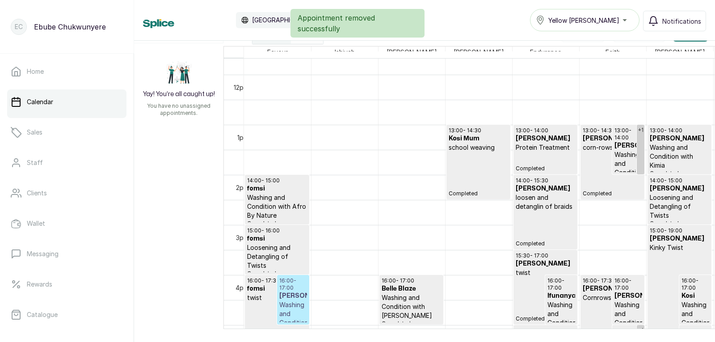
click at [288, 294] on h3 "Mrs Hawa" at bounding box center [293, 296] width 28 height 9
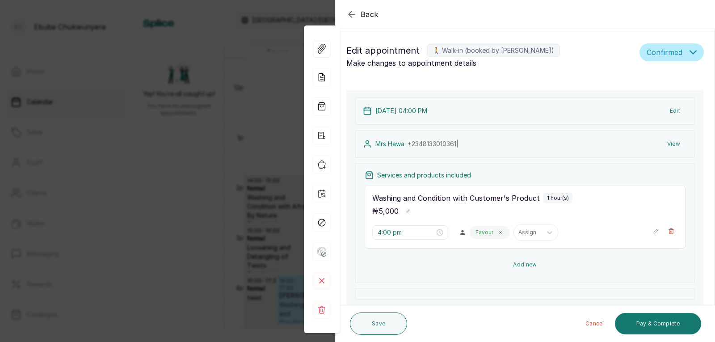
click at [556, 268] on button "Add new" at bounding box center [525, 264] width 321 height 21
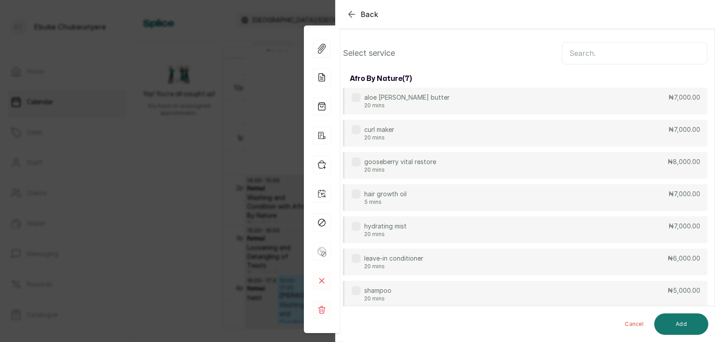
drag, startPoint x: 621, startPoint y: 94, endPoint x: 626, endPoint y: 64, distance: 29.9
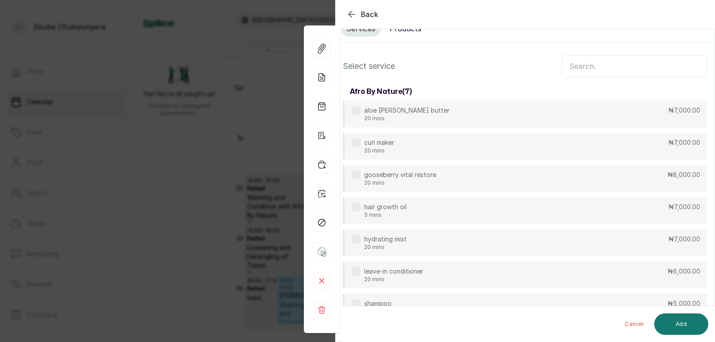
click at [625, 64] on input "text" at bounding box center [635, 66] width 146 height 22
click at [625, 65] on input "text" at bounding box center [635, 66] width 146 height 22
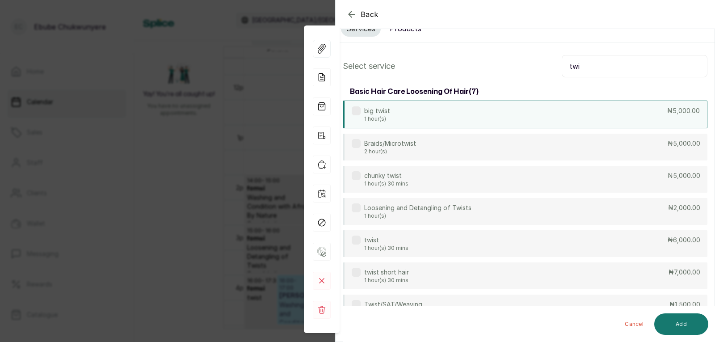
type input "twi"
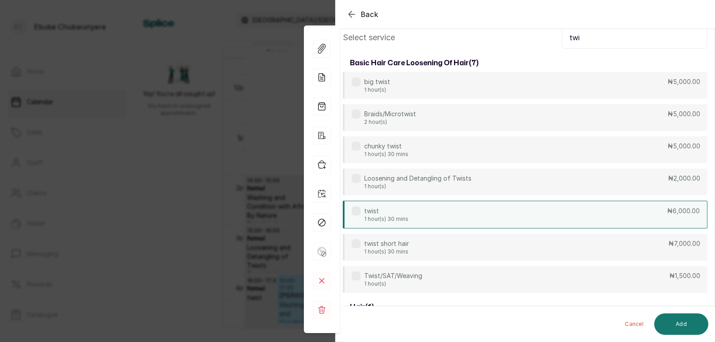
drag, startPoint x: 512, startPoint y: 123, endPoint x: 505, endPoint y: 168, distance: 45.4
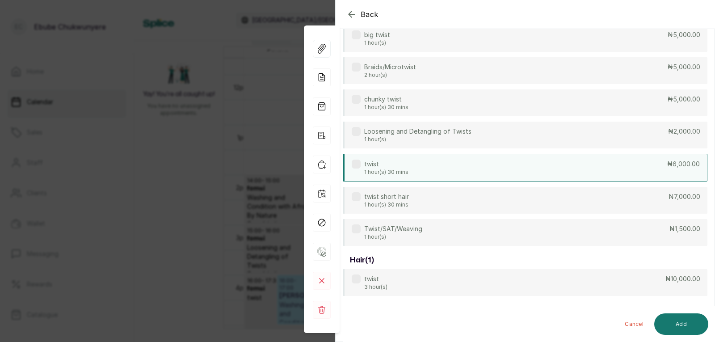
click at [503, 161] on div "twist 1 hour(s) 30 mins ₦6,000.00" at bounding box center [525, 168] width 365 height 28
click at [699, 327] on button "Add" at bounding box center [682, 323] width 54 height 21
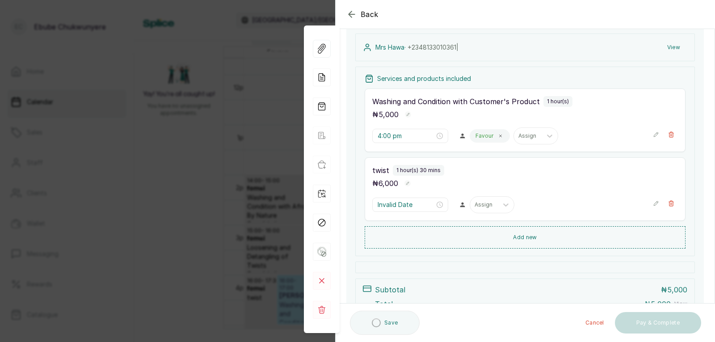
type input "5:00 pm"
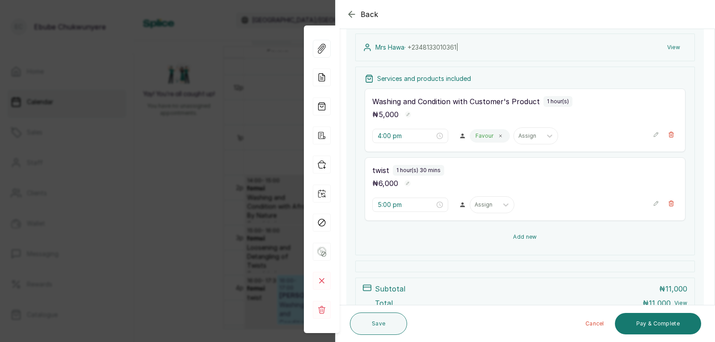
click at [523, 232] on button "Add new" at bounding box center [525, 236] width 321 height 21
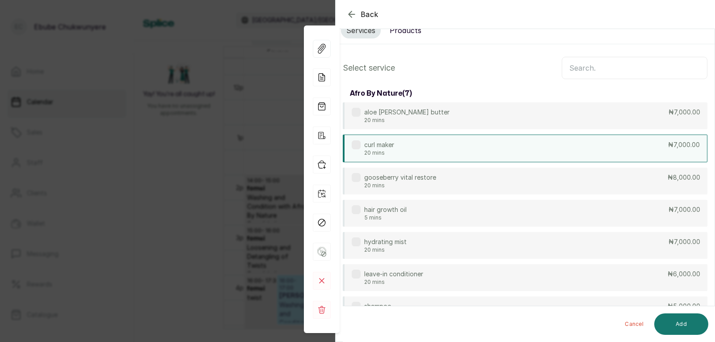
scroll to position [0, 0]
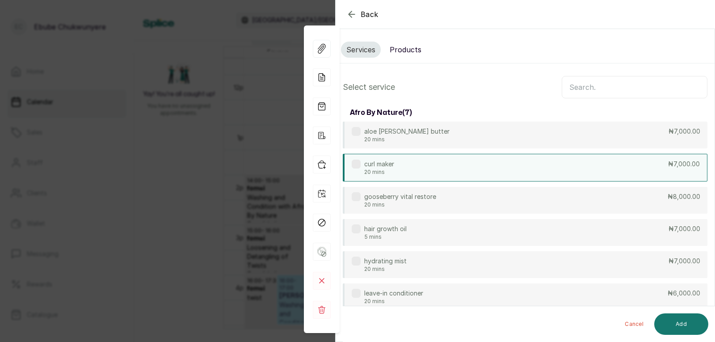
drag, startPoint x: 528, startPoint y: 203, endPoint x: 566, endPoint y: 157, distance: 60.1
click at [569, 92] on input "text" at bounding box center [635, 87] width 146 height 22
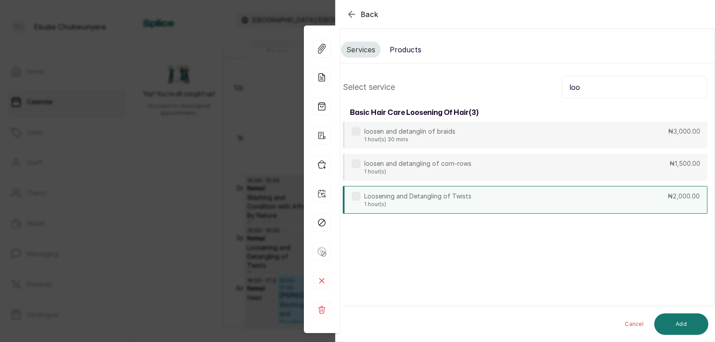
type input "loo"
click at [586, 210] on div "Loosening and Detangling of Twists 1 hour(s) ₦2,000.00" at bounding box center [525, 200] width 365 height 28
click at [680, 323] on button "Add" at bounding box center [682, 323] width 54 height 21
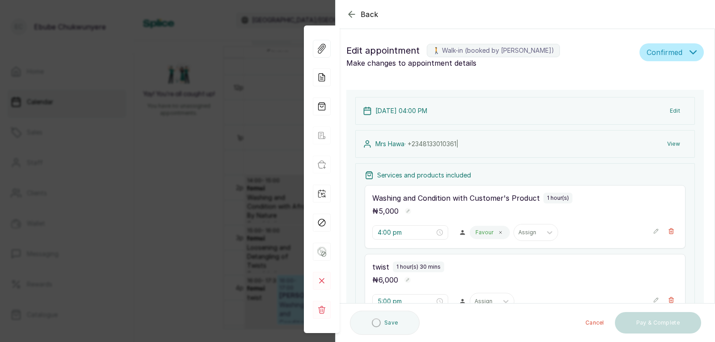
type input "6:30 pm"
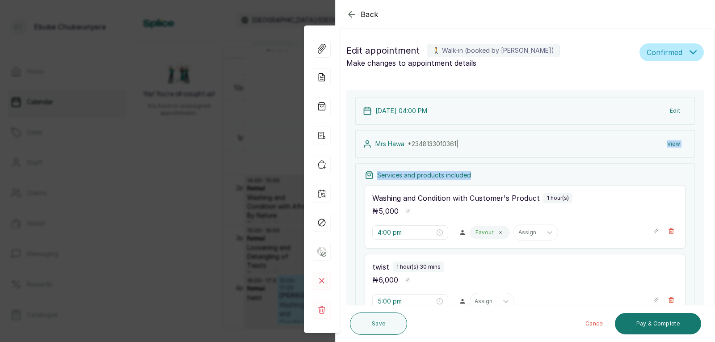
drag, startPoint x: 680, startPoint y: 323, endPoint x: 561, endPoint y: 194, distance: 175.3
click at [561, 194] on div "12 Oct 2025, 04:00 PM Edit Mrs Hawa · +234 8133010361 | View Services and produ…" at bounding box center [526, 305] width 358 height 431
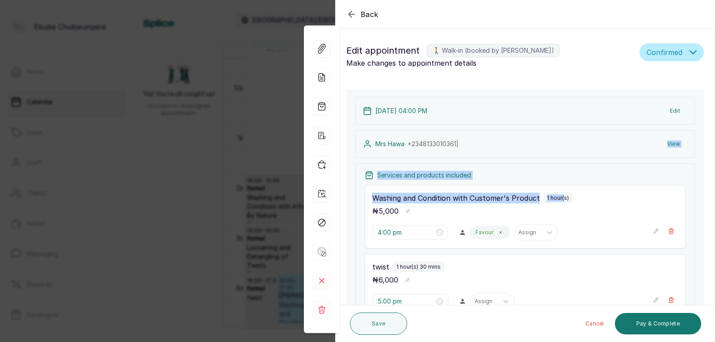
click at [547, 140] on div "Mrs Hawa · +234 8133010361 | View" at bounding box center [525, 144] width 340 height 28
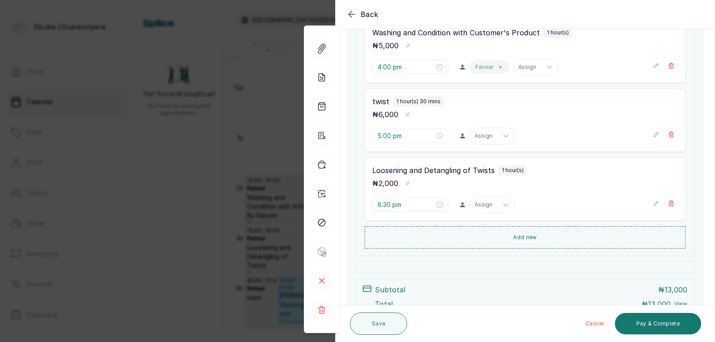
drag, startPoint x: 563, startPoint y: 193, endPoint x: 562, endPoint y: 250, distance: 57.7
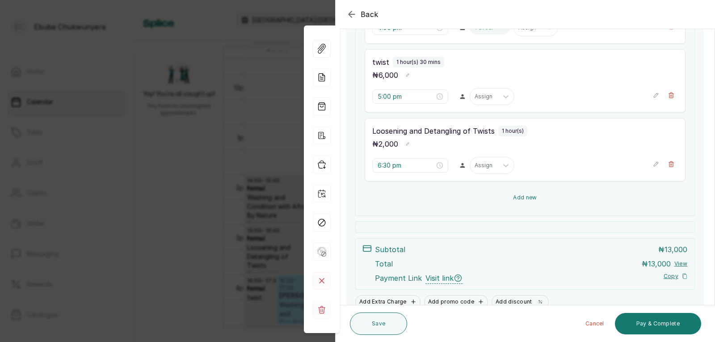
click at [579, 205] on button "Add new" at bounding box center [525, 197] width 321 height 21
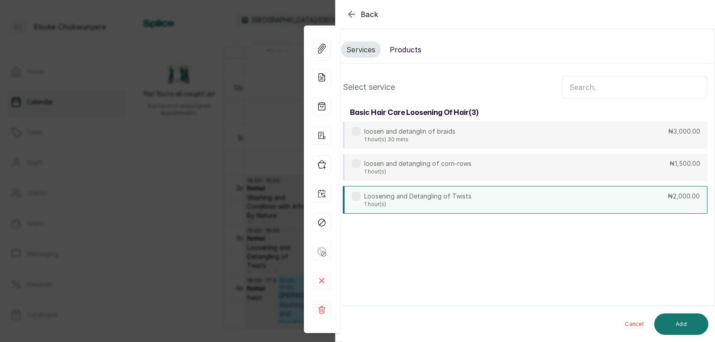
scroll to position [0, 0]
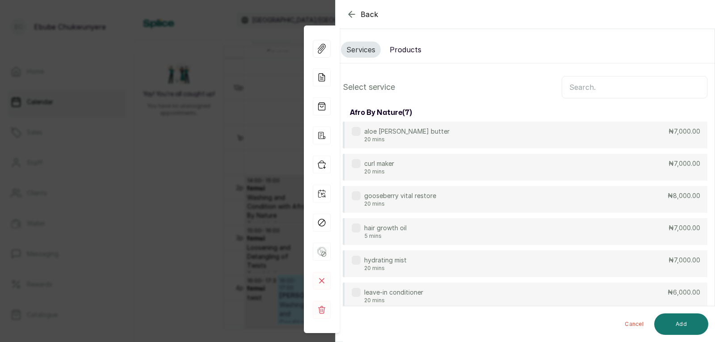
click at [574, 84] on input "text" at bounding box center [635, 87] width 146 height 22
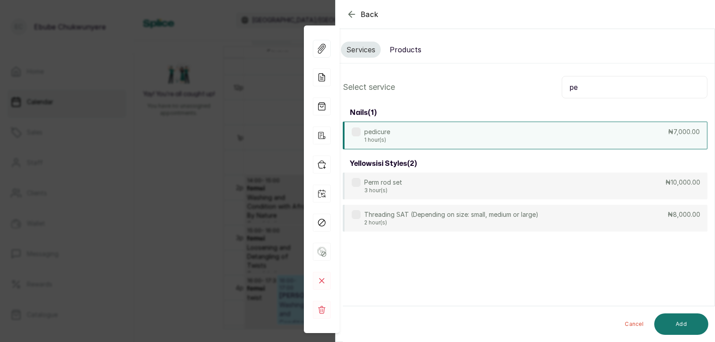
type input "pe"
click at [461, 135] on div "pedicure 1 hour(s) ₦7,000.00" at bounding box center [525, 136] width 365 height 28
click at [687, 325] on button "Add" at bounding box center [682, 323] width 54 height 21
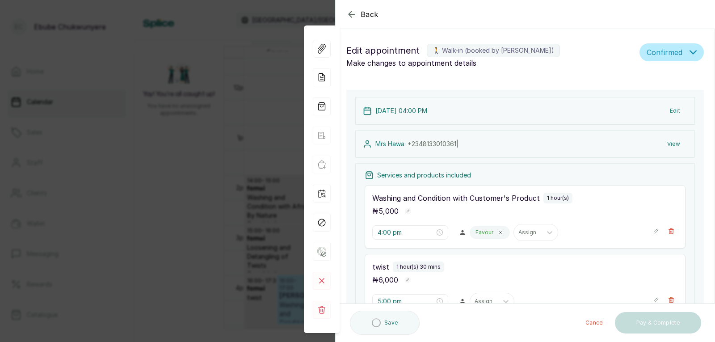
type input "7:30 pm"
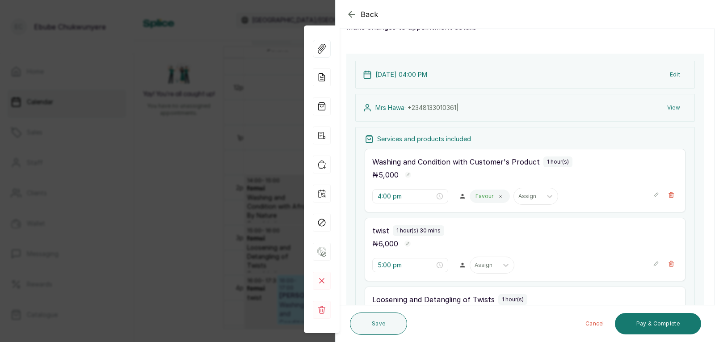
drag, startPoint x: 418, startPoint y: 157, endPoint x: 428, endPoint y: 183, distance: 28.5
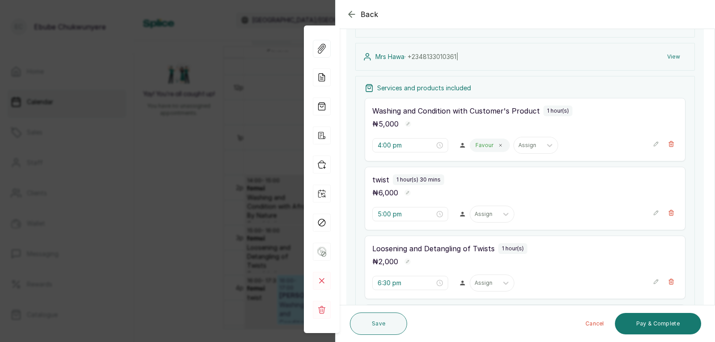
drag, startPoint x: 511, startPoint y: 165, endPoint x: 508, endPoint y: 192, distance: 26.9
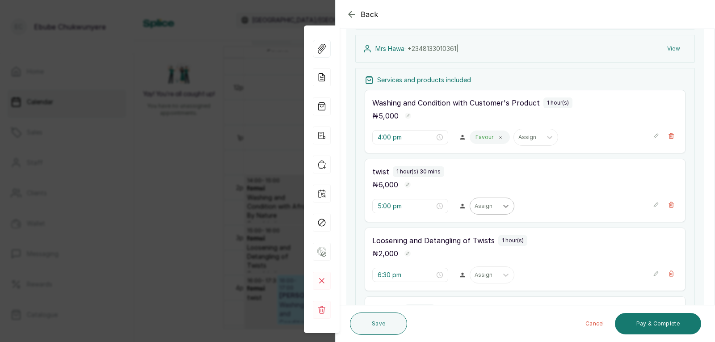
click at [498, 204] on div at bounding box center [506, 206] width 16 height 16
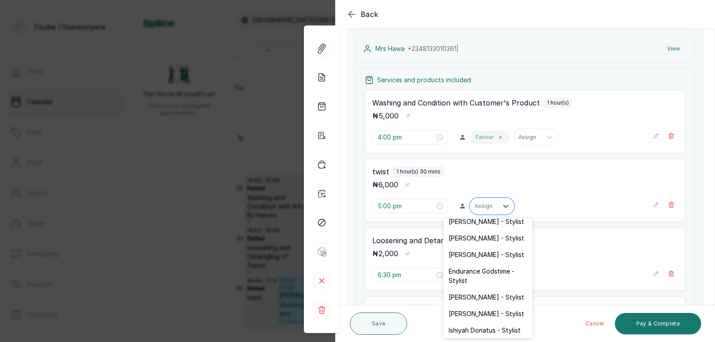
scroll to position [42, 0]
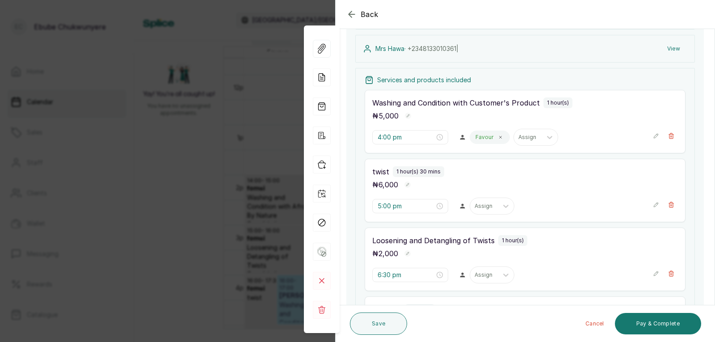
click at [534, 247] on div "Loosening and Detangling of Twists 1 hour(s) ₦ 2,000" at bounding box center [525, 247] width 306 height 24
click at [502, 209] on icon at bounding box center [506, 206] width 9 height 9
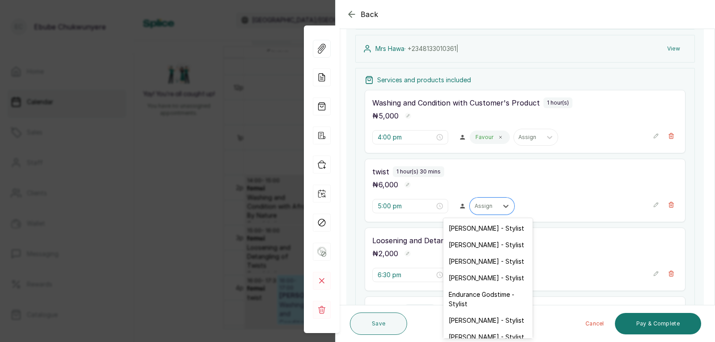
click at [494, 317] on div "[PERSON_NAME] - Stylist" at bounding box center [488, 320] width 89 height 17
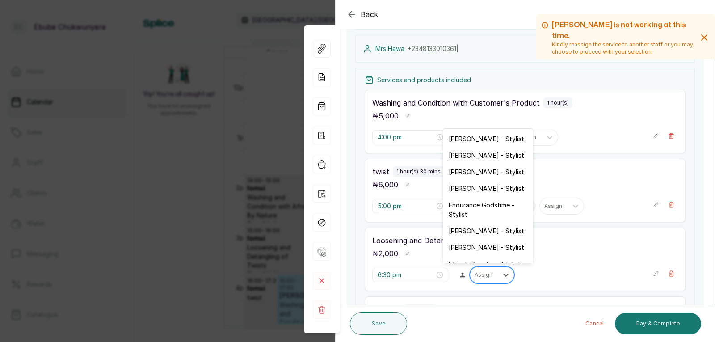
click at [488, 271] on div at bounding box center [484, 275] width 19 height 8
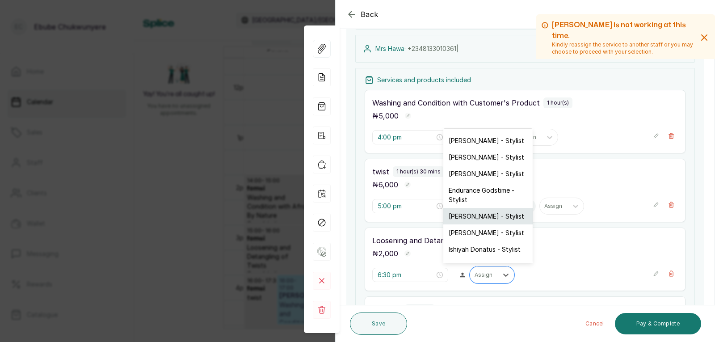
click at [488, 217] on div "[PERSON_NAME] - Stylist" at bounding box center [488, 216] width 89 height 17
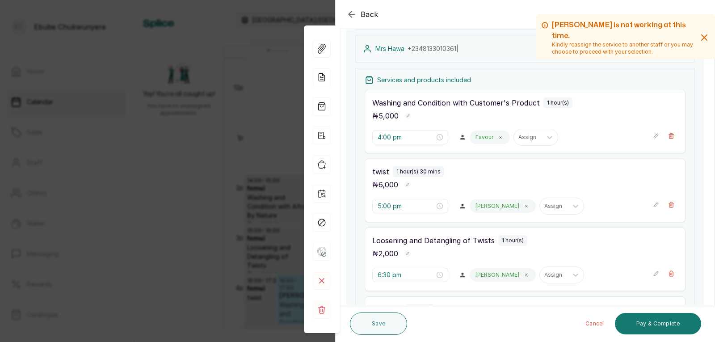
click at [653, 206] on icon "button" at bounding box center [656, 205] width 6 height 6
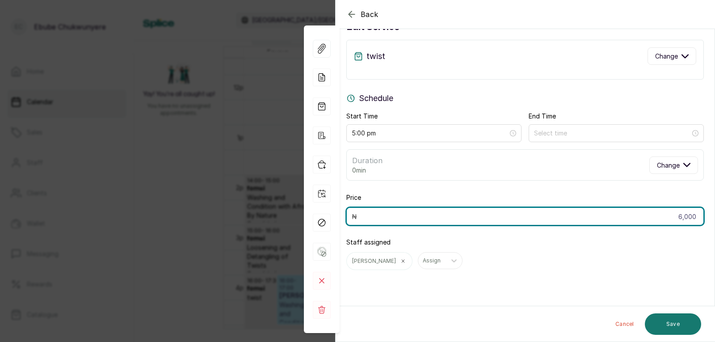
click at [644, 211] on input "6,000" at bounding box center [526, 216] width 358 height 18
type input "9,000"
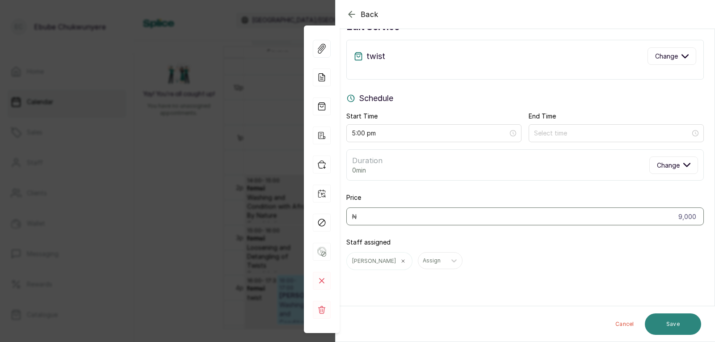
click at [683, 317] on button "Save" at bounding box center [673, 323] width 56 height 21
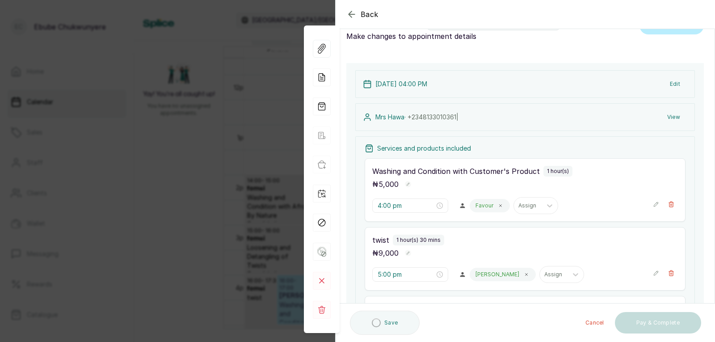
scroll to position [0, 0]
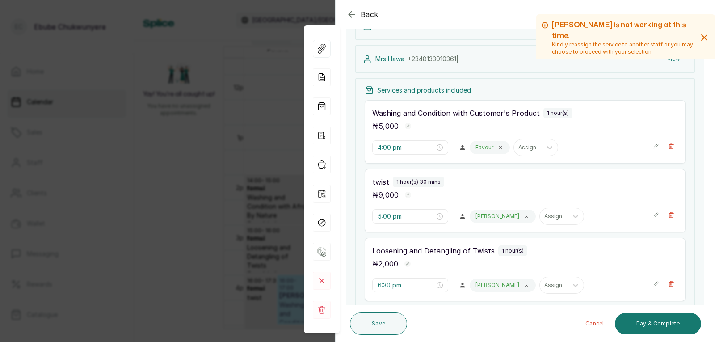
drag, startPoint x: 431, startPoint y: 177, endPoint x: 442, endPoint y: 211, distance: 36.5
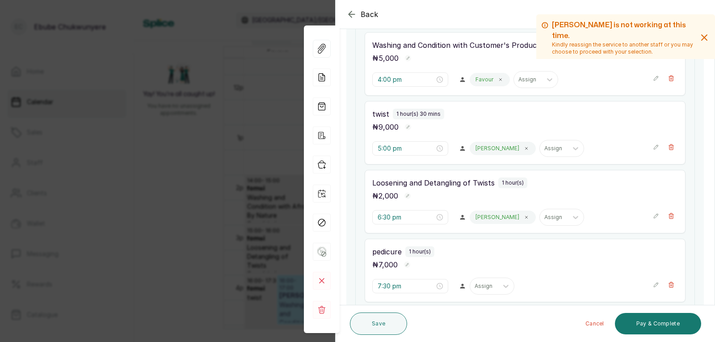
scroll to position [195, 0]
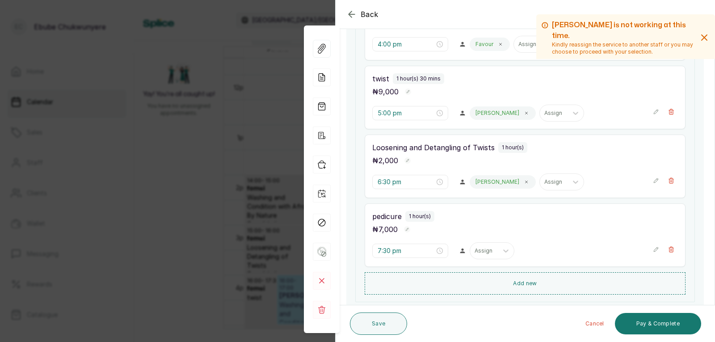
drag, startPoint x: 575, startPoint y: 204, endPoint x: 581, endPoint y: 240, distance: 36.8
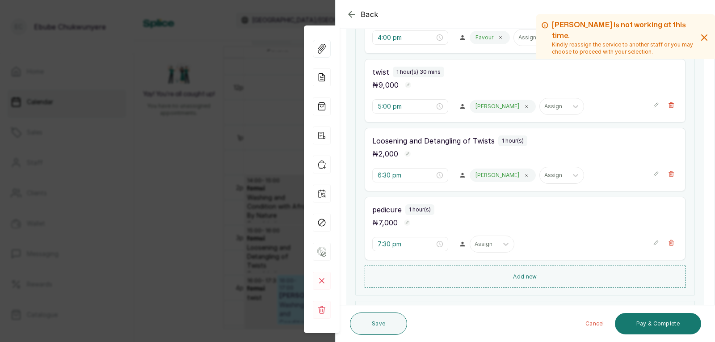
click at [646, 243] on div "7:30 pm Assign" at bounding box center [525, 244] width 306 height 17
click at [503, 239] on div at bounding box center [506, 244] width 16 height 16
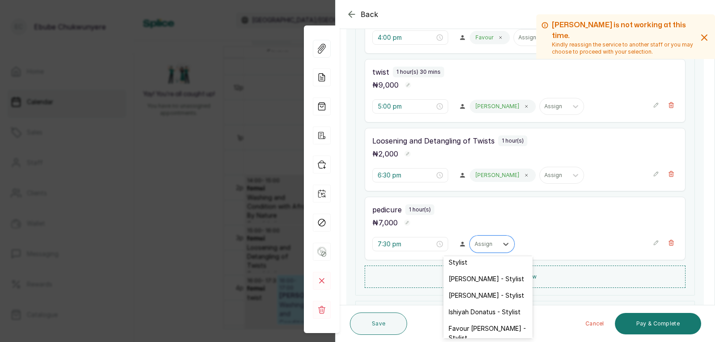
scroll to position [8, 0]
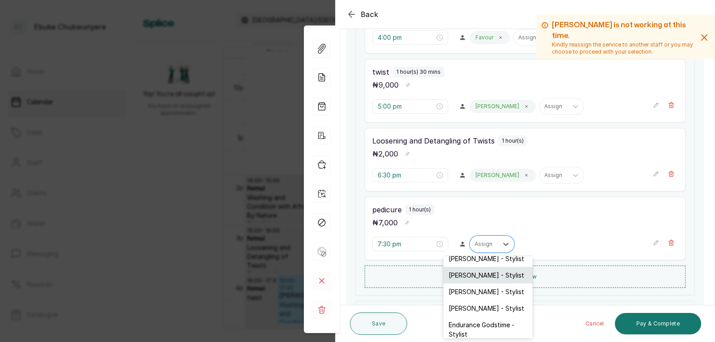
click at [488, 281] on div "[PERSON_NAME] - Stylist" at bounding box center [488, 275] width 89 height 17
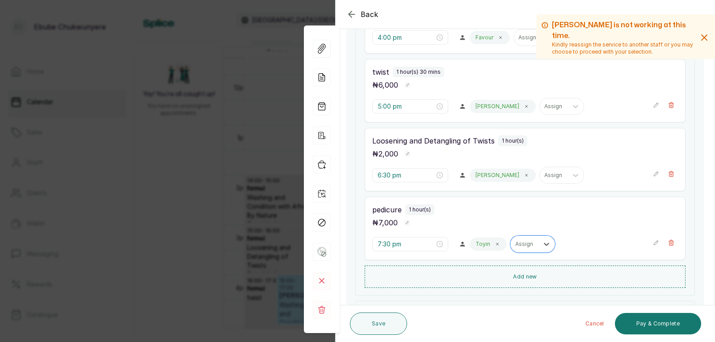
click at [653, 240] on icon "button" at bounding box center [656, 243] width 6 height 6
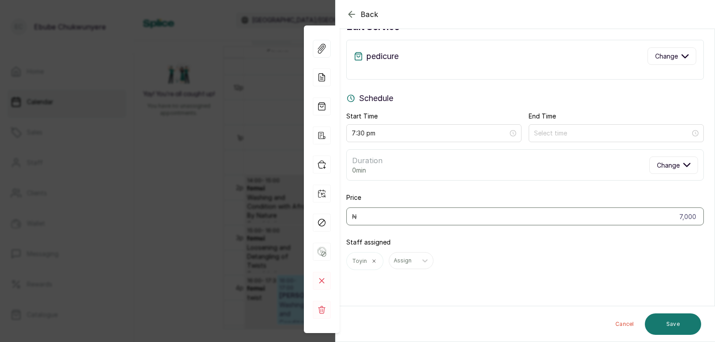
scroll to position [27, 0]
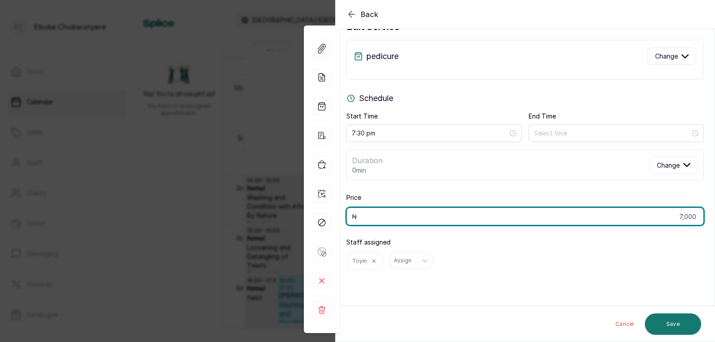
click at [542, 217] on input "7,000" at bounding box center [526, 216] width 358 height 18
type input "10,000"
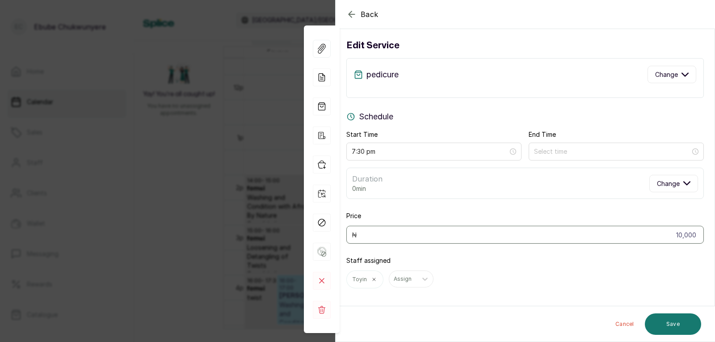
scroll to position [0, 0]
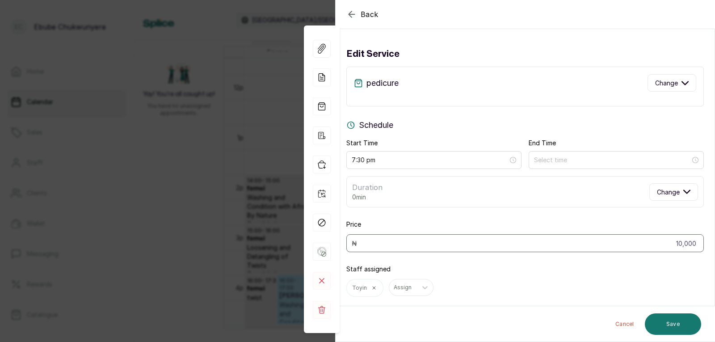
drag, startPoint x: 435, startPoint y: 200, endPoint x: 442, endPoint y: 179, distance: 22.1
click at [679, 317] on button "Save" at bounding box center [673, 323] width 56 height 21
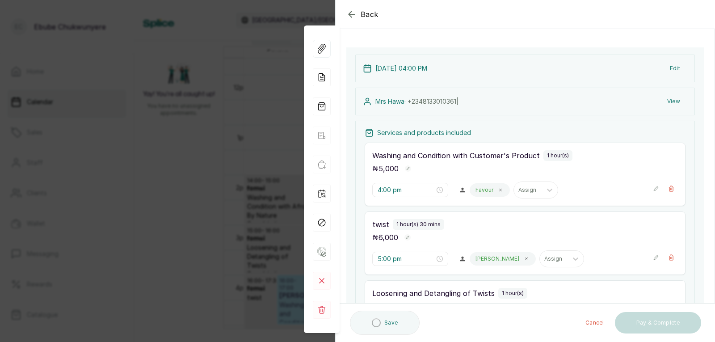
drag, startPoint x: 516, startPoint y: 222, endPoint x: 522, endPoint y: 249, distance: 27.4
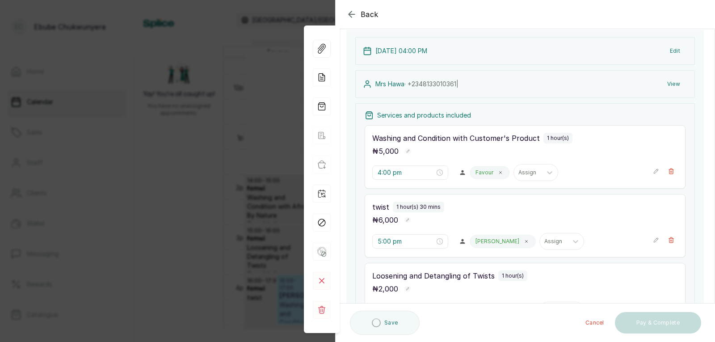
click at [653, 240] on icon "button" at bounding box center [656, 240] width 6 height 6
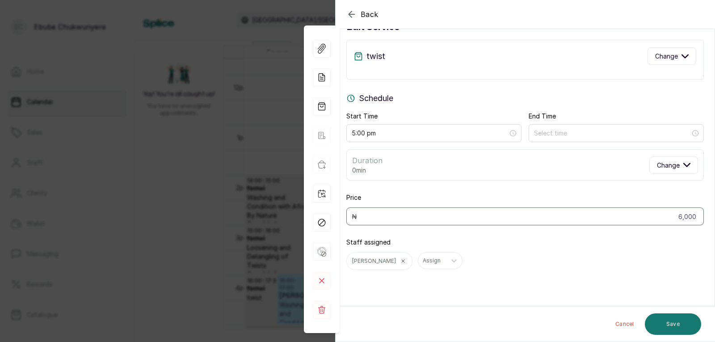
scroll to position [21, 0]
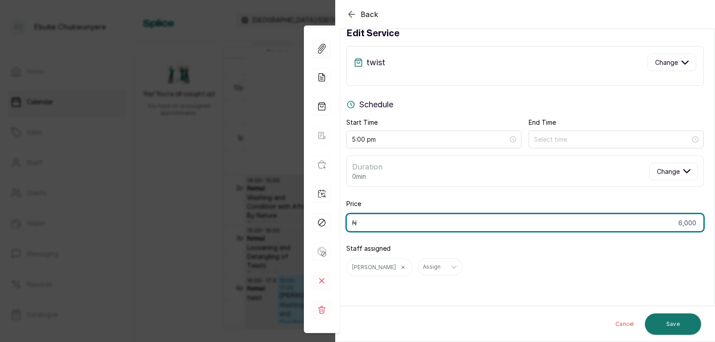
click at [664, 220] on input "6,000" at bounding box center [526, 223] width 358 height 18
type input "9,000"
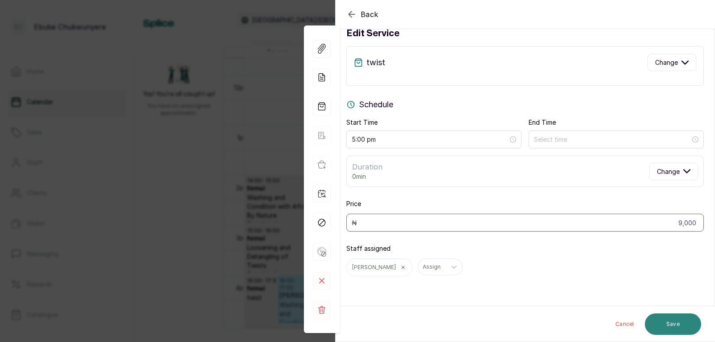
click at [672, 329] on button "Save" at bounding box center [673, 323] width 56 height 21
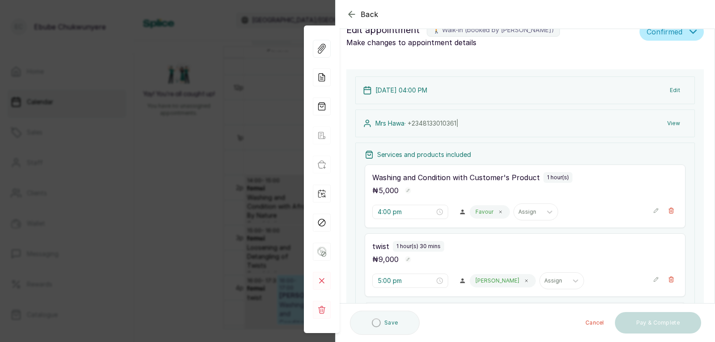
scroll to position [0, 0]
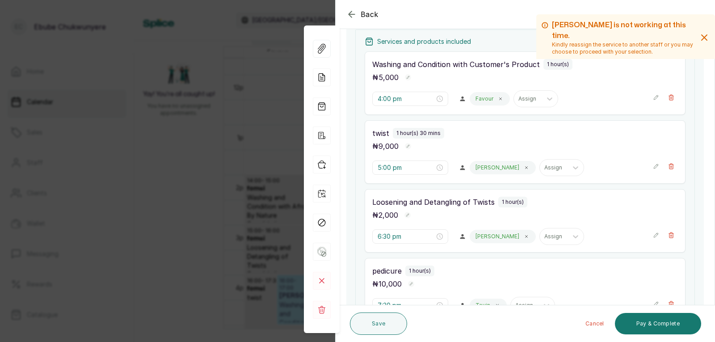
drag, startPoint x: 440, startPoint y: 166, endPoint x: 447, endPoint y: 195, distance: 30.5
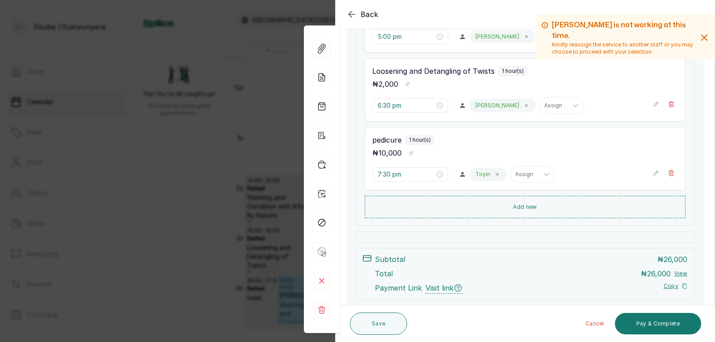
scroll to position [277, 0]
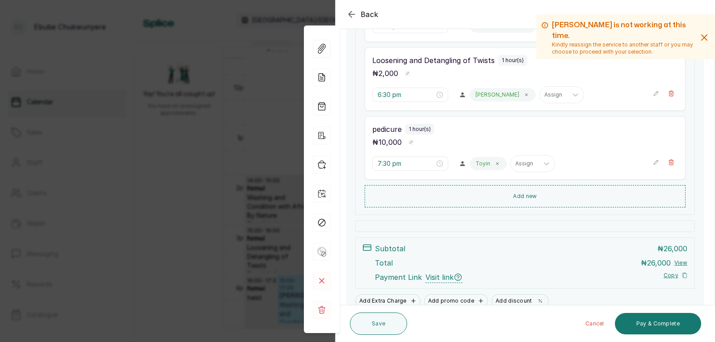
drag, startPoint x: 447, startPoint y: 195, endPoint x: 453, endPoint y: 216, distance: 21.1
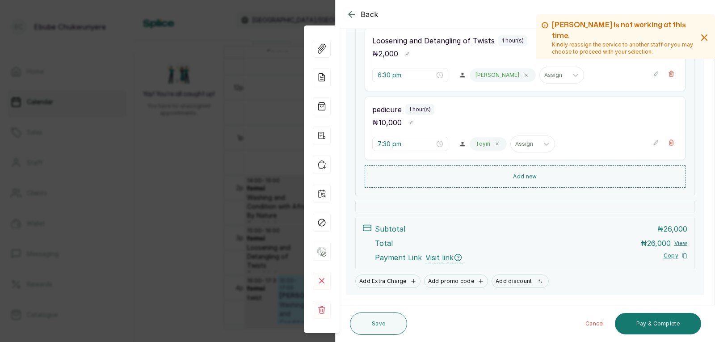
drag, startPoint x: 517, startPoint y: 236, endPoint x: 522, endPoint y: 258, distance: 22.0
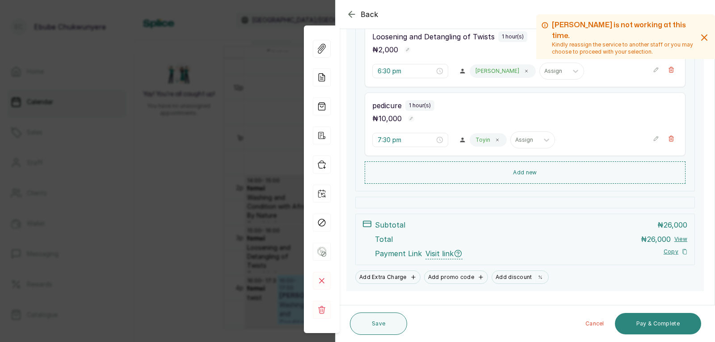
click at [625, 319] on button "Pay & Complete" at bounding box center [658, 323] width 86 height 21
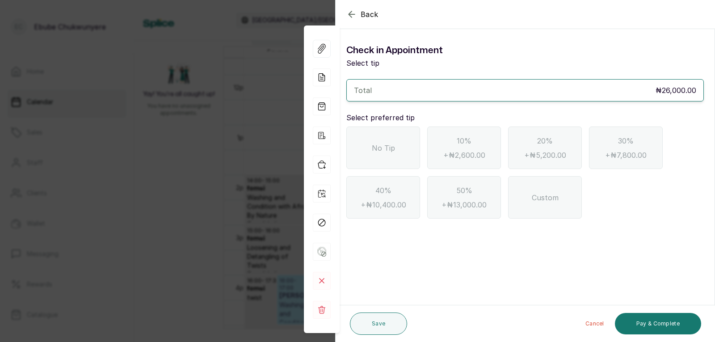
click at [368, 135] on div "No Tip" at bounding box center [384, 148] width 74 height 42
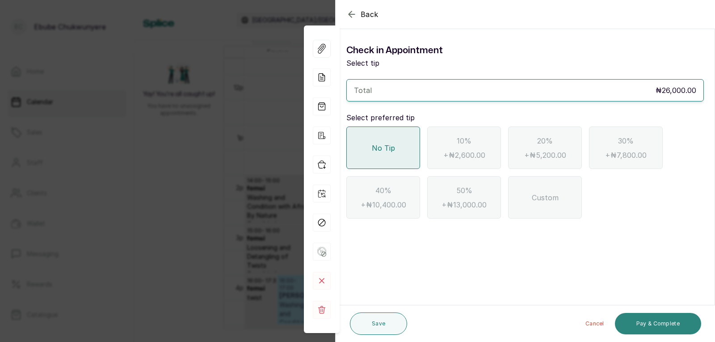
click at [659, 327] on button "Pay & Complete" at bounding box center [658, 323] width 86 height 21
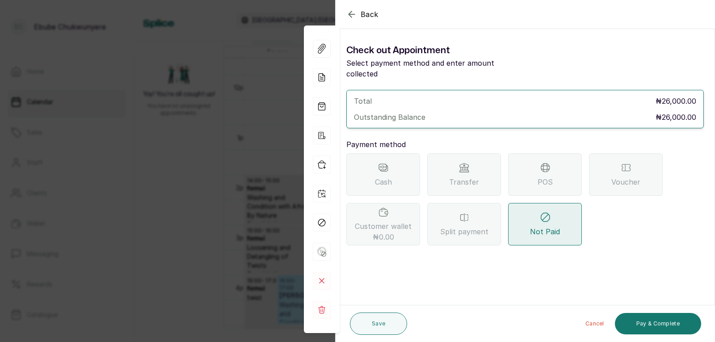
click at [549, 177] on span "POS" at bounding box center [545, 182] width 15 height 11
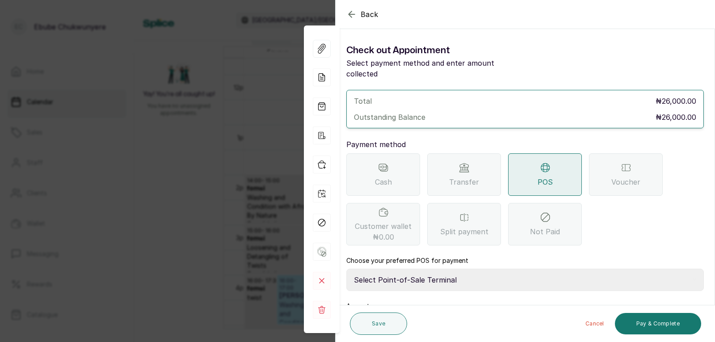
click at [460, 269] on select "Select Point-of-Sale Terminal FCMB - POS First City Monument Bank Providus - PO…" at bounding box center [526, 280] width 358 height 22
select select "aa2ad0f0-a10e-4f4c-bd19-89f63e8f7bd1"
click at [347, 269] on select "Select Point-of-Sale Terminal FCMB - POS First City Monument Bank Providus - PO…" at bounding box center [526, 280] width 358 height 22
click at [660, 326] on button "Pay & Complete" at bounding box center [658, 323] width 86 height 21
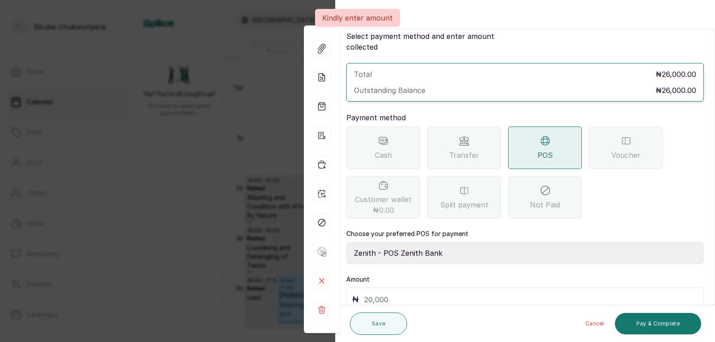
scroll to position [61, 0]
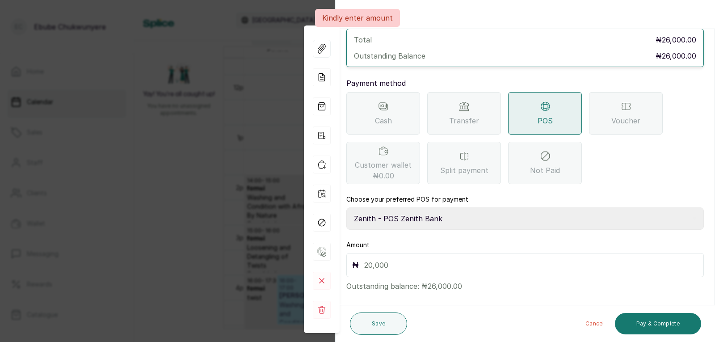
drag, startPoint x: 452, startPoint y: 189, endPoint x: 456, endPoint y: 245, distance: 56.0
click at [455, 253] on div "₦" at bounding box center [526, 265] width 358 height 24
click at [506, 259] on input "text" at bounding box center [531, 265] width 334 height 13
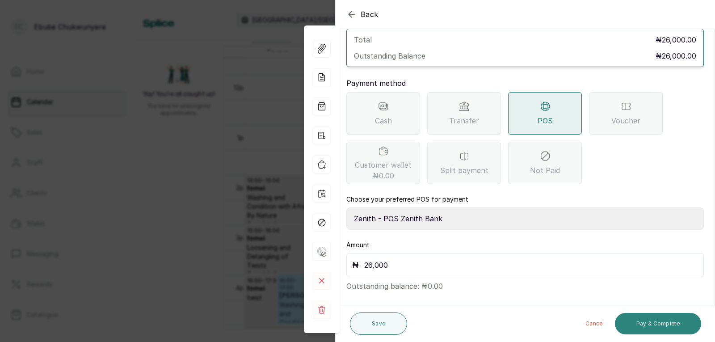
type input "26,000"
click at [663, 327] on button "Pay & Complete" at bounding box center [658, 323] width 86 height 21
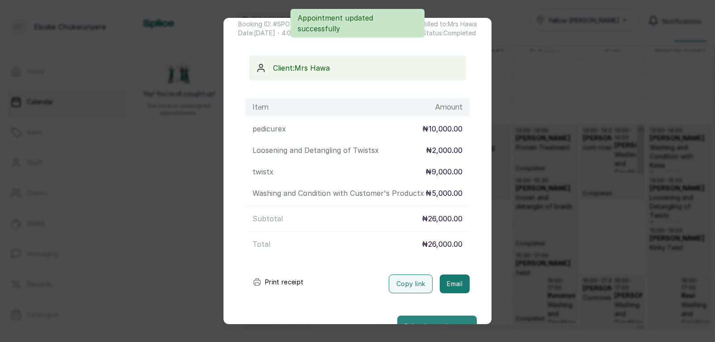
scroll to position [72, 0]
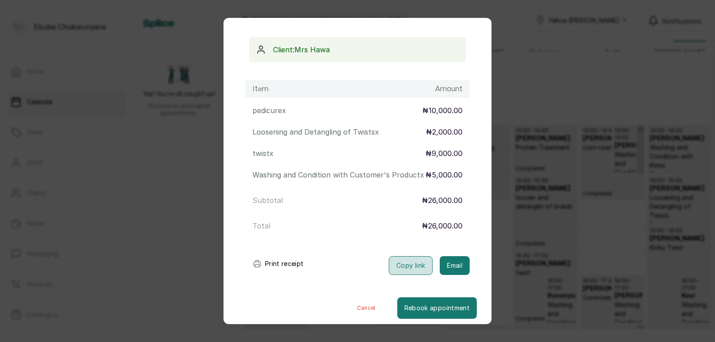
click at [406, 274] on button "Copy link" at bounding box center [411, 265] width 44 height 19
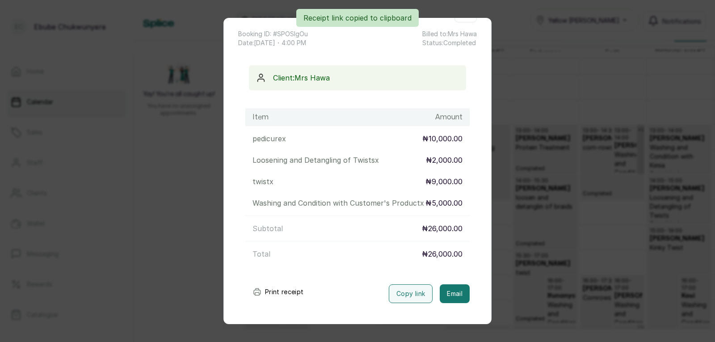
scroll to position [0, 0]
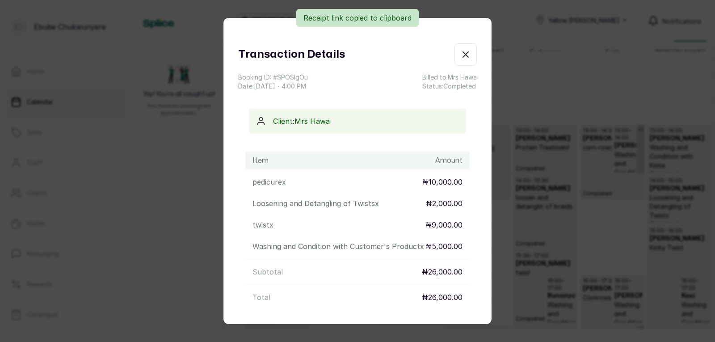
drag, startPoint x: 409, startPoint y: 145, endPoint x: 425, endPoint y: 80, distance: 66.9
click at [461, 50] on icon "button" at bounding box center [466, 54] width 11 height 11
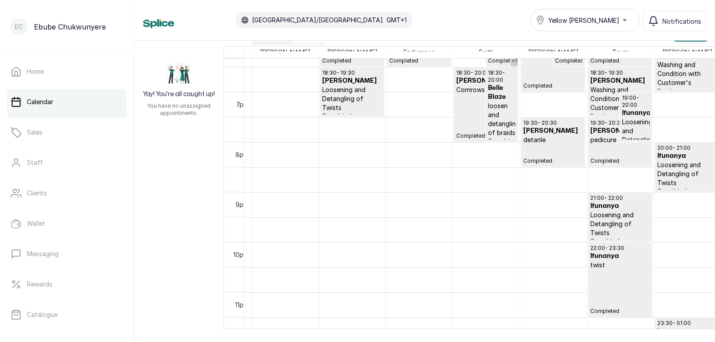
scroll to position [0, 65]
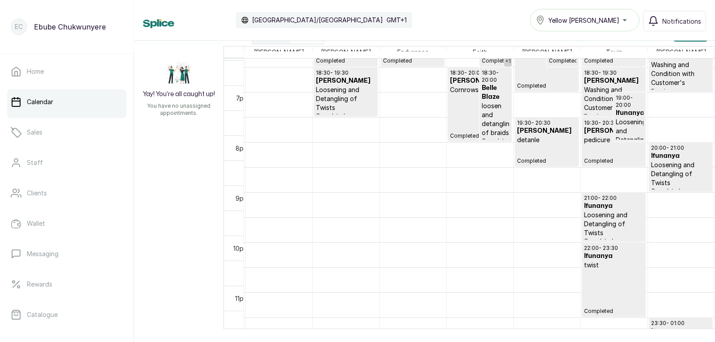
drag, startPoint x: 316, startPoint y: 139, endPoint x: 417, endPoint y: 216, distance: 126.6
drag, startPoint x: 411, startPoint y: 191, endPoint x: 418, endPoint y: 190, distance: 7.4
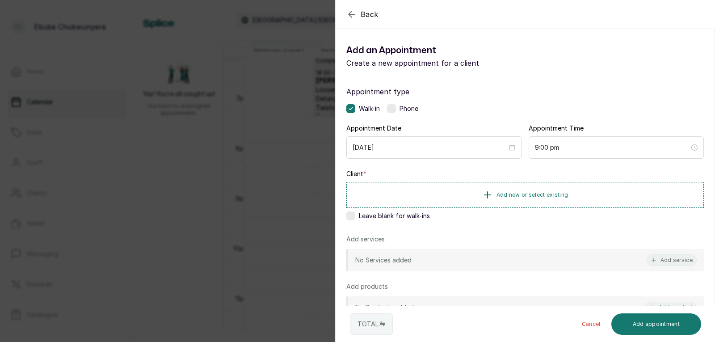
click at [308, 91] on div "Back Add Appointment Add an Appointment Create a new appointment for a client A…" at bounding box center [357, 171] width 715 height 342
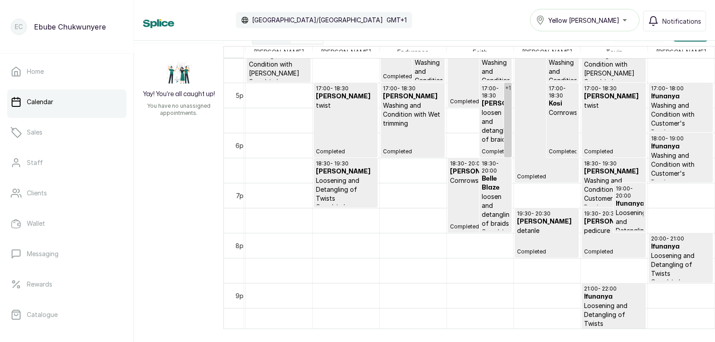
drag, startPoint x: 473, startPoint y: 172, endPoint x: 476, endPoint y: 159, distance: 13.2
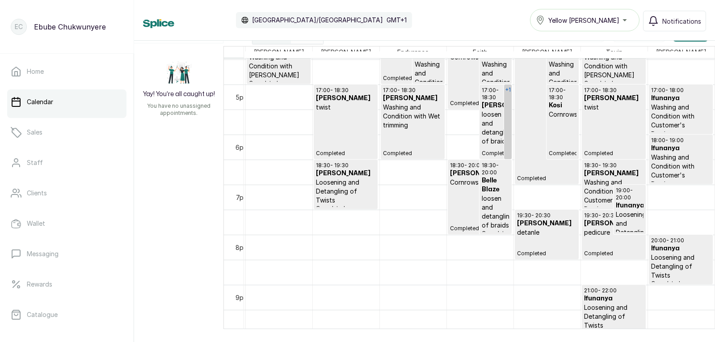
click at [504, 148] on link "+1" at bounding box center [508, 122] width 8 height 75
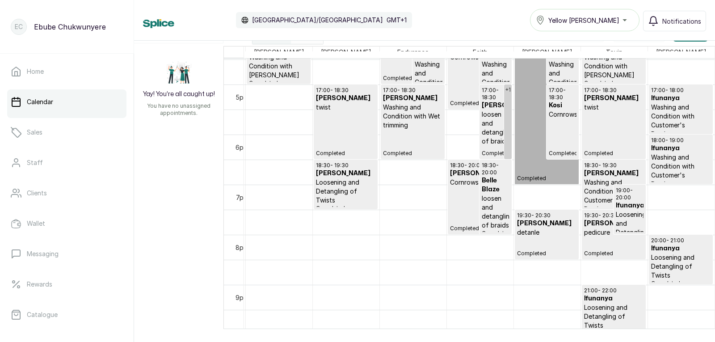
drag, startPoint x: 504, startPoint y: 149, endPoint x: 534, endPoint y: 149, distance: 30.0
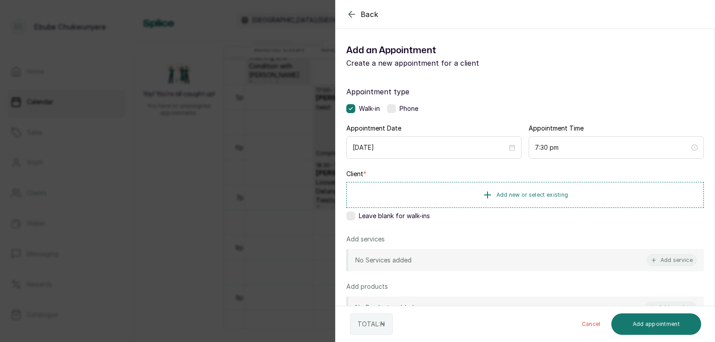
drag, startPoint x: 199, startPoint y: 66, endPoint x: 254, endPoint y: 97, distance: 62.9
click at [209, 71] on div "Back Add Appointment Add an Appointment Create a new appointment for a client A…" at bounding box center [357, 171] width 715 height 342
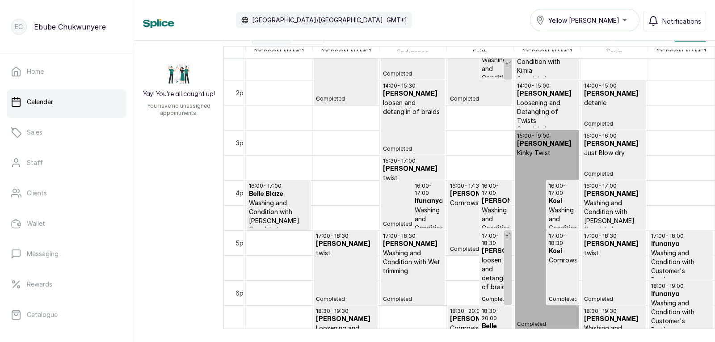
drag, startPoint x: 506, startPoint y: 216, endPoint x: 483, endPoint y: 240, distance: 32.6
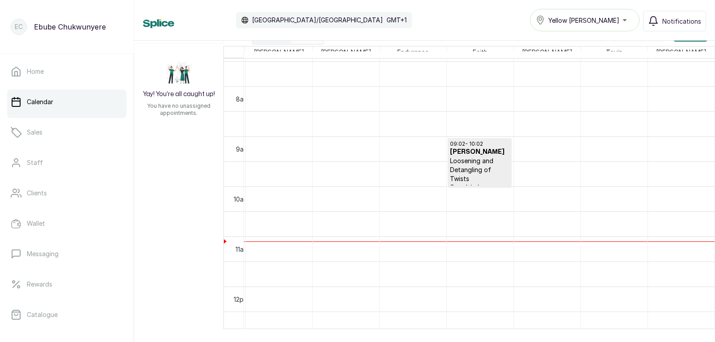
drag, startPoint x: 585, startPoint y: 230, endPoint x: 596, endPoint y: 170, distance: 61.3
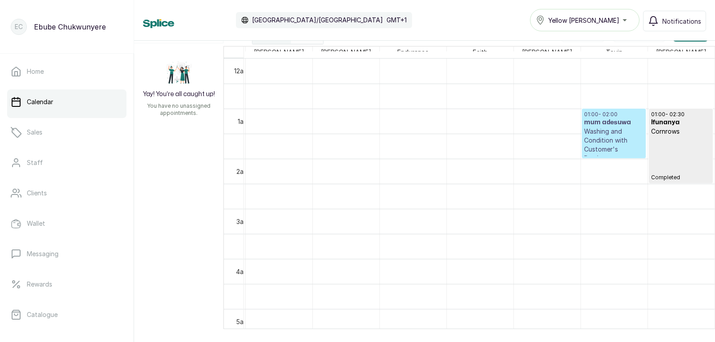
drag, startPoint x: 316, startPoint y: 80, endPoint x: 247, endPoint y: 78, distance: 69.3
drag, startPoint x: 270, startPoint y: 76, endPoint x: 300, endPoint y: 31, distance: 53.9
click at [586, 142] on p "Washing and Condition with Customer's Product" at bounding box center [613, 145] width 59 height 36
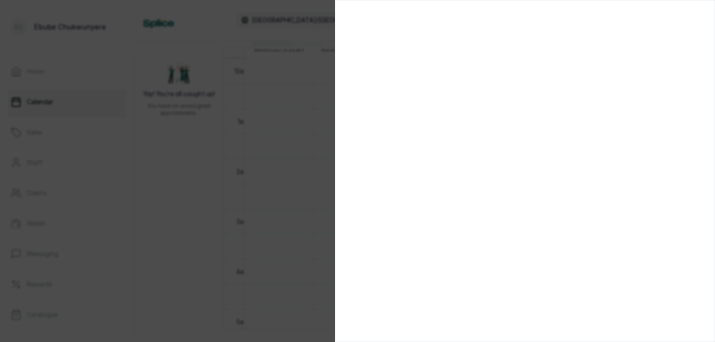
click at [215, 250] on div at bounding box center [357, 171] width 715 height 342
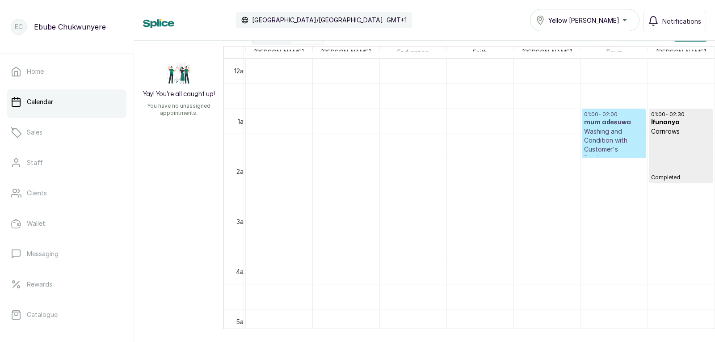
click at [595, 136] on p "Washing and Condition with Customer's Product" at bounding box center [613, 145] width 59 height 36
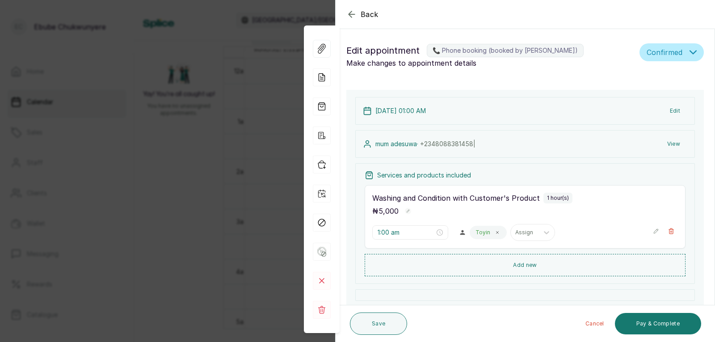
click at [645, 229] on div "1:00 am Toyin Assign" at bounding box center [525, 232] width 306 height 17
click at [654, 231] on icon "button" at bounding box center [656, 231] width 4 height 4
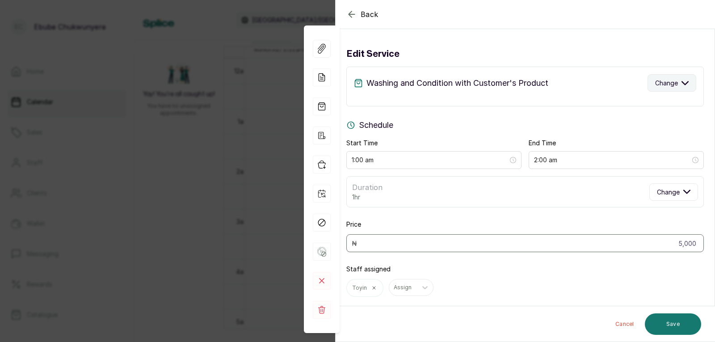
click at [648, 84] on button "Change" at bounding box center [672, 82] width 49 height 17
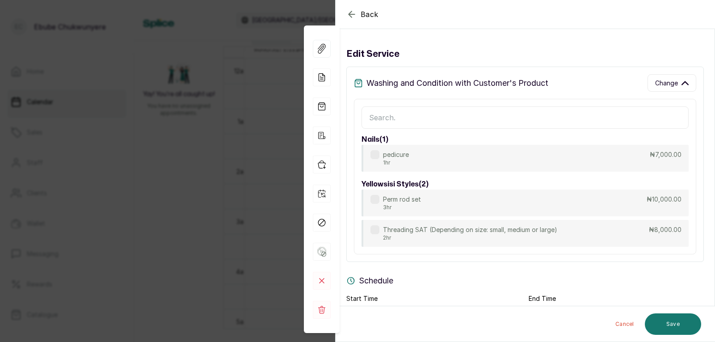
click at [625, 114] on input "text" at bounding box center [525, 117] width 327 height 22
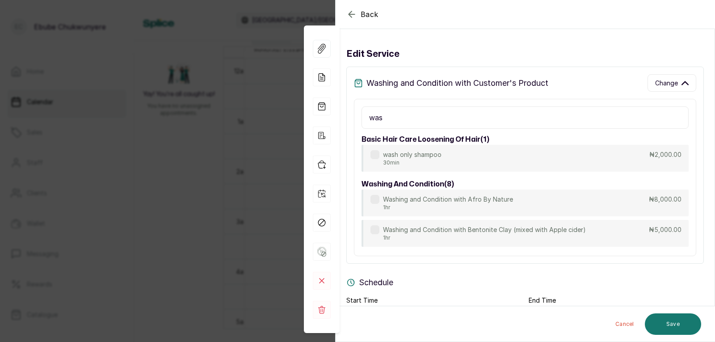
type input "was"
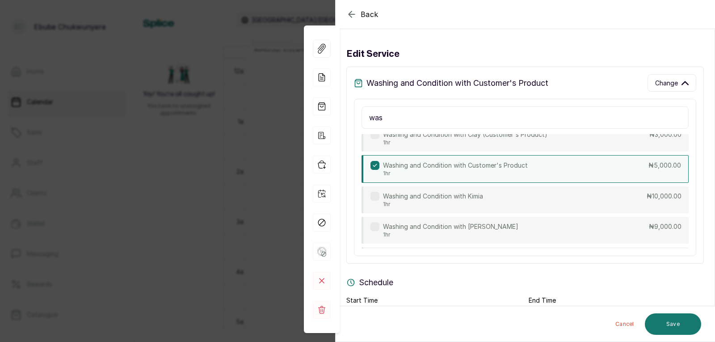
drag, startPoint x: 604, startPoint y: 143, endPoint x: 598, endPoint y: 169, distance: 27.2
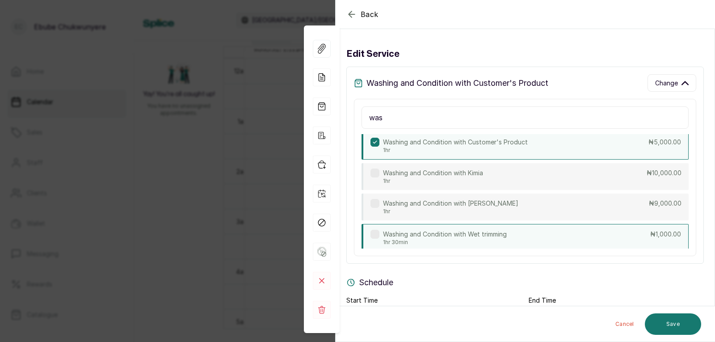
scroll to position [182, 0]
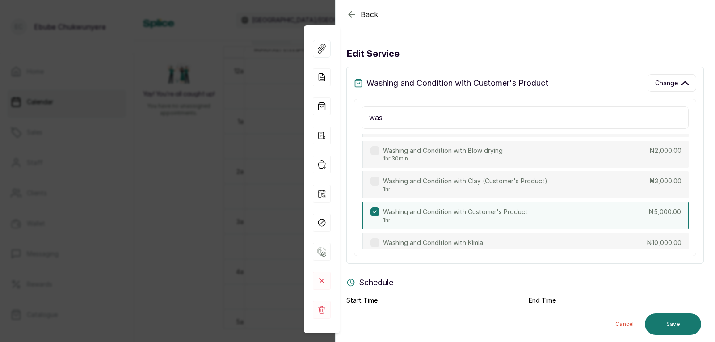
drag, startPoint x: 548, startPoint y: 218, endPoint x: 546, endPoint y: 195, distance: 22.8
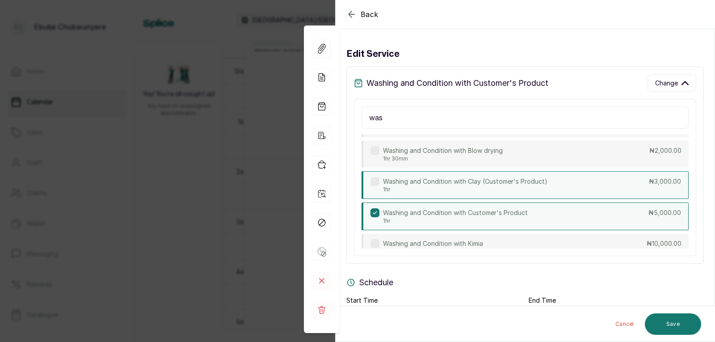
scroll to position [93, 0]
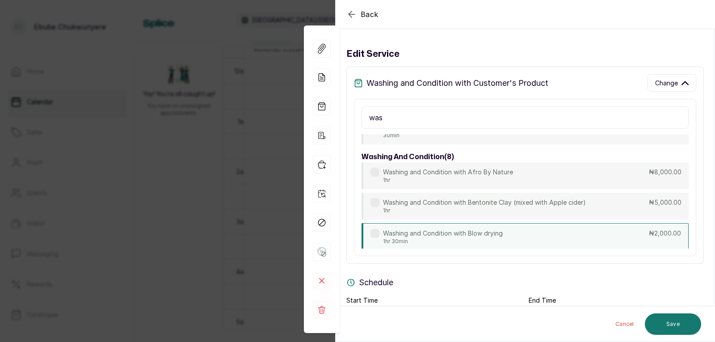
drag, startPoint x: 546, startPoint y: 195, endPoint x: 544, endPoint y: 179, distance: 15.8
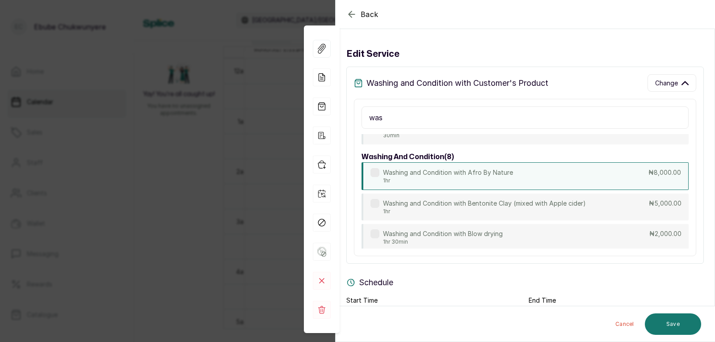
scroll to position [25, 0]
click at [544, 179] on div "Washing and Condition with Afro By Nature 1hr ₦8,000.00" at bounding box center [525, 179] width 327 height 28
type input "8,000"
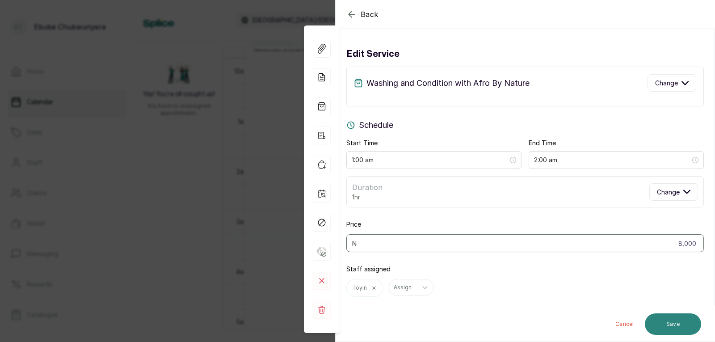
click at [673, 313] on div "Cancel Save" at bounding box center [526, 324] width 380 height 36
click at [673, 318] on button "Save" at bounding box center [673, 323] width 56 height 21
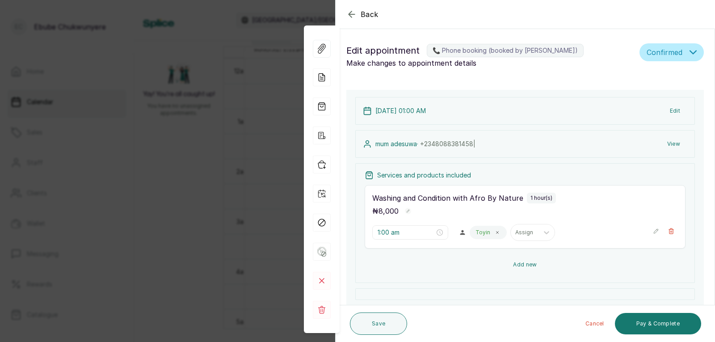
click at [564, 265] on button "Add new" at bounding box center [525, 264] width 321 height 21
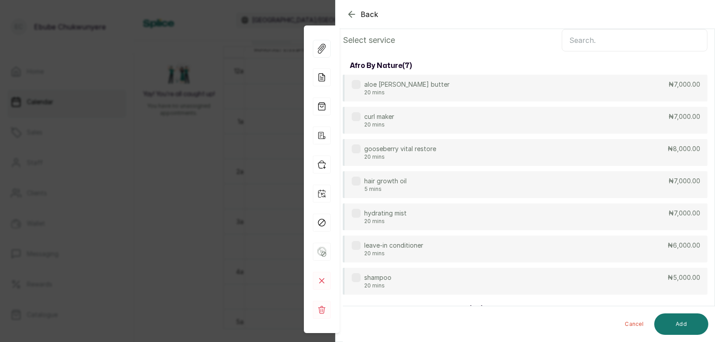
scroll to position [0, 0]
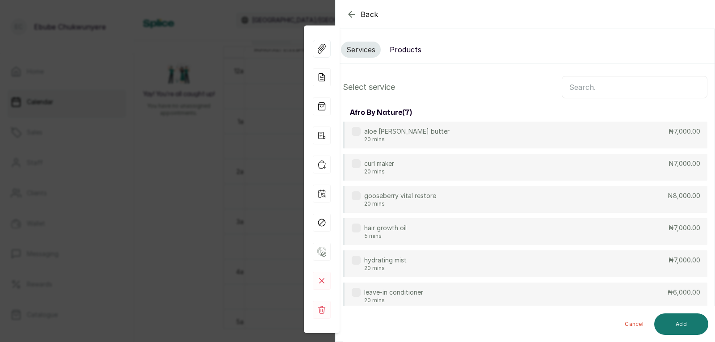
drag, startPoint x: 610, startPoint y: 157, endPoint x: 633, endPoint y: 111, distance: 51.4
click at [627, 84] on input "text" at bounding box center [635, 87] width 146 height 22
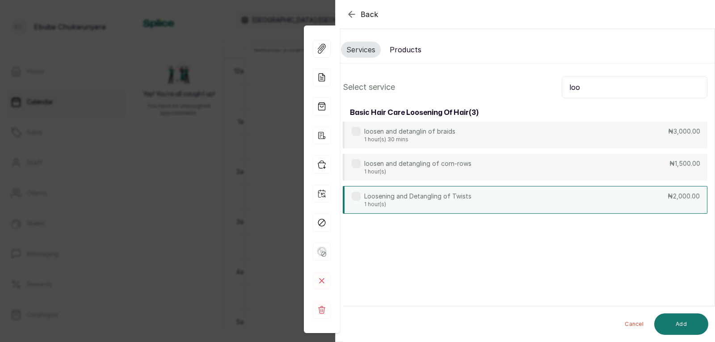
type input "loo"
click at [492, 193] on div "Loosening and Detangling of Twists 1 hour(s) ₦2,000.00" at bounding box center [525, 200] width 365 height 28
click at [689, 325] on button "Add" at bounding box center [682, 323] width 54 height 21
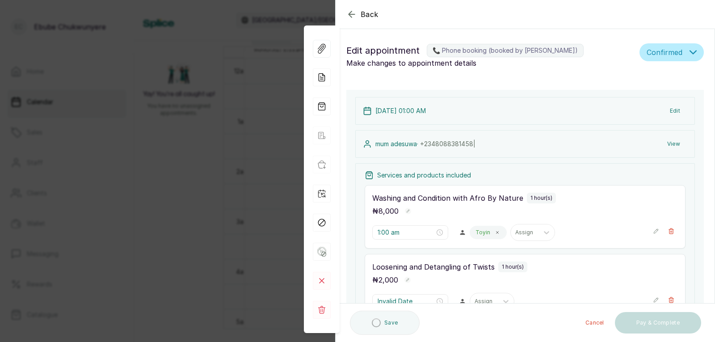
type input "2:00 am"
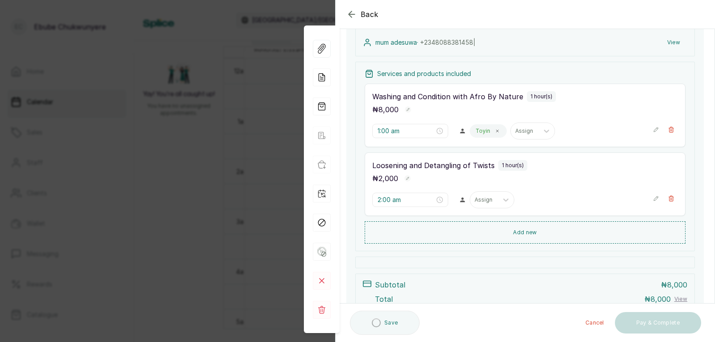
scroll to position [11, 0]
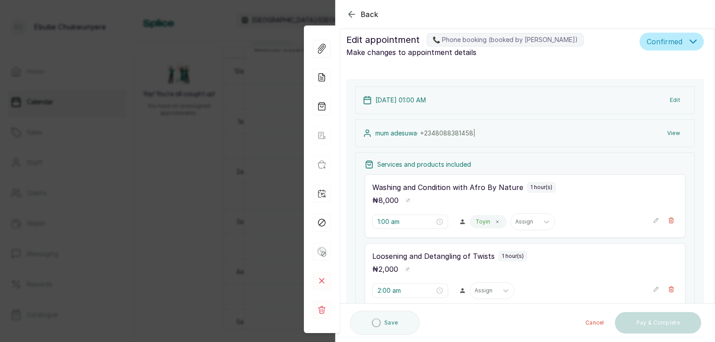
drag, startPoint x: 572, startPoint y: 217, endPoint x: 577, endPoint y: 150, distance: 66.8
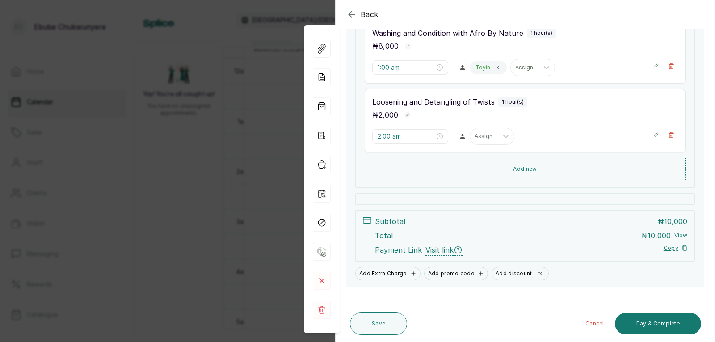
drag, startPoint x: 566, startPoint y: 170, endPoint x: 546, endPoint y: 200, distance: 35.8
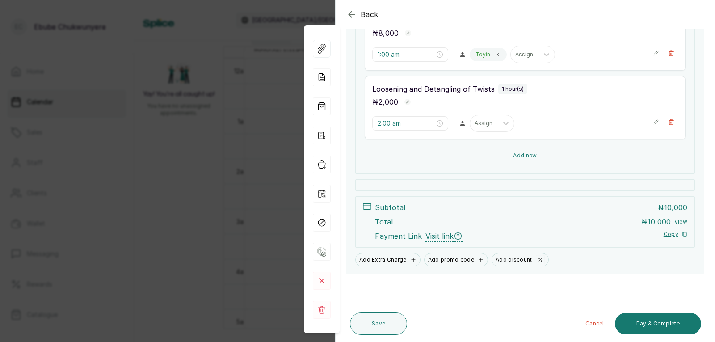
click at [549, 164] on button "Add new" at bounding box center [525, 155] width 321 height 21
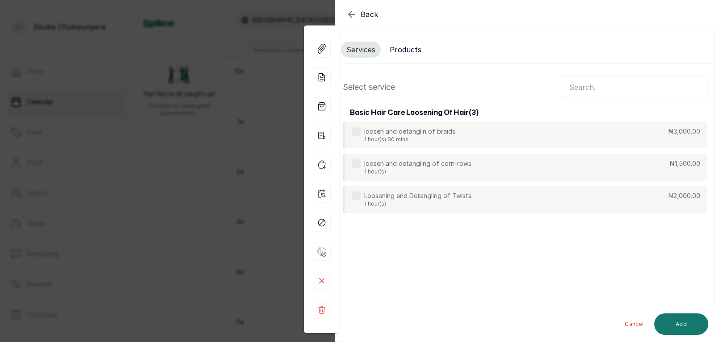
scroll to position [0, 0]
click at [587, 89] on input "text" at bounding box center [635, 87] width 146 height 22
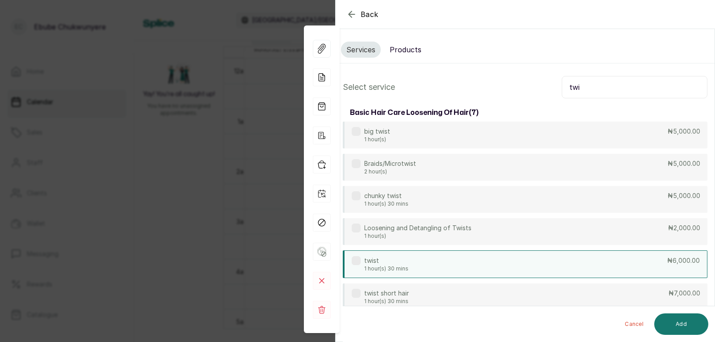
type input "twi"
click at [490, 269] on div "twist 1 hour(s) 30 mins ₦6,000.00" at bounding box center [525, 264] width 365 height 28
click at [669, 332] on button "Add" at bounding box center [682, 323] width 54 height 21
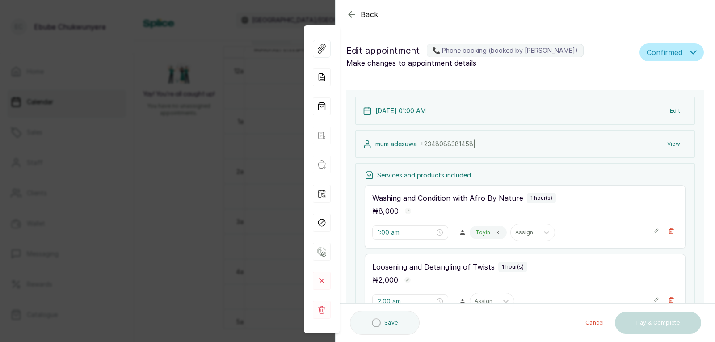
type input "3:00 am"
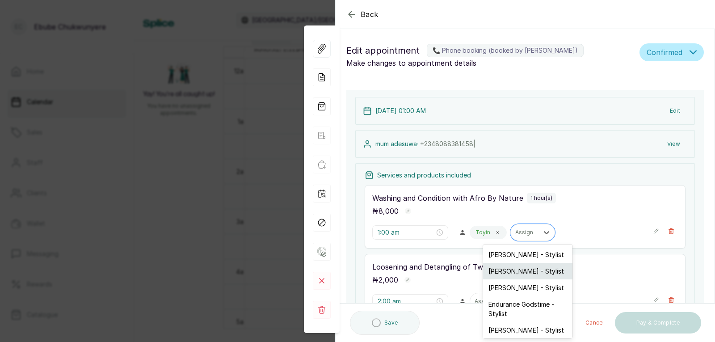
drag, startPoint x: 507, startPoint y: 232, endPoint x: 520, endPoint y: 275, distance: 44.3
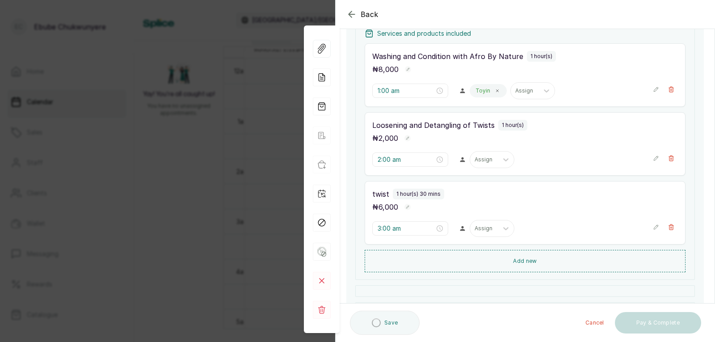
scroll to position [129, 0]
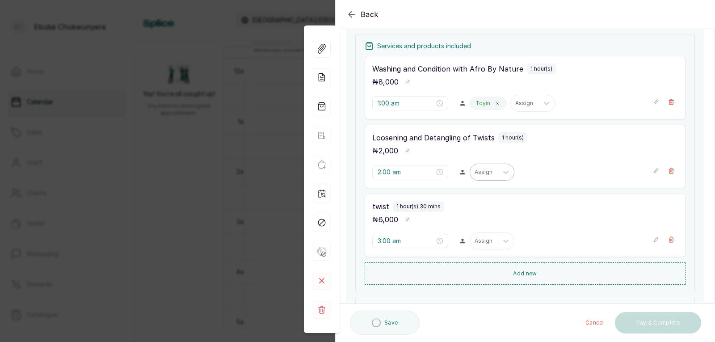
click at [488, 172] on div at bounding box center [484, 172] width 19 height 8
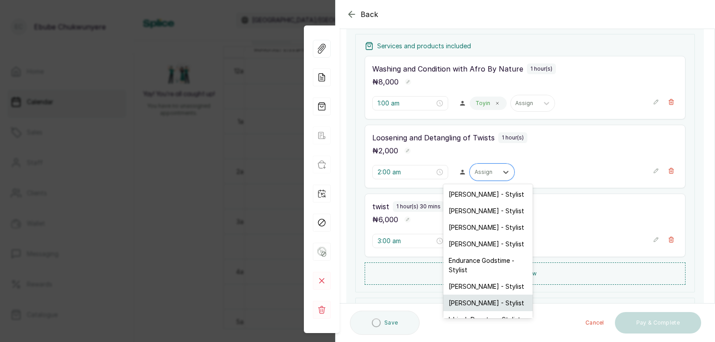
click at [486, 309] on div "[PERSON_NAME] - Stylist" at bounding box center [488, 303] width 89 height 17
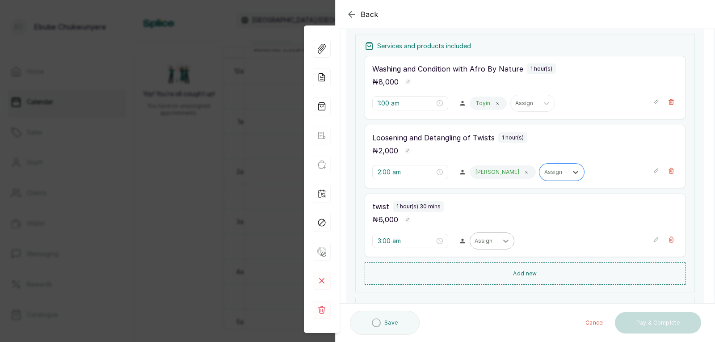
click at [498, 239] on div at bounding box center [506, 241] width 16 height 16
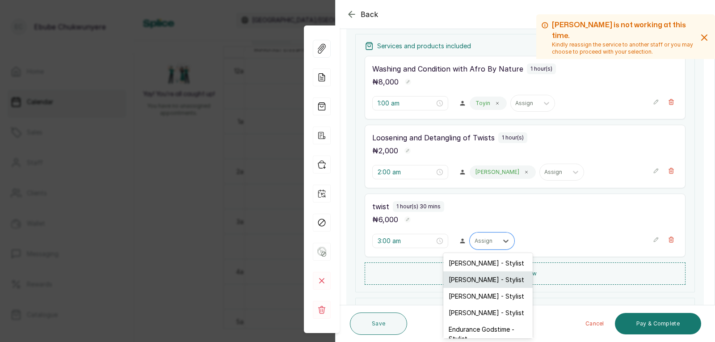
click at [479, 286] on div "[PERSON_NAME] - Stylist" at bounding box center [488, 279] width 89 height 17
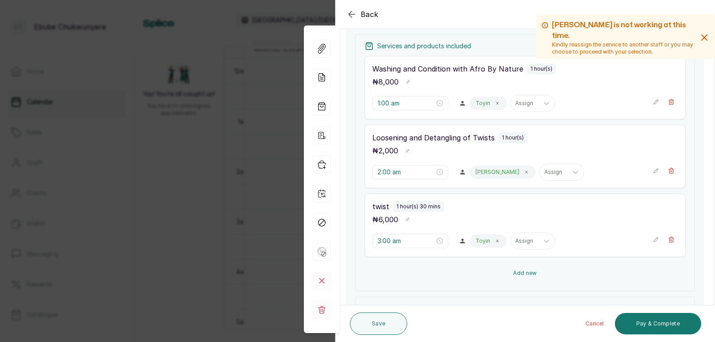
click at [576, 279] on button "Add new" at bounding box center [525, 272] width 321 height 21
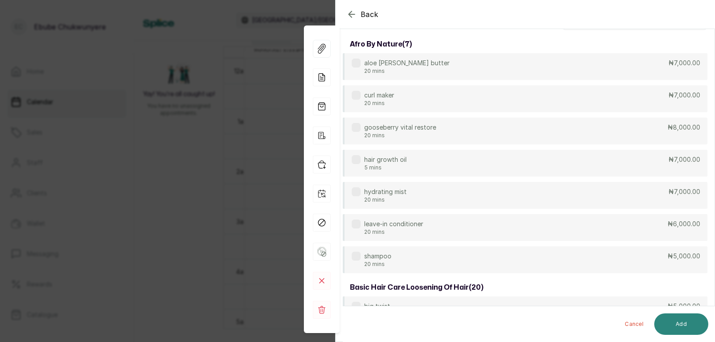
click at [673, 319] on button "Add" at bounding box center [682, 323] width 54 height 21
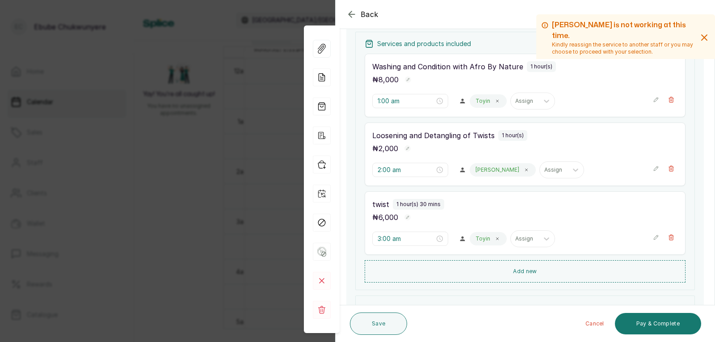
scroll to position [143, 0]
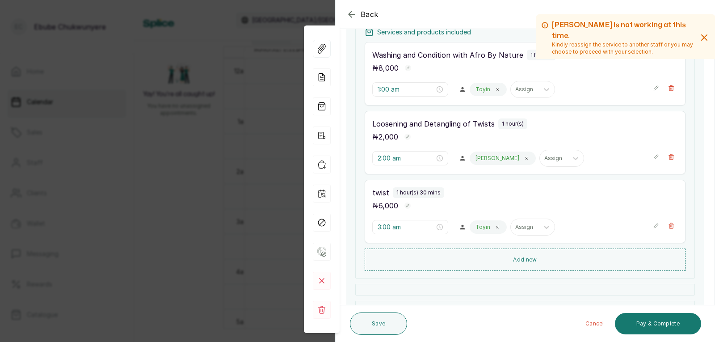
drag, startPoint x: 616, startPoint y: 148, endPoint x: 622, endPoint y: 168, distance: 20.1
click at [653, 224] on icon "button" at bounding box center [656, 226] width 6 height 6
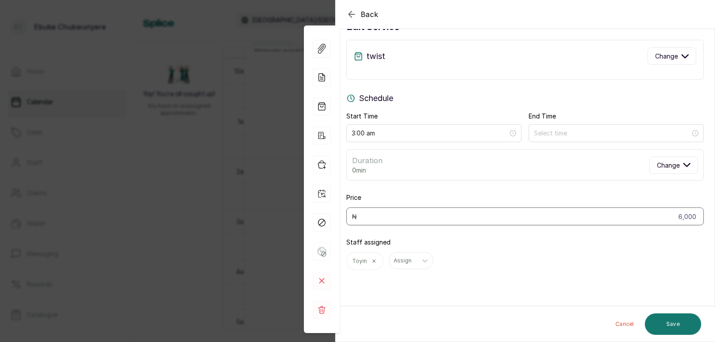
click at [666, 208] on div "Price 6,000 ₦" at bounding box center [526, 209] width 358 height 32
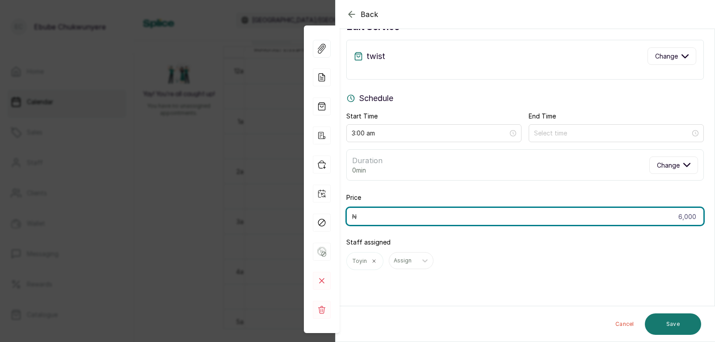
click at [666, 211] on input "6,000" at bounding box center [526, 216] width 358 height 18
click at [666, 214] on input "6,000" at bounding box center [526, 216] width 358 height 18
click at [680, 216] on input "6,000" at bounding box center [526, 216] width 358 height 18
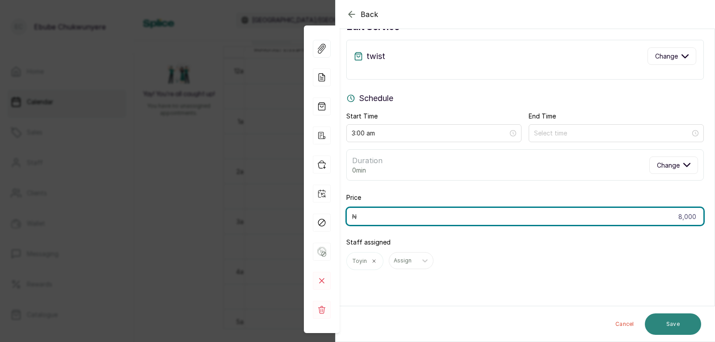
type input "8,000"
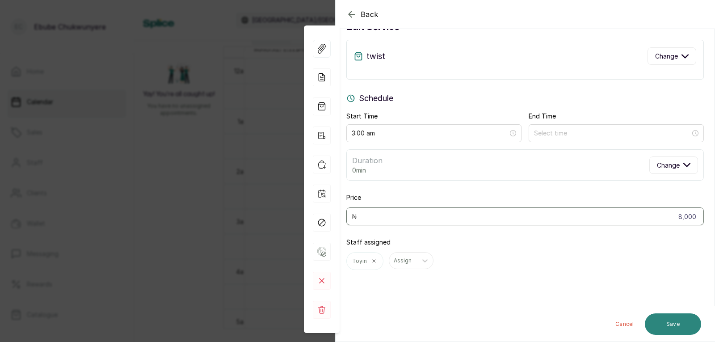
click at [678, 325] on button "Save" at bounding box center [673, 323] width 56 height 21
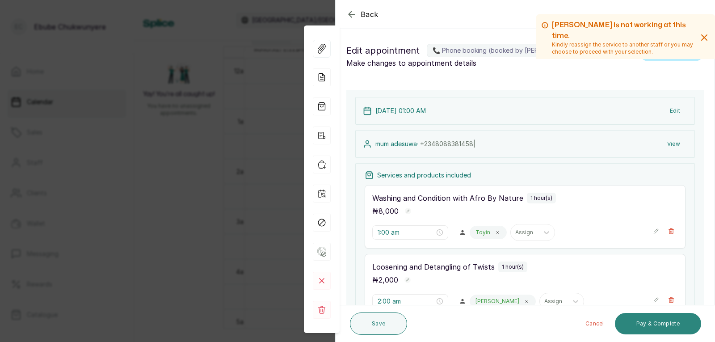
click at [667, 329] on button "Pay & Complete" at bounding box center [658, 323] width 86 height 21
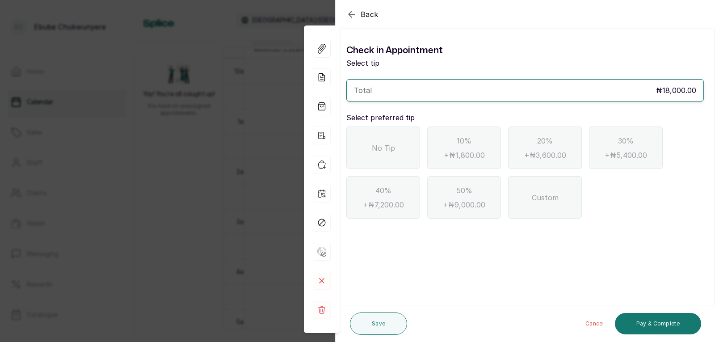
click at [363, 144] on div "No Tip" at bounding box center [384, 148] width 74 height 42
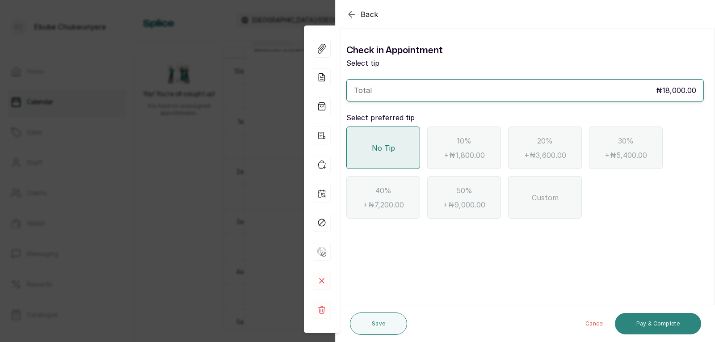
click at [647, 318] on button "Pay & Complete" at bounding box center [658, 323] width 86 height 21
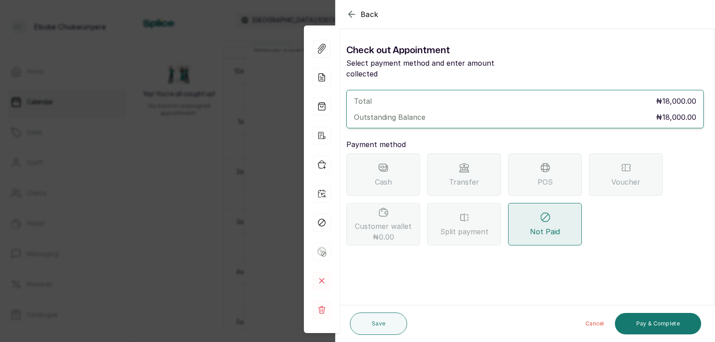
click at [538, 179] on div "POS" at bounding box center [545, 174] width 74 height 42
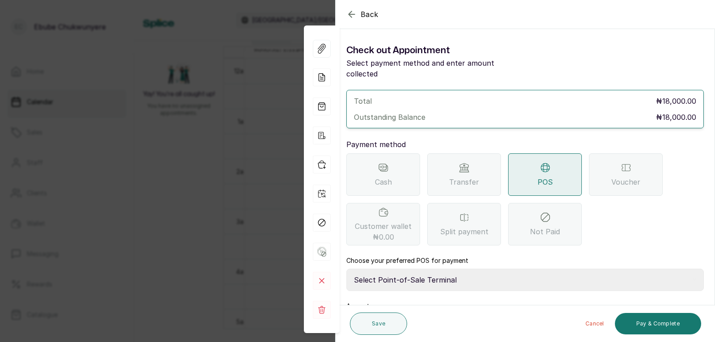
click at [465, 269] on select "Select Point-of-Sale Terminal FCMB - POS First City Monument Bank Providus - PO…" at bounding box center [526, 280] width 358 height 22
select select "aa2ad0f0-a10e-4f4c-bd19-89f63e8f7bd1"
click at [347, 269] on select "Select Point-of-Sale Terminal FCMB - POS First City Monument Bank Providus - PO…" at bounding box center [526, 280] width 358 height 22
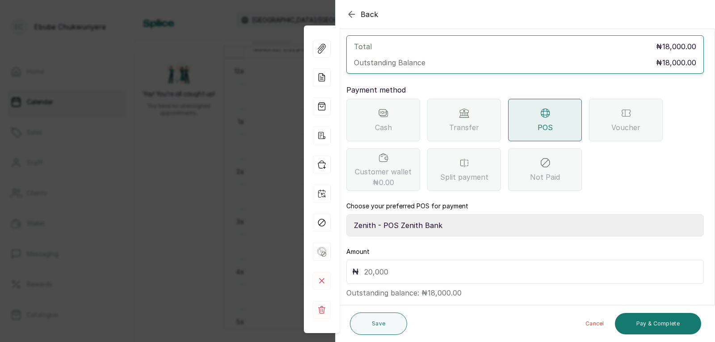
drag, startPoint x: 471, startPoint y: 273, endPoint x: 478, endPoint y: 305, distance: 32.9
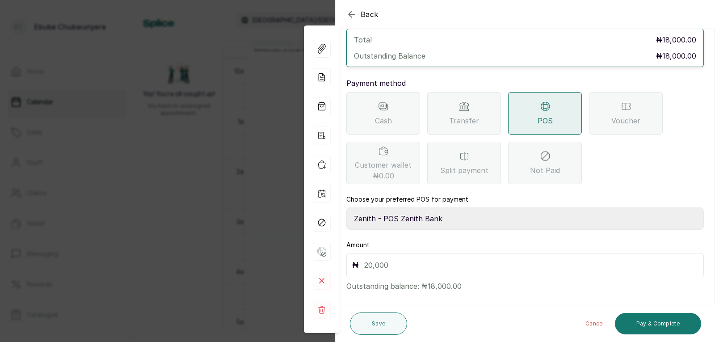
click at [458, 259] on input "text" at bounding box center [531, 265] width 334 height 13
type input "18,000"
click at [675, 319] on button "Pay & Complete" at bounding box center [658, 323] width 86 height 21
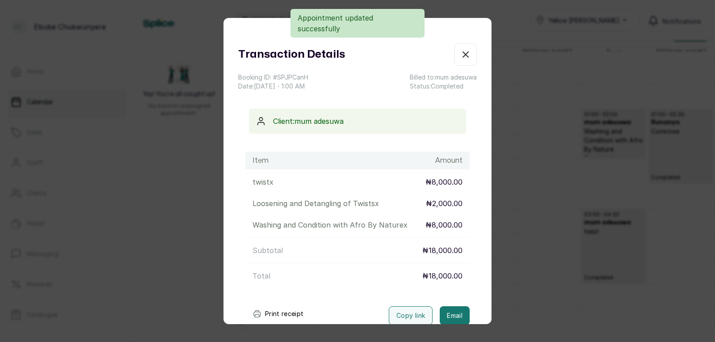
click at [461, 54] on icon "button" at bounding box center [466, 54] width 11 height 11
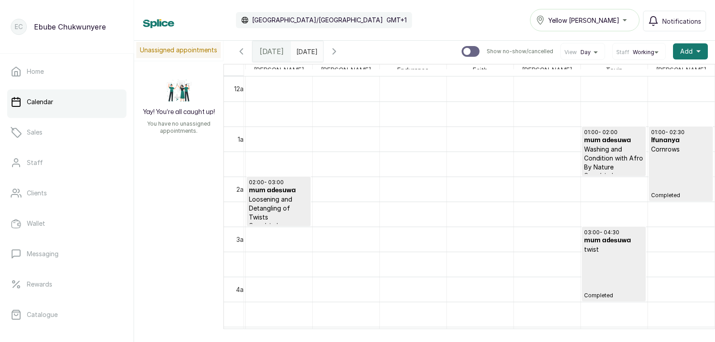
scroll to position [0, 0]
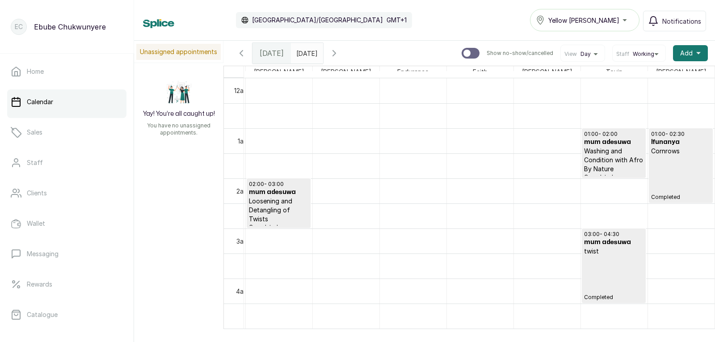
drag, startPoint x: 530, startPoint y: 264, endPoint x: 529, endPoint y: 222, distance: 41.6
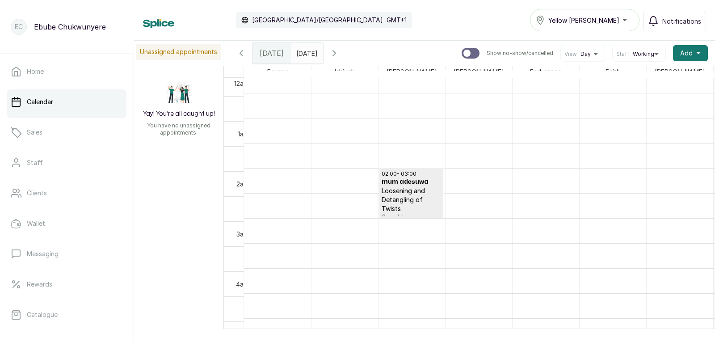
scroll to position [10, 0]
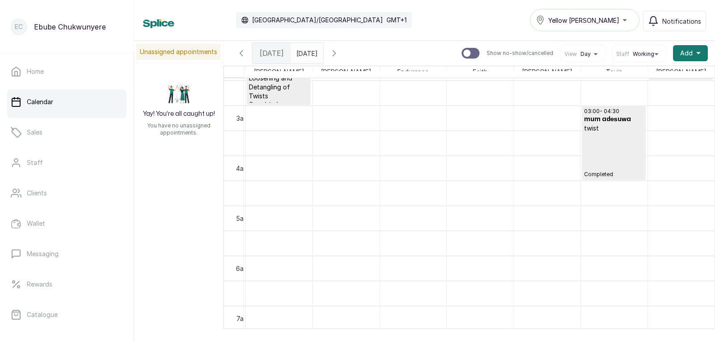
drag, startPoint x: 661, startPoint y: 267, endPoint x: 703, endPoint y: 286, distance: 45.9
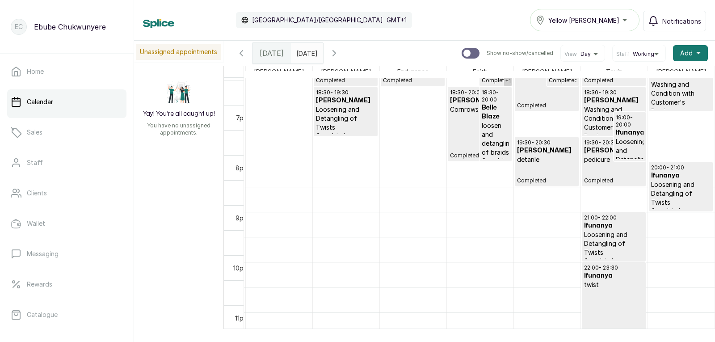
drag, startPoint x: 646, startPoint y: 276, endPoint x: 662, endPoint y: 322, distance: 48.6
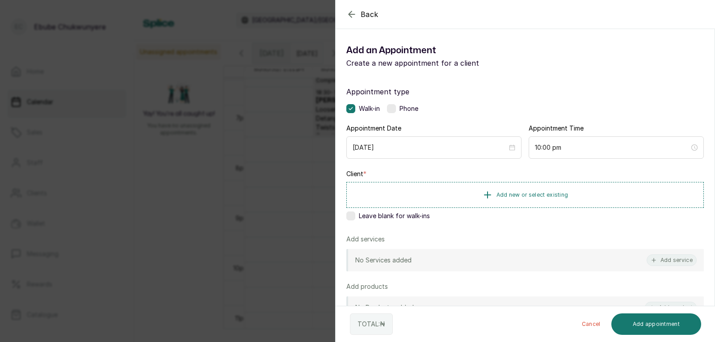
click at [172, 32] on div "Back Add Appointment Add an Appointment Create a new appointment for a client A…" at bounding box center [357, 171] width 715 height 342
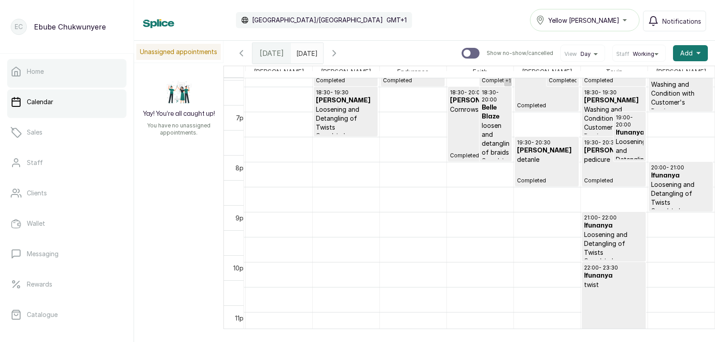
click at [29, 60] on link "Home" at bounding box center [66, 71] width 119 height 25
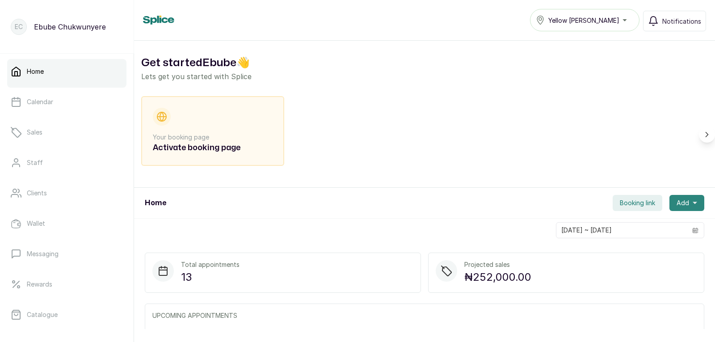
click at [685, 202] on button "Add" at bounding box center [687, 203] width 35 height 16
click at [662, 222] on span "New Appointment" at bounding box center [655, 227] width 86 height 11
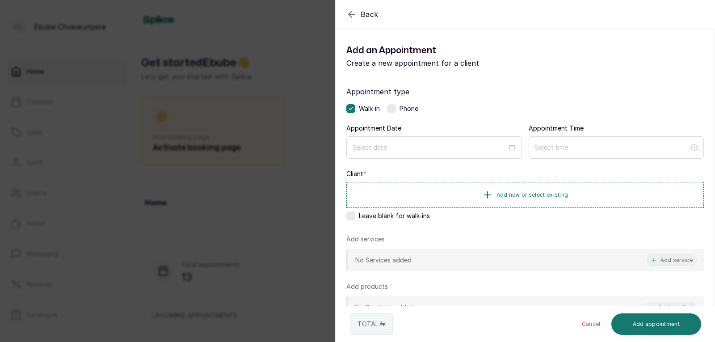
click at [392, 106] on label at bounding box center [391, 108] width 9 height 9
click at [389, 145] on input at bounding box center [430, 148] width 155 height 10
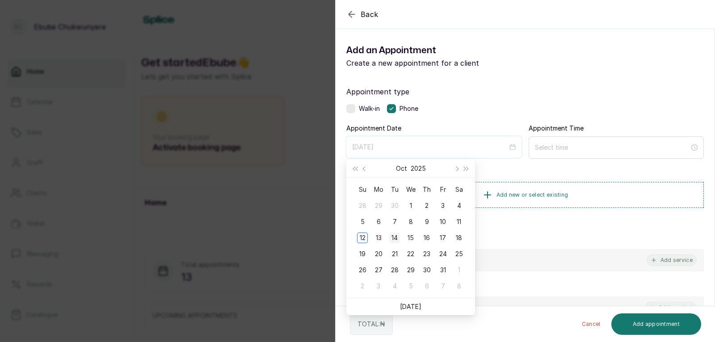
type input "[DATE]"
click at [391, 236] on div "14" at bounding box center [394, 237] width 11 height 11
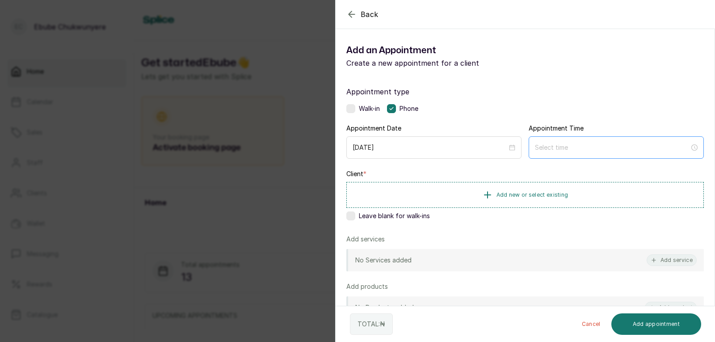
click at [543, 140] on div at bounding box center [616, 147] width 175 height 22
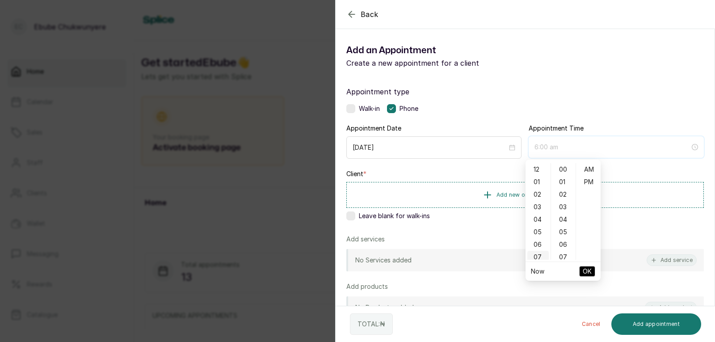
type input "7:00 am"
click at [544, 244] on div "09" at bounding box center [538, 246] width 21 height 13
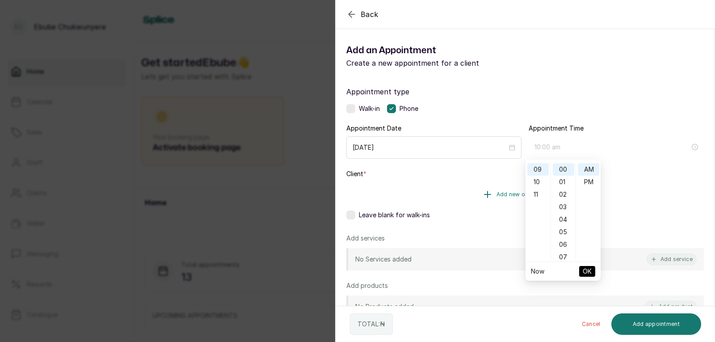
type input "9:00 am"
click at [586, 272] on span "OK" at bounding box center [587, 271] width 9 height 17
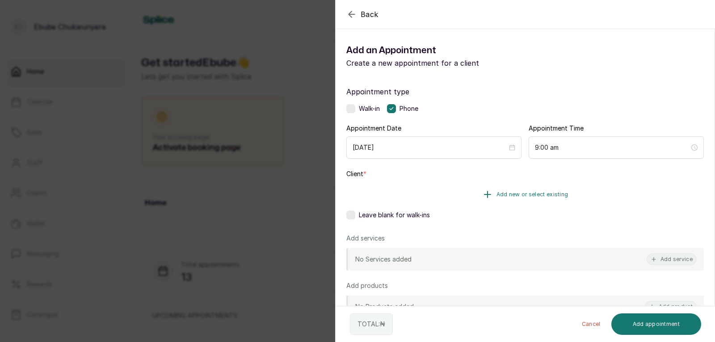
click at [567, 190] on button "Add new or select existing" at bounding box center [526, 194] width 358 height 25
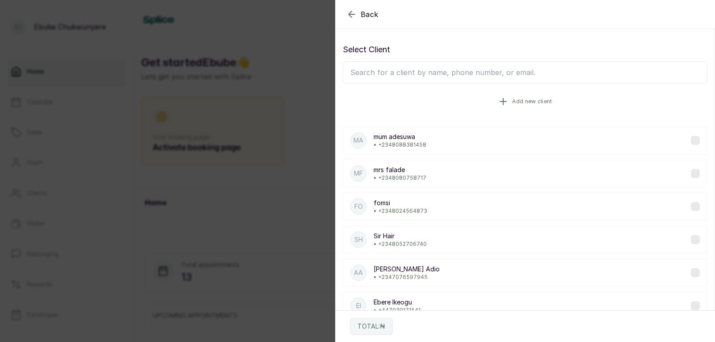
click at [613, 101] on button "Add new client" at bounding box center [525, 101] width 365 height 25
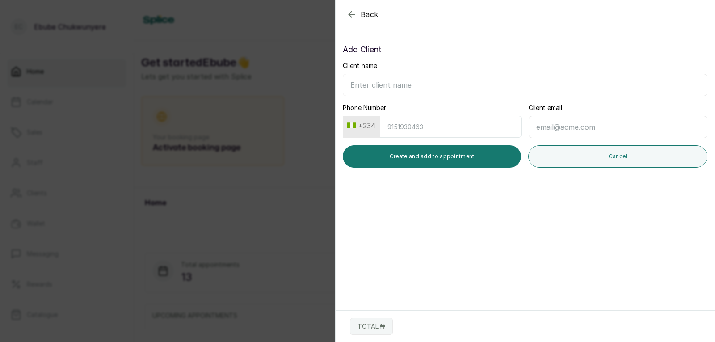
click at [346, 8] on div "Back" at bounding box center [693, 14] width 715 height 29
click at [355, 10] on icon "button" at bounding box center [352, 14] width 11 height 11
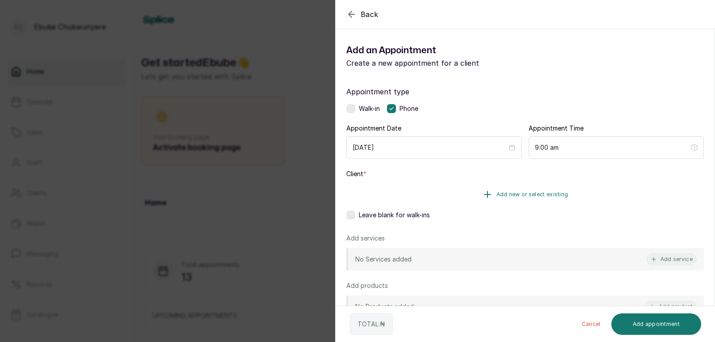
click at [421, 192] on button "Add new or select existing" at bounding box center [526, 194] width 358 height 25
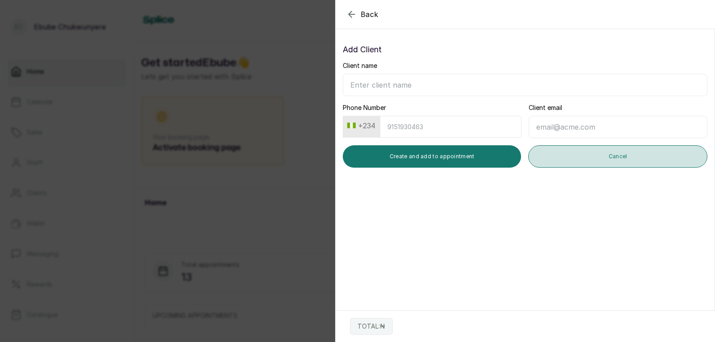
click at [536, 147] on button "Cancel" at bounding box center [617, 156] width 179 height 22
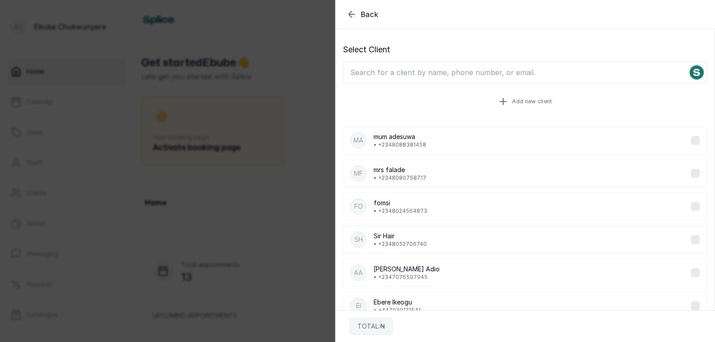
click at [516, 101] on span "Add new client" at bounding box center [532, 101] width 40 height 7
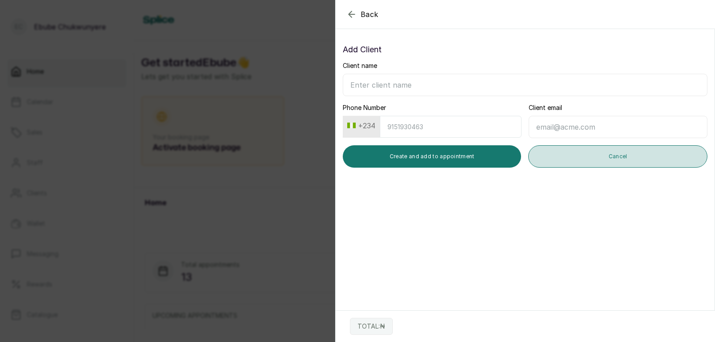
click at [537, 155] on button "Cancel" at bounding box center [617, 156] width 179 height 22
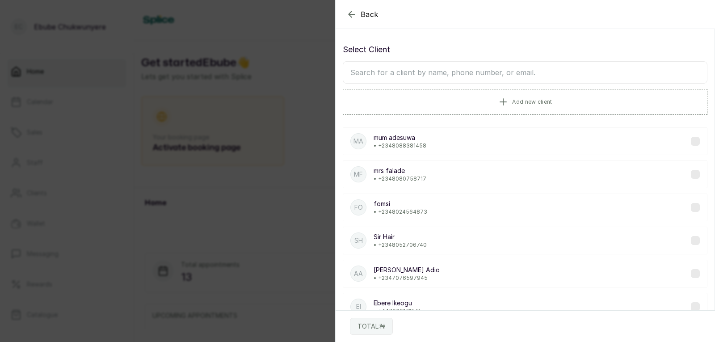
click at [524, 71] on input "text" at bounding box center [525, 72] width 365 height 22
click at [529, 68] on input "text" at bounding box center [525, 72] width 365 height 22
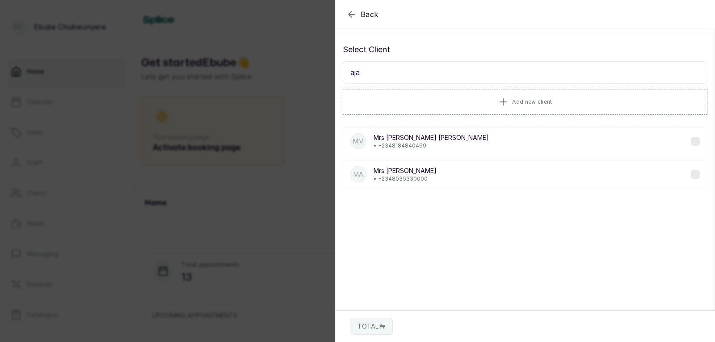
type input "aja"
click at [348, 9] on icon "button" at bounding box center [352, 14] width 11 height 11
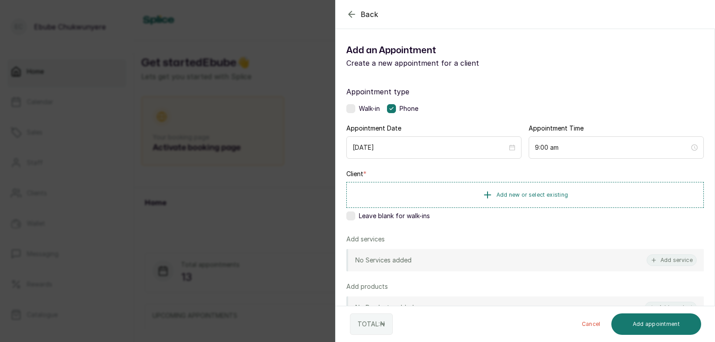
drag, startPoint x: 384, startPoint y: 206, endPoint x: 390, endPoint y: 206, distance: 5.8
click at [386, 206] on button "Add new or select existing" at bounding box center [526, 195] width 358 height 26
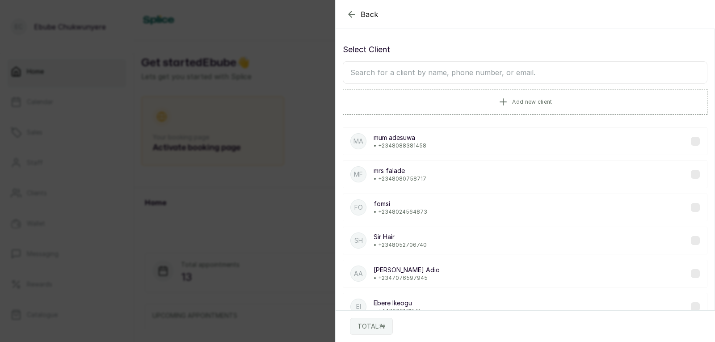
click at [417, 68] on input "text" at bounding box center [525, 72] width 365 height 22
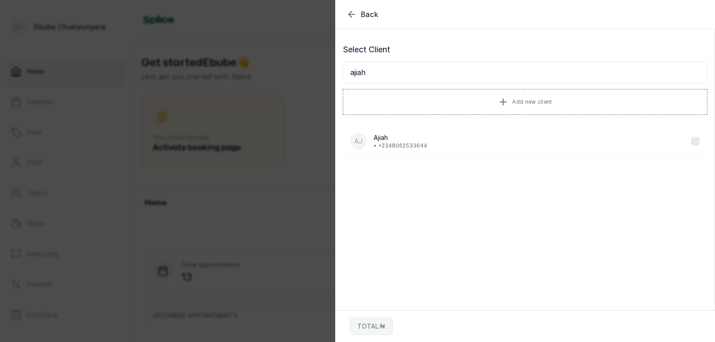
type input "ajiah"
click at [416, 148] on p "• [PHONE_NUMBER]" at bounding box center [401, 145] width 54 height 7
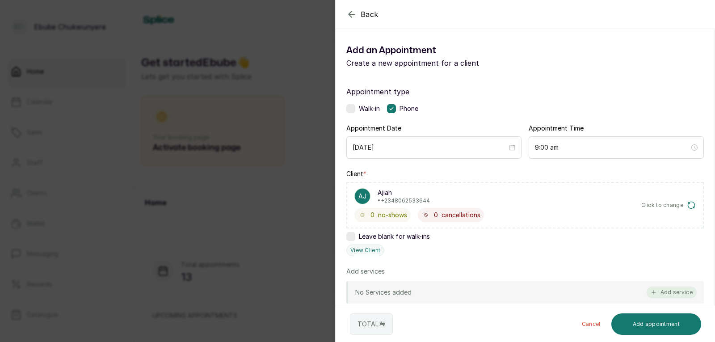
click at [685, 292] on button "Add service" at bounding box center [672, 293] width 50 height 12
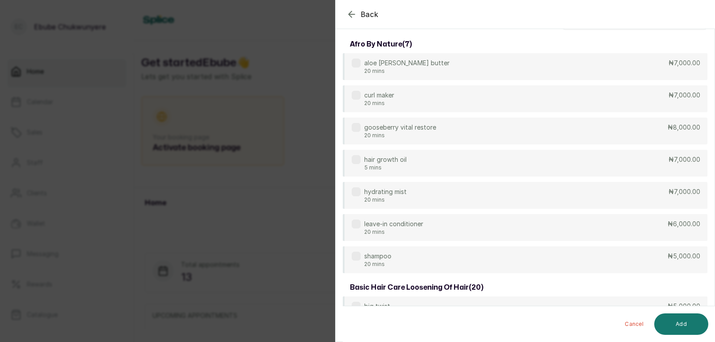
scroll to position [0, 0]
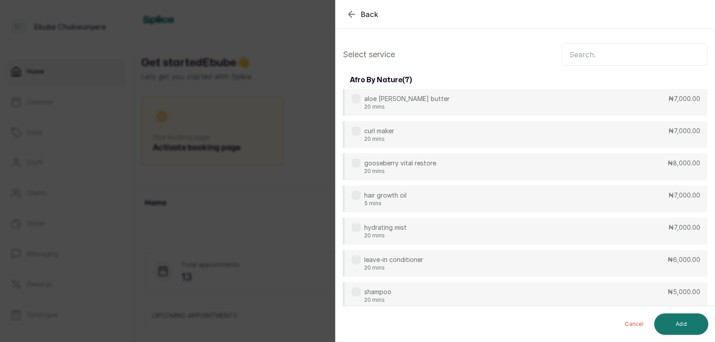
click at [690, 52] on input "text" at bounding box center [635, 54] width 146 height 22
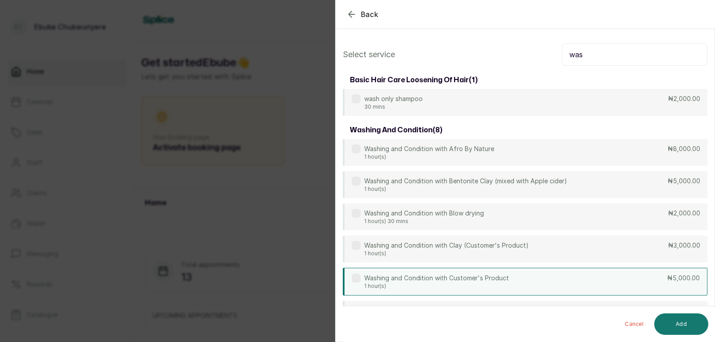
type input "was"
click at [676, 271] on div "Washing and Condition with Customer's Product 1 hour(s) ₦5,000.00" at bounding box center [525, 282] width 365 height 28
click at [677, 317] on button "Add" at bounding box center [682, 323] width 54 height 21
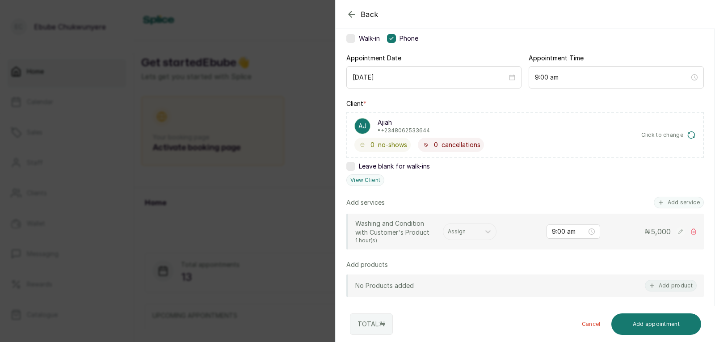
scroll to position [72, 0]
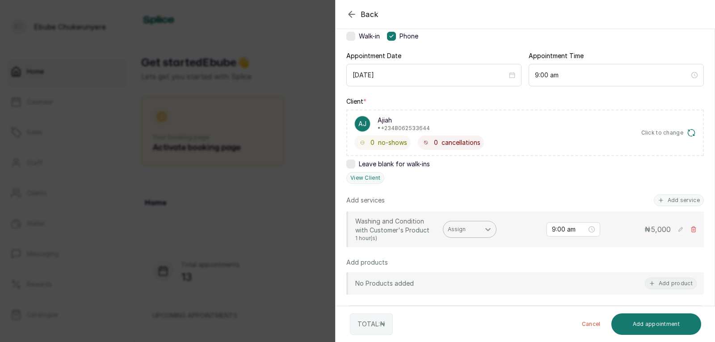
click at [493, 227] on div at bounding box center [488, 229] width 16 height 16
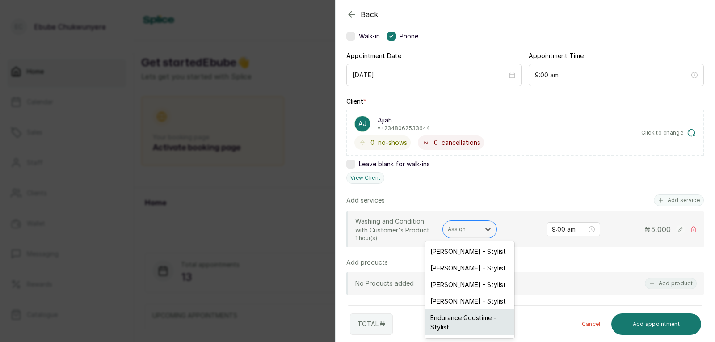
drag, startPoint x: 491, startPoint y: 283, endPoint x: 474, endPoint y: 334, distance: 54.3
click at [475, 332] on div "[PERSON_NAME] - Stylist [PERSON_NAME] - Stylist [PERSON_NAME] - Stylist [PERSON…" at bounding box center [469, 289] width 89 height 97
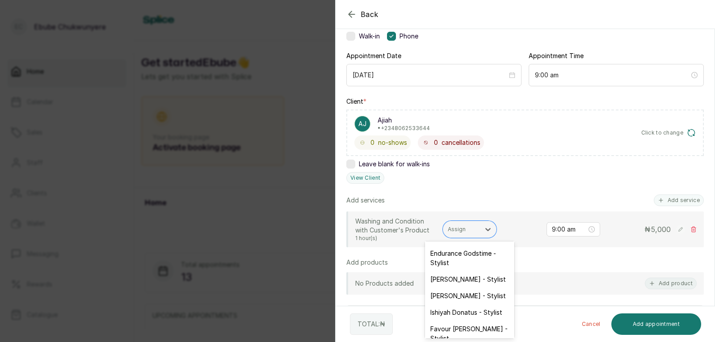
scroll to position [65, 0]
click at [491, 312] on div "Ishiyah Donatus - Stylist" at bounding box center [469, 312] width 89 height 17
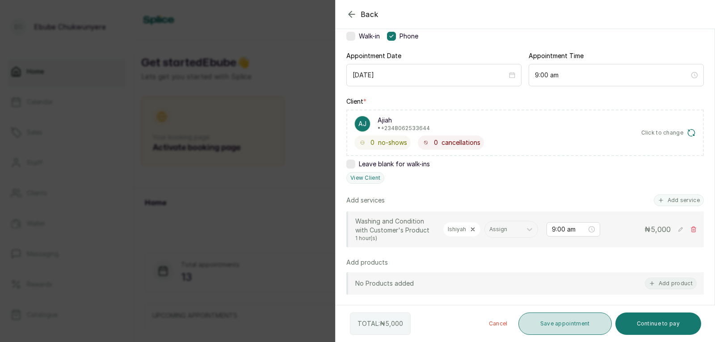
click at [539, 317] on button "Save appointment" at bounding box center [565, 324] width 93 height 22
click at [569, 324] on button "Save appointment" at bounding box center [565, 324] width 93 height 22
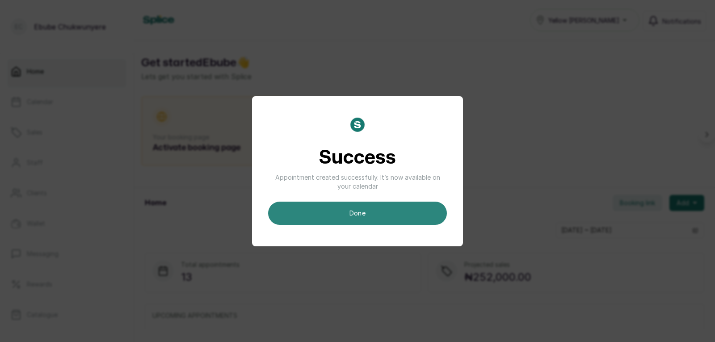
click at [387, 214] on button "done" at bounding box center [357, 213] width 179 height 23
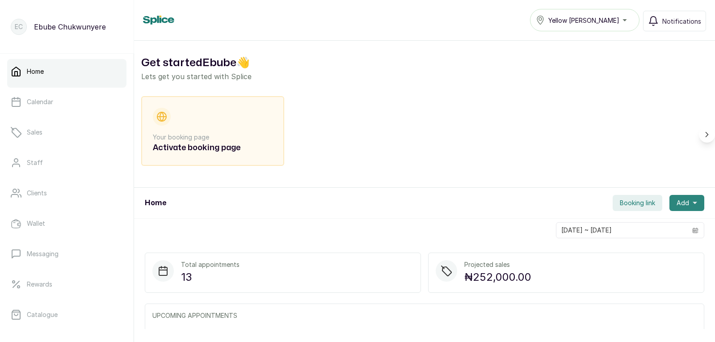
click at [678, 206] on span "Add" at bounding box center [683, 203] width 13 height 9
click at [662, 226] on span "New Appointment" at bounding box center [655, 227] width 86 height 11
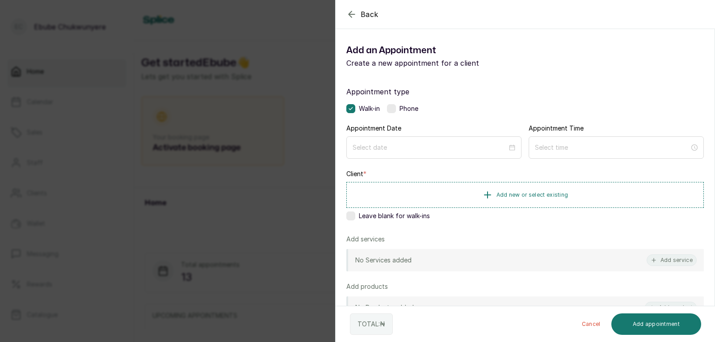
click at [392, 108] on label at bounding box center [391, 108] width 9 height 9
click at [398, 143] on input at bounding box center [430, 148] width 155 height 10
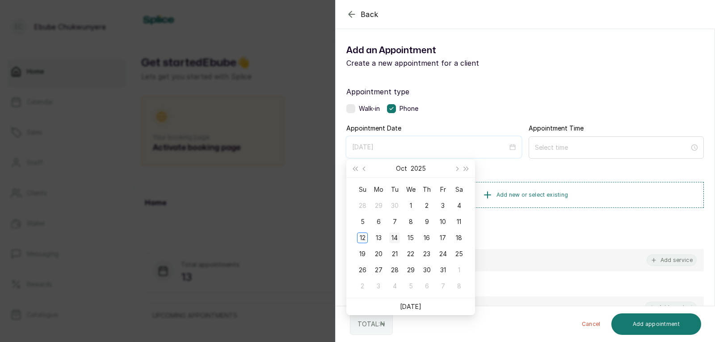
type input "[DATE]"
click at [390, 236] on div "14" at bounding box center [394, 237] width 11 height 11
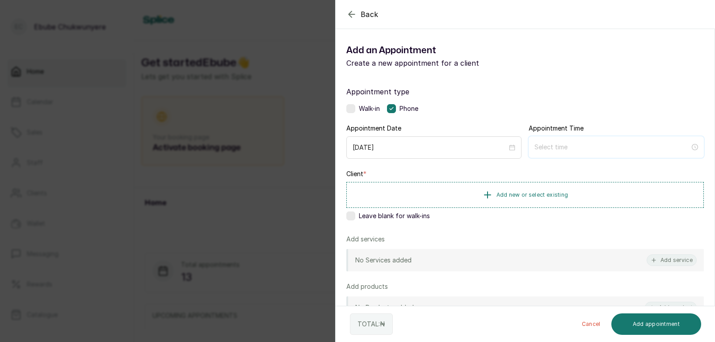
click at [540, 143] on input at bounding box center [613, 147] width 156 height 10
type input "7:00 am"
click at [544, 229] on div "09" at bounding box center [538, 228] width 21 height 13
type input "9:00 am"
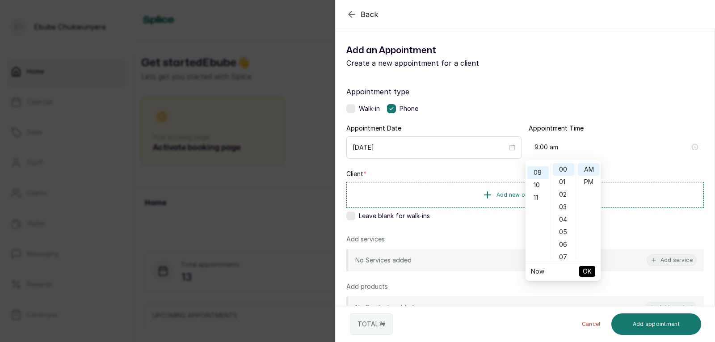
scroll to position [113, 0]
click at [590, 262] on li "OK" at bounding box center [587, 271] width 16 height 19
click at [589, 268] on span "OK" at bounding box center [587, 271] width 9 height 17
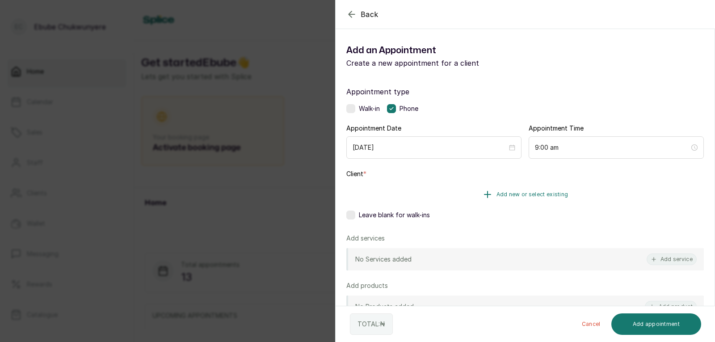
click at [609, 190] on button "Add new or select existing" at bounding box center [526, 194] width 358 height 25
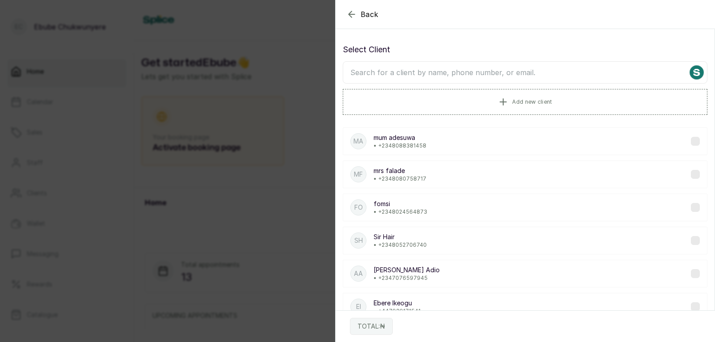
click at [564, 78] on input "text" at bounding box center [525, 72] width 365 height 22
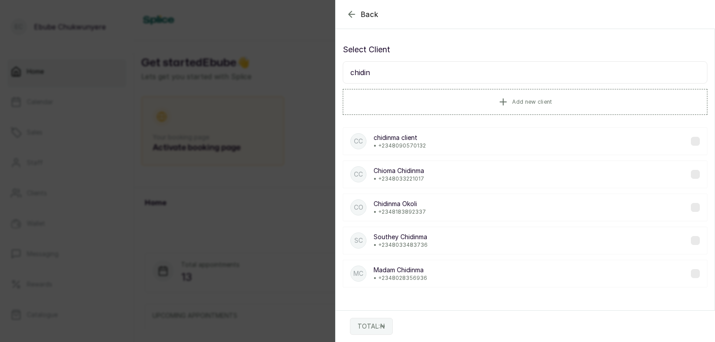
type input "chidin"
click at [546, 245] on div "SC [PERSON_NAME] • [PHONE_NUMBER]" at bounding box center [525, 241] width 365 height 28
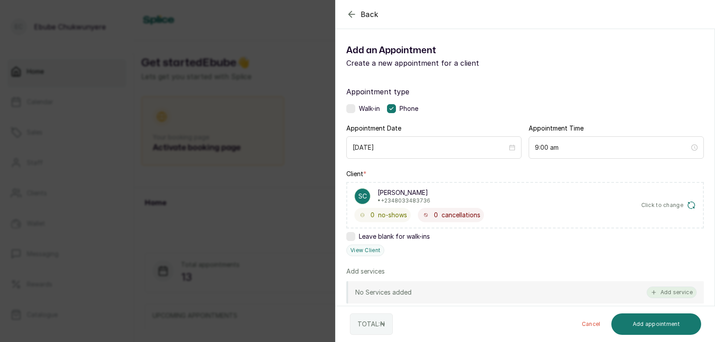
click at [655, 291] on button "Add service" at bounding box center [672, 293] width 50 height 12
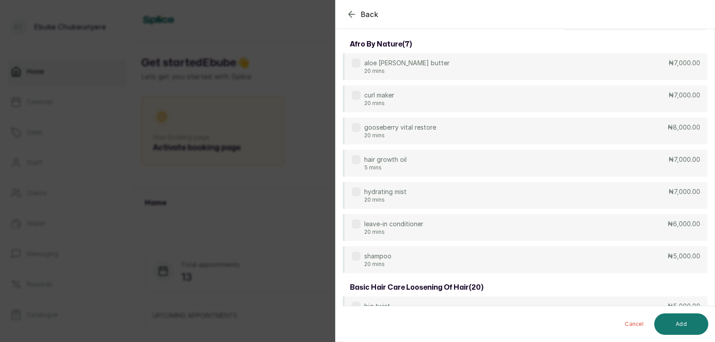
scroll to position [0, 0]
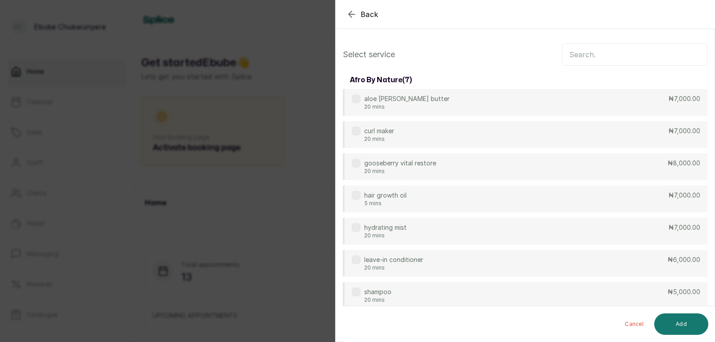
click at [640, 45] on input "text" at bounding box center [635, 54] width 146 height 22
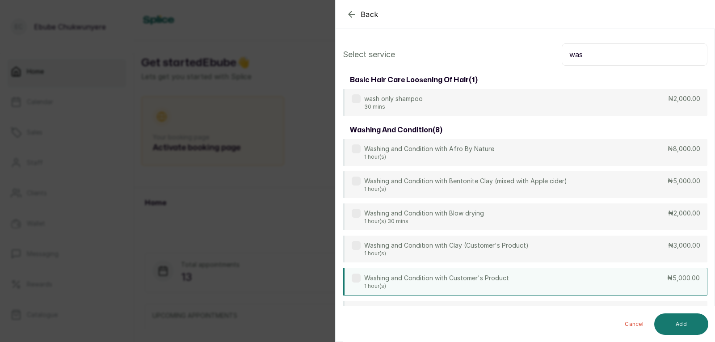
type input "was"
click at [511, 282] on div "Washing and Condition with Customer's Product 1 hour(s) ₦5,000.00" at bounding box center [525, 282] width 365 height 28
click at [690, 318] on button "Add" at bounding box center [682, 323] width 54 height 21
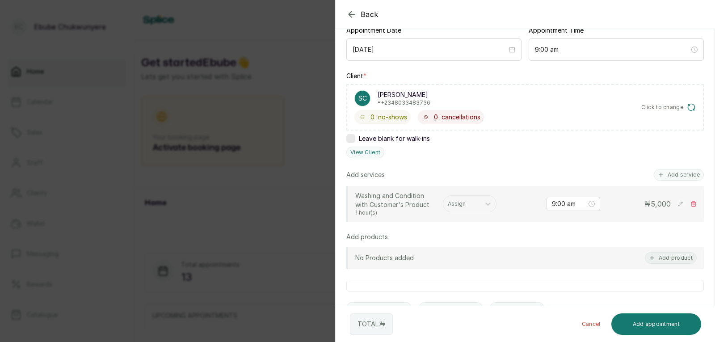
scroll to position [103, 0]
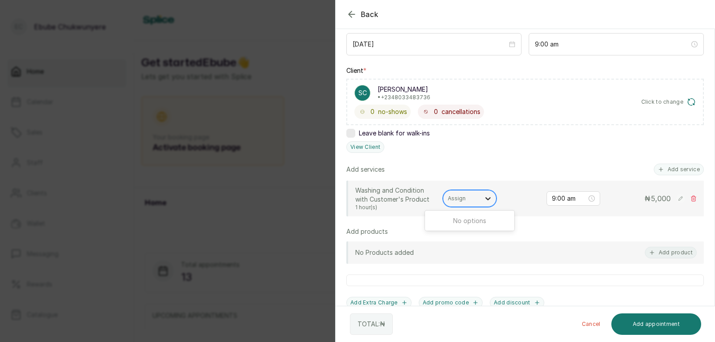
click at [490, 199] on icon at bounding box center [488, 198] width 9 height 9
click at [490, 196] on icon at bounding box center [488, 198] width 9 height 9
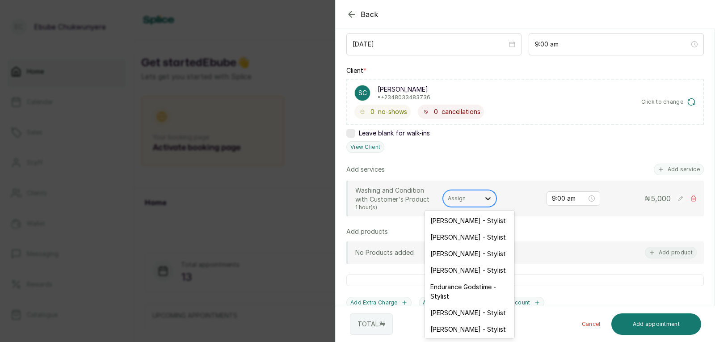
click at [482, 199] on div at bounding box center [488, 198] width 16 height 16
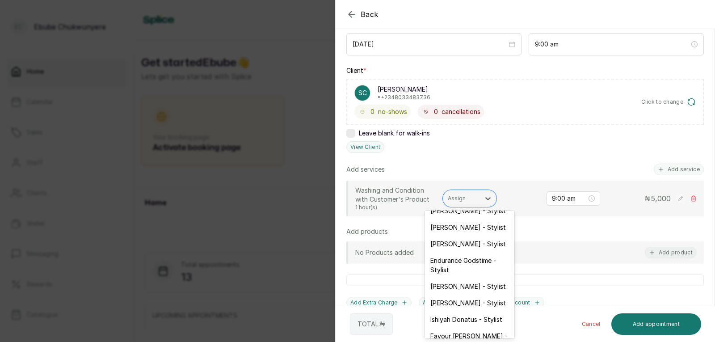
scroll to position [34, 0]
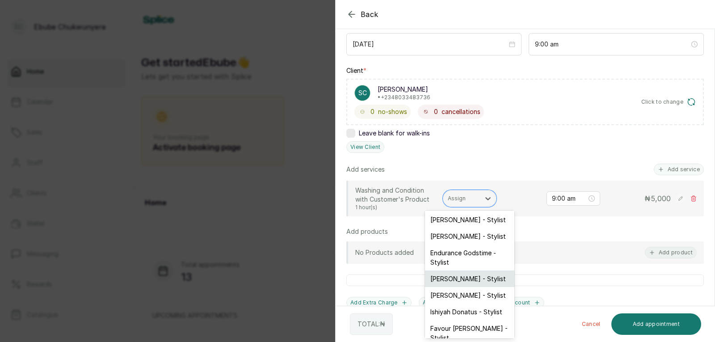
click at [481, 281] on div "[PERSON_NAME] - Stylist" at bounding box center [469, 278] width 89 height 17
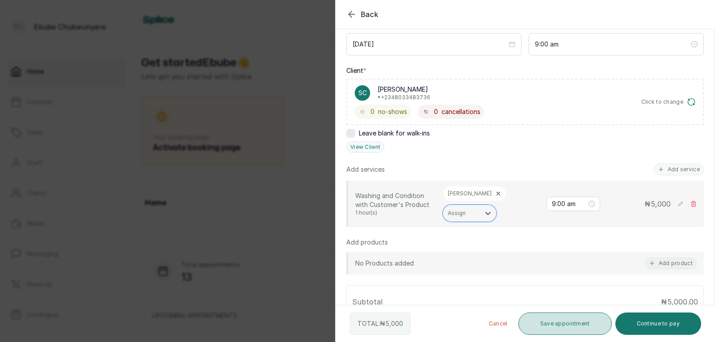
click at [541, 316] on button "Save appointment" at bounding box center [565, 324] width 93 height 22
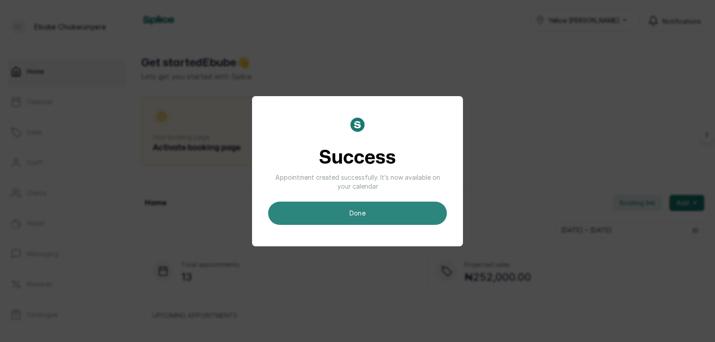
click at [313, 218] on button "done" at bounding box center [357, 213] width 179 height 23
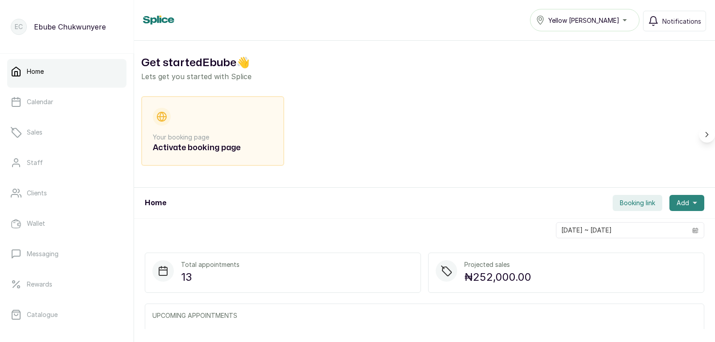
click at [692, 198] on button "Add" at bounding box center [687, 203] width 35 height 16
click at [652, 224] on span "New Appointment" at bounding box center [655, 227] width 86 height 11
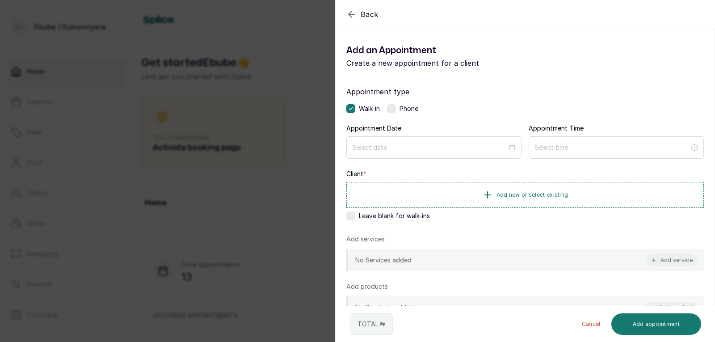
click at [392, 105] on label at bounding box center [391, 108] width 9 height 9
click at [409, 148] on input at bounding box center [430, 148] width 155 height 10
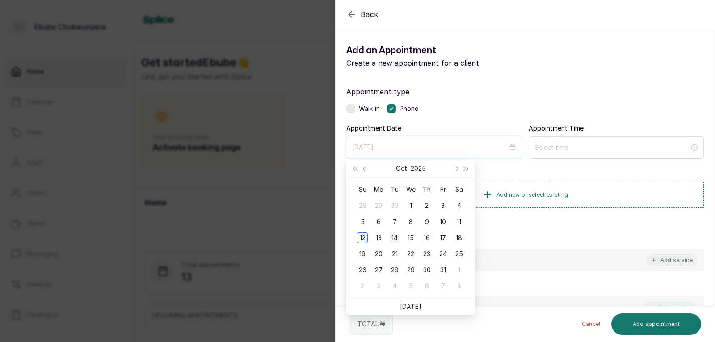
type input "[DATE]"
click at [397, 230] on td "14" at bounding box center [395, 238] width 16 height 16
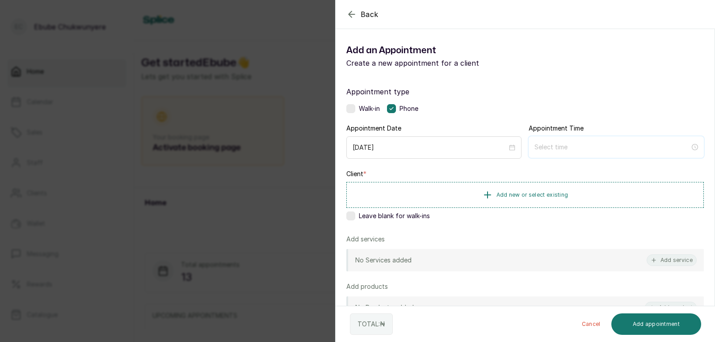
click at [571, 144] on input at bounding box center [613, 147] width 156 height 10
type input "12:03 am"
type input "7:00 am"
click at [536, 227] on div "09" at bounding box center [538, 228] width 21 height 13
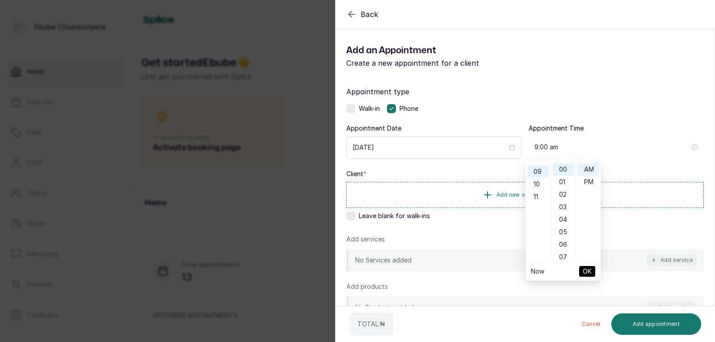
scroll to position [113, 0]
type input "9:00 am"
drag, startPoint x: 584, startPoint y: 278, endPoint x: 585, endPoint y: 273, distance: 4.6
click at [584, 277] on span "OK" at bounding box center [587, 271] width 9 height 17
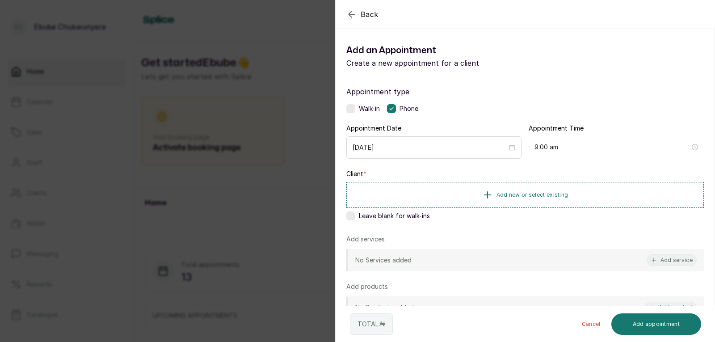
click at [586, 271] on div "Appointment type Walk-in Phone Appointment Date [DATE] Appointment Time 9:00 am…" at bounding box center [525, 257] width 379 height 362
click at [593, 193] on button "Add new or select existing" at bounding box center [526, 194] width 358 height 25
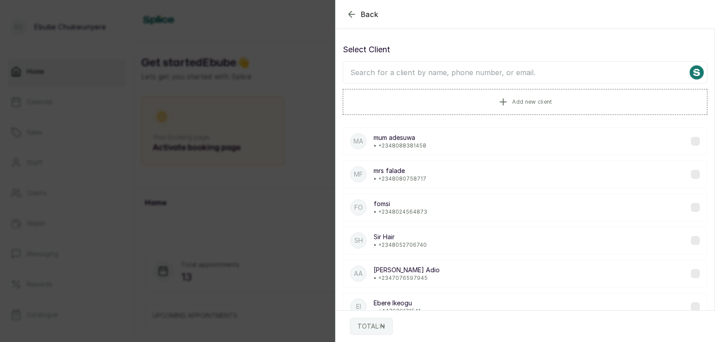
click at [562, 69] on input "text" at bounding box center [525, 72] width 365 height 22
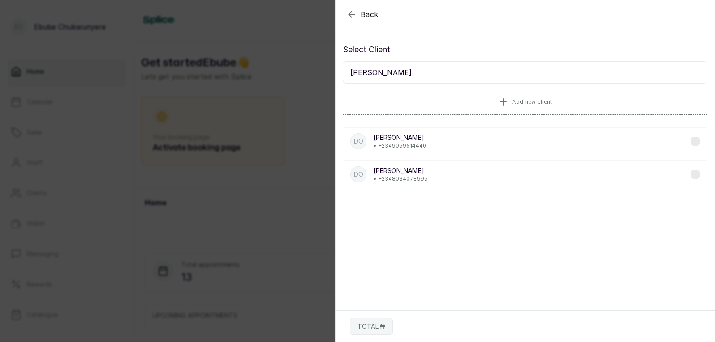
type input "[PERSON_NAME]"
click at [348, 9] on icon "button" at bounding box center [352, 14] width 11 height 11
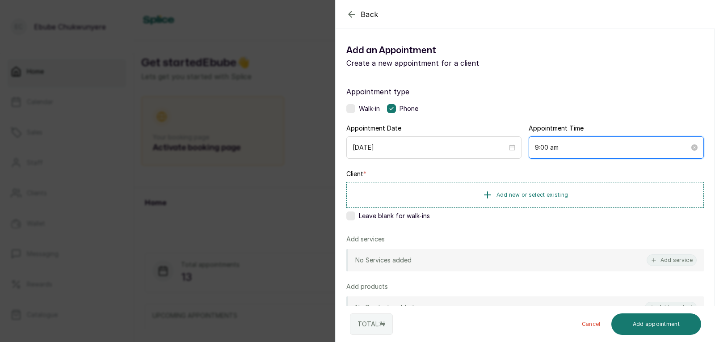
click at [582, 148] on input "9:00 am" at bounding box center [612, 148] width 155 height 10
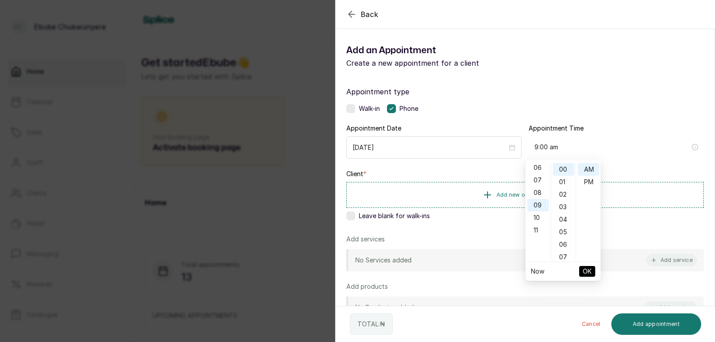
scroll to position [59, 0]
click at [538, 176] on div "04" at bounding box center [538, 178] width 21 height 13
click at [584, 182] on div "PM" at bounding box center [588, 182] width 21 height 13
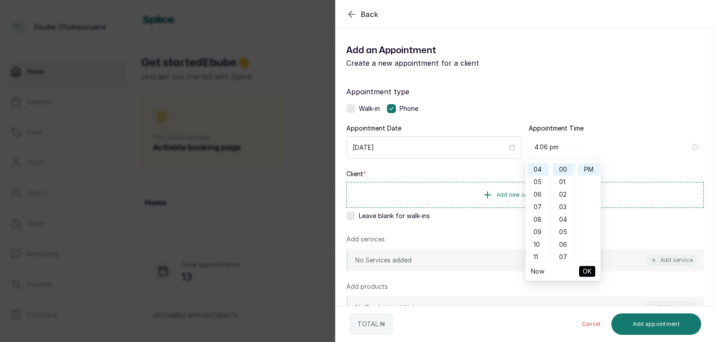
type input "4:00 pm"
click at [587, 265] on span "OK" at bounding box center [587, 271] width 9 height 17
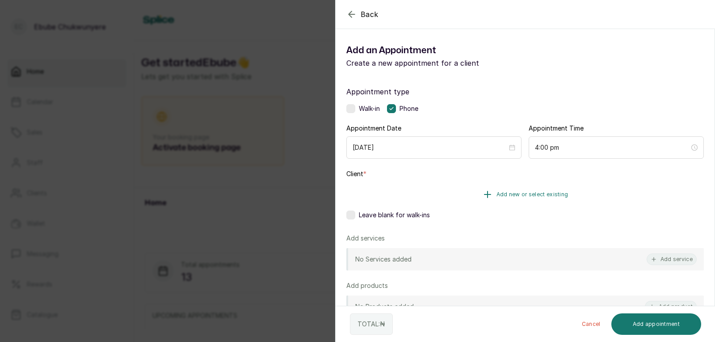
click at [606, 200] on button "Add new or select existing" at bounding box center [526, 194] width 358 height 25
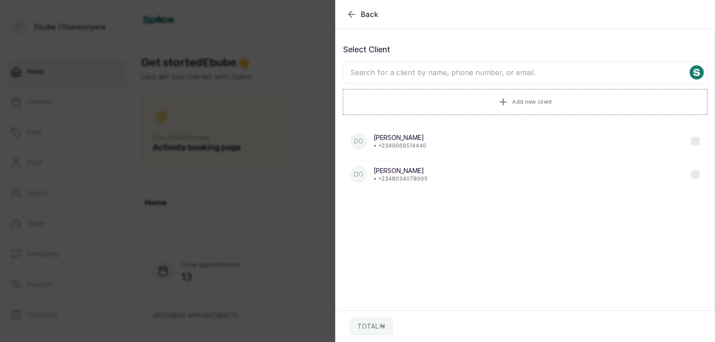
click at [587, 78] on input "text" at bounding box center [525, 72] width 365 height 22
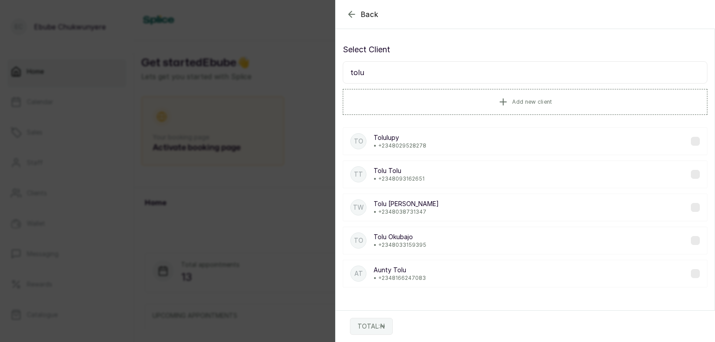
type input "tolu"
click at [564, 279] on div "AT Aunty Tolu • [PHONE_NUMBER]" at bounding box center [525, 274] width 365 height 28
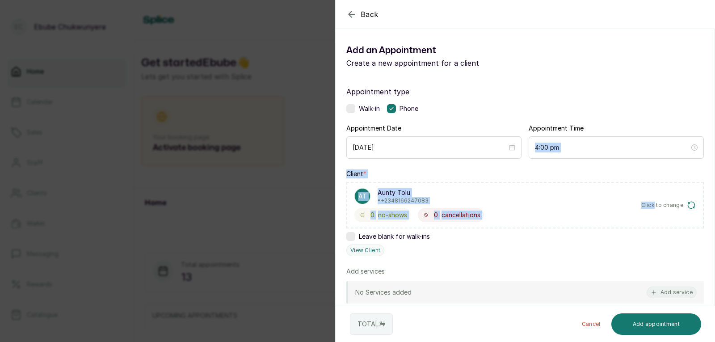
drag, startPoint x: 475, startPoint y: 155, endPoint x: 660, endPoint y: 210, distance: 193.1
click at [660, 209] on div "Appointment type Walk-in Phone Appointment Date [DATE] Appointment Time 4:00 pm…" at bounding box center [525, 273] width 379 height 394
click at [666, 293] on button "Add service" at bounding box center [672, 293] width 50 height 12
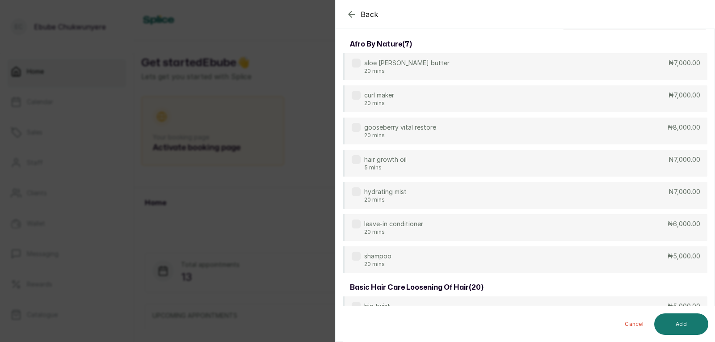
scroll to position [0, 0]
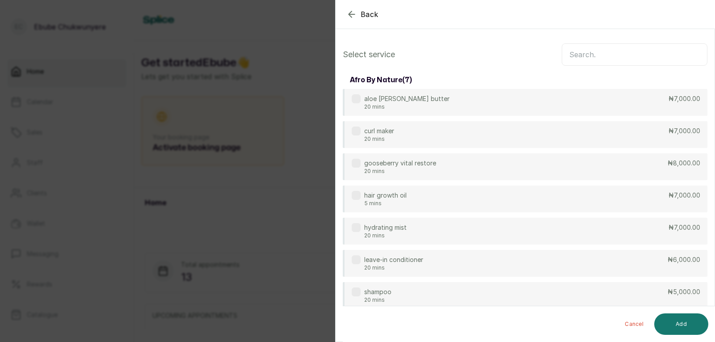
click at [631, 45] on input "text" at bounding box center [635, 54] width 146 height 22
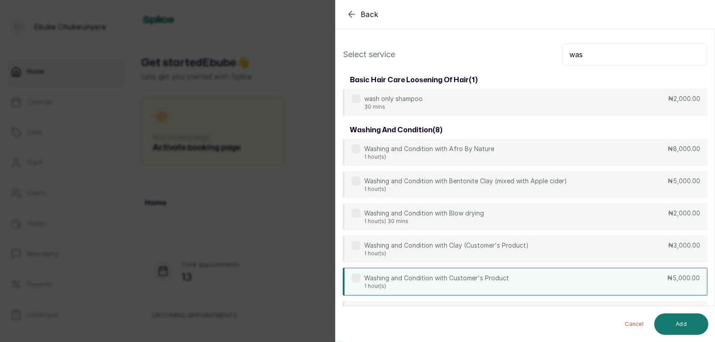
type input "was"
click at [601, 284] on div "Washing and Condition with Customer's Product 1 hour(s) ₦5,000.00" at bounding box center [525, 282] width 365 height 28
click at [697, 319] on button "Add" at bounding box center [682, 323] width 54 height 21
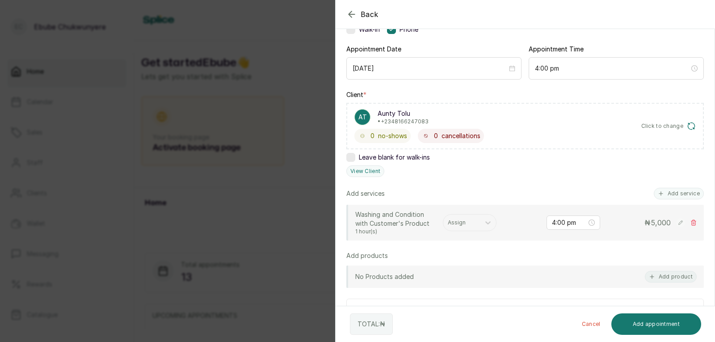
scroll to position [87, 0]
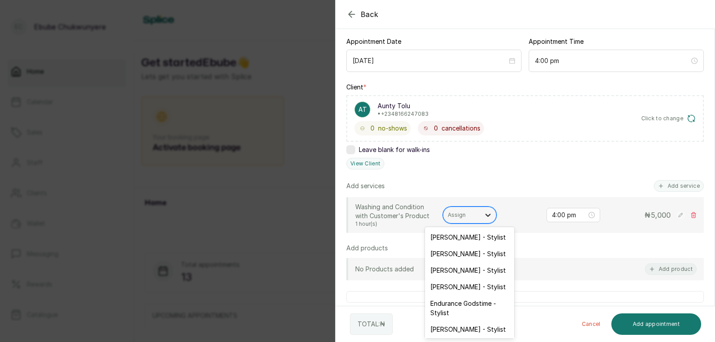
click at [481, 215] on div at bounding box center [488, 215] width 16 height 16
click at [456, 304] on div "Endurance Godstime - Stylist" at bounding box center [469, 308] width 89 height 26
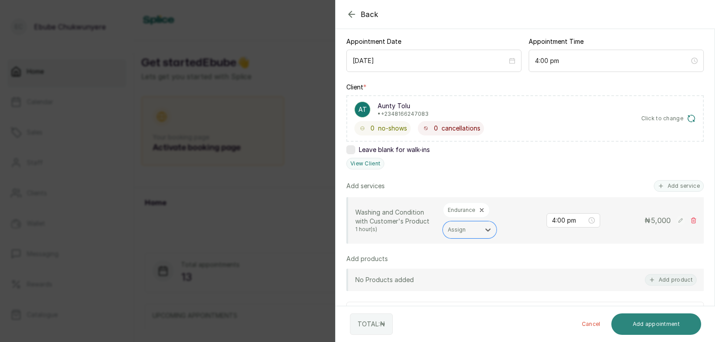
click at [637, 325] on button "Add appointment" at bounding box center [657, 323] width 90 height 21
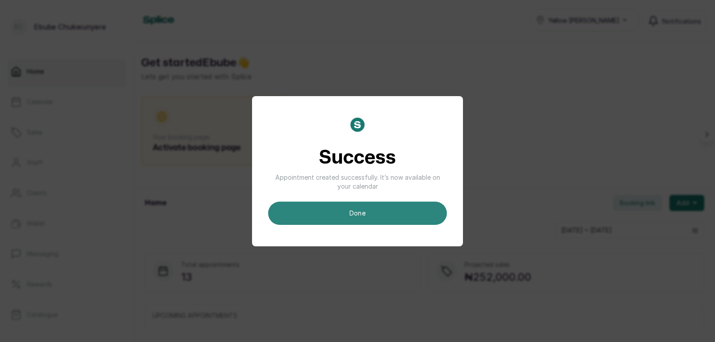
click at [412, 207] on button "done" at bounding box center [357, 213] width 179 height 23
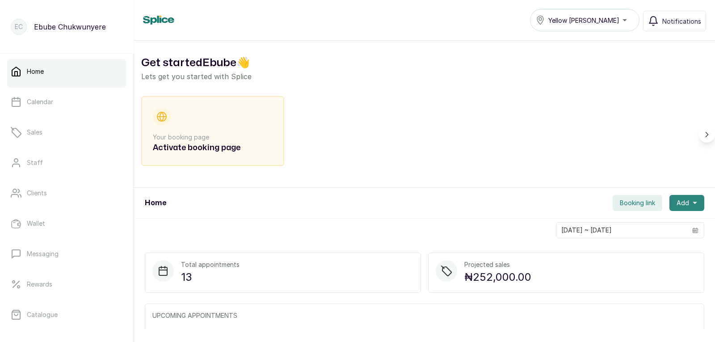
click at [684, 199] on button "Add" at bounding box center [687, 203] width 35 height 16
click at [664, 225] on span "New Appointment" at bounding box center [655, 227] width 86 height 11
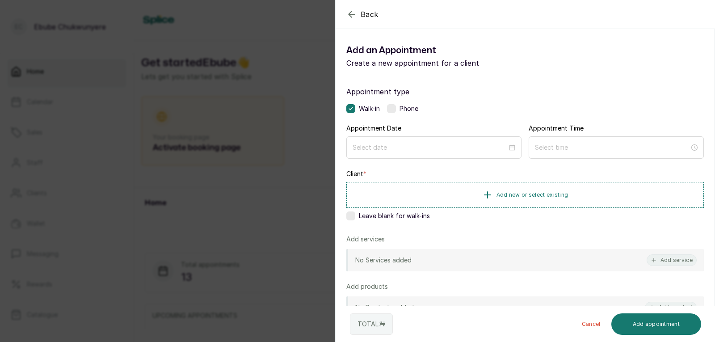
click at [393, 107] on label at bounding box center [391, 108] width 9 height 9
click at [395, 142] on div at bounding box center [434, 147] width 175 height 22
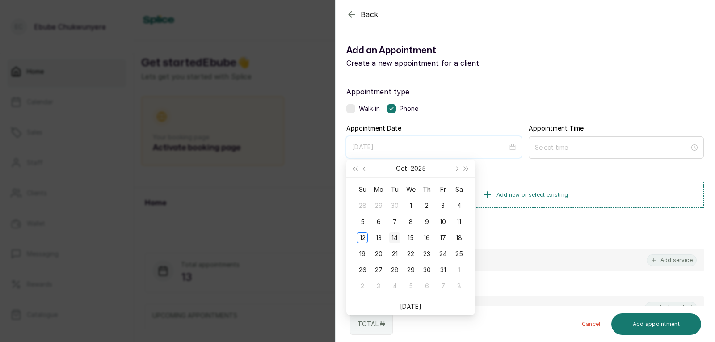
type input "[DATE]"
click at [390, 234] on div "14" at bounding box center [394, 237] width 11 height 11
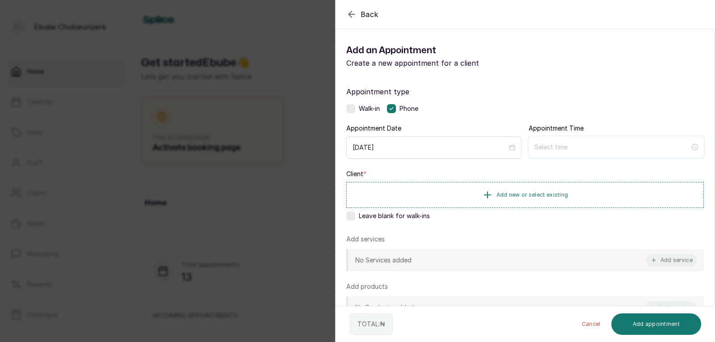
click at [549, 152] on input at bounding box center [613, 147] width 156 height 10
click at [537, 218] on div "04" at bounding box center [538, 219] width 21 height 13
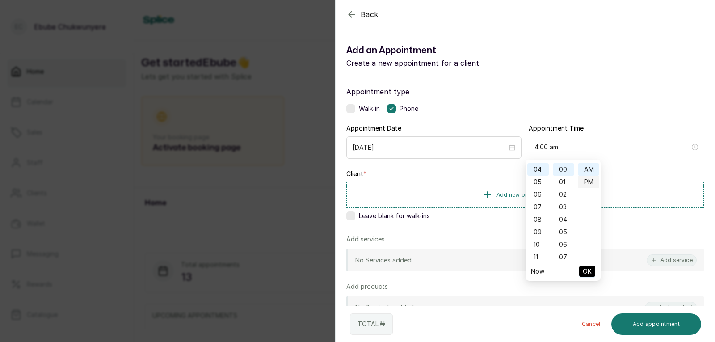
type input "4:00 pm"
click at [589, 181] on div "PM" at bounding box center [588, 182] width 21 height 13
click at [588, 271] on span "OK" at bounding box center [587, 271] width 9 height 17
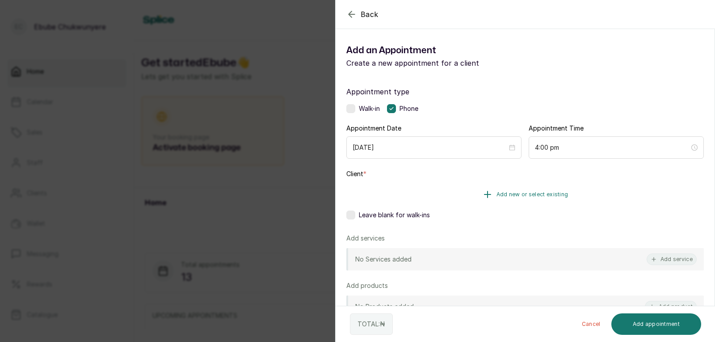
click at [572, 194] on button "Add new or select existing" at bounding box center [526, 194] width 358 height 25
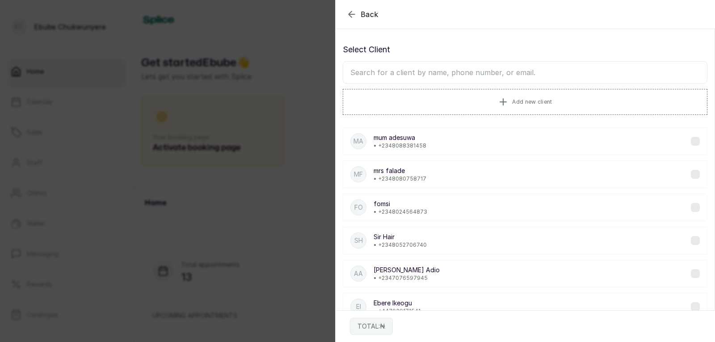
click at [530, 69] on input "text" at bounding box center [525, 72] width 365 height 22
type input "dun"
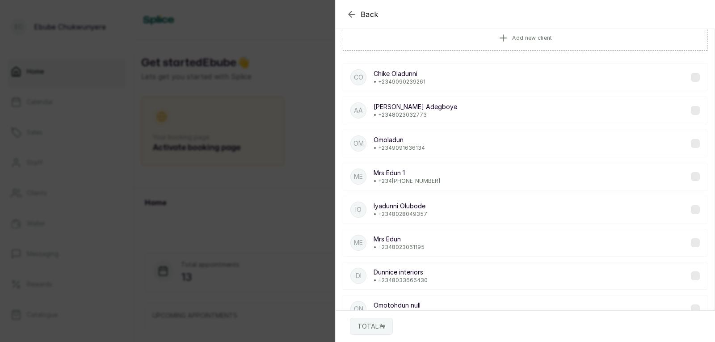
scroll to position [0, 0]
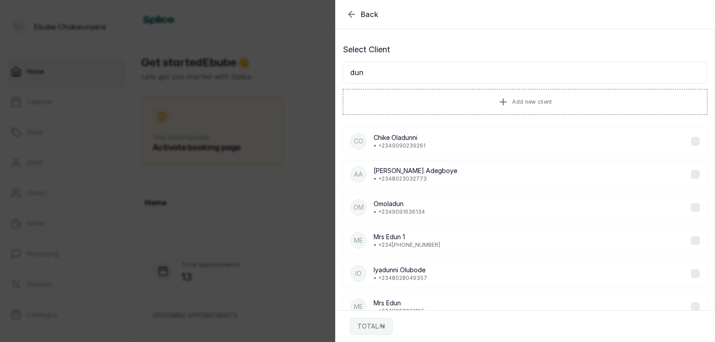
click at [351, 5] on div "Back" at bounding box center [693, 14] width 715 height 29
click at [349, 12] on icon "button" at bounding box center [352, 14] width 11 height 11
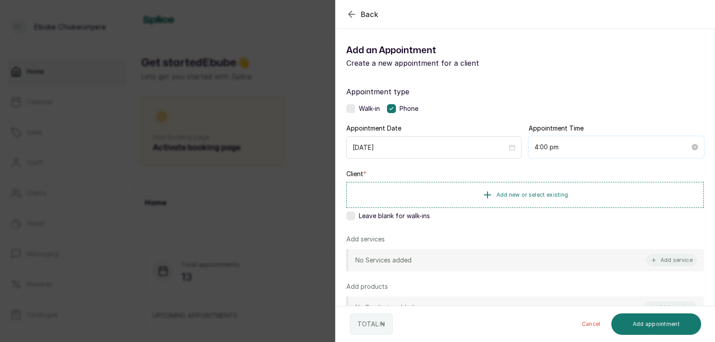
click at [569, 148] on input "4:00 pm" at bounding box center [613, 147] width 156 height 10
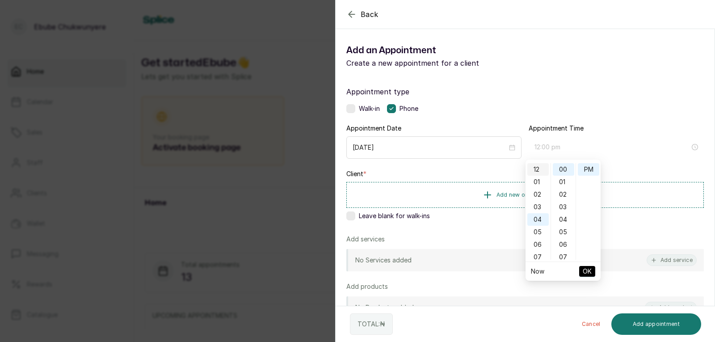
click at [535, 168] on div "12" at bounding box center [538, 169] width 21 height 13
type input "12:00 pm"
click at [585, 270] on span "OK" at bounding box center [587, 271] width 9 height 17
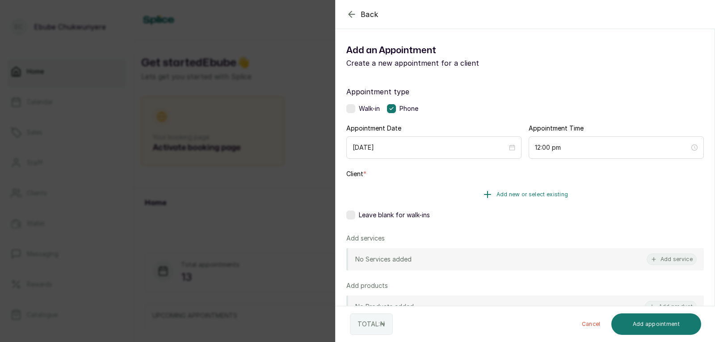
click at [588, 194] on button "Add new or select existing" at bounding box center [526, 194] width 358 height 25
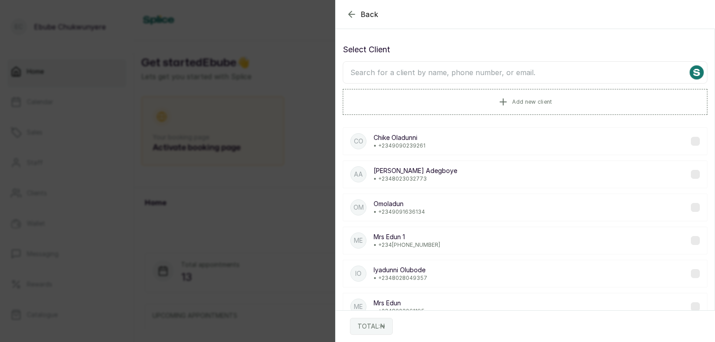
click at [537, 65] on input "text" at bounding box center [525, 72] width 365 height 22
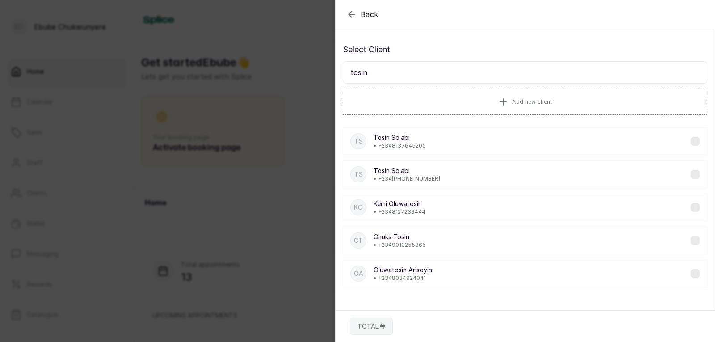
type input "tosin"
click at [641, 142] on div "TS [PERSON_NAME] • [PHONE_NUMBER]" at bounding box center [525, 141] width 365 height 28
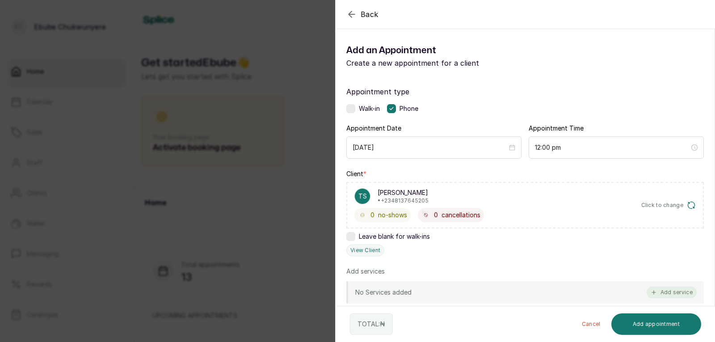
click at [669, 297] on button "Add service" at bounding box center [672, 293] width 50 height 12
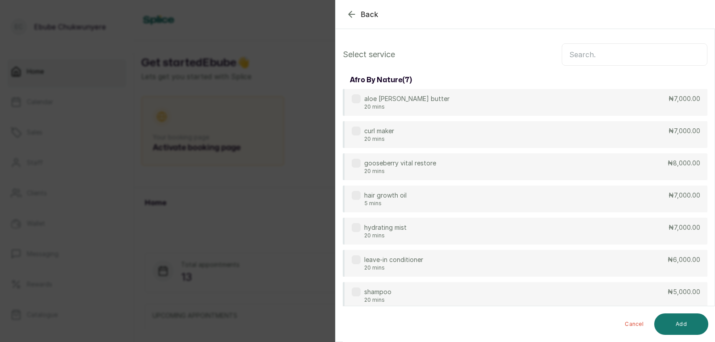
click at [691, 55] on input "text" at bounding box center [635, 54] width 146 height 22
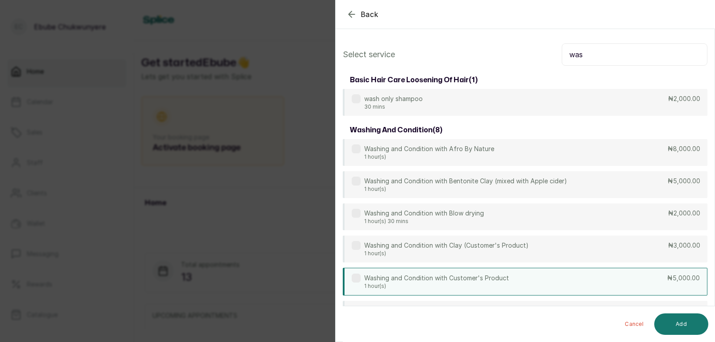
type input "was"
click at [619, 282] on div "Washing and Condition with Customer's Product 1 hour(s) ₦5,000.00" at bounding box center [525, 282] width 365 height 28
click at [681, 327] on button "Add" at bounding box center [682, 323] width 54 height 21
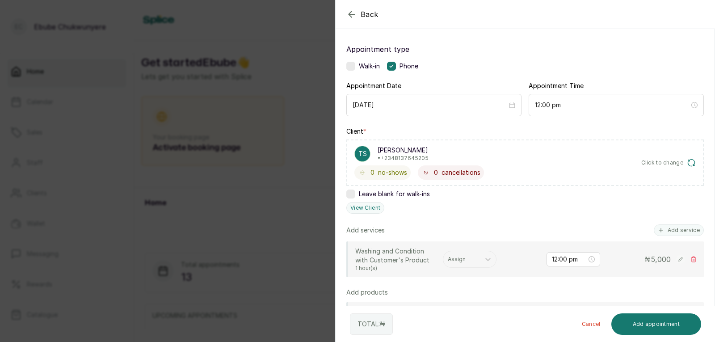
scroll to position [82, 0]
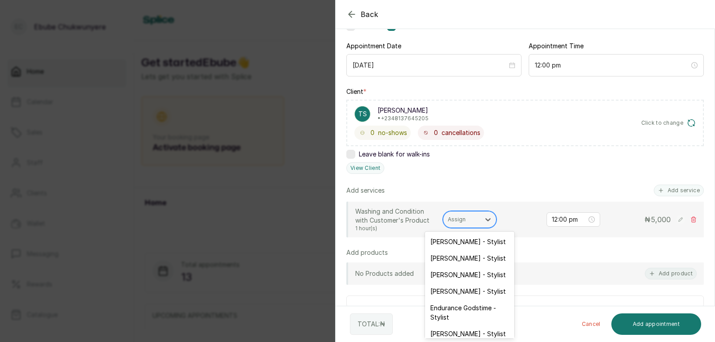
click at [479, 219] on div "Assign" at bounding box center [462, 220] width 37 height 12
click at [496, 331] on div "[PERSON_NAME] - Stylist" at bounding box center [469, 333] width 89 height 17
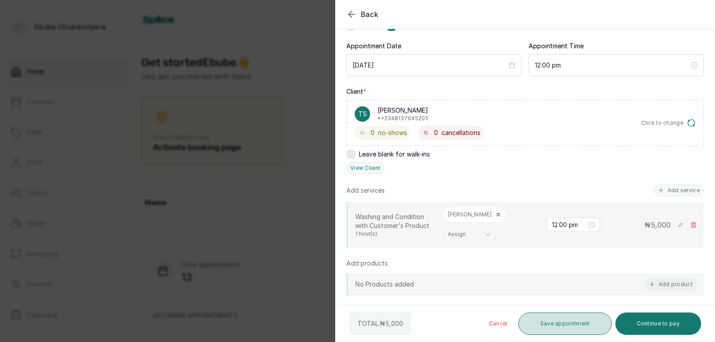
click at [535, 320] on button "Save appointment" at bounding box center [565, 324] width 93 height 22
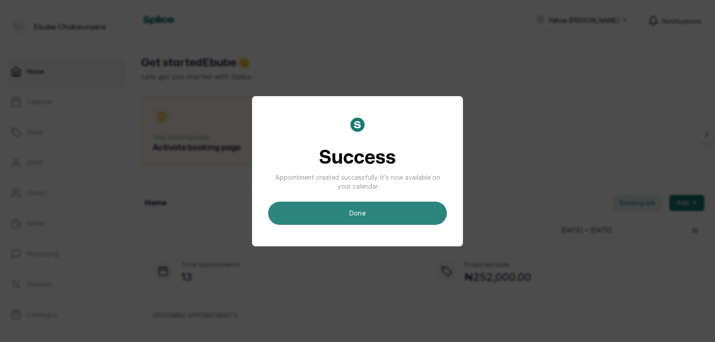
click at [428, 208] on button "done" at bounding box center [357, 213] width 179 height 23
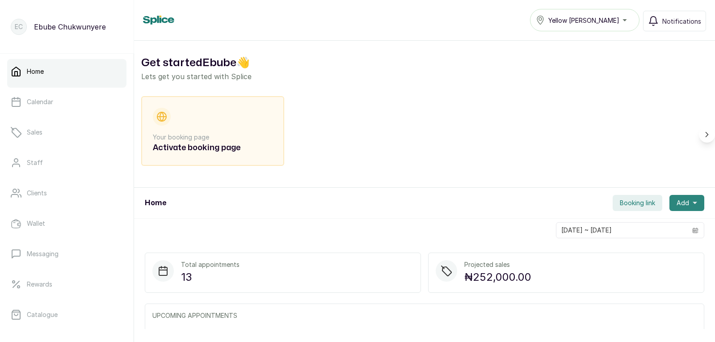
click at [685, 201] on button "Add" at bounding box center [687, 203] width 35 height 16
click at [653, 226] on span "New Appointment" at bounding box center [655, 227] width 86 height 11
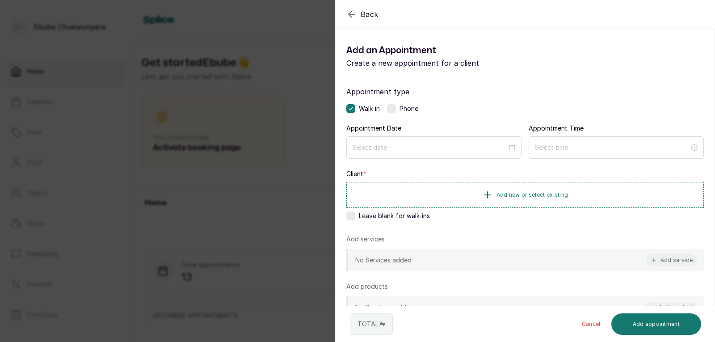
click at [393, 108] on label at bounding box center [391, 108] width 9 height 9
click at [387, 141] on div at bounding box center [434, 147] width 175 height 22
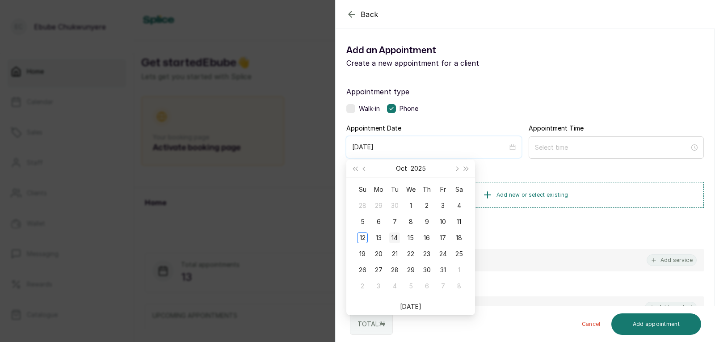
type input "[DATE]"
click at [396, 237] on div "14" at bounding box center [394, 237] width 11 height 11
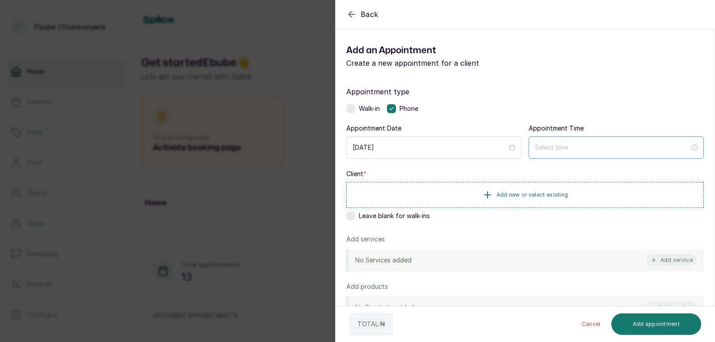
click at [568, 142] on div at bounding box center [616, 147] width 175 height 22
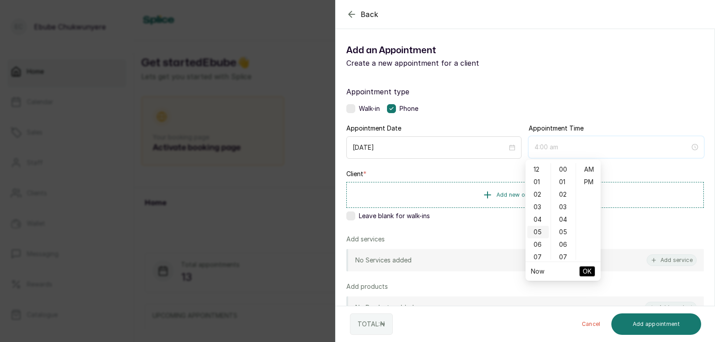
type input "5:00 am"
click at [542, 167] on div "12" at bounding box center [538, 169] width 21 height 13
click at [597, 181] on ul "AM PM" at bounding box center [588, 211] width 25 height 97
type input "12:00 pm"
click at [591, 179] on div "PM" at bounding box center [588, 182] width 21 height 13
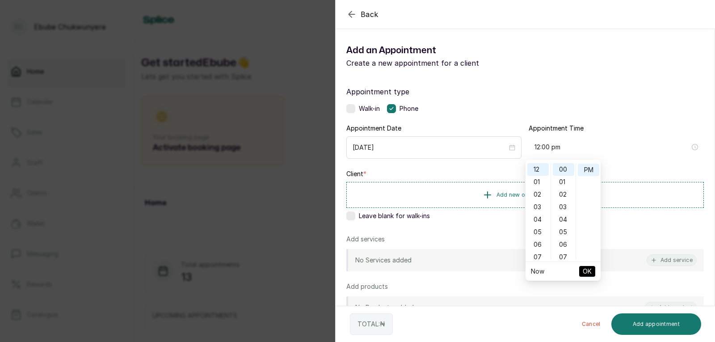
scroll to position [13, 0]
click at [589, 268] on span "OK" at bounding box center [587, 271] width 9 height 17
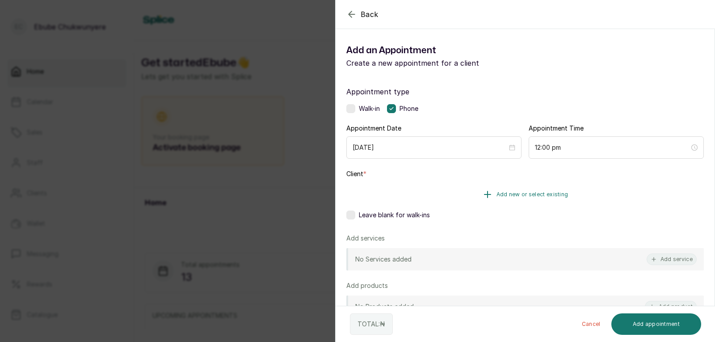
click at [614, 192] on button "Add new or select existing" at bounding box center [526, 194] width 358 height 25
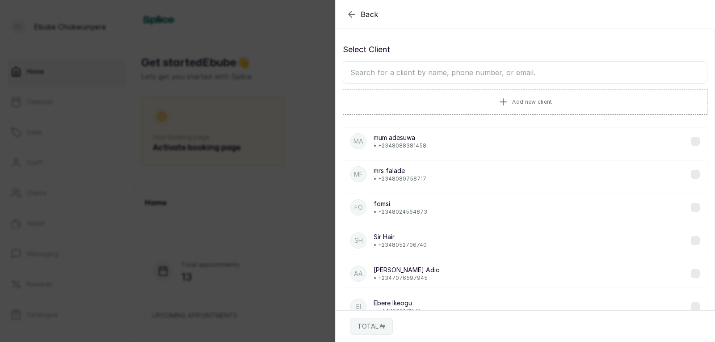
click at [585, 68] on input "text" at bounding box center [525, 72] width 365 height 22
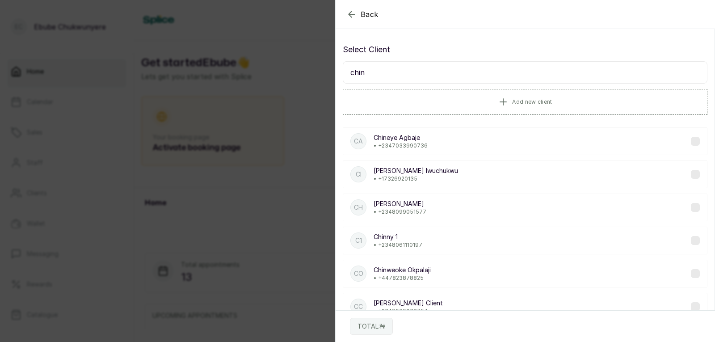
type input "chin"
click at [582, 297] on div "CC [PERSON_NAME] Client • [PHONE_NUMBER]" at bounding box center [525, 307] width 365 height 28
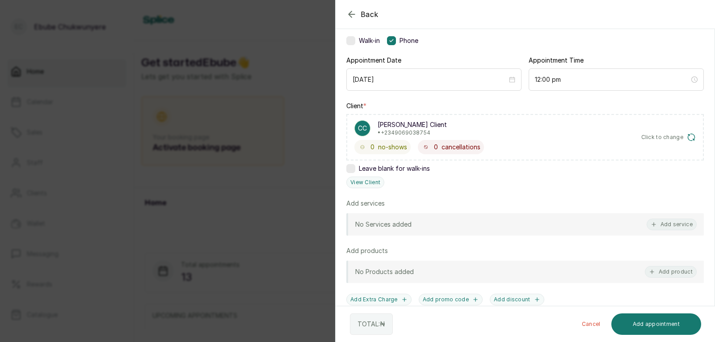
scroll to position [80, 0]
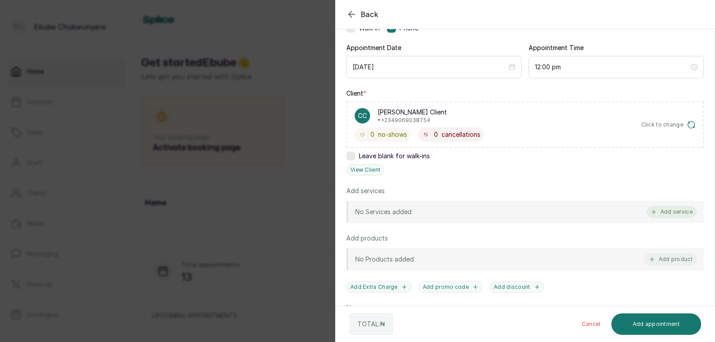
click at [674, 216] on button "Add service" at bounding box center [672, 212] width 50 height 12
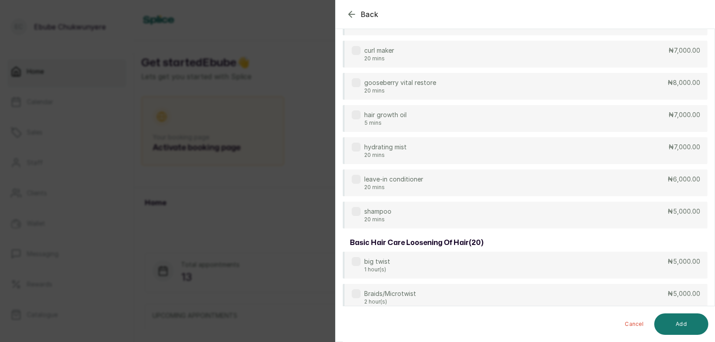
scroll to position [36, 0]
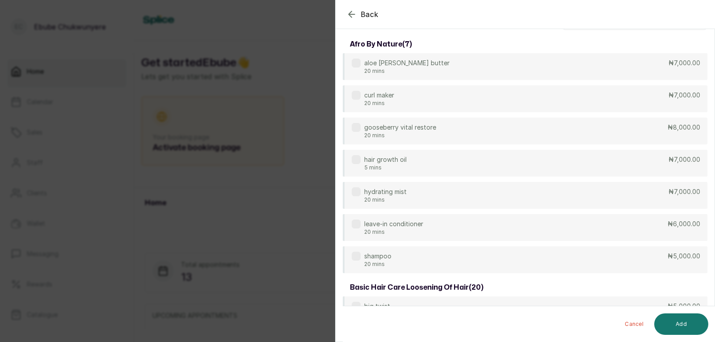
drag, startPoint x: 715, startPoint y: 50, endPoint x: 708, endPoint y: 57, distance: 9.8
drag, startPoint x: 708, startPoint y: 57, endPoint x: 531, endPoint y: 38, distance: 178.4
click at [531, 38] on div "afro by nature ( 7 )" at bounding box center [525, 44] width 365 height 18
drag, startPoint x: 711, startPoint y: 29, endPoint x: 714, endPoint y: 7, distance: 22.1
click at [714, 7] on div "Back Add Appointment" at bounding box center [693, 14] width 715 height 29
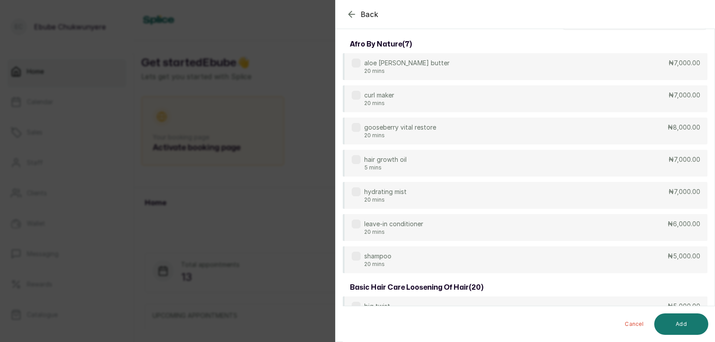
scroll to position [0, 0]
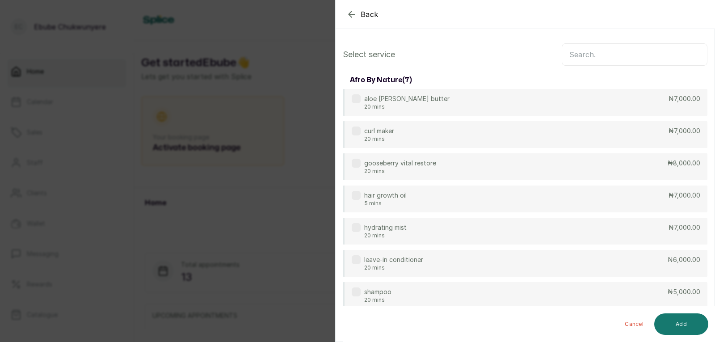
click at [652, 57] on input "text" at bounding box center [635, 54] width 146 height 22
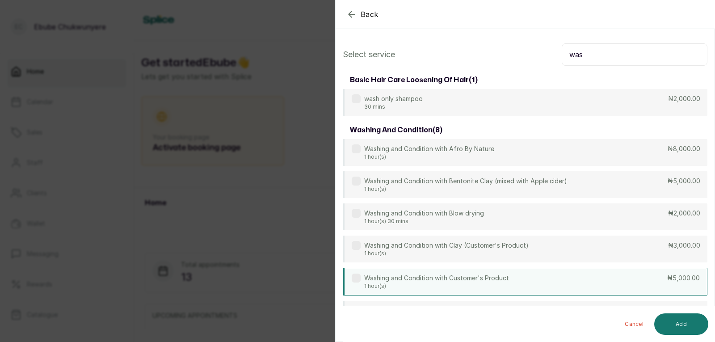
type input "was"
click at [660, 282] on div "Washing and Condition with Customer's Product 1 hour(s) ₦5,000.00" at bounding box center [525, 282] width 365 height 28
click at [676, 322] on button "Add" at bounding box center [682, 323] width 54 height 21
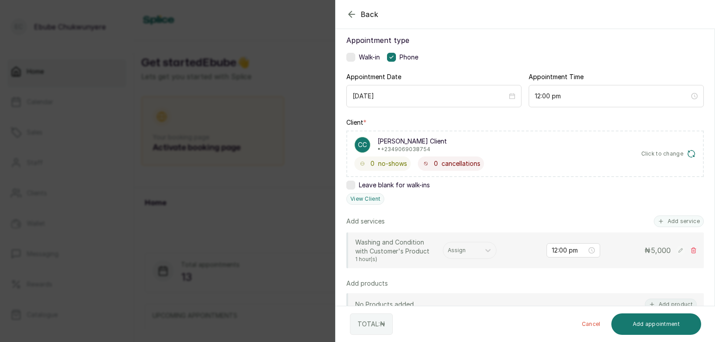
scroll to position [69, 0]
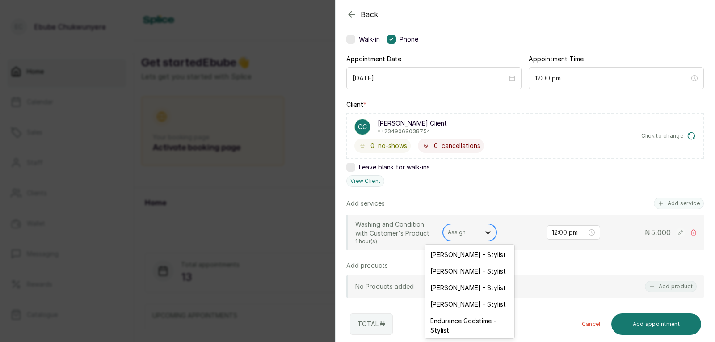
click at [486, 236] on icon at bounding box center [488, 232] width 9 height 9
click at [500, 251] on div "[PERSON_NAME] - Stylist" at bounding box center [469, 254] width 89 height 17
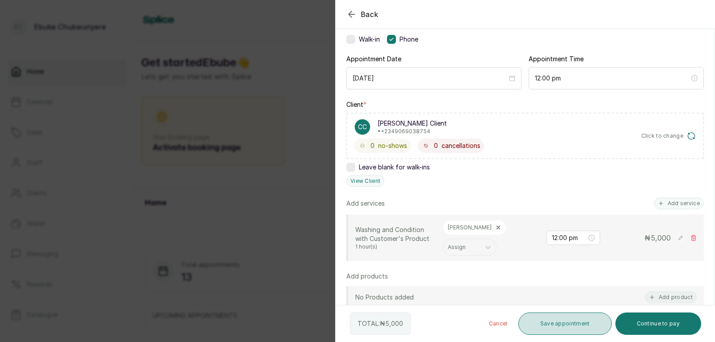
click at [562, 324] on button "Save appointment" at bounding box center [565, 324] width 93 height 22
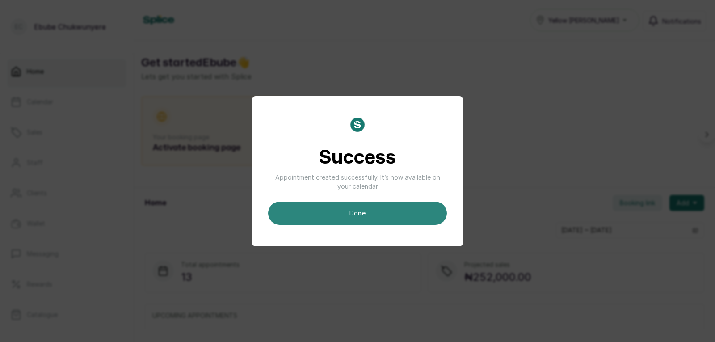
click at [420, 209] on button "done" at bounding box center [357, 213] width 179 height 23
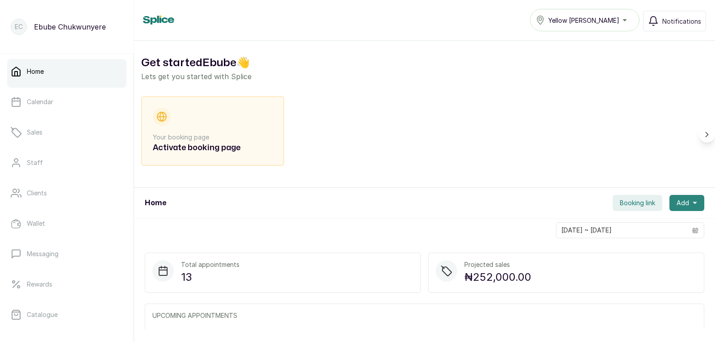
click at [677, 203] on span "Add" at bounding box center [683, 203] width 13 height 9
click at [660, 221] on div "New Appointment New Sale" at bounding box center [654, 236] width 100 height 43
click at [656, 225] on span "New Appointment" at bounding box center [655, 227] width 86 height 11
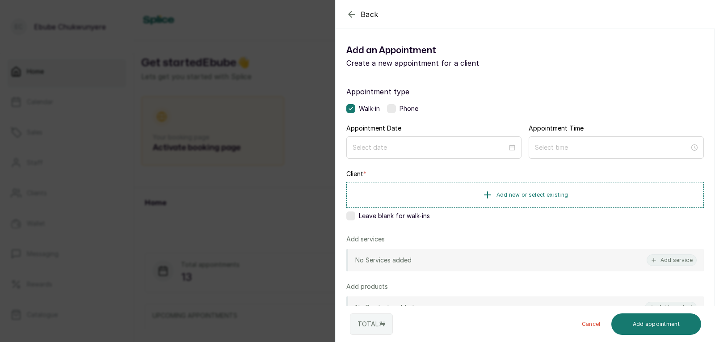
click at [394, 105] on label at bounding box center [391, 108] width 9 height 9
click at [405, 136] on div "Appointment Date" at bounding box center [434, 141] width 175 height 35
click at [407, 147] on input at bounding box center [430, 148] width 155 height 10
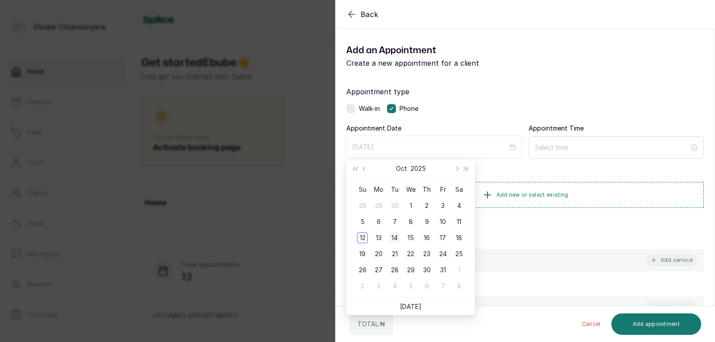
type input "[DATE]"
click at [397, 238] on div "14" at bounding box center [394, 237] width 11 height 11
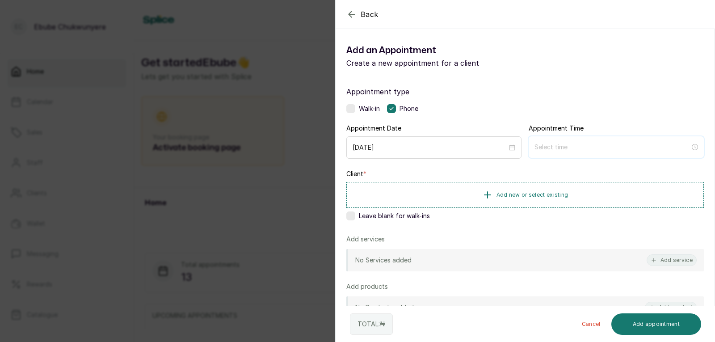
click at [557, 151] on input at bounding box center [613, 147] width 156 height 10
click at [537, 165] on div "12" at bounding box center [538, 169] width 21 height 13
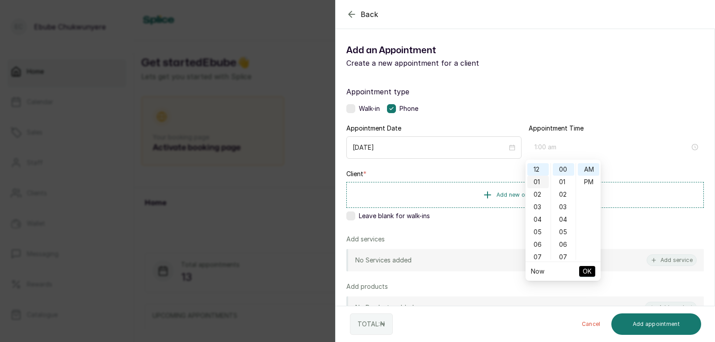
click at [538, 184] on div "01" at bounding box center [538, 182] width 21 height 13
type input "1:00 pm"
click at [588, 183] on div "PM" at bounding box center [588, 182] width 21 height 13
click at [586, 268] on span "OK" at bounding box center [587, 271] width 9 height 17
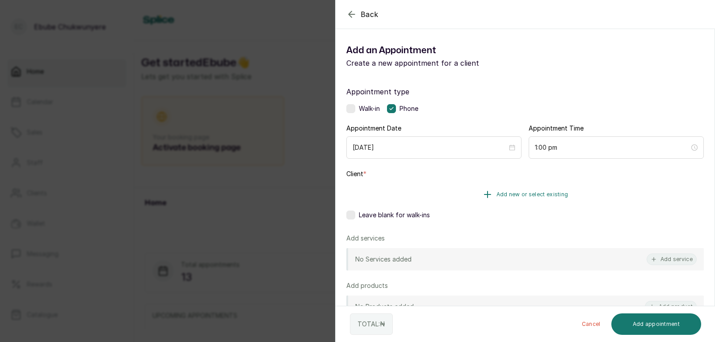
click at [601, 188] on button "Add new or select existing" at bounding box center [526, 194] width 358 height 25
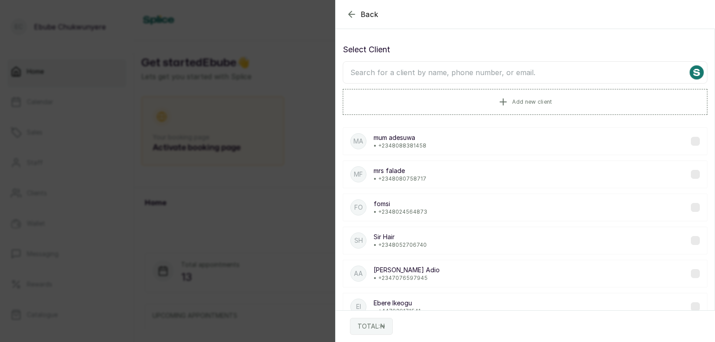
click at [560, 73] on input "text" at bounding box center [525, 72] width 365 height 22
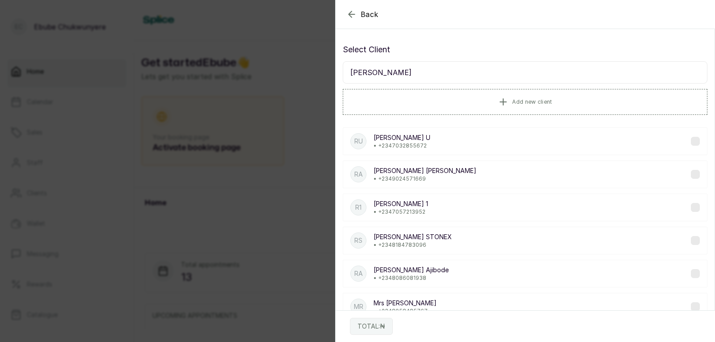
type input "[PERSON_NAME]"
click at [620, 304] on div "MR [PERSON_NAME] • [PHONE_NUMBER]" at bounding box center [525, 307] width 365 height 28
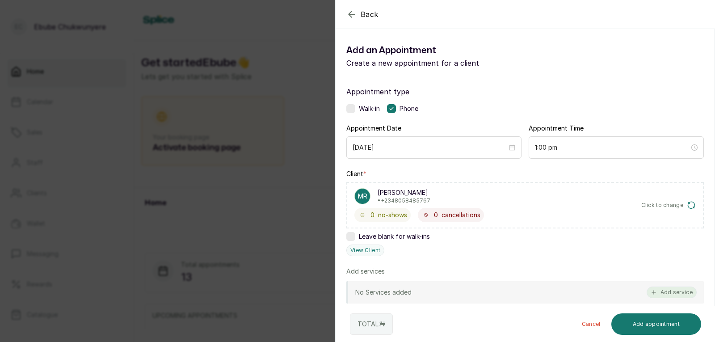
click at [660, 292] on button "Add service" at bounding box center [672, 293] width 50 height 12
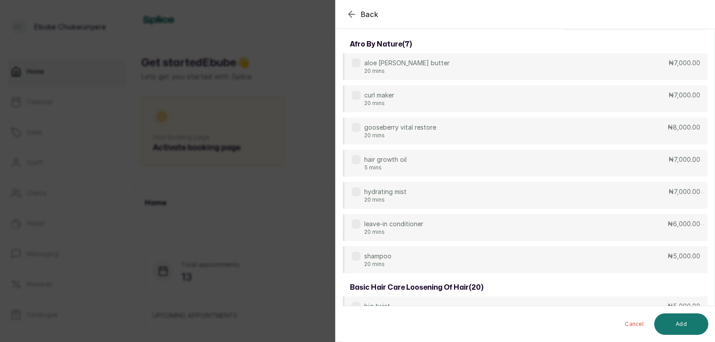
scroll to position [0, 0]
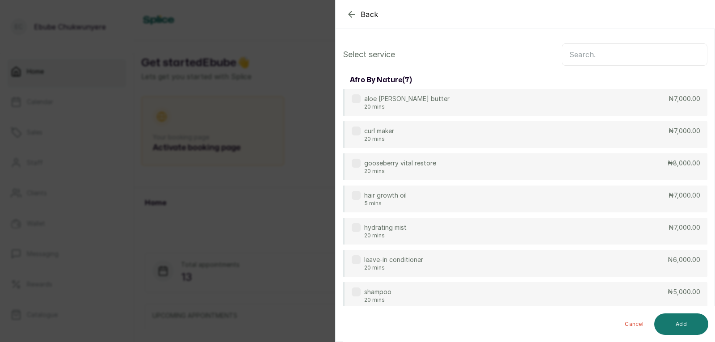
click at [691, 44] on input "text" at bounding box center [635, 54] width 146 height 22
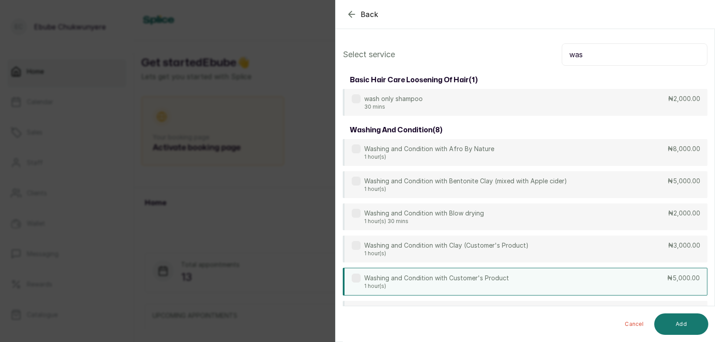
type input "was"
click at [648, 285] on div "Washing and Condition with Customer's Product 1 hour(s) ₦5,000.00" at bounding box center [525, 282] width 365 height 28
click at [689, 325] on button "Add" at bounding box center [682, 323] width 54 height 21
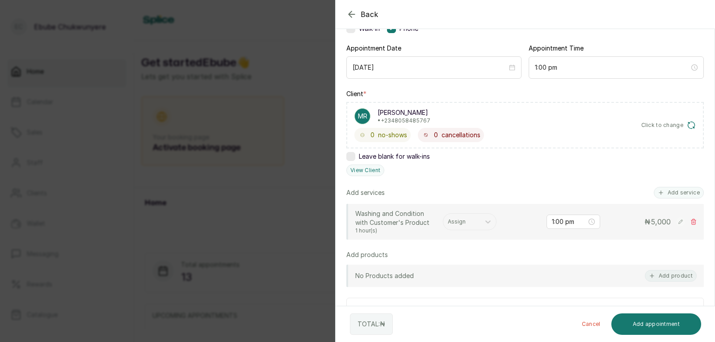
scroll to position [81, 0]
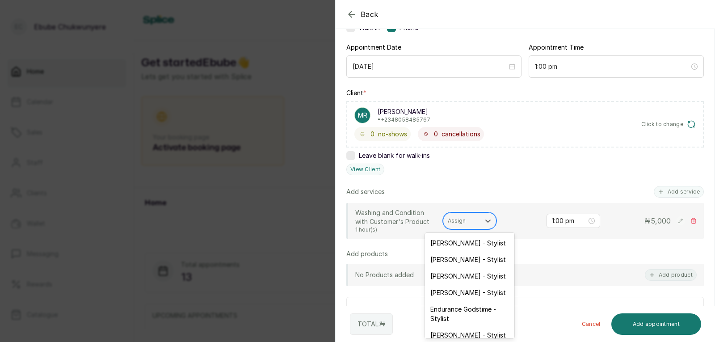
click at [480, 225] on div "Assign" at bounding box center [462, 221] width 37 height 12
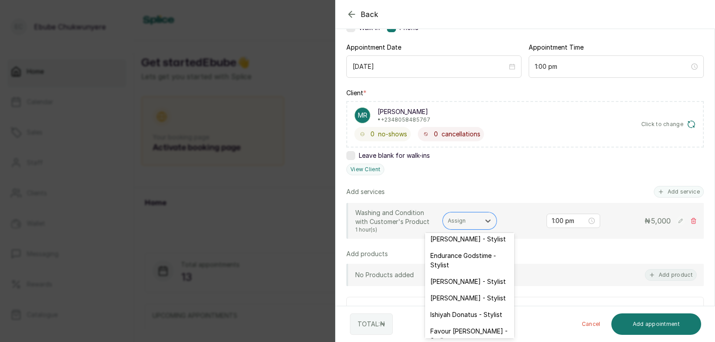
scroll to position [56, 0]
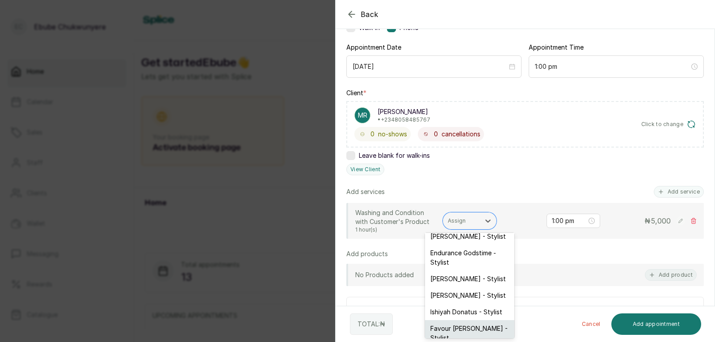
click at [490, 330] on div "Favour [PERSON_NAME] - Stylist" at bounding box center [469, 333] width 89 height 26
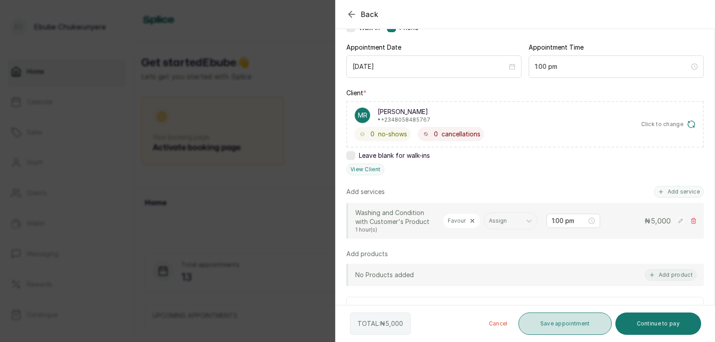
click at [537, 322] on button "Save appointment" at bounding box center [565, 324] width 93 height 22
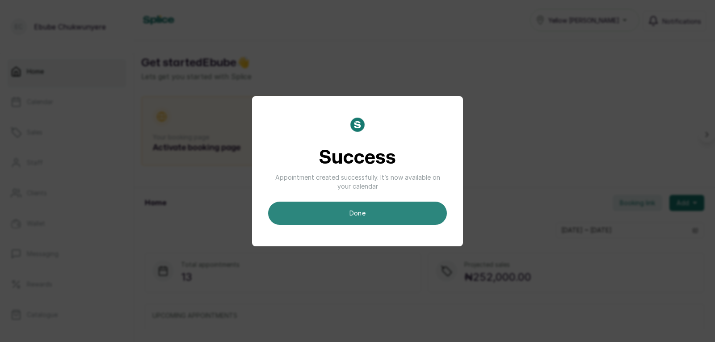
click at [395, 219] on button "done" at bounding box center [357, 213] width 179 height 23
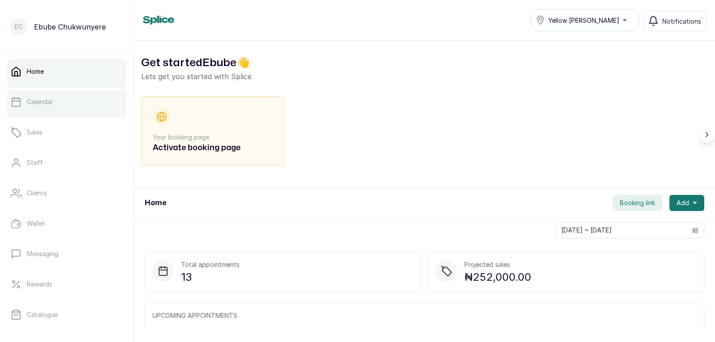
click at [80, 104] on link "Calendar" at bounding box center [66, 101] width 119 height 25
